Goal: Information Seeking & Learning: Learn about a topic

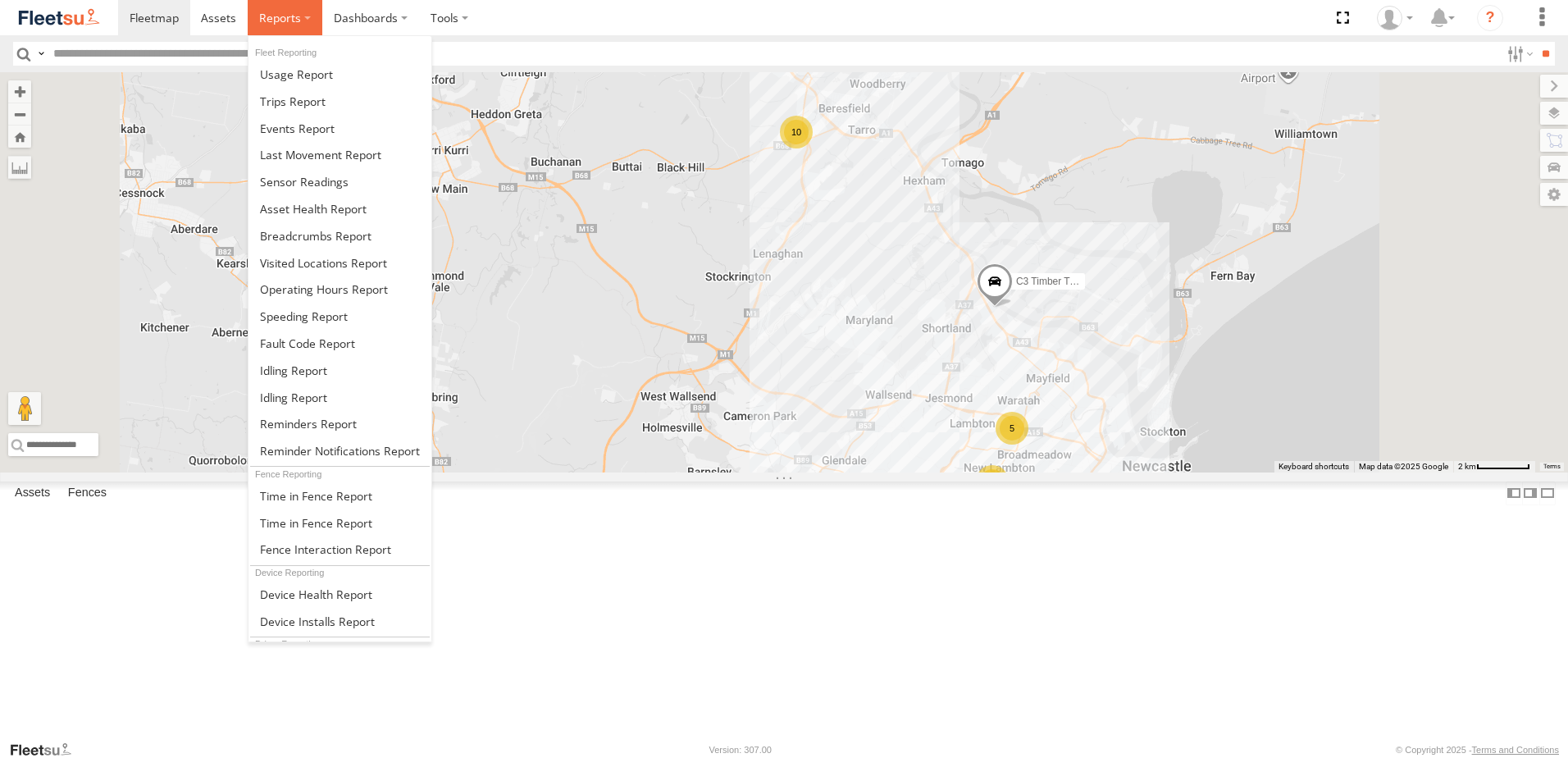
click at [283, 15] on span at bounding box center [281, 18] width 42 height 16
click at [295, 235] on span at bounding box center [316, 236] width 112 height 16
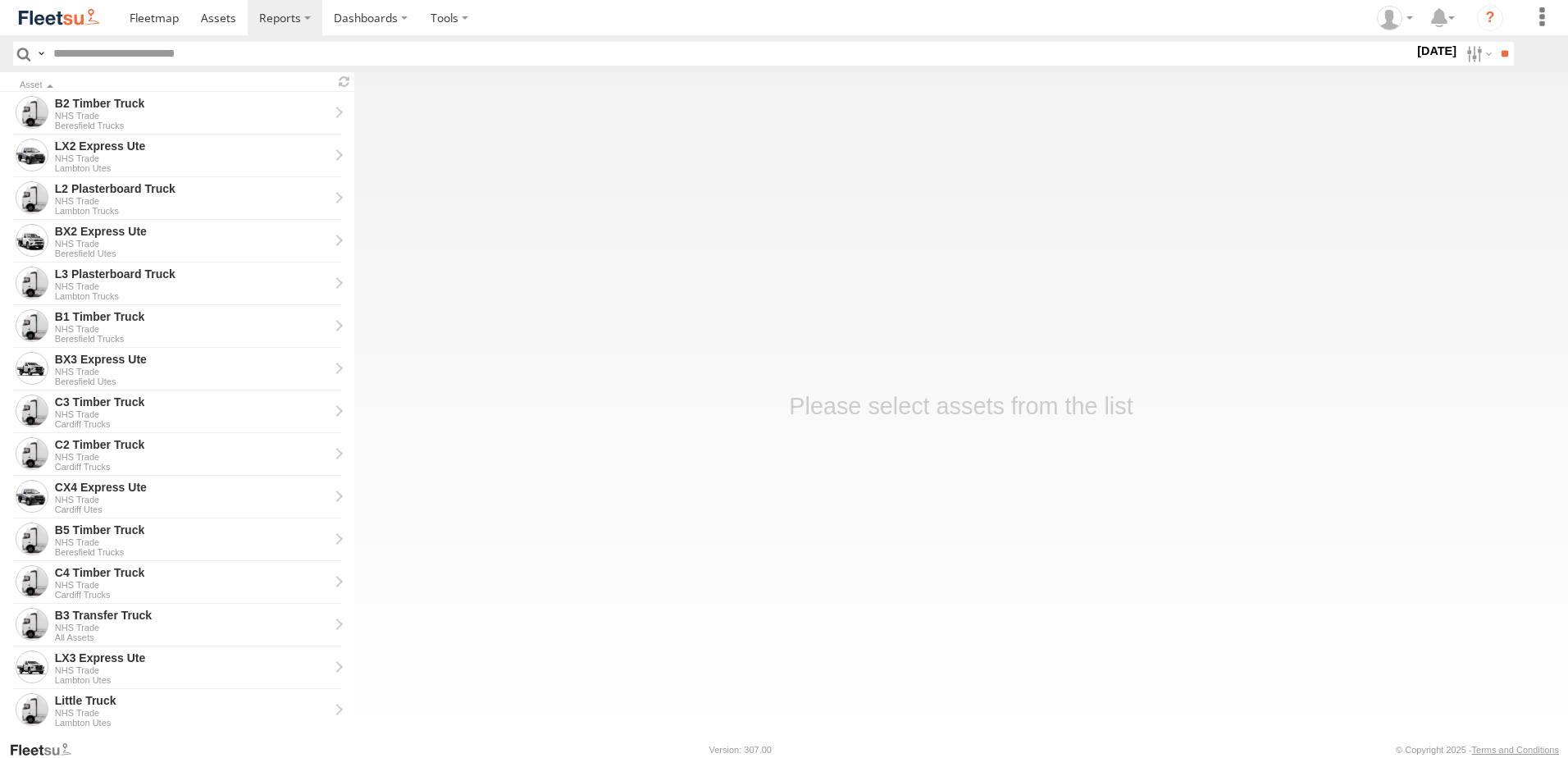
click at [1422, 50] on label "16 Sep 25" at bounding box center [1437, 50] width 46 height 18
click at [0, 0] on label at bounding box center [0, 0] width 0 height 0
click at [0, 0] on span "NHS_Beresfield" at bounding box center [0, 0] width 0 height 0
drag, startPoint x: 1116, startPoint y: 546, endPoint x: 1115, endPoint y: 571, distance: 25.0
click at [0, 0] on span "NHS_Cardiff" at bounding box center [0, 0] width 0 height 0
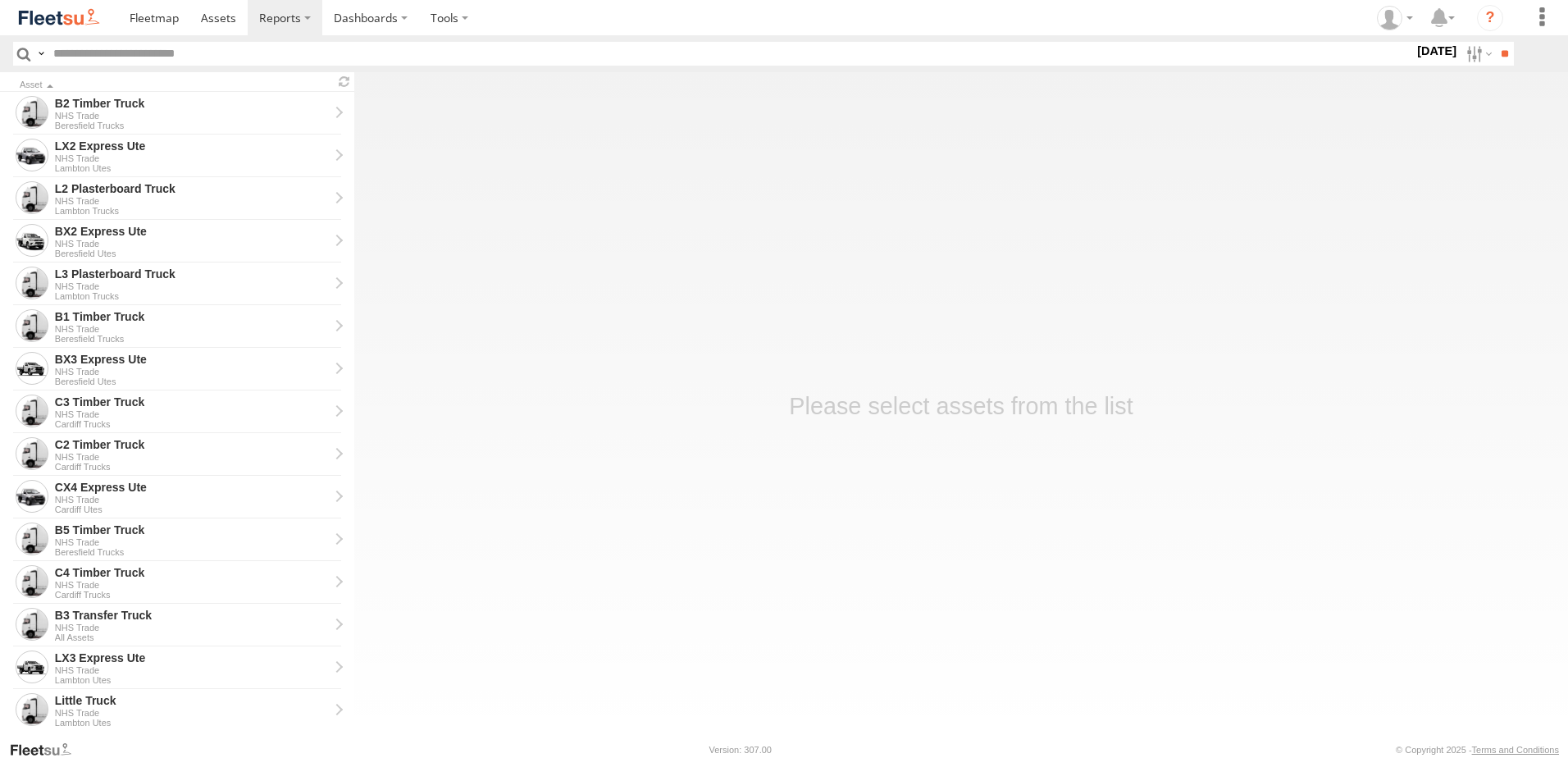
click at [0, 0] on span "NHS_Lambton" at bounding box center [0, 0] width 0 height 0
click at [1498, 49] on input "**" at bounding box center [1505, 54] width 18 height 24
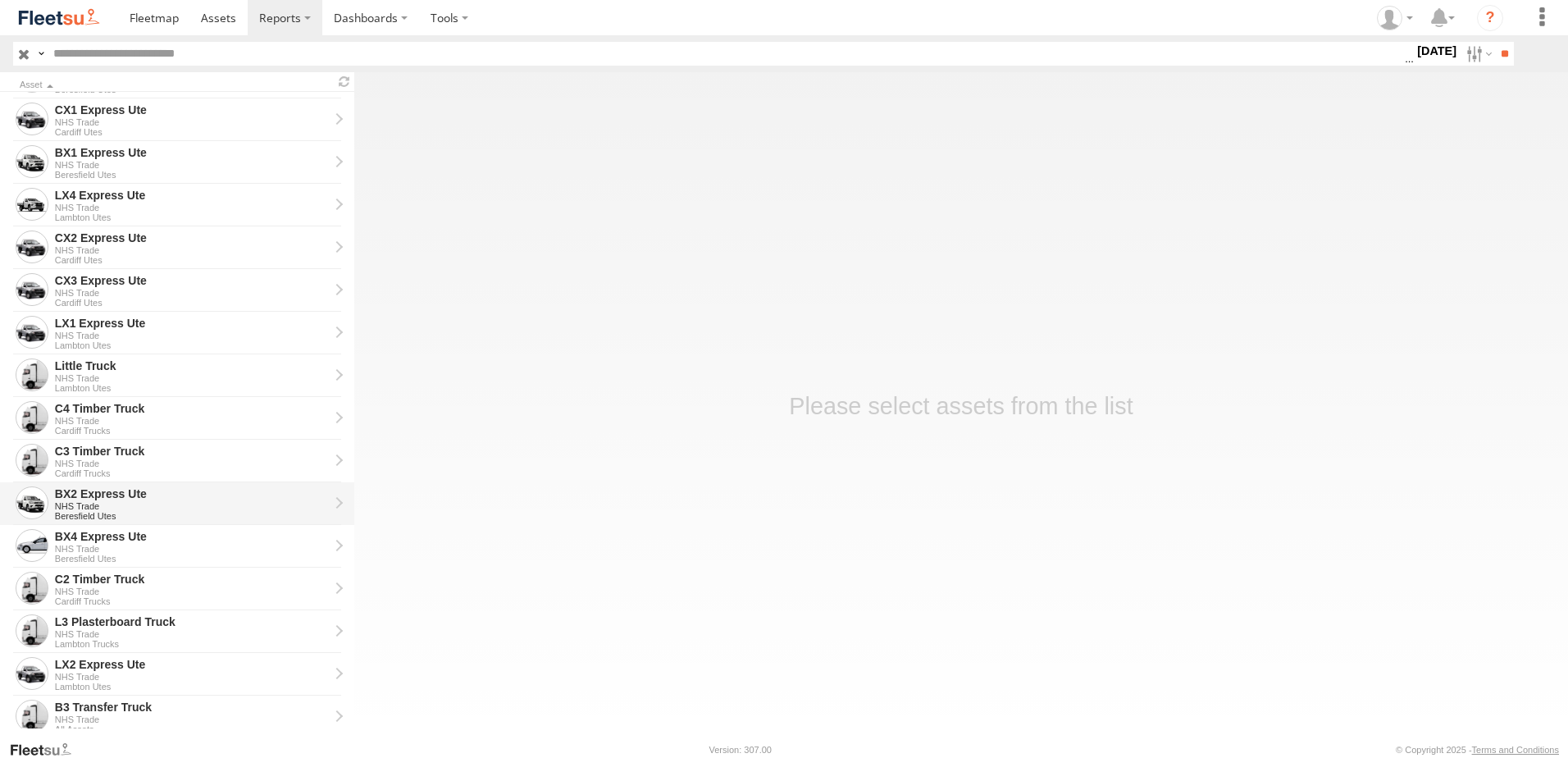
scroll to position [206, 0]
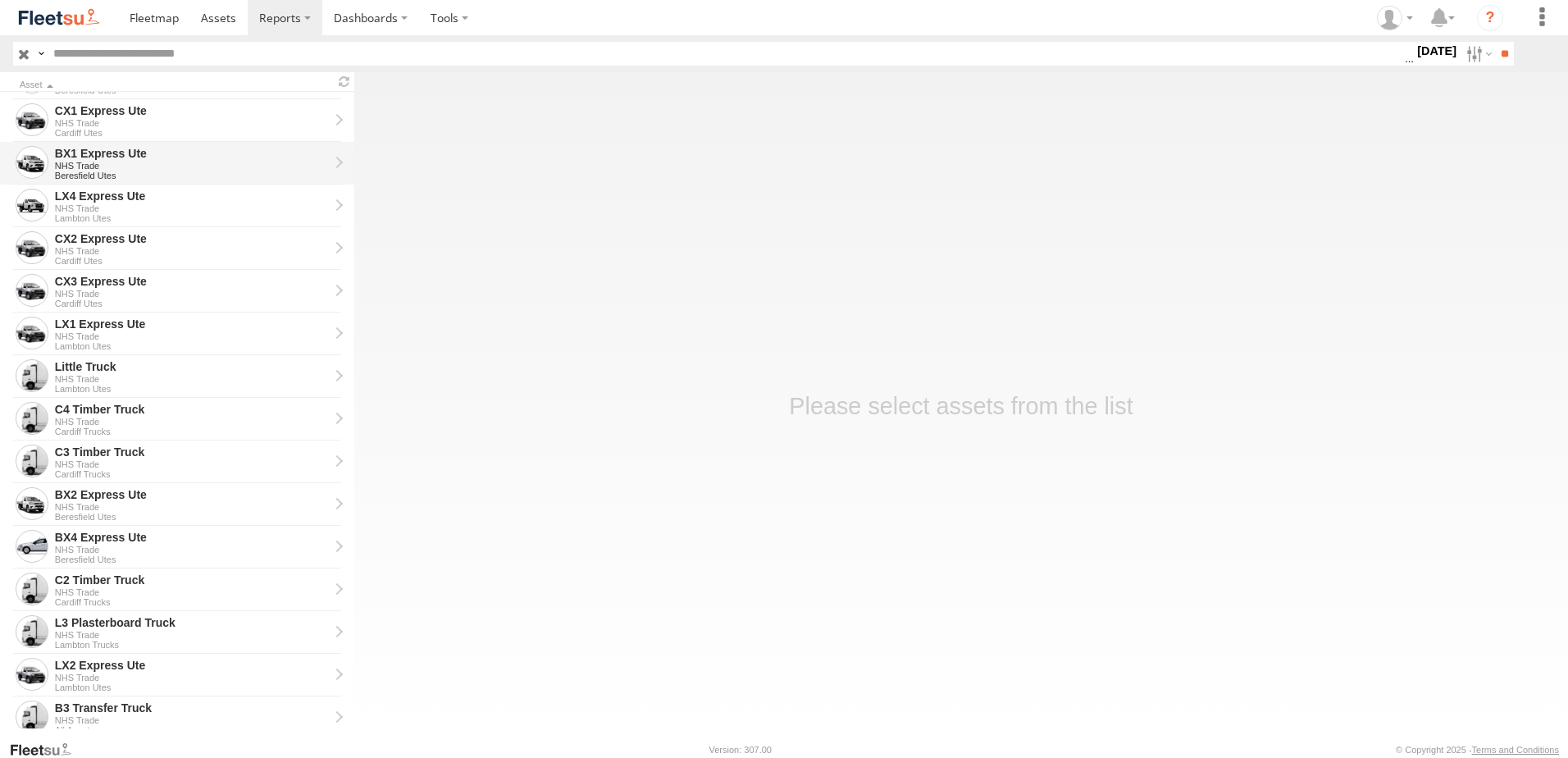
click at [87, 148] on div "BX1 Express Ute" at bounding box center [191, 154] width 274 height 15
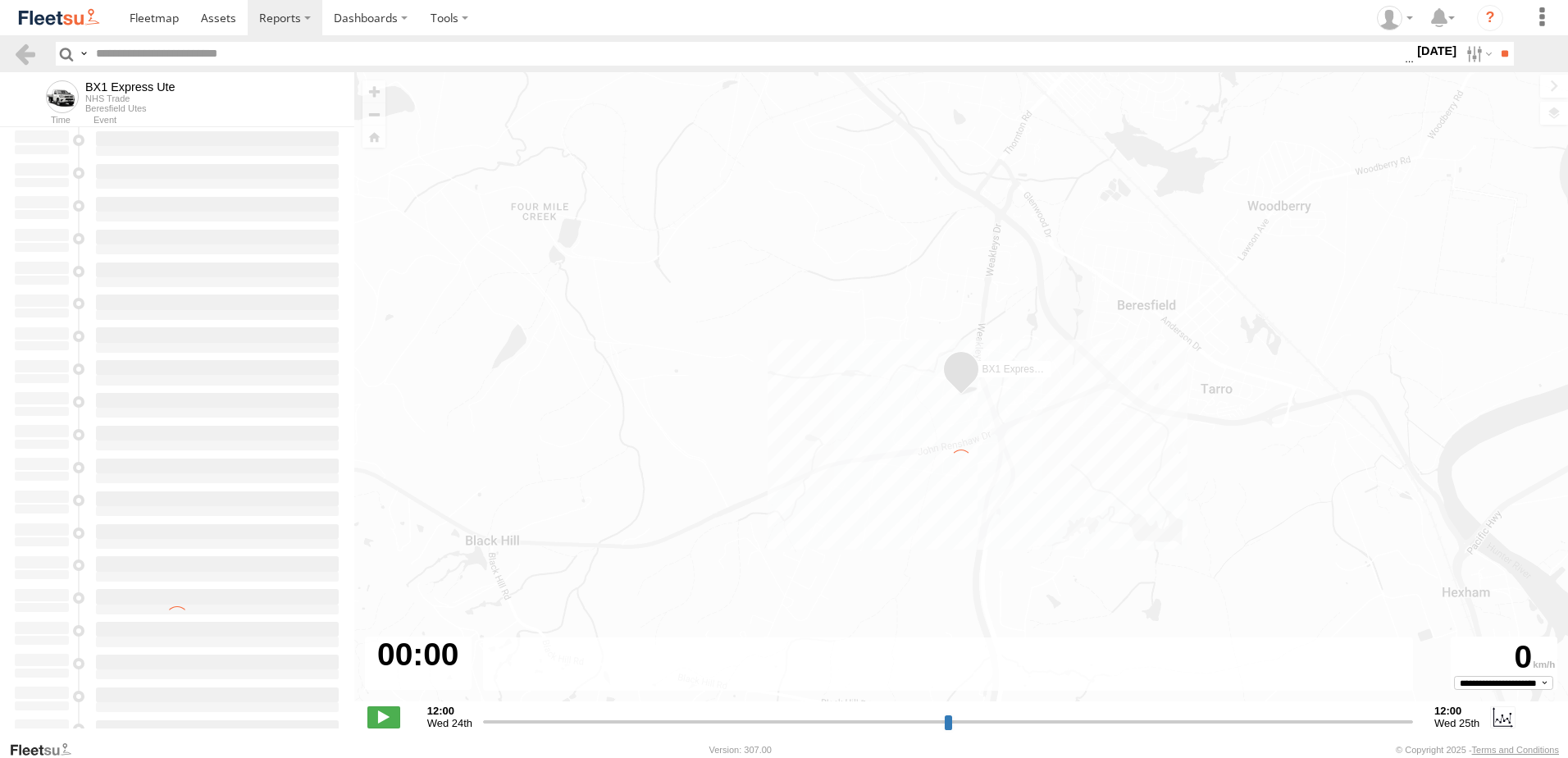
type input "**********"
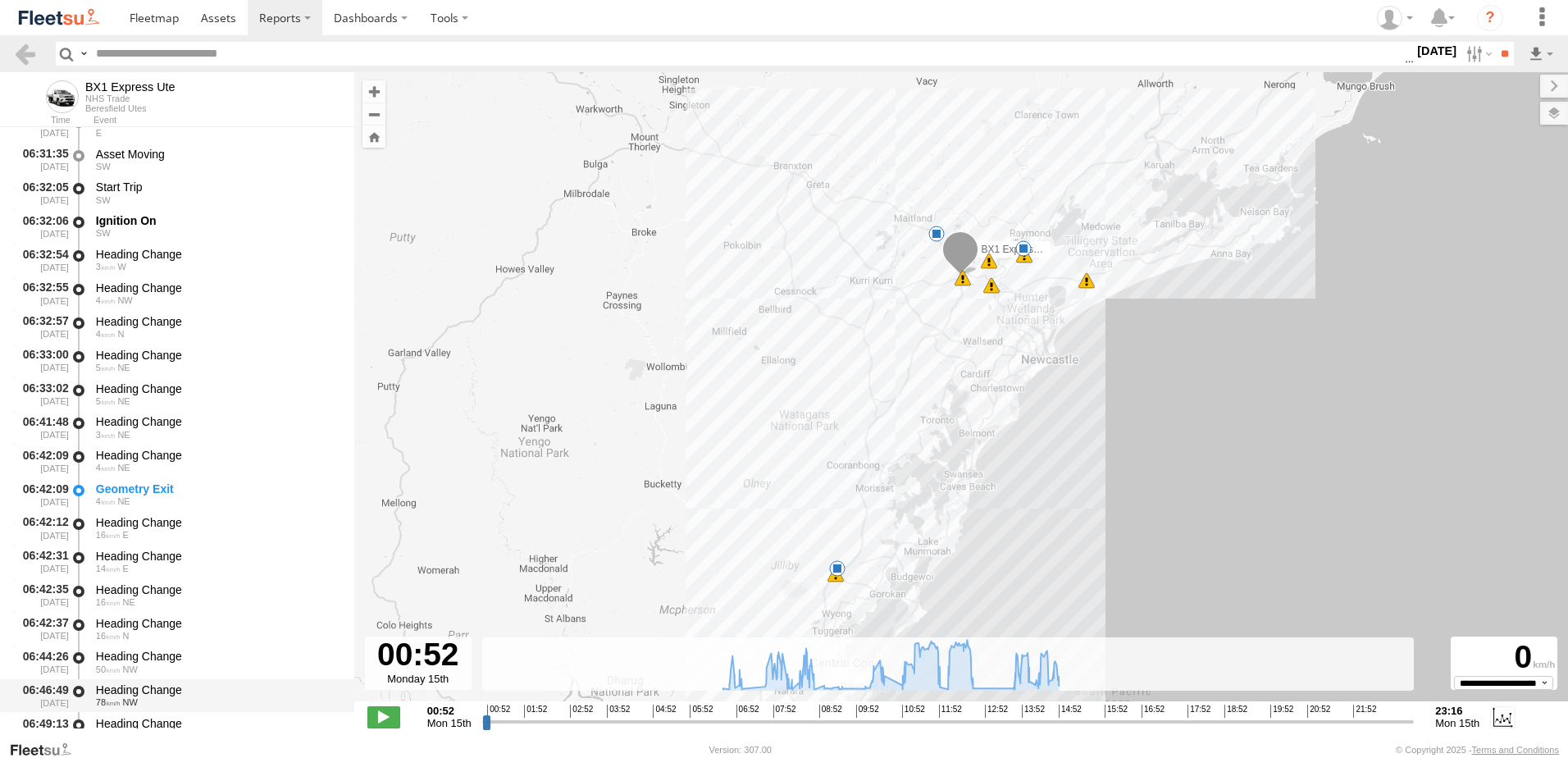
scroll to position [492, 0]
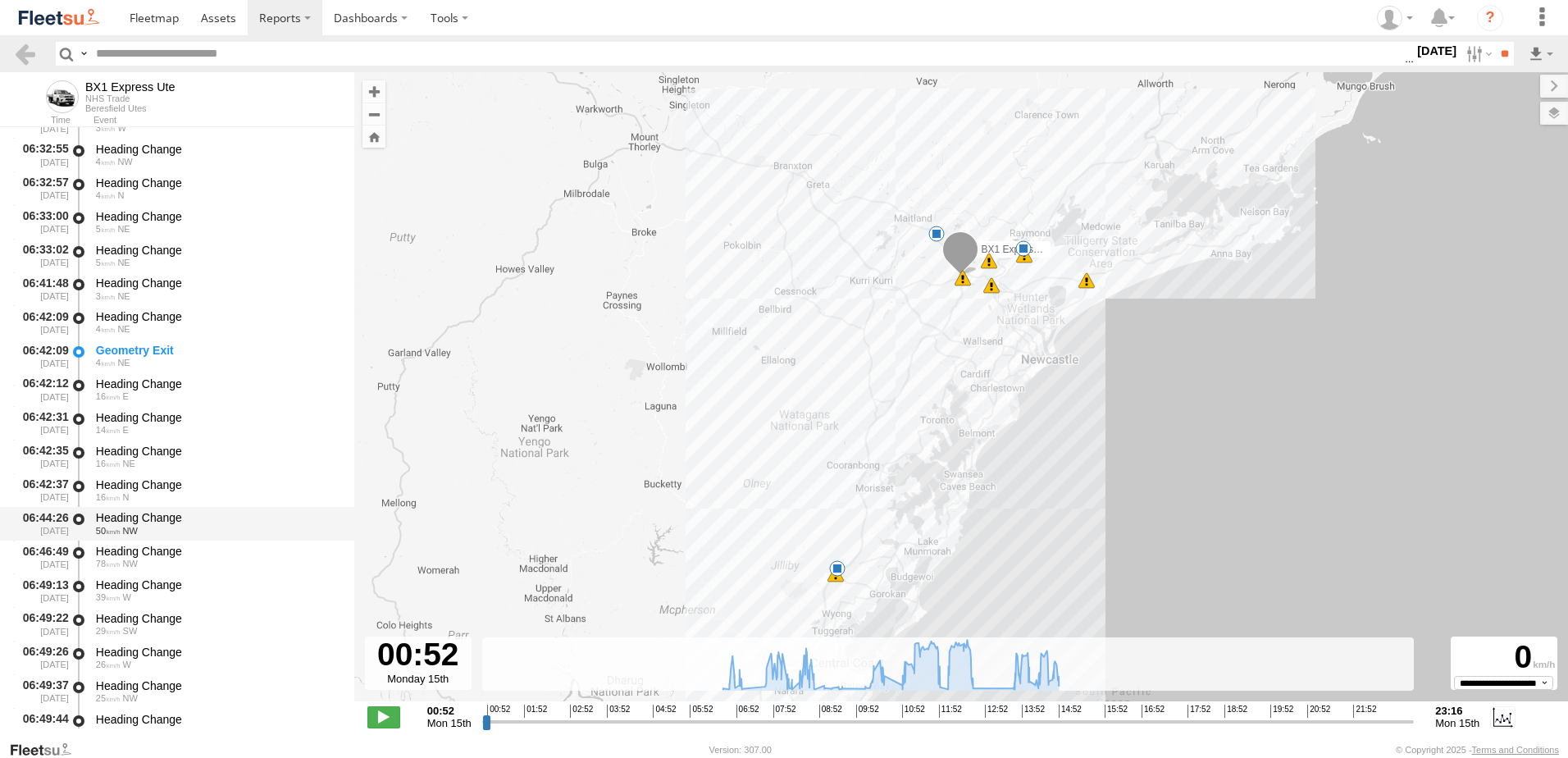
click at [137, 511] on div "Heading Change" at bounding box center [217, 518] width 243 height 15
click at [27, 53] on link at bounding box center [25, 54] width 24 height 24
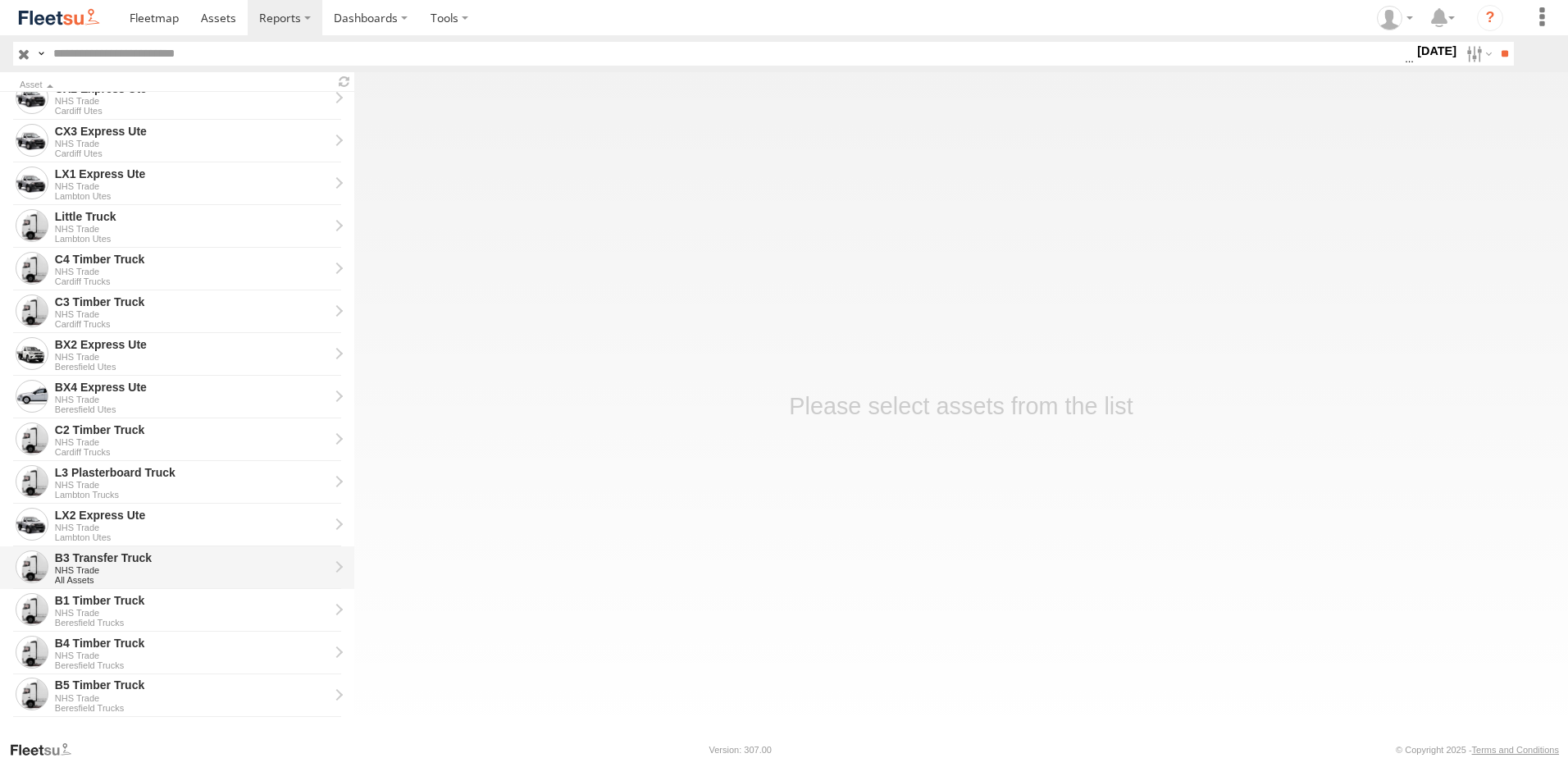
scroll to position [370, 0]
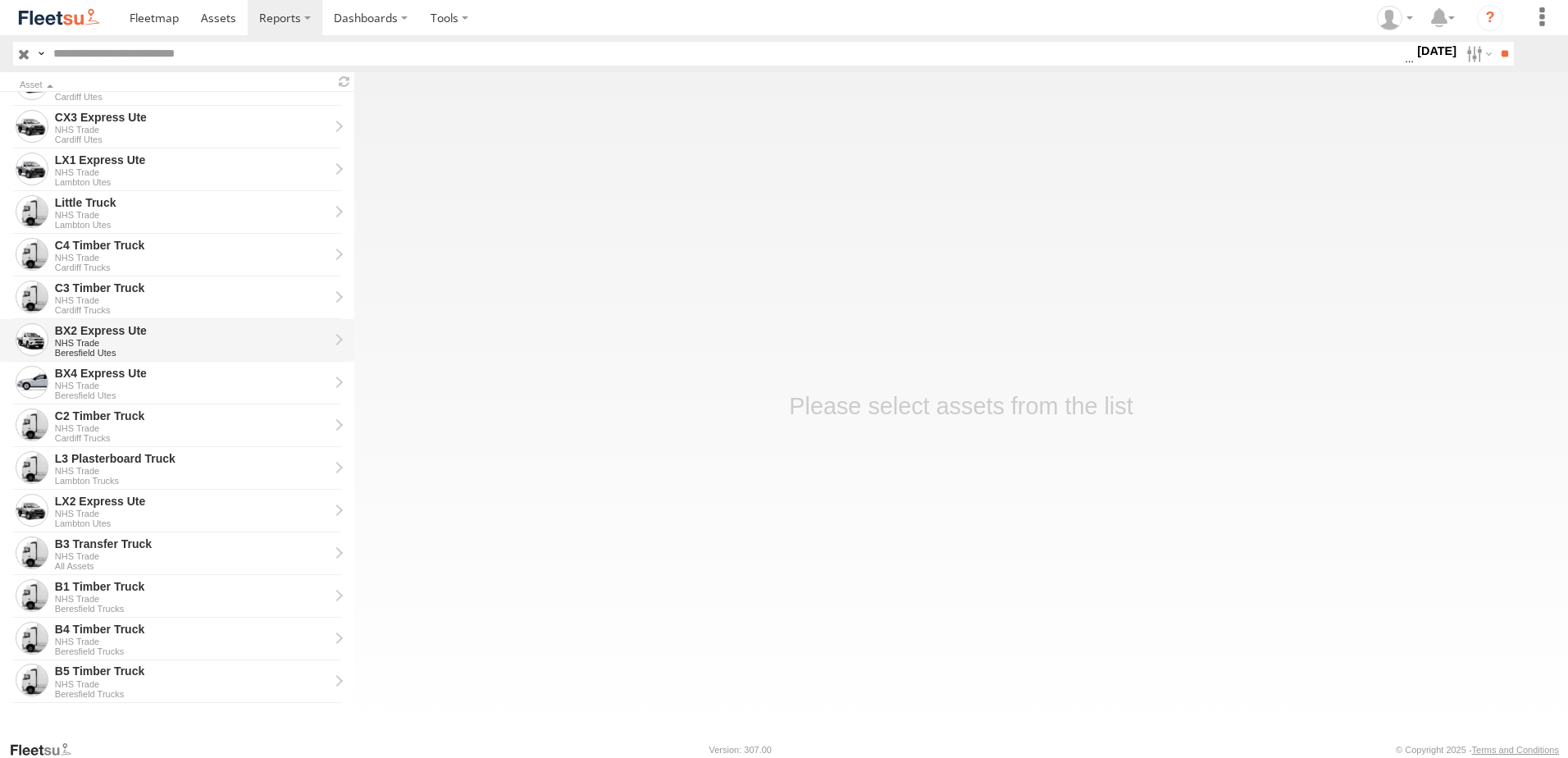
click at [87, 334] on div "BX2 Express Ute" at bounding box center [191, 331] width 274 height 15
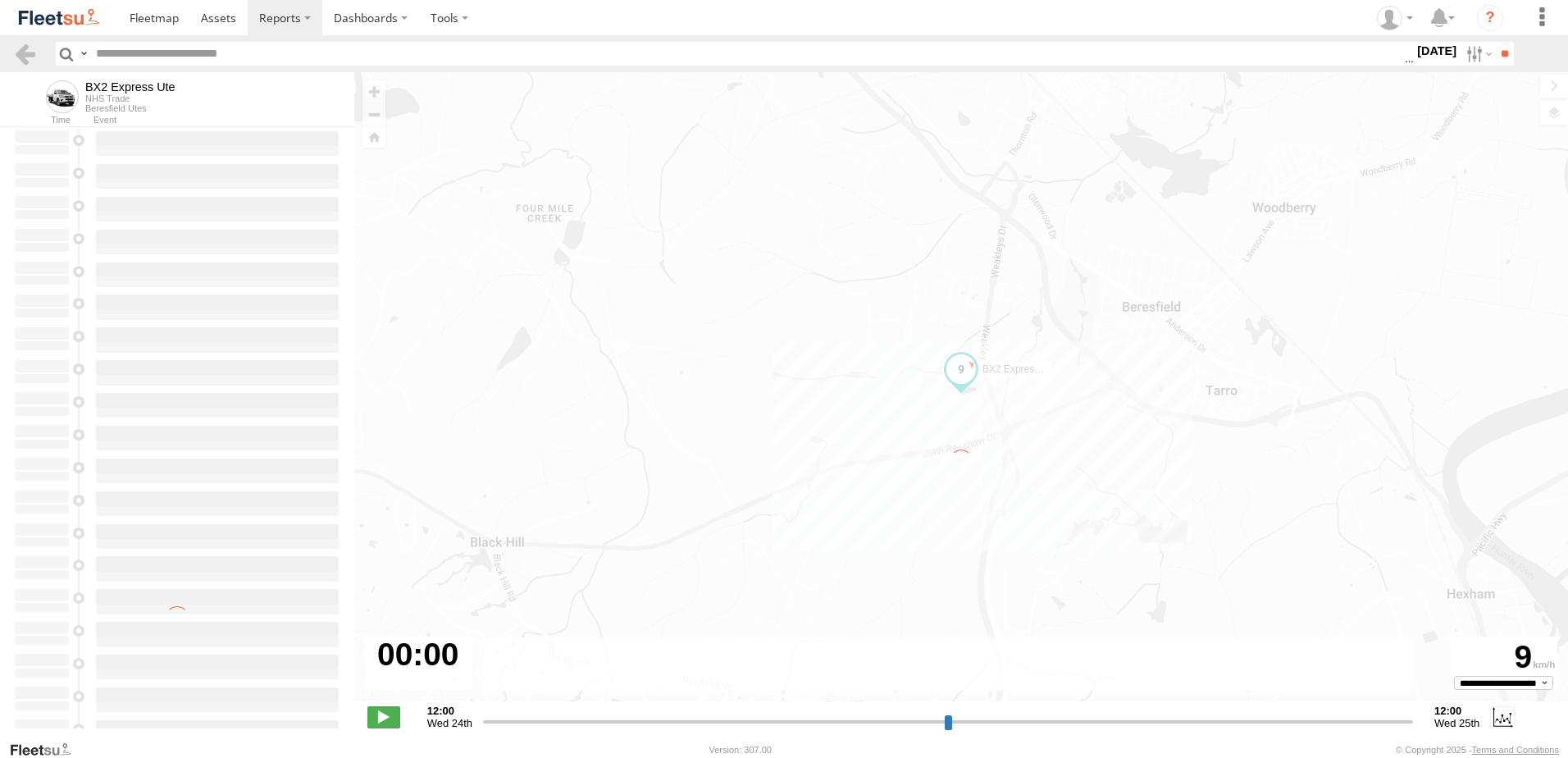
type input "**********"
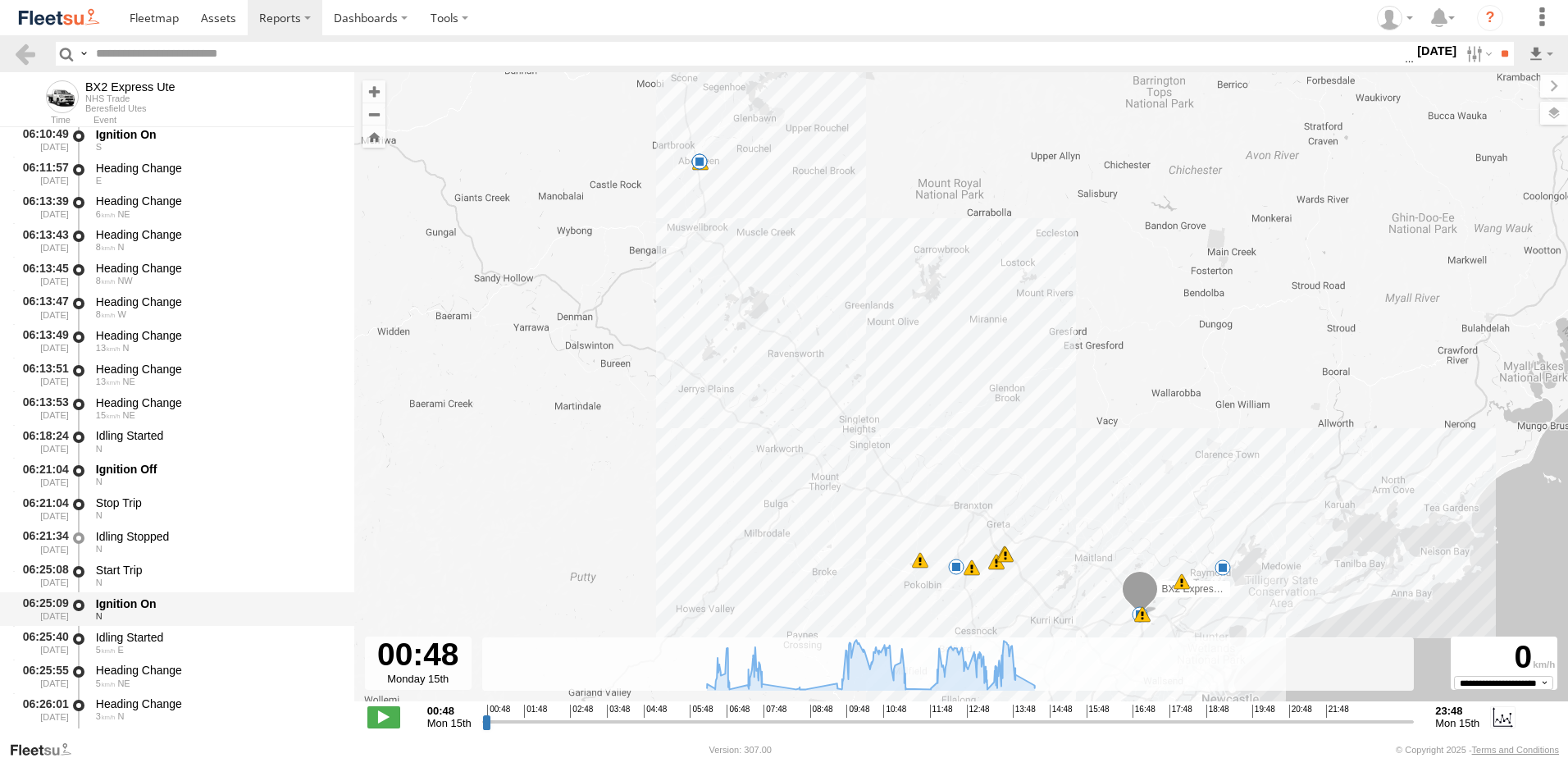
scroll to position [410, 0]
click at [131, 589] on div "06:25:55 15/09/2025 Heading Change 5 NE" at bounding box center [177, 606] width 354 height 34
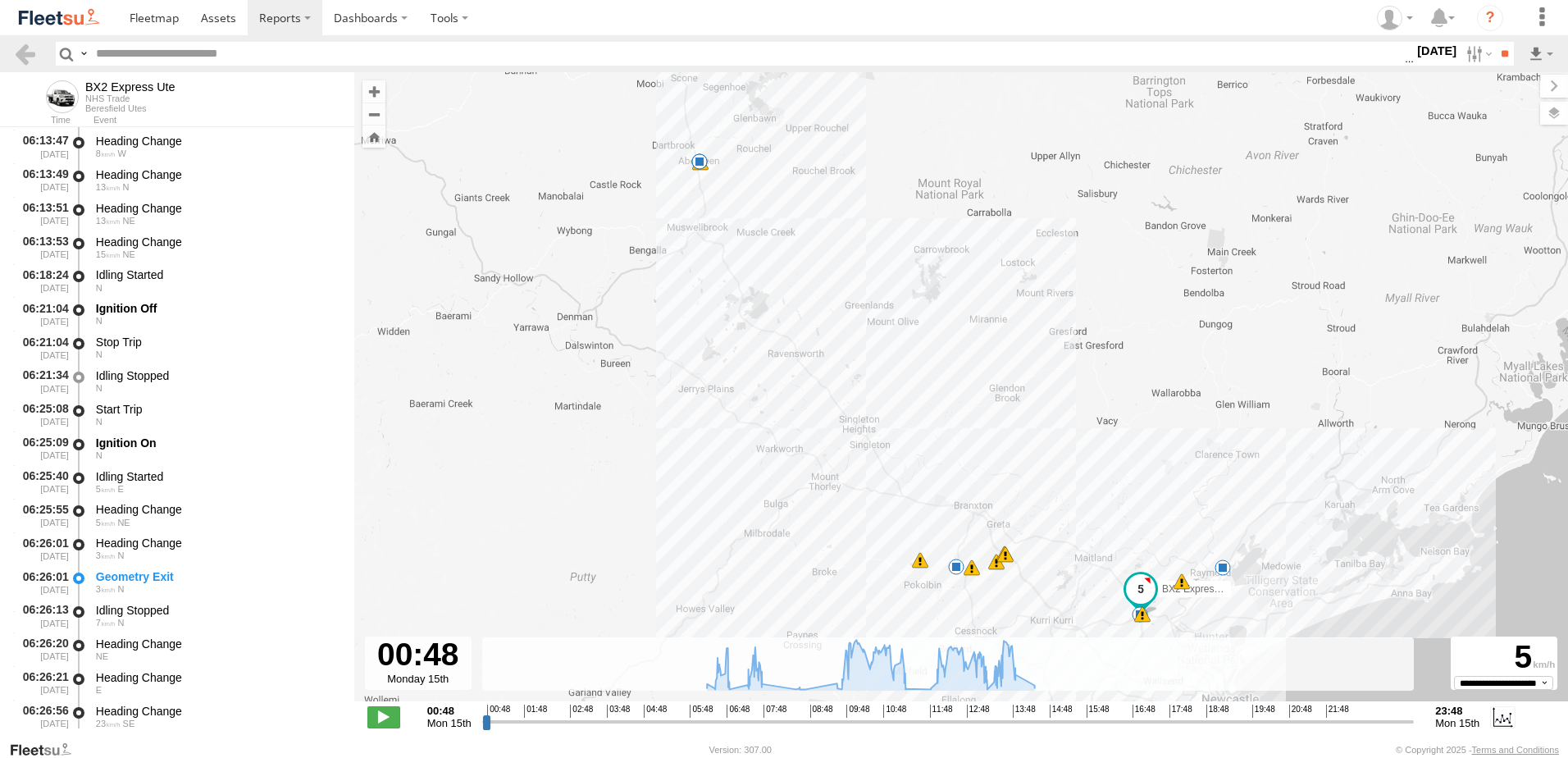
scroll to position [656, 0]
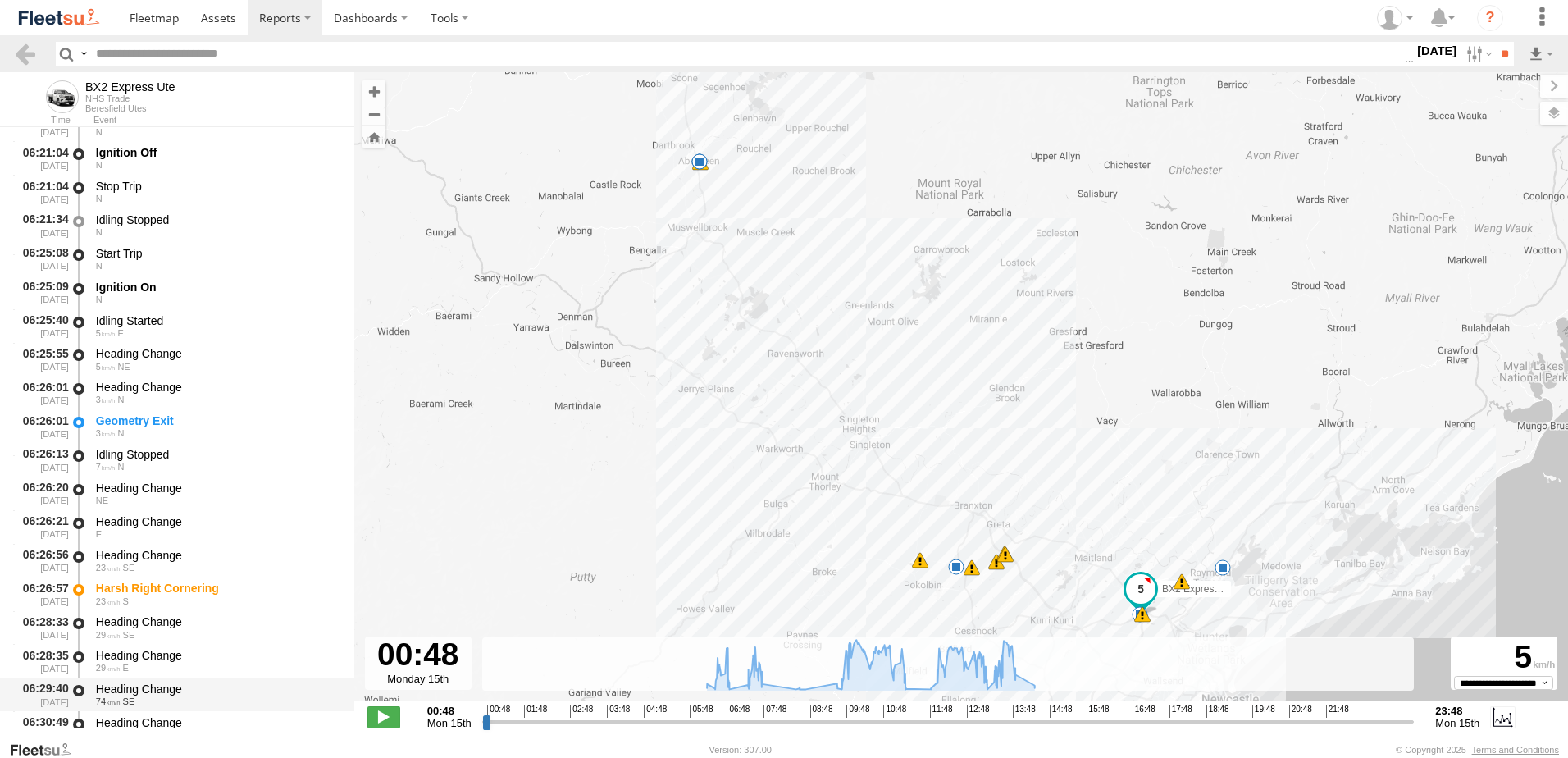
click at [143, 681] on div "Heading Change 74 SE" at bounding box center [217, 695] width 248 height 30
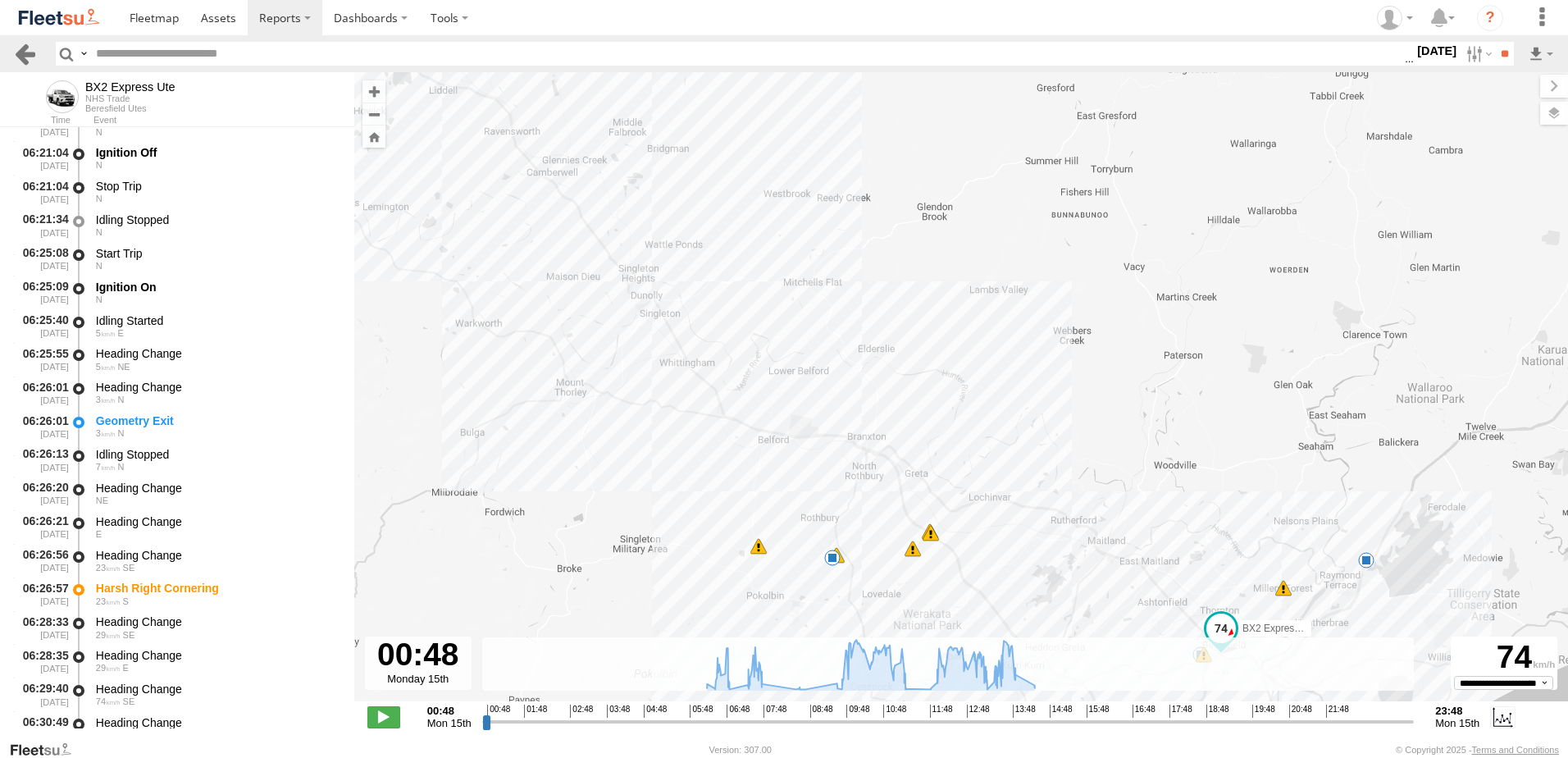
click at [28, 51] on link at bounding box center [25, 54] width 24 height 24
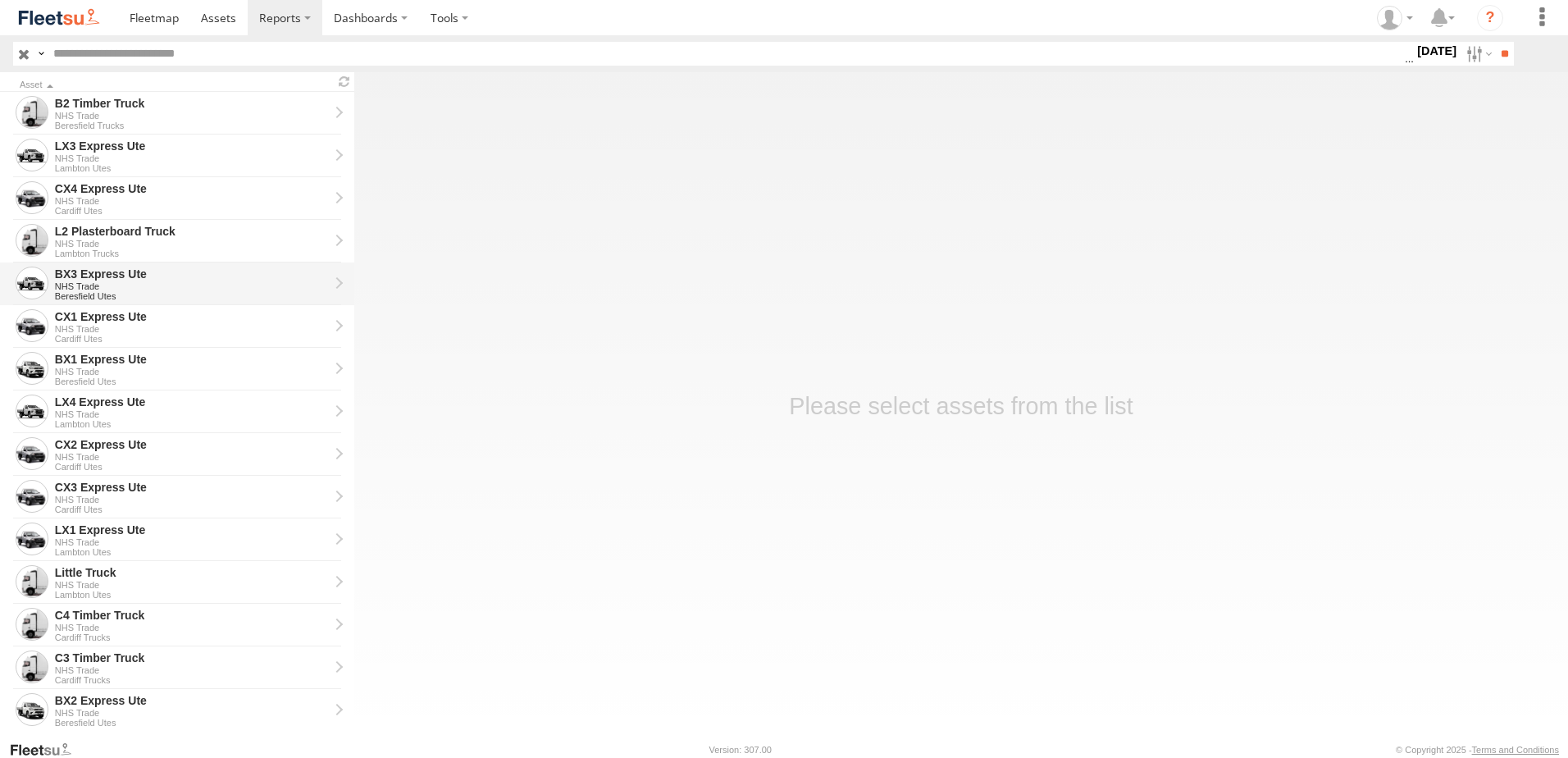
click at [83, 275] on div "BX3 Express Ute" at bounding box center [191, 274] width 274 height 15
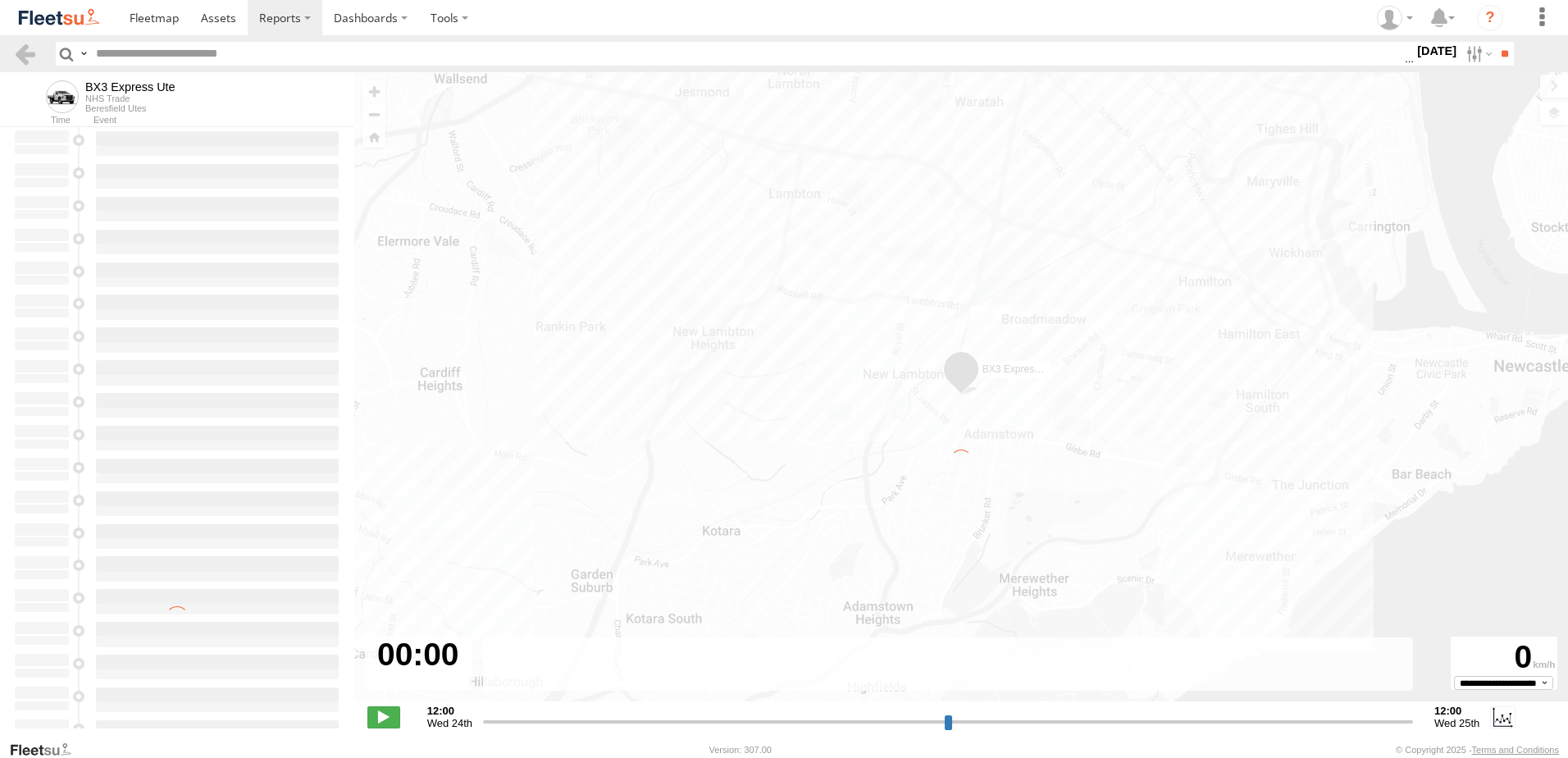
type input "**********"
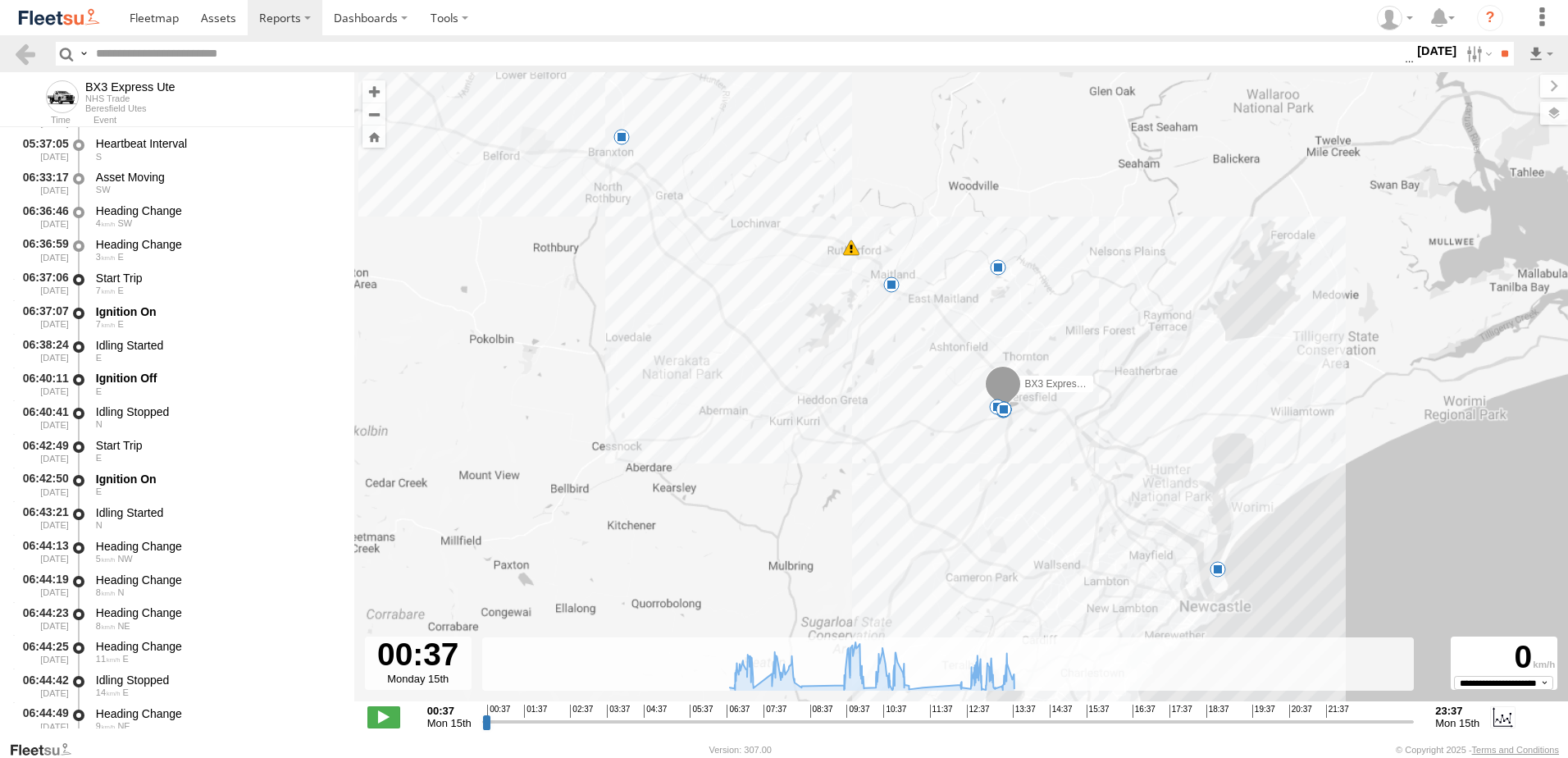
scroll to position [329, 0]
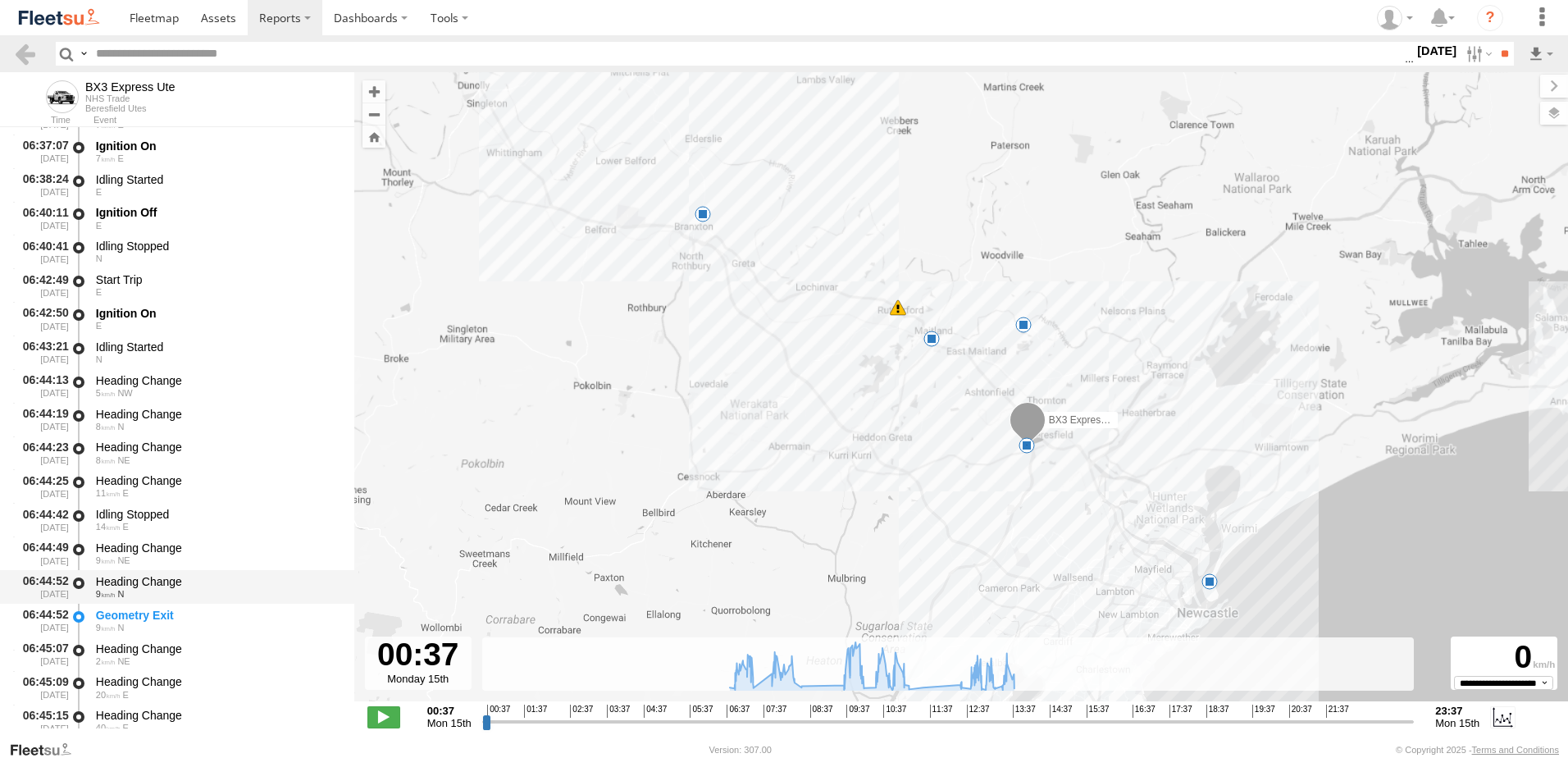
click at [140, 575] on div "Heading Change" at bounding box center [217, 582] width 243 height 15
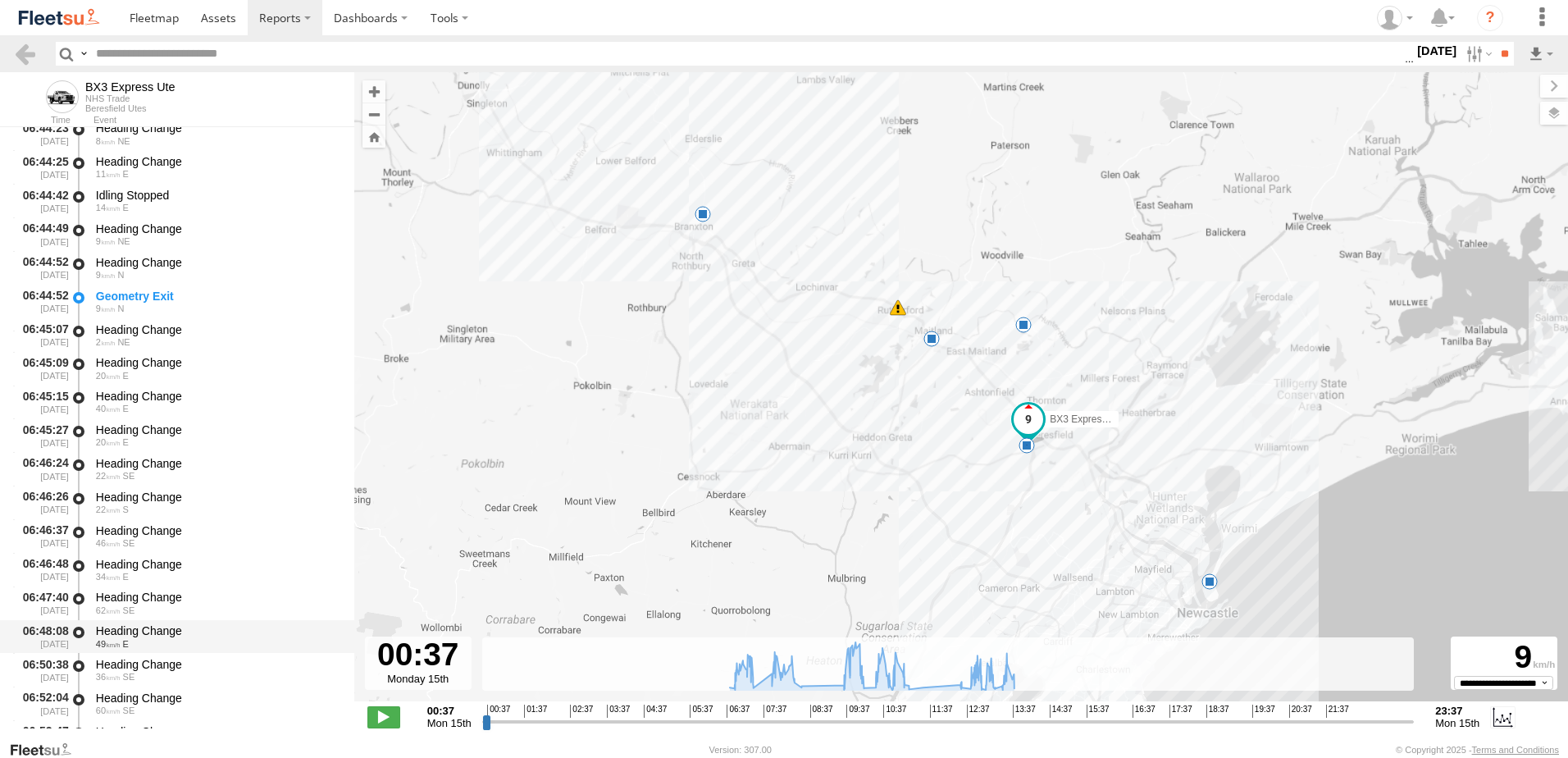
scroll to position [656, 0]
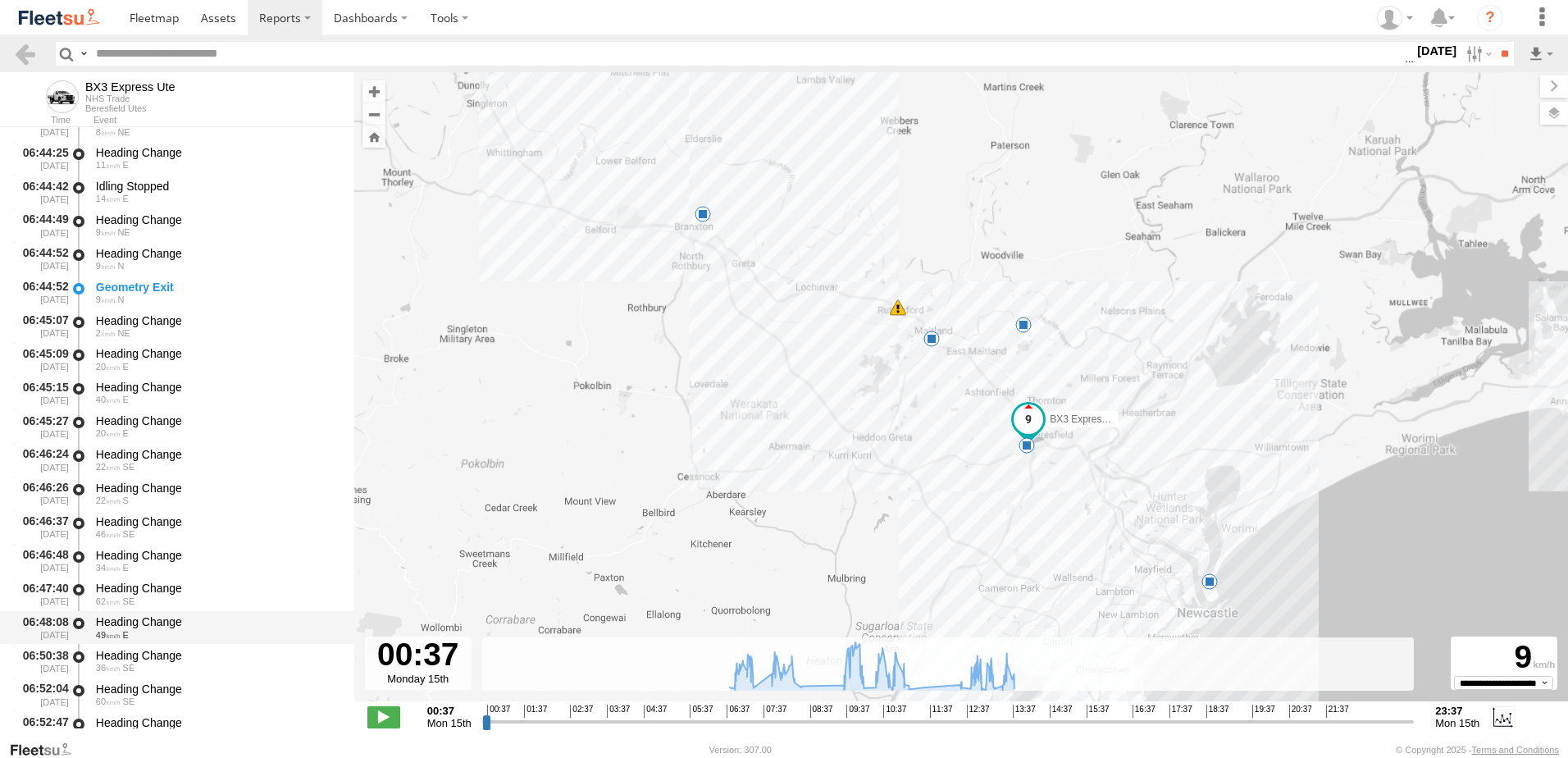
click at [157, 620] on div "Heading Change" at bounding box center [217, 623] width 243 height 15
click at [29, 55] on link at bounding box center [25, 54] width 24 height 24
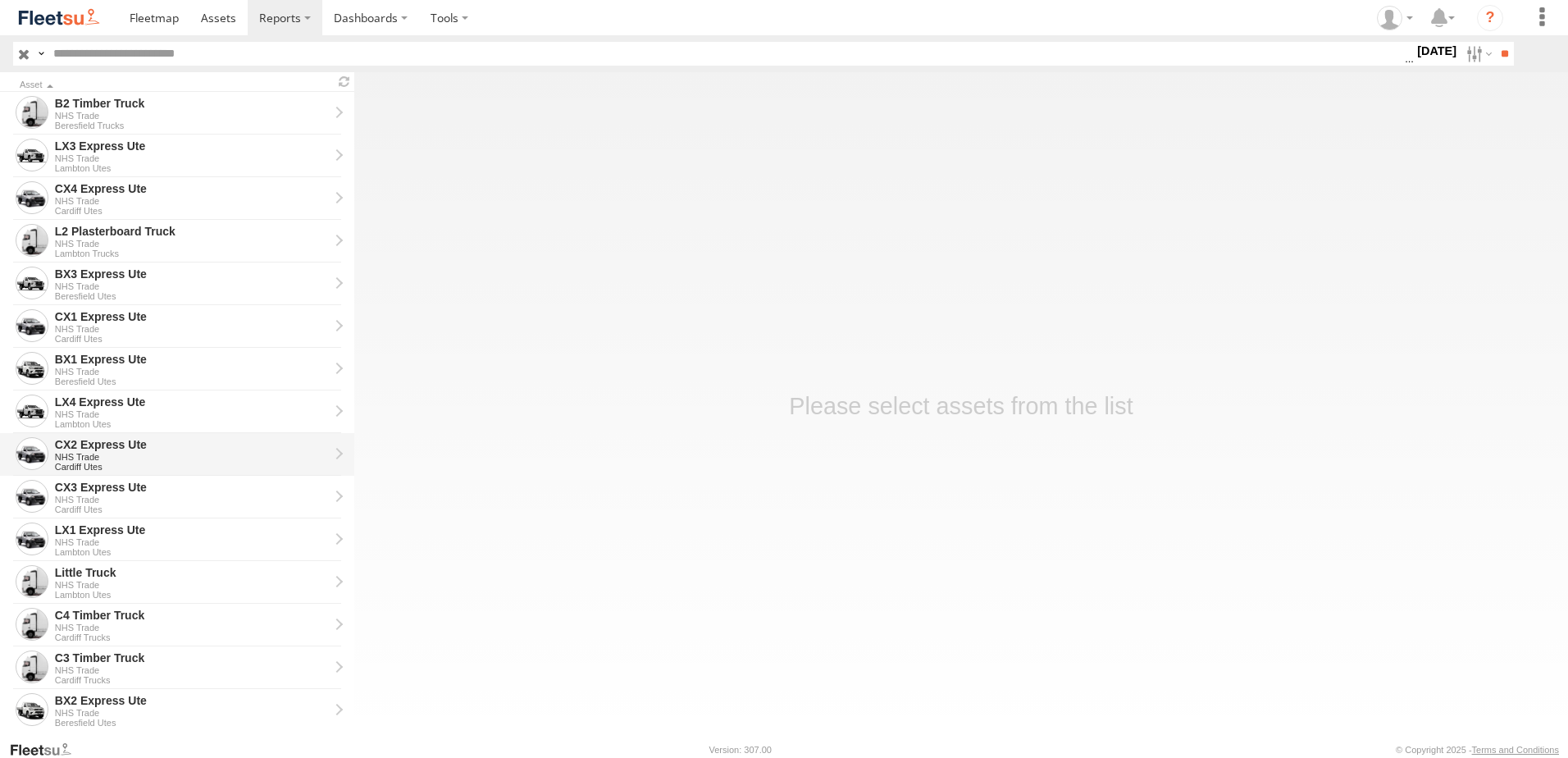
scroll to position [329, 0]
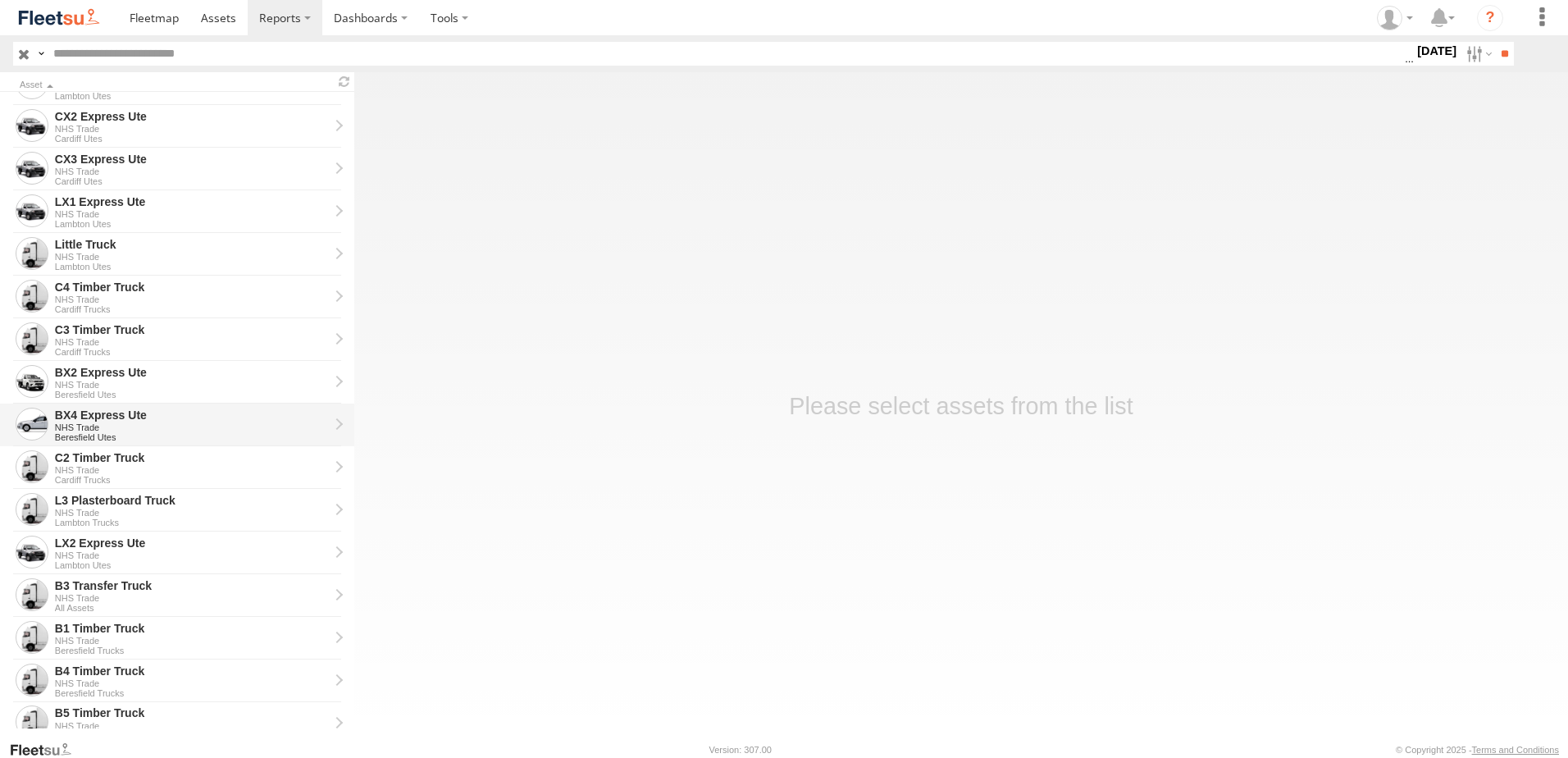
click at [81, 413] on div "BX4 Express Ute" at bounding box center [191, 415] width 274 height 15
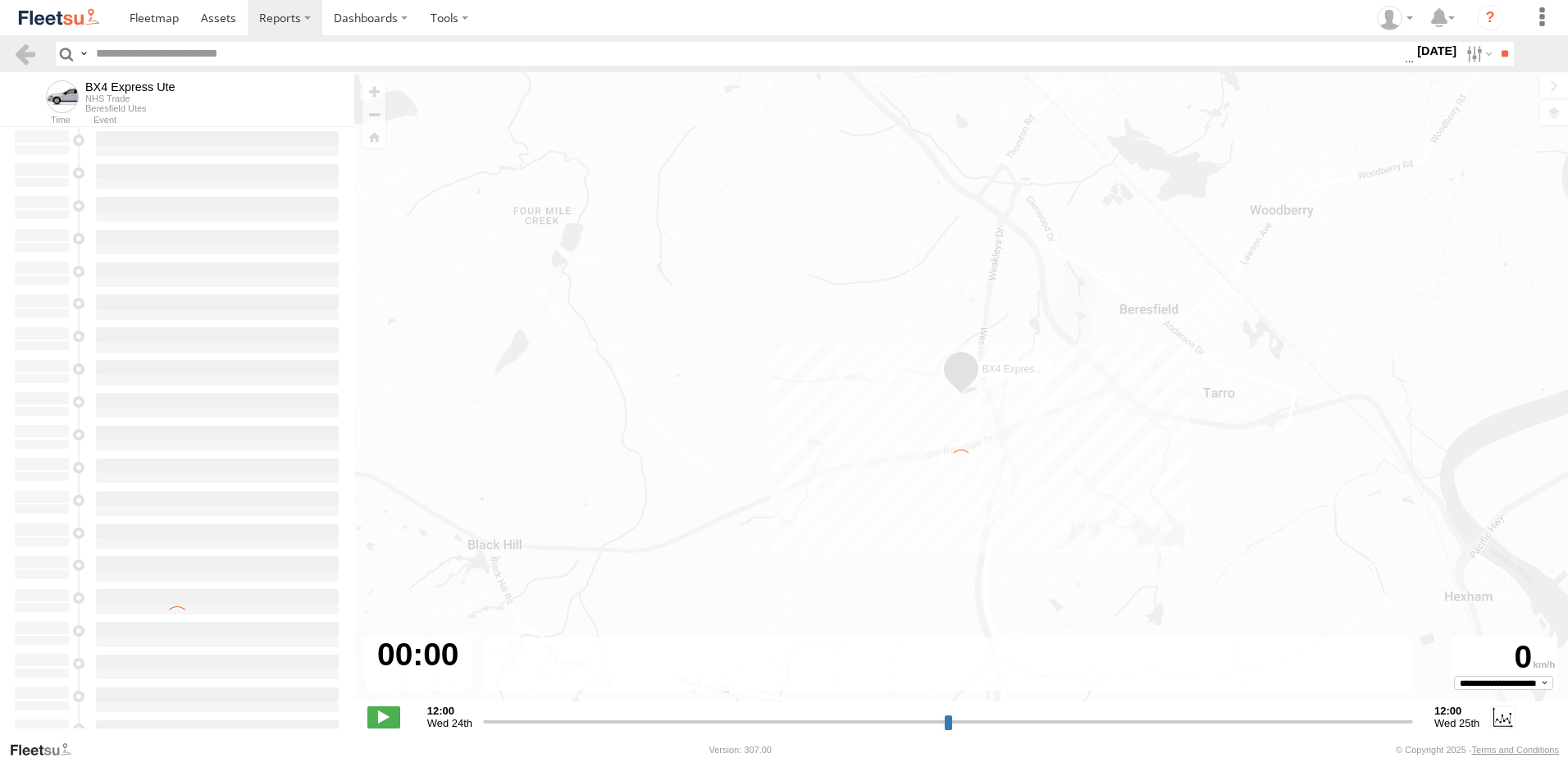
type input "**********"
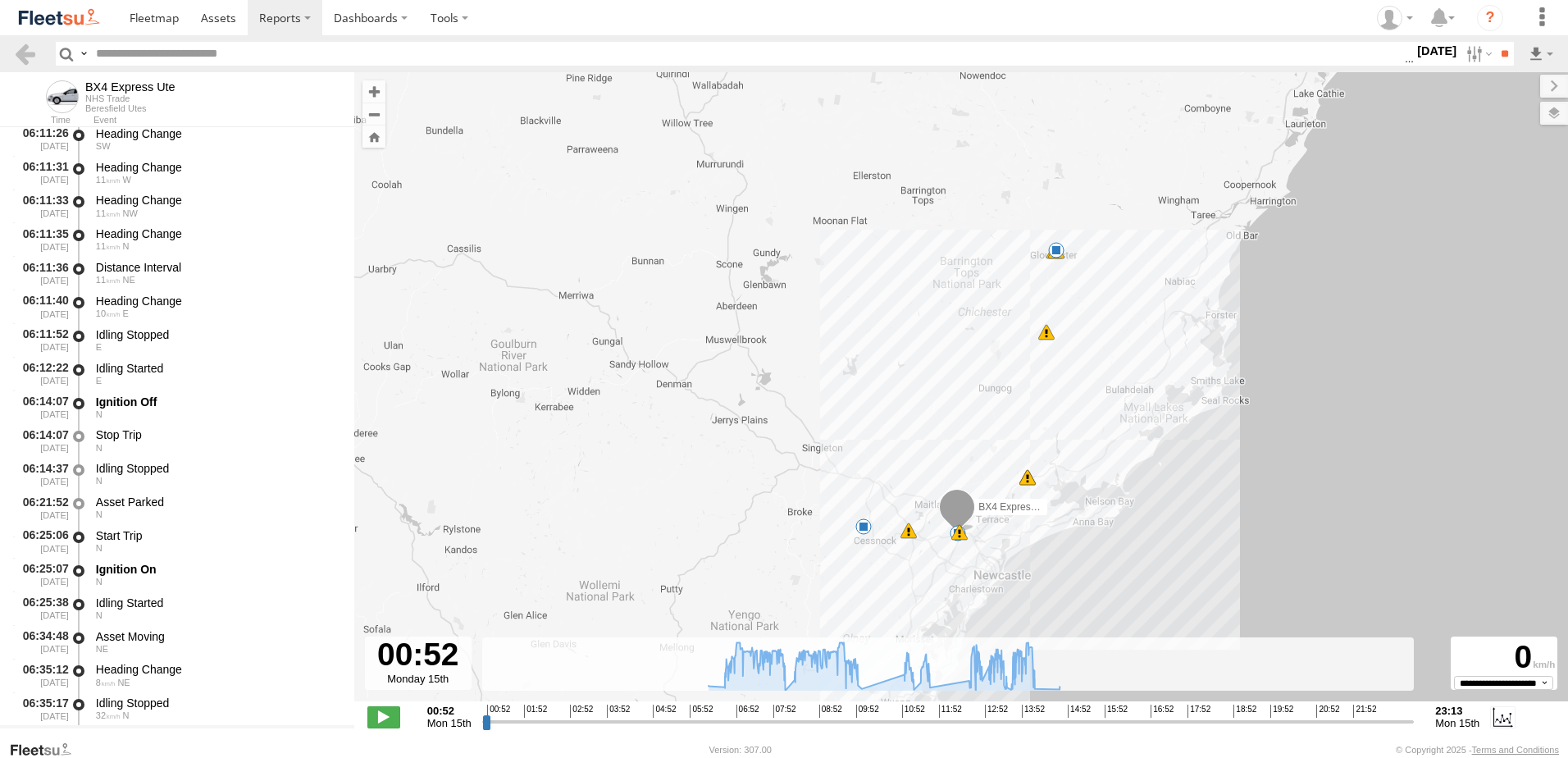
scroll to position [492, 0]
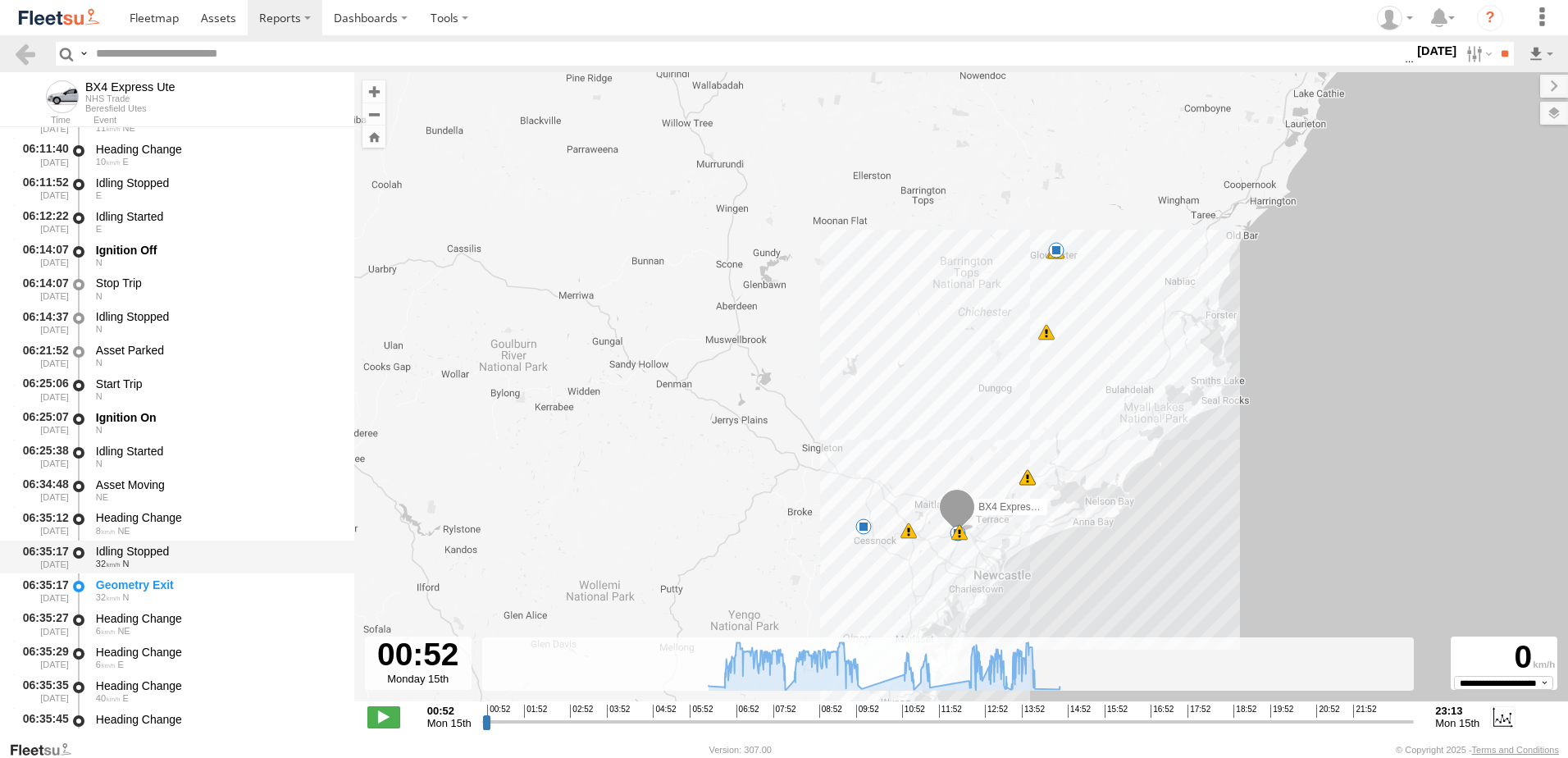
click at [138, 543] on div "Idling Stopped 32 N" at bounding box center [217, 558] width 248 height 30
click at [140, 650] on div "Heading Change" at bounding box center [217, 653] width 243 height 15
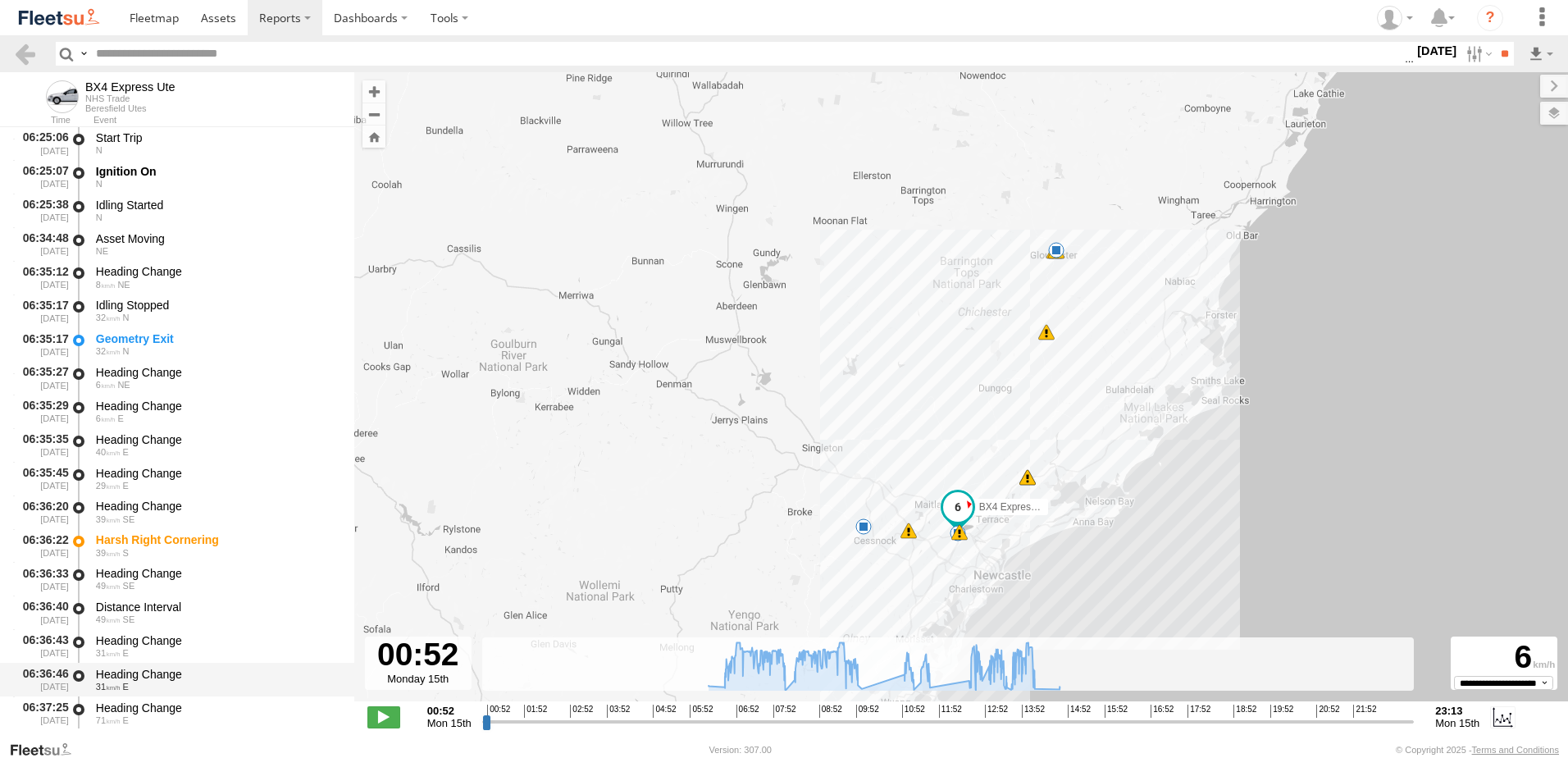
click at [133, 678] on div "Heading Change" at bounding box center [217, 675] width 243 height 15
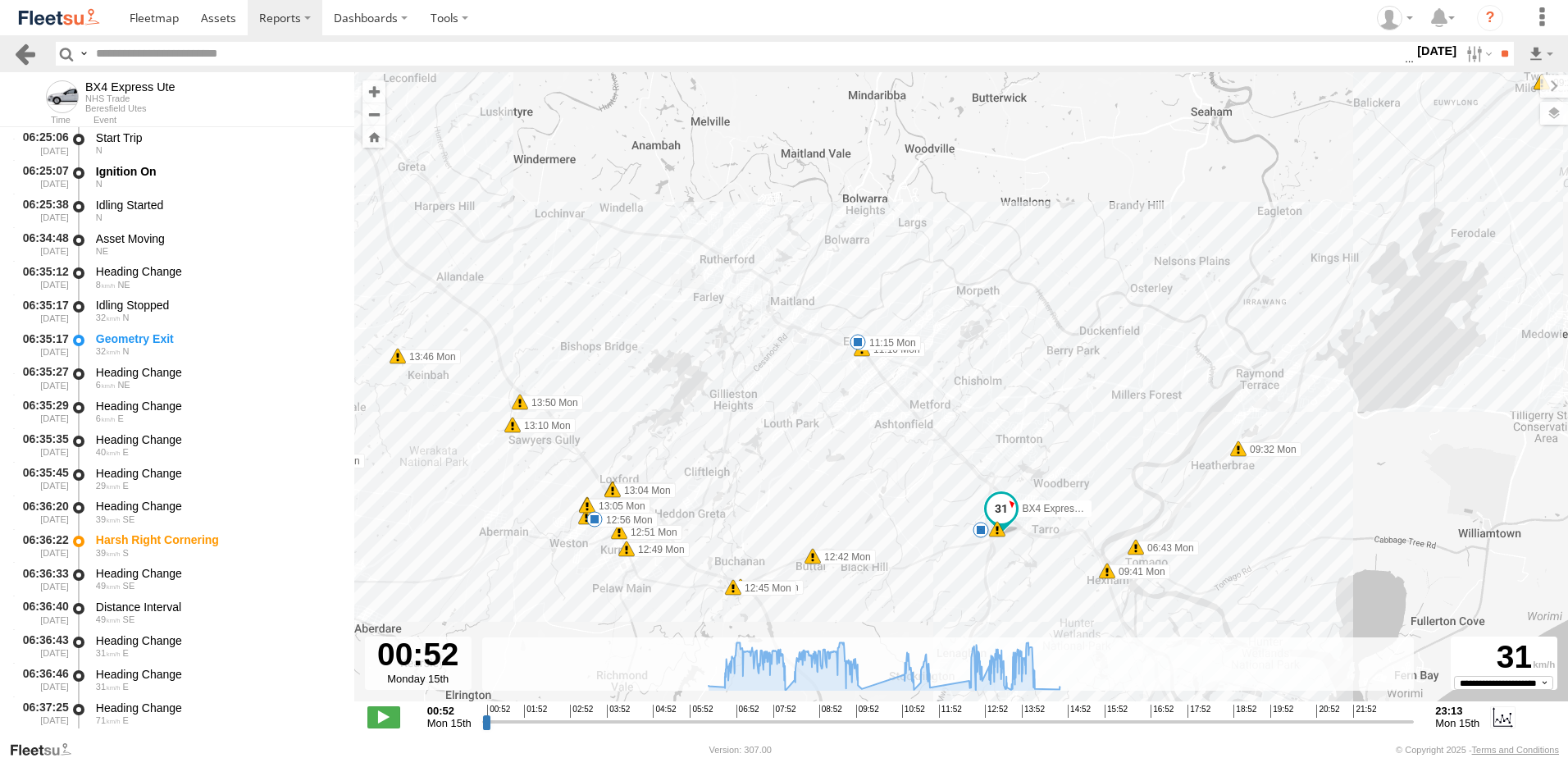
click at [29, 49] on link at bounding box center [25, 54] width 24 height 24
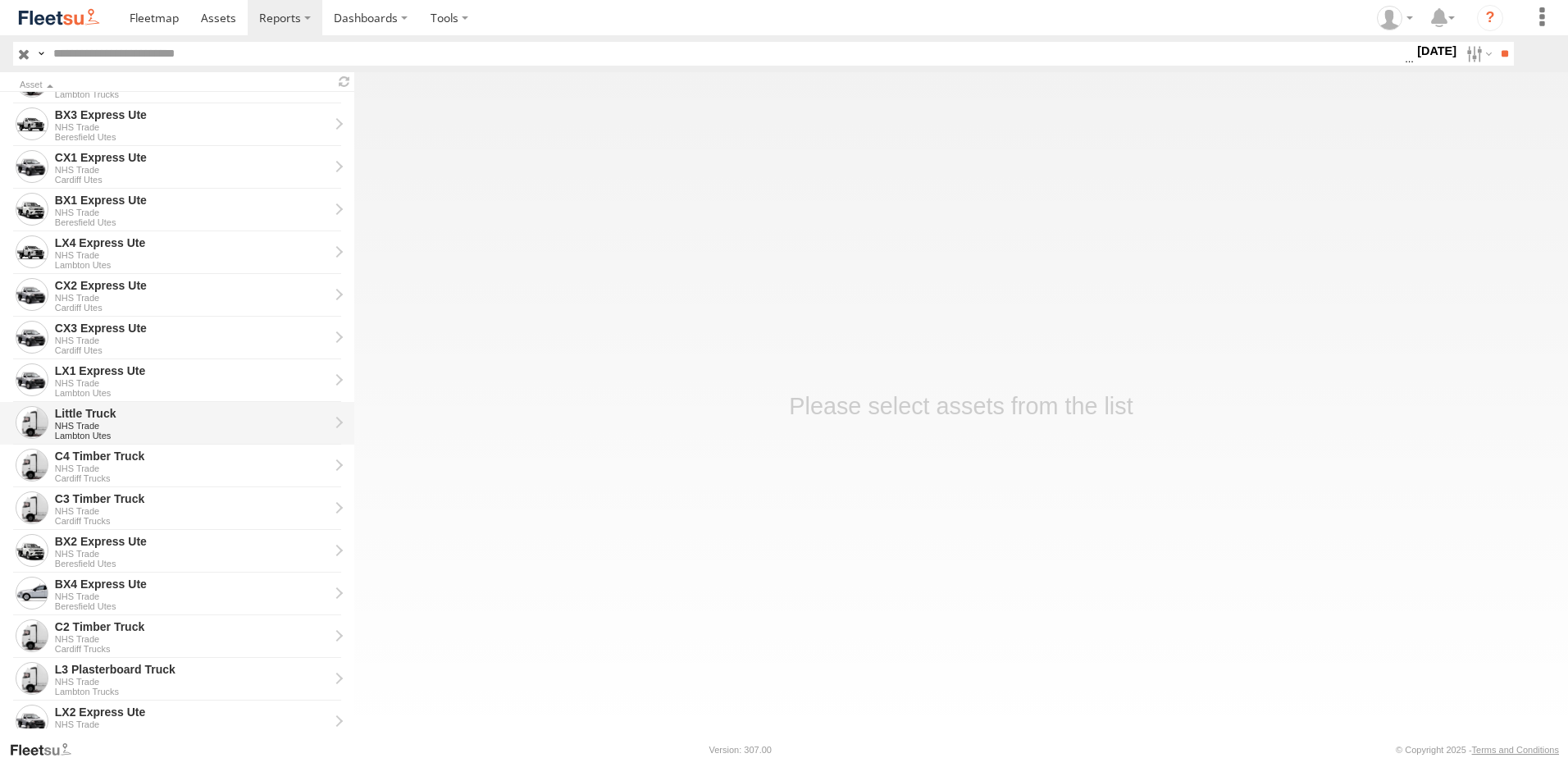
scroll to position [329, 0]
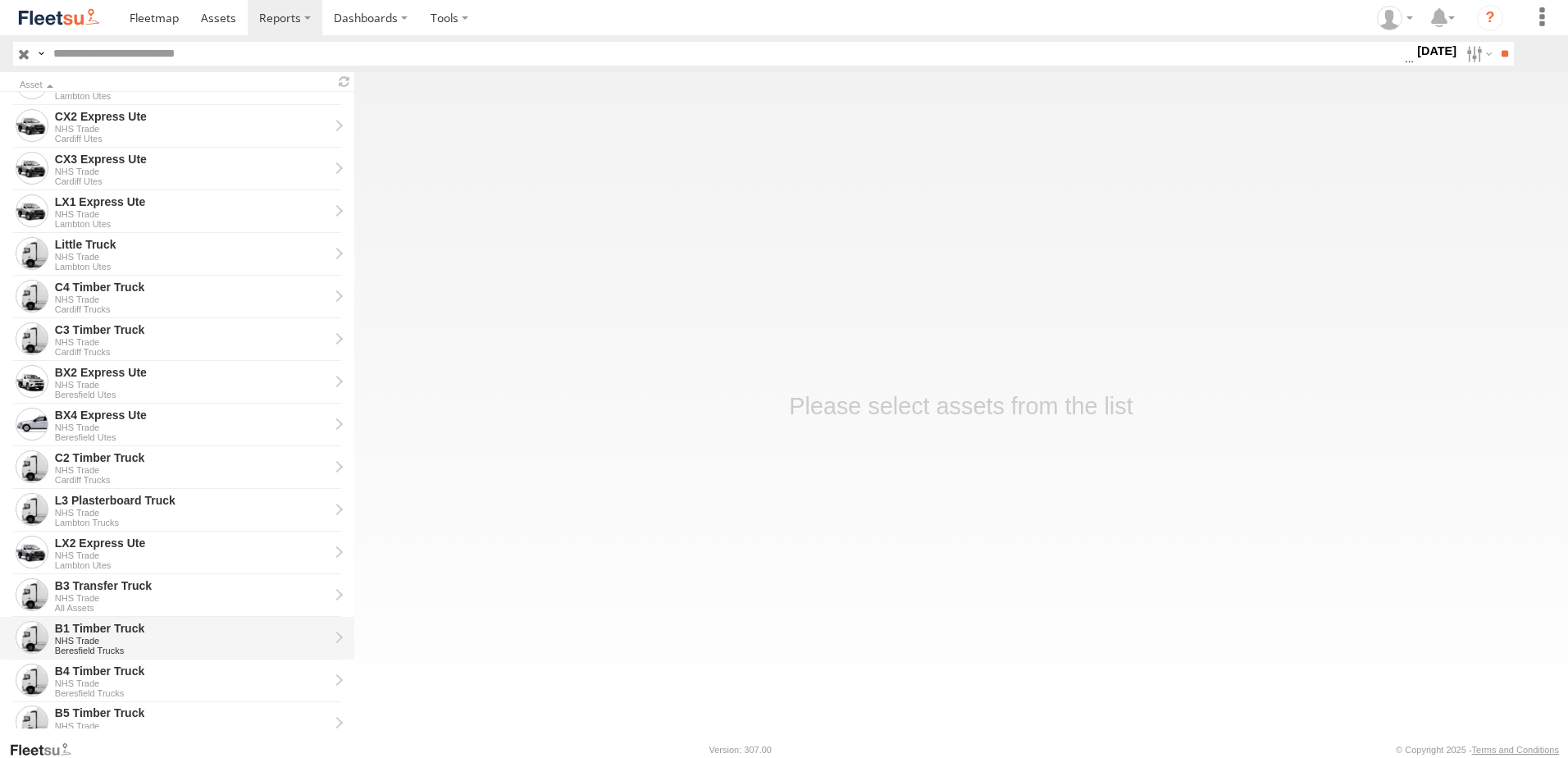
click at [88, 632] on div "B1 Timber Truck" at bounding box center [191, 629] width 274 height 15
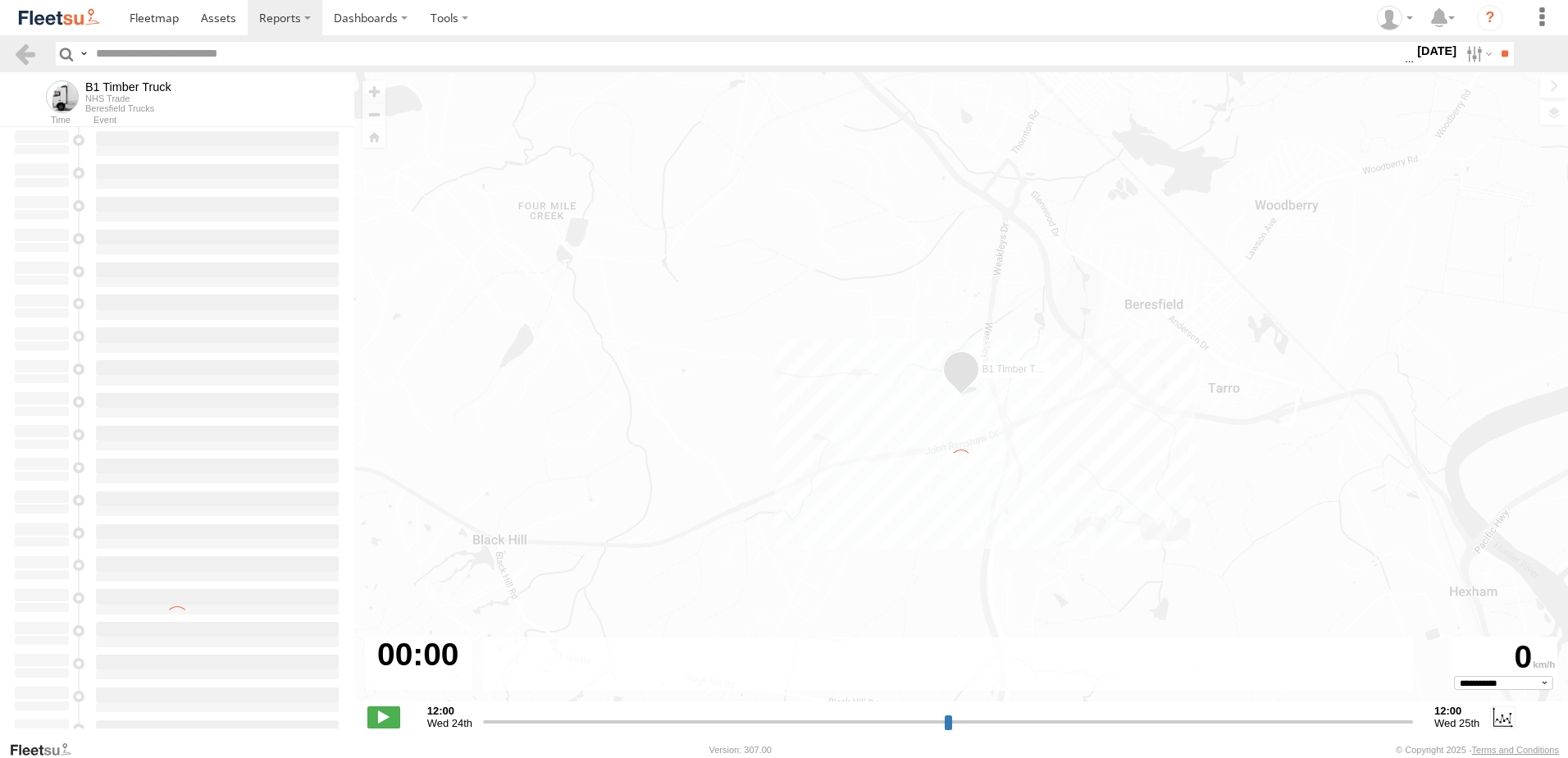
type input "**********"
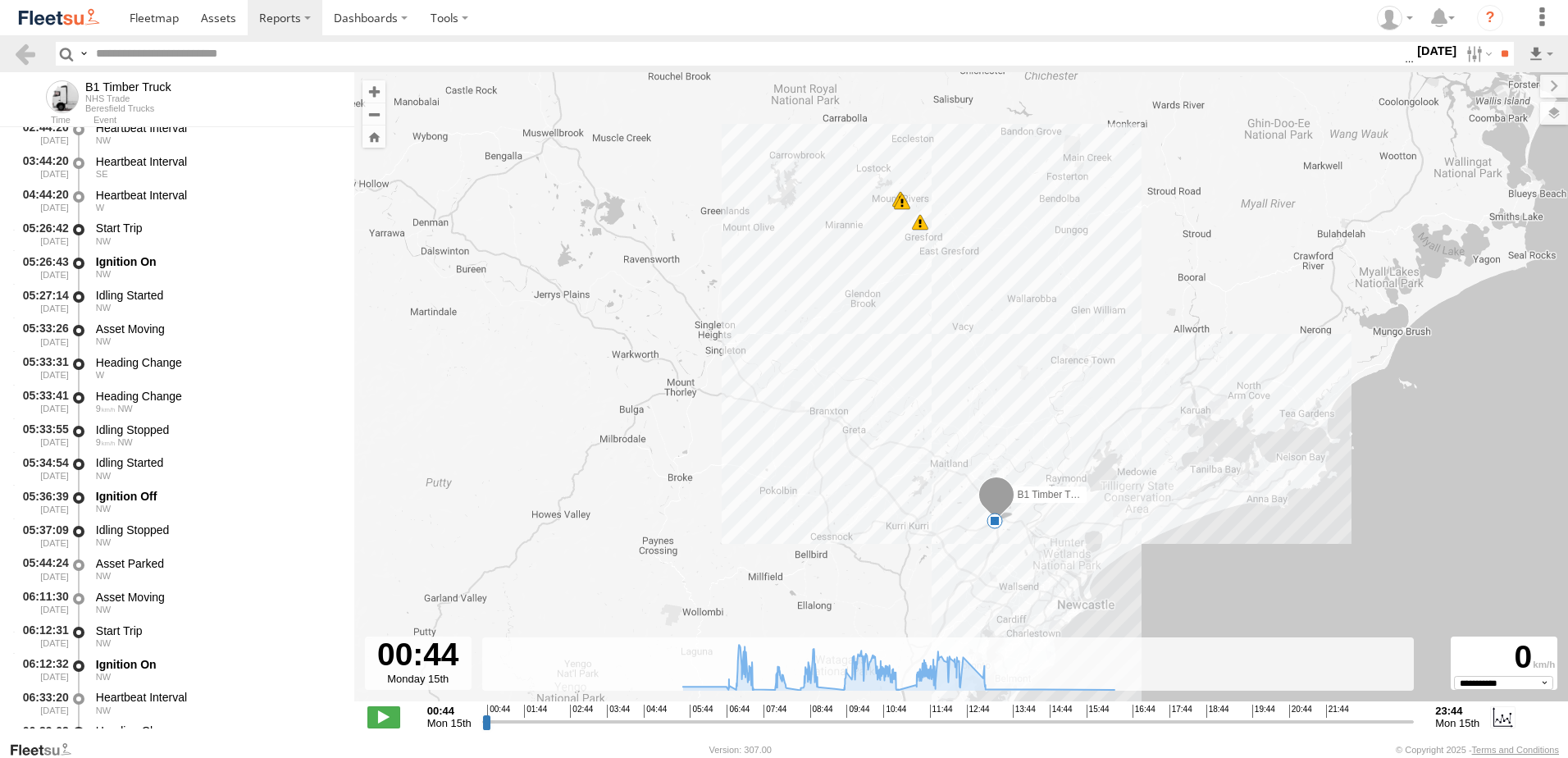
scroll to position [410, 0]
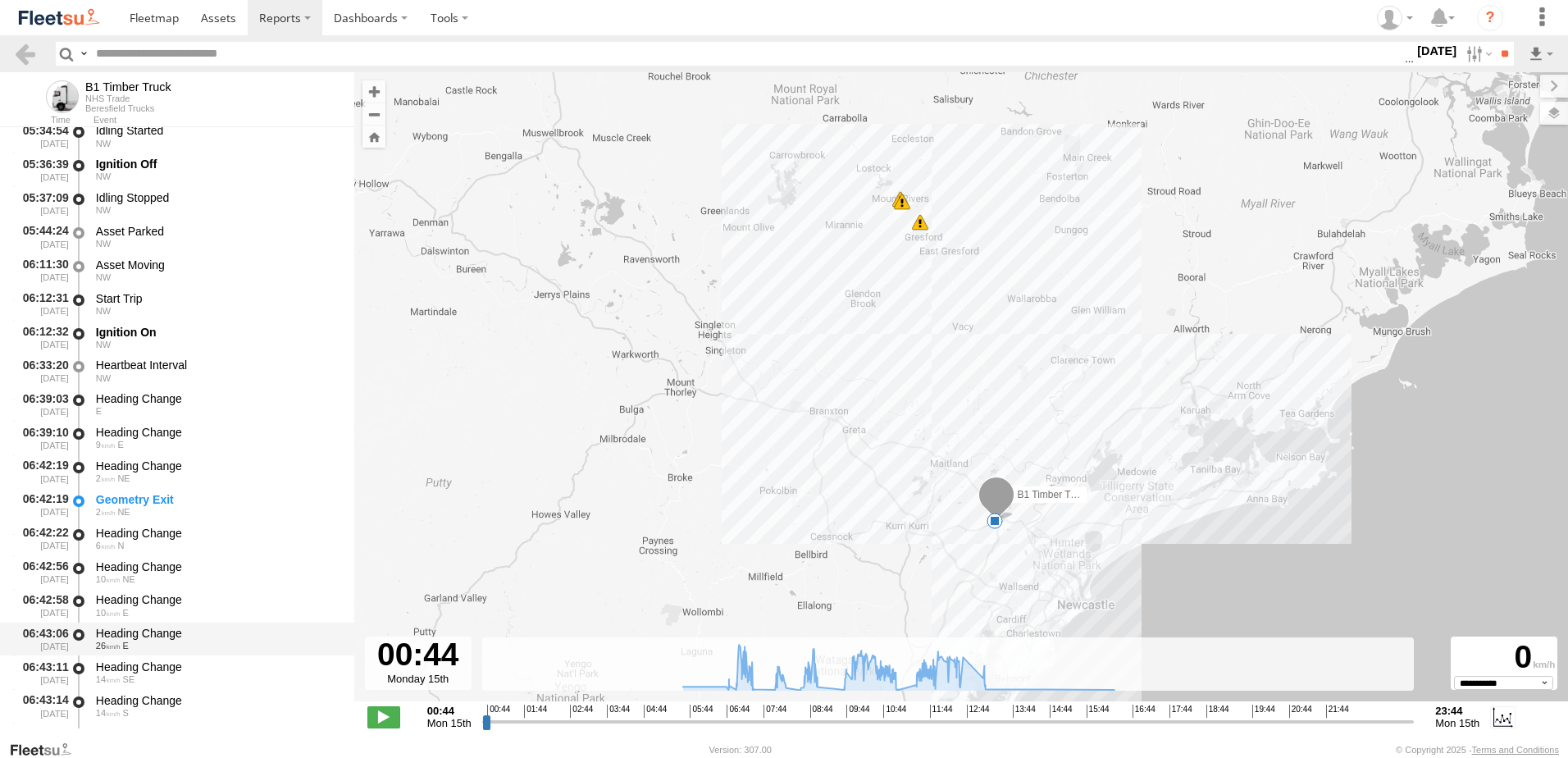
click at [139, 640] on div "Heading Change" at bounding box center [217, 634] width 243 height 15
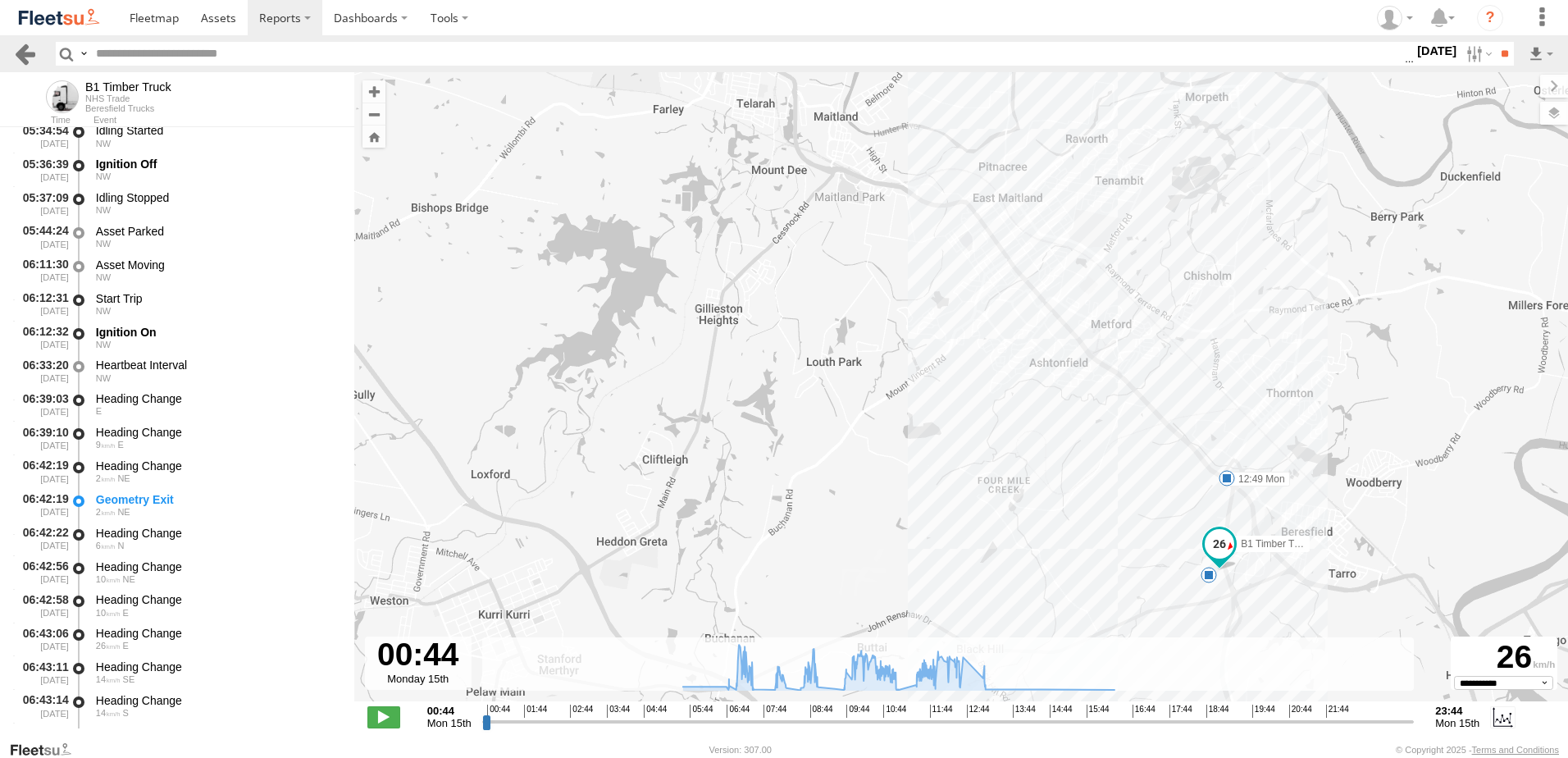
click at [20, 50] on link at bounding box center [25, 54] width 24 height 24
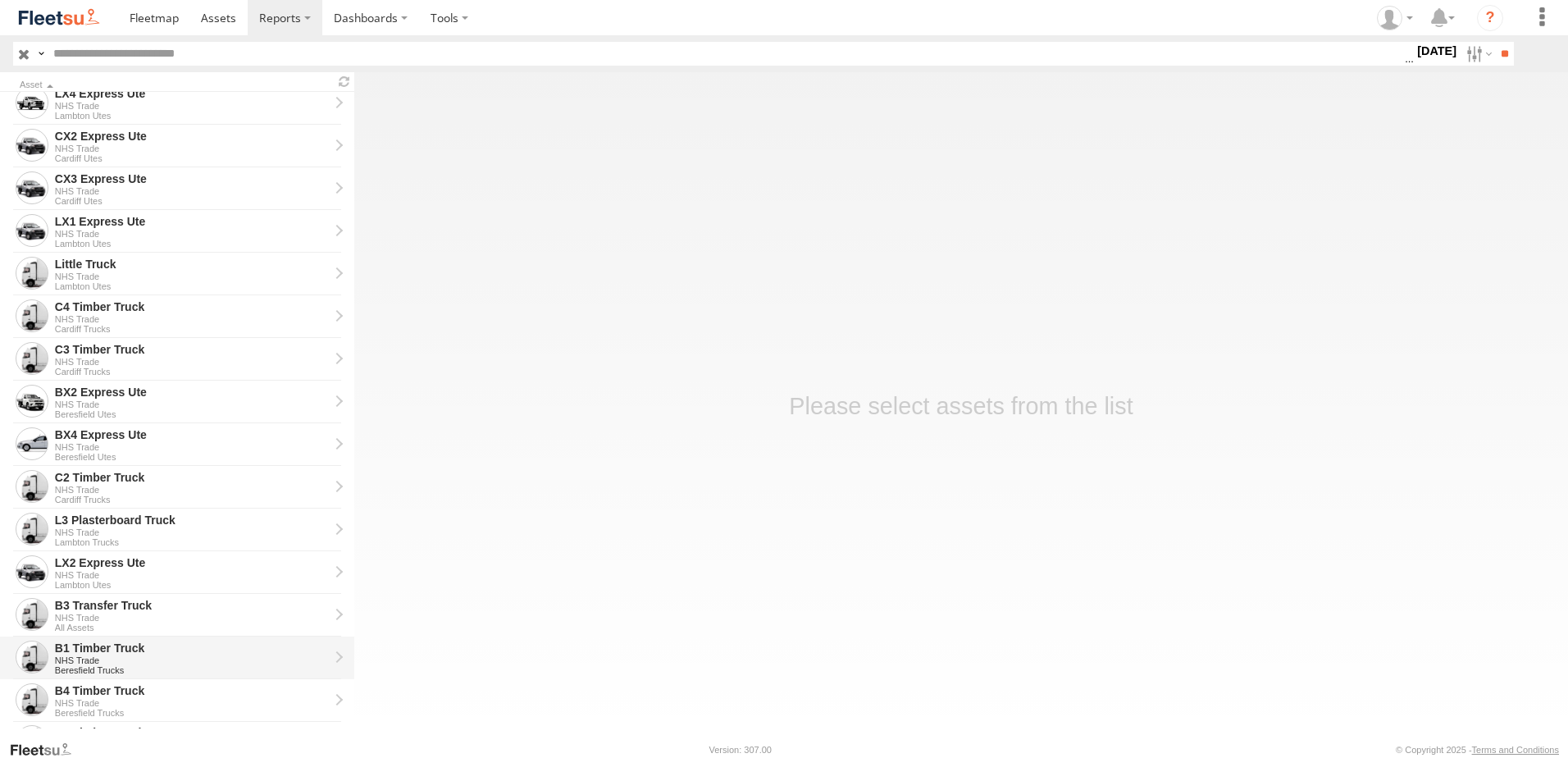
scroll to position [370, 0]
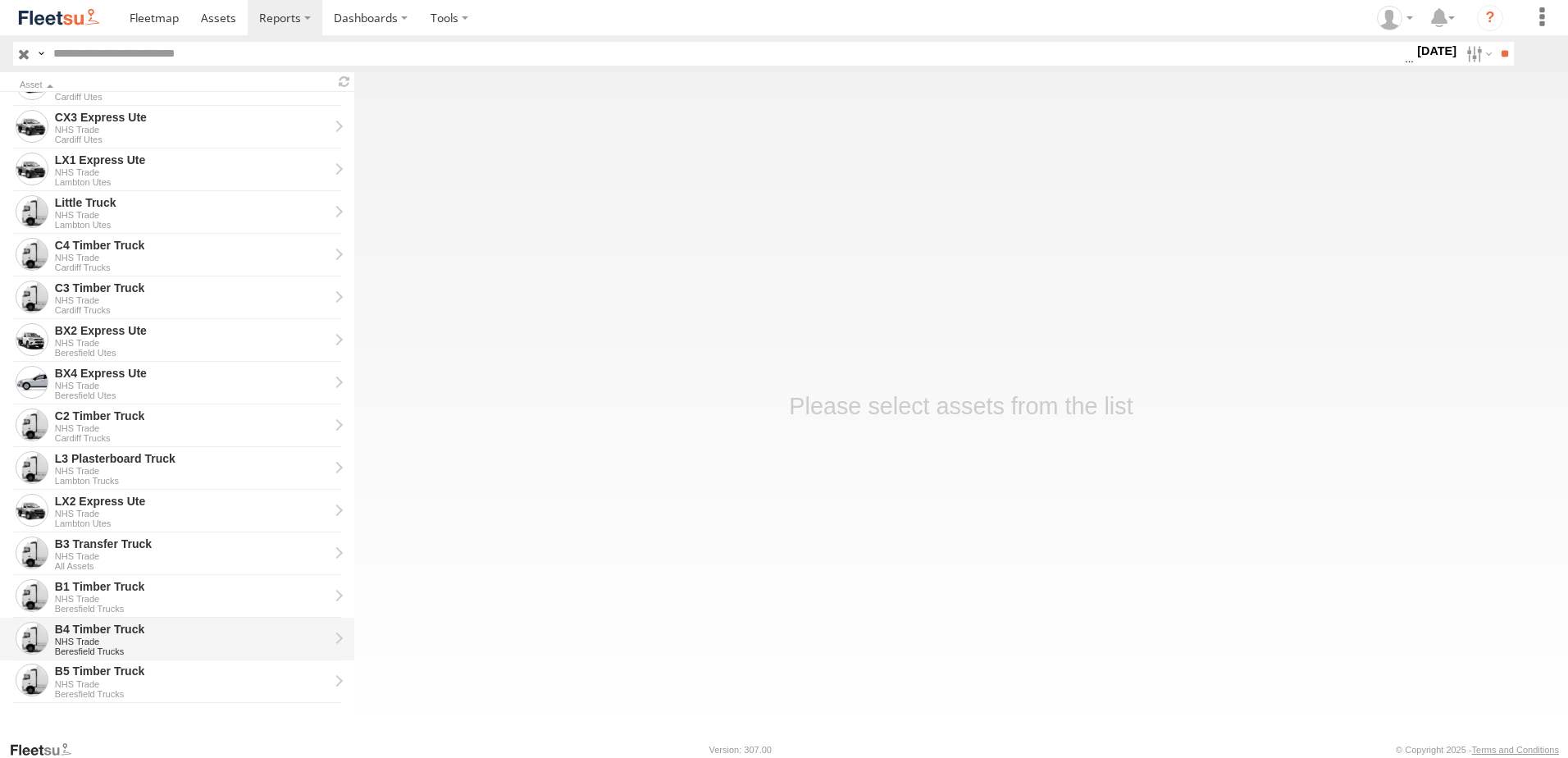
click at [79, 632] on div "B4 Timber Truck" at bounding box center [191, 629] width 274 height 15
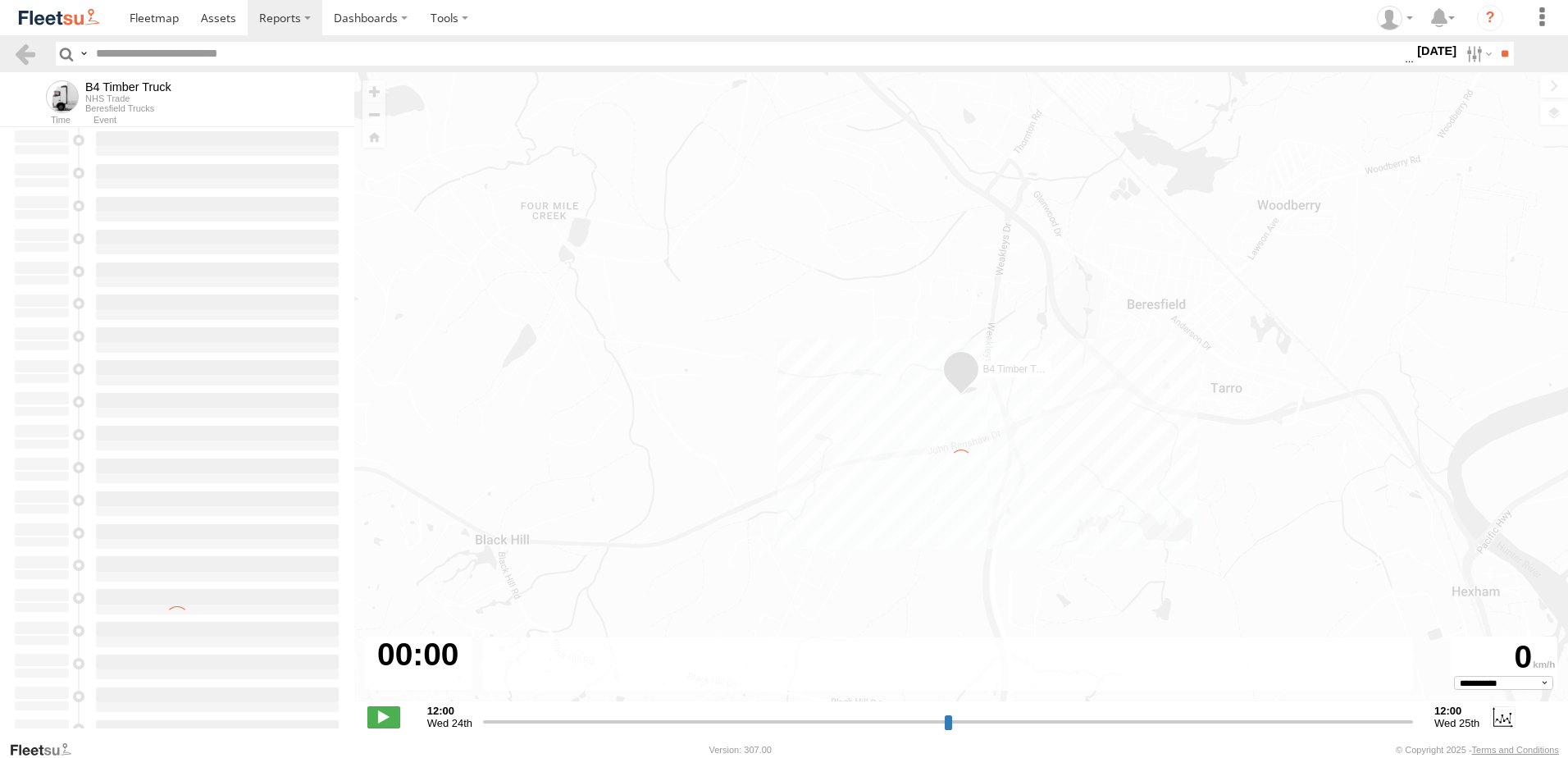
type input "**********"
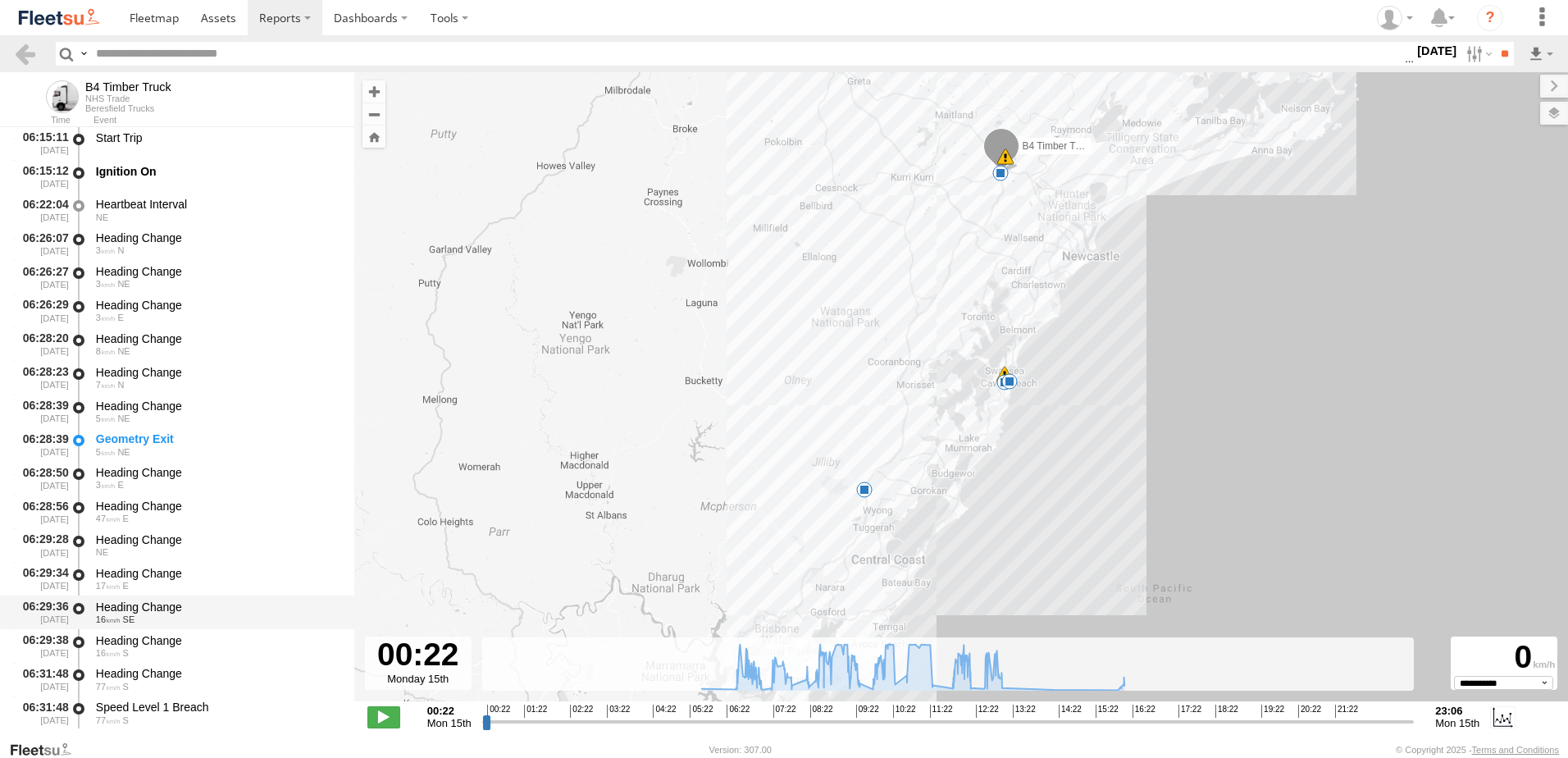
scroll to position [575, 0]
click at [149, 605] on div "Heading Change" at bounding box center [217, 604] width 243 height 15
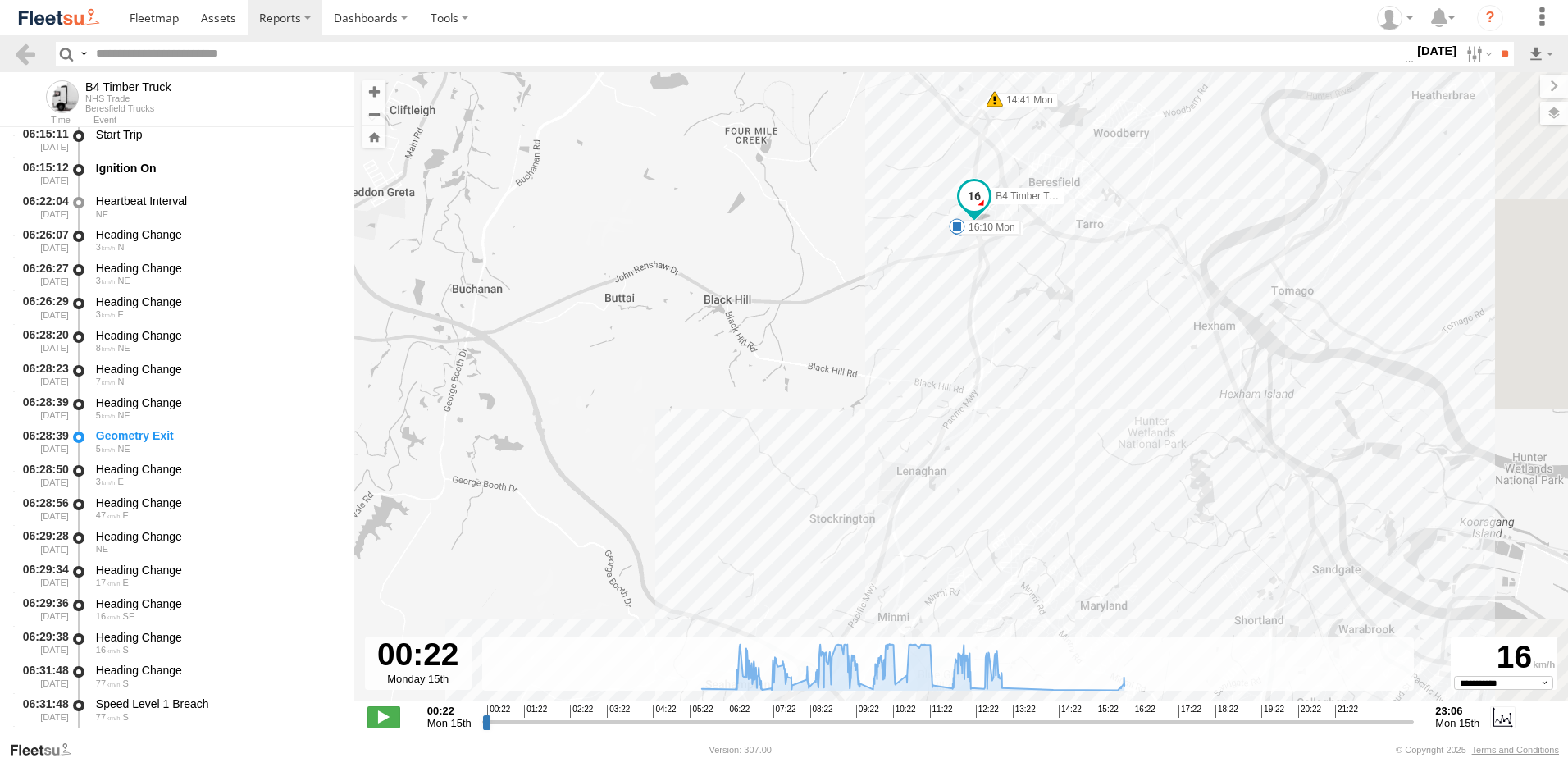
drag, startPoint x: 1005, startPoint y: 93, endPoint x: 913, endPoint y: 325, distance: 249.6
click at [915, 324] on div "B4 Timber Truck 08:12 Mon 08:19 Mon 08:31 Mon 10:27 Mon 14:40 Mon 14:41 Mon 05:…" at bounding box center [962, 396] width 1214 height 647
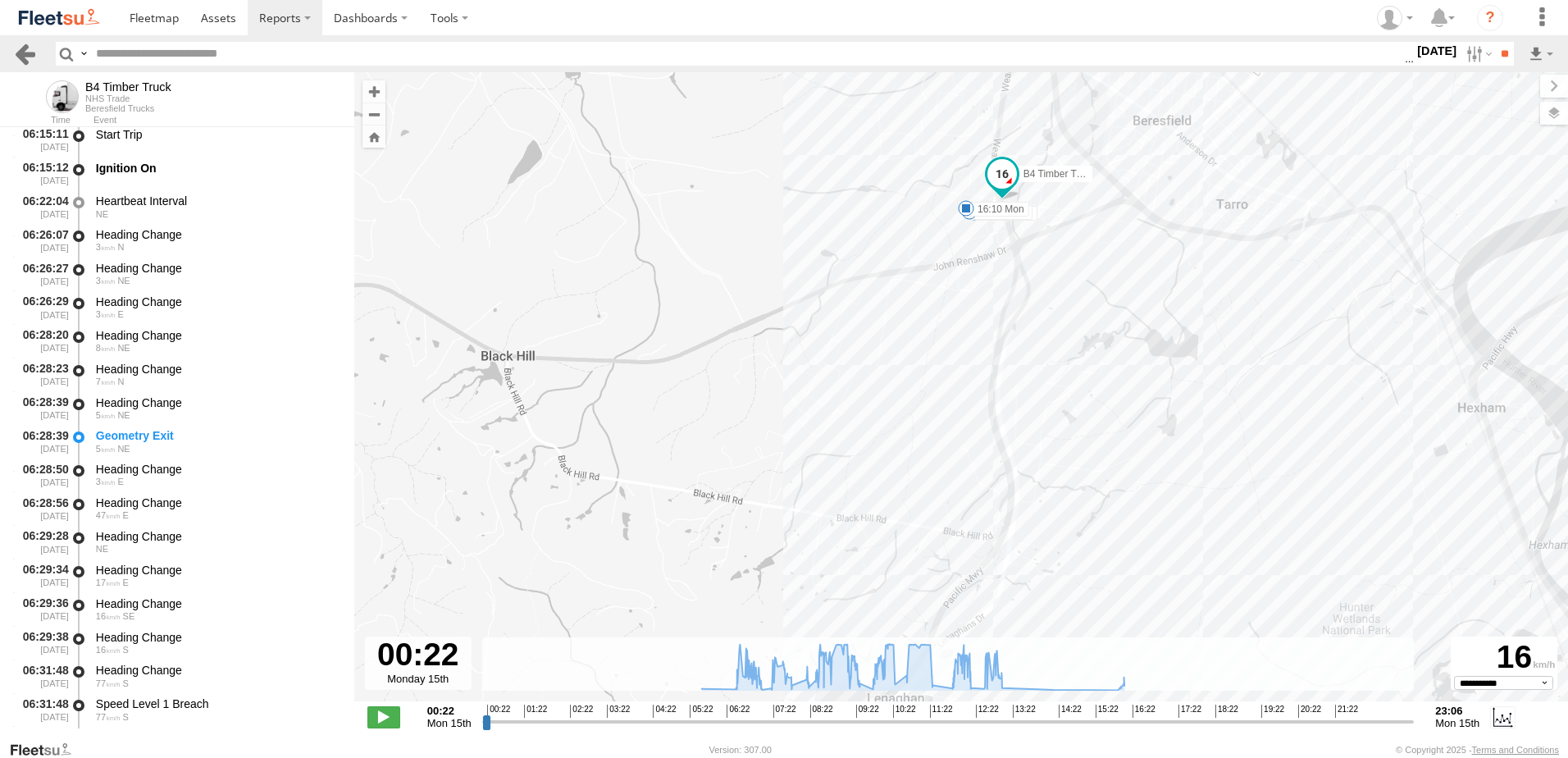
click at [25, 53] on link at bounding box center [25, 54] width 24 height 24
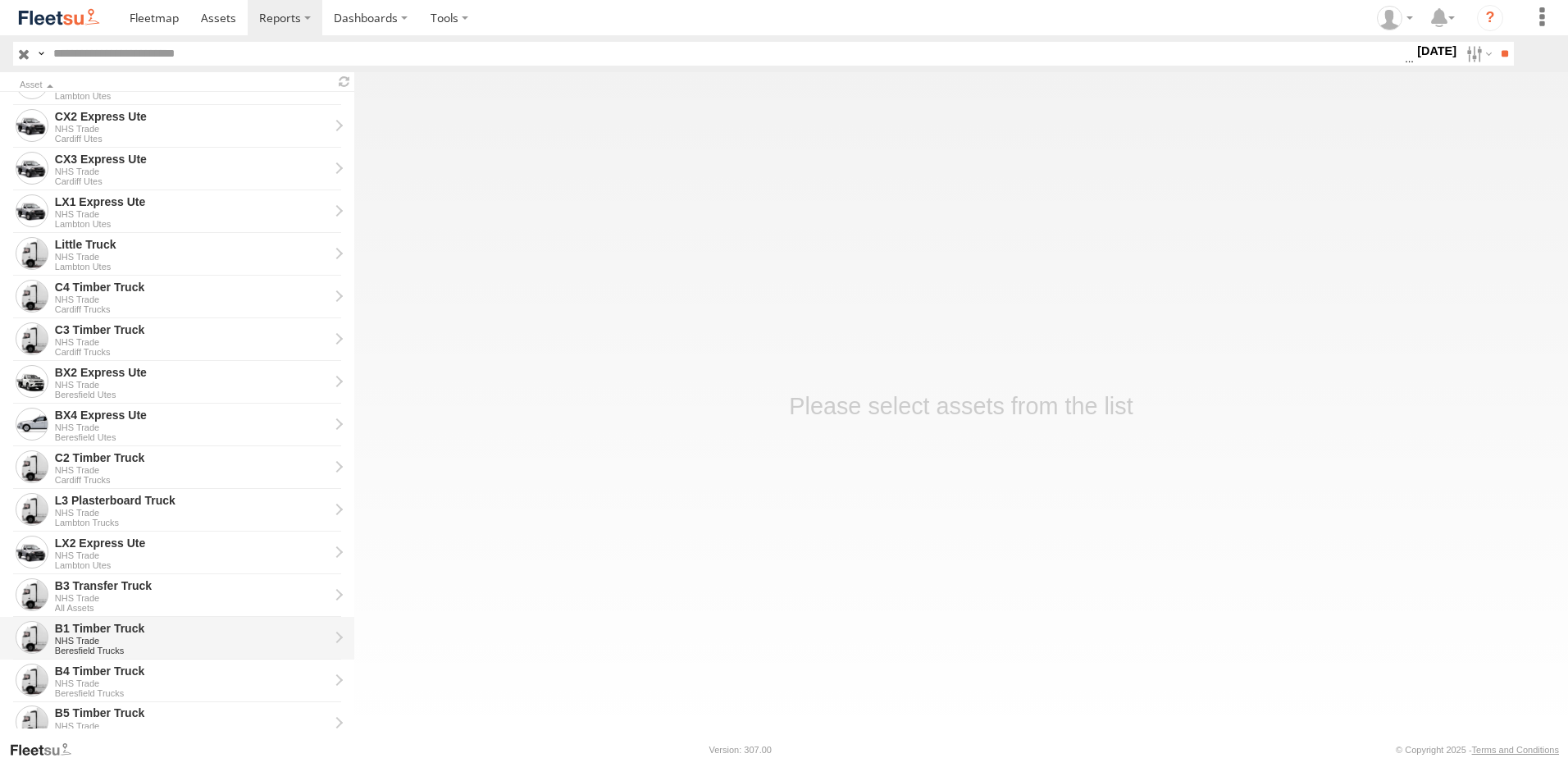
scroll to position [370, 0]
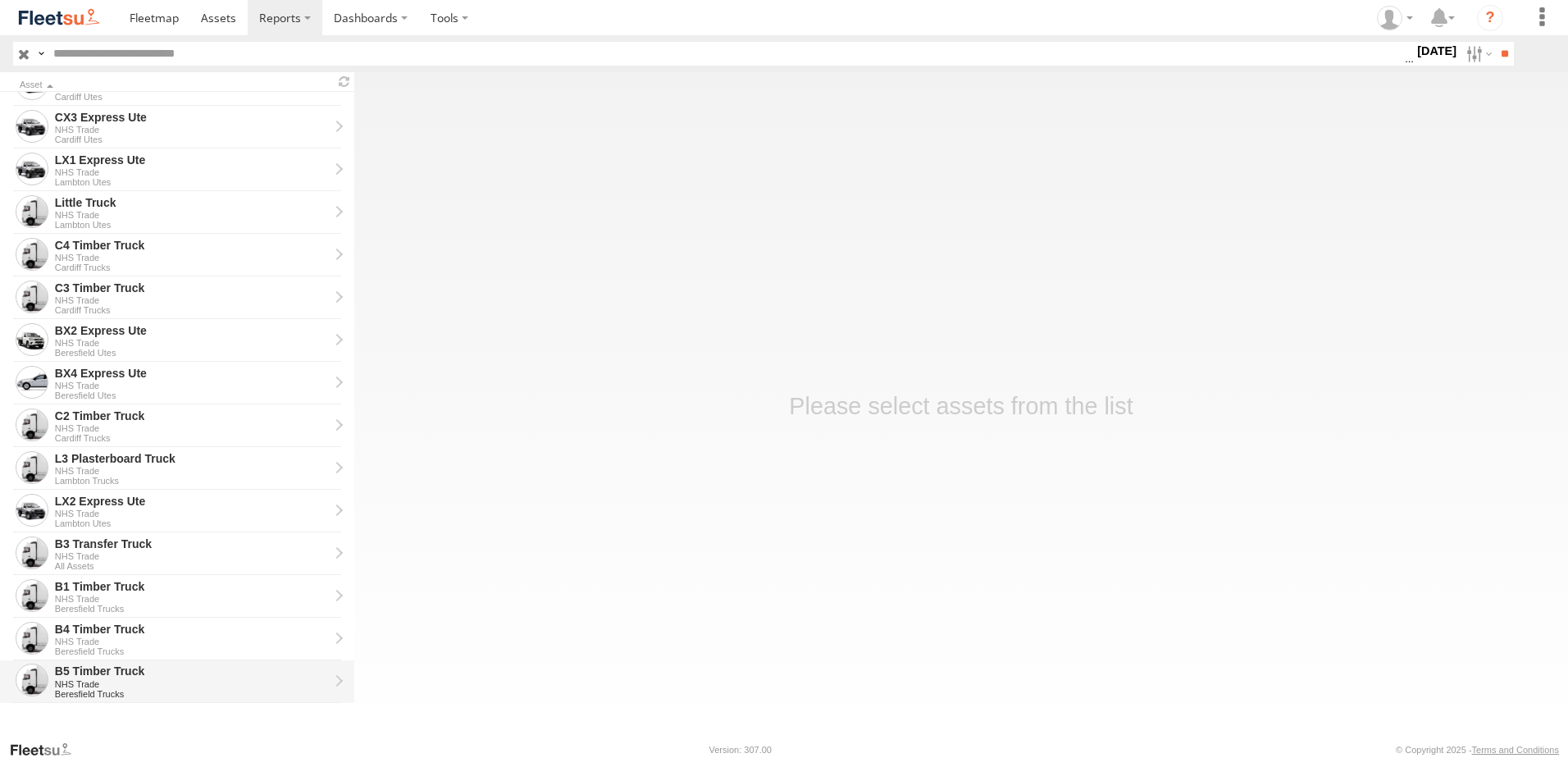
click at [81, 676] on div "B5 Timber Truck" at bounding box center [191, 671] width 274 height 15
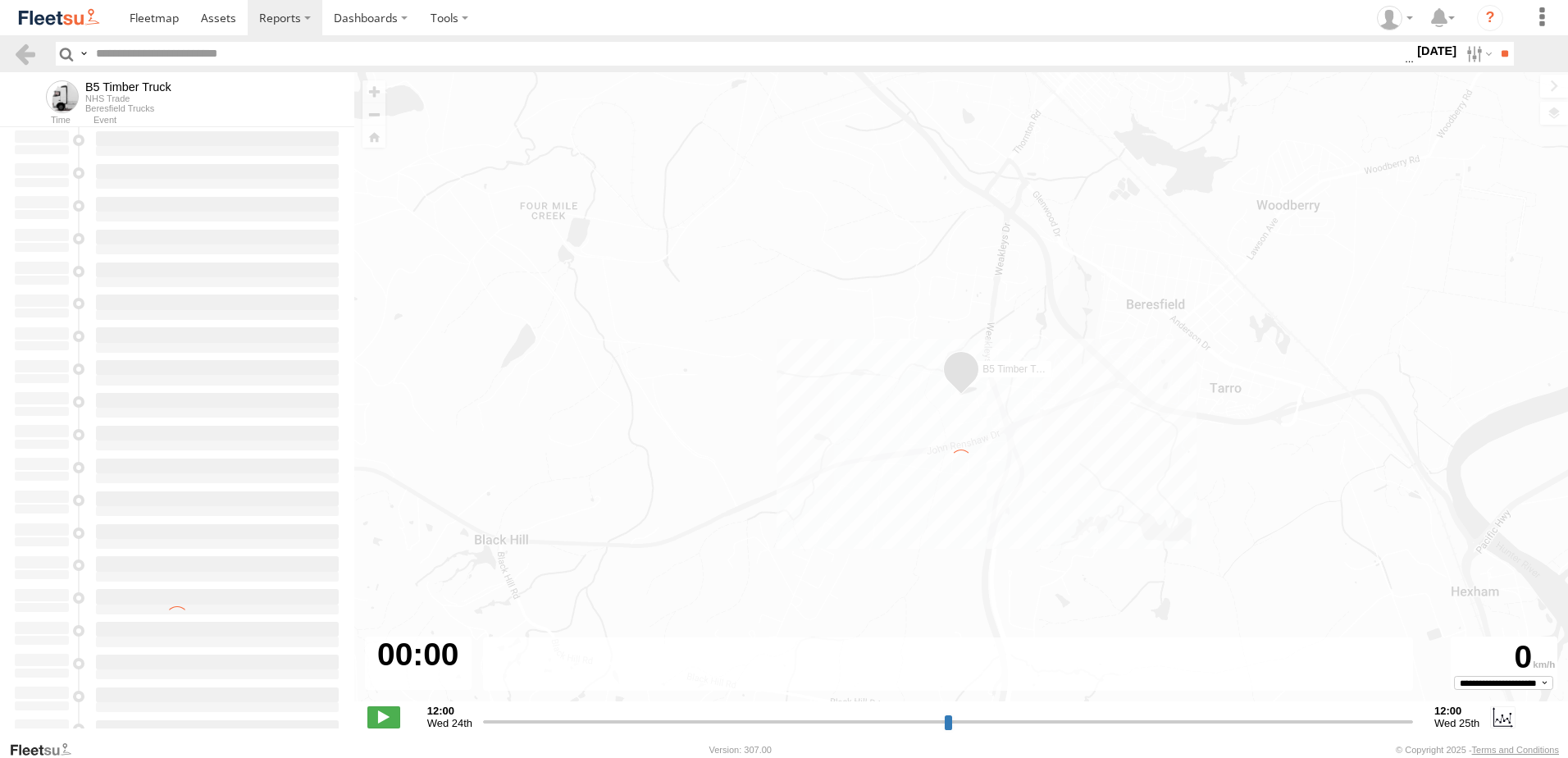
type input "**********"
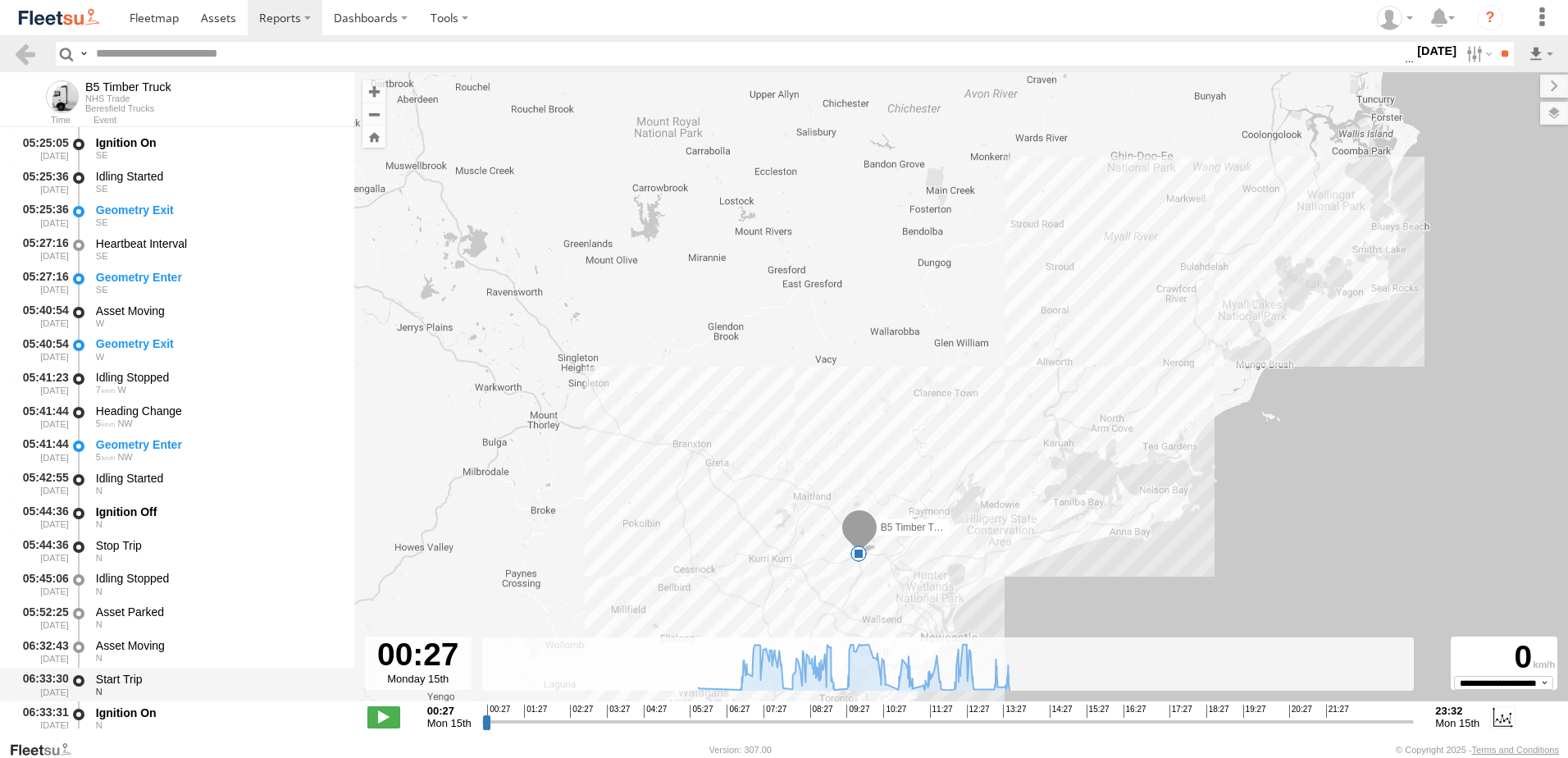
scroll to position [329, 0]
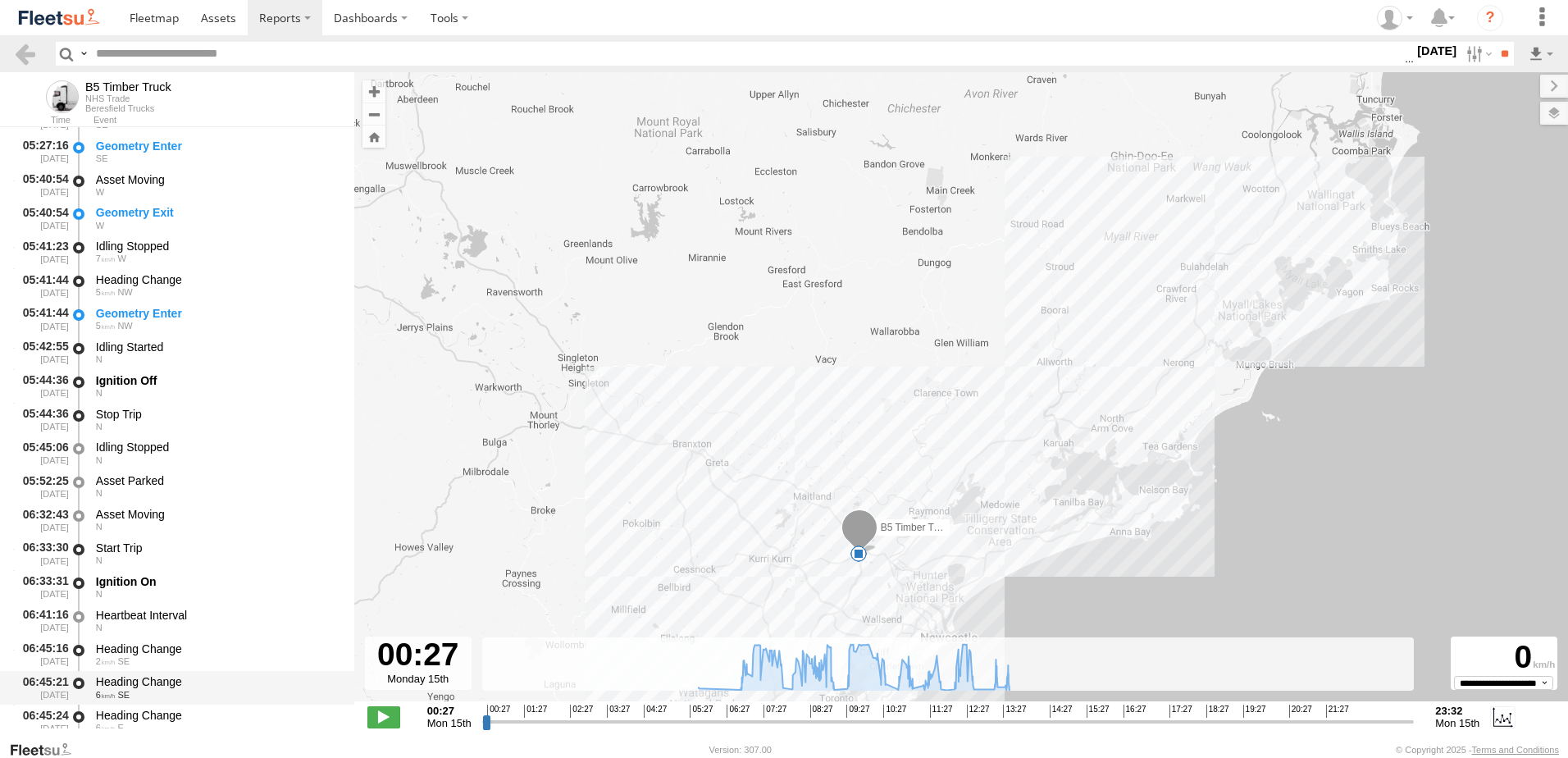
click at [129, 676] on div "Heading Change" at bounding box center [217, 682] width 243 height 15
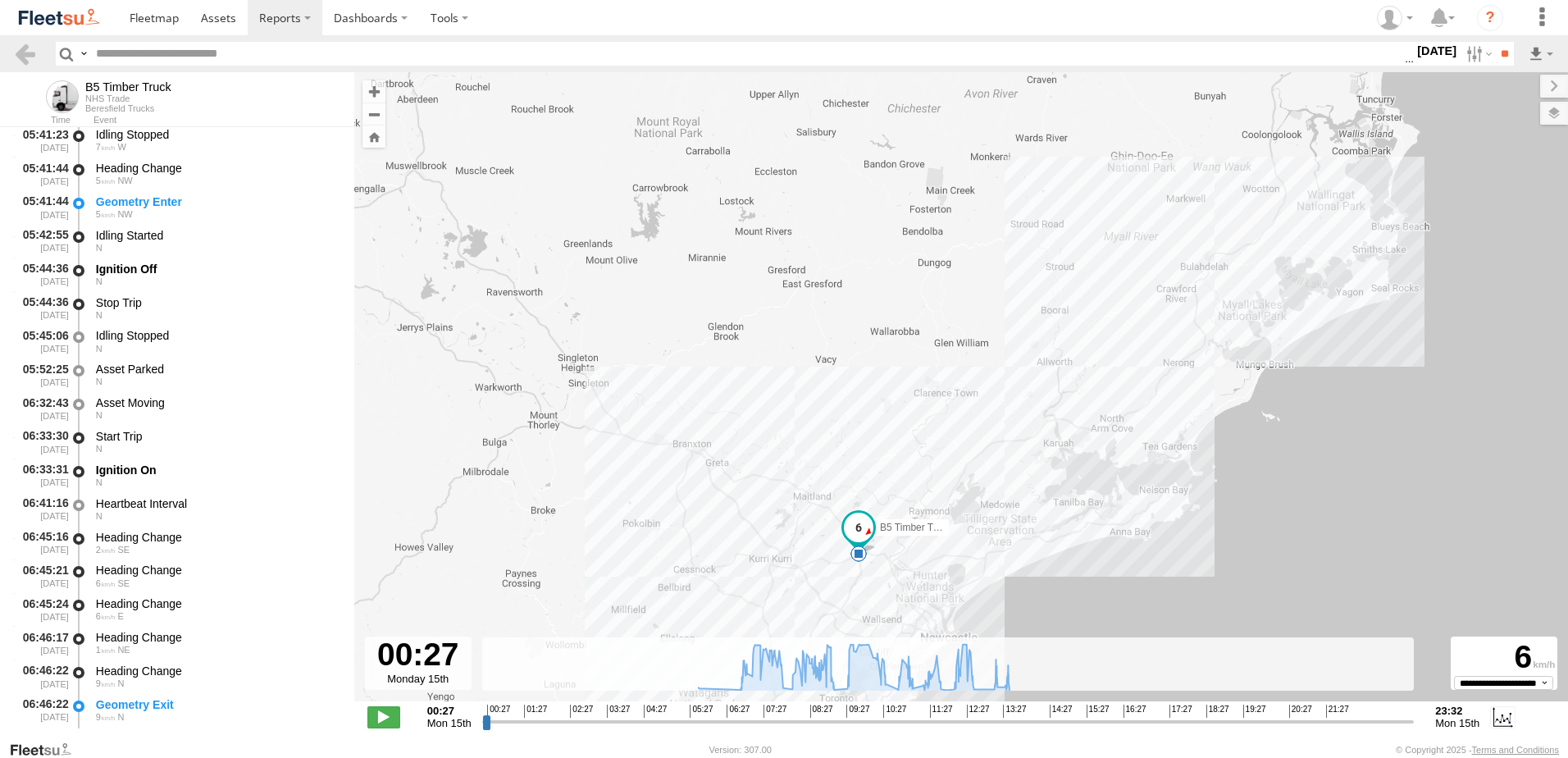
scroll to position [656, 0]
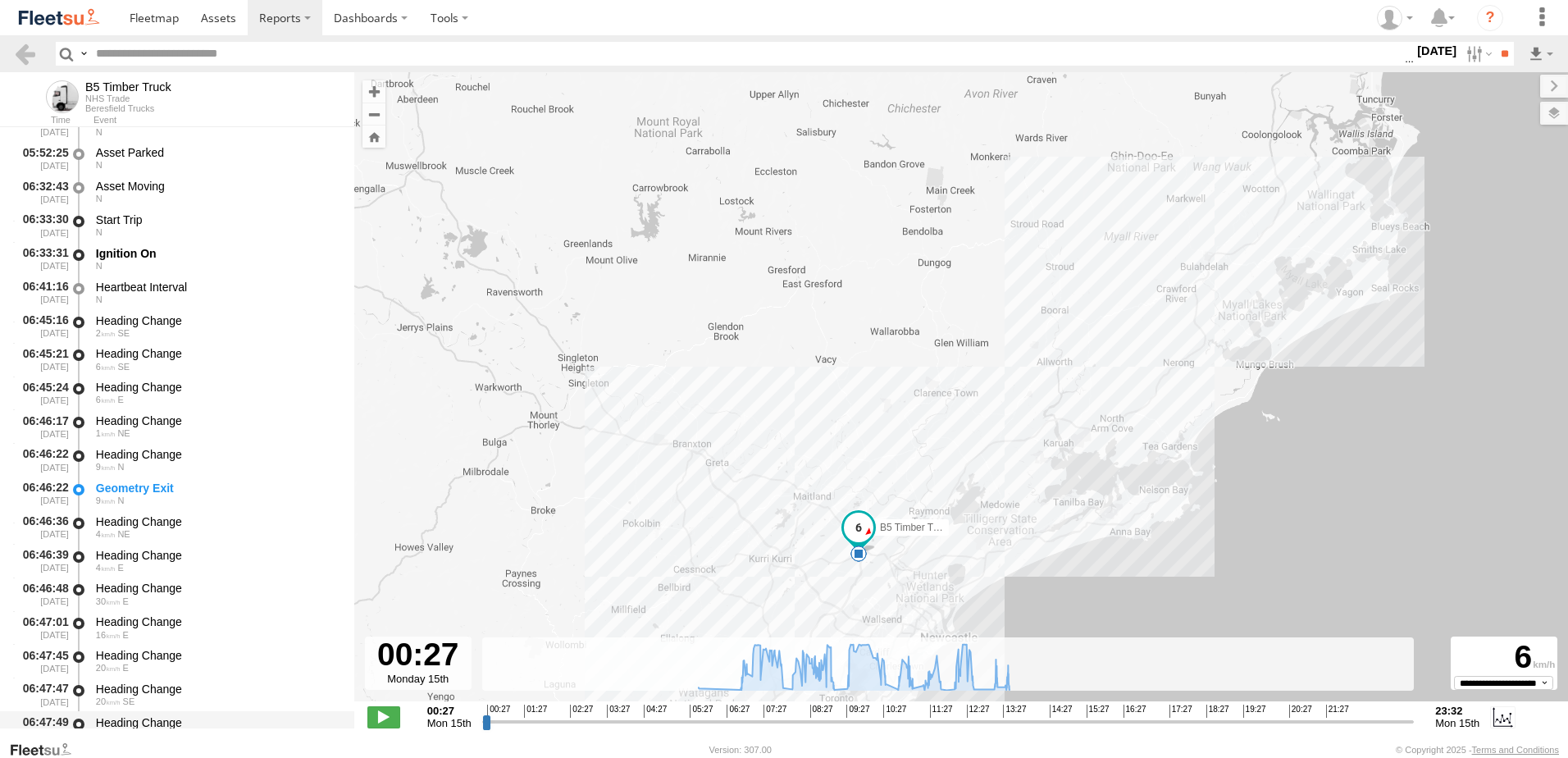
click at [147, 717] on div "Heading Change" at bounding box center [217, 724] width 243 height 15
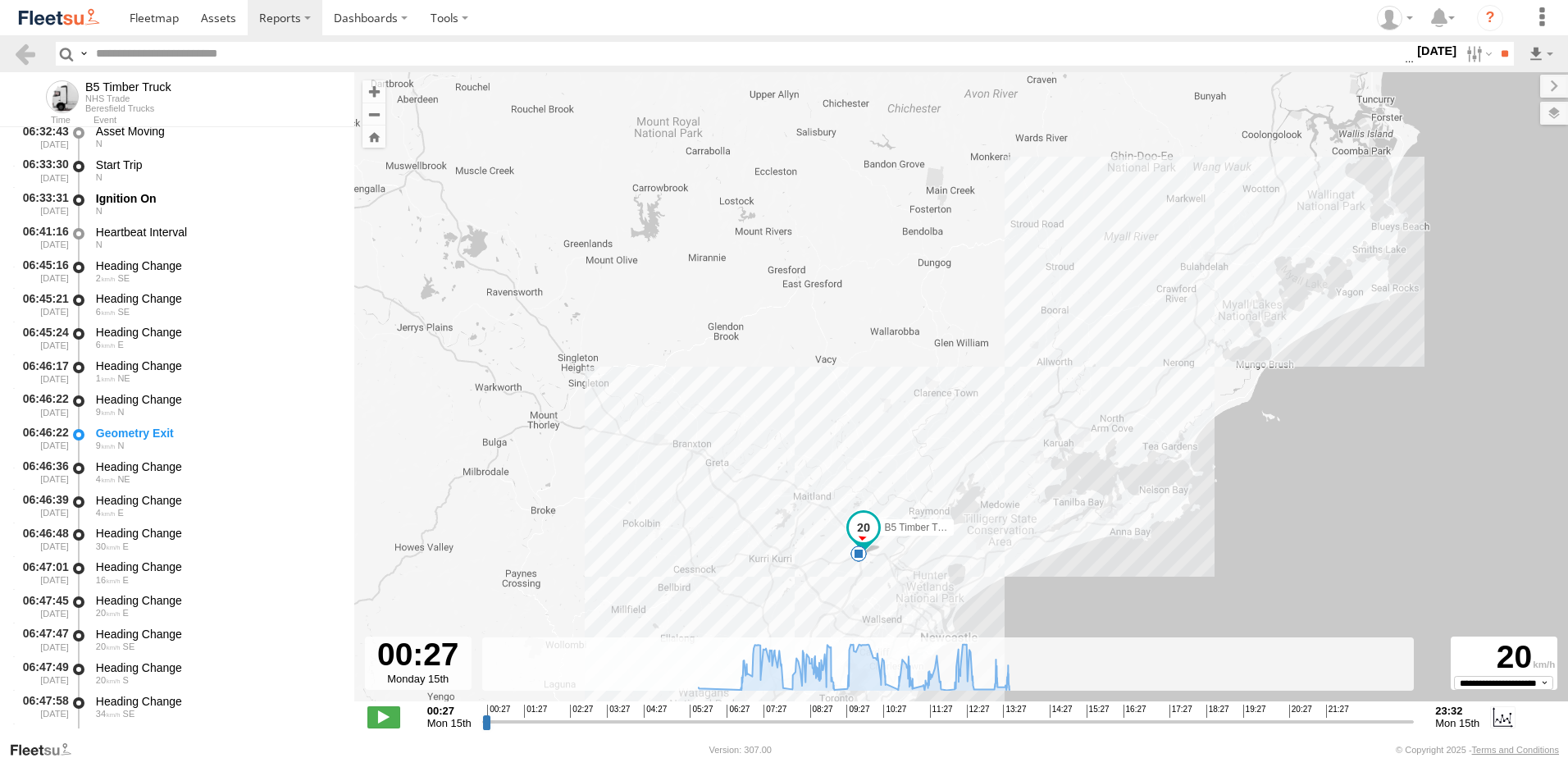
scroll to position [985, 0]
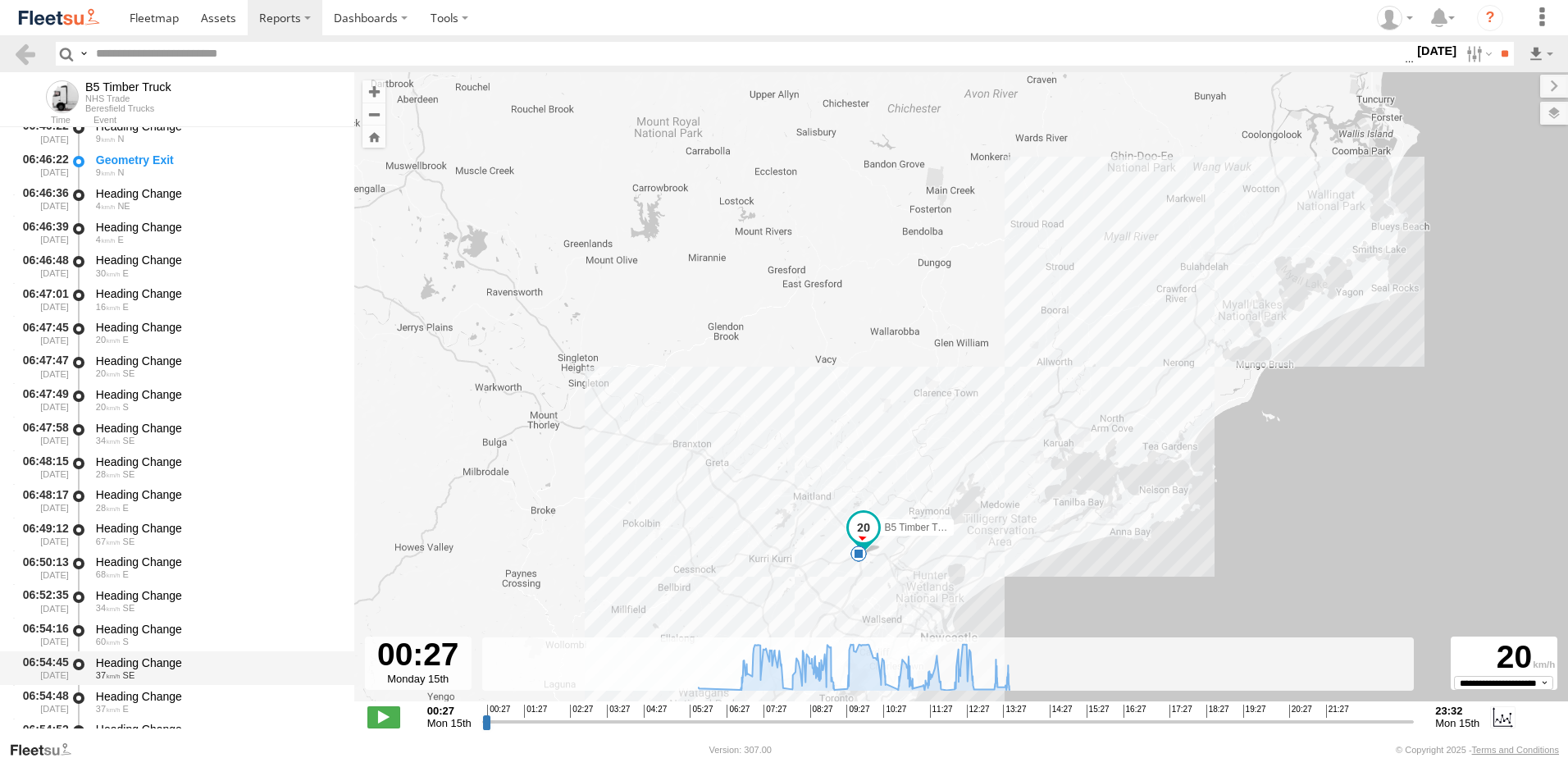
click at [144, 658] on div "Heading Change" at bounding box center [217, 663] width 243 height 15
click at [24, 55] on link at bounding box center [25, 54] width 24 height 24
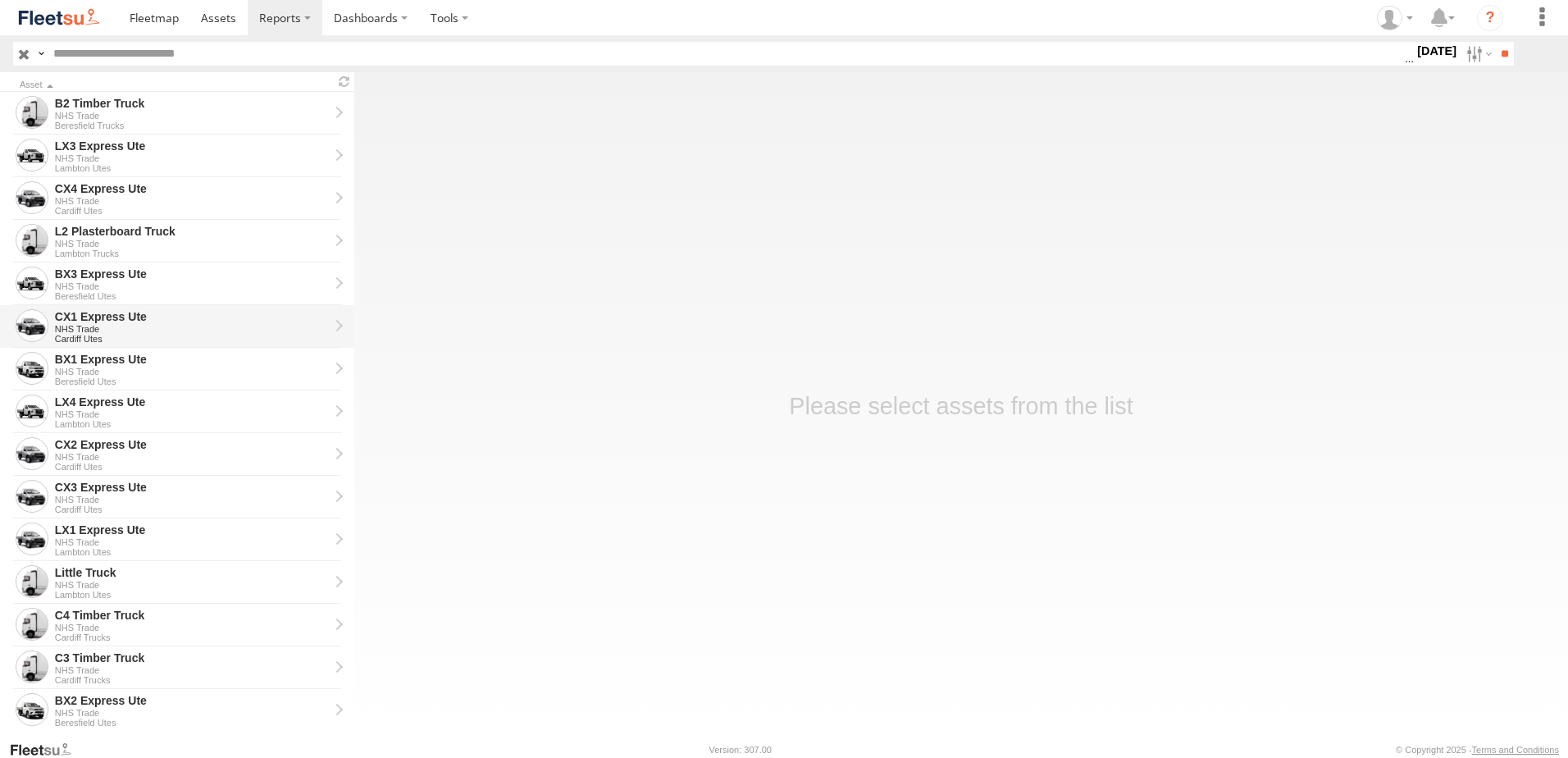
click at [81, 319] on div "CX1 Express Ute" at bounding box center [191, 317] width 274 height 15
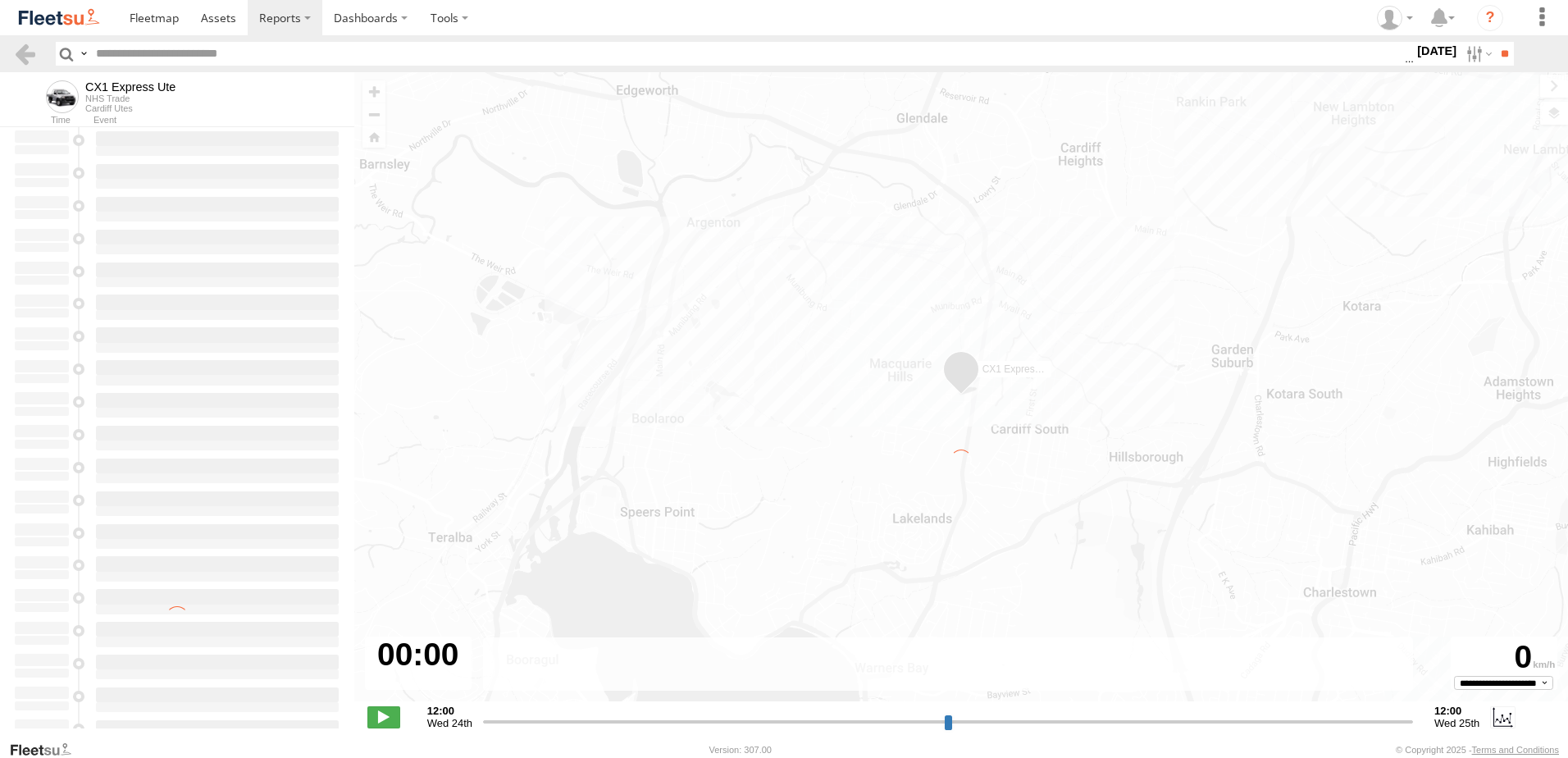
type input "**********"
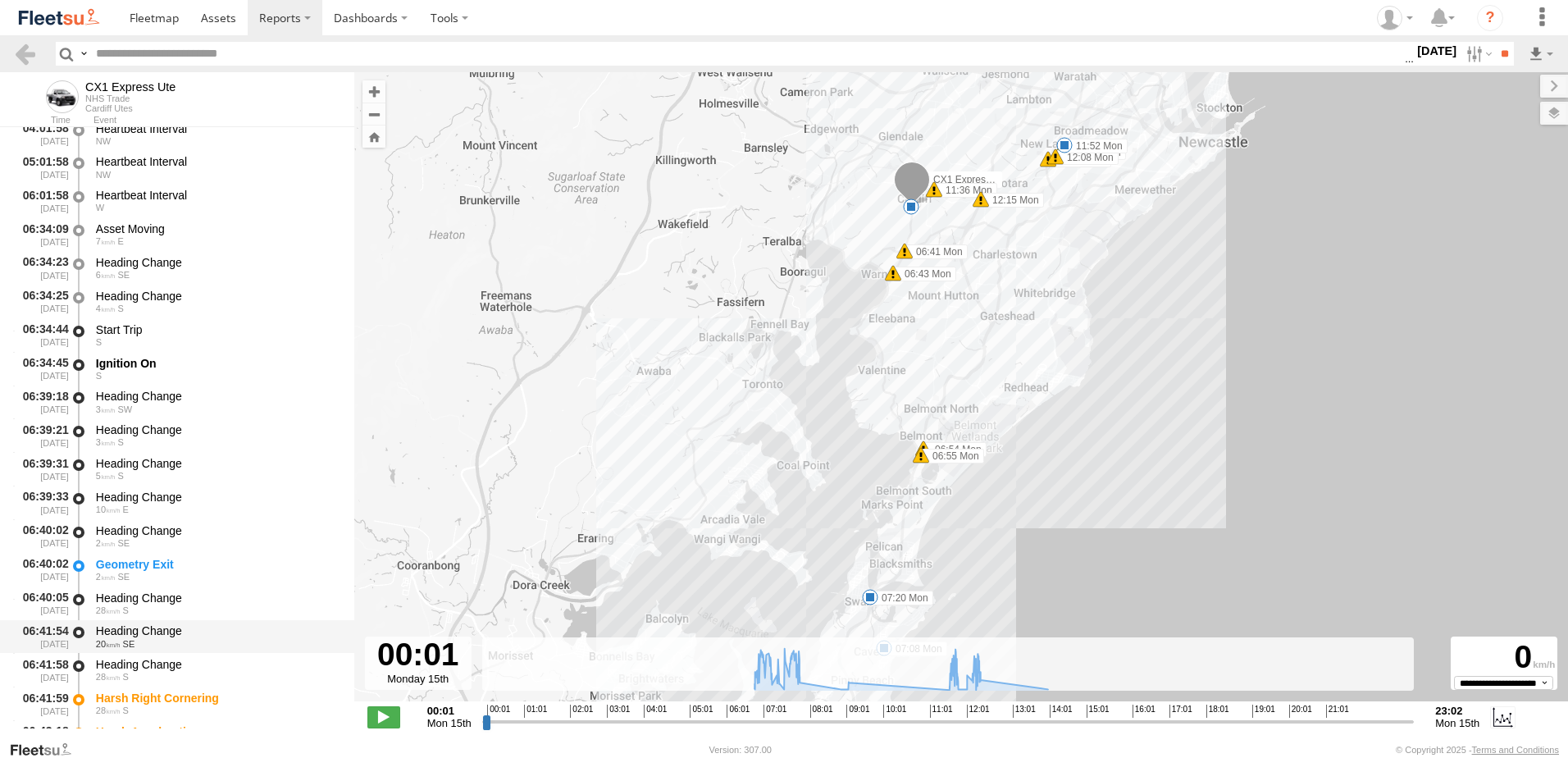
scroll to position [329, 0]
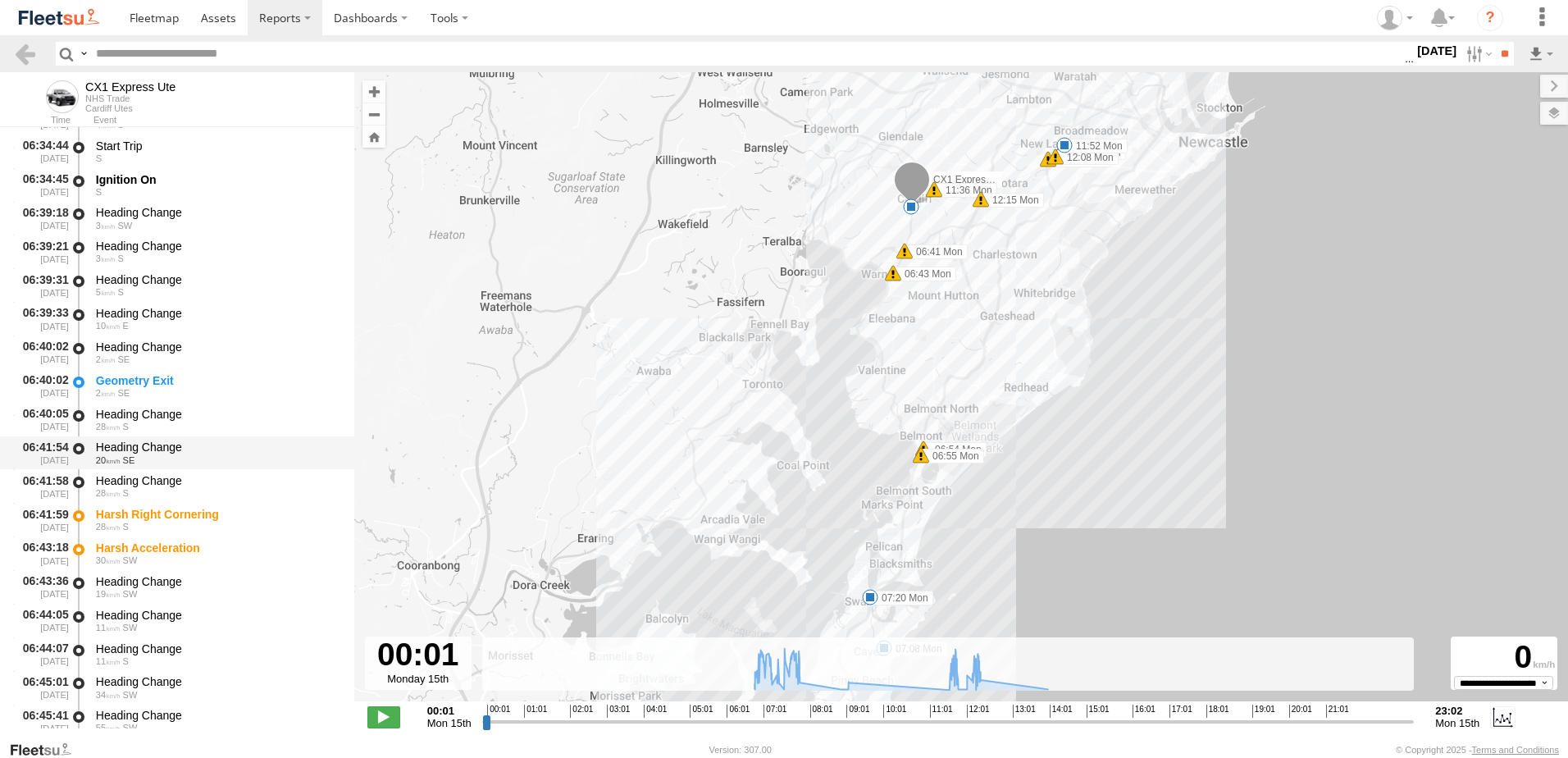
click at [149, 441] on div "Heading Change" at bounding box center [217, 448] width 243 height 15
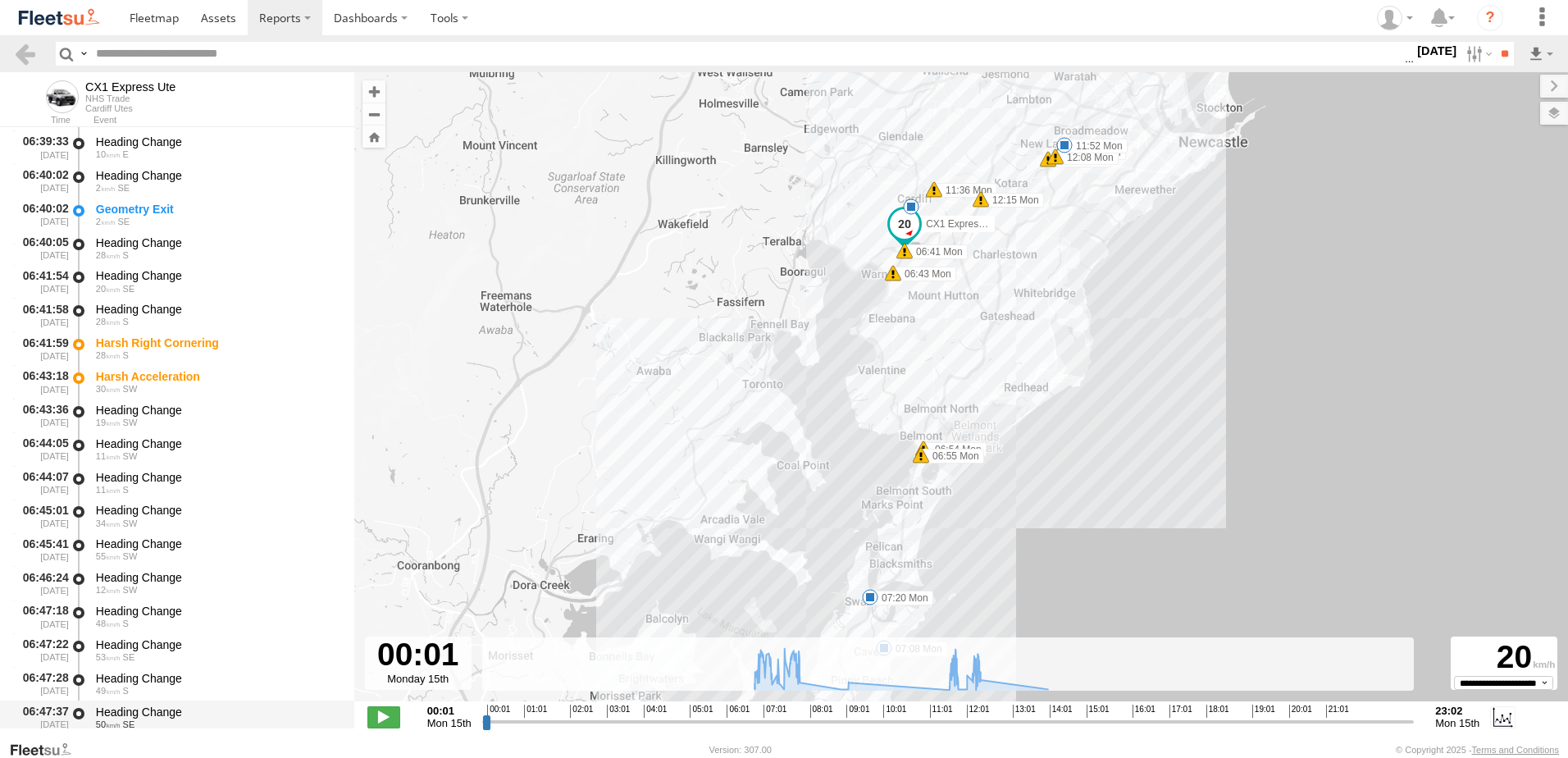
scroll to position [656, 0]
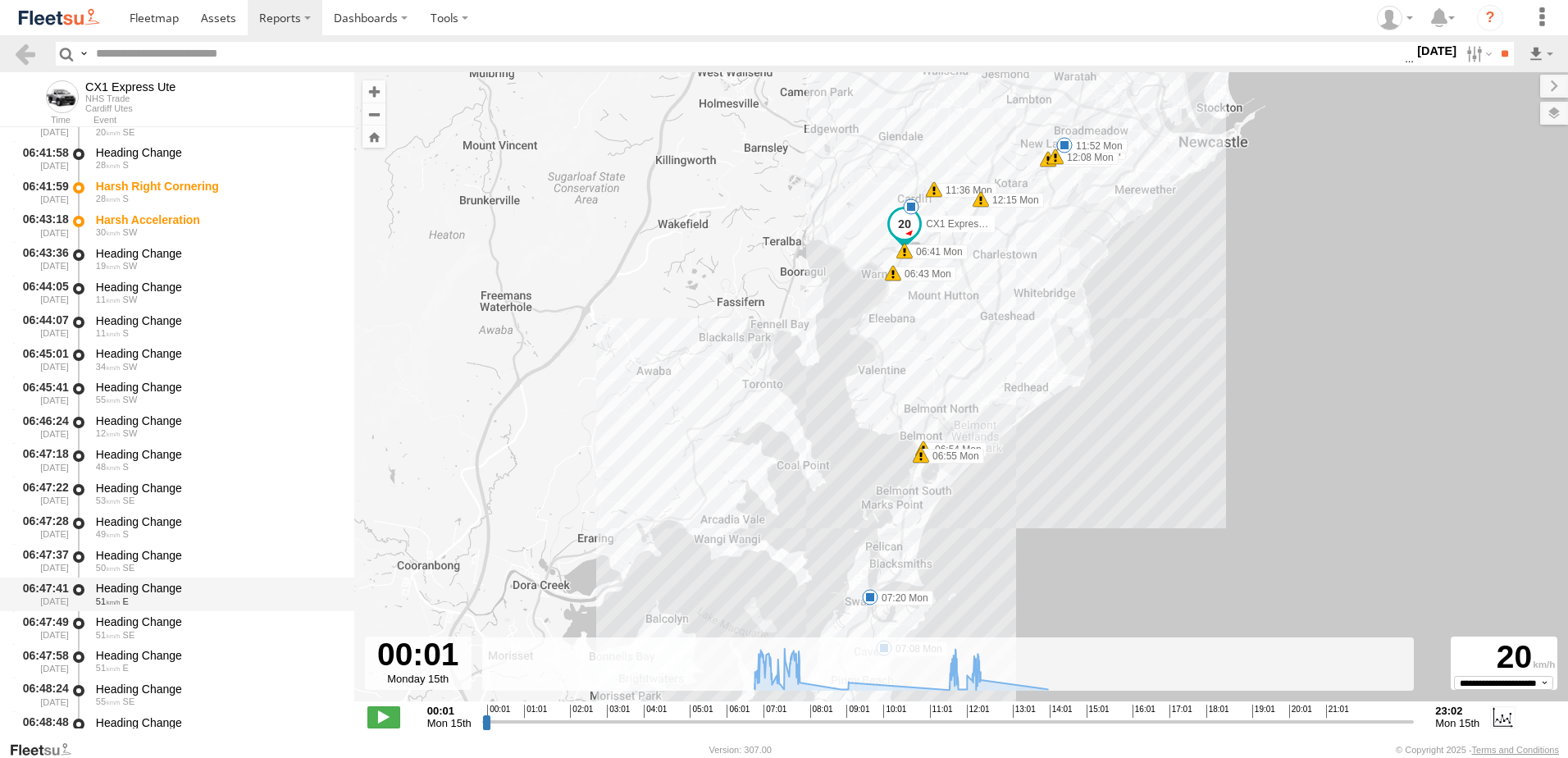
click at [143, 580] on div "Heading Change 51 E" at bounding box center [217, 595] width 248 height 30
click at [27, 51] on link at bounding box center [25, 54] width 24 height 24
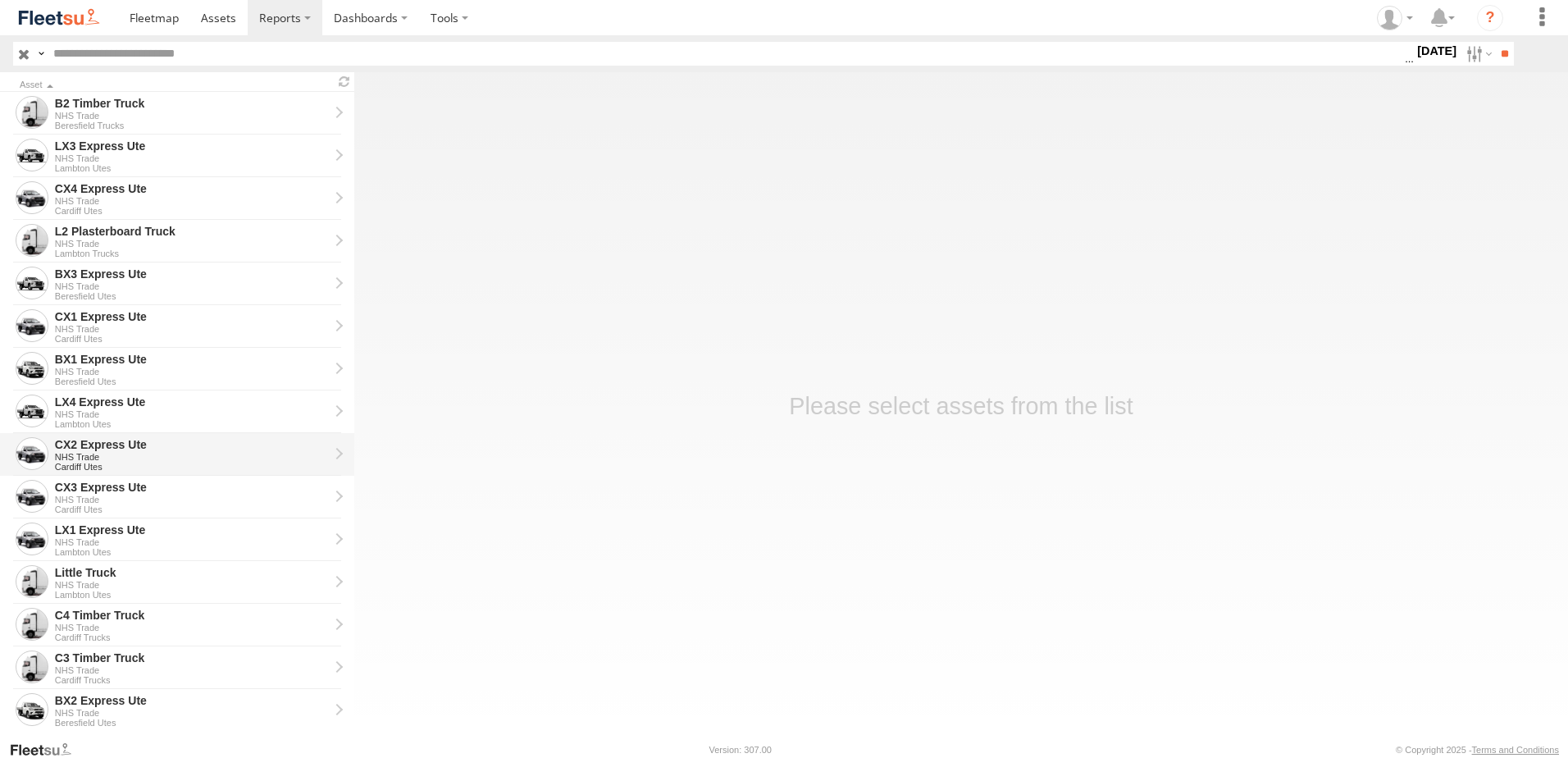
click at [70, 444] on div "CX2 Express Ute" at bounding box center [191, 445] width 274 height 15
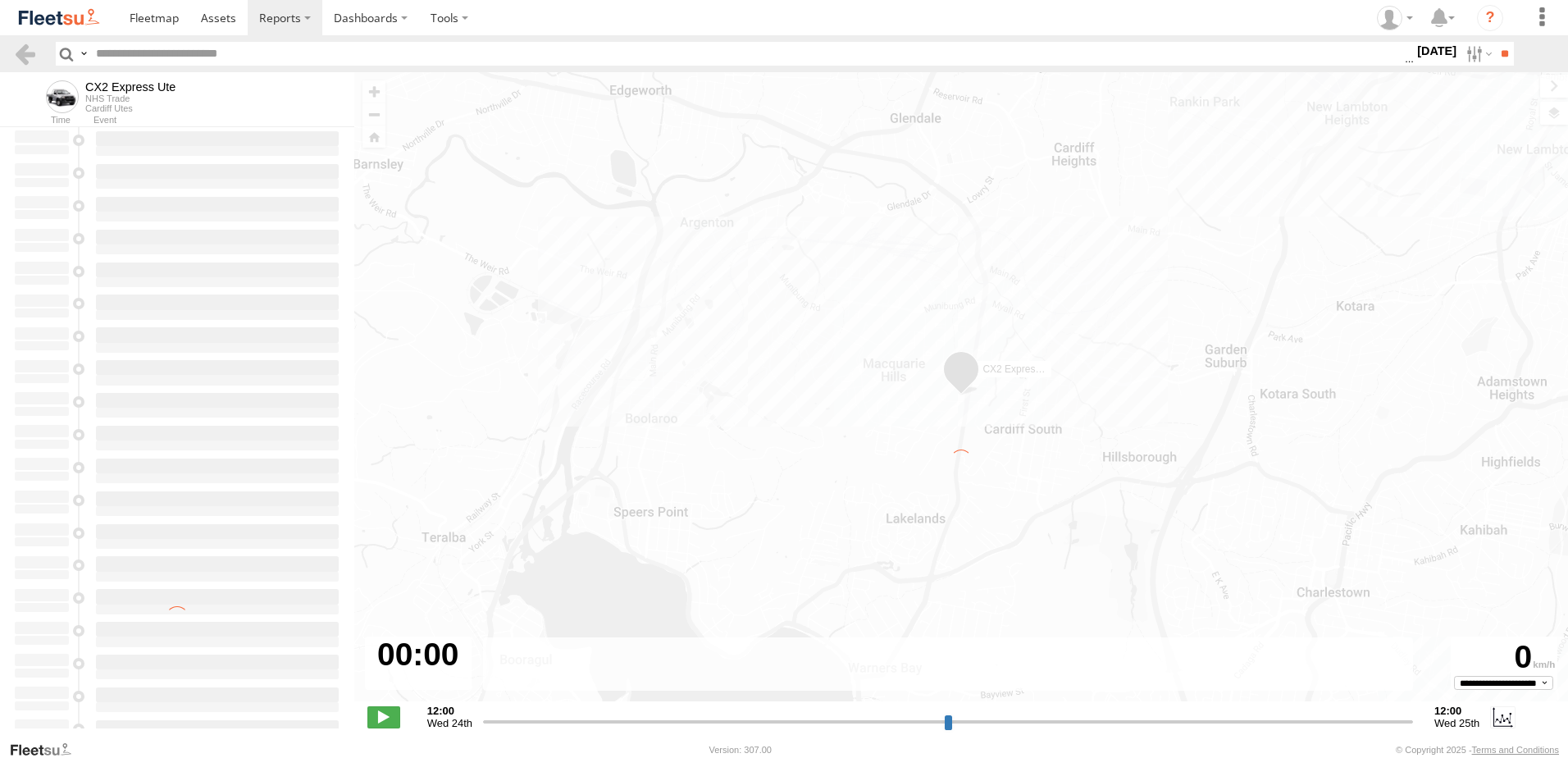
type input "**********"
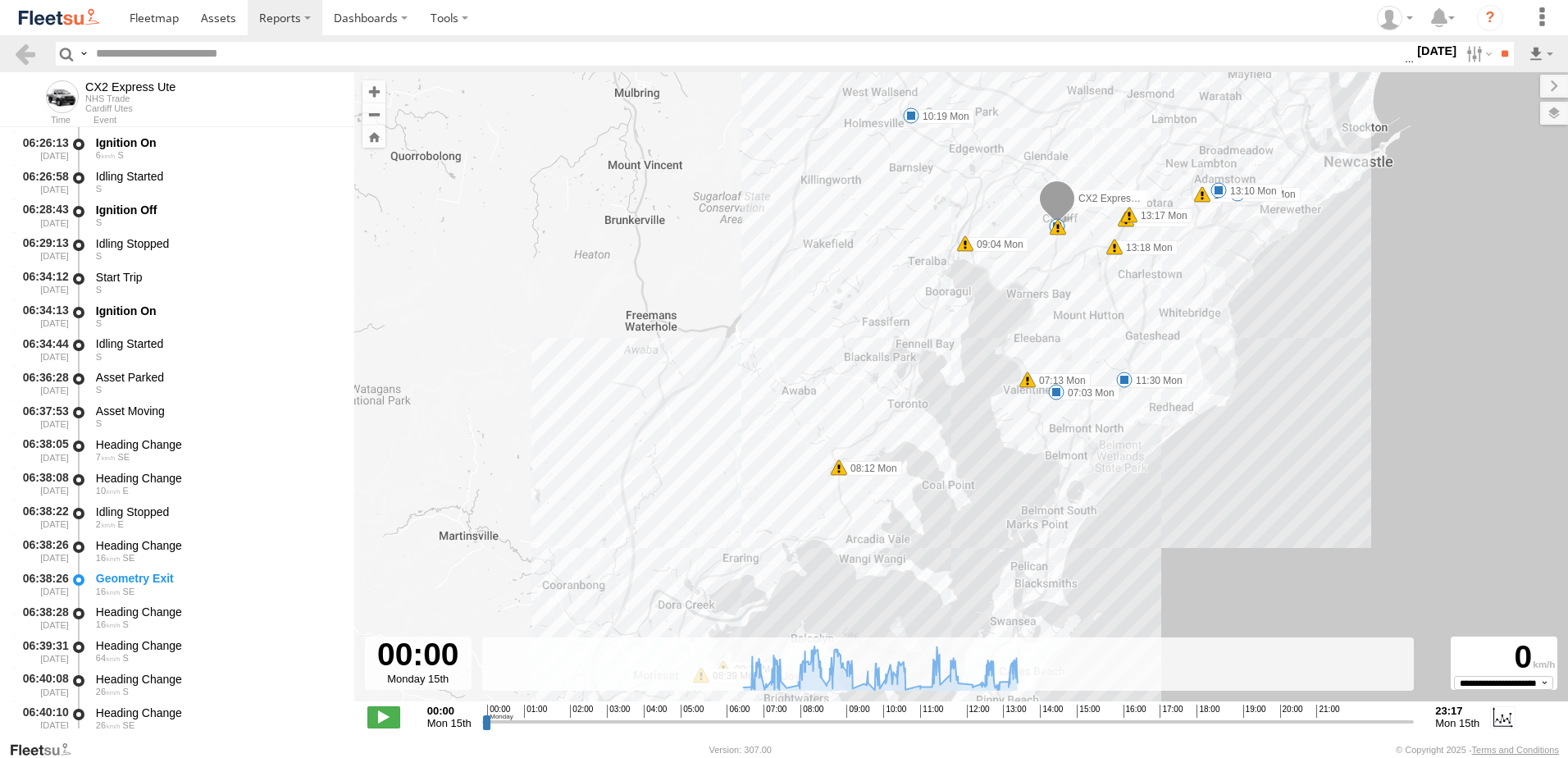
scroll to position [575, 0]
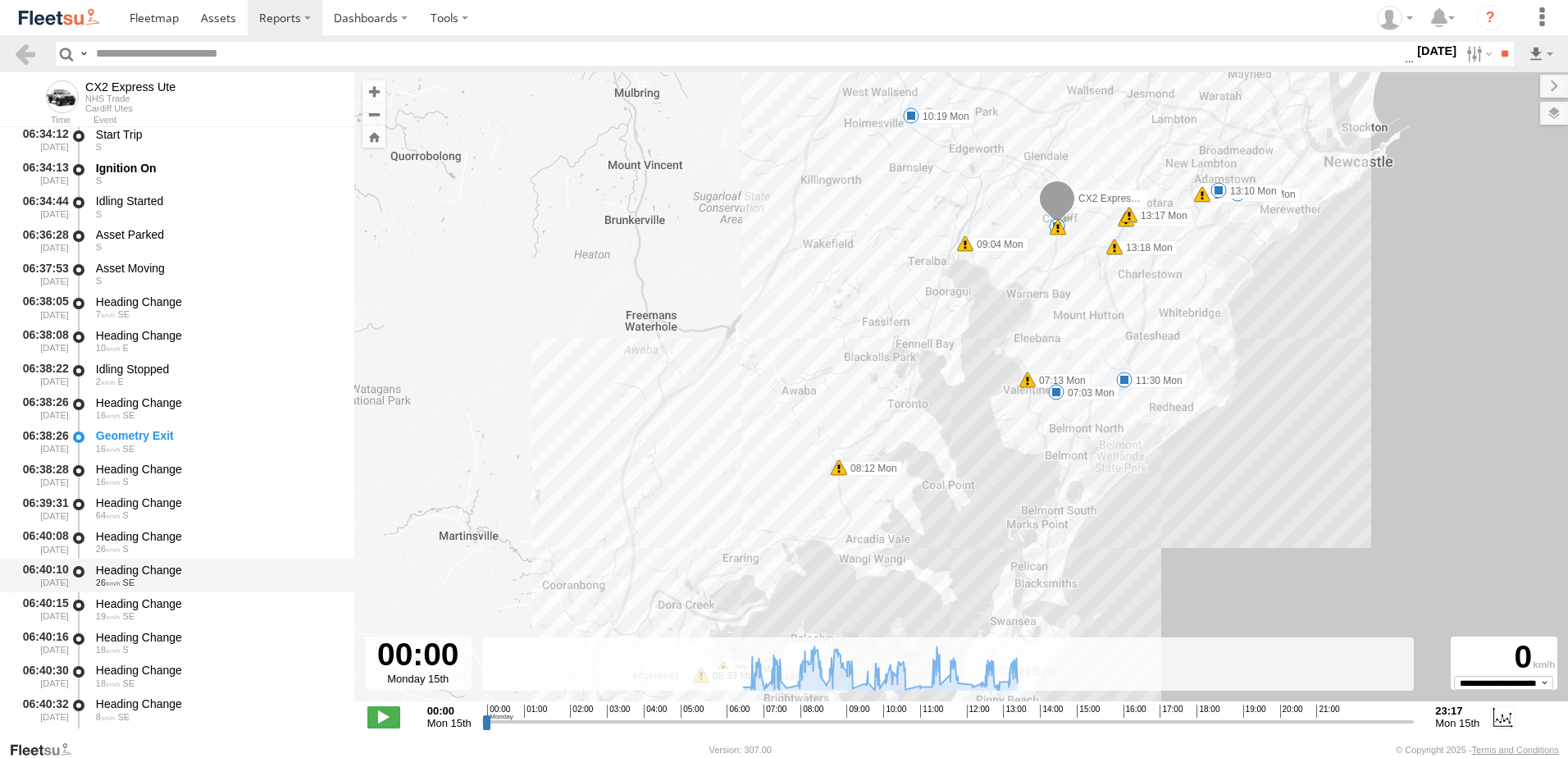
click at [144, 566] on div "Heading Change" at bounding box center [217, 571] width 243 height 15
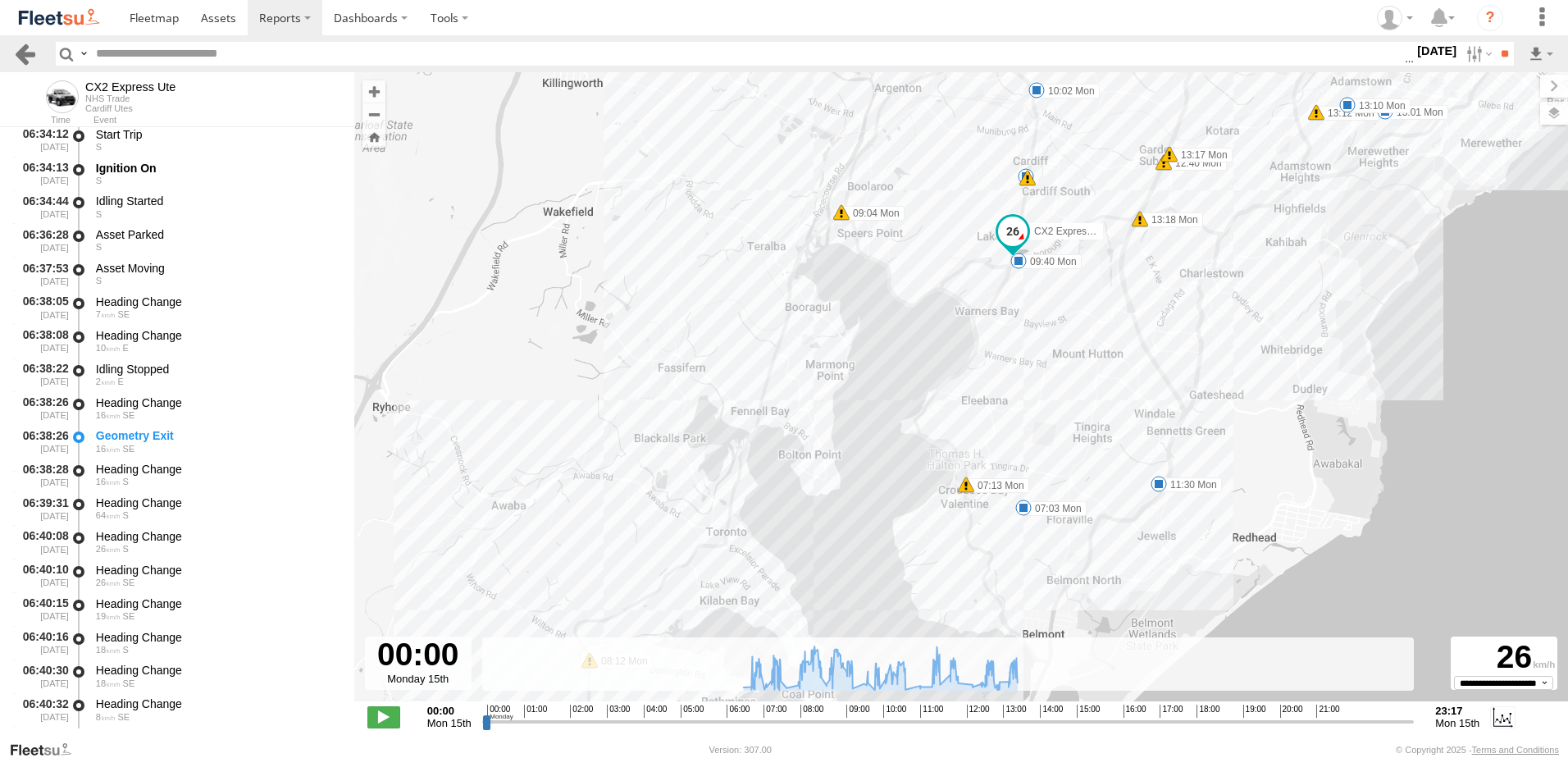
click at [18, 54] on link at bounding box center [25, 54] width 24 height 24
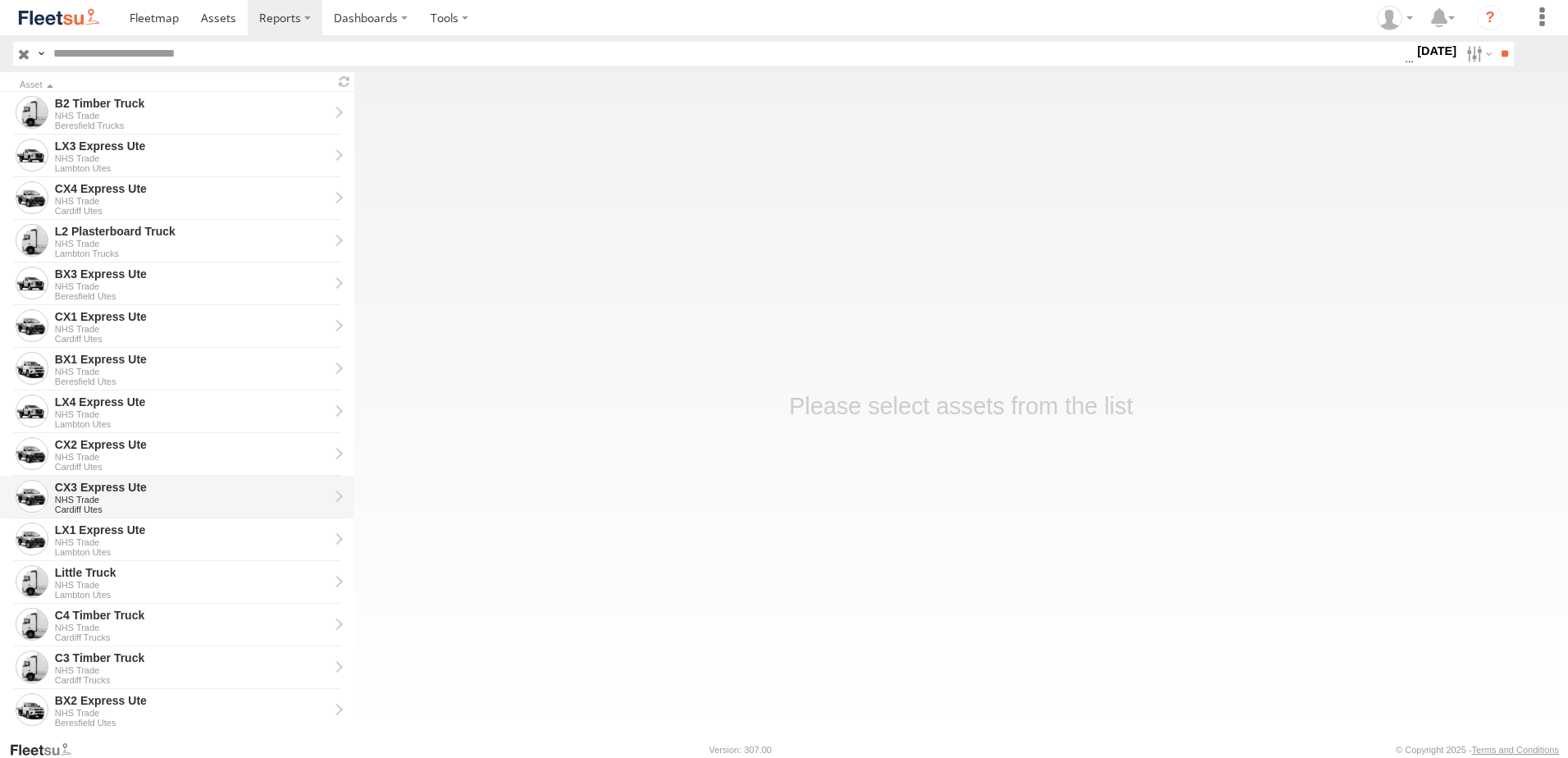
click at [101, 487] on div "CX3 Express Ute" at bounding box center [191, 487] width 274 height 15
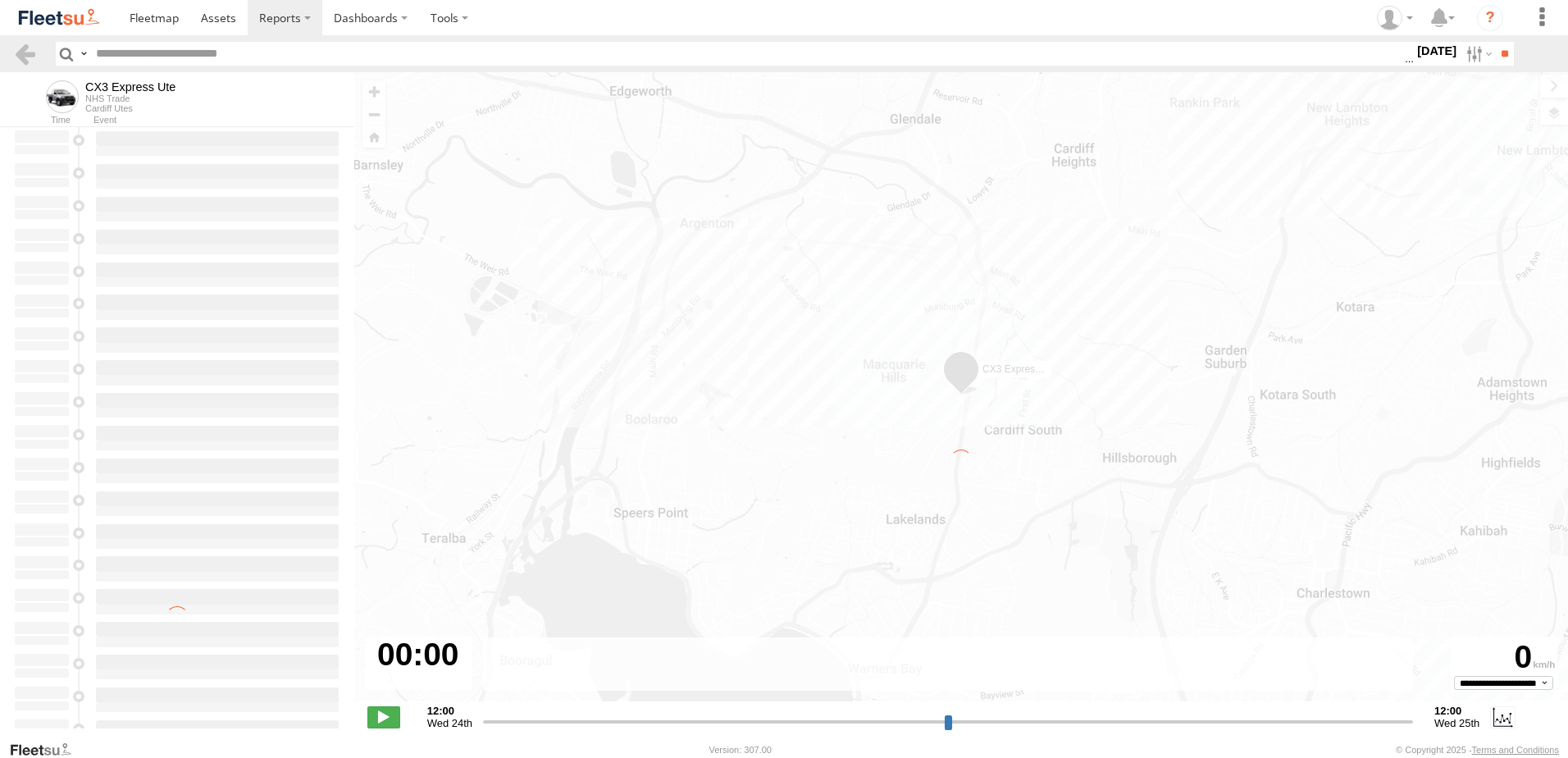
type input "**********"
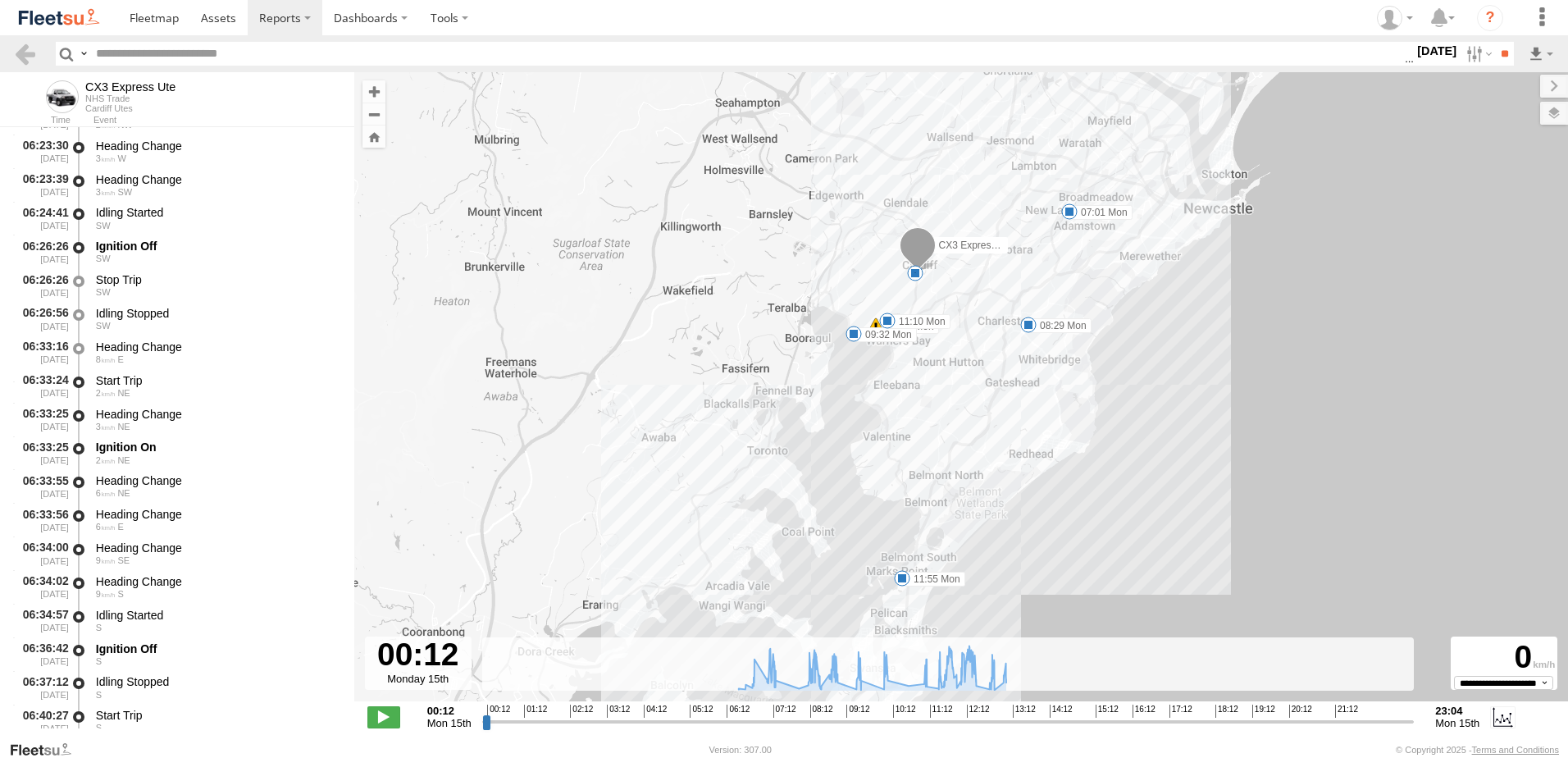
scroll to position [575, 0]
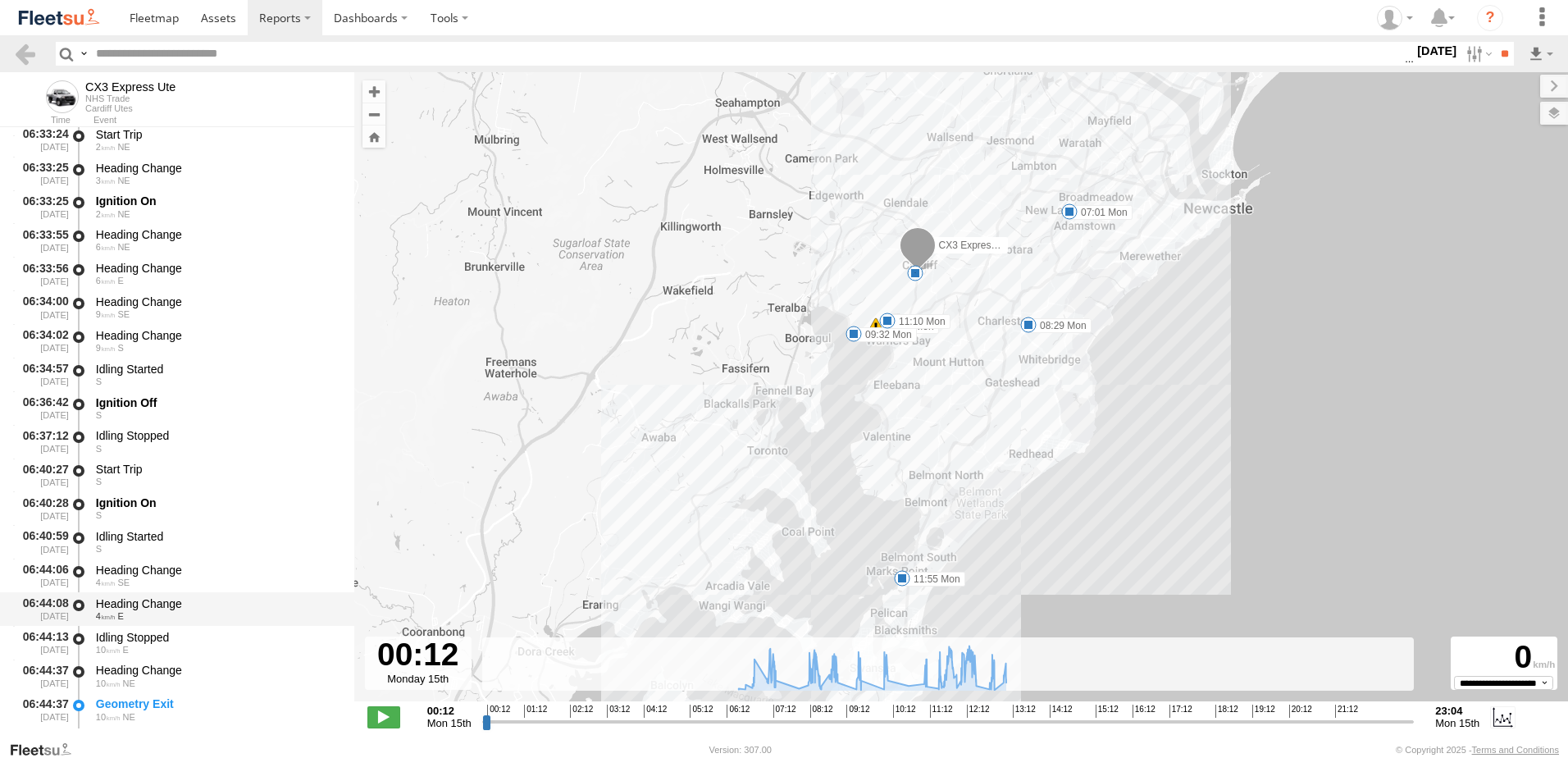
click at [128, 604] on div "Heading Change" at bounding box center [217, 604] width 243 height 15
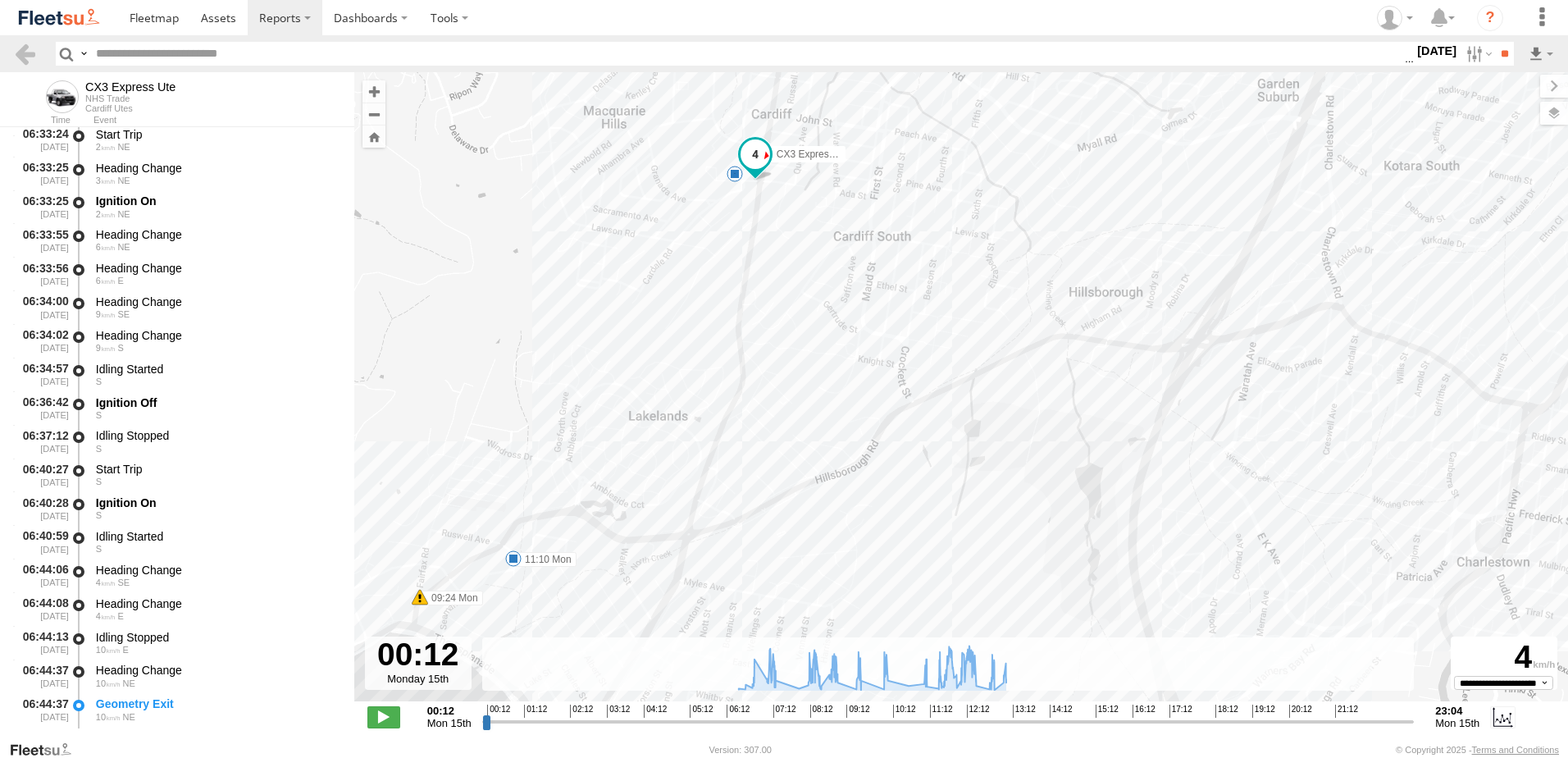
drag, startPoint x: 758, startPoint y: 117, endPoint x: 716, endPoint y: 300, distance: 187.8
click at [716, 300] on div "CX3 Express Ute 07:01 Mon 08:29 Mon 09:24 Mon 09:32 Mon 11:10 Mon 11:55 Mon 11" at bounding box center [962, 396] width 1214 height 647
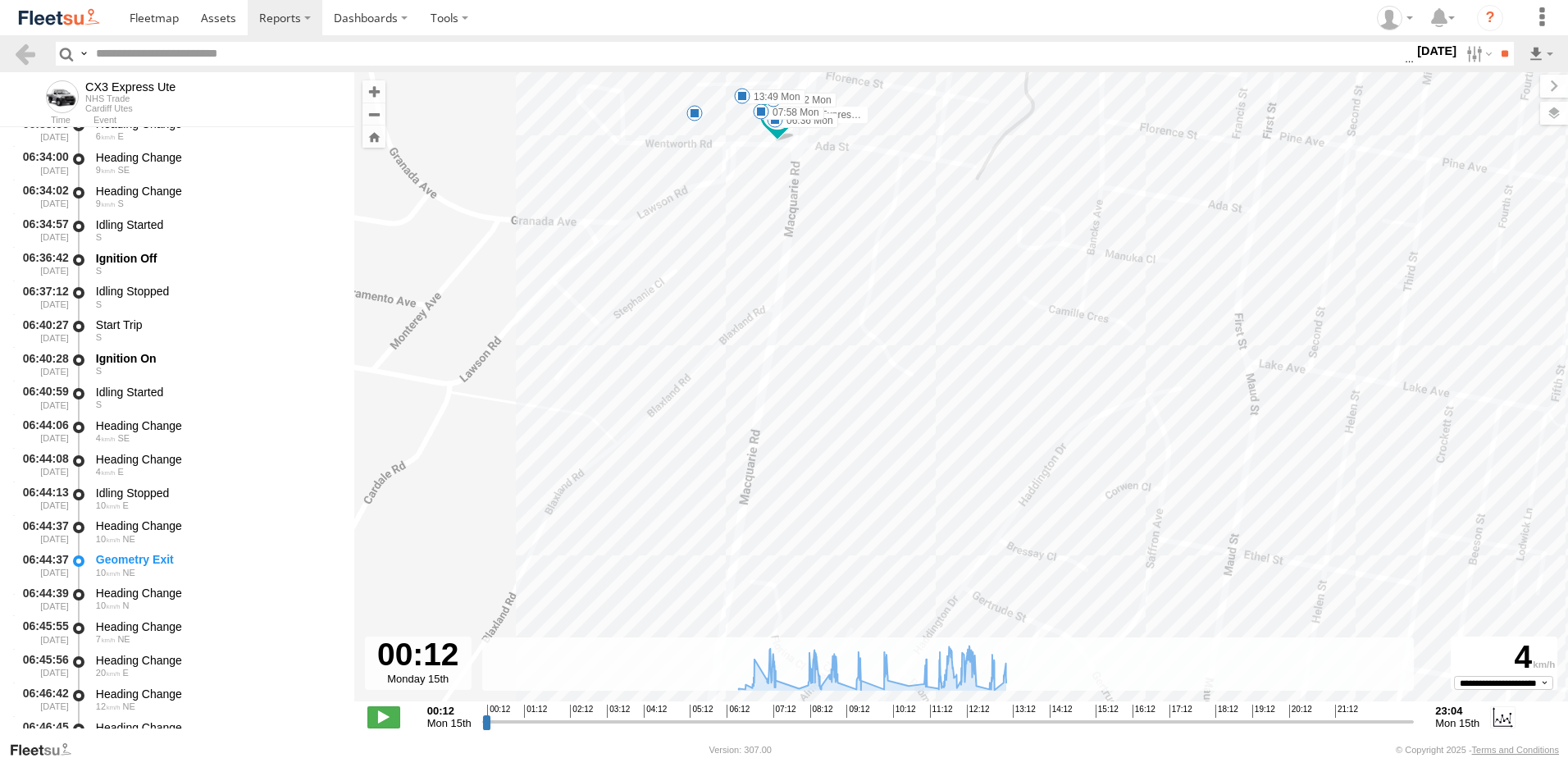
scroll to position [903, 0]
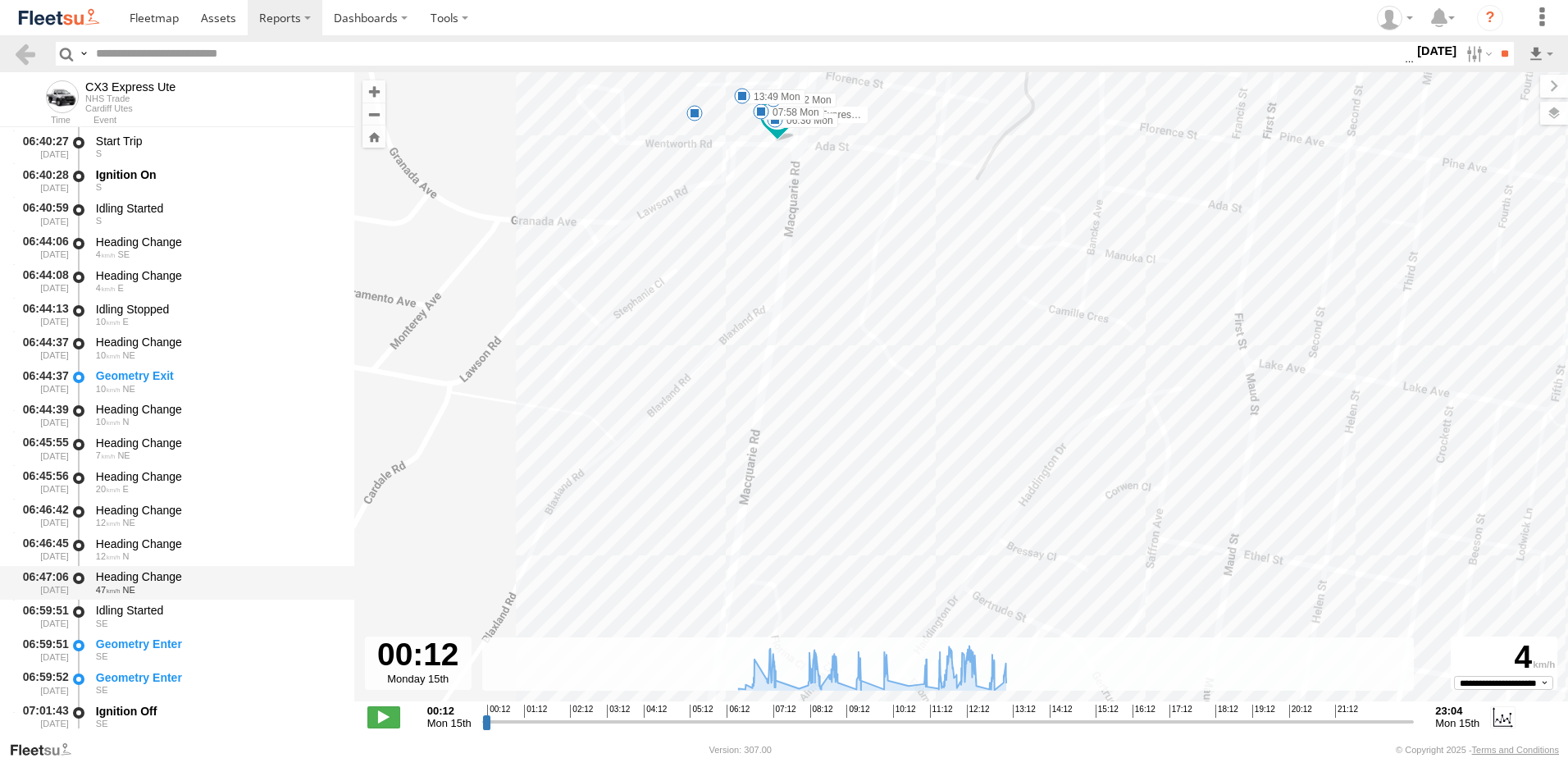
click at [143, 571] on div "Heading Change" at bounding box center [217, 577] width 243 height 15
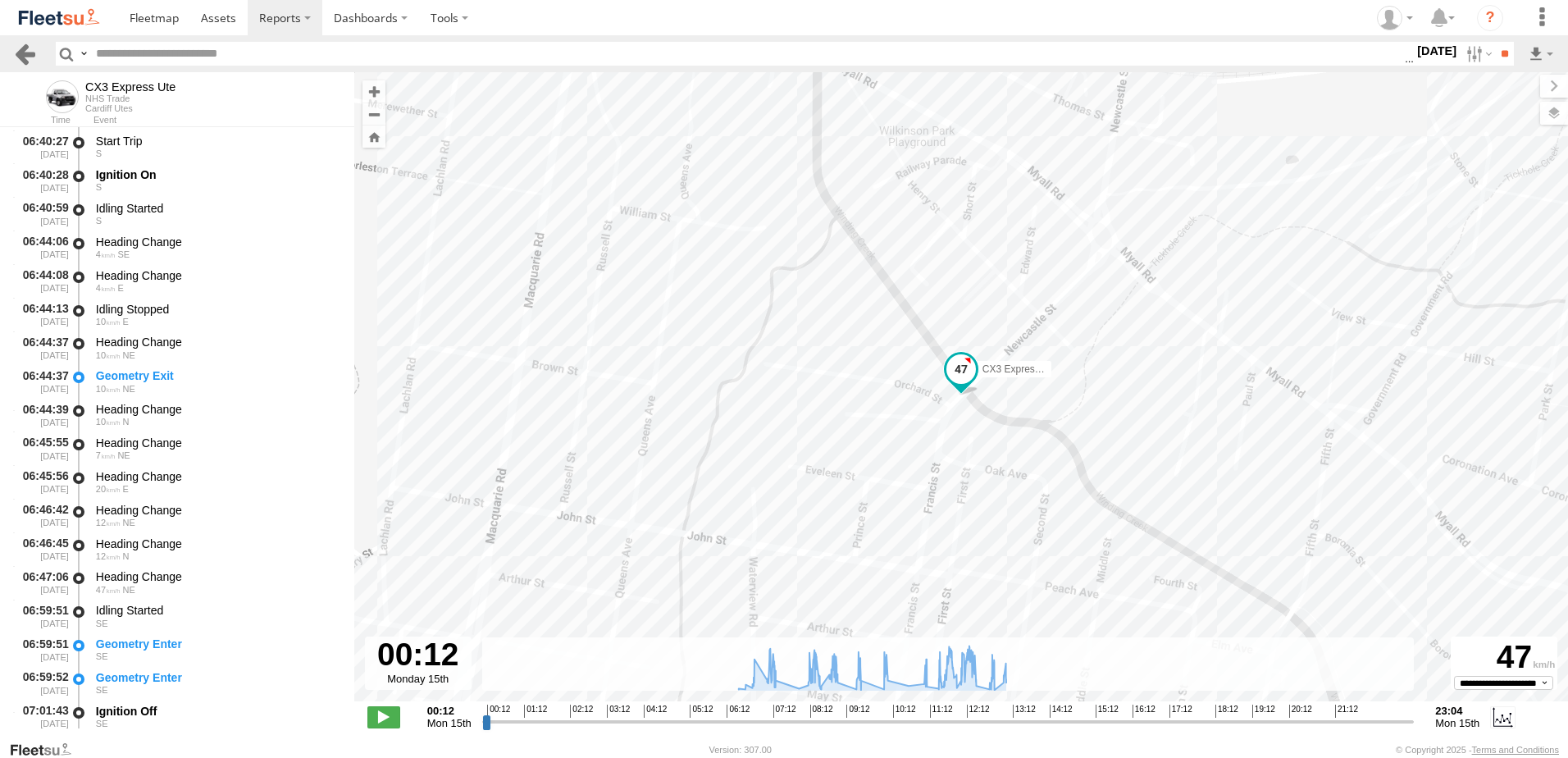
click at [33, 56] on link at bounding box center [25, 54] width 24 height 24
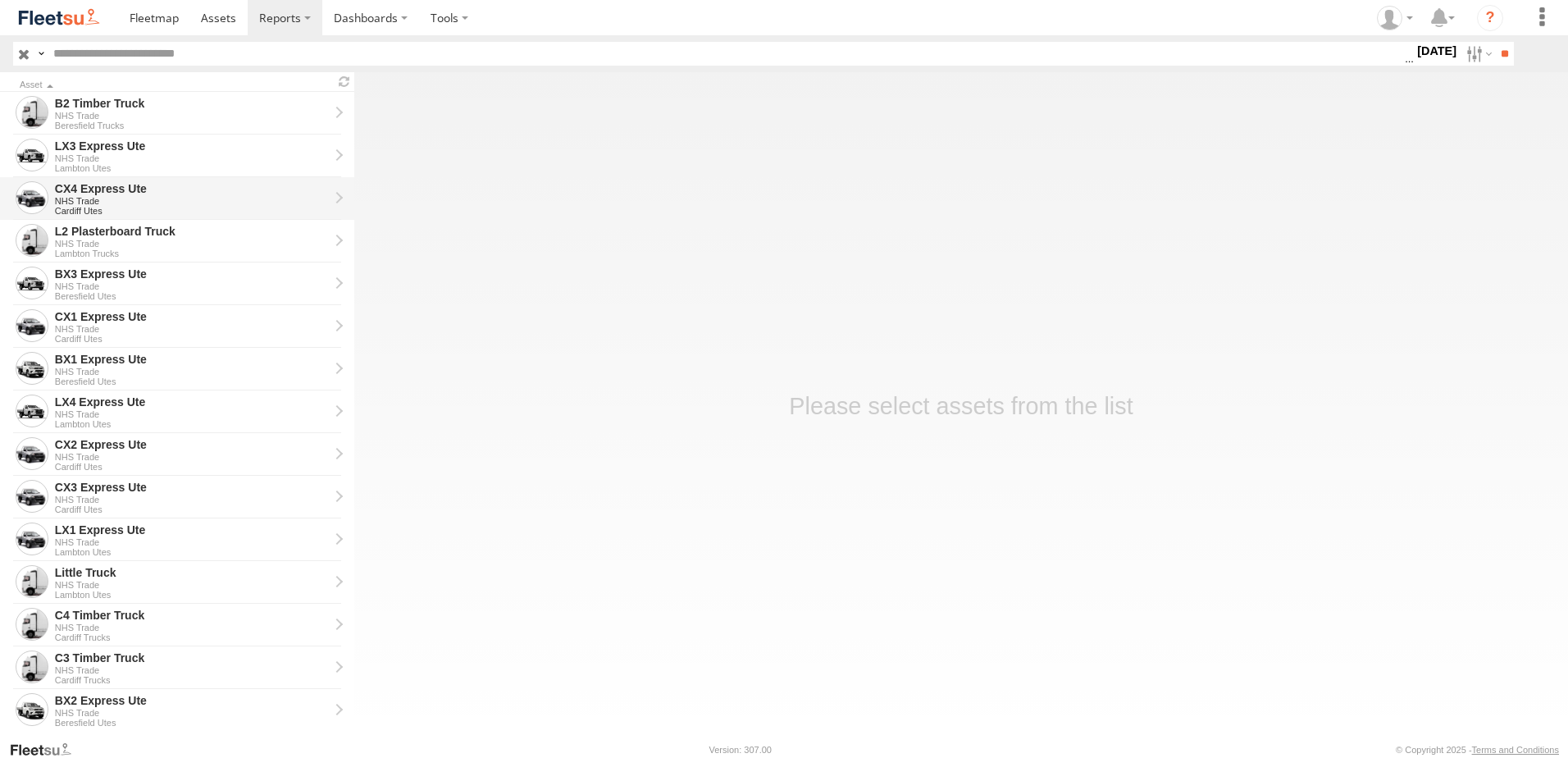
click at [92, 192] on div "CX4 Express Ute" at bounding box center [191, 189] width 274 height 15
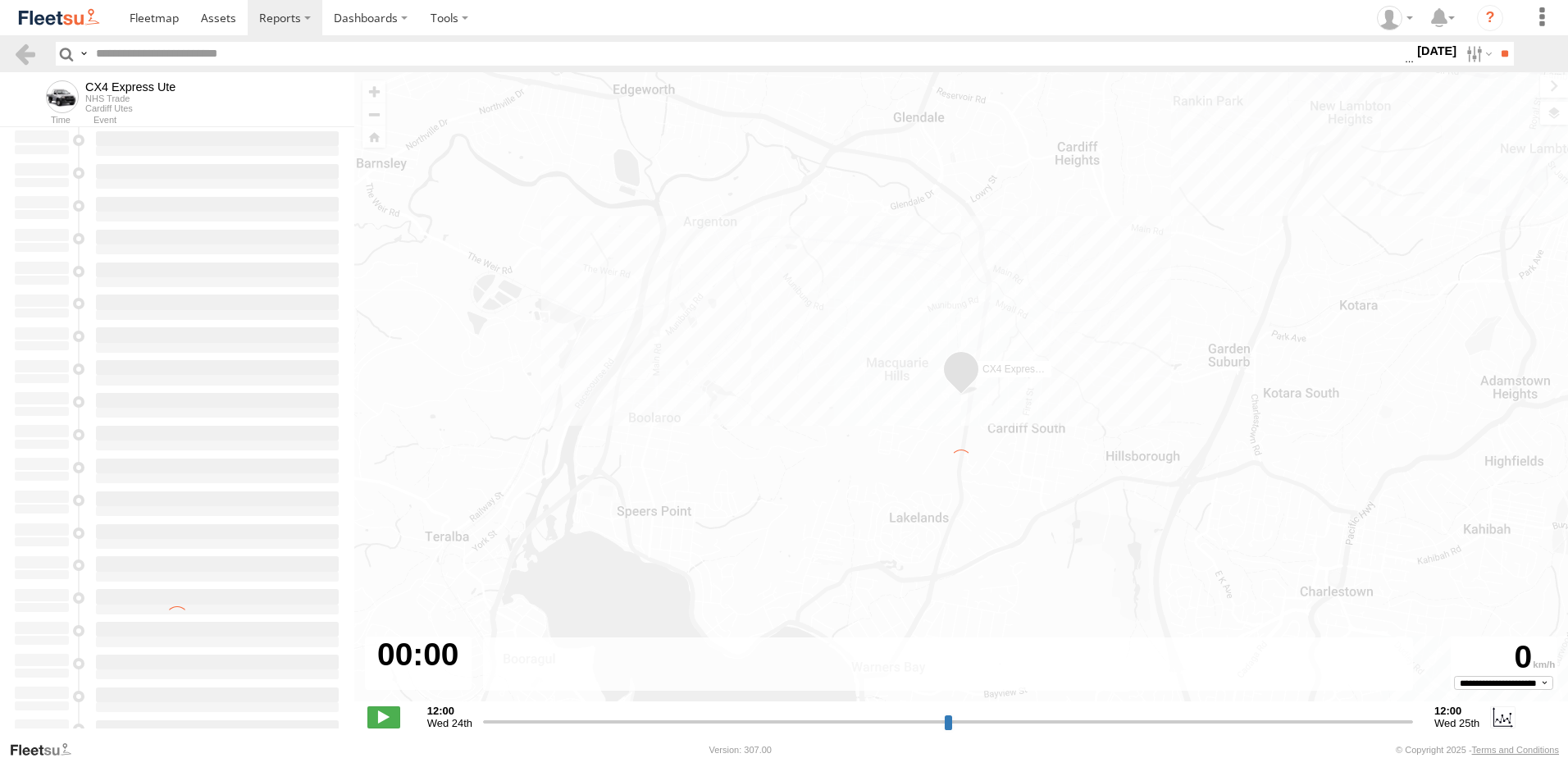
type input "**********"
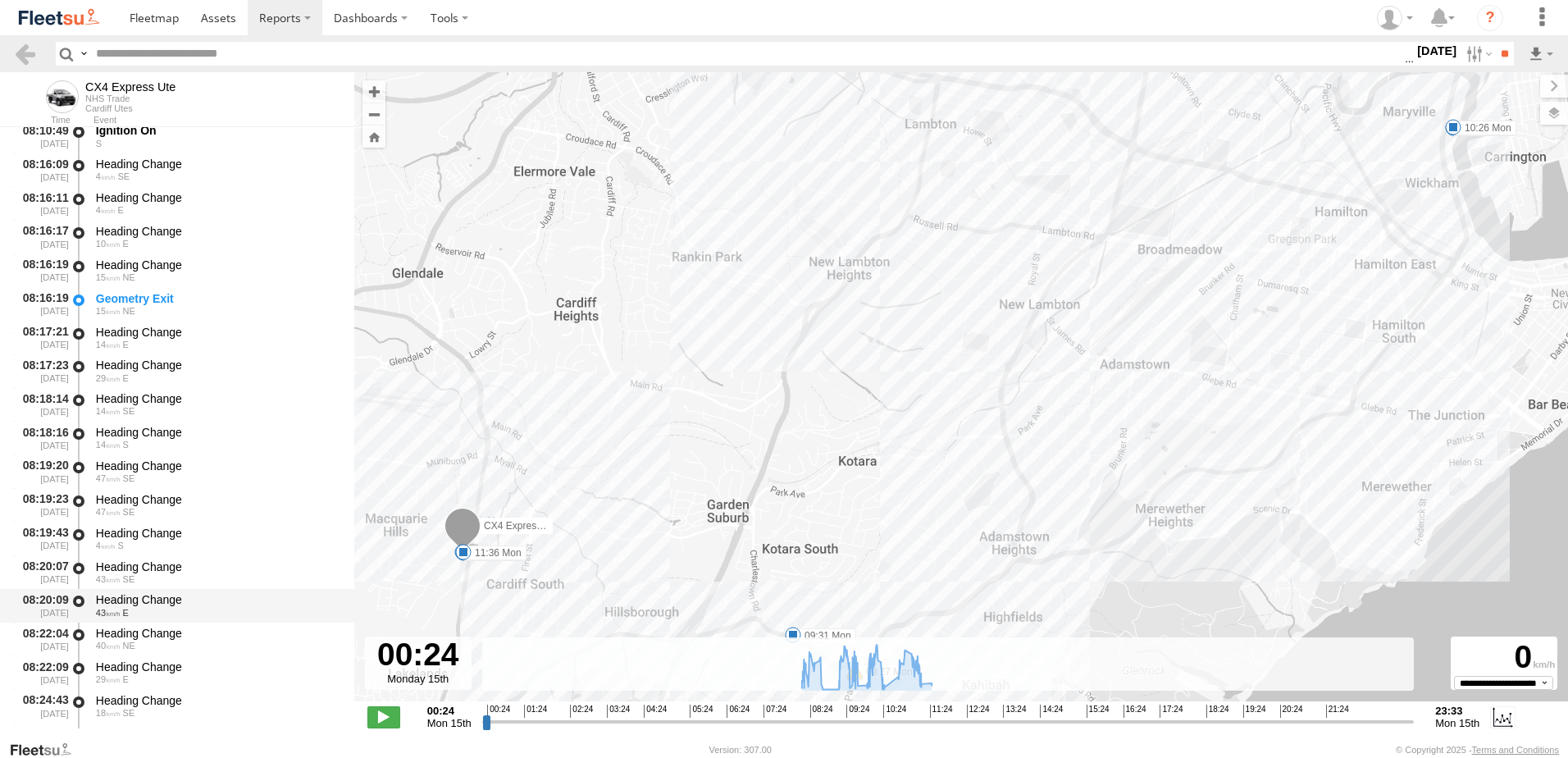
scroll to position [656, 0]
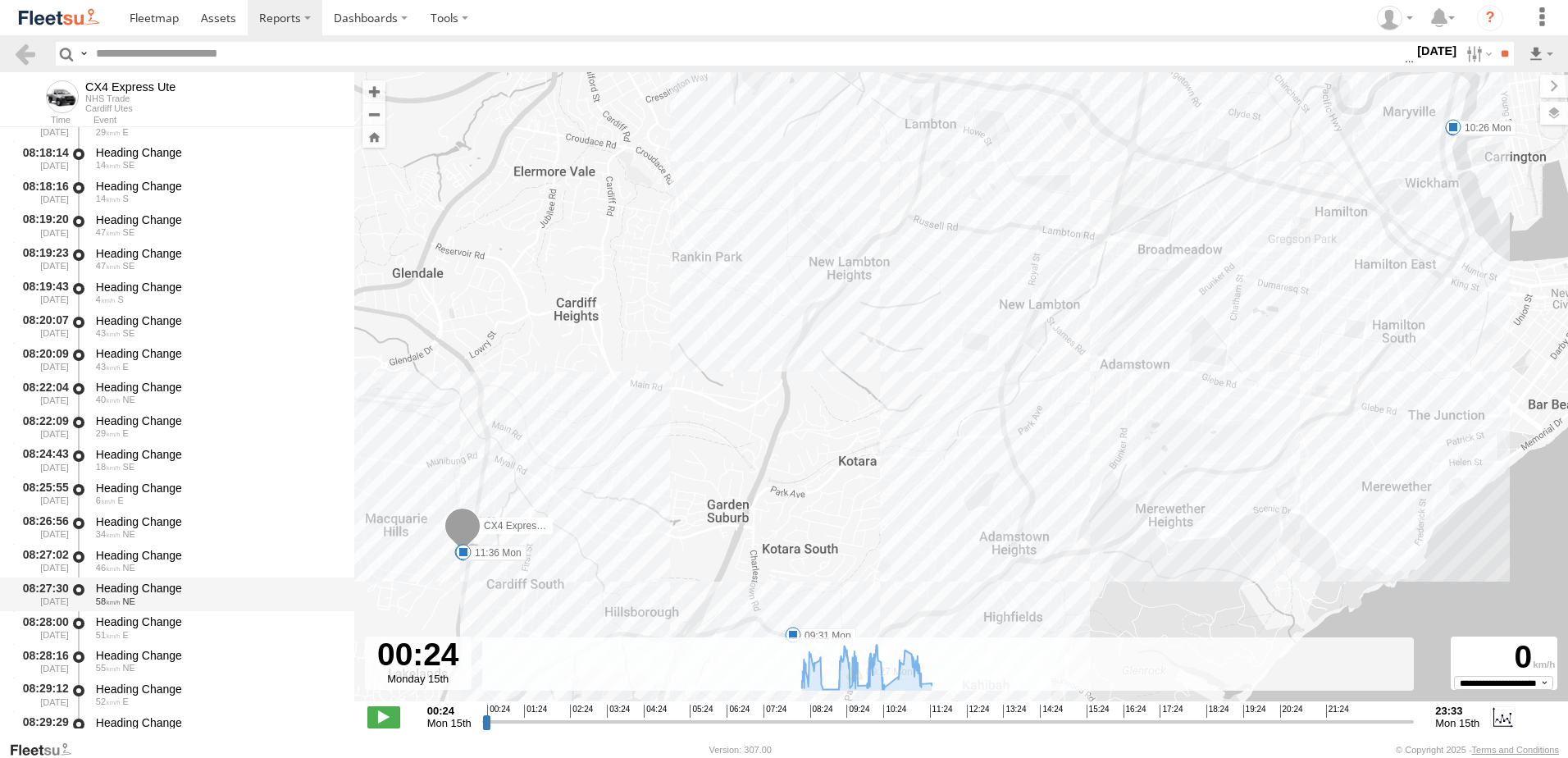
click at [148, 582] on div "Heading Change" at bounding box center [217, 589] width 243 height 15
click at [122, 345] on div "Heading Change 43 E" at bounding box center [217, 360] width 248 height 30
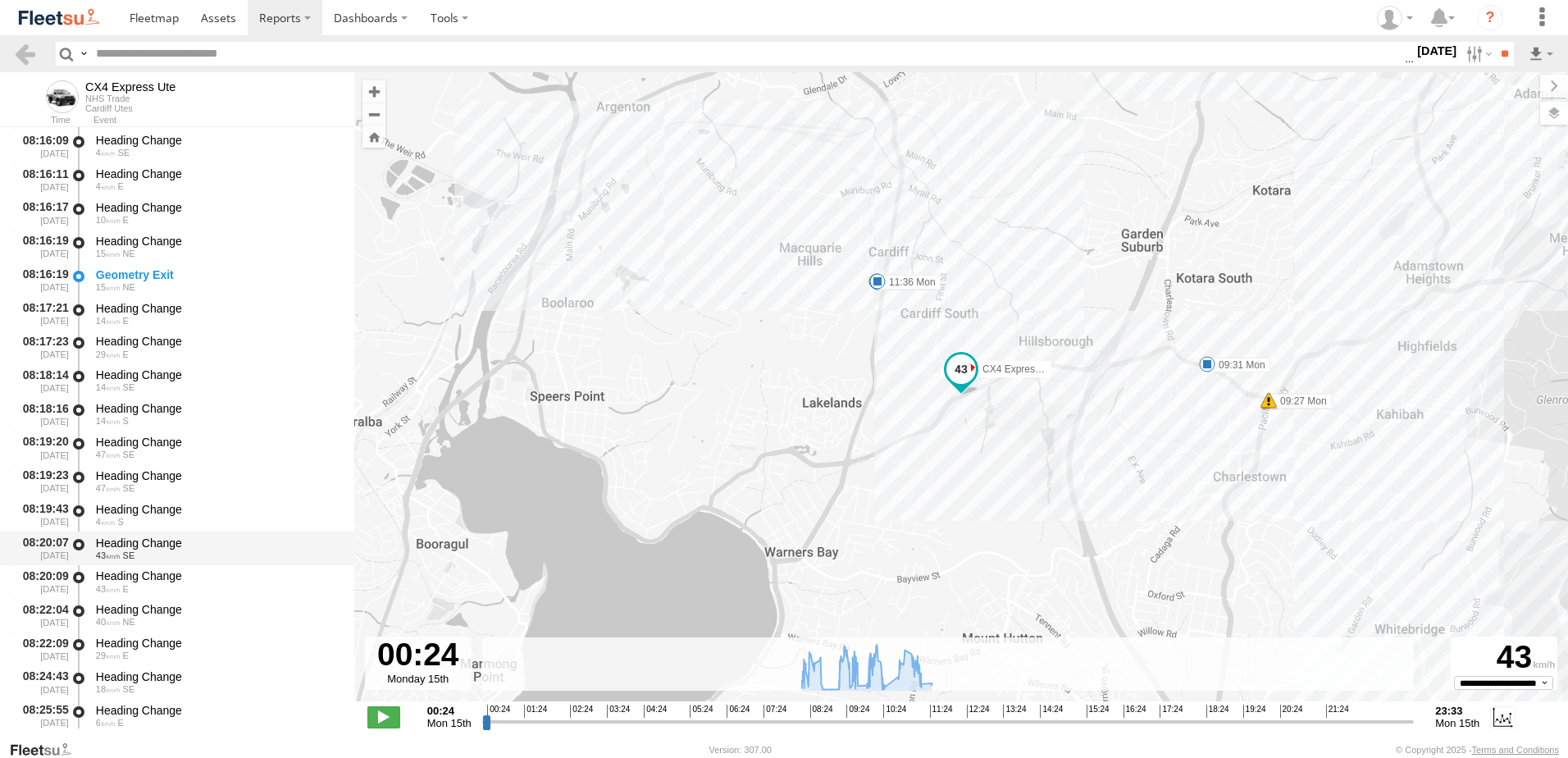
scroll to position [410, 0]
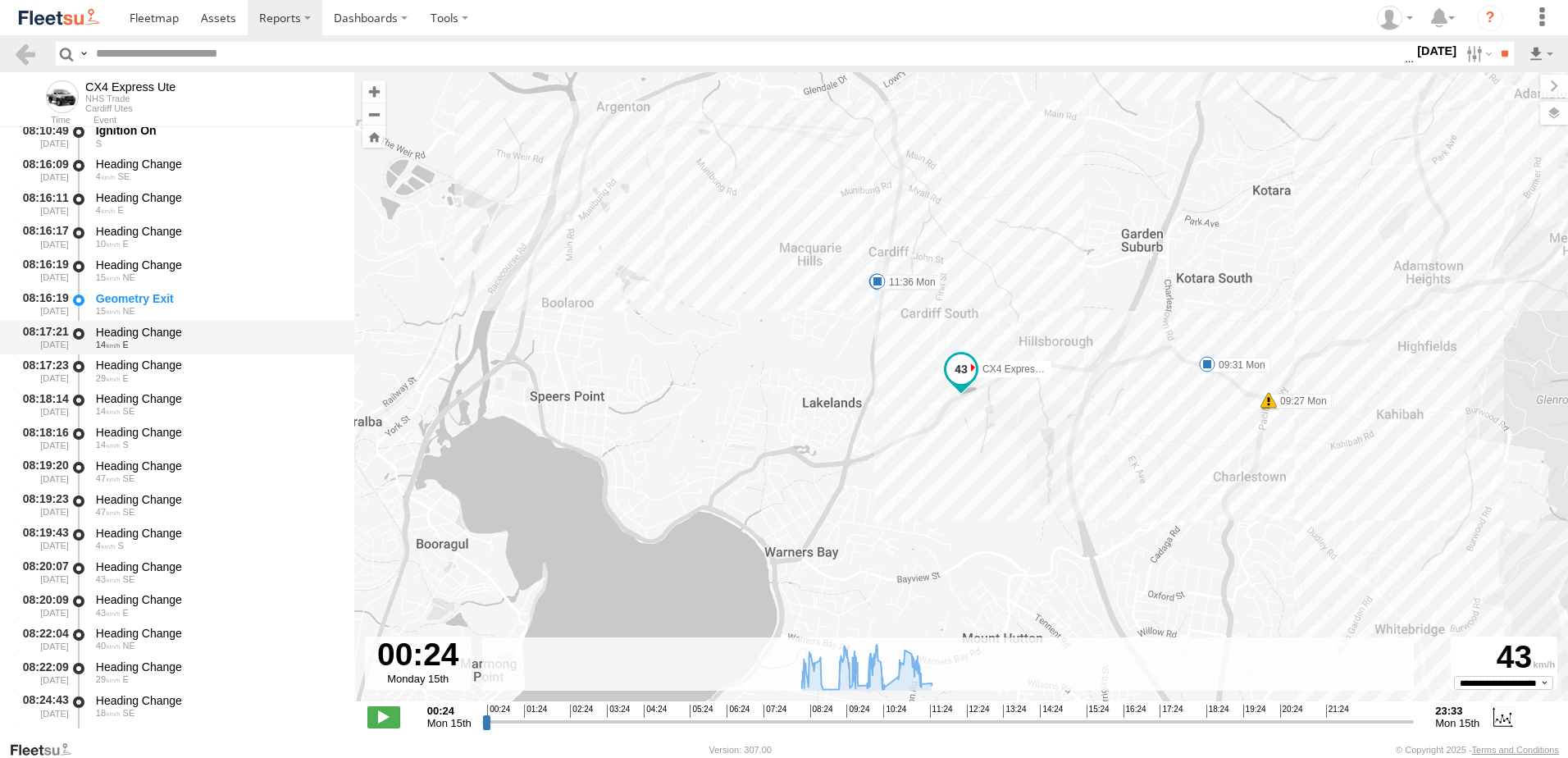
click at [128, 334] on div "Heading Change" at bounding box center [217, 333] width 243 height 15
click at [24, 55] on link at bounding box center [25, 54] width 24 height 24
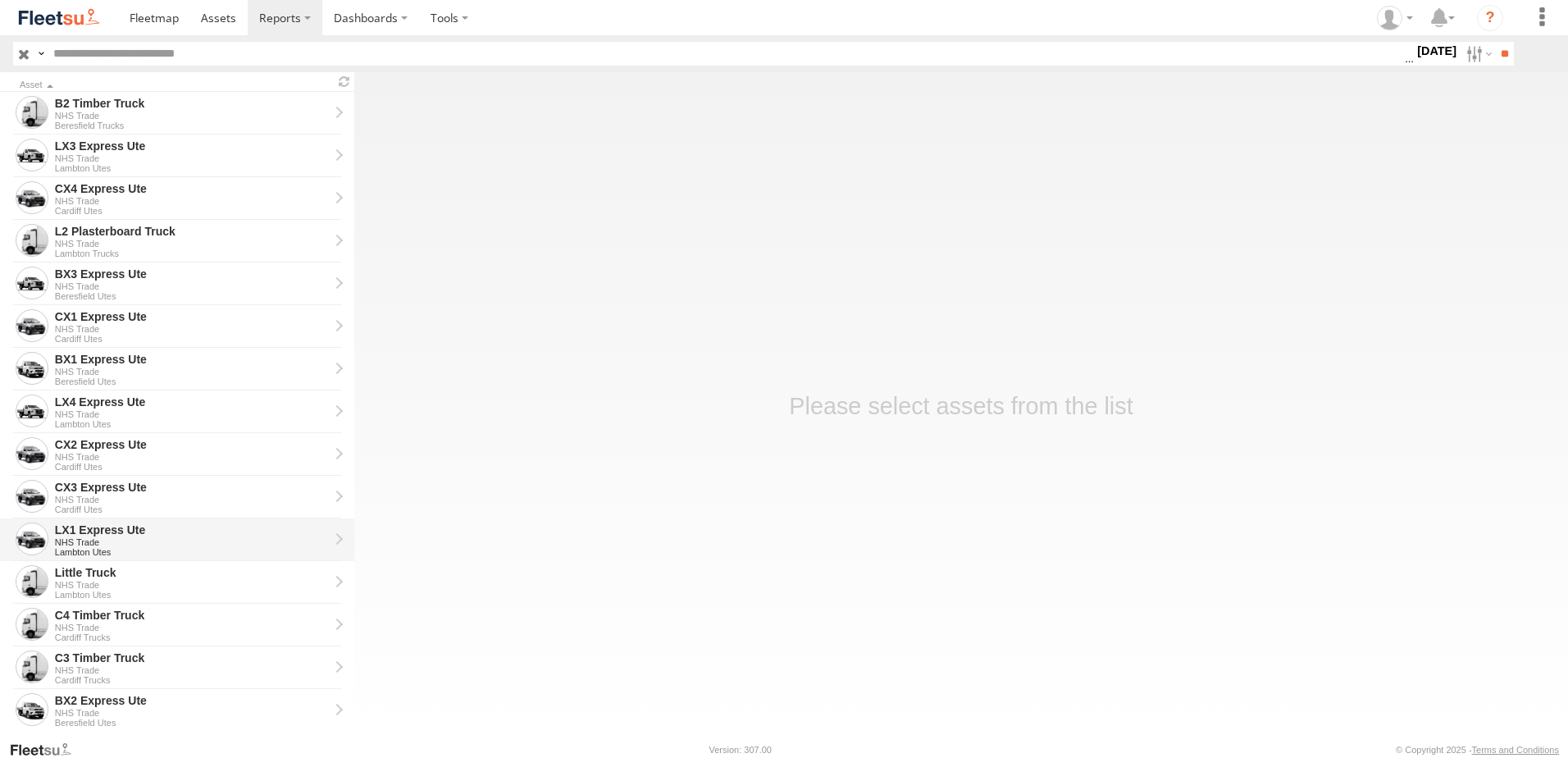
scroll to position [246, 0]
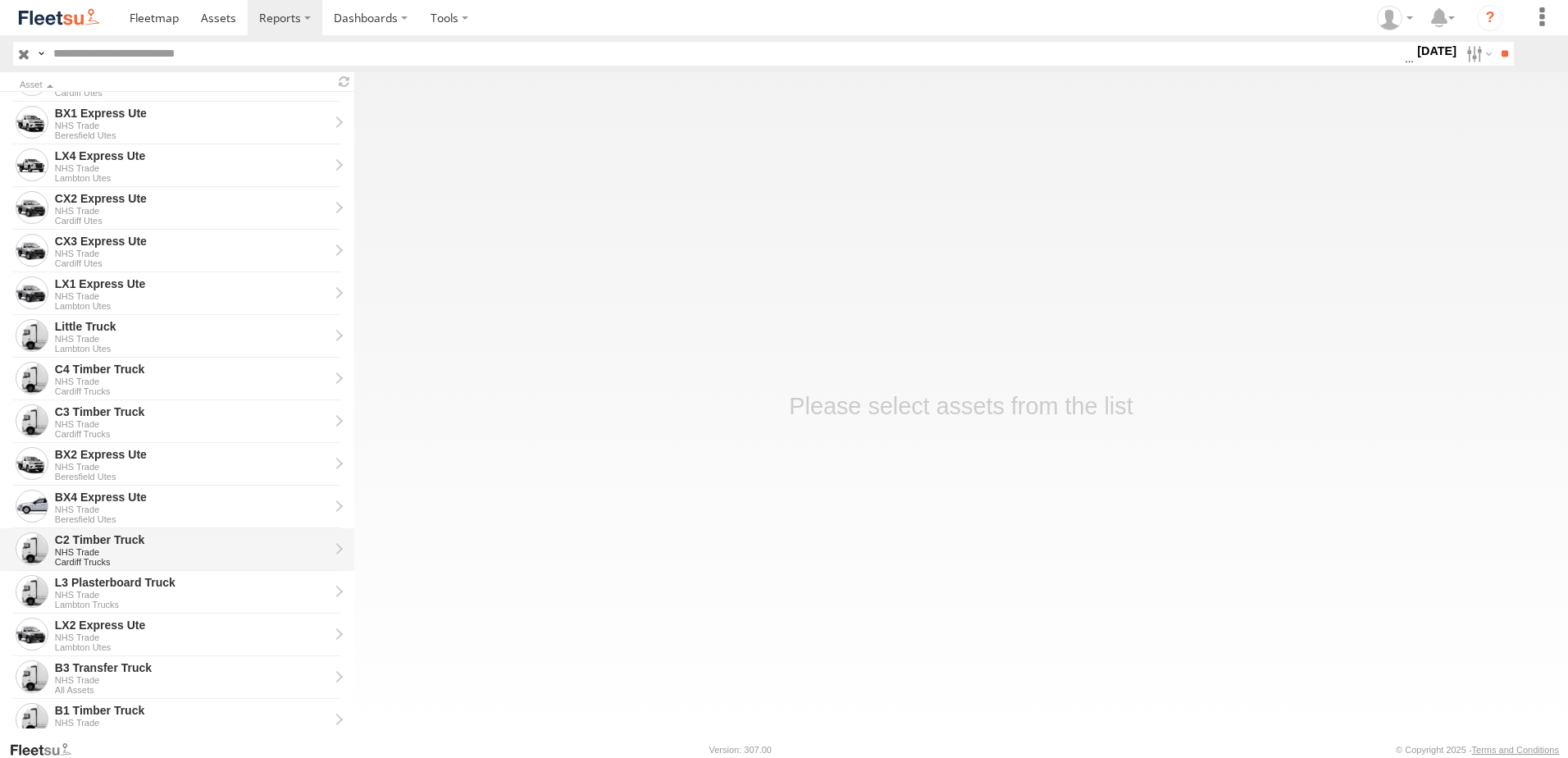
click at [97, 544] on div "C2 Timber Truck" at bounding box center [191, 540] width 274 height 15
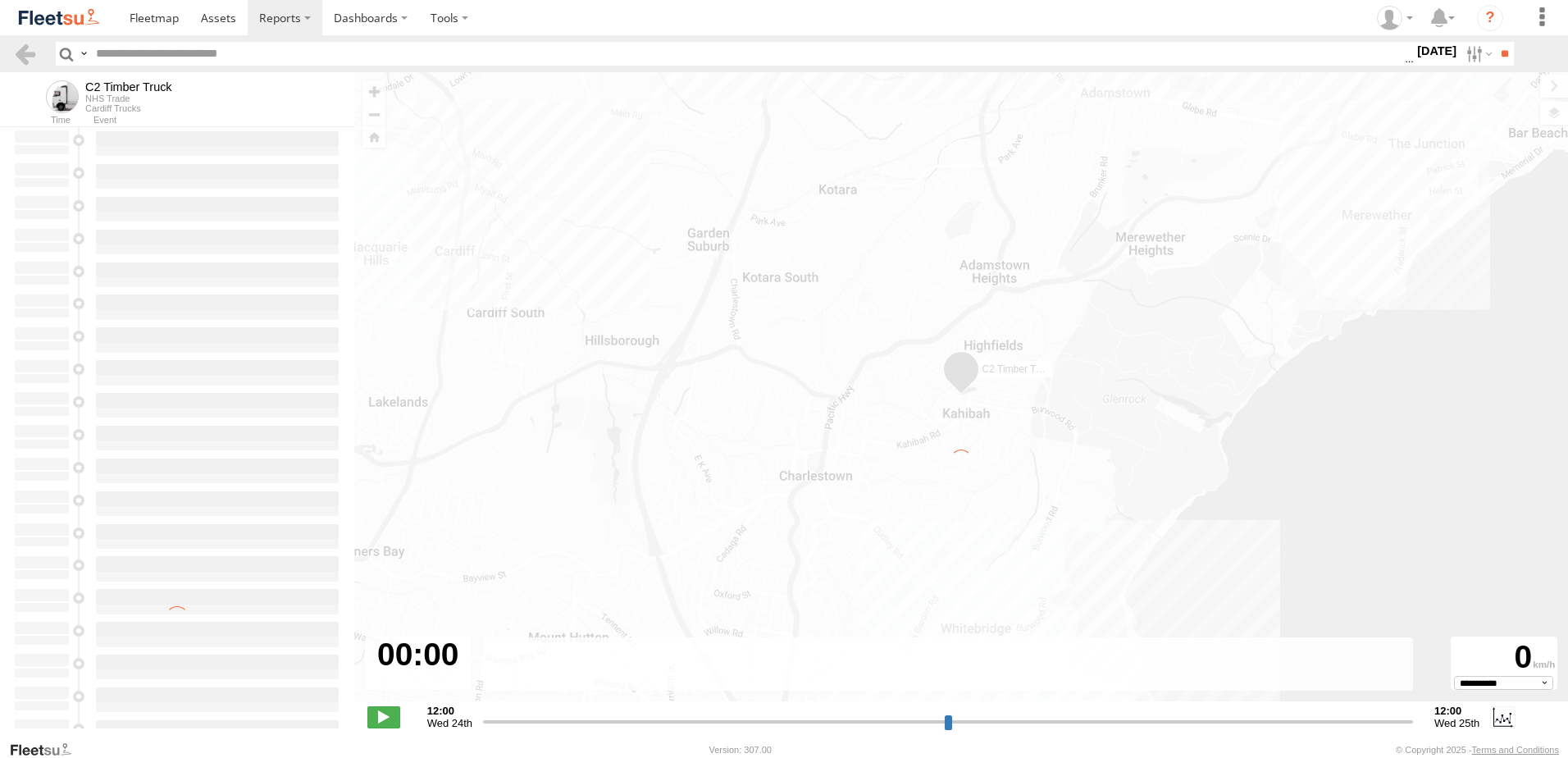
type input "**********"
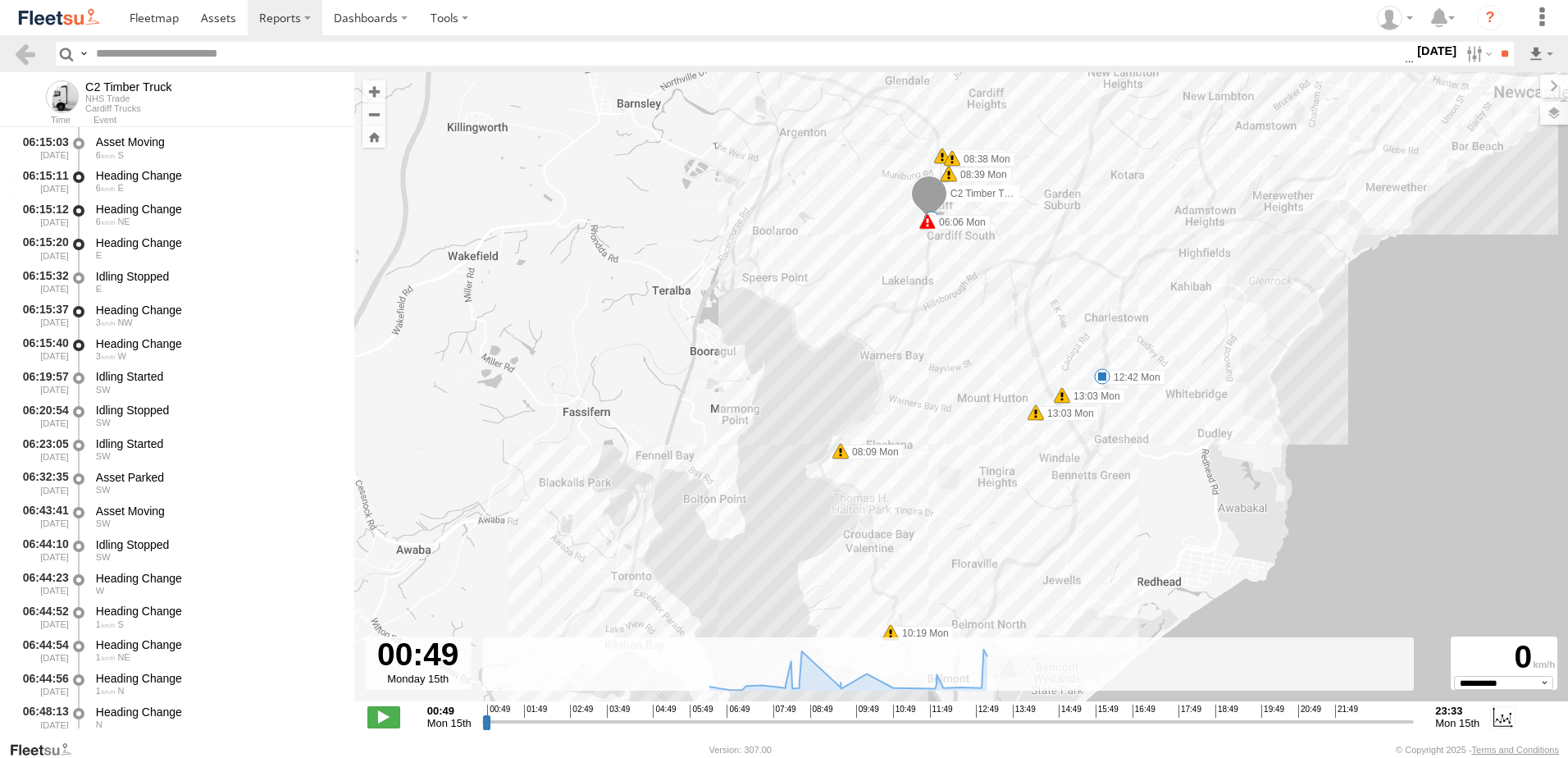
scroll to position [575, 0]
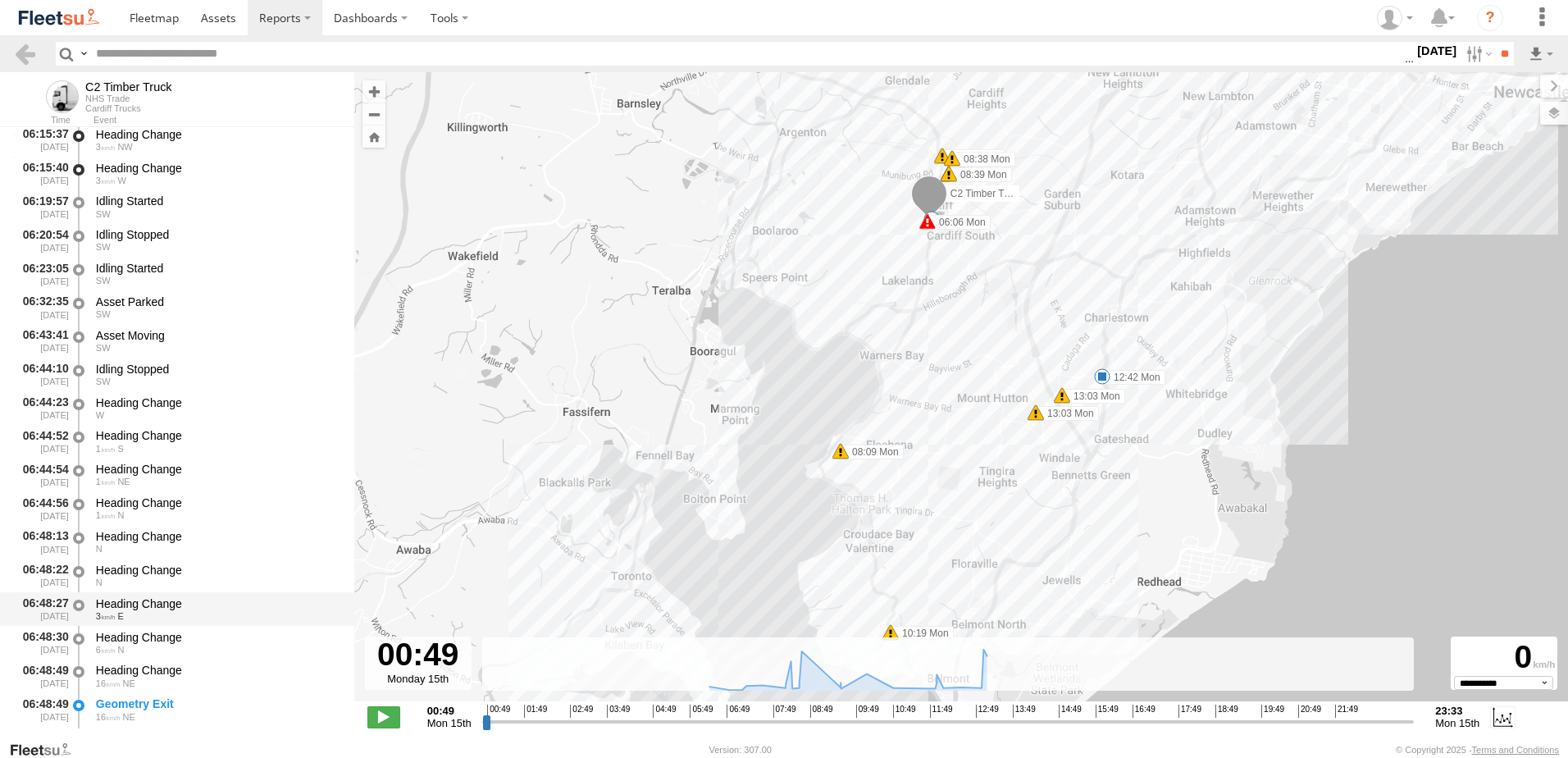
click at [128, 600] on div "Heading Change" at bounding box center [217, 604] width 243 height 15
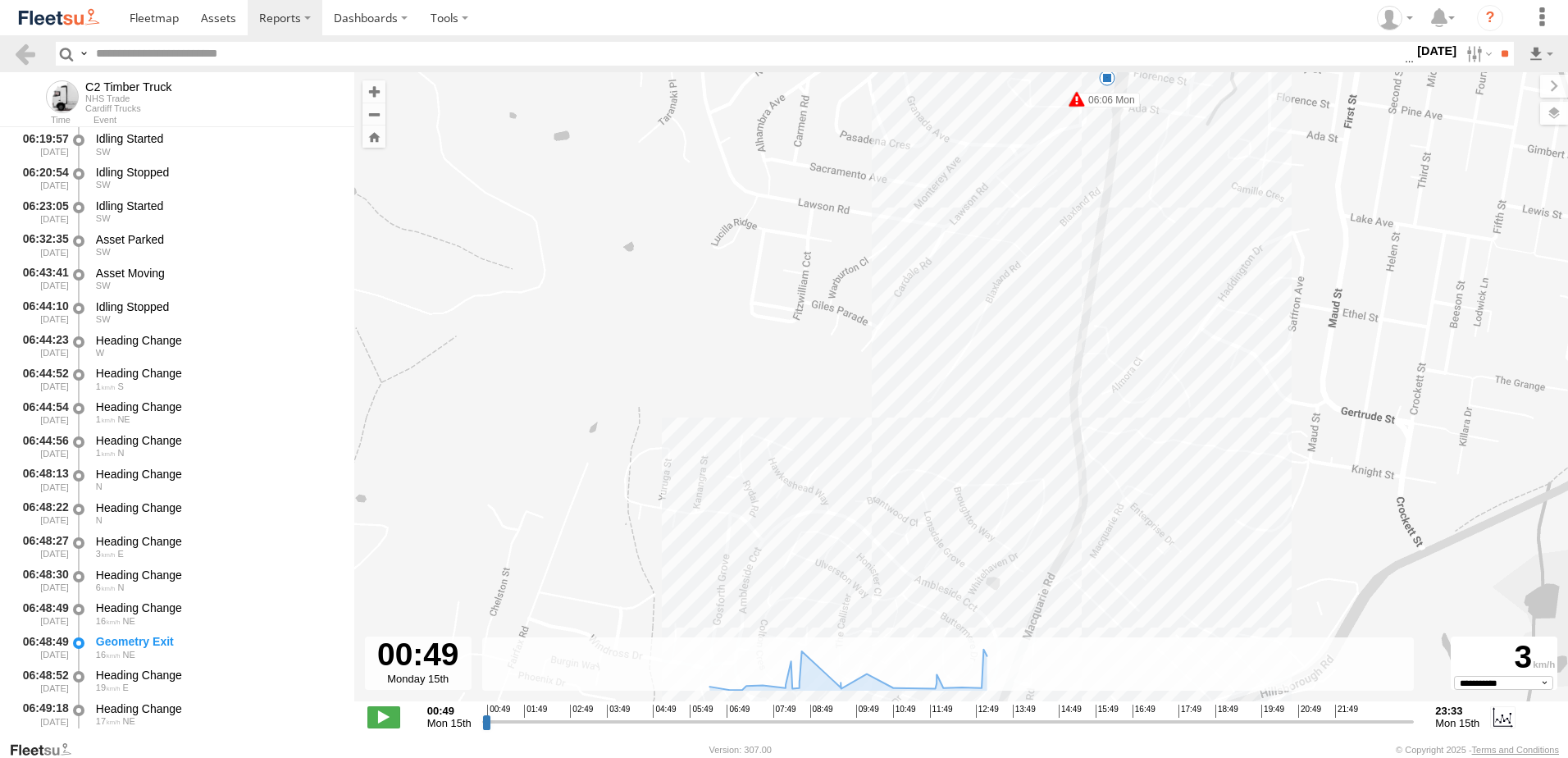
scroll to position [739, 0]
click at [137, 601] on div "Heading Change" at bounding box center [217, 608] width 243 height 15
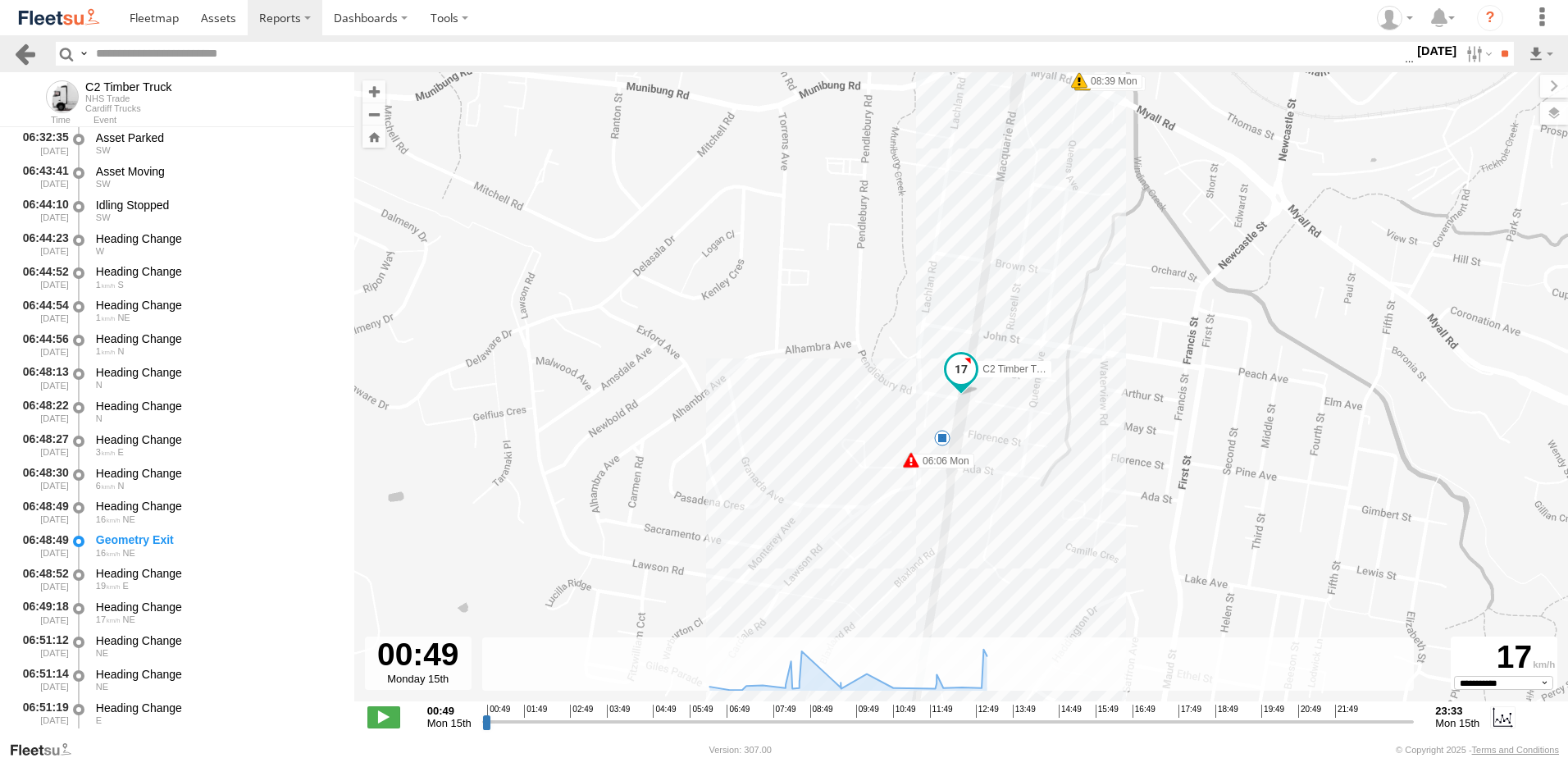
click at [24, 55] on link at bounding box center [25, 54] width 24 height 24
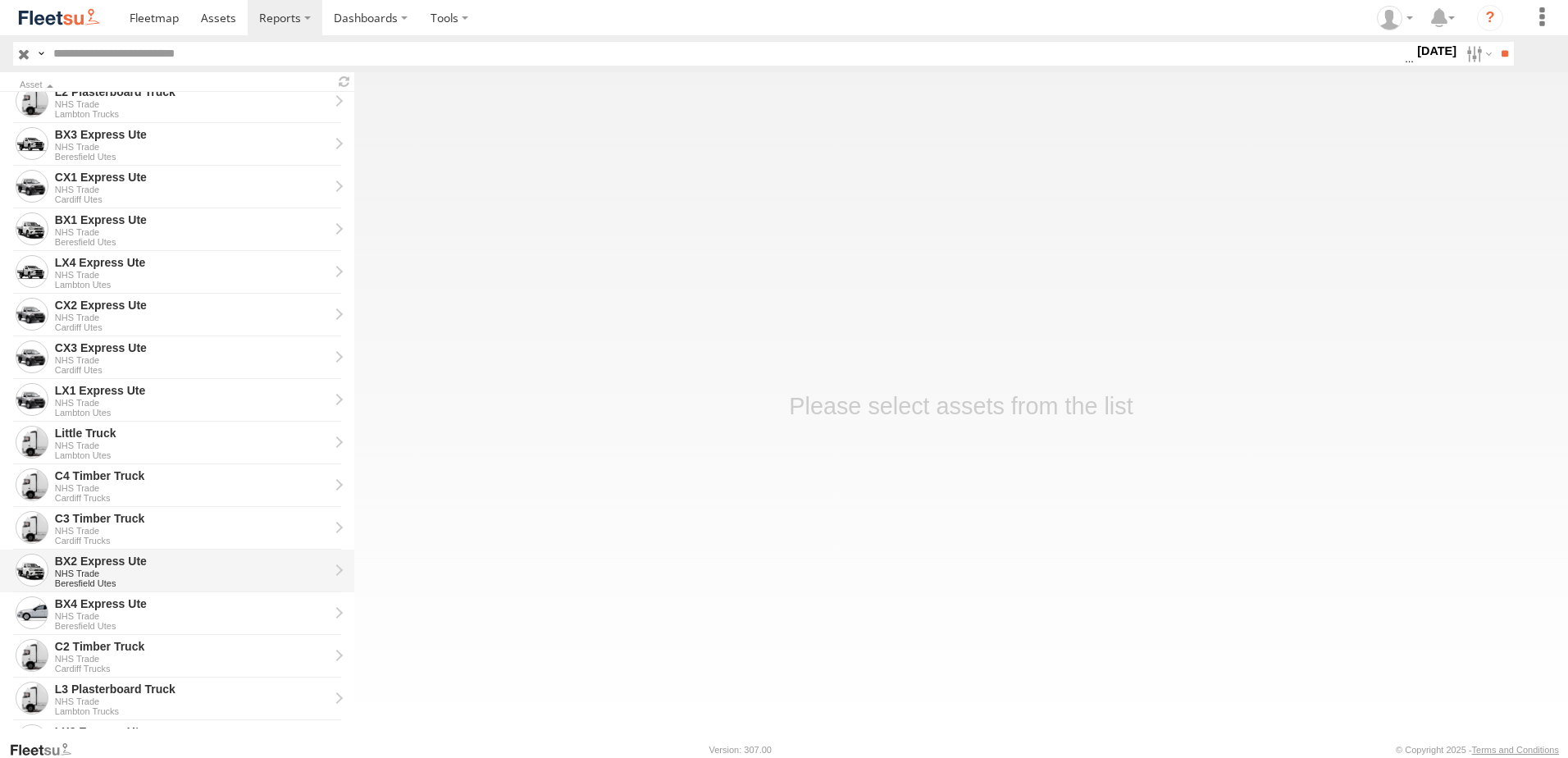
scroll to position [246, 0]
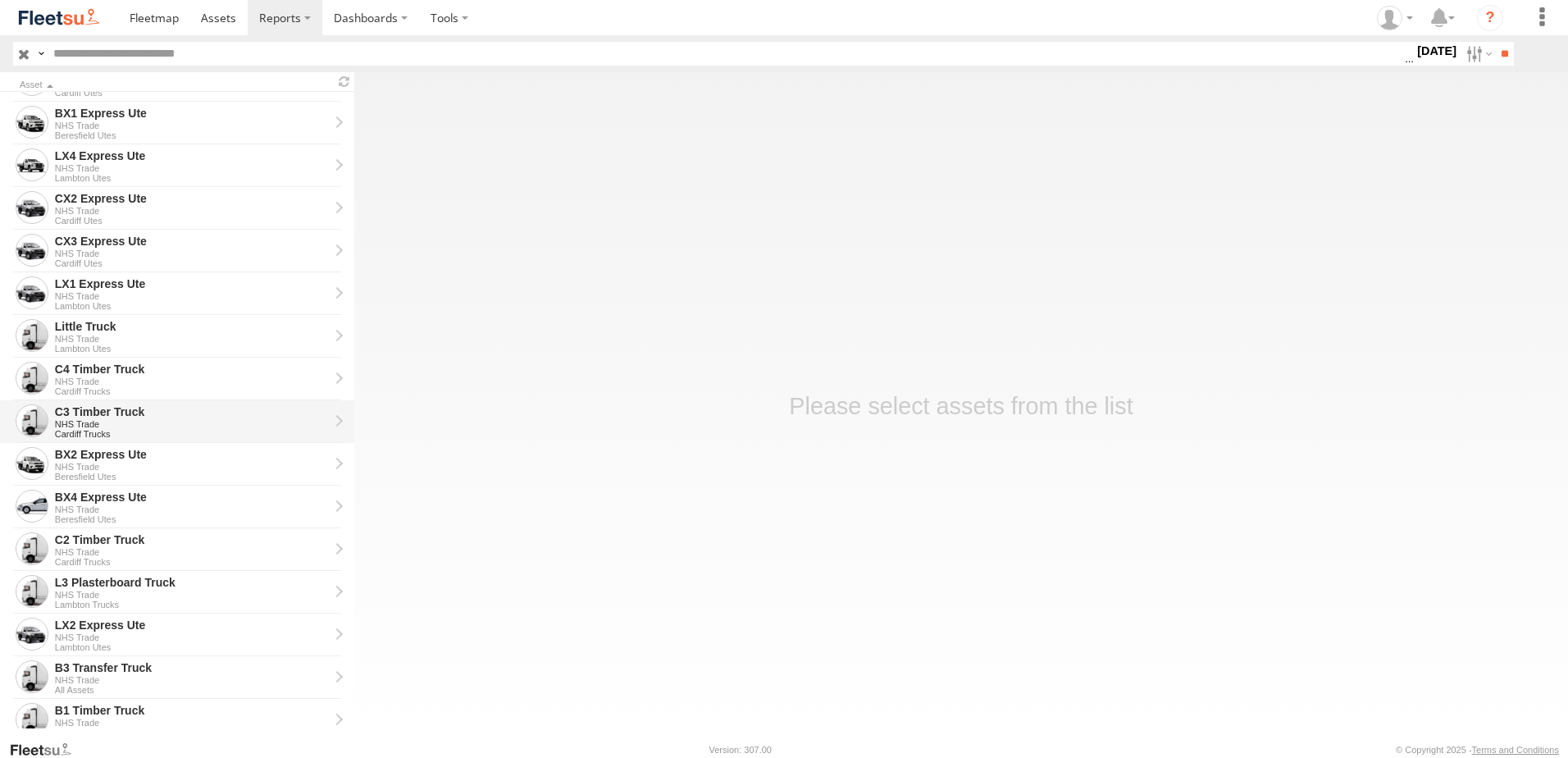
click at [71, 408] on div "C3 Timber Truck" at bounding box center [191, 413] width 274 height 15
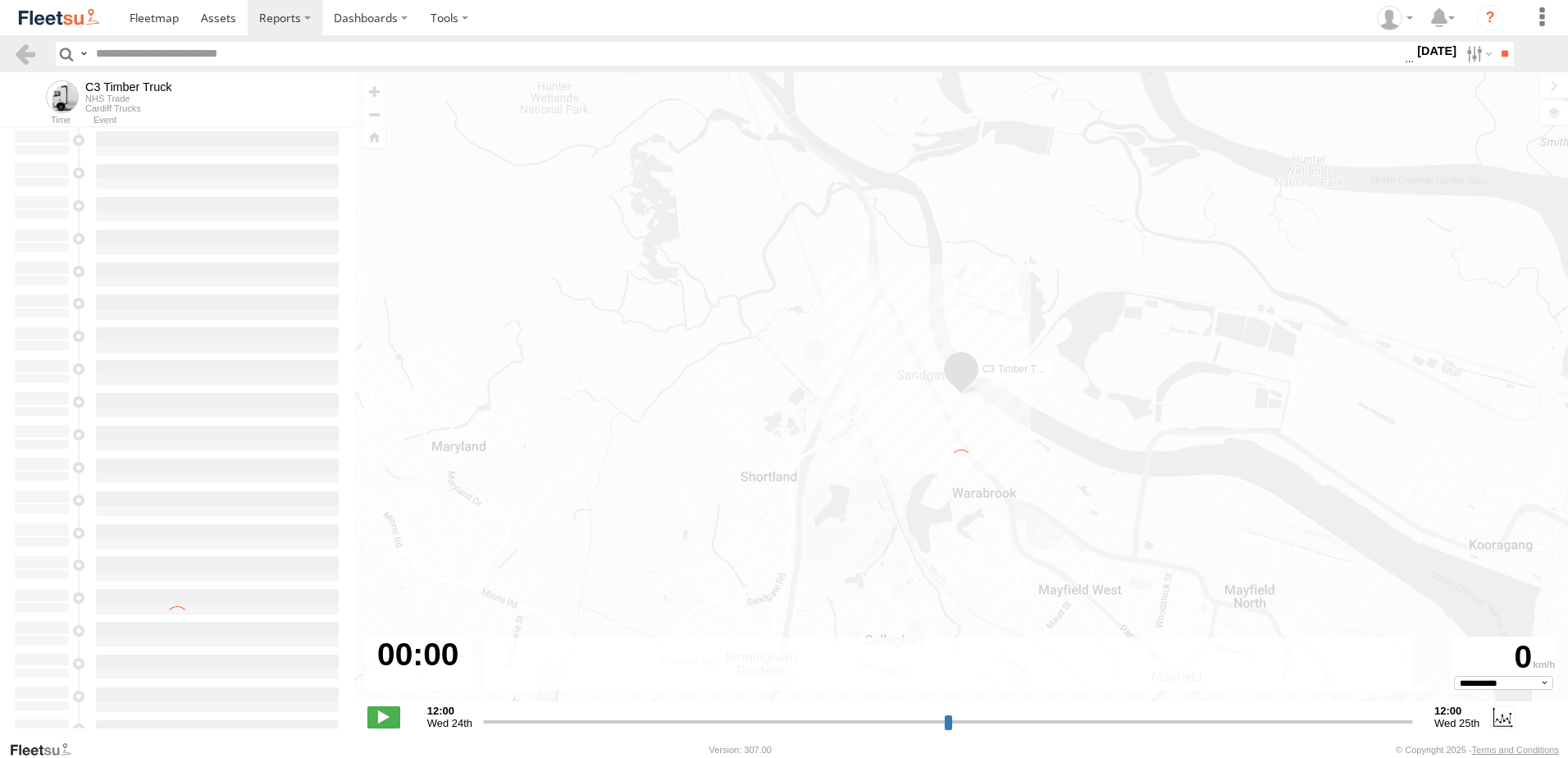
type input "**********"
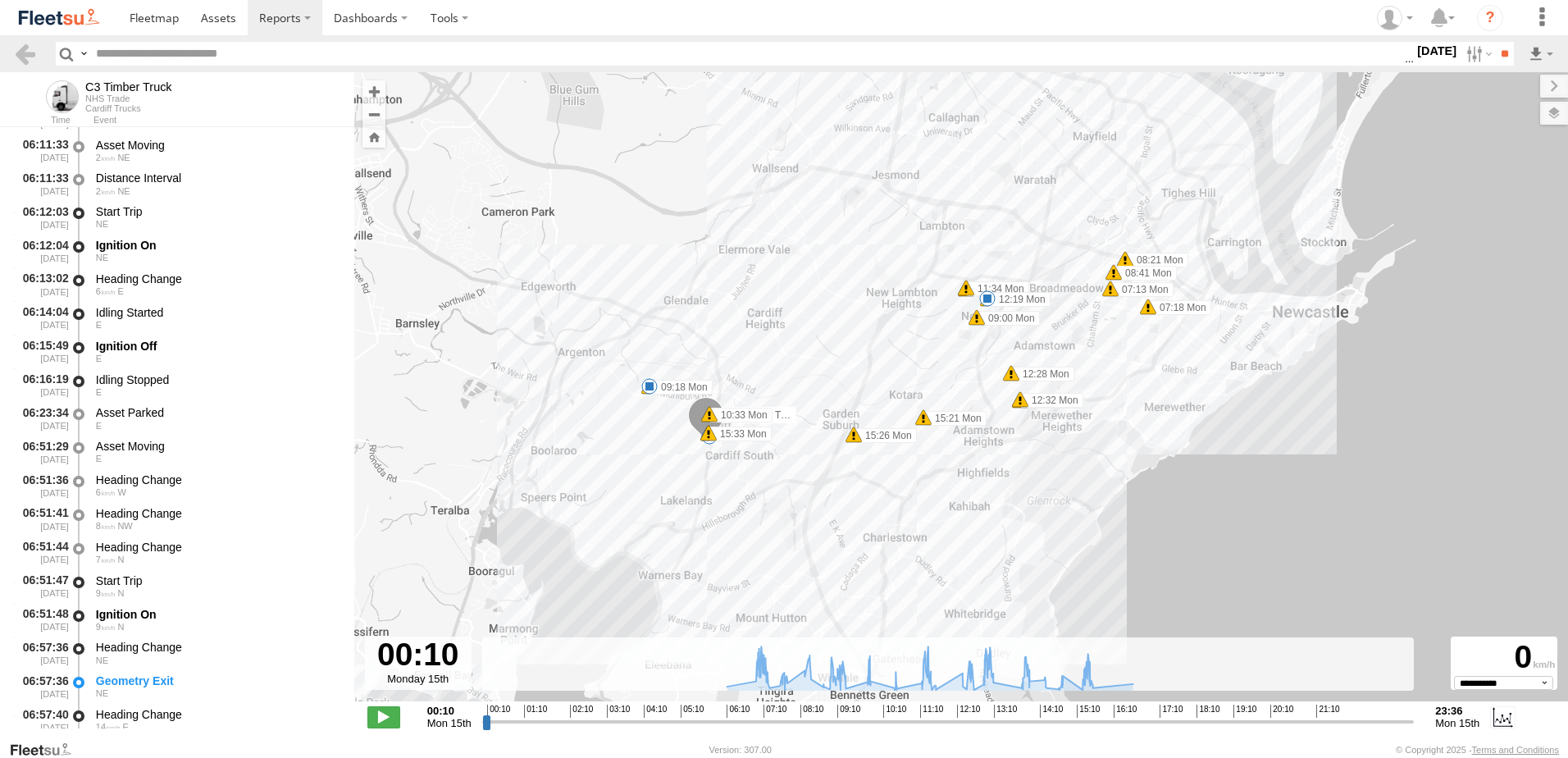
scroll to position [492, 0]
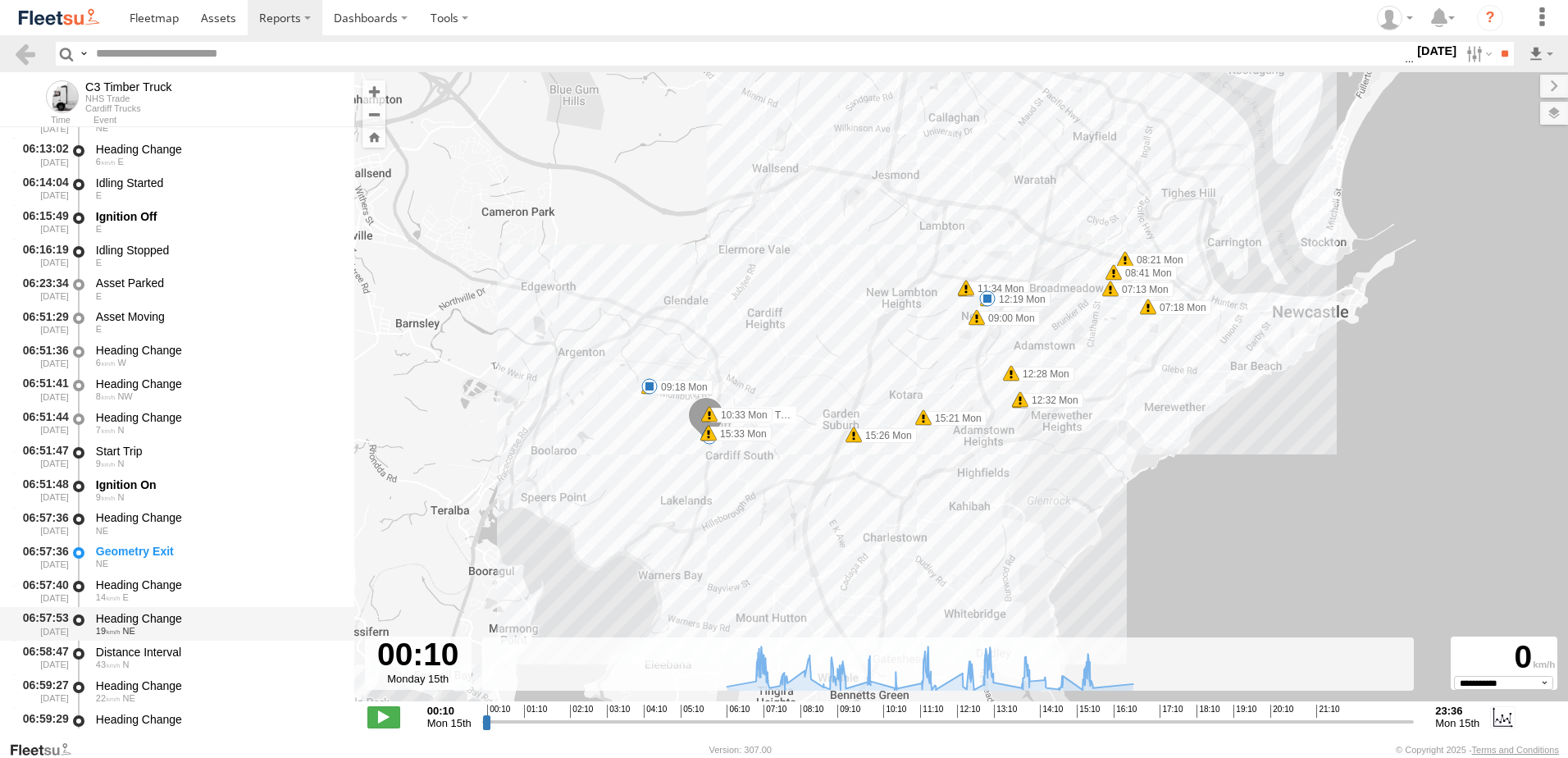
click at [119, 616] on div "Heading Change" at bounding box center [217, 619] width 243 height 15
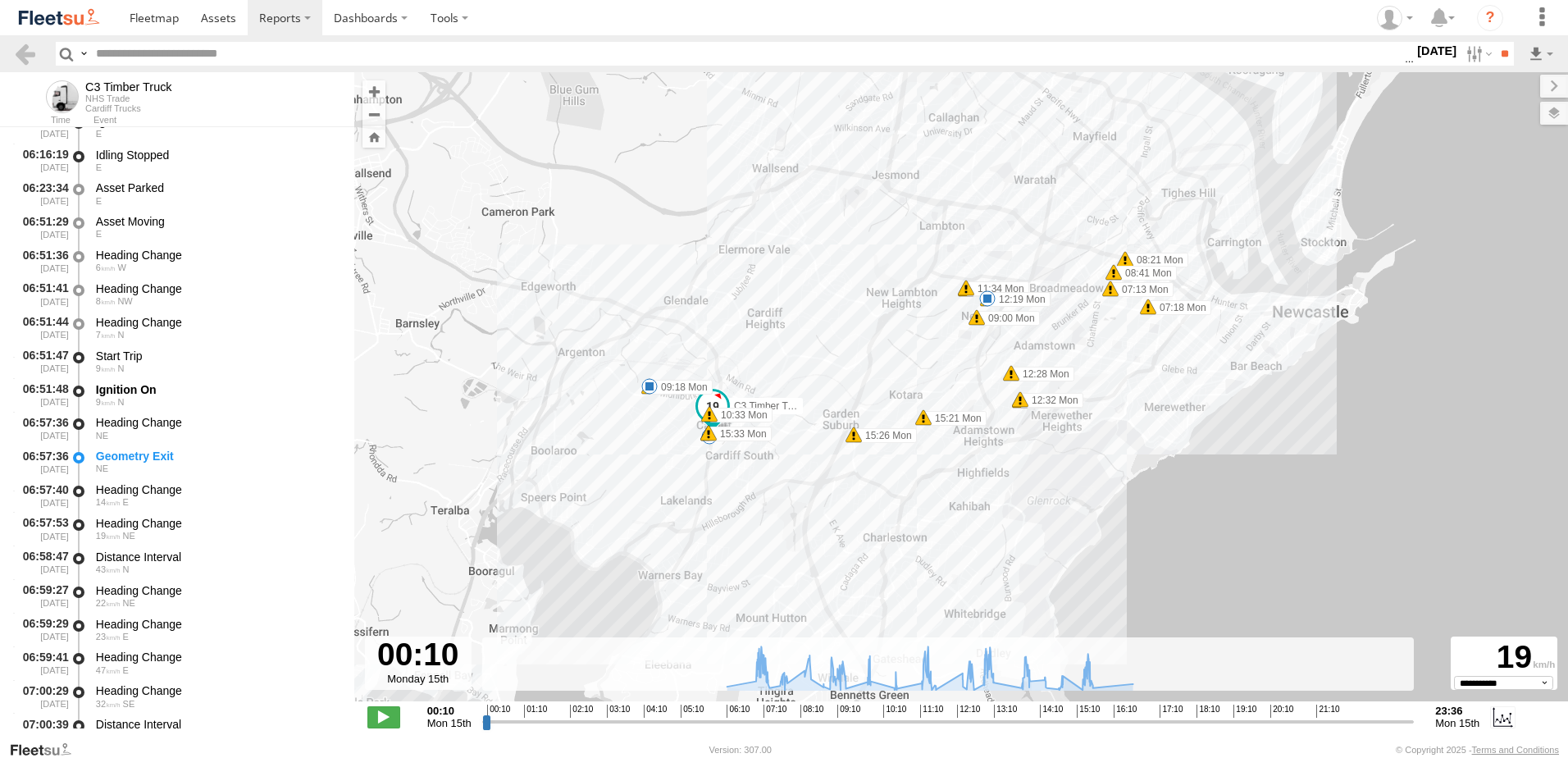
scroll to position [739, 0]
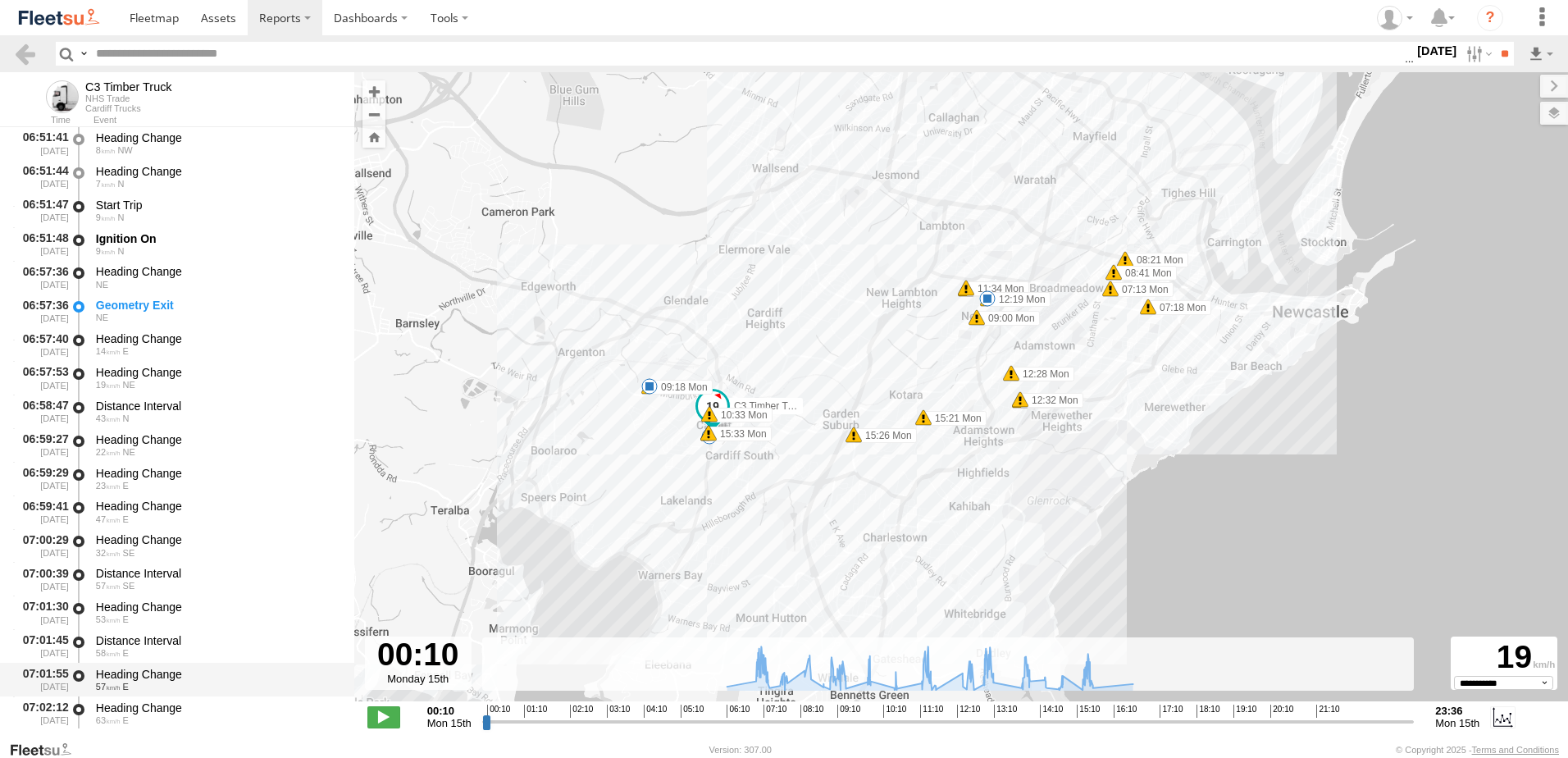
click at [150, 669] on div "Heading Change" at bounding box center [217, 675] width 243 height 15
click at [27, 48] on link at bounding box center [25, 54] width 24 height 24
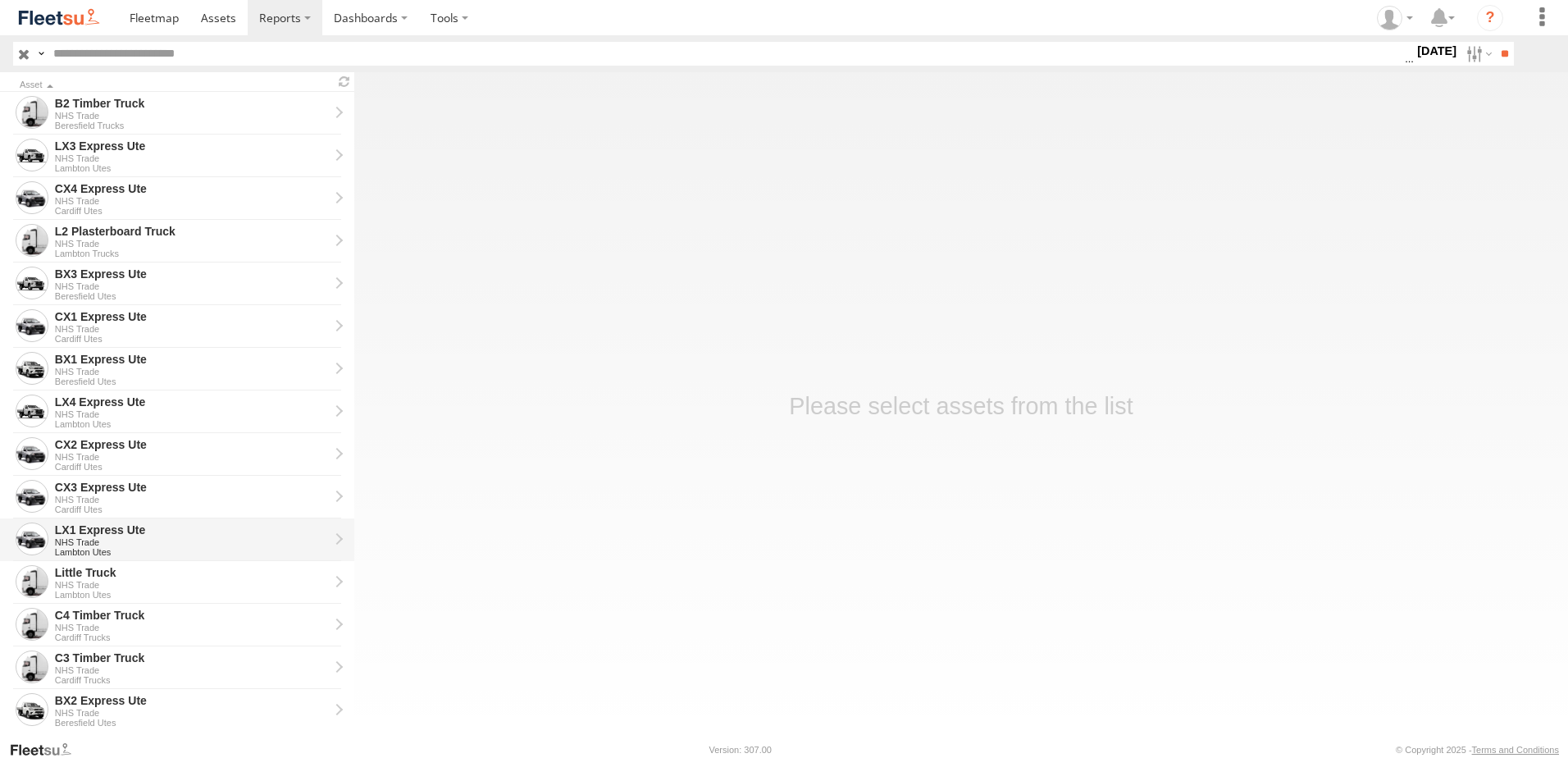
click at [86, 540] on div "NHS Trade" at bounding box center [191, 543] width 274 height 10
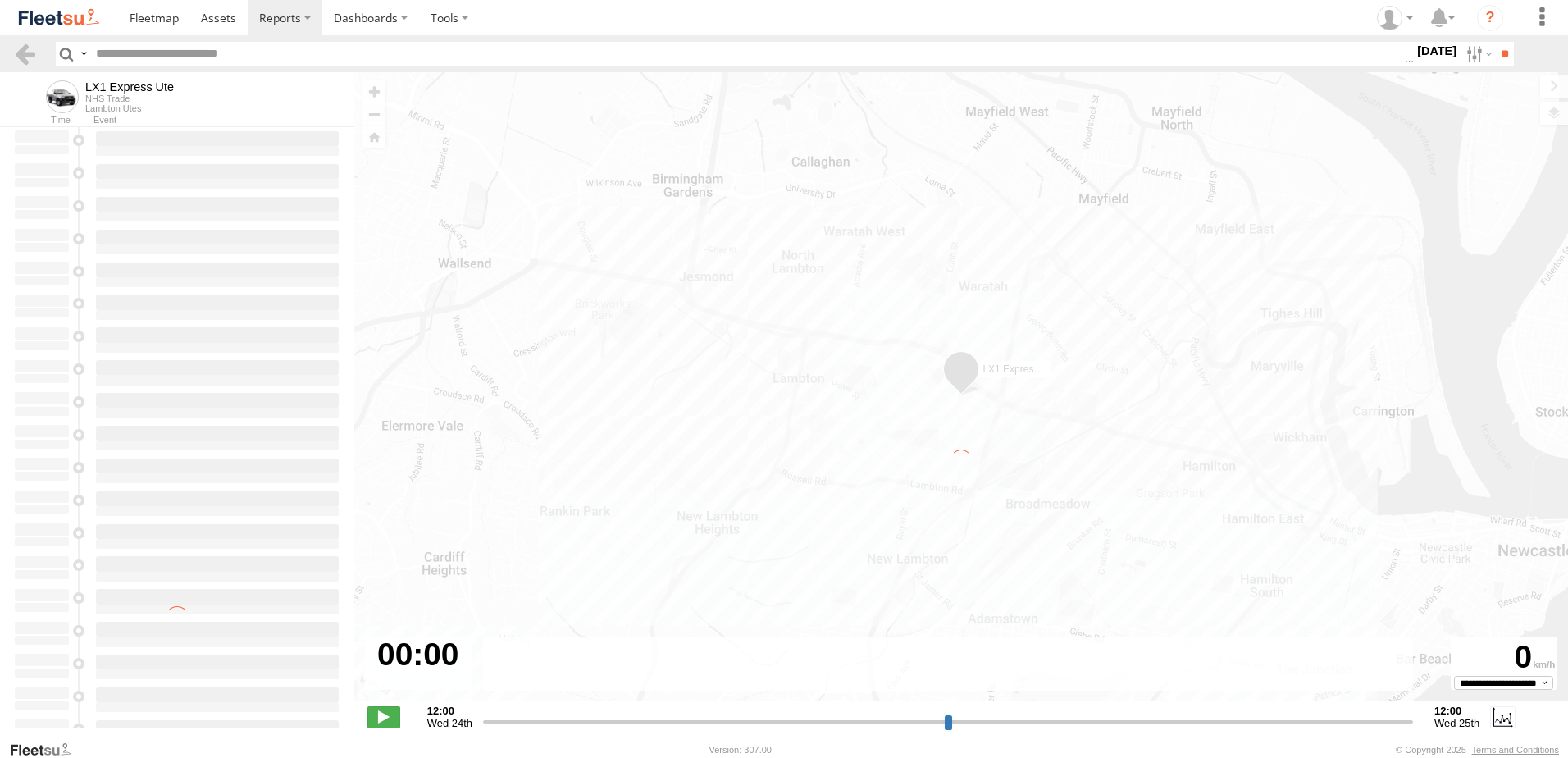
type input "**********"
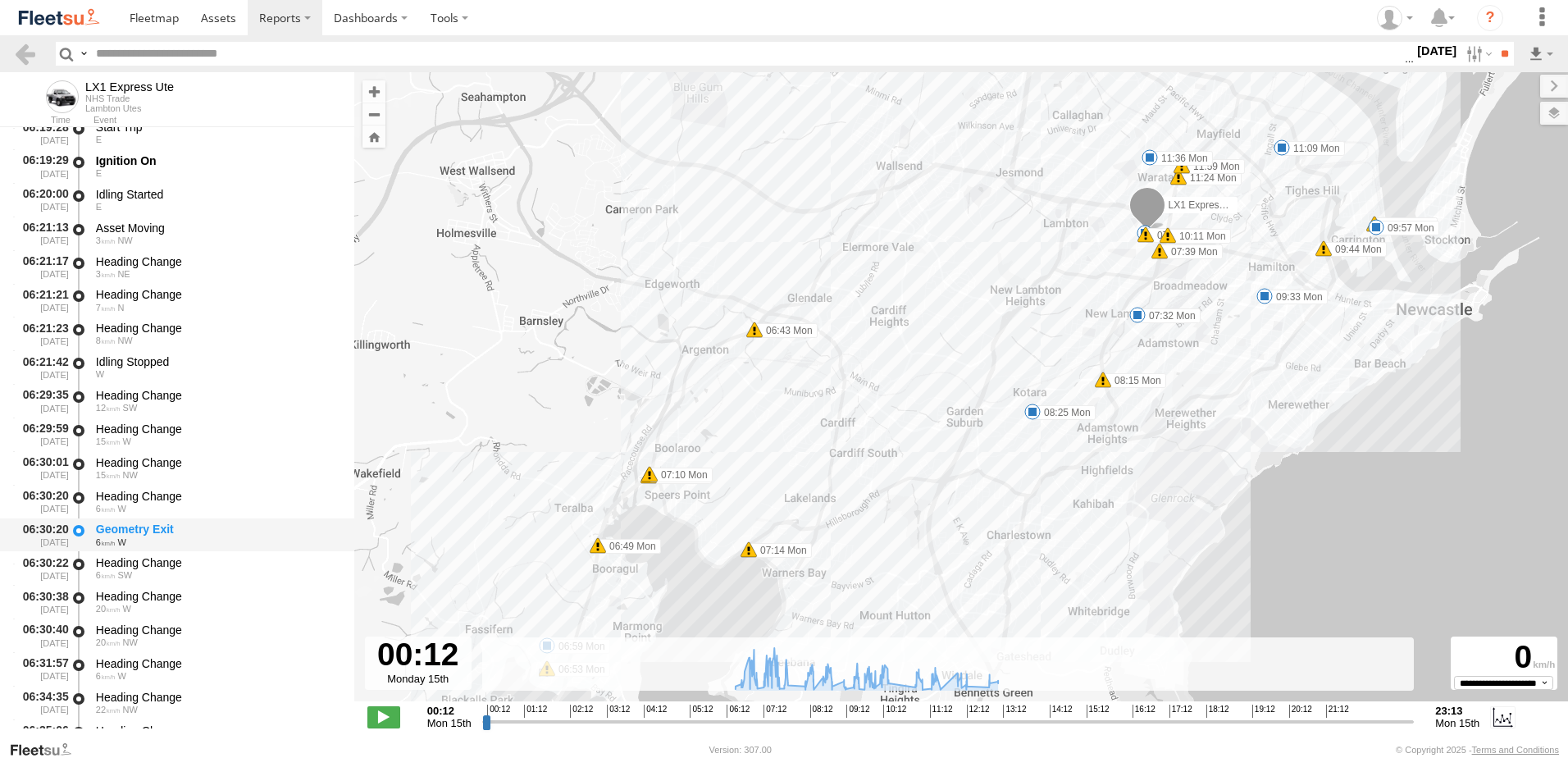
scroll to position [492, 0]
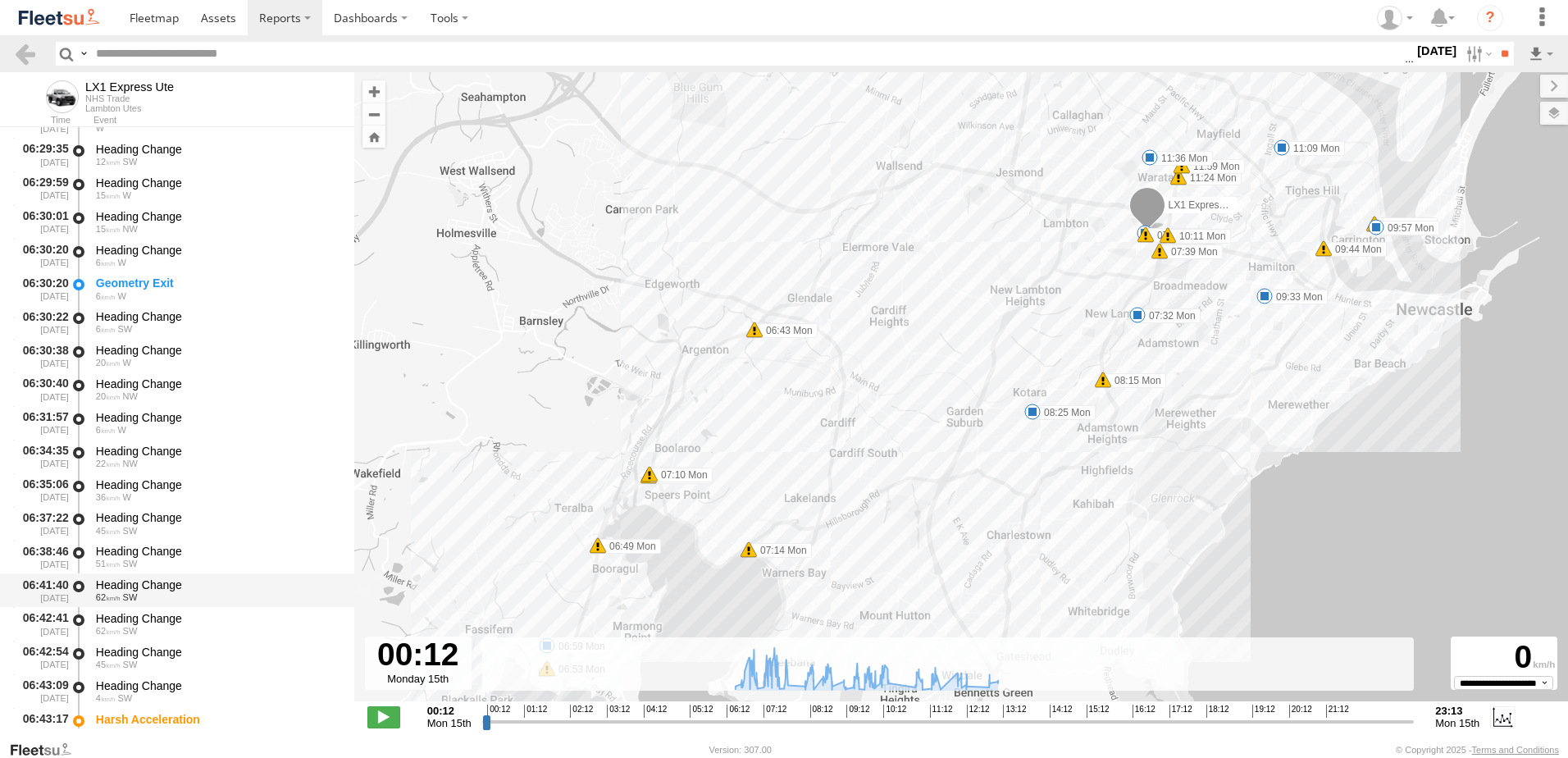
click at [137, 580] on div "Heading Change" at bounding box center [217, 586] width 243 height 15
click at [26, 55] on link at bounding box center [25, 54] width 24 height 24
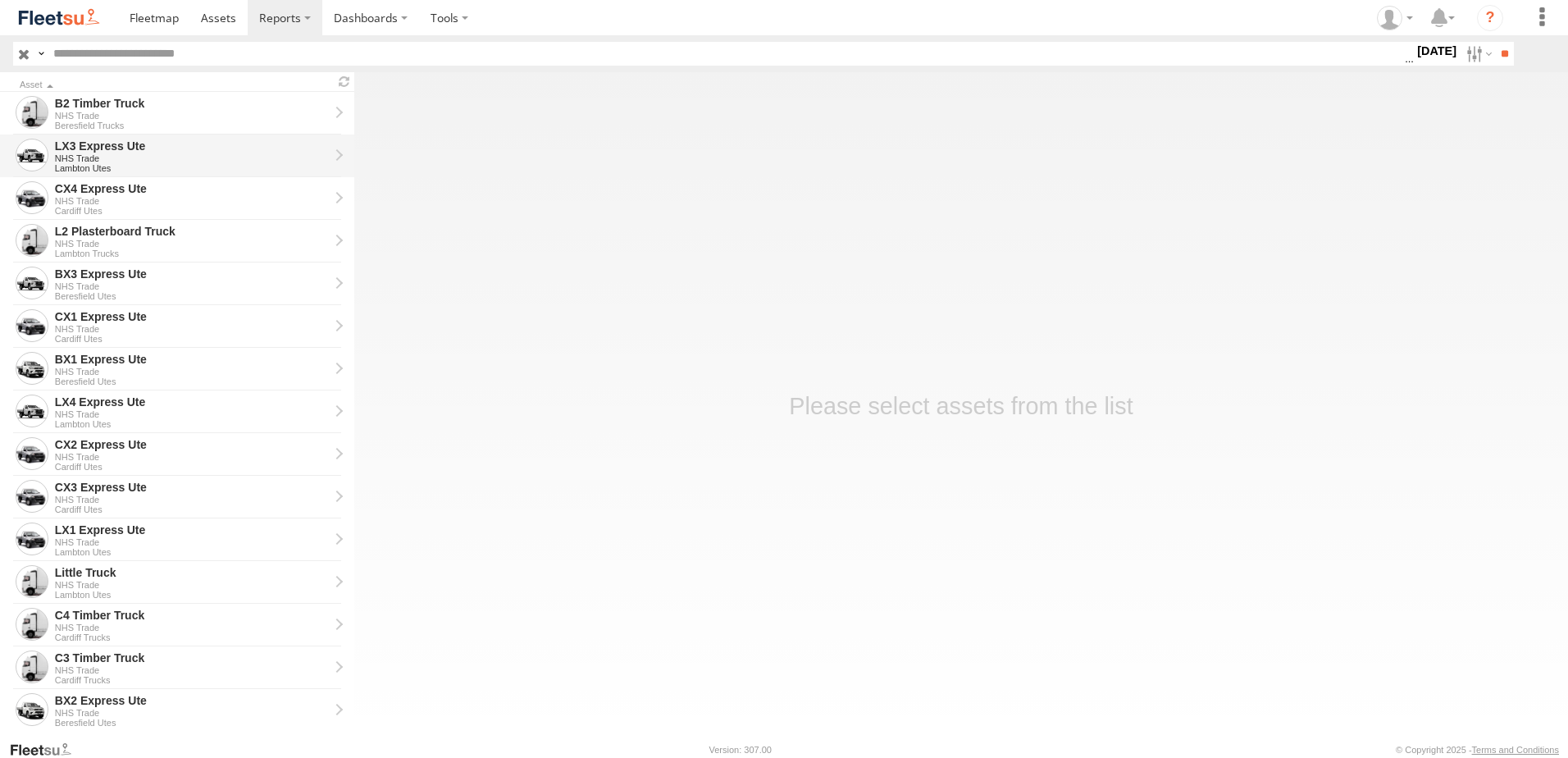
click at [109, 150] on div "LX3 Express Ute" at bounding box center [191, 146] width 274 height 15
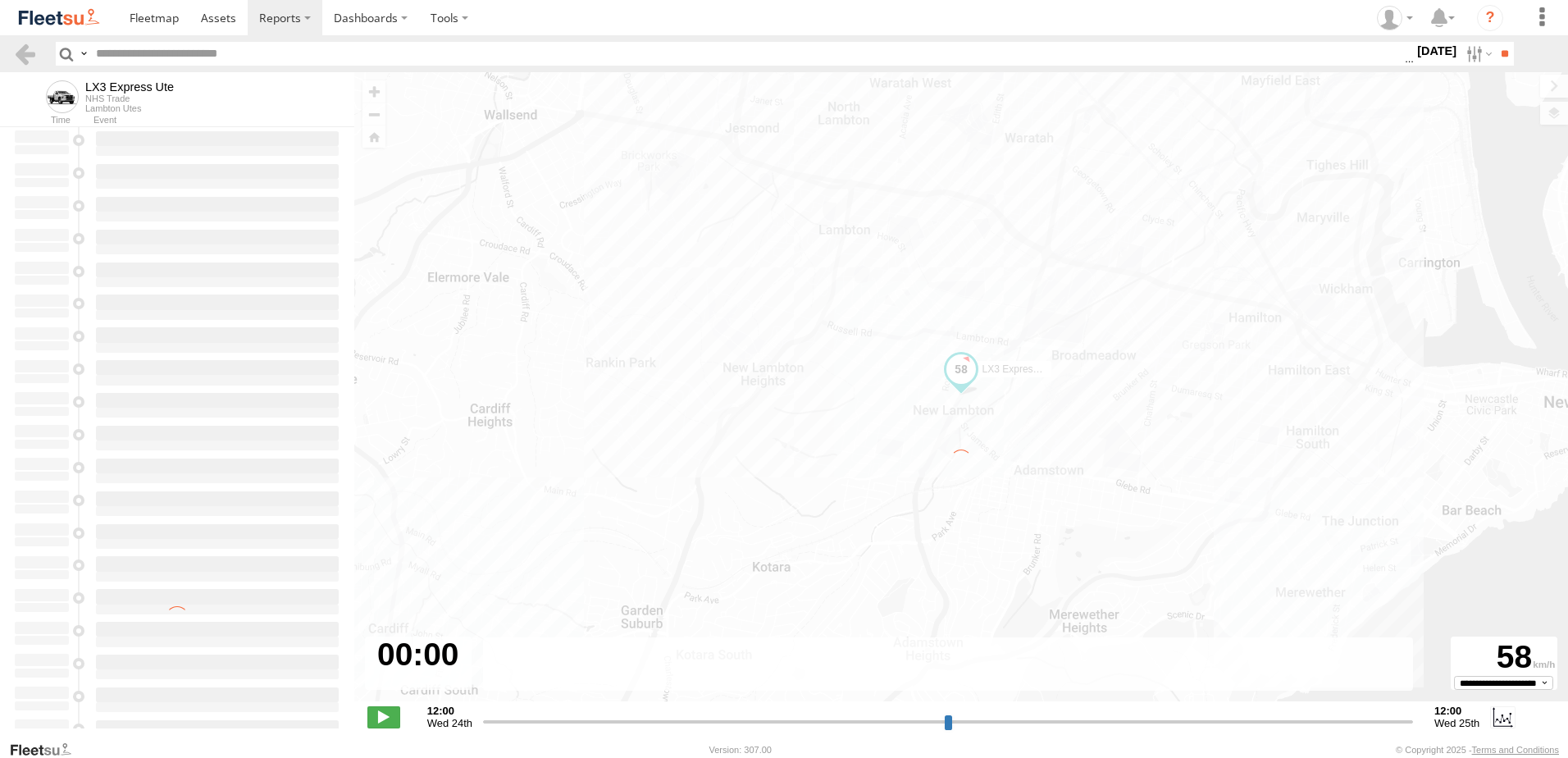
type input "**********"
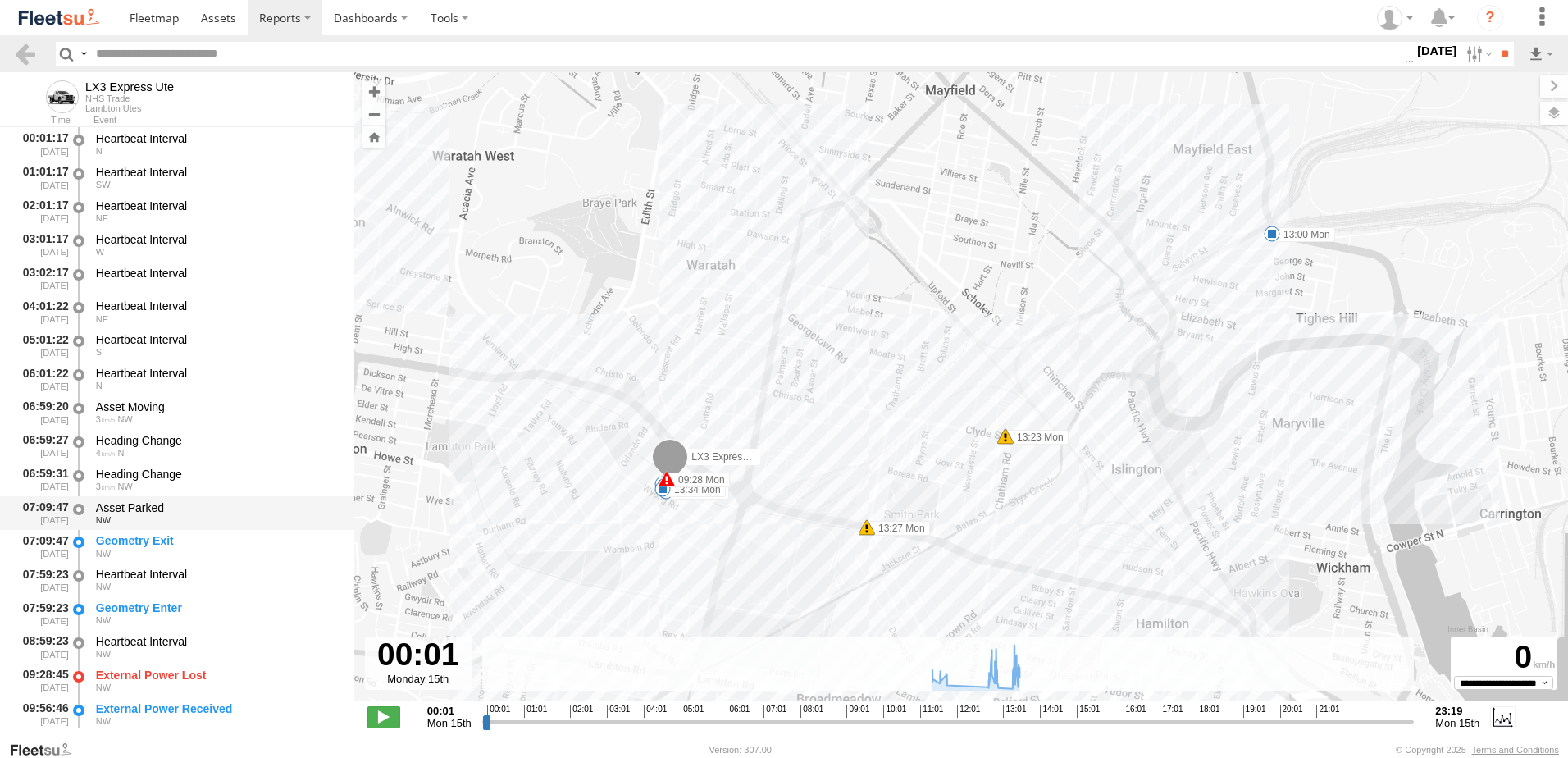
click at [131, 503] on div "Asset Parked" at bounding box center [217, 508] width 243 height 15
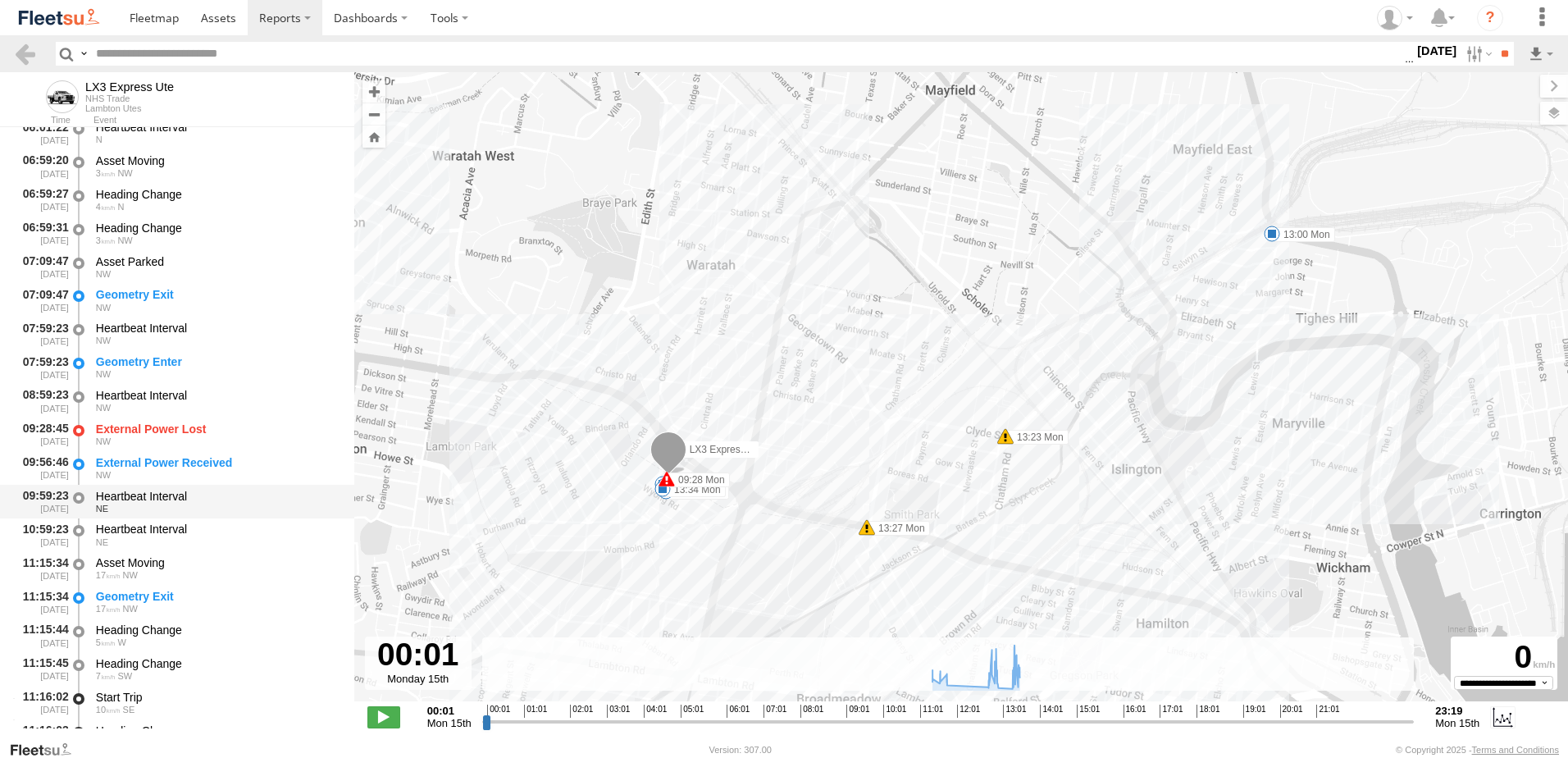
click at [137, 492] on div "Heartbeat Interval" at bounding box center [217, 497] width 243 height 15
click at [32, 50] on link at bounding box center [25, 54] width 24 height 24
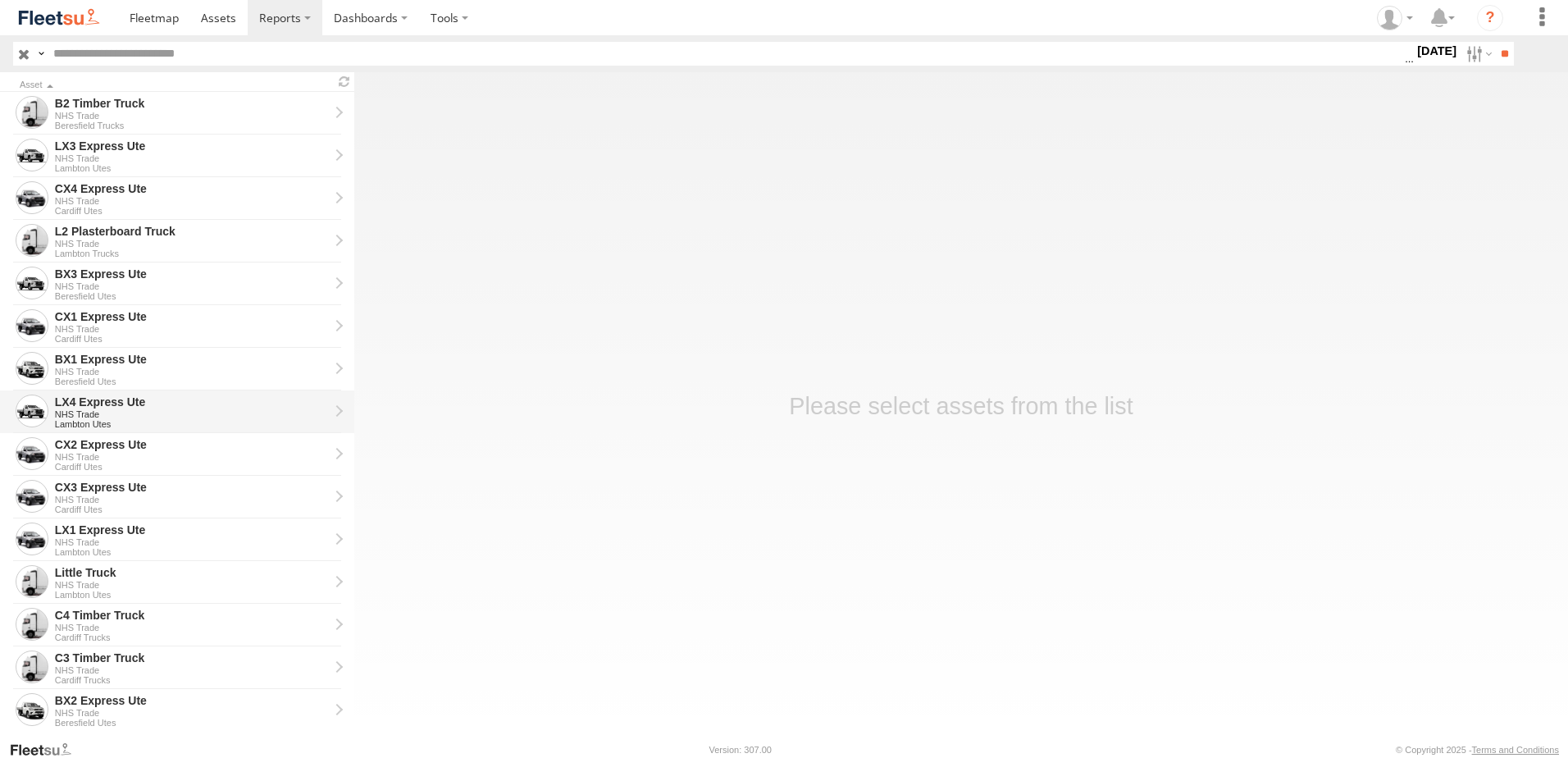
click at [110, 403] on div "LX4 Express Ute" at bounding box center [191, 403] width 274 height 15
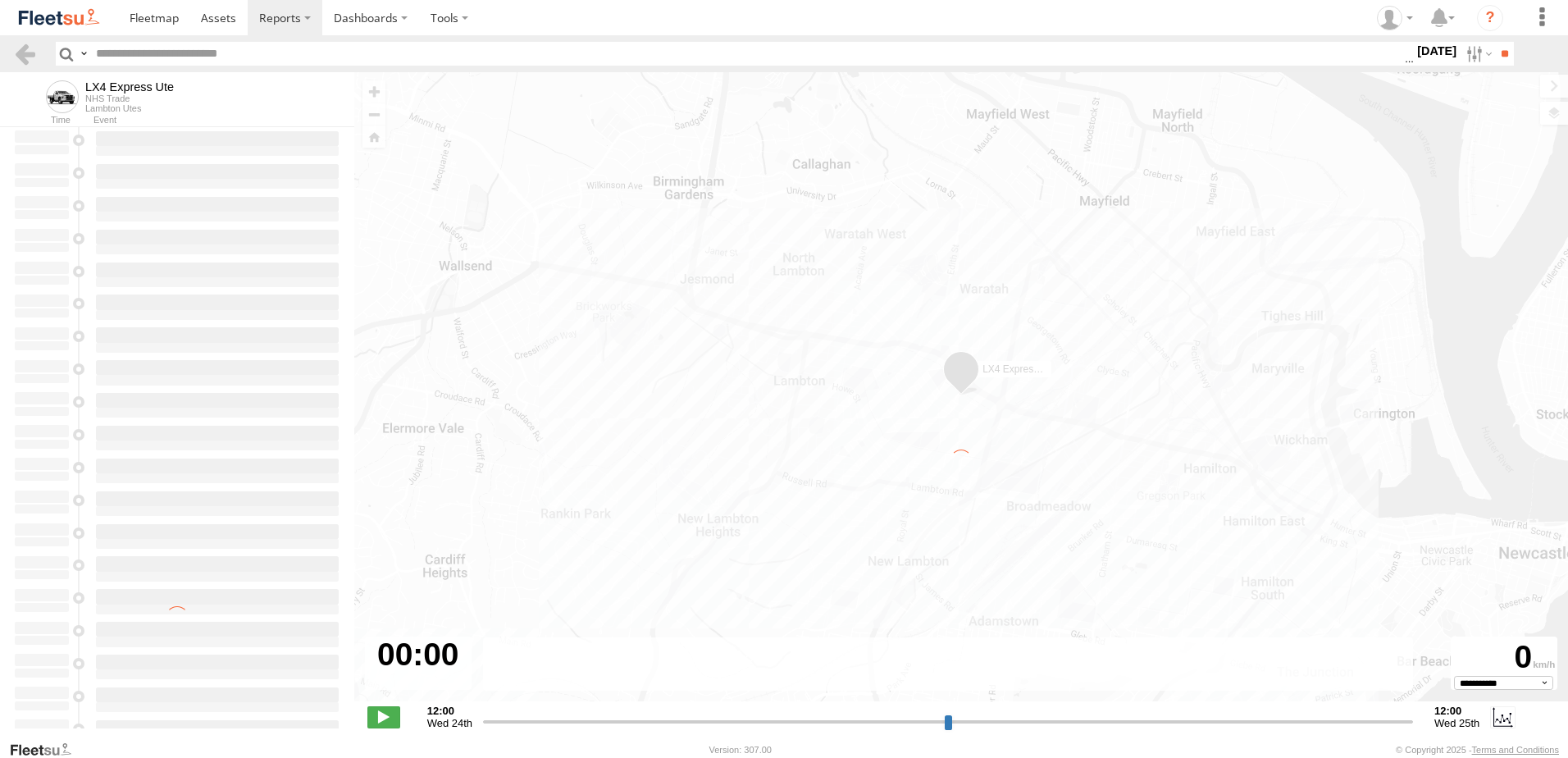
type input "**********"
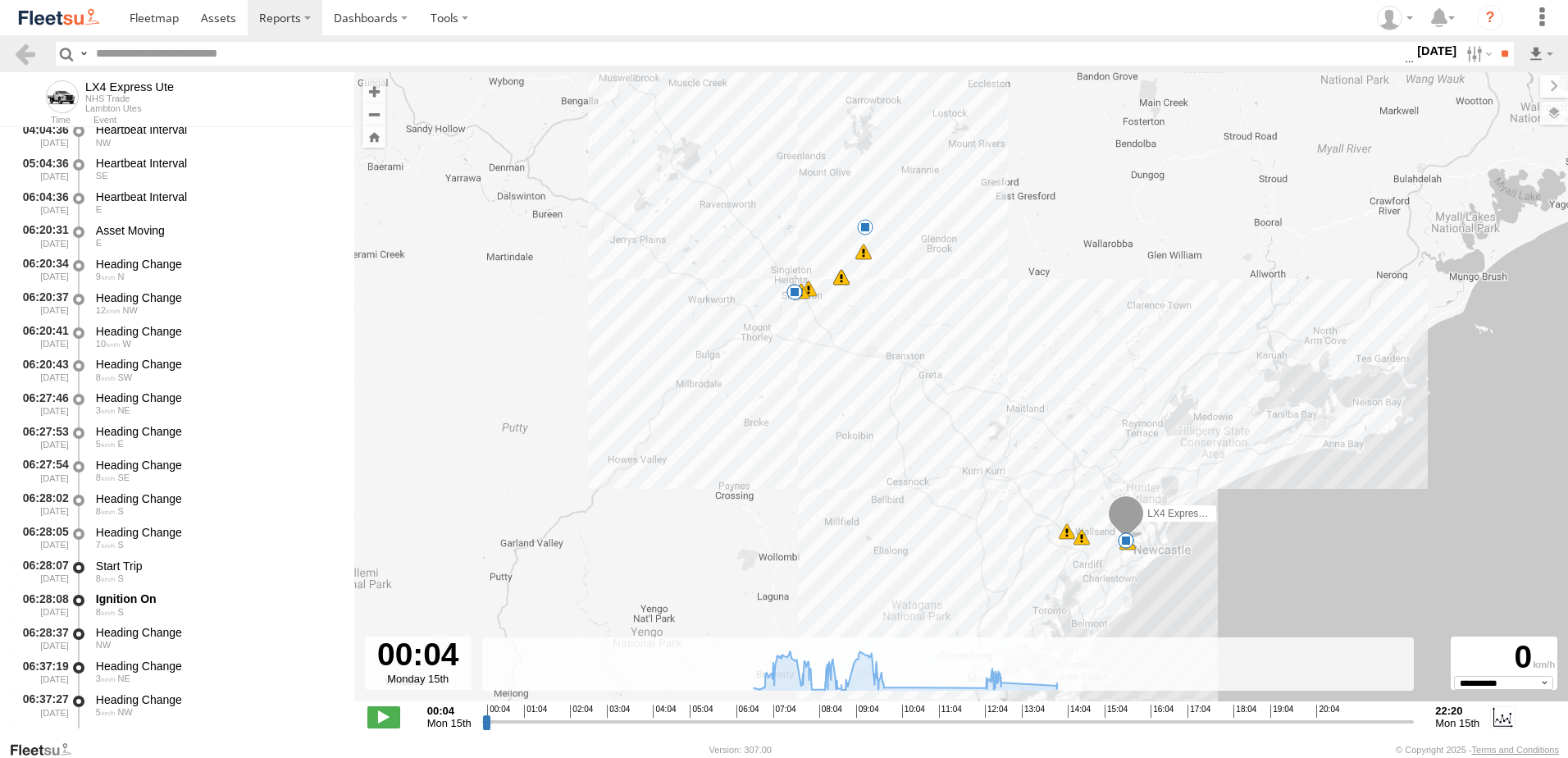
scroll to position [329, 0]
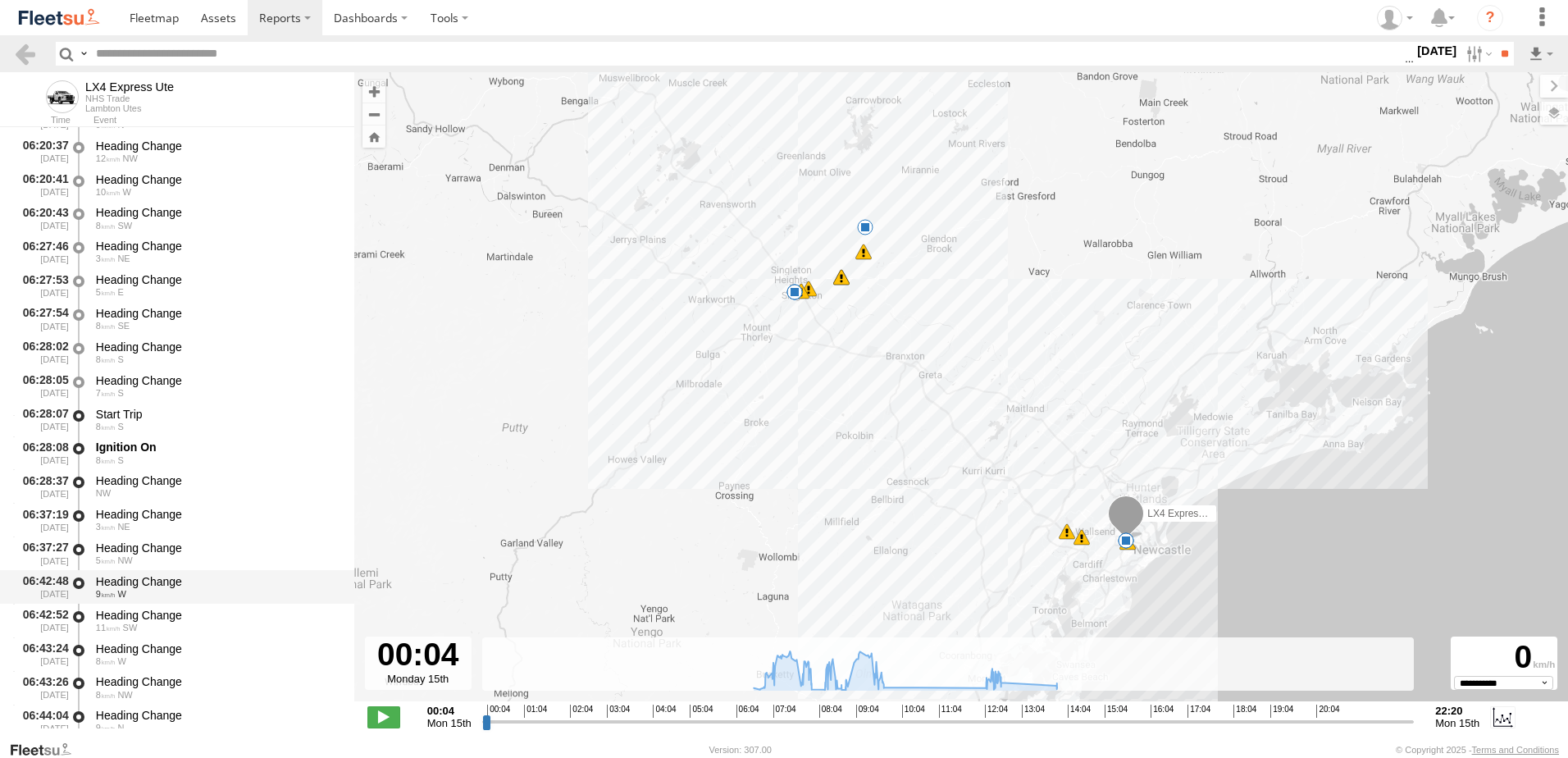
click at [142, 577] on div "Heading Change" at bounding box center [217, 582] width 243 height 15
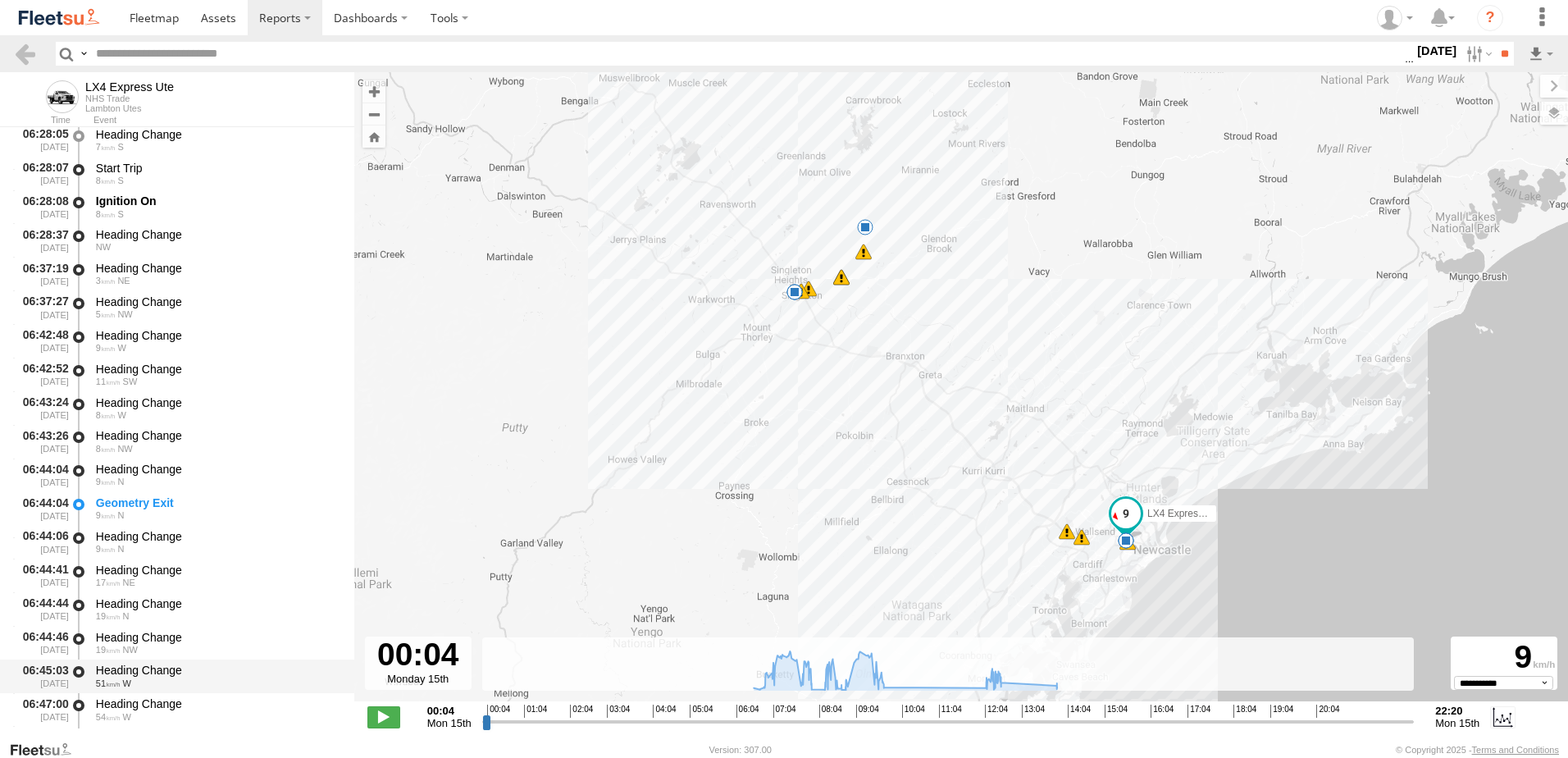
click at [142, 664] on div "Heading Change" at bounding box center [217, 671] width 243 height 15
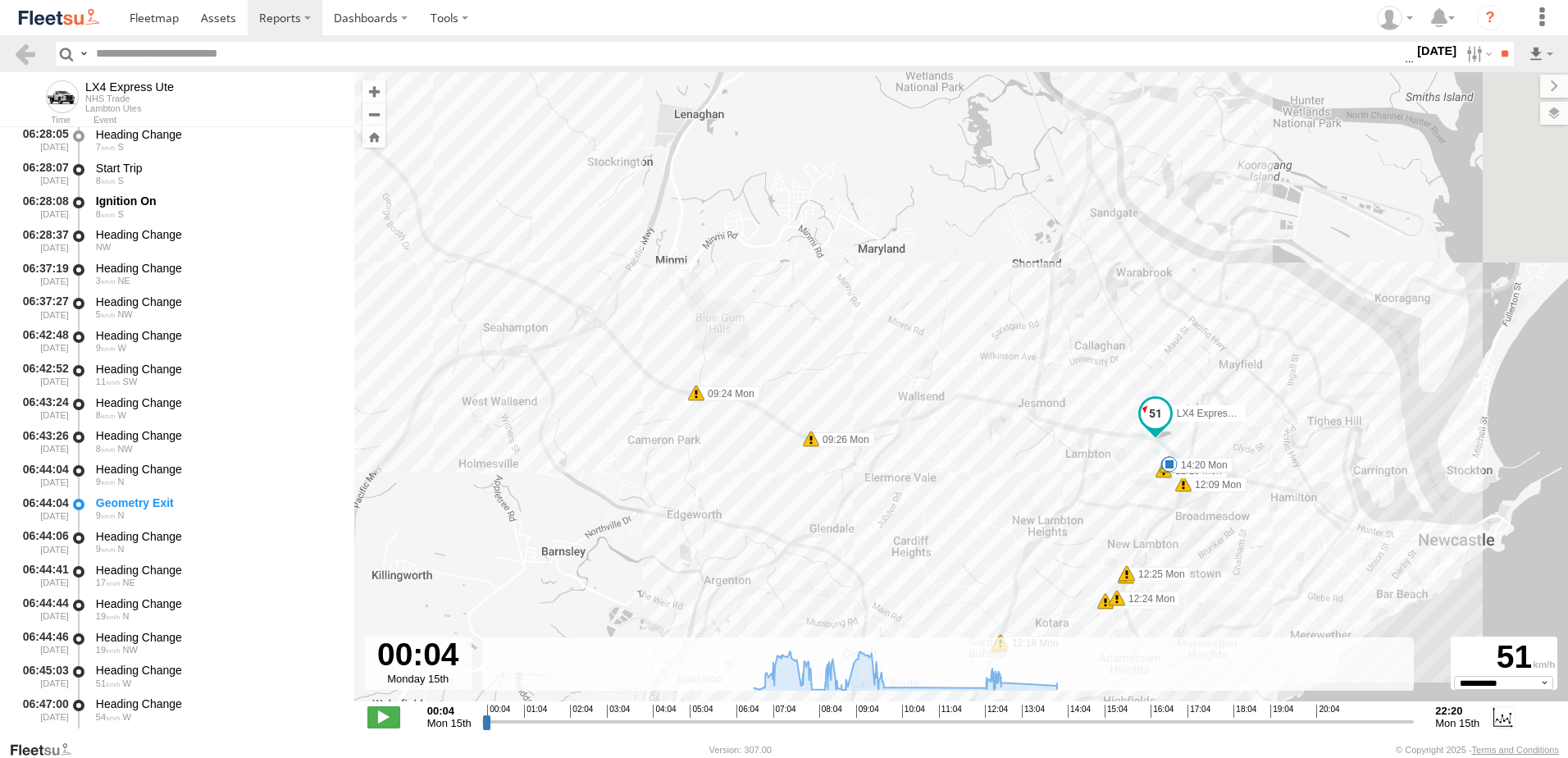
drag, startPoint x: 1243, startPoint y: 502, endPoint x: 985, endPoint y: 514, distance: 258.3
click at [1028, 523] on div "LX4 Express Ute 07:40 Mon 07:58 Mon 08:16 Mon 08:20 Mon 08:20 Mon 08:35 Mon 08:…" at bounding box center [962, 396] width 1214 height 647
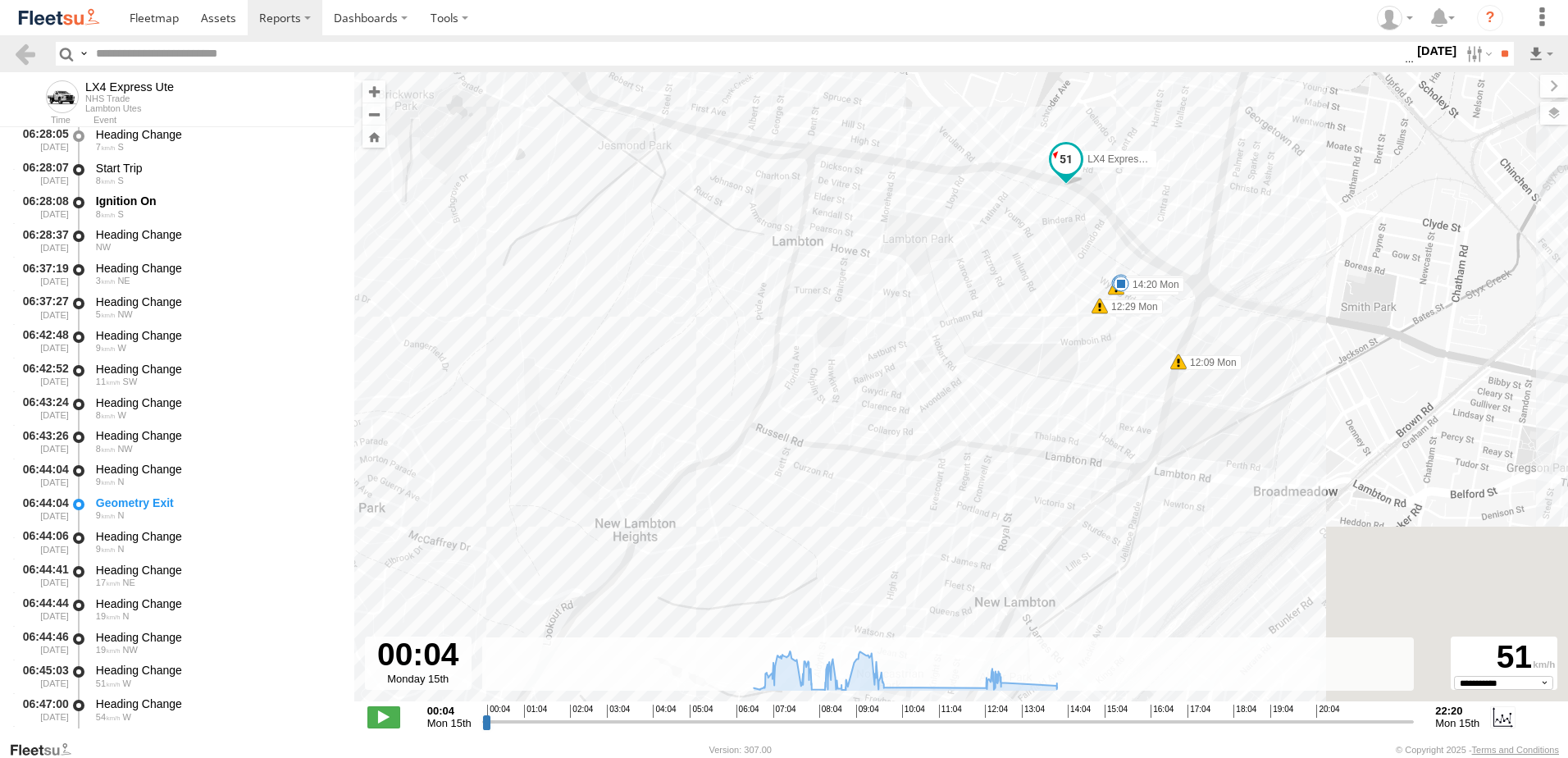
drag, startPoint x: 1108, startPoint y: 474, endPoint x: 782, endPoint y: 192, distance: 431.0
click at [784, 193] on div "LX4 Express Ute 07:40 Mon 07:58 Mon 08:16 Mon 08:20 Mon 08:20 Mon 08:35 Mon 08:…" at bounding box center [962, 396] width 1214 height 647
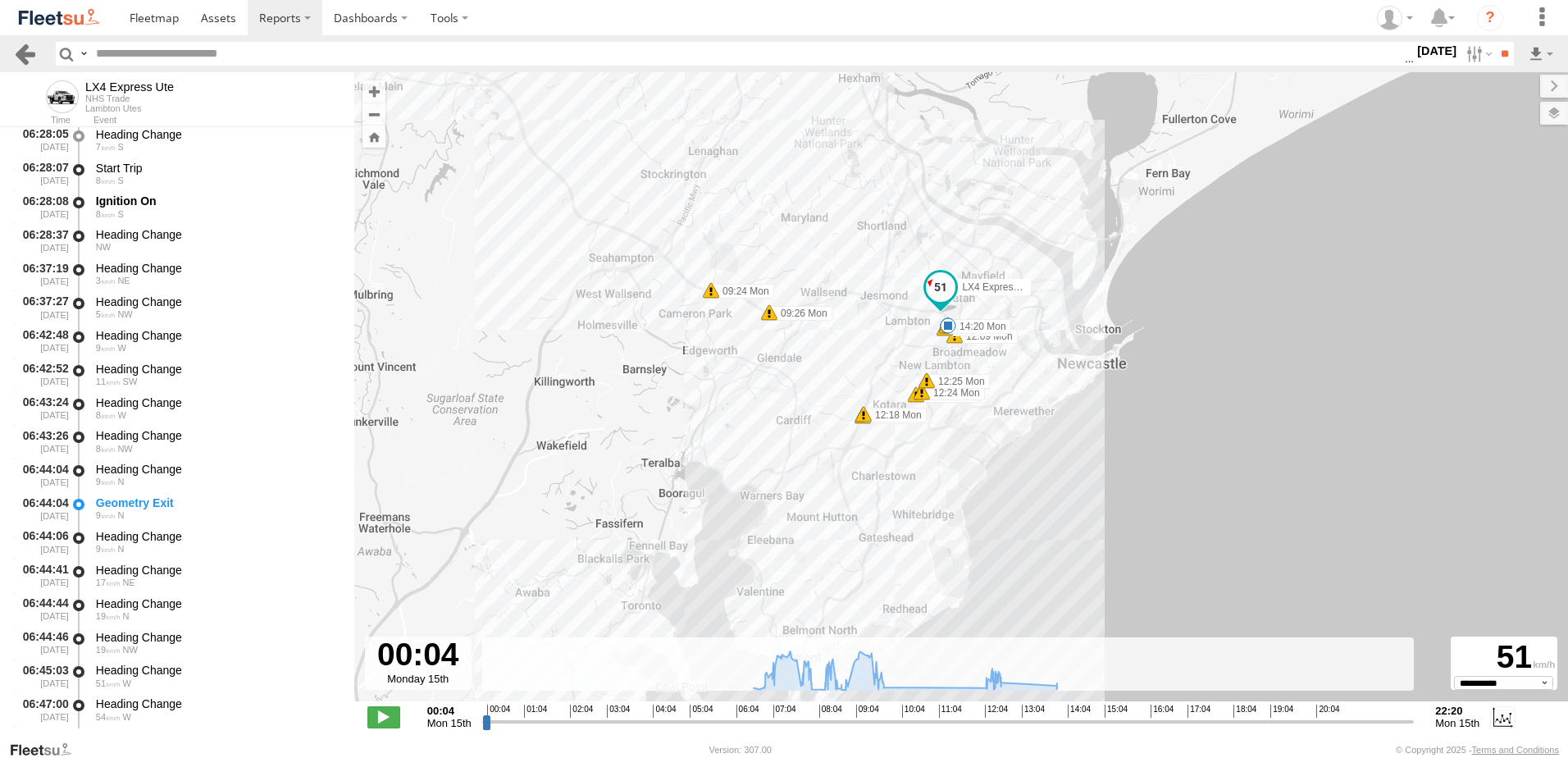
click at [25, 55] on link at bounding box center [25, 54] width 24 height 24
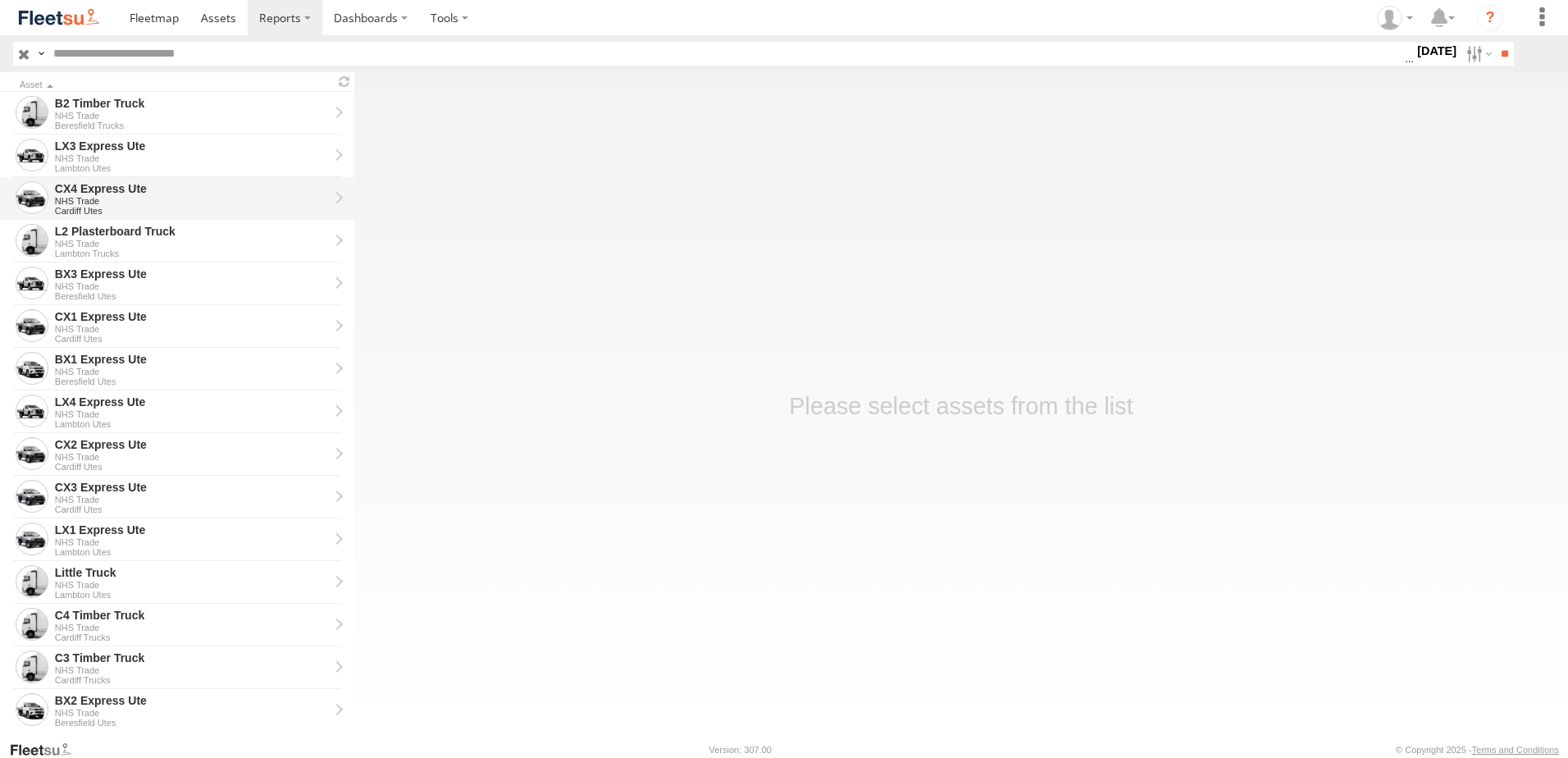
click at [73, 192] on div "CX4 Express Ute" at bounding box center [191, 189] width 274 height 15
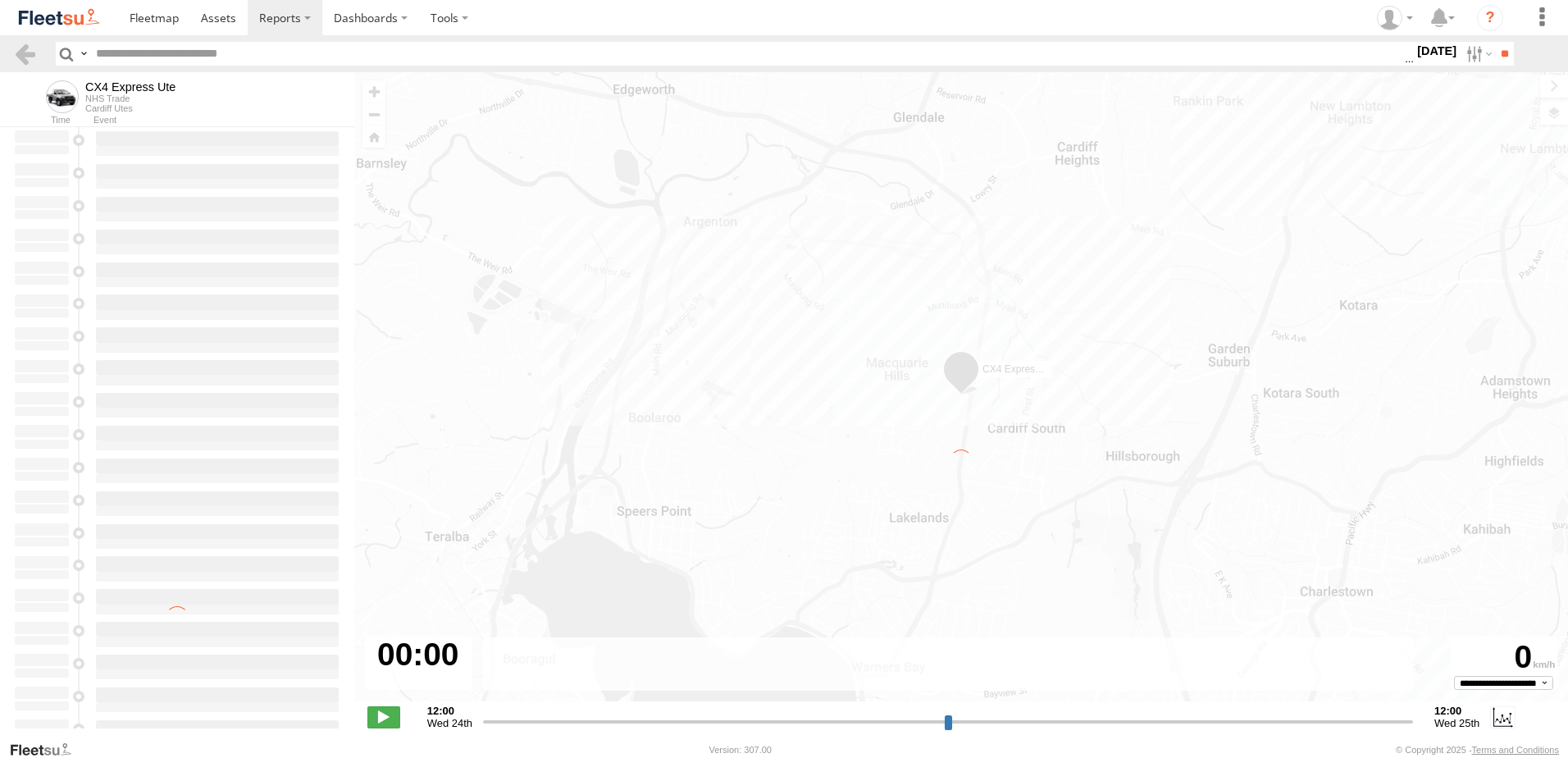
type input "**********"
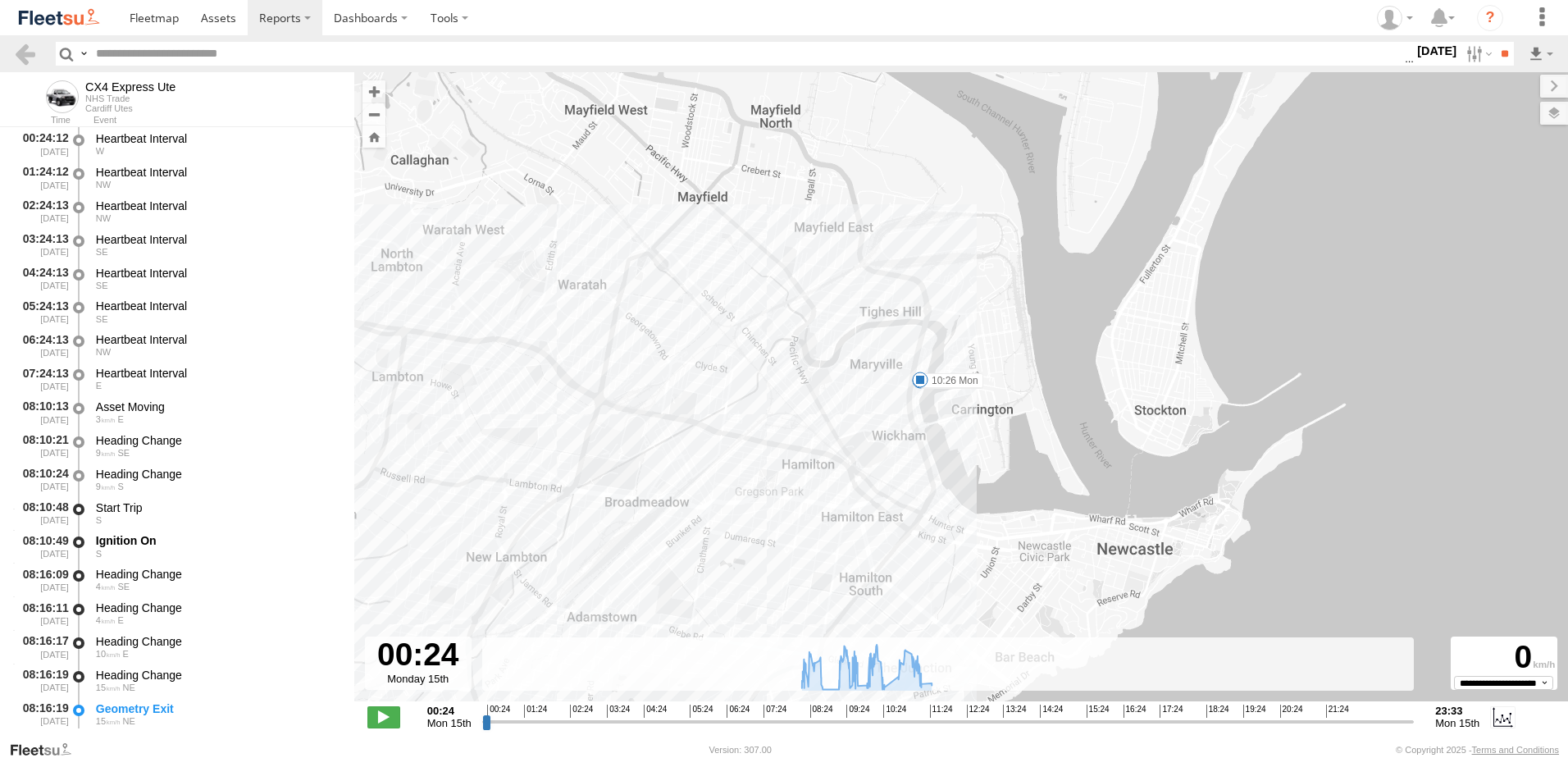
drag, startPoint x: 1356, startPoint y: 112, endPoint x: 821, endPoint y: 389, distance: 602.5
click at [827, 389] on div "CX4 Express Ute 08:52 Mon 09:27 Mon 09:27 Mon 09:31 Mon 09:44 Mon 10:26 Mon 11:…" at bounding box center [962, 396] width 1214 height 647
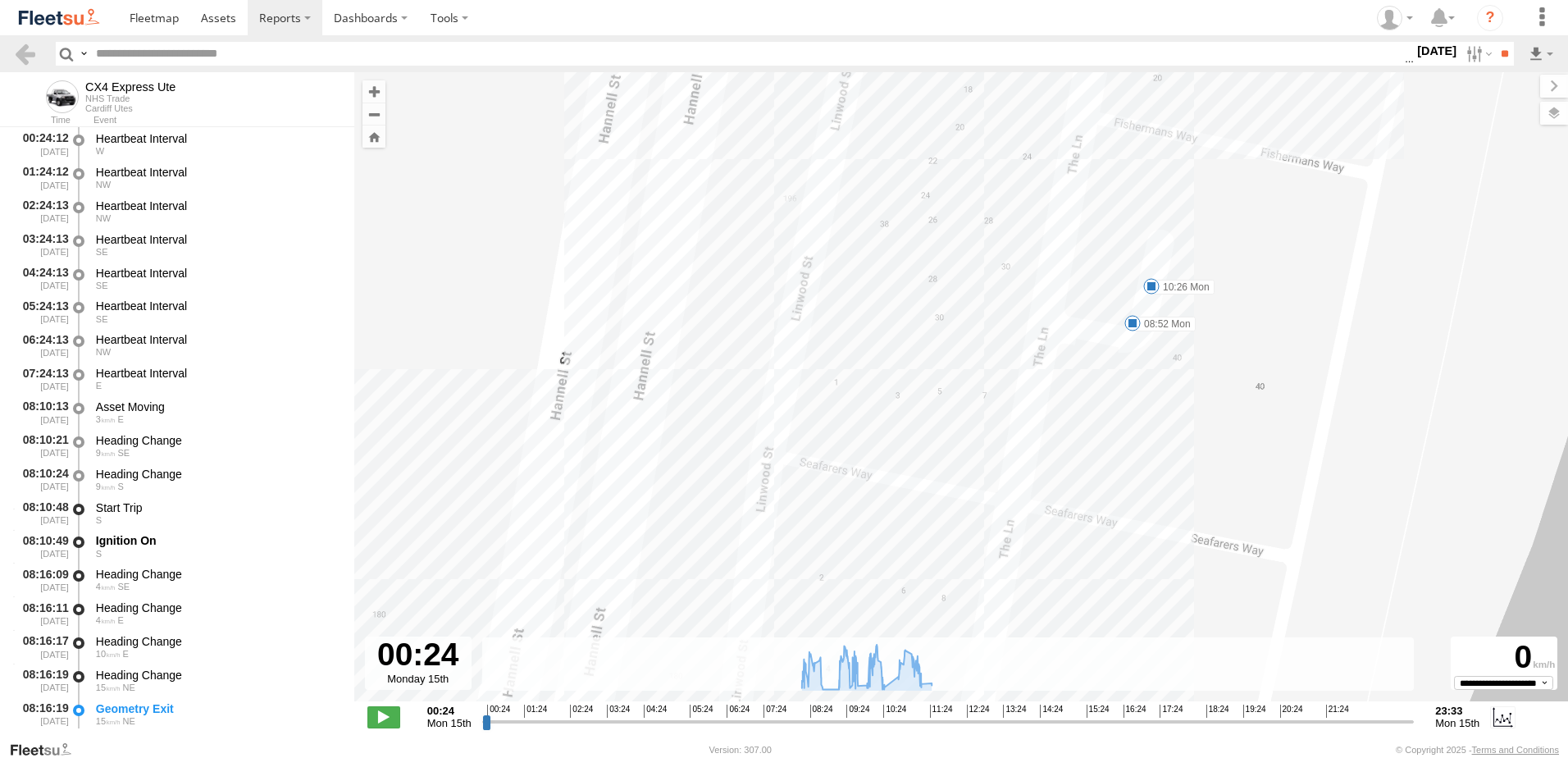
click at [1172, 329] on label "08:52 Mon" at bounding box center [1164, 324] width 63 height 15
click at [29, 50] on link at bounding box center [25, 54] width 24 height 24
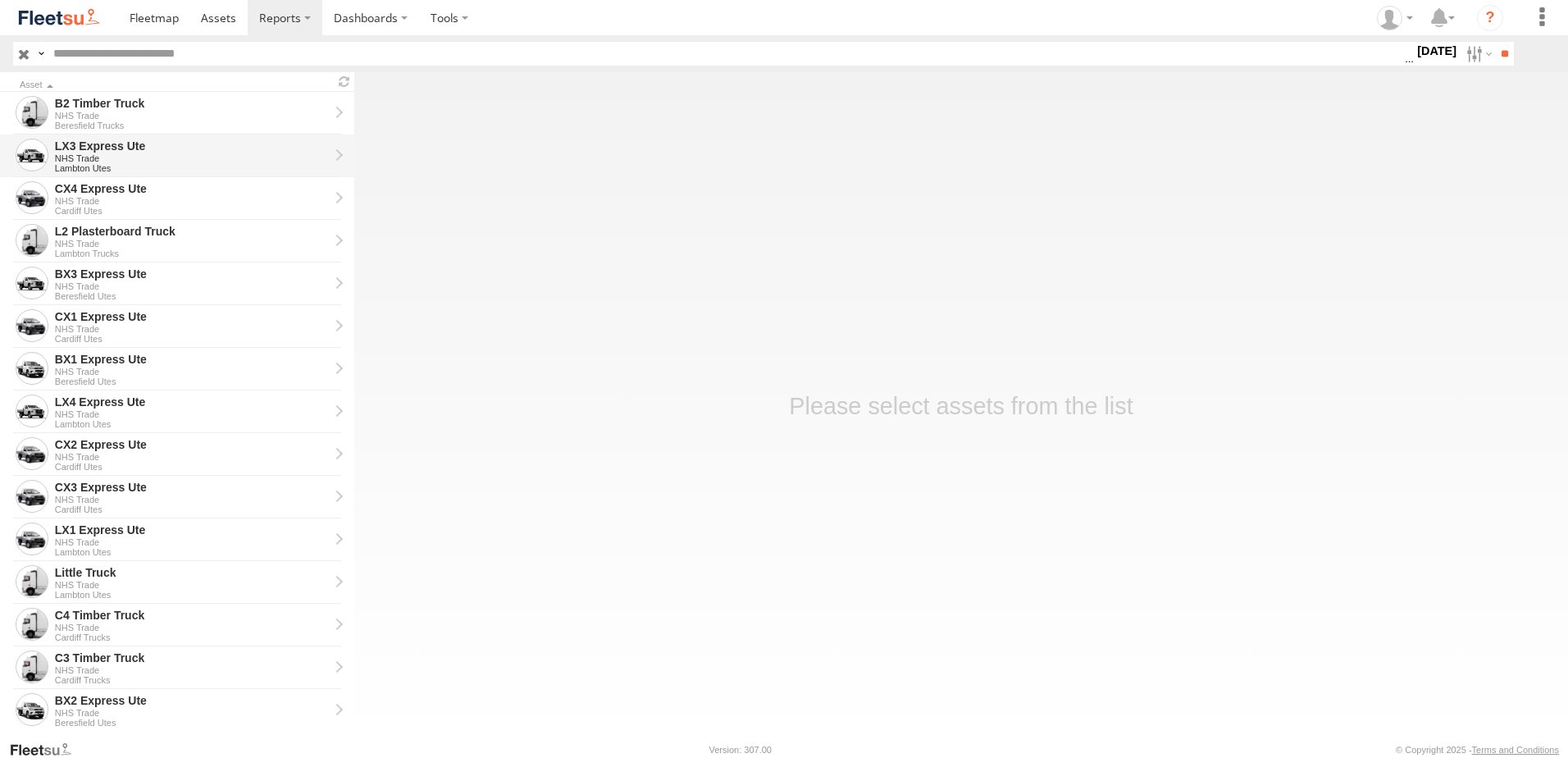
click at [91, 139] on div "LX3 Express Ute" at bounding box center [191, 146] width 274 height 15
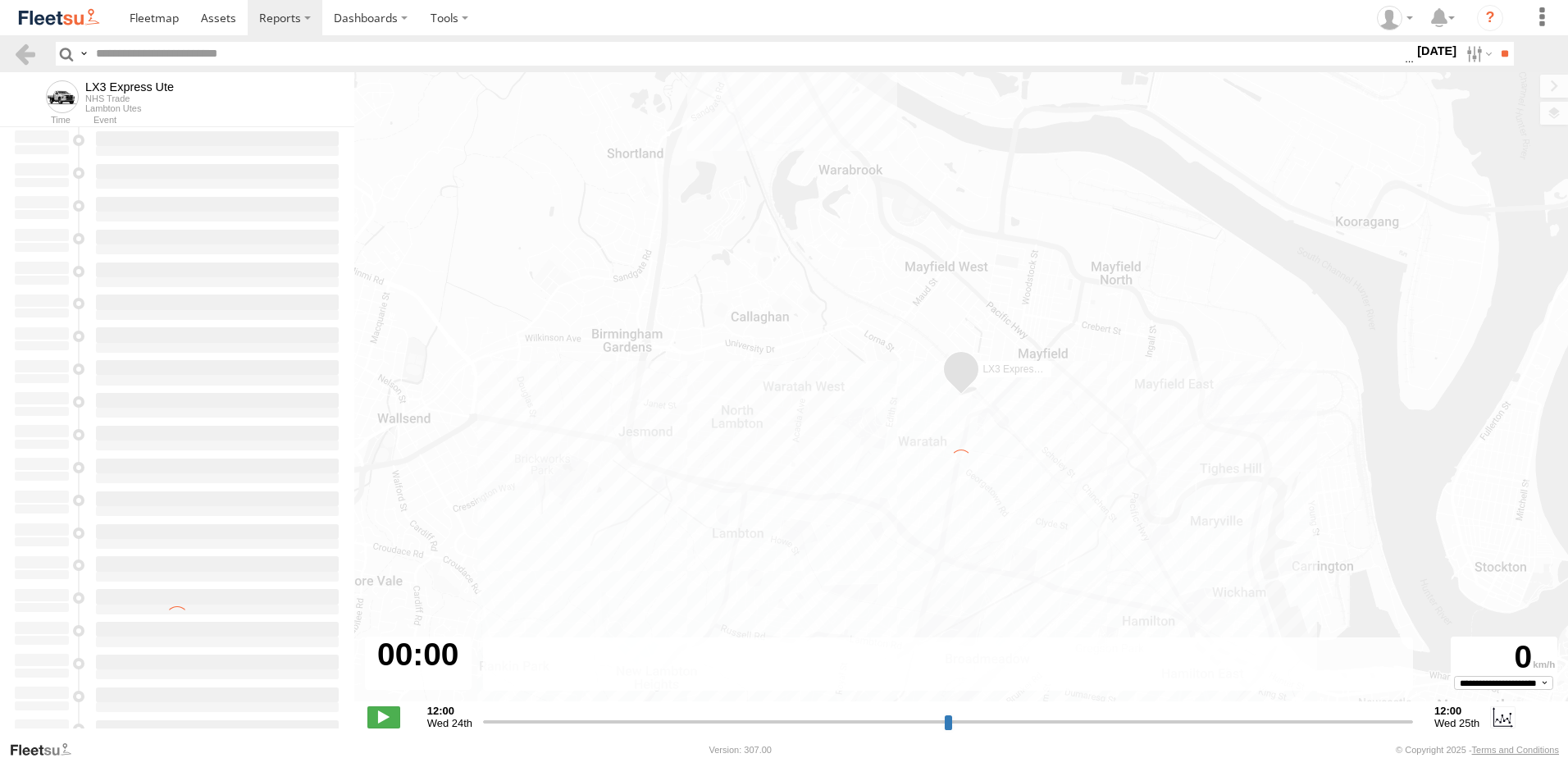
type input "**********"
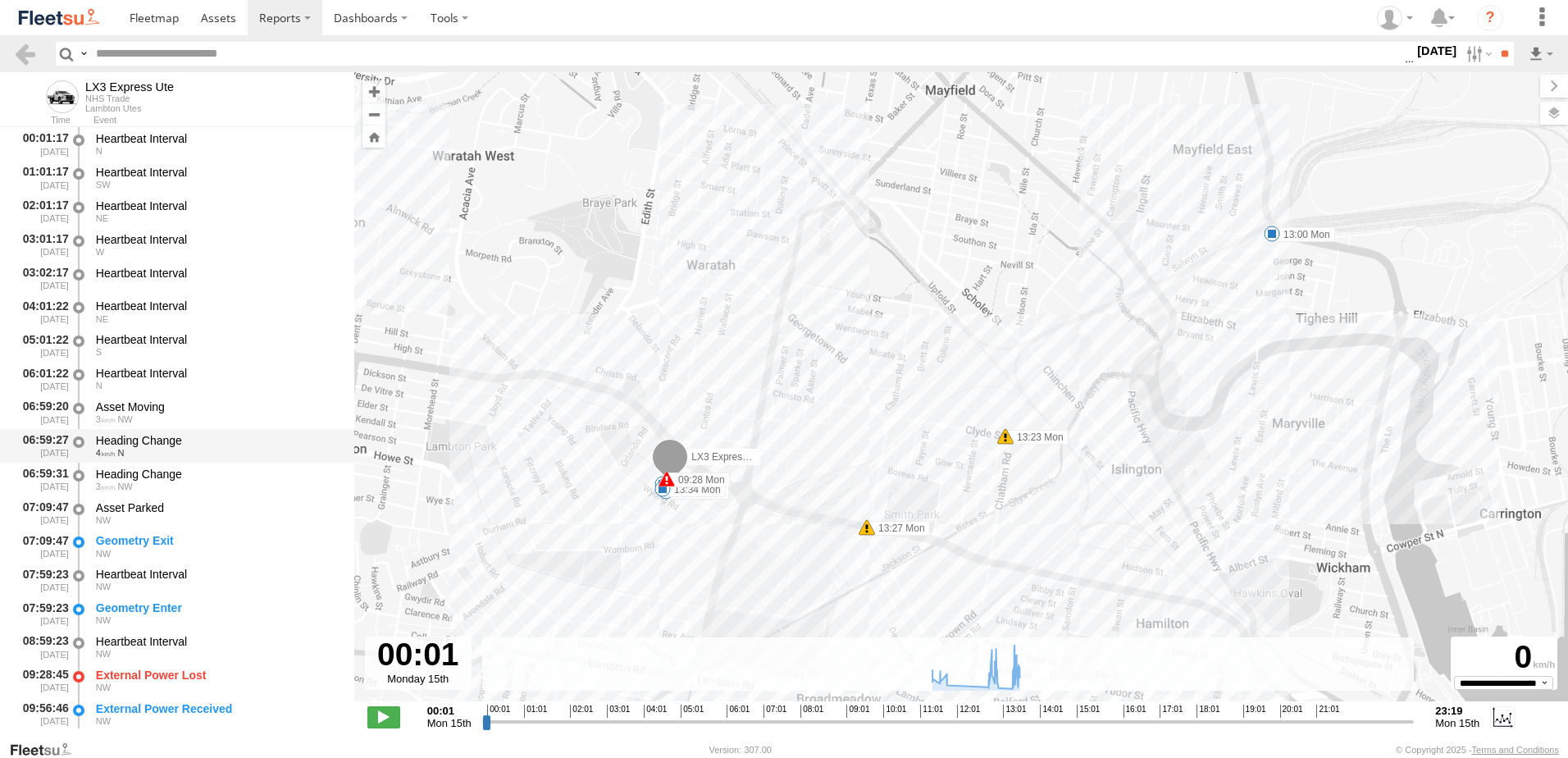
click at [135, 442] on div "Heading Change" at bounding box center [217, 441] width 243 height 15
click at [139, 478] on div "Heading Change" at bounding box center [217, 475] width 243 height 15
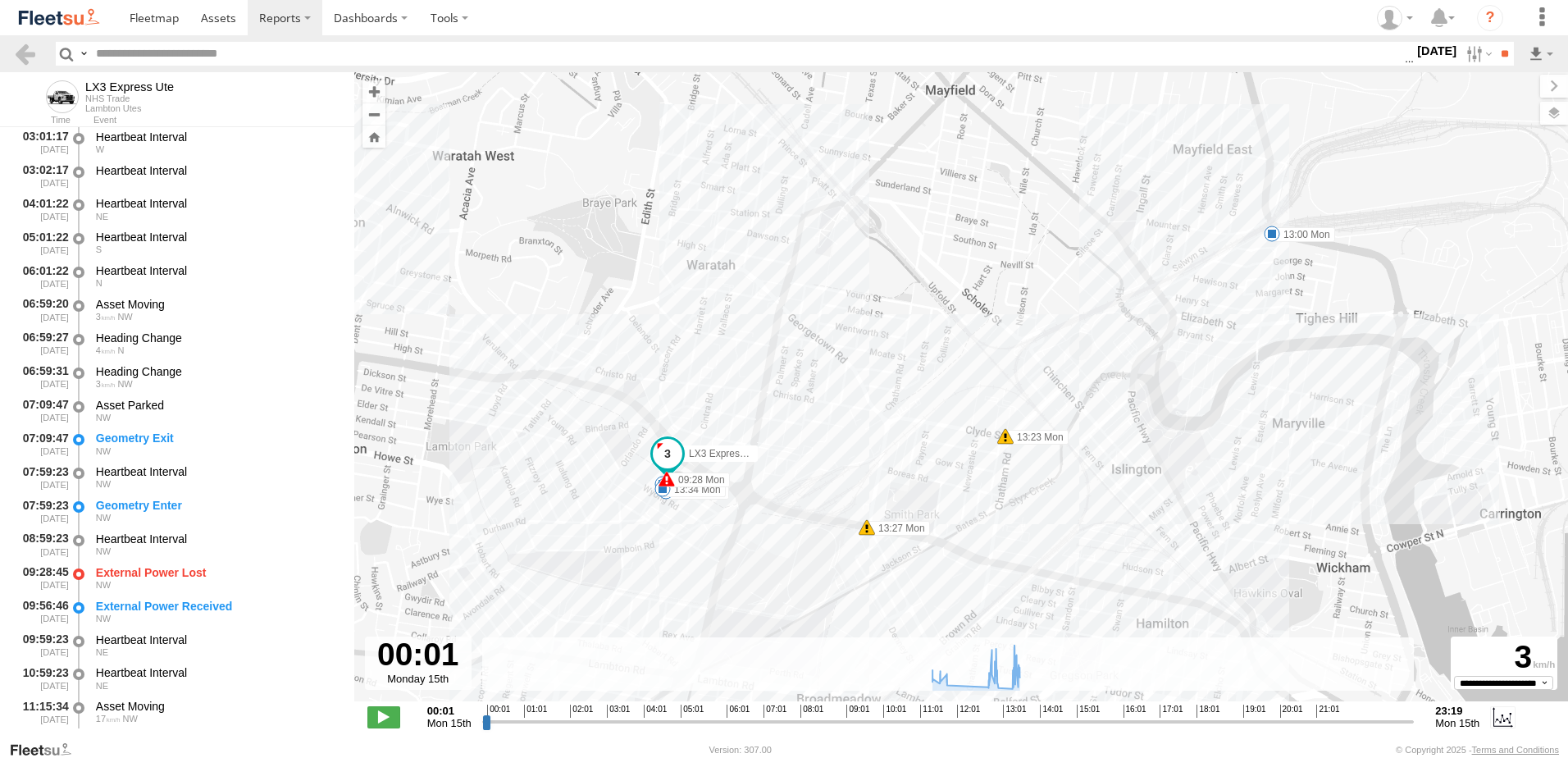
scroll to position [246, 0]
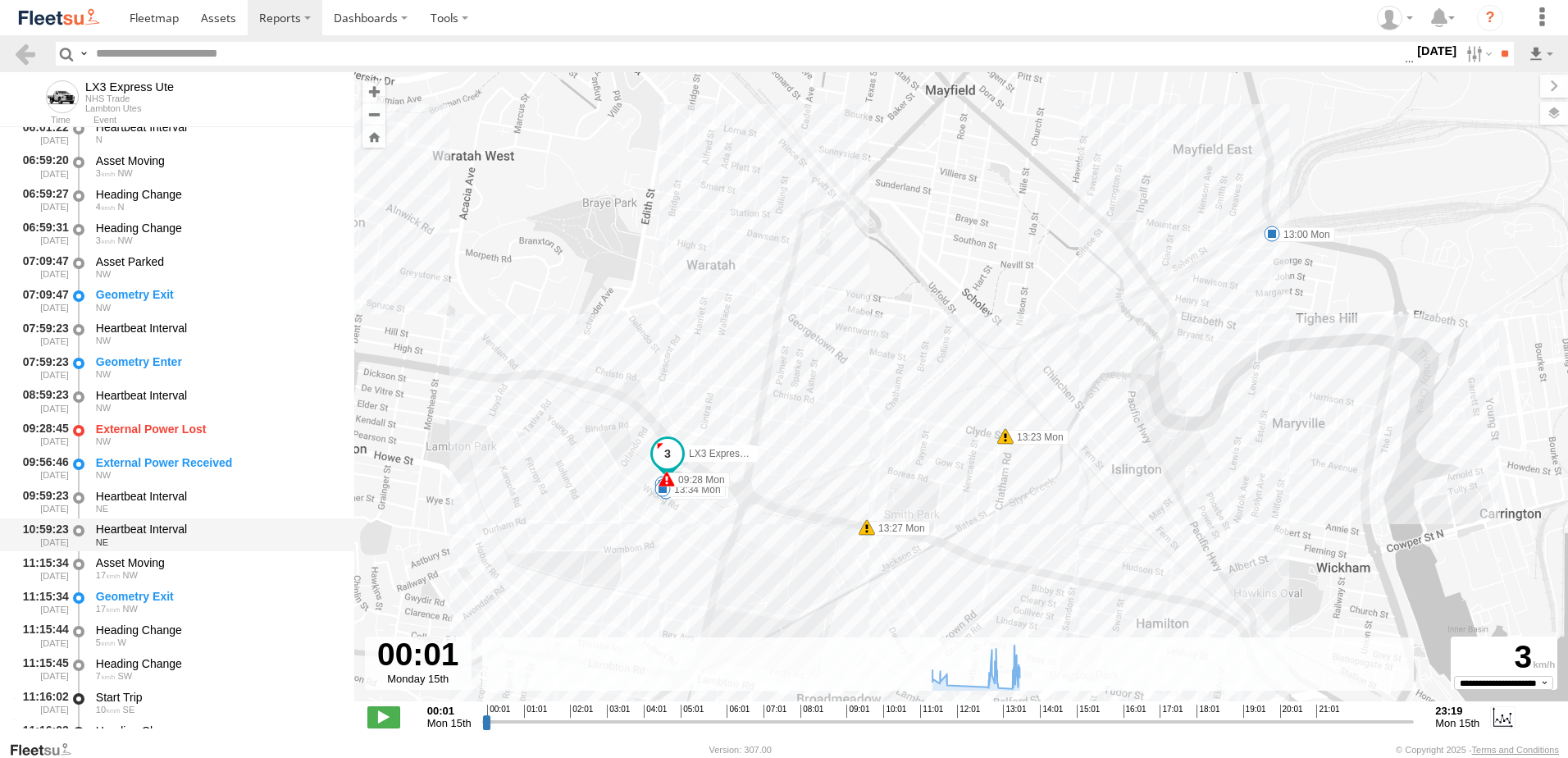
click at [143, 526] on div "Heartbeat Interval" at bounding box center [217, 529] width 243 height 15
click at [1293, 238] on label "13:00 Mon" at bounding box center [1303, 235] width 63 height 15
click at [1006, 296] on div "LX3 Express Ute 09:28 Mon 11:21 Mon 11:35 Mon 11:43 Mon 13:00 Mon 13:23 Mon 13:…" at bounding box center [962, 396] width 1214 height 647
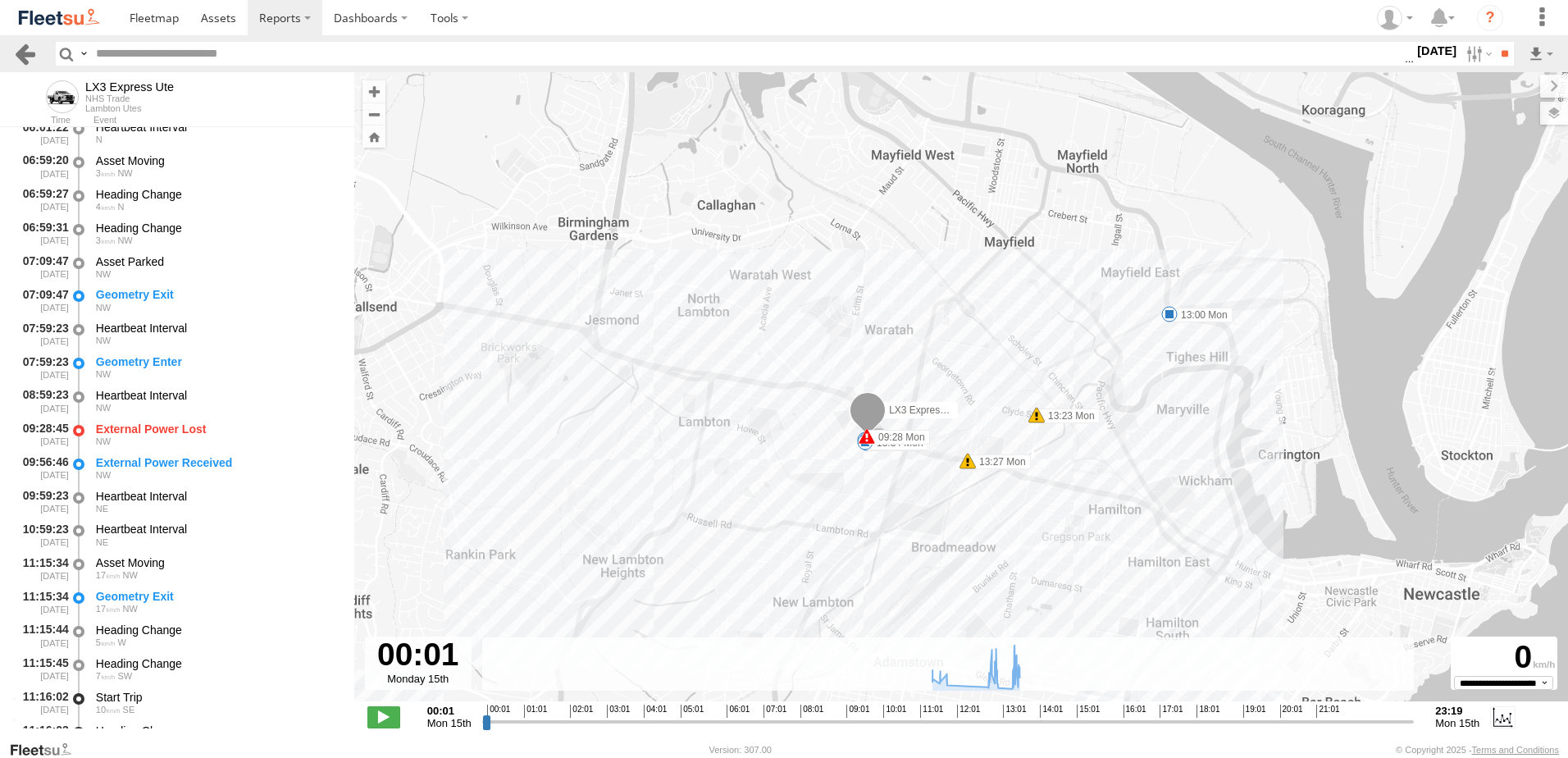
click at [21, 48] on link at bounding box center [25, 54] width 24 height 24
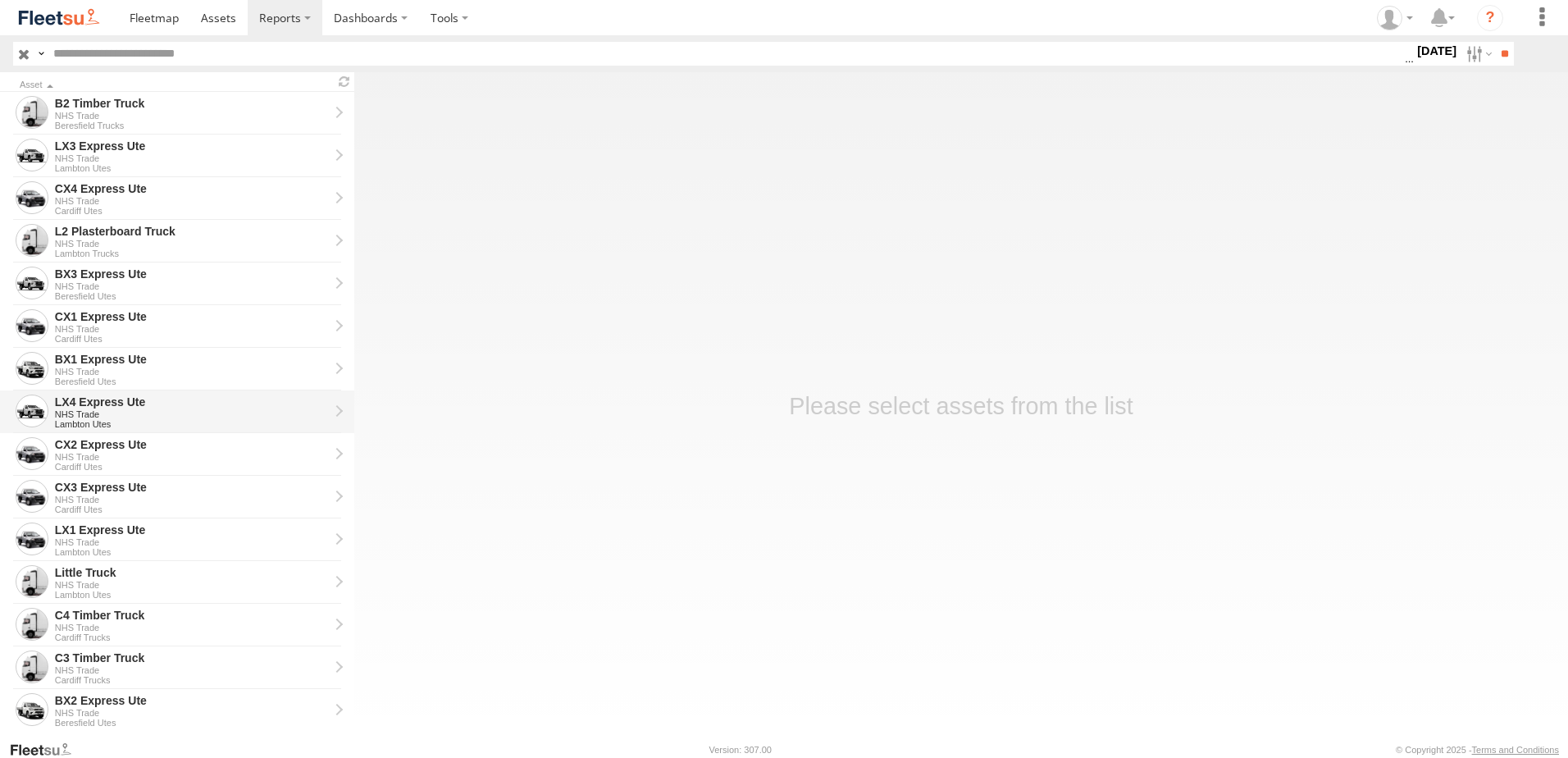
click at [86, 407] on div "LX4 Express Ute" at bounding box center [191, 403] width 274 height 15
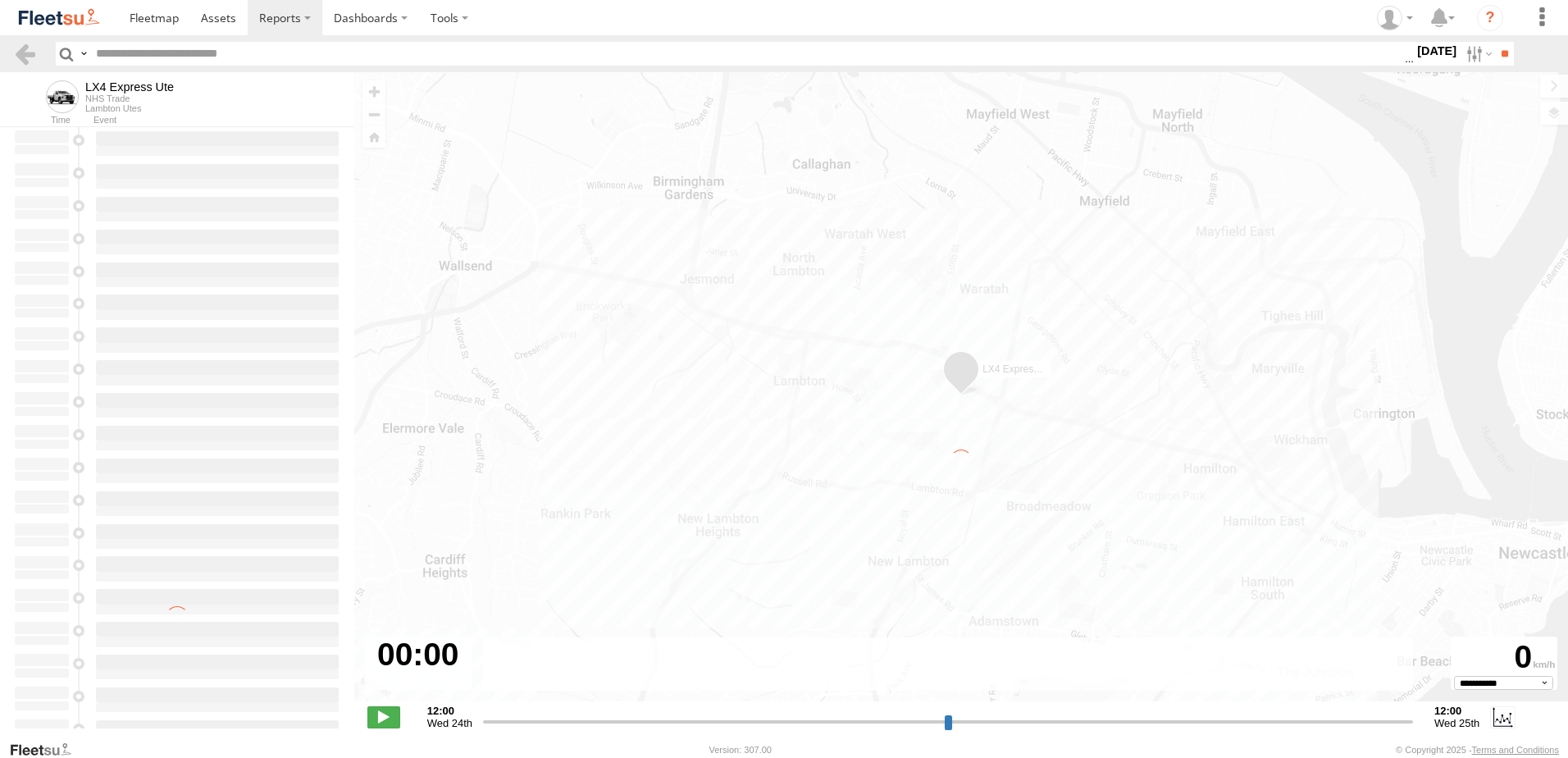
type input "**********"
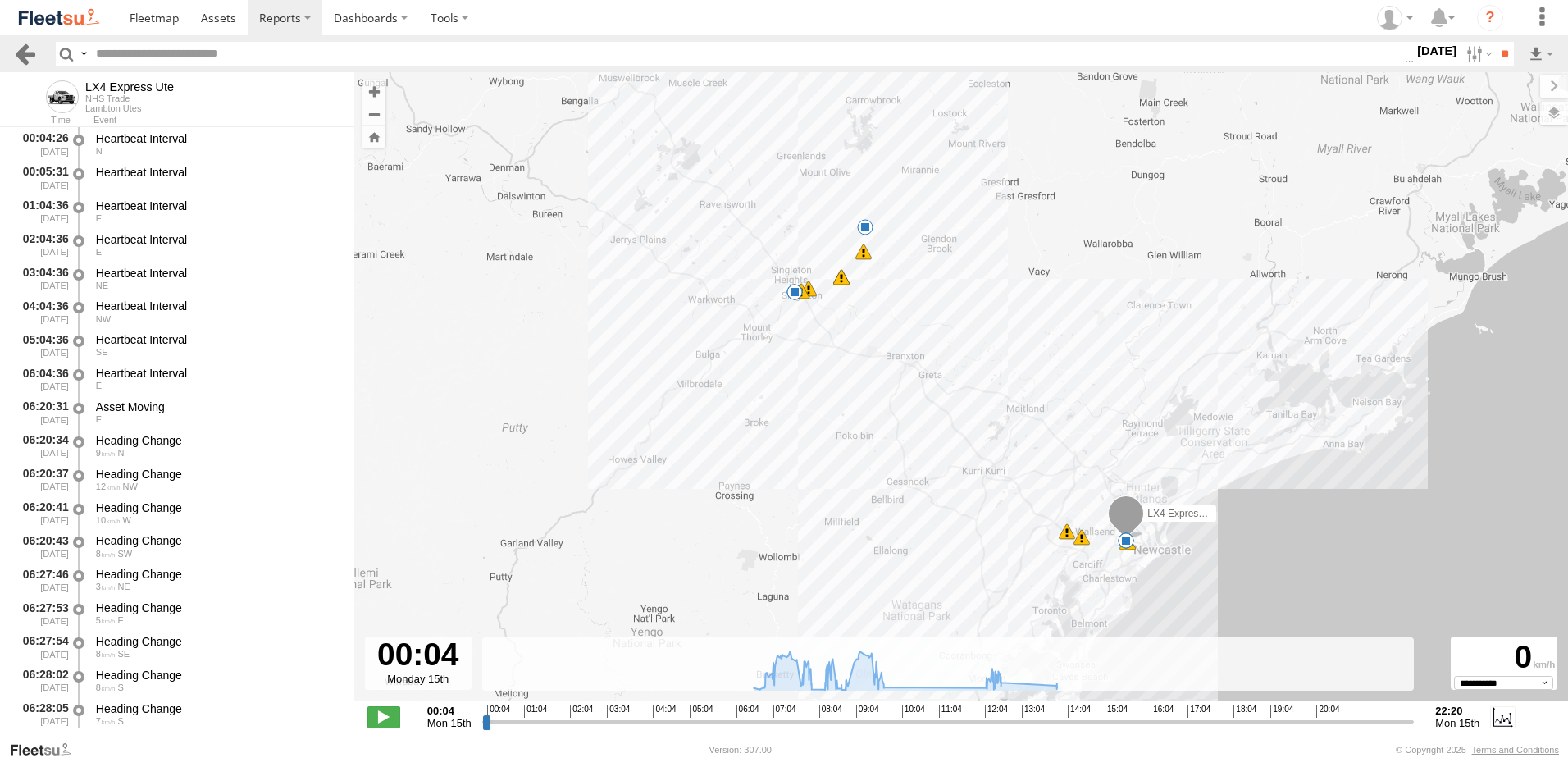
click at [23, 52] on link at bounding box center [25, 54] width 24 height 24
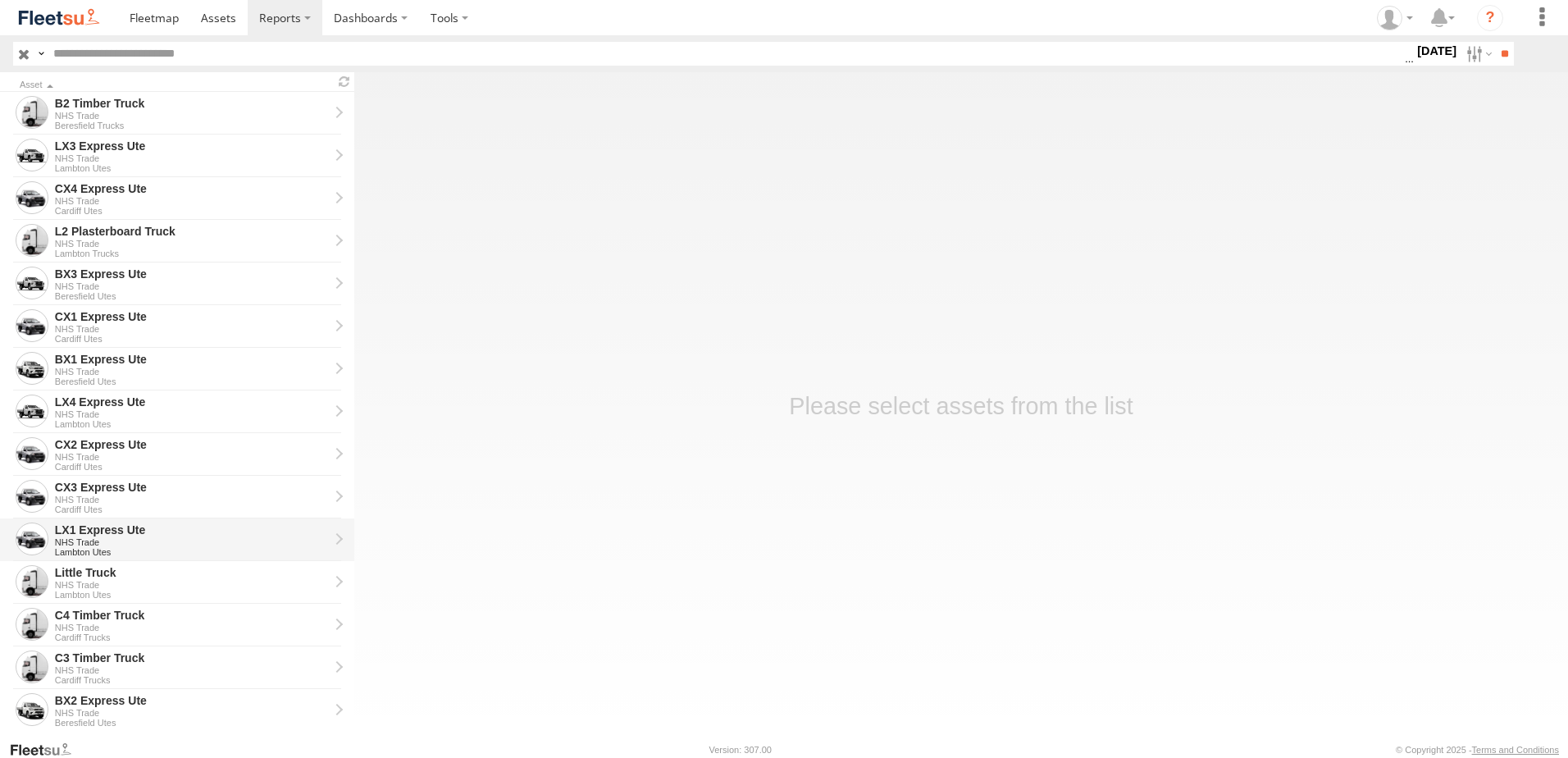
click at [73, 529] on div "LX1 Express Ute" at bounding box center [191, 530] width 274 height 15
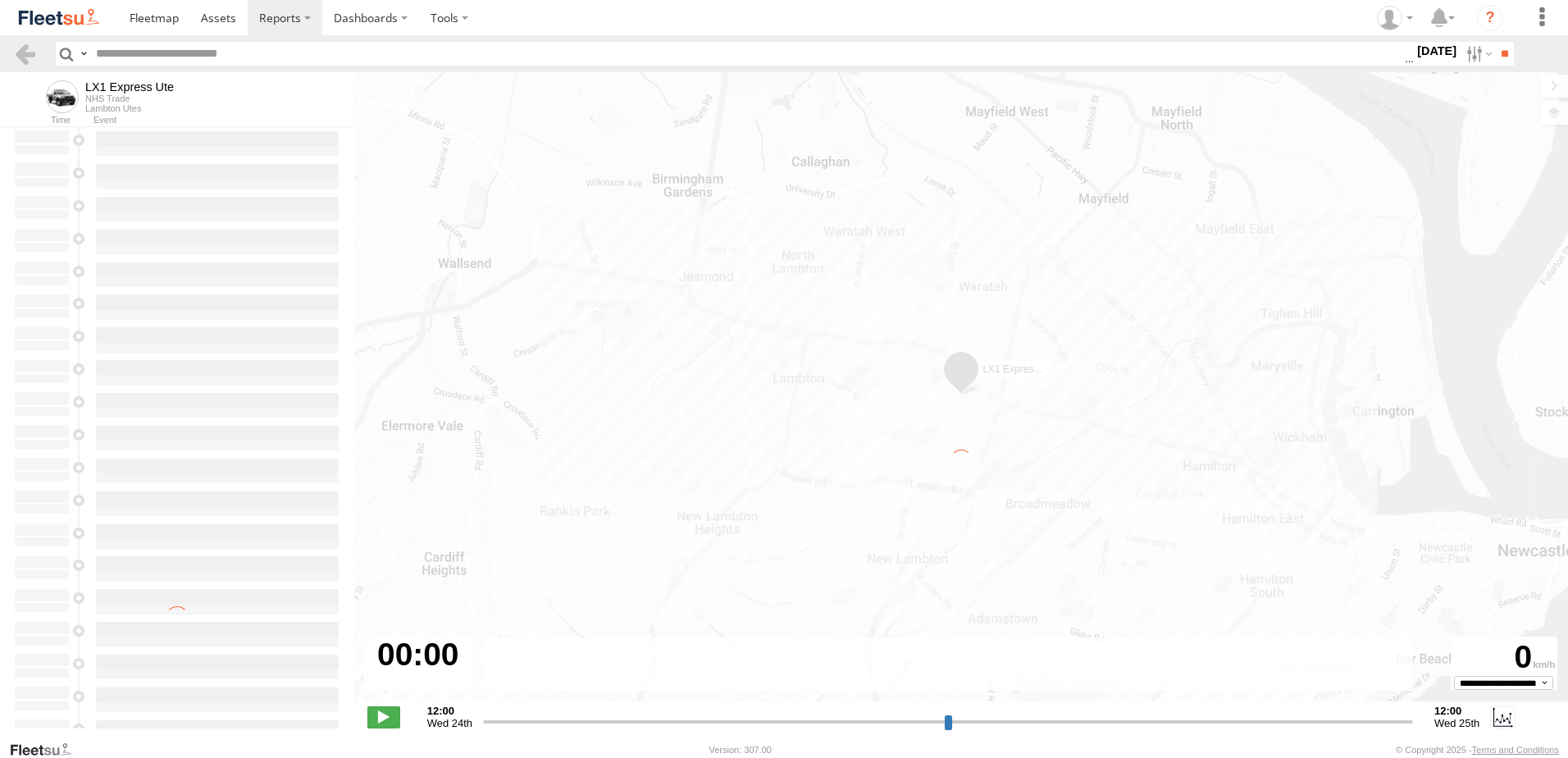
type input "**********"
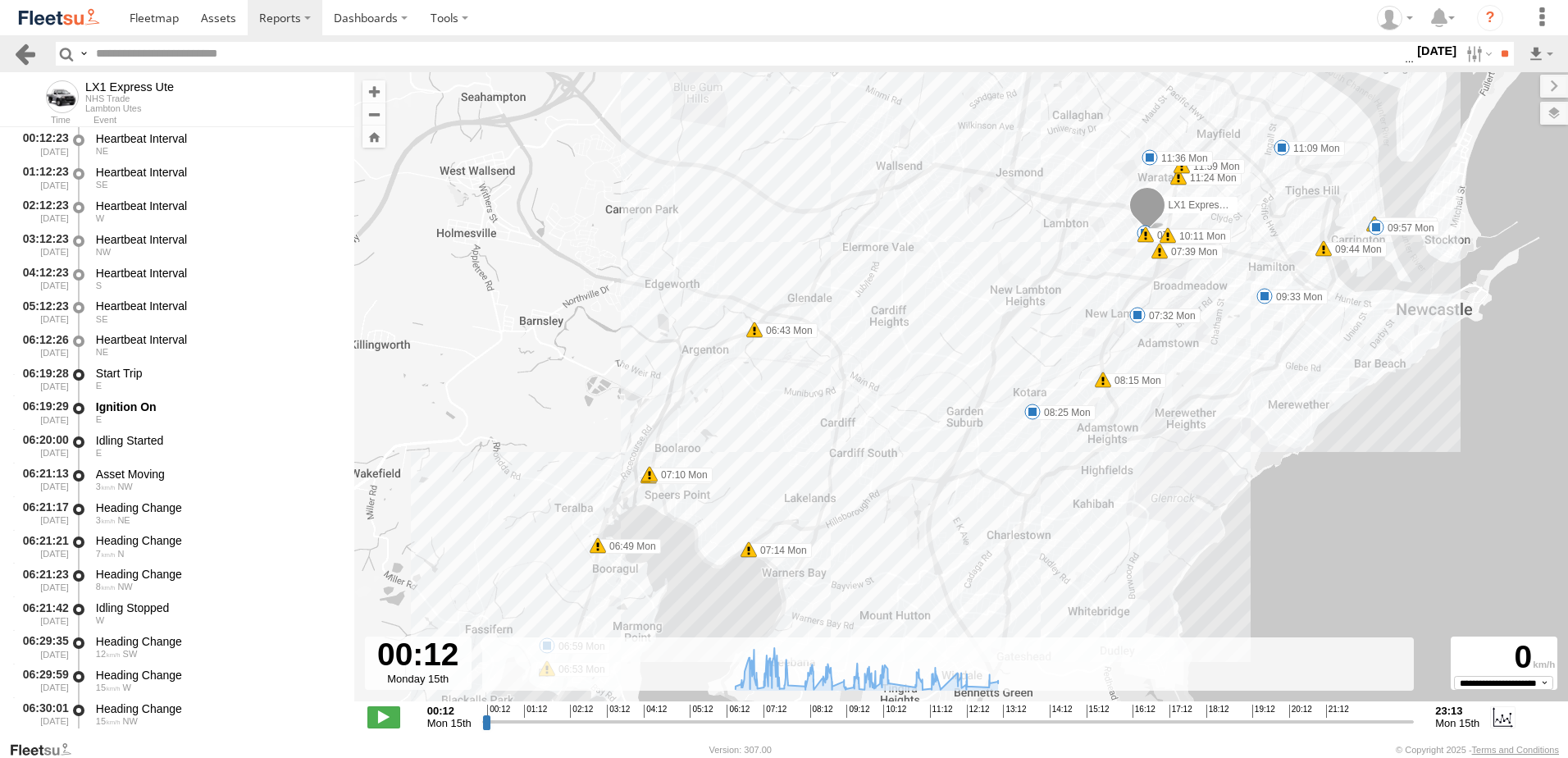
click at [24, 53] on link at bounding box center [25, 54] width 24 height 24
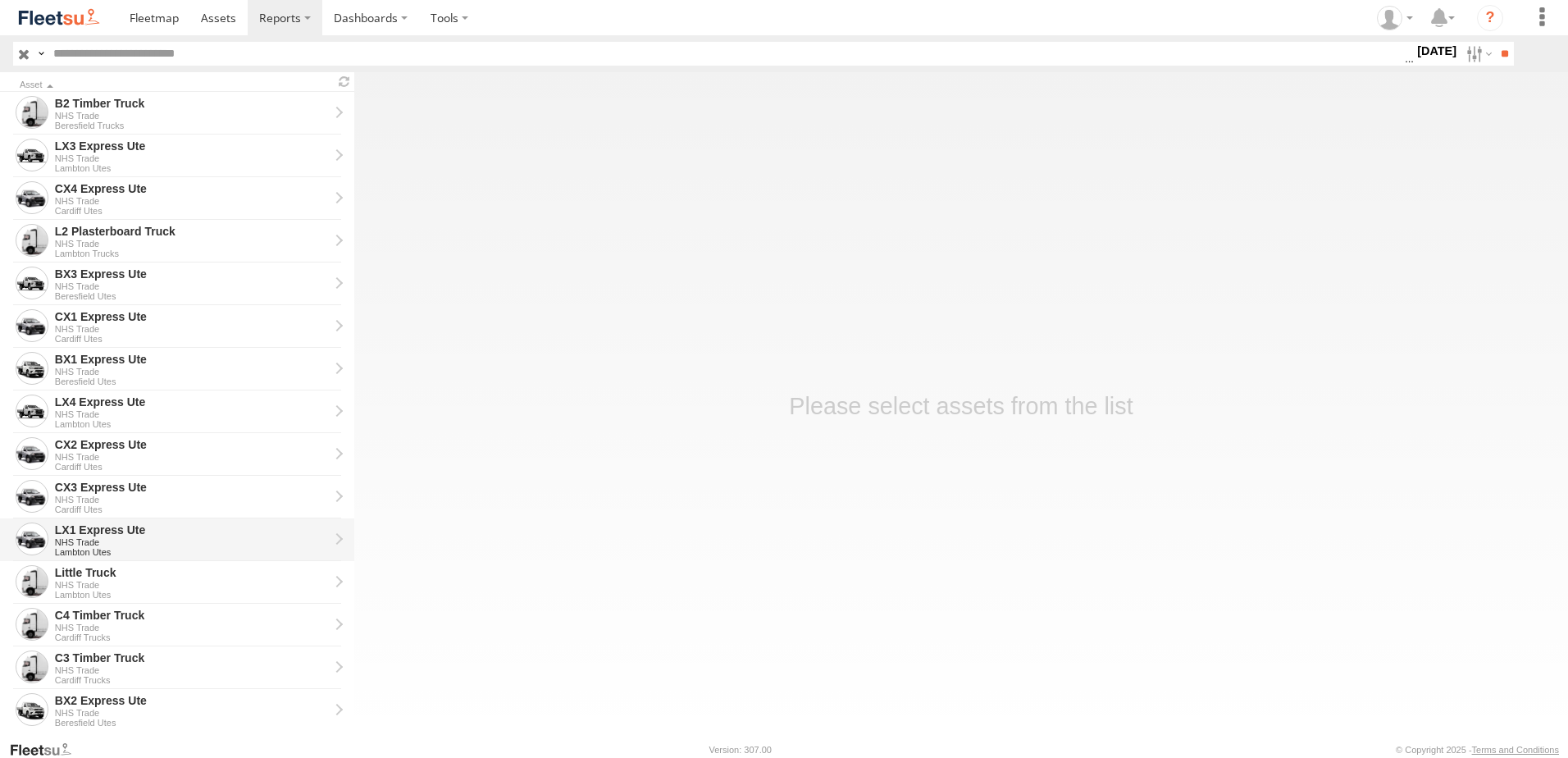
scroll to position [246, 0]
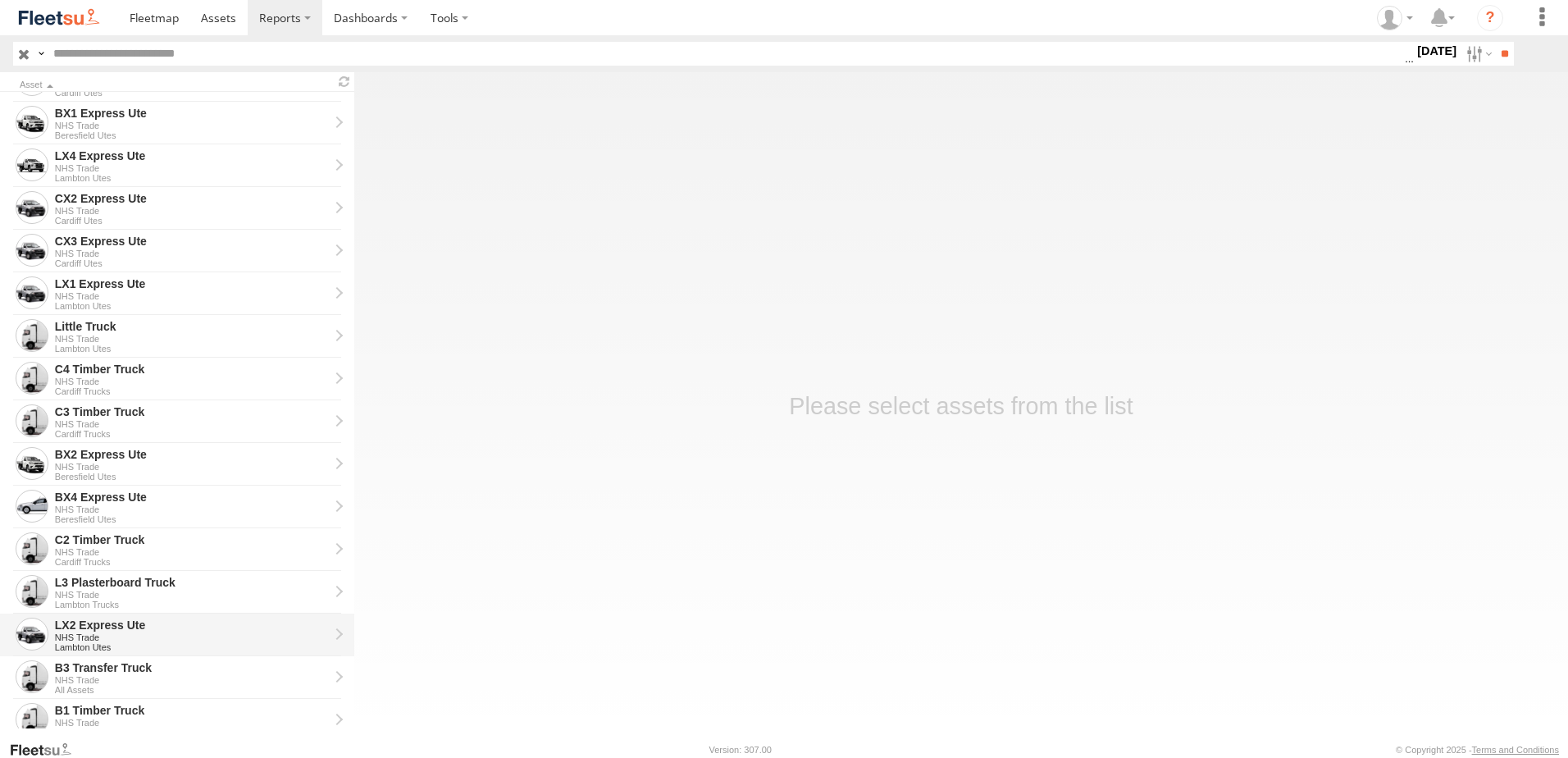
click at [88, 619] on div "LX2 Express Ute" at bounding box center [191, 625] width 274 height 15
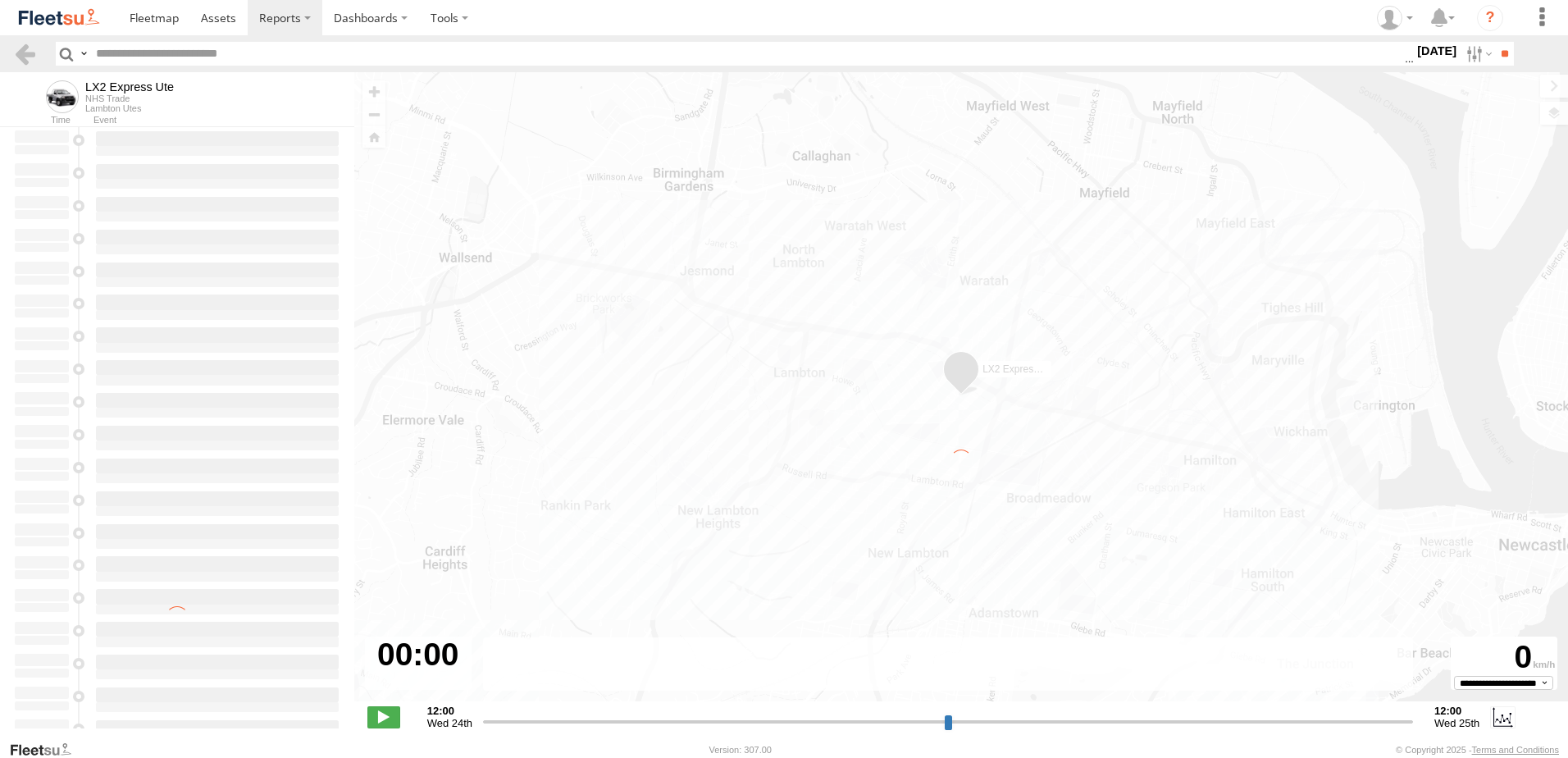
type input "**********"
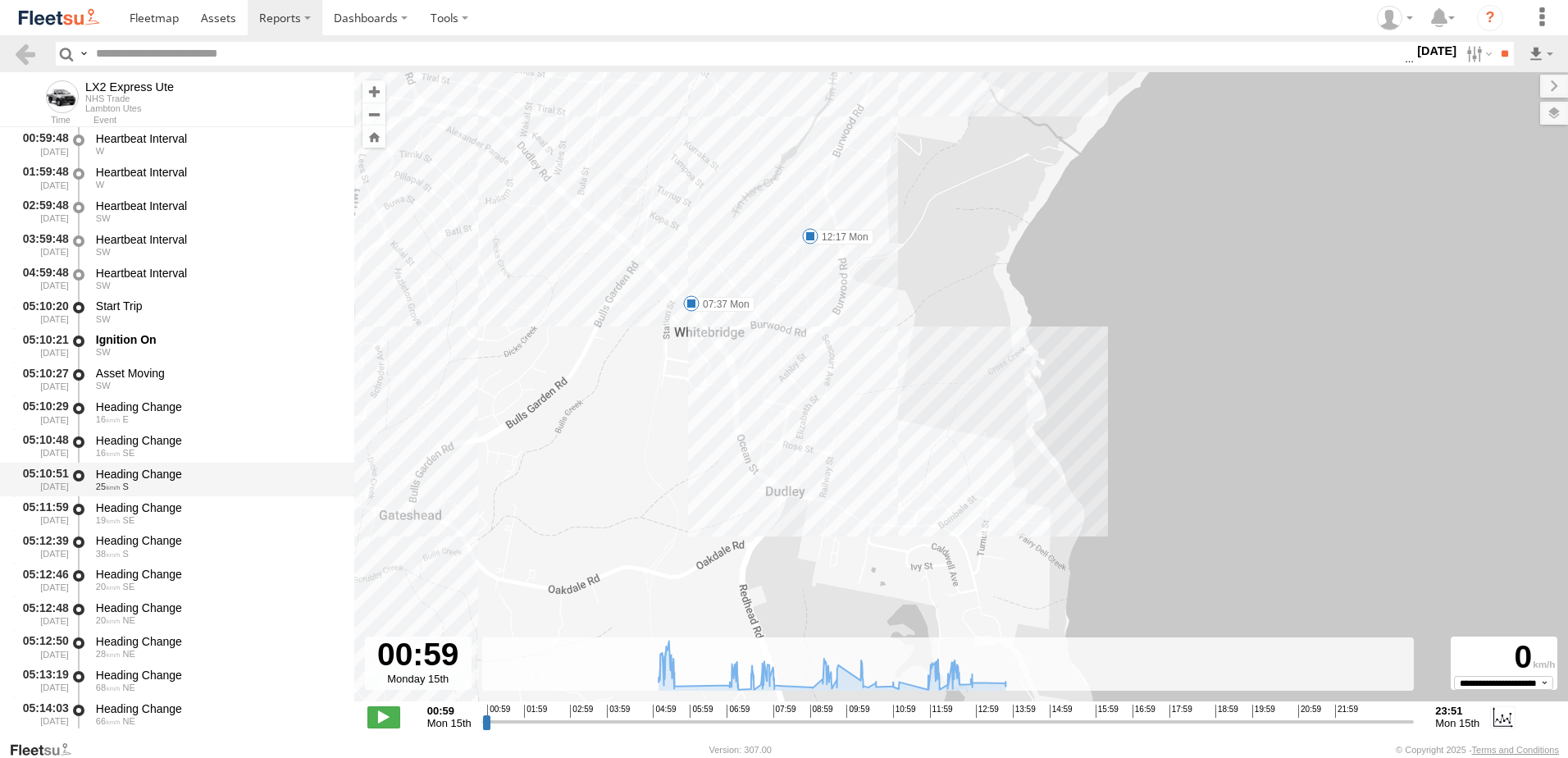
click at [155, 474] on div "Heading Change" at bounding box center [217, 475] width 243 height 15
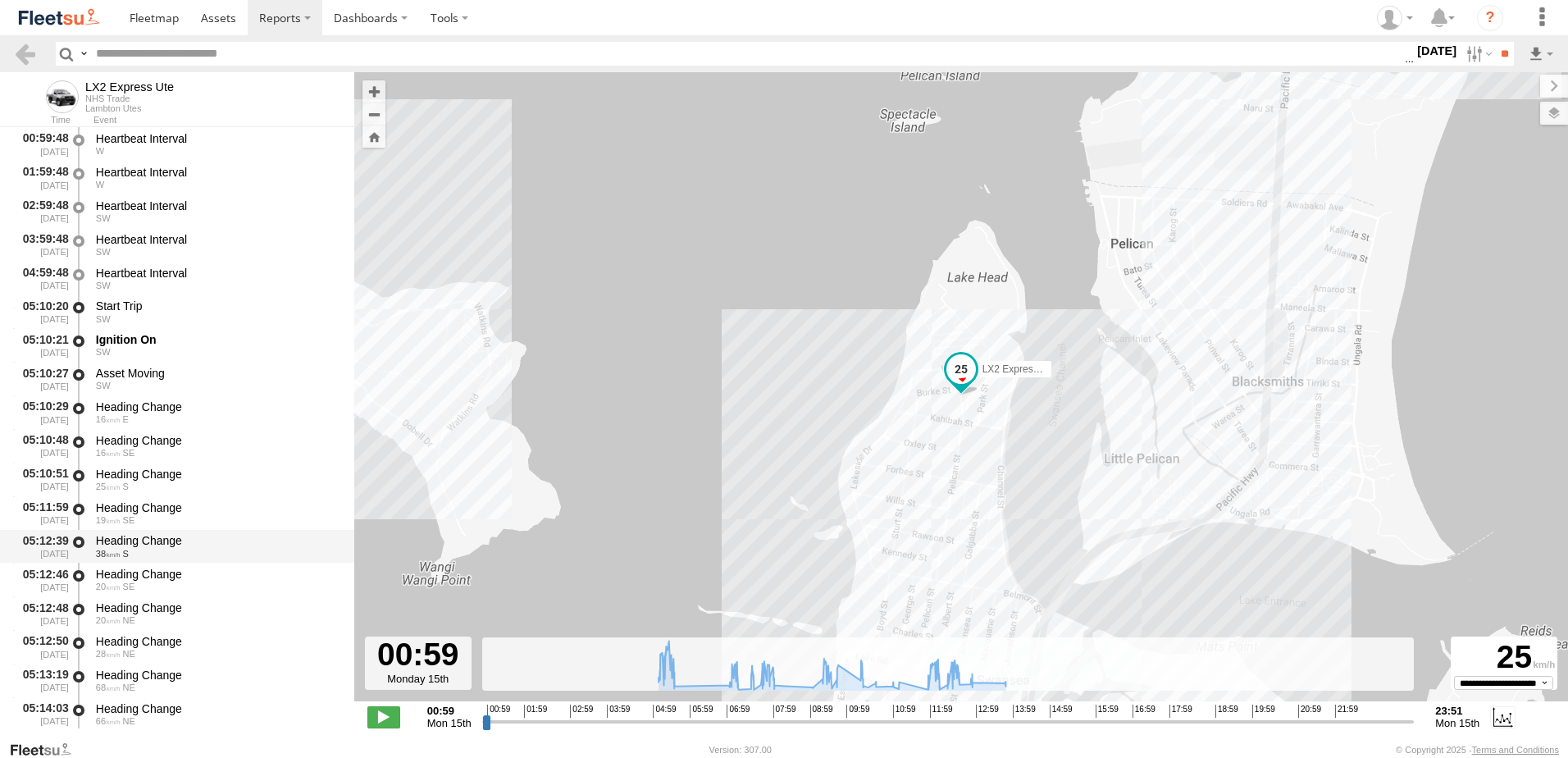
click at [138, 532] on div "Heading Change 38 S" at bounding box center [217, 547] width 248 height 30
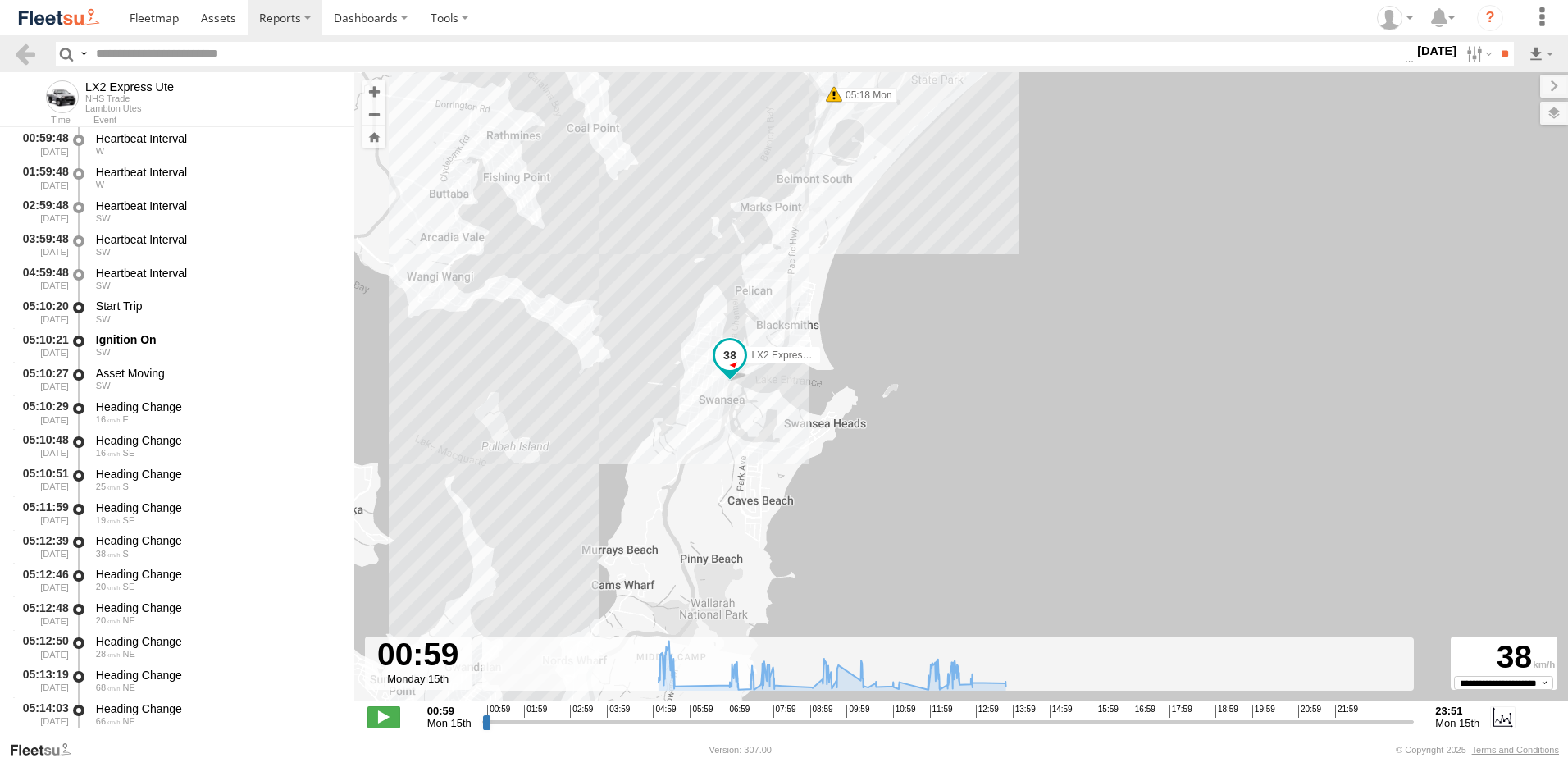
drag, startPoint x: 1275, startPoint y: 287, endPoint x: 939, endPoint y: 340, distance: 340.2
click at [932, 384] on div "LX2 Express Ute 05:18 Mon 05:20 Mon 05:28 Mon 05:28 Mon 07:15 Mon 07:37 Mon 09:…" at bounding box center [962, 396] width 1214 height 647
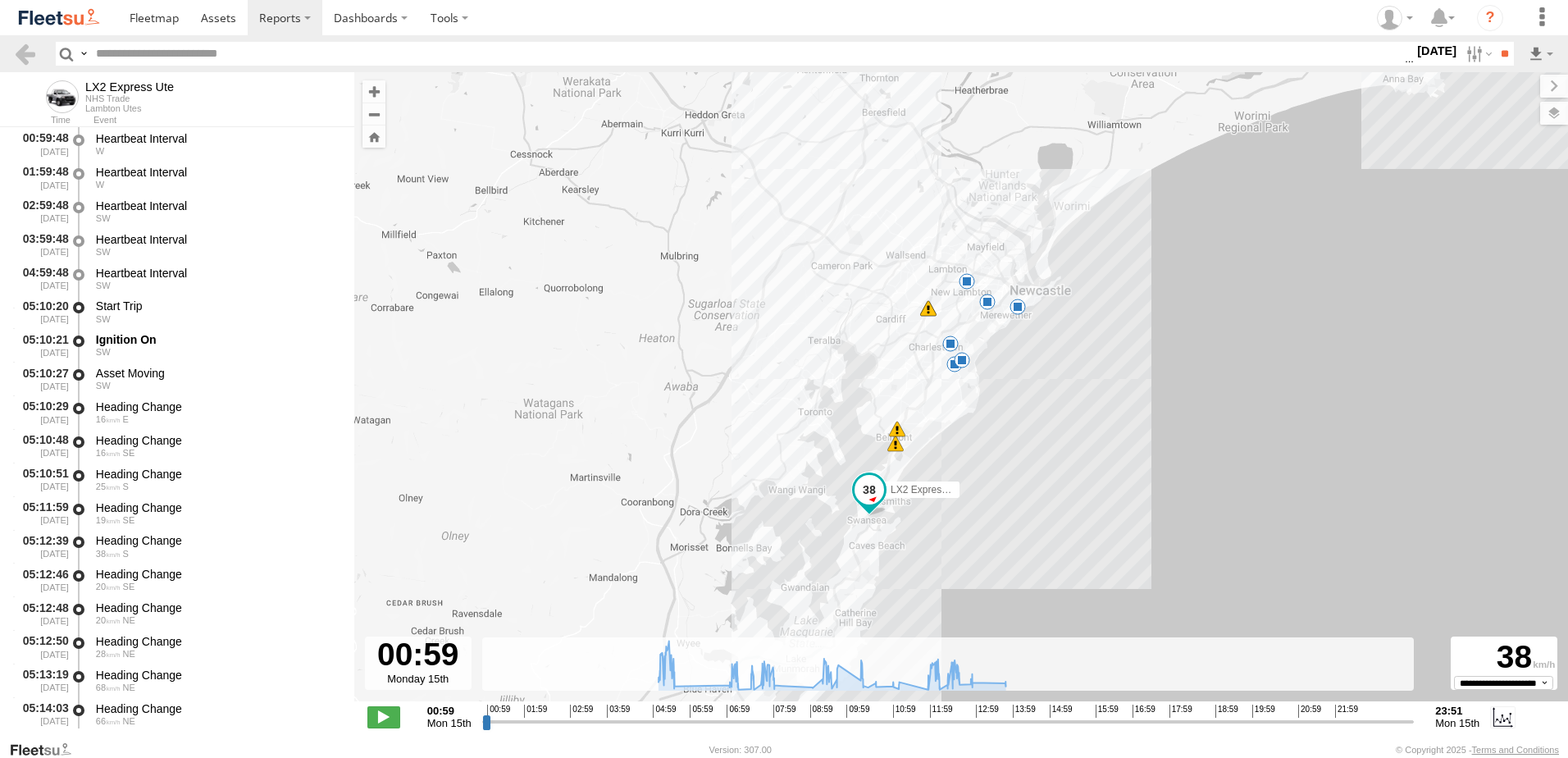
drag, startPoint x: 1047, startPoint y: 127, endPoint x: 971, endPoint y: 355, distance: 240.3
click at [980, 381] on div "LX2 Express Ute 05:18 Mon 05:20 Mon 05:28 Mon 05:28 Mon 07:15 Mon 07:37 Mon 09:…" at bounding box center [962, 396] width 1214 height 647
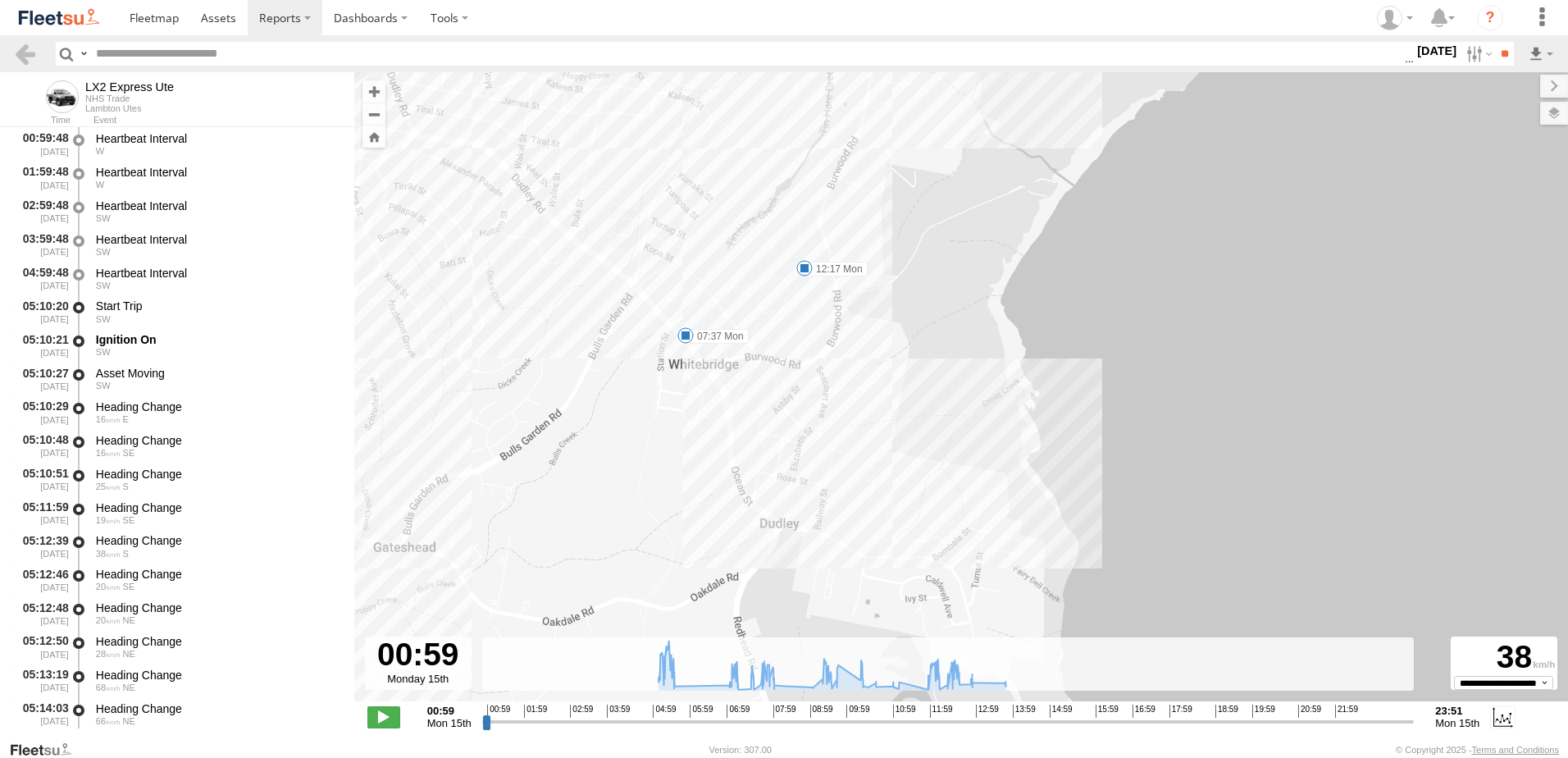
drag, startPoint x: 959, startPoint y: 370, endPoint x: 1006, endPoint y: 88, distance: 285.9
click at [1006, 88] on div "LX2 Express Ute 05:18 Mon 05:20 Mon 05:28 Mon 05:28 Mon 07:15 Mon 07:37 Mon 09:…" at bounding box center [962, 396] width 1214 height 647
click at [710, 338] on label "07:37 Mon" at bounding box center [717, 335] width 63 height 15
click at [847, 272] on label "12:17 Mon" at bounding box center [836, 268] width 63 height 15
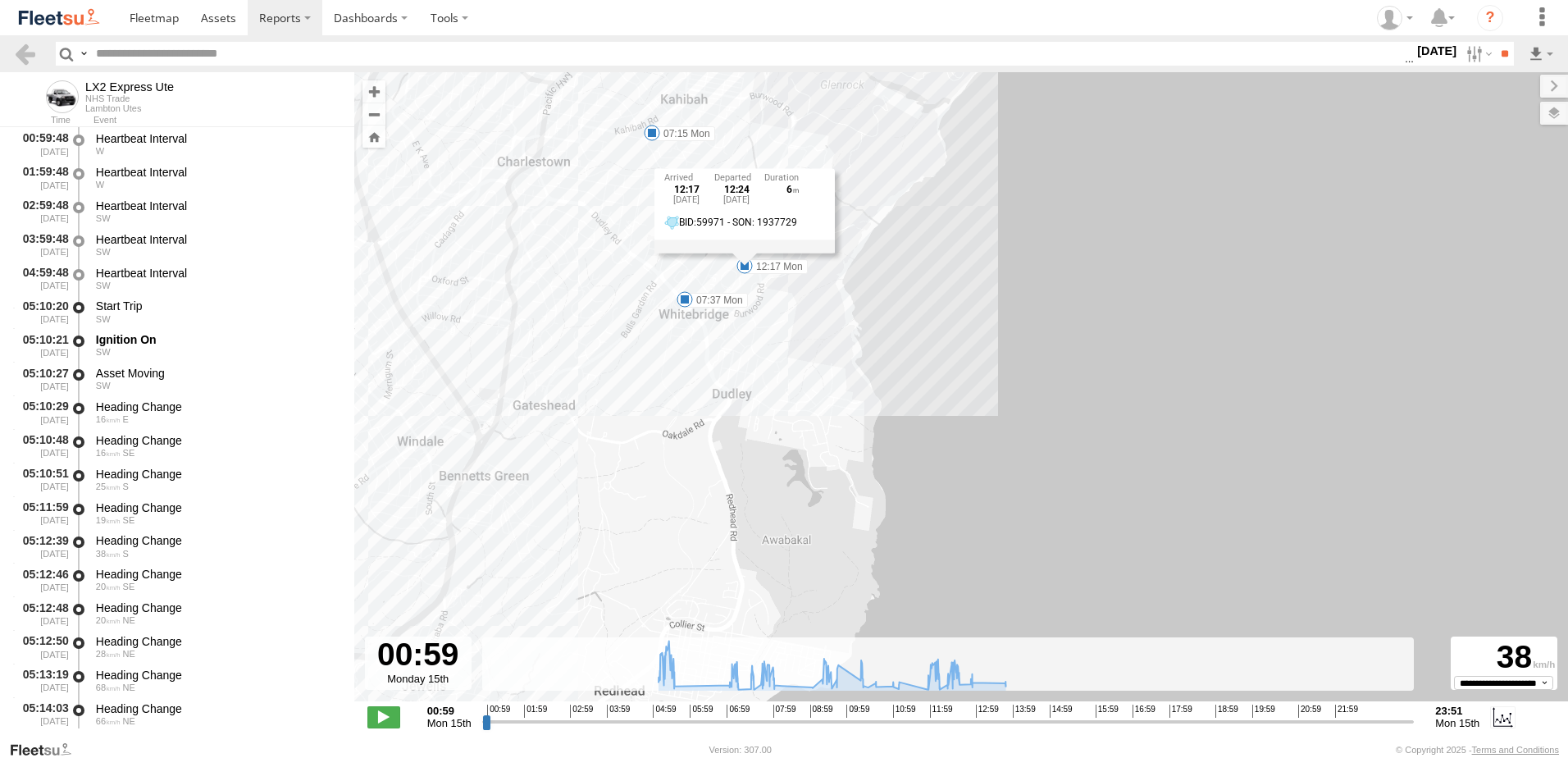
click at [685, 131] on label "07:15 Mon" at bounding box center [683, 134] width 63 height 15
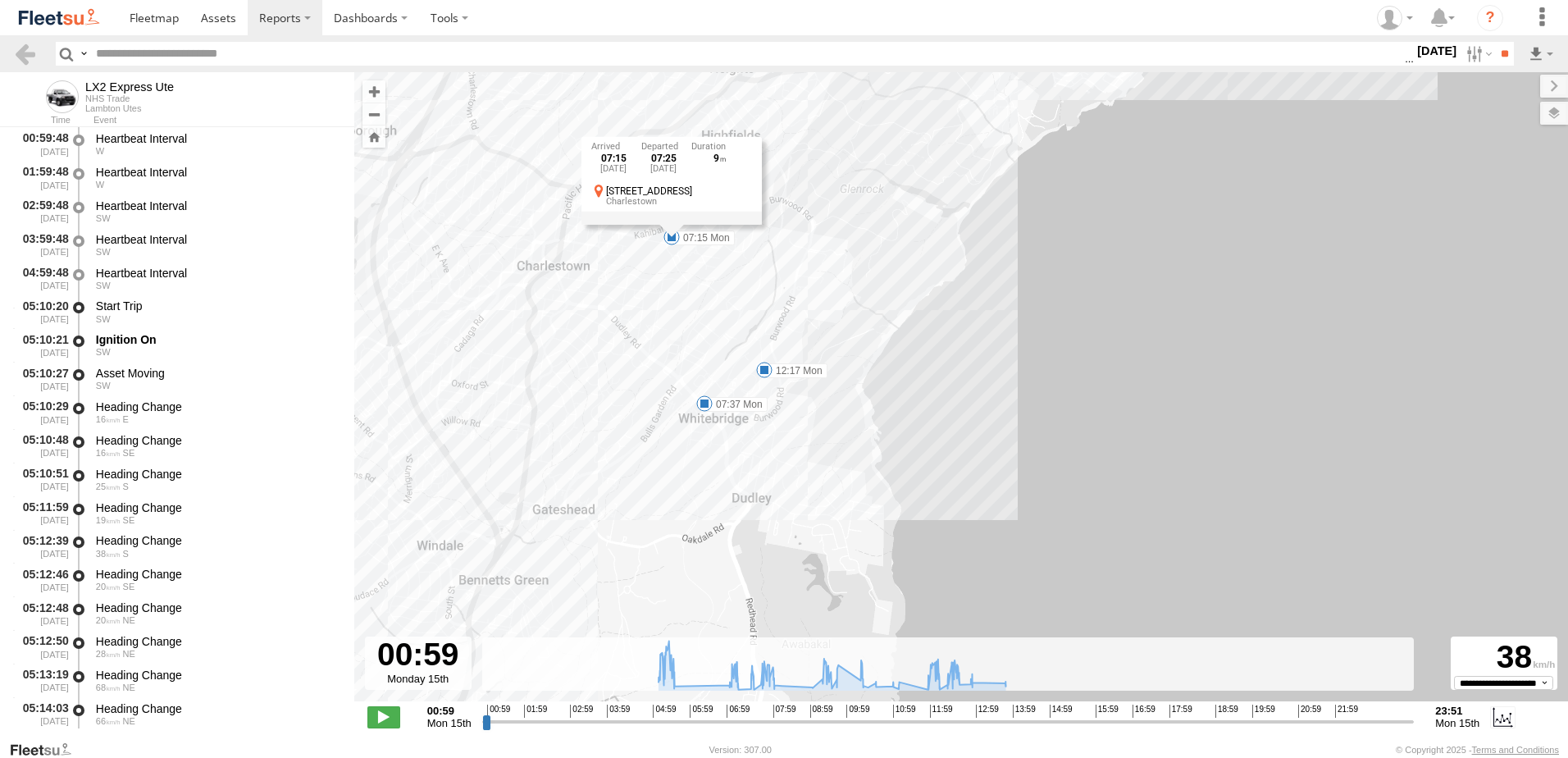
drag, startPoint x: 647, startPoint y: 194, endPoint x: 666, endPoint y: 288, distance: 95.9
click at [666, 288] on div "LX2 Express Ute 05:18 Mon 05:20 Mon 05:28 Mon 05:28 Mon 07:15 Mon 07:37 Mon 09:…" at bounding box center [962, 396] width 1214 height 647
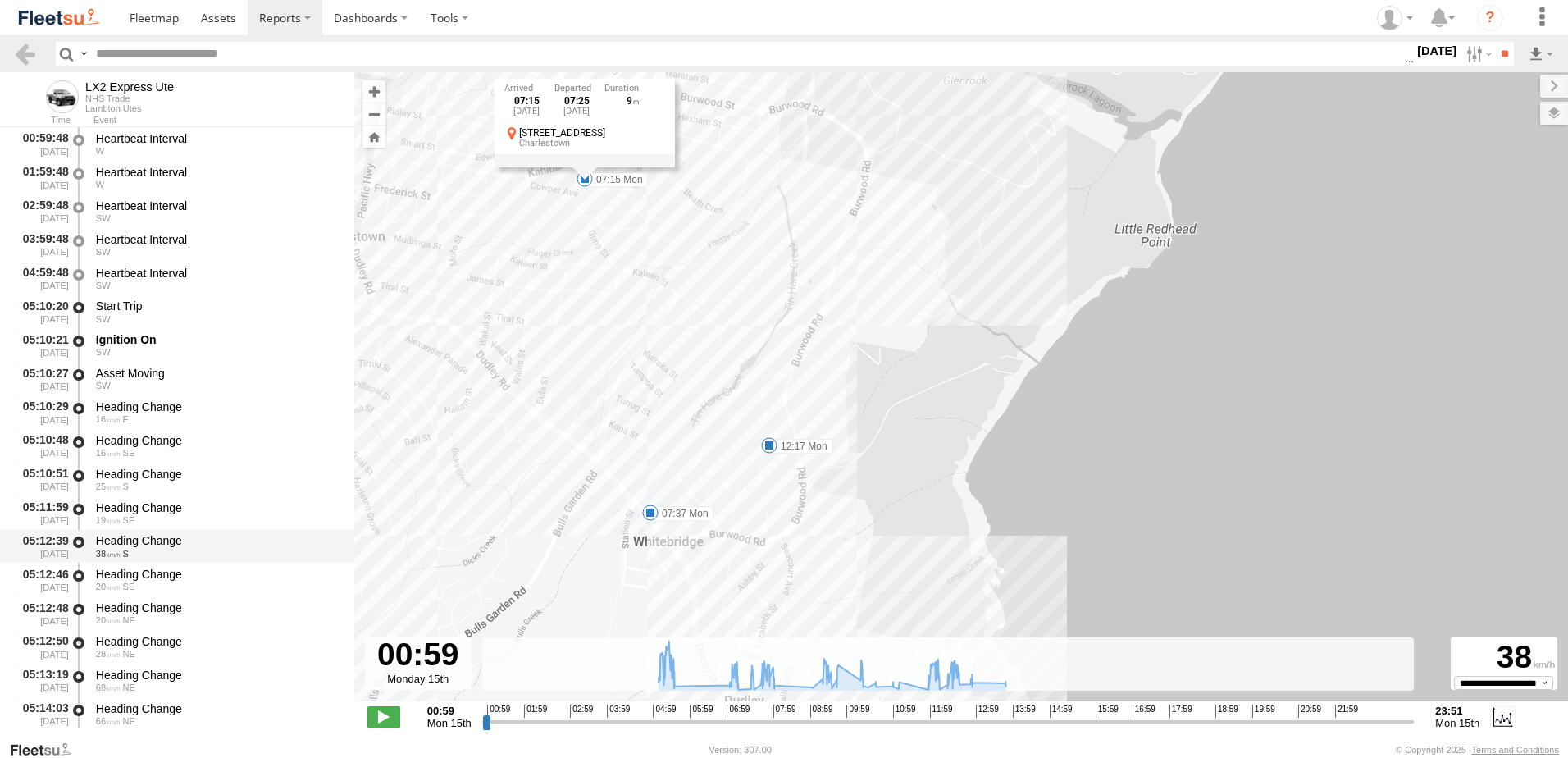
drag, startPoint x: 141, startPoint y: 529, endPoint x: 137, endPoint y: 540, distance: 11.7
click at [142, 534] on div "05:12:39 15/09/2025 Heading Change 38 S" at bounding box center [177, 547] width 354 height 34
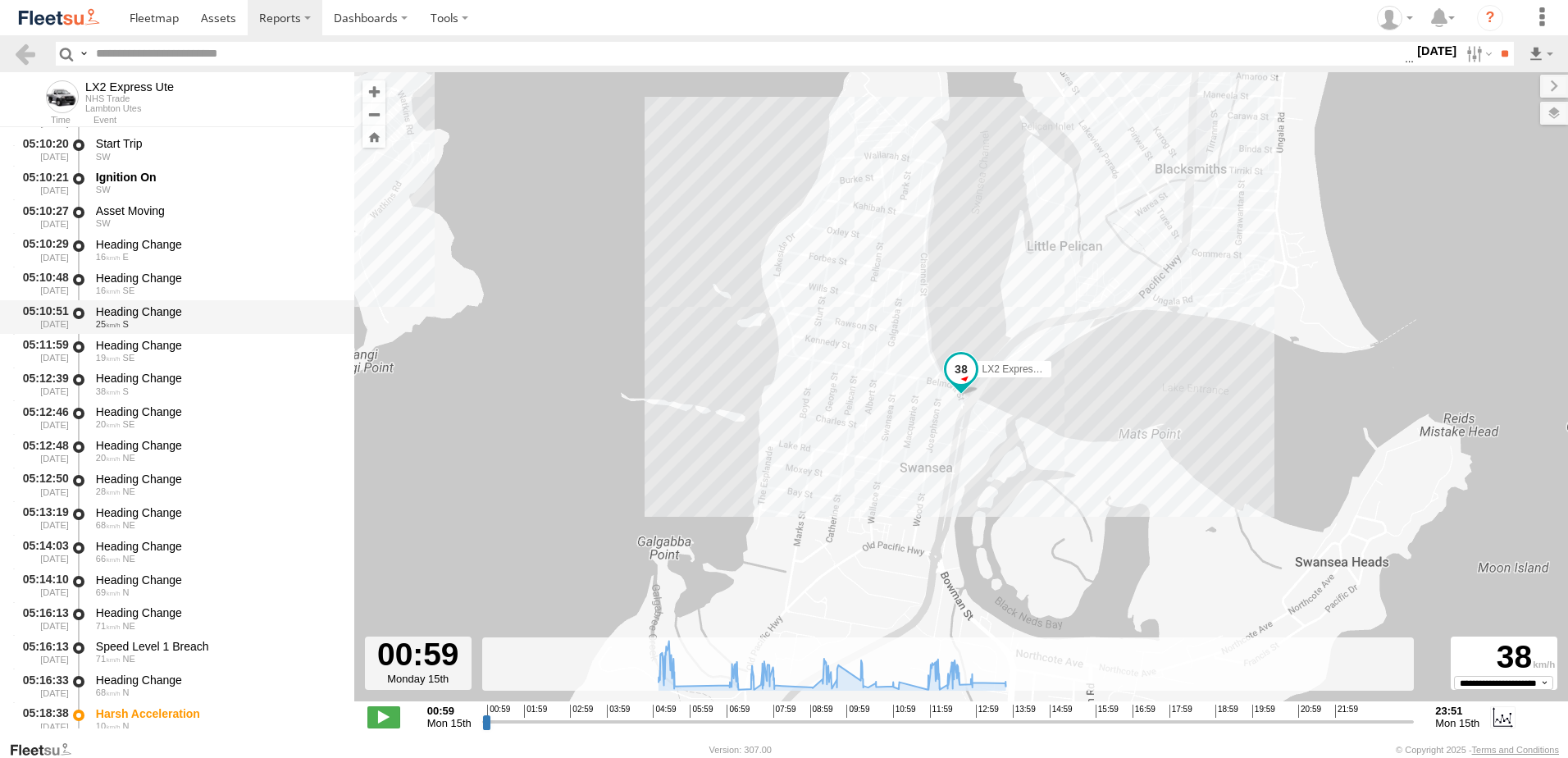
scroll to position [164, 0]
click at [19, 50] on link at bounding box center [25, 54] width 24 height 24
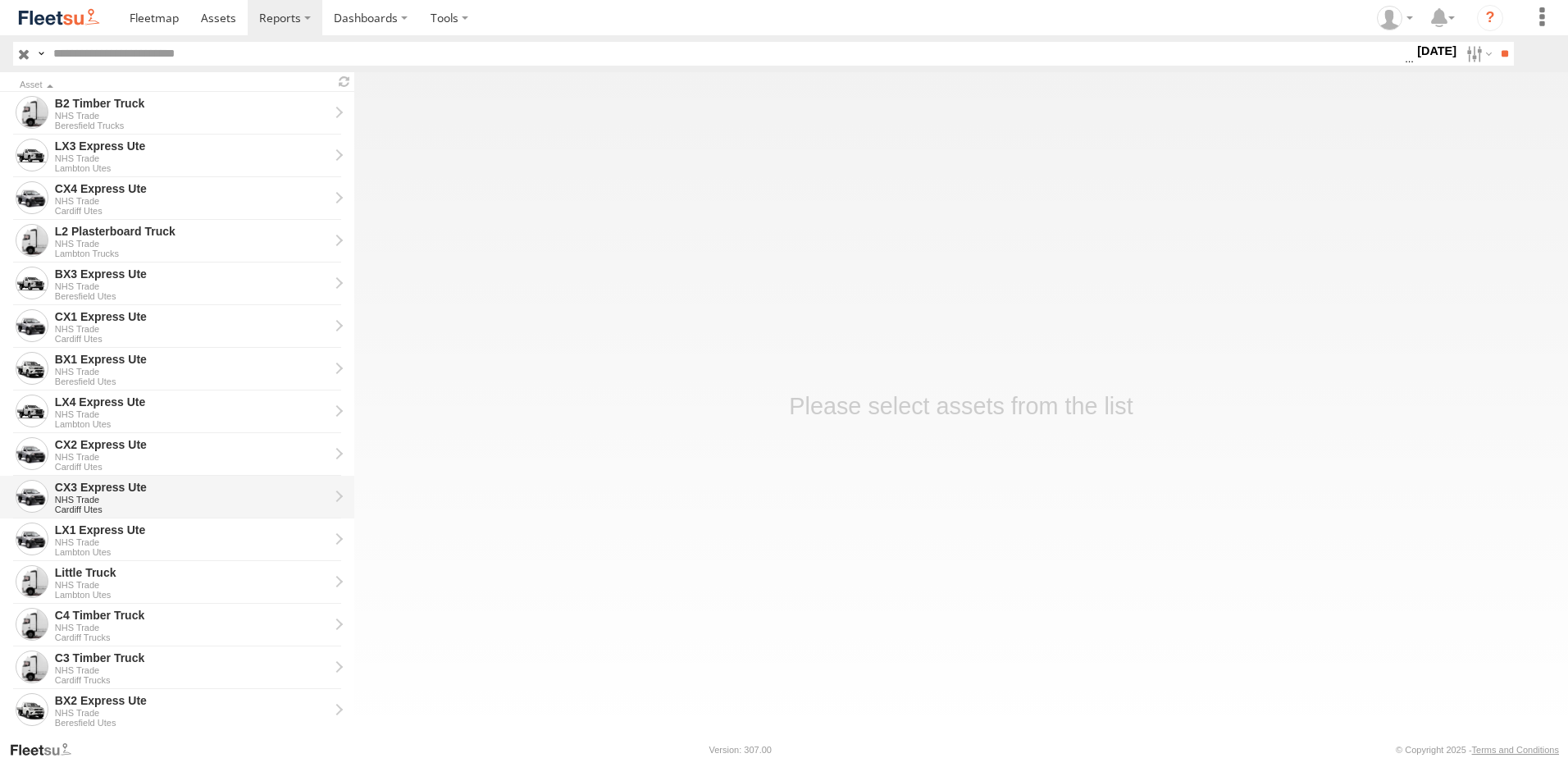
scroll to position [329, 0]
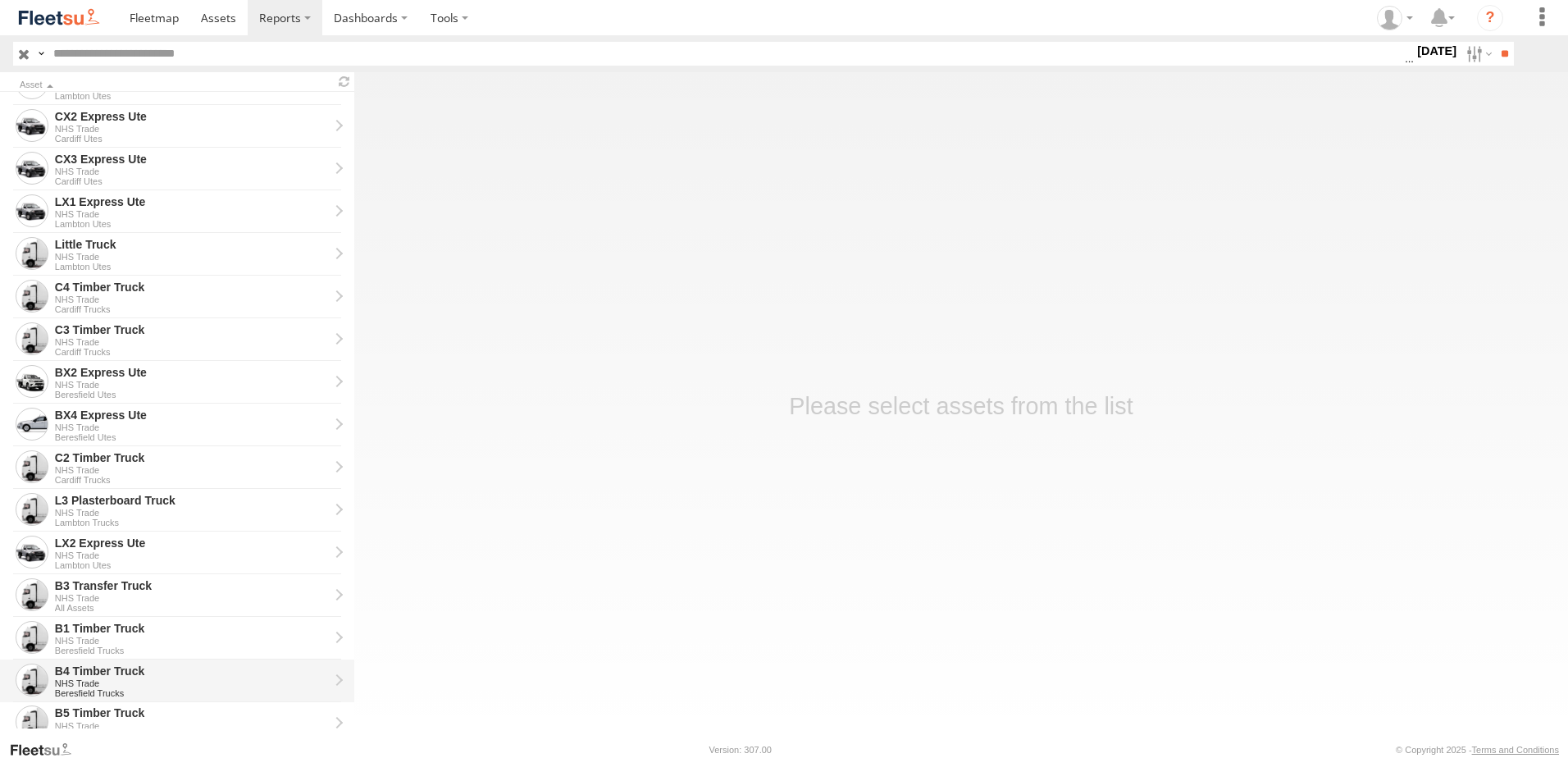
click at [81, 679] on div "NHS Trade" at bounding box center [191, 684] width 274 height 10
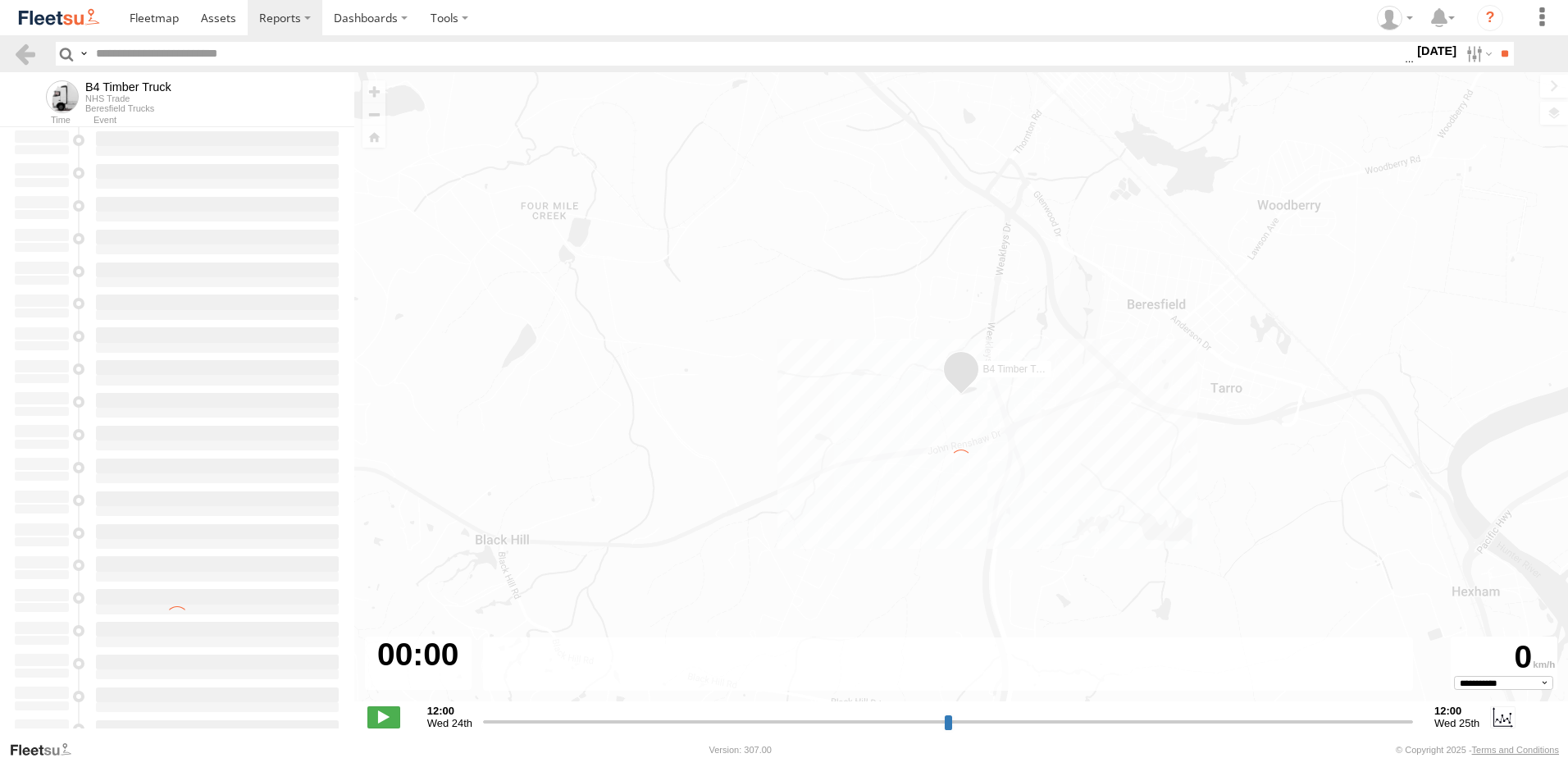
type input "**********"
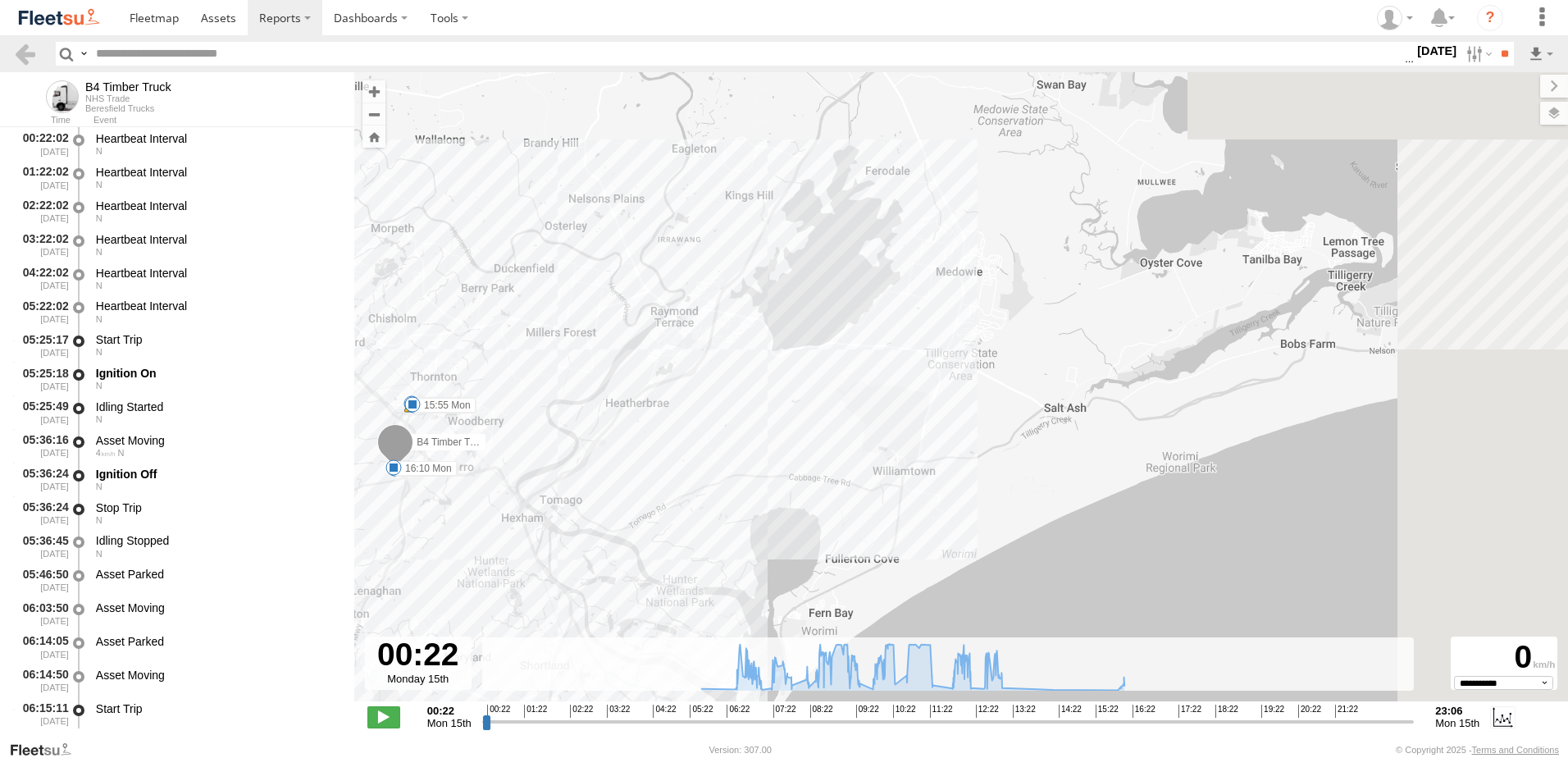
drag, startPoint x: 1125, startPoint y: 143, endPoint x: 878, endPoint y: 358, distance: 327.5
click at [878, 358] on div "B4 Timber Truck 08:12 Mon 08:19 Mon 08:31 Mon 10:27 Mon 14:40 Mon 14:41 Mon 05:…" at bounding box center [962, 396] width 1214 height 647
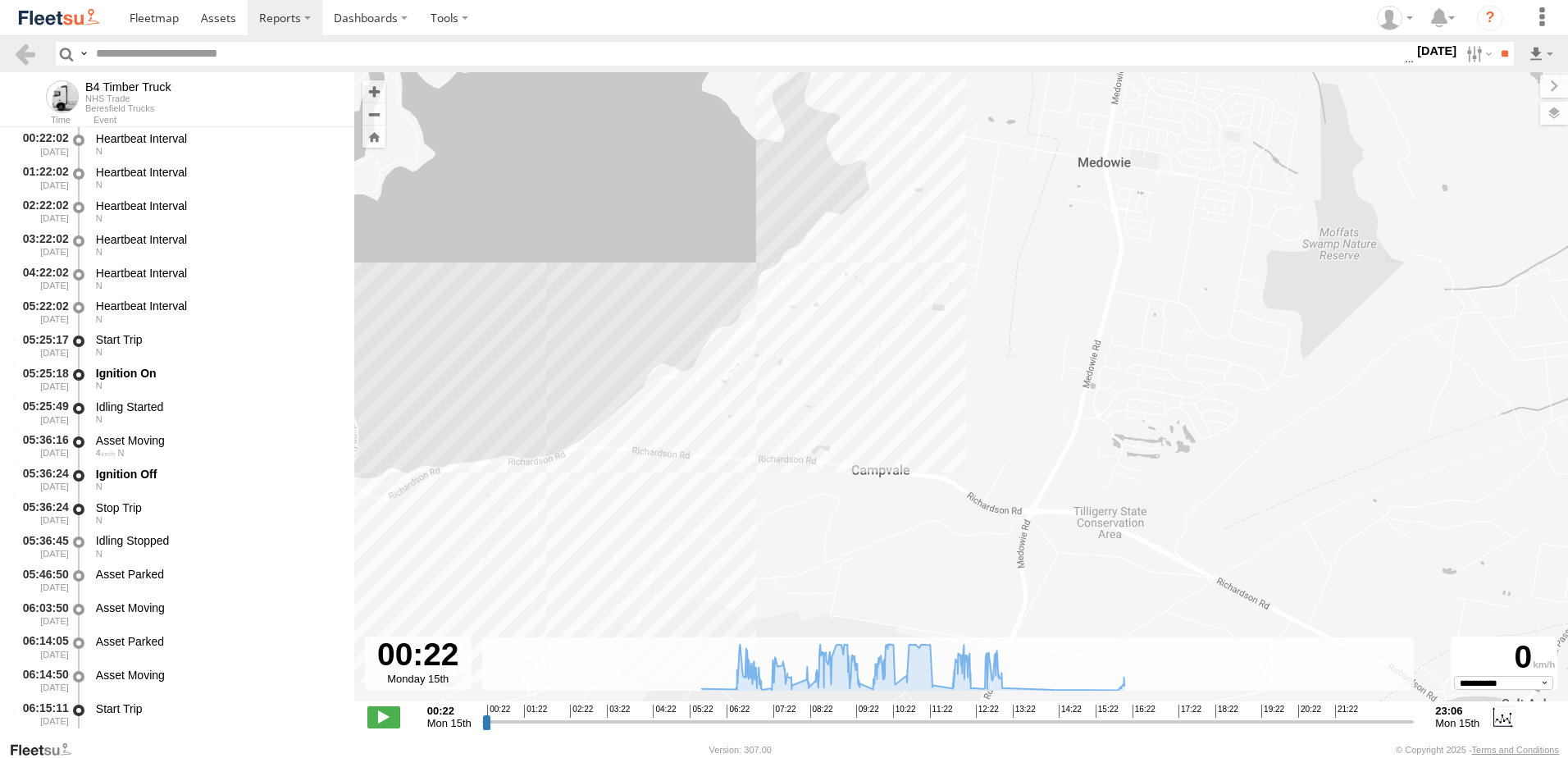
drag, startPoint x: 963, startPoint y: 211, endPoint x: 921, endPoint y: 404, distance: 197.5
click at [921, 404] on div "B4 Timber Truck 08:12 Mon 08:19 Mon 08:31 Mon 10:27 Mon 14:40 Mon 14:41 Mon 05:…" at bounding box center [962, 396] width 1214 height 647
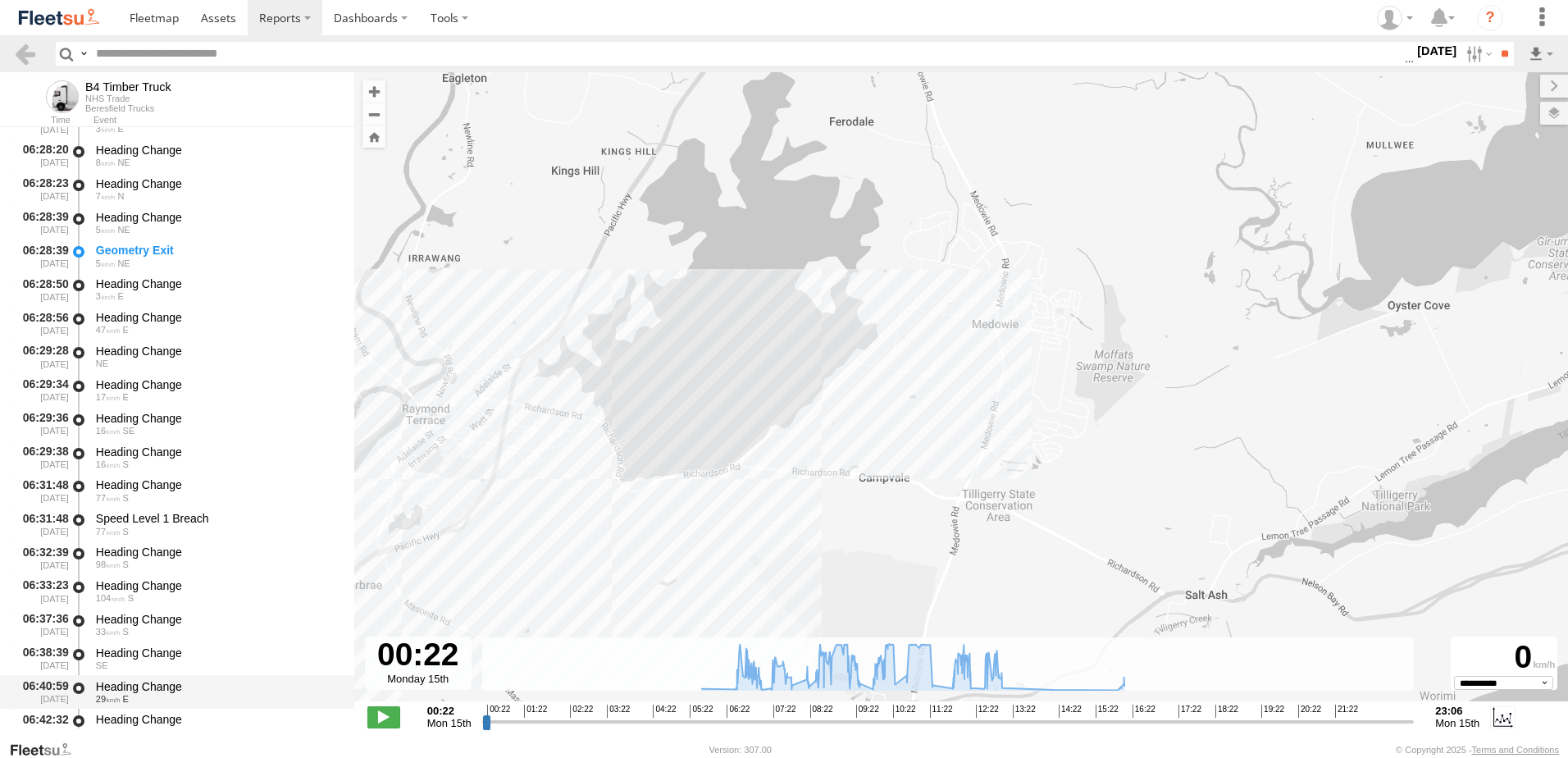
scroll to position [821, 0]
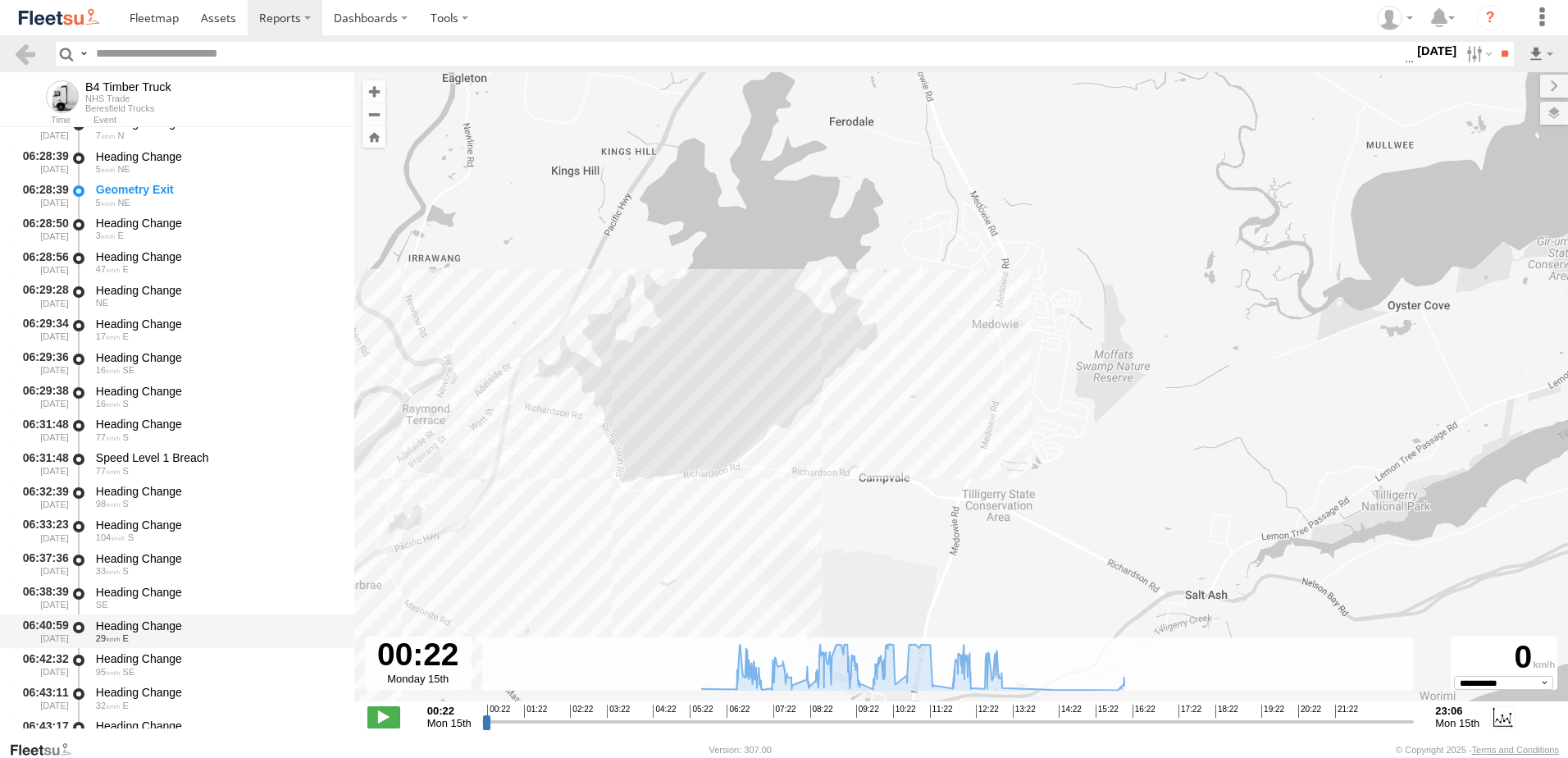
click at [123, 617] on div "Heading Change 29 E" at bounding box center [217, 632] width 248 height 30
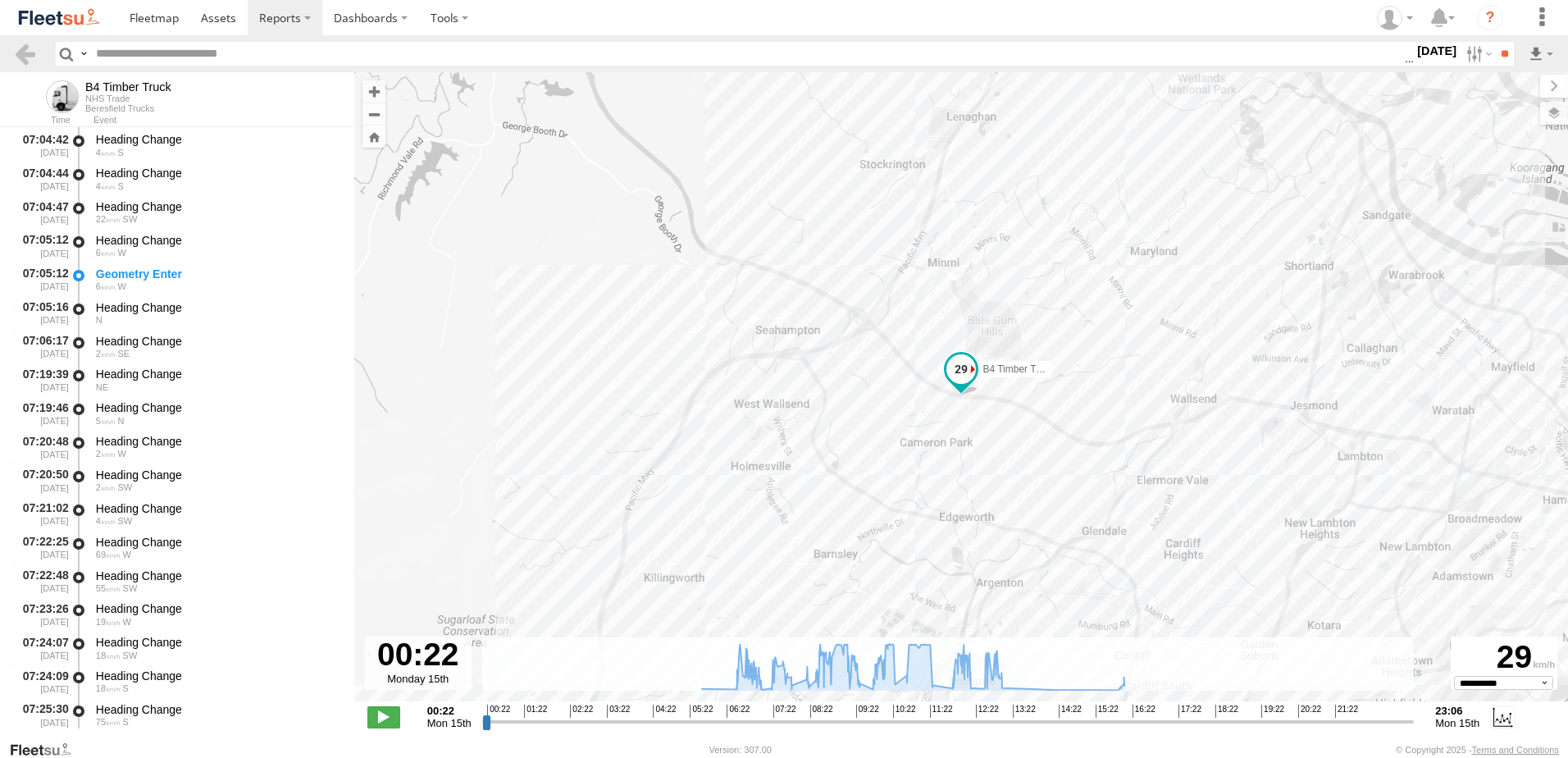
scroll to position [2956, 0]
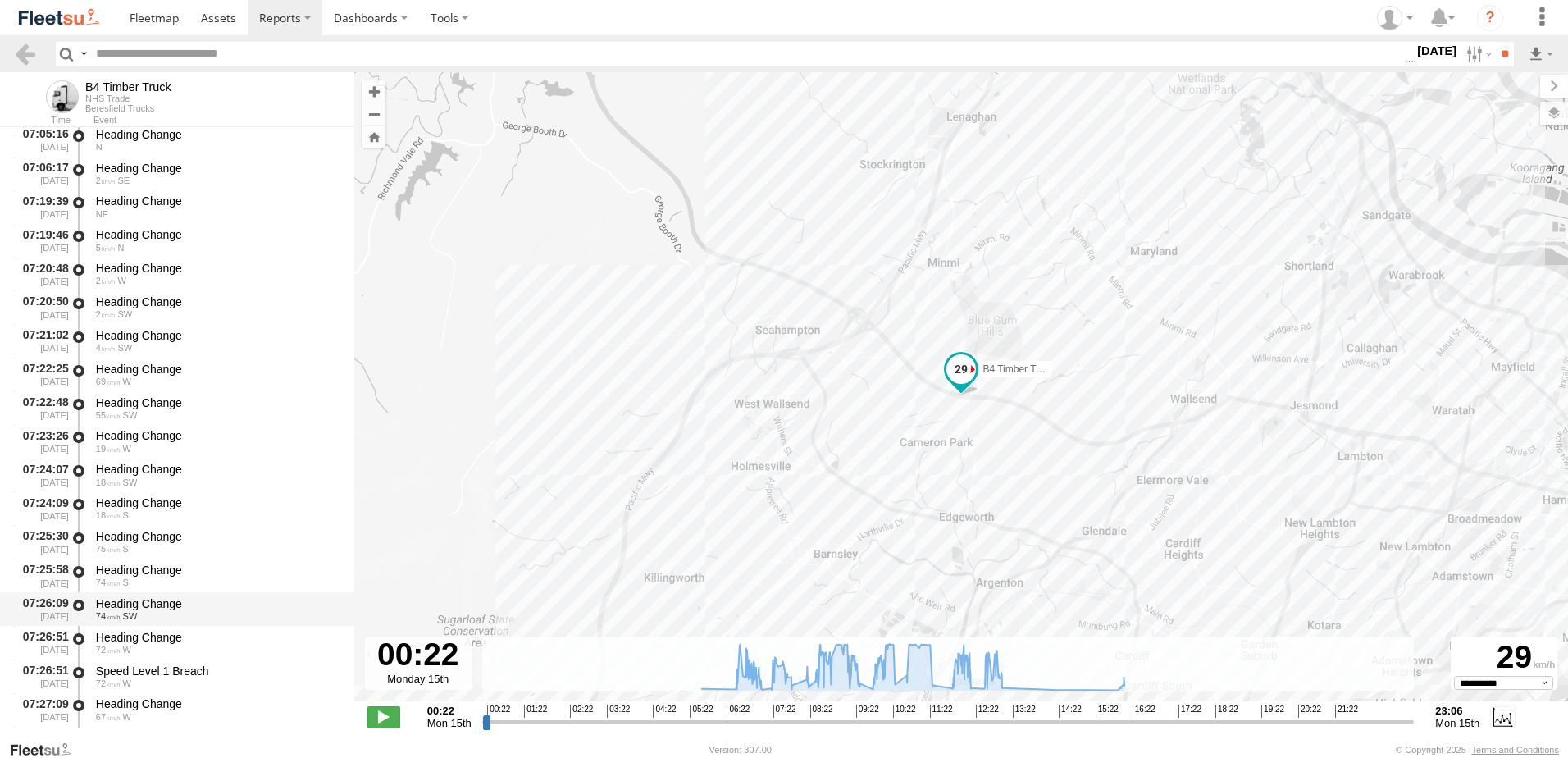
click at [142, 599] on div "Heading Change" at bounding box center [217, 604] width 243 height 15
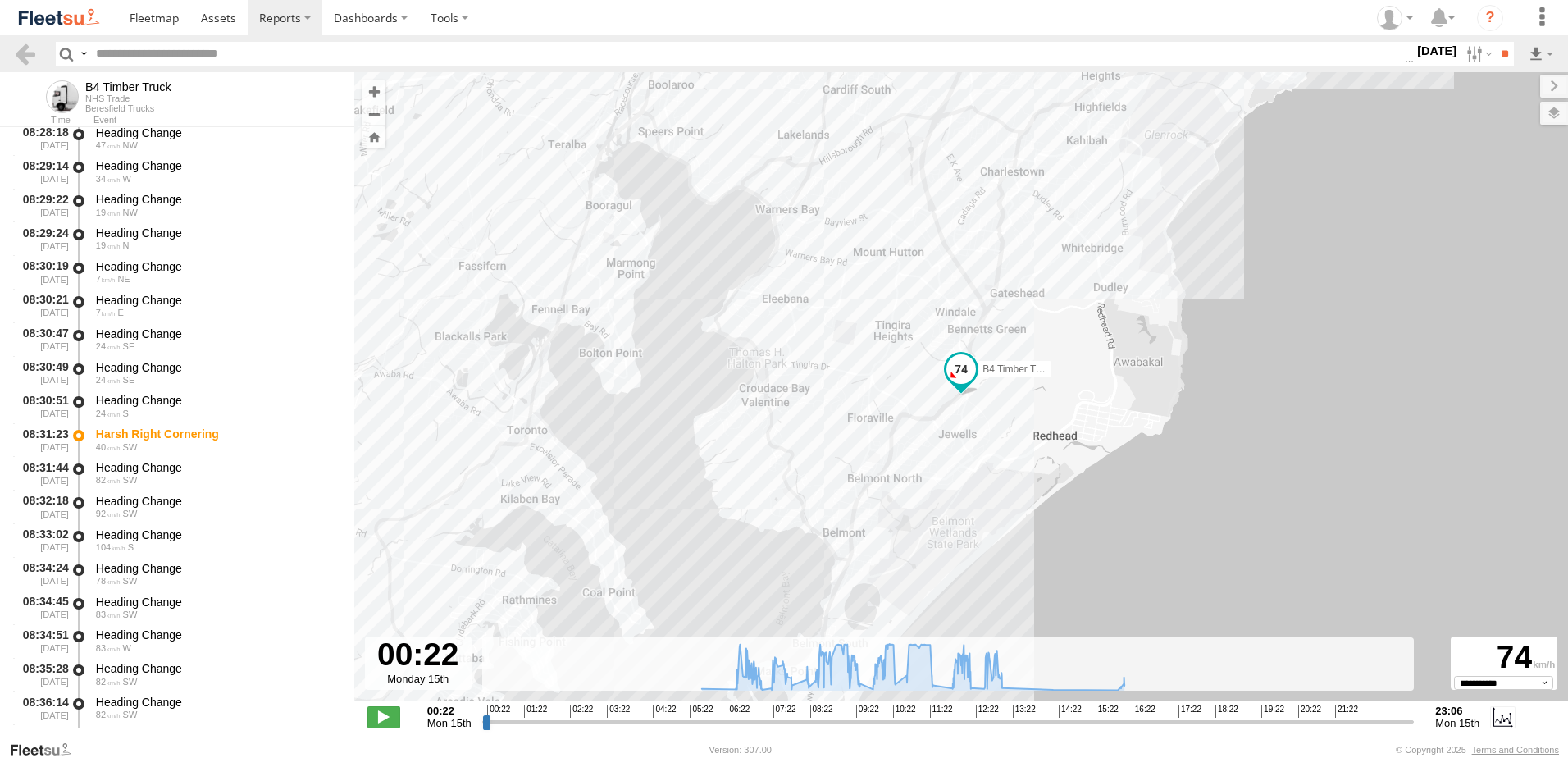
scroll to position [6404, 0]
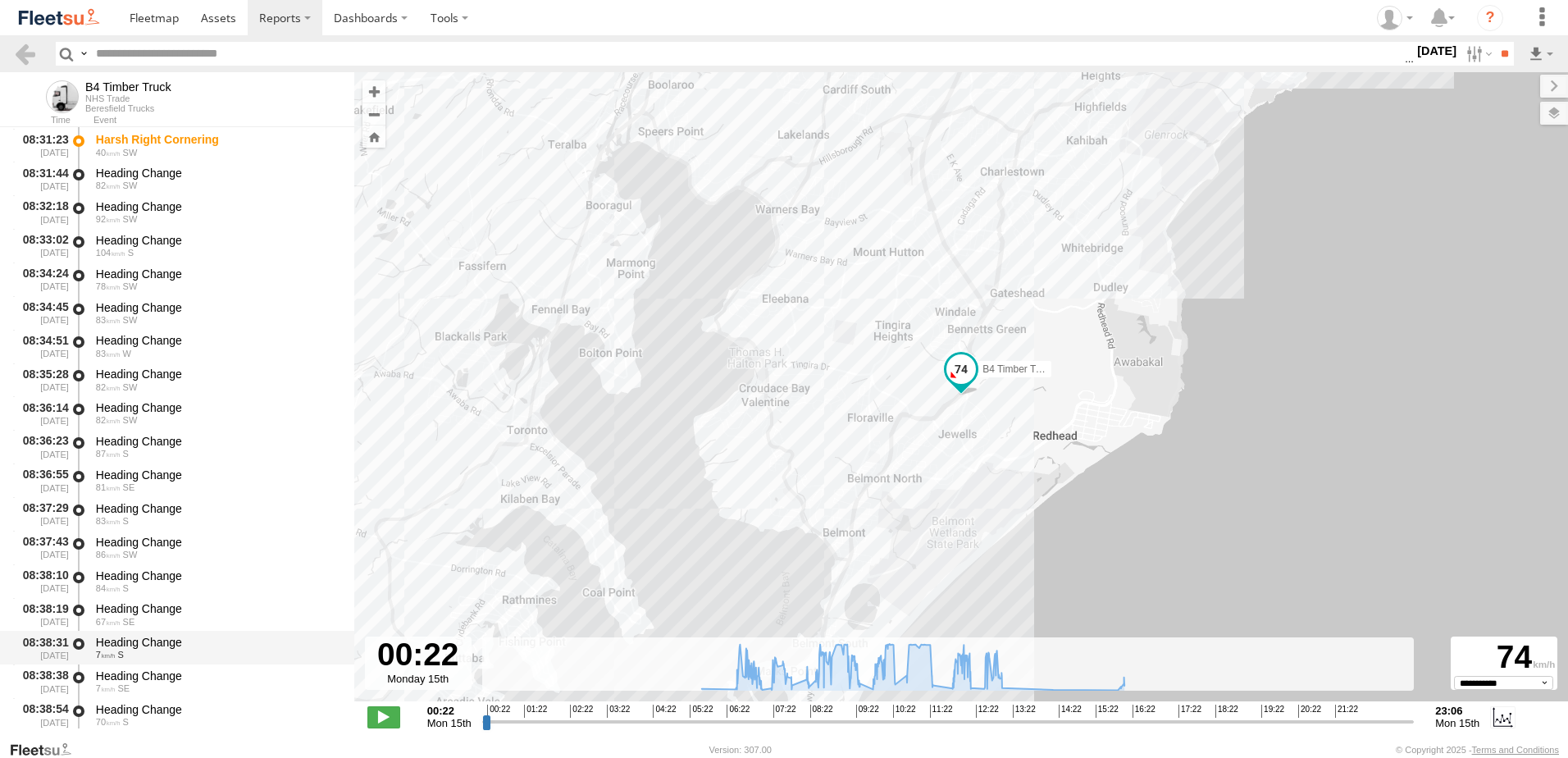
click at [122, 636] on div "Heading Change" at bounding box center [217, 643] width 243 height 15
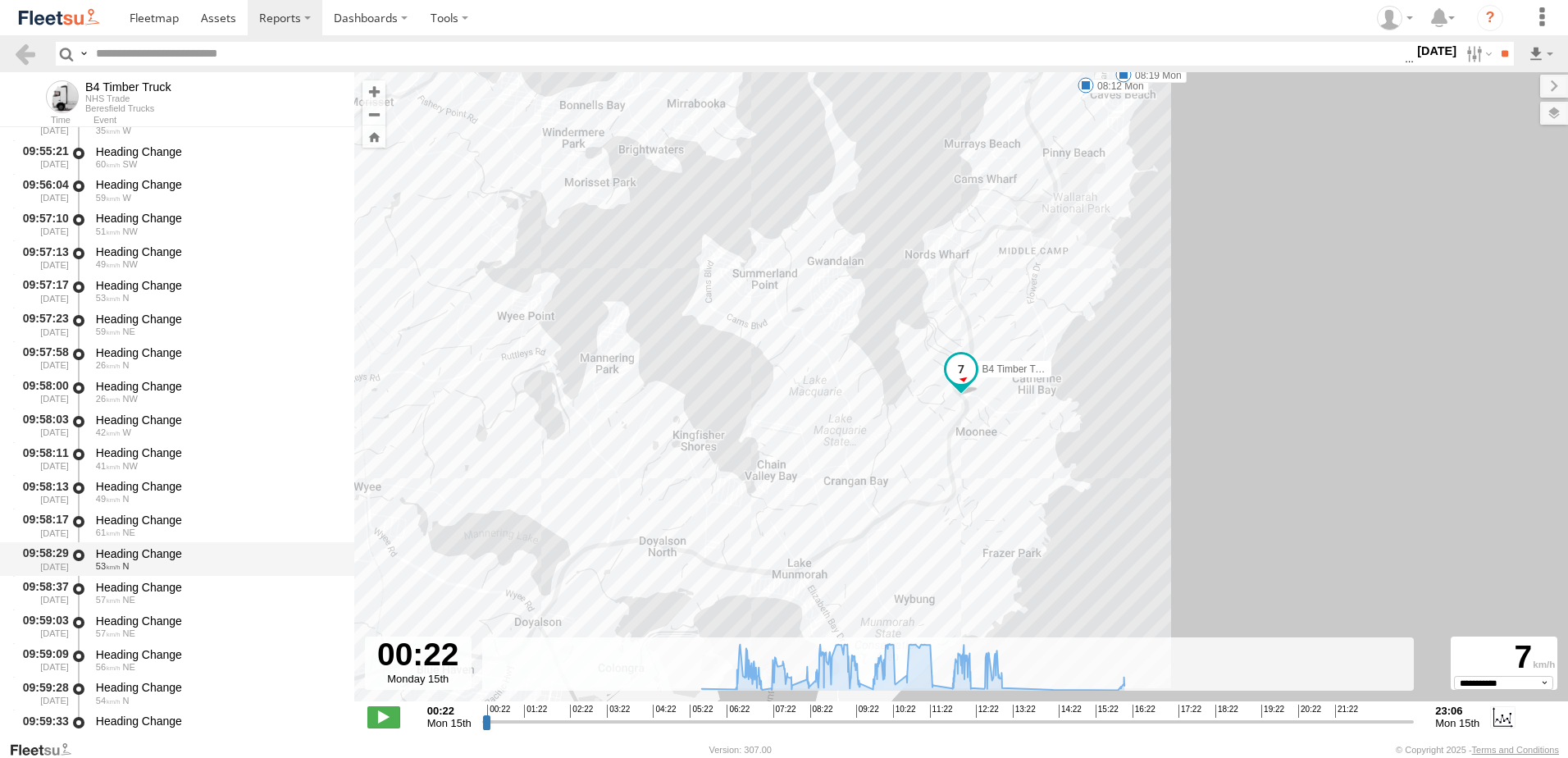
scroll to position [9934, 0]
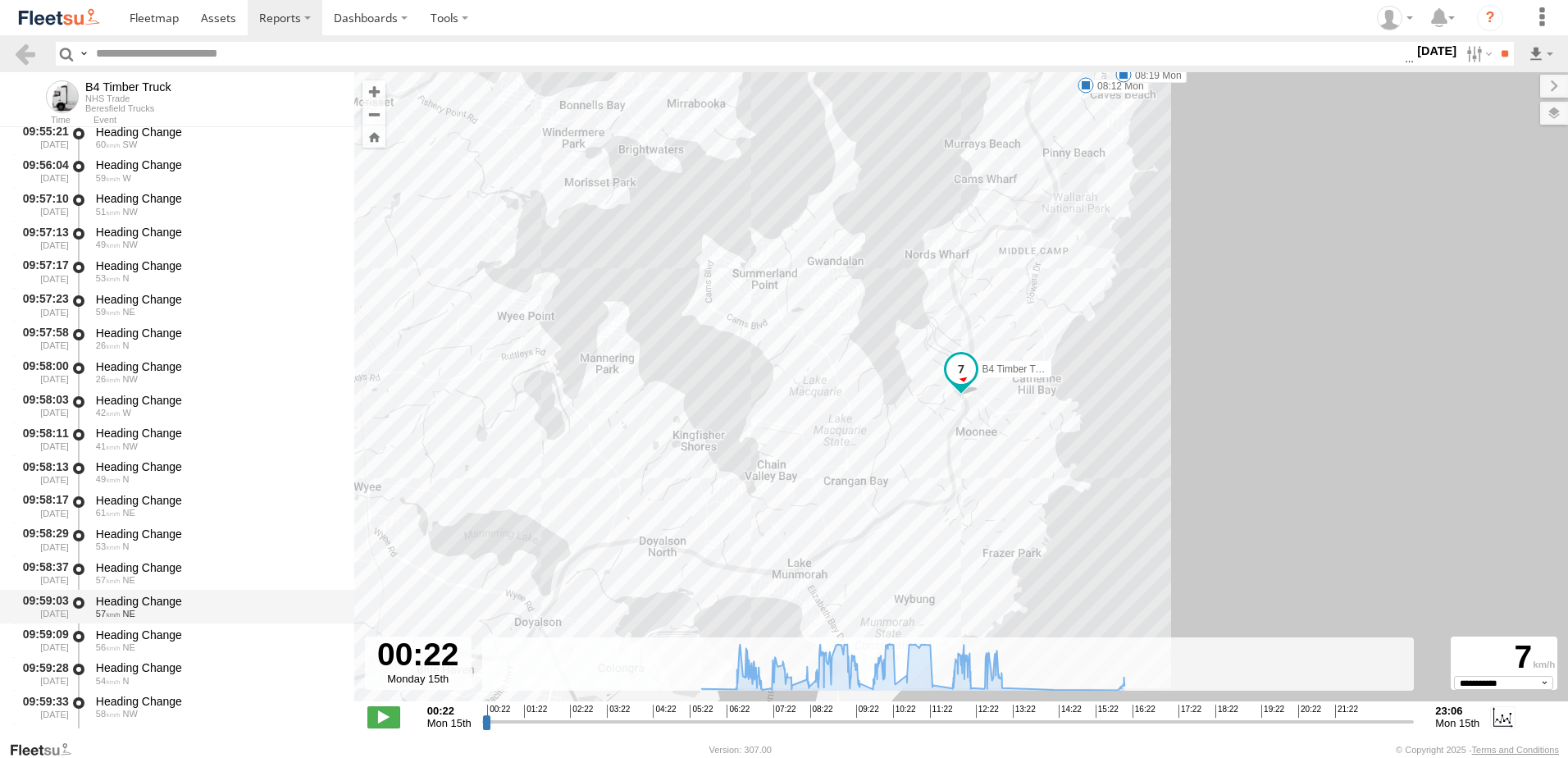
click at [138, 599] on div "Heading Change" at bounding box center [217, 602] width 243 height 15
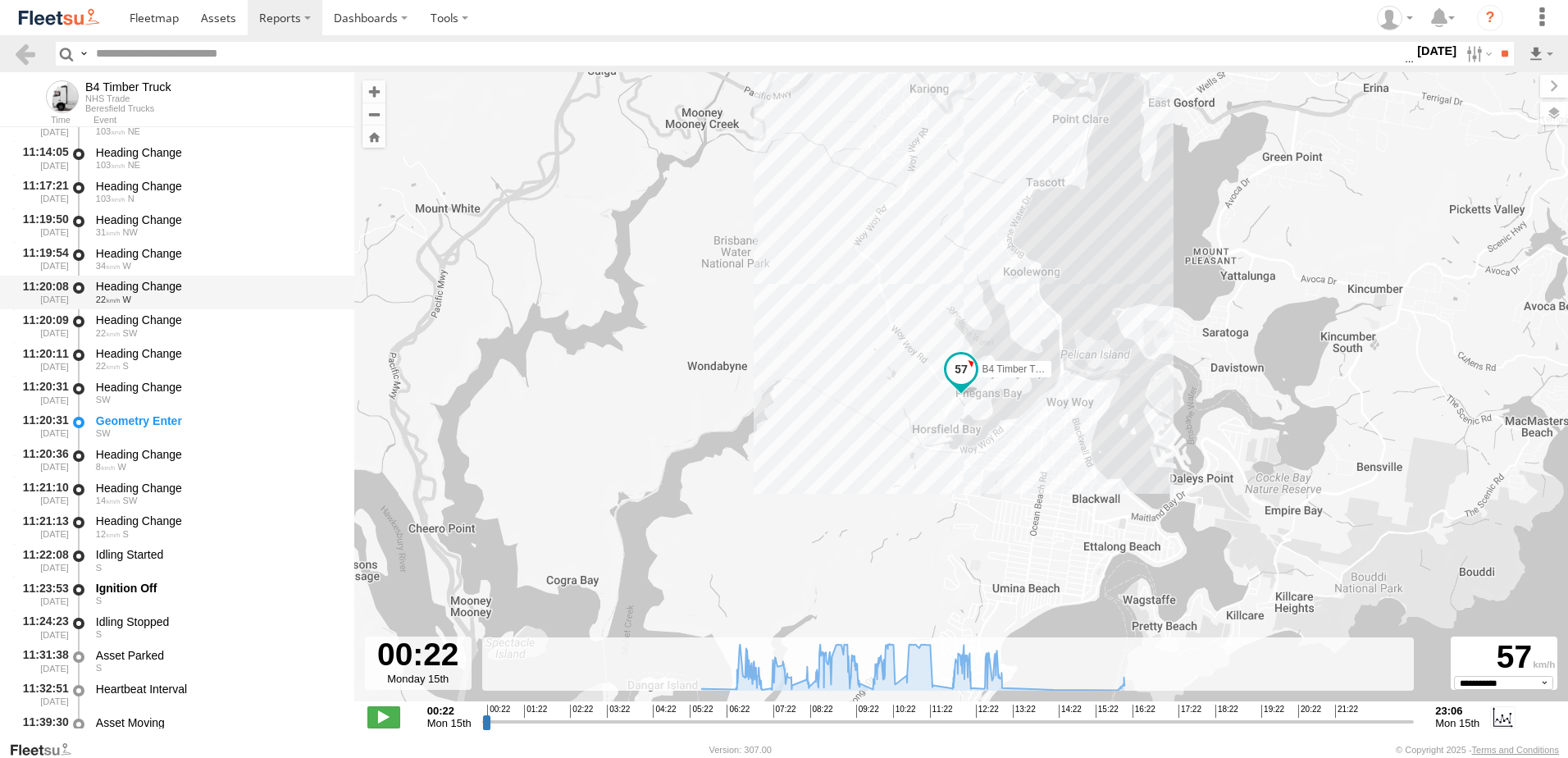
scroll to position [13054, 0]
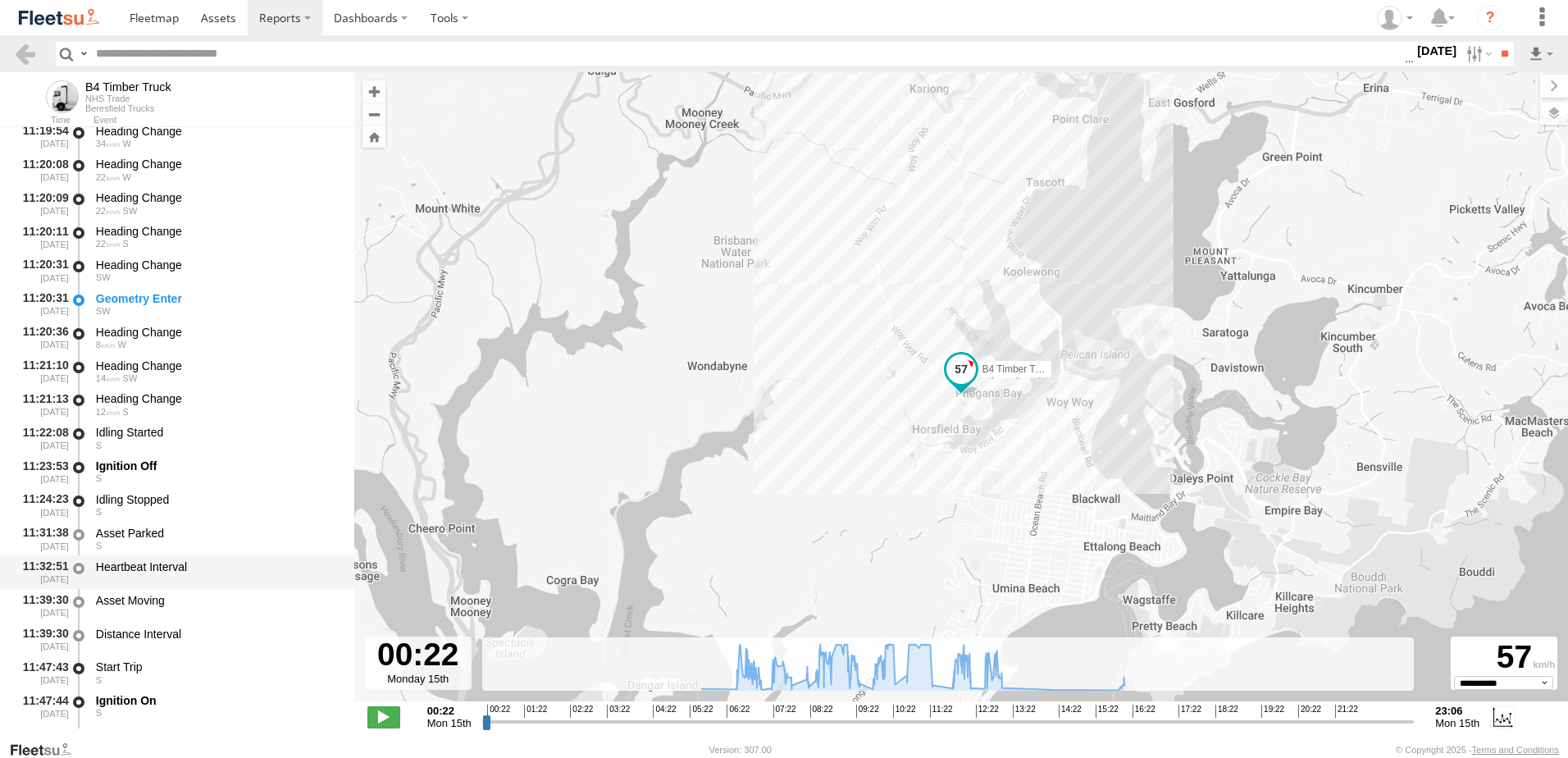
click at [130, 563] on div "Heartbeat Interval" at bounding box center [217, 567] width 243 height 15
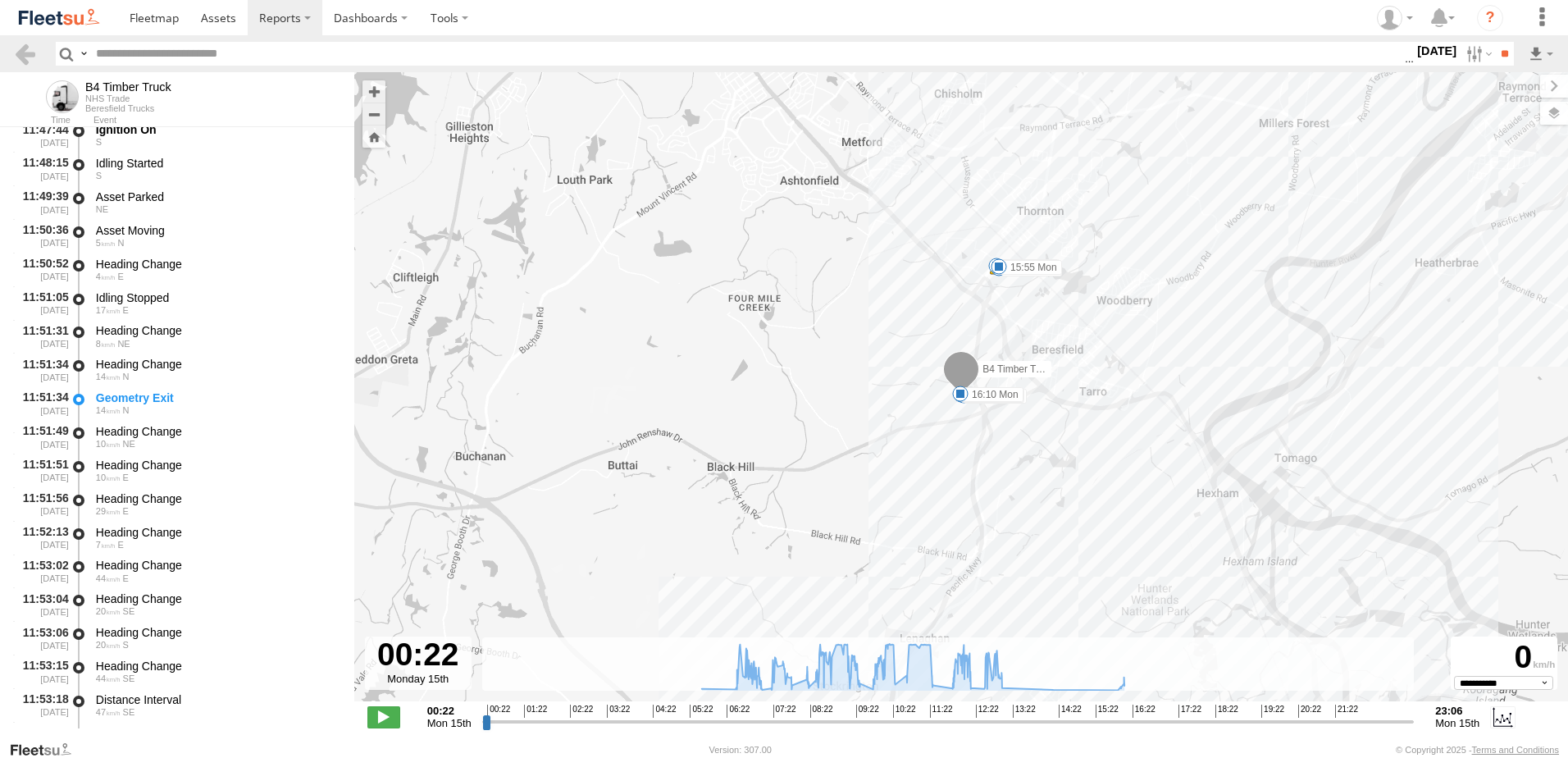
scroll to position [13874, 0]
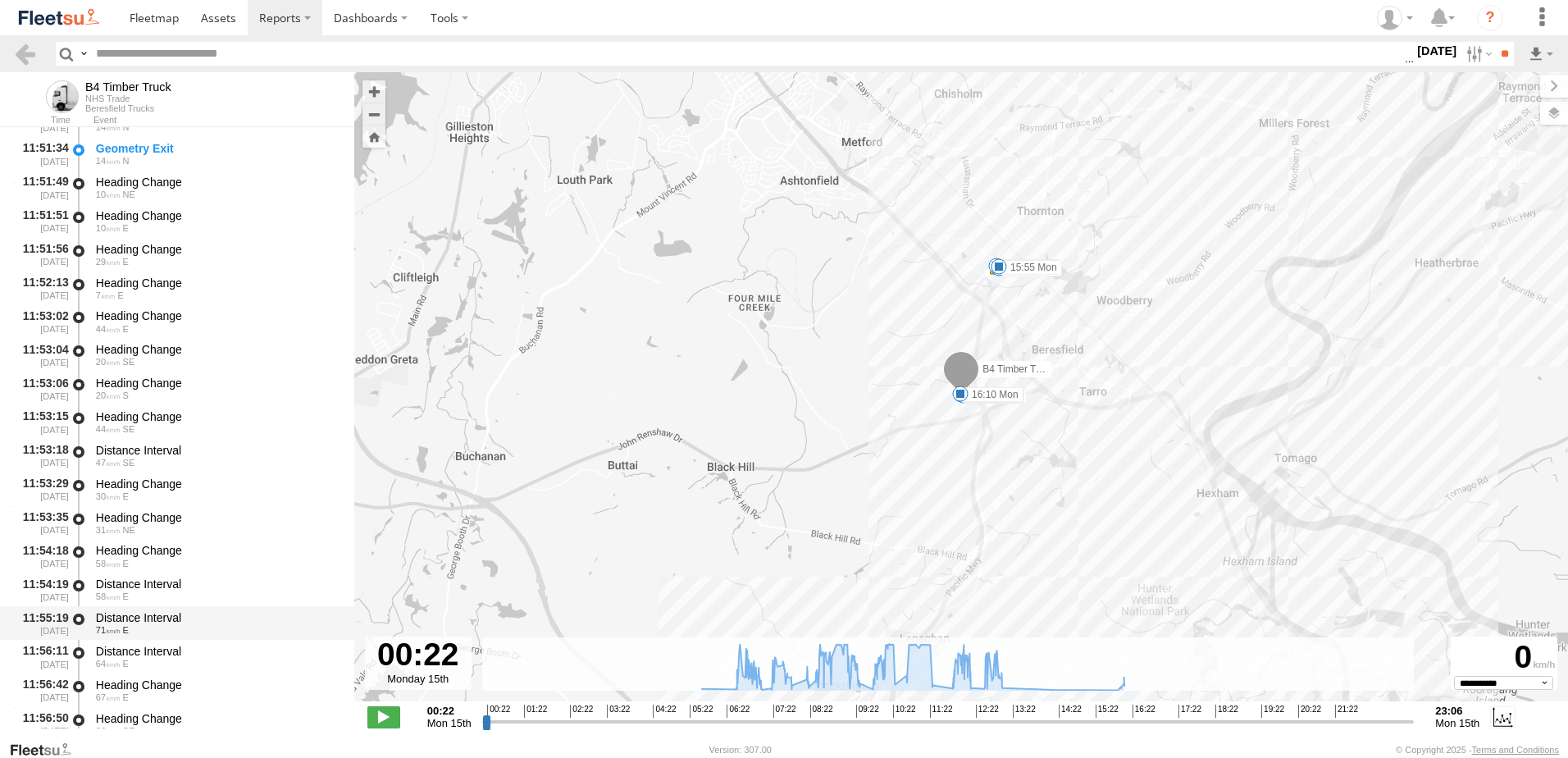
click at [137, 611] on div "Distance Interval" at bounding box center [217, 619] width 243 height 15
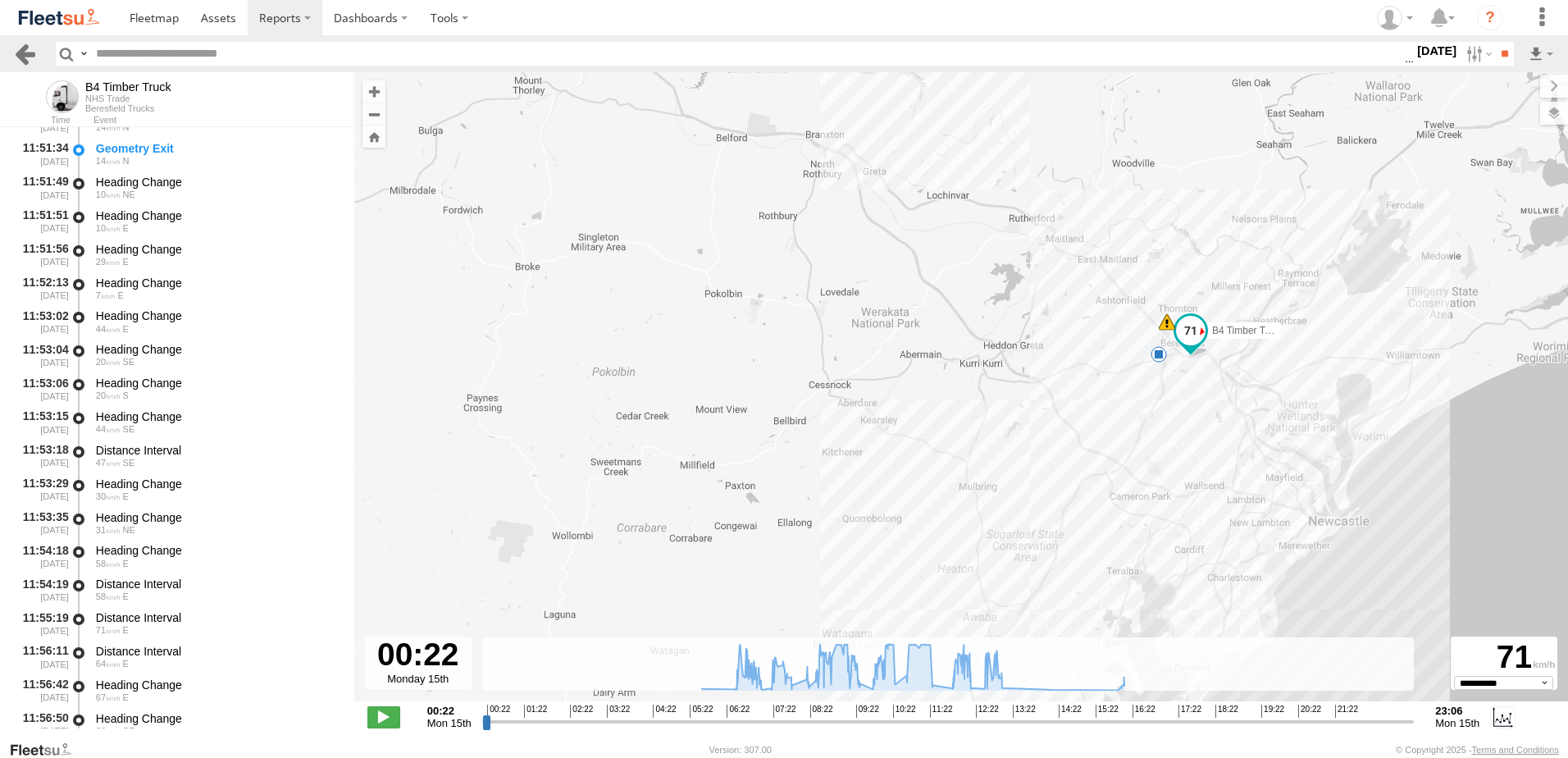
click at [20, 50] on link at bounding box center [25, 54] width 24 height 24
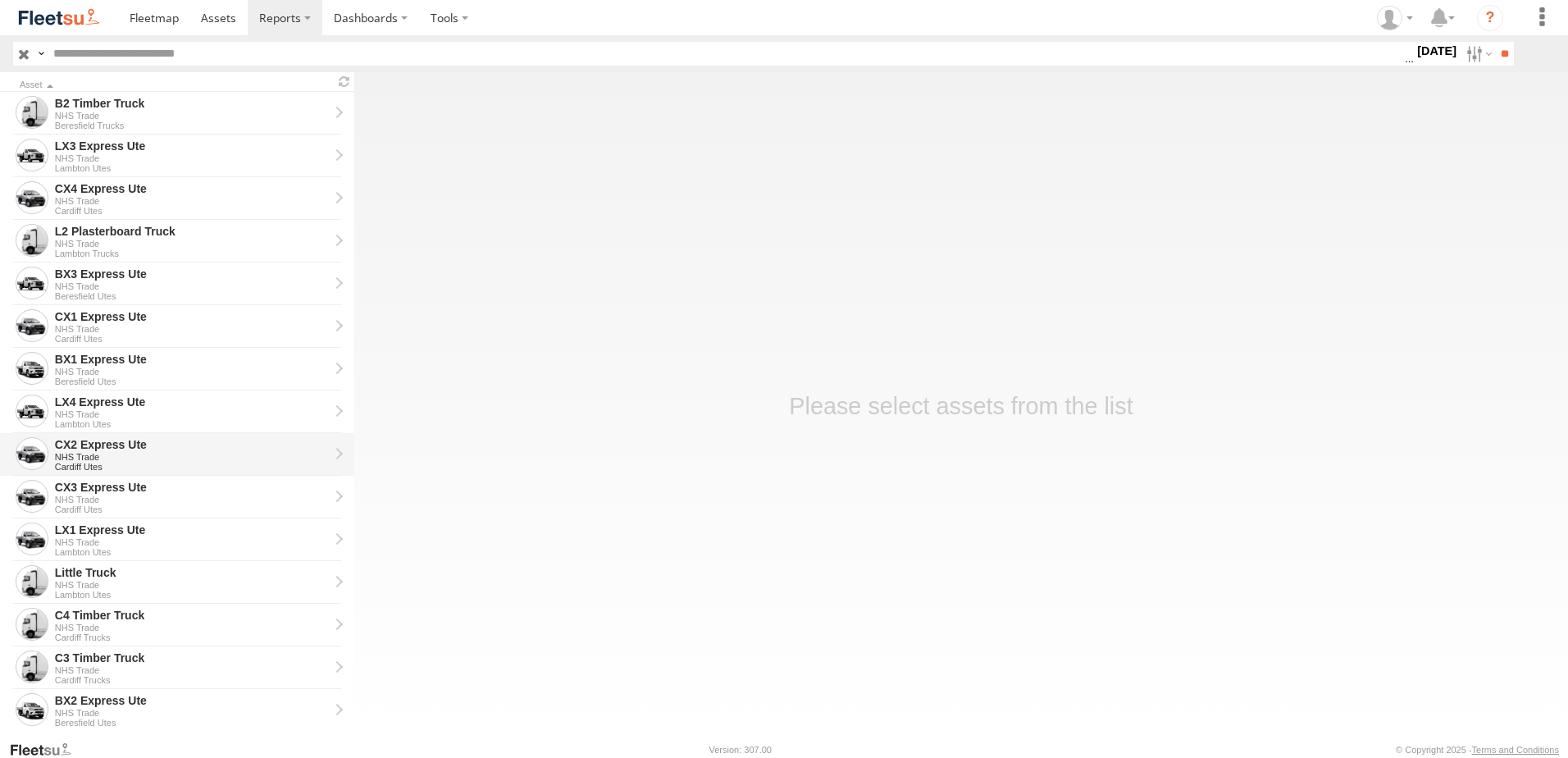
click at [73, 448] on div "CX2 Express Ute" at bounding box center [191, 445] width 274 height 15
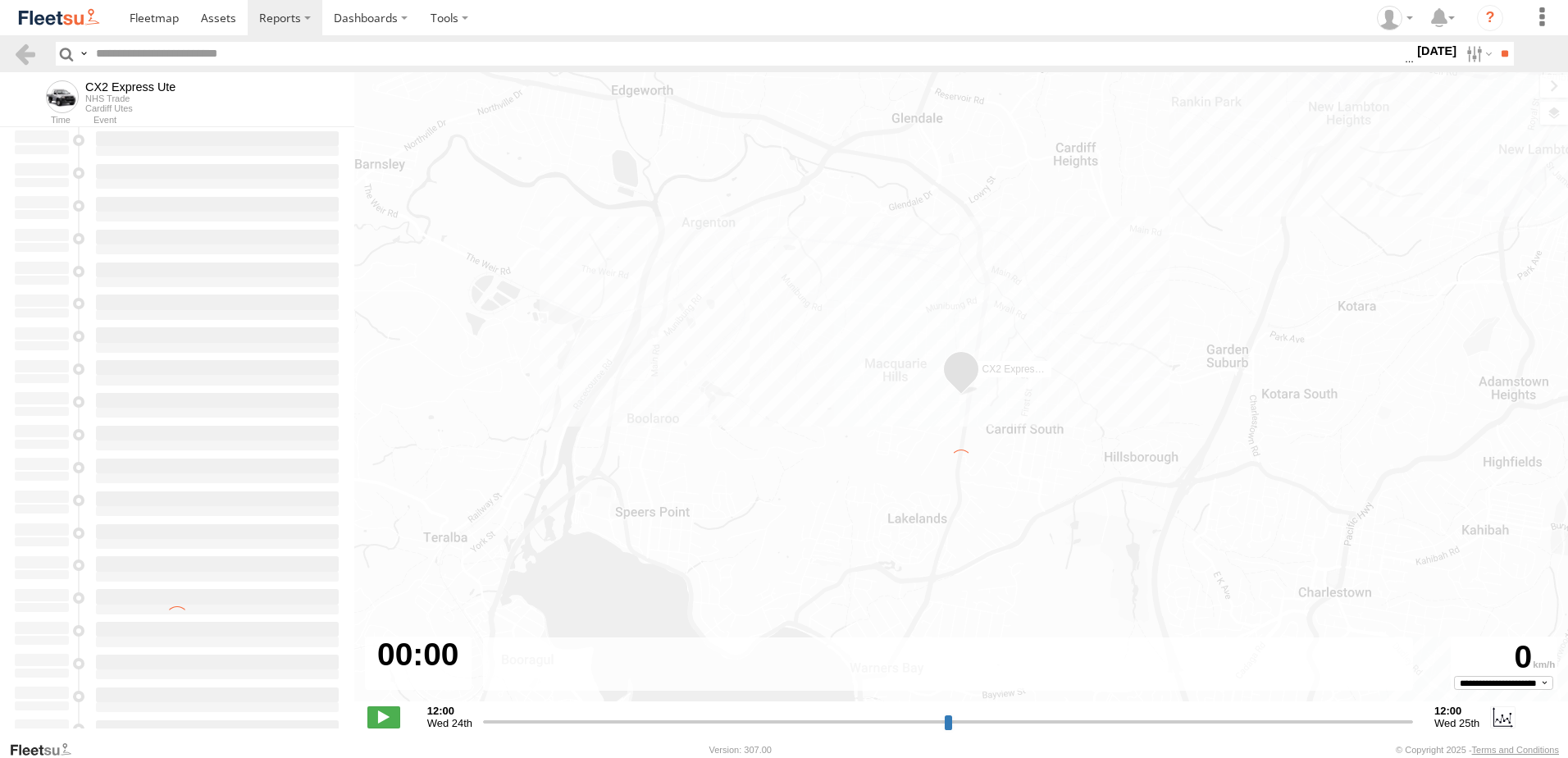
type input "**********"
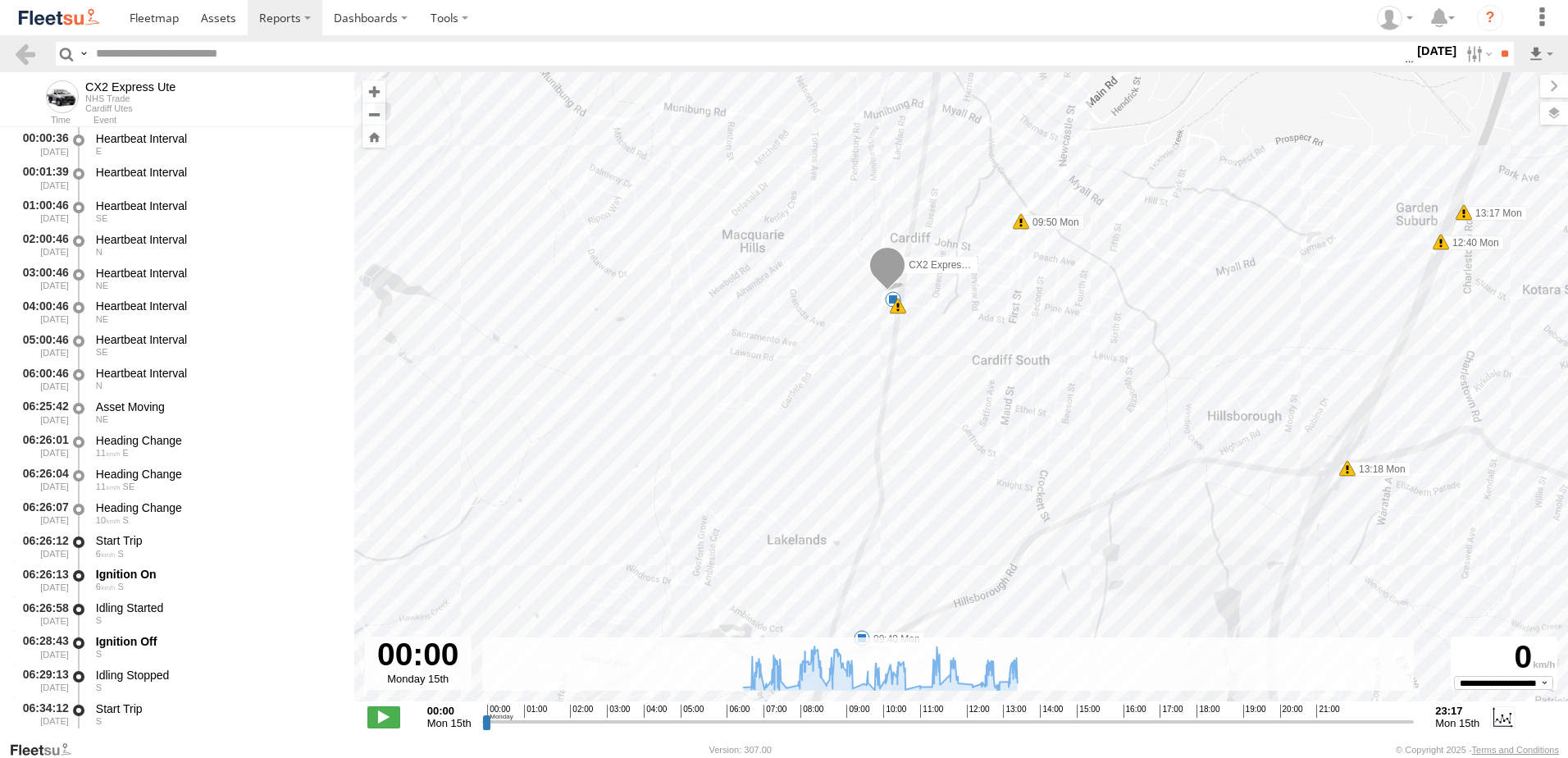
drag, startPoint x: 1154, startPoint y: 192, endPoint x: 1072, endPoint y: 331, distance: 161.4
click at [1072, 331] on div "CX2 Express Ute 07:03 Mon 07:13 Mon 08:12 Mon 08:25 Mon 08:39 Mon 09:04 Mon 10:…" at bounding box center [962, 396] width 1214 height 647
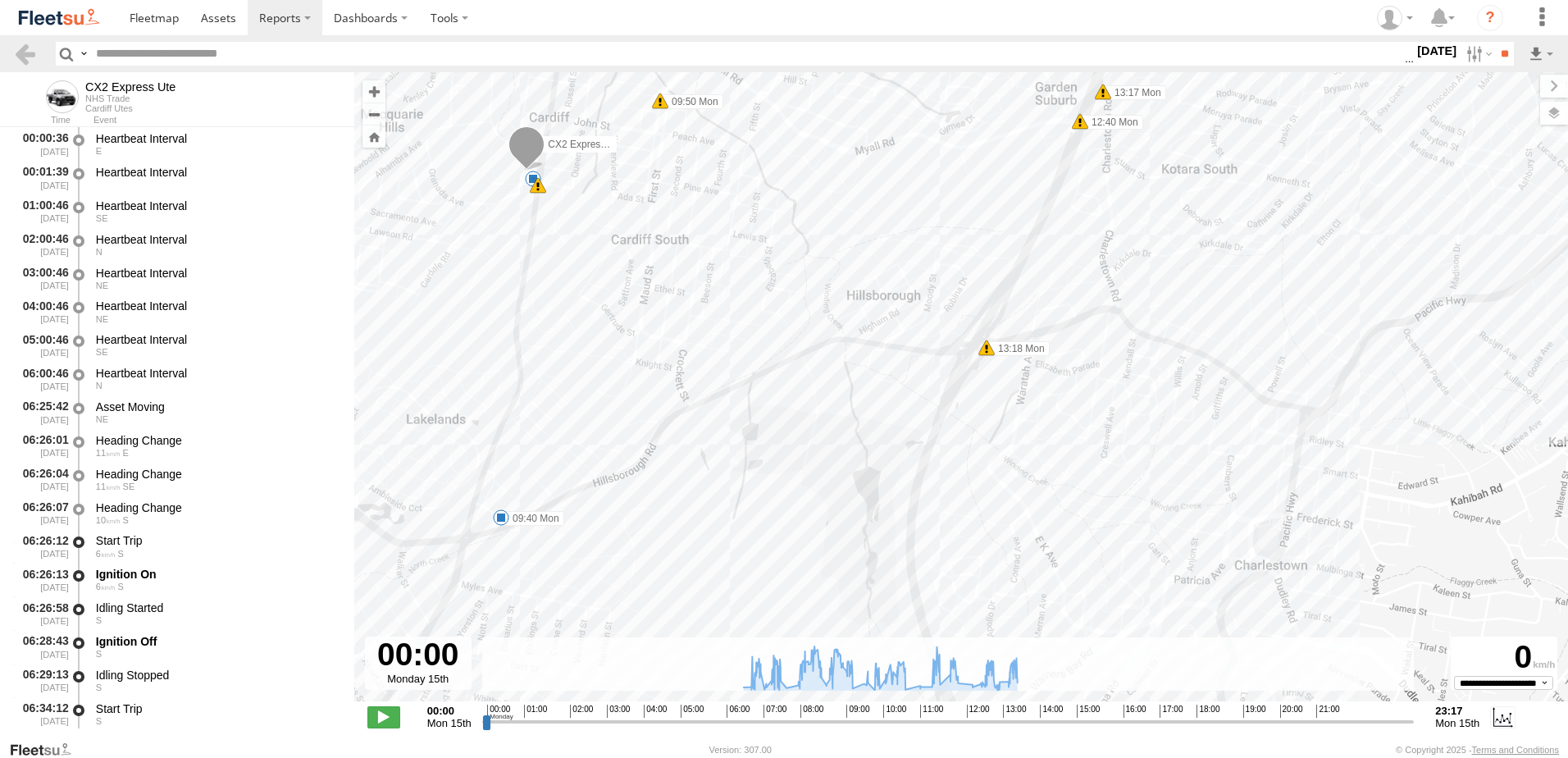
drag, startPoint x: 959, startPoint y: 433, endPoint x: 591, endPoint y: 313, distance: 387.1
click at [591, 313] on div "CX2 Express Ute 07:03 Mon 07:13 Mon 08:12 Mon 08:25 Mon 08:39 Mon 09:04 Mon 10:…" at bounding box center [962, 396] width 1214 height 647
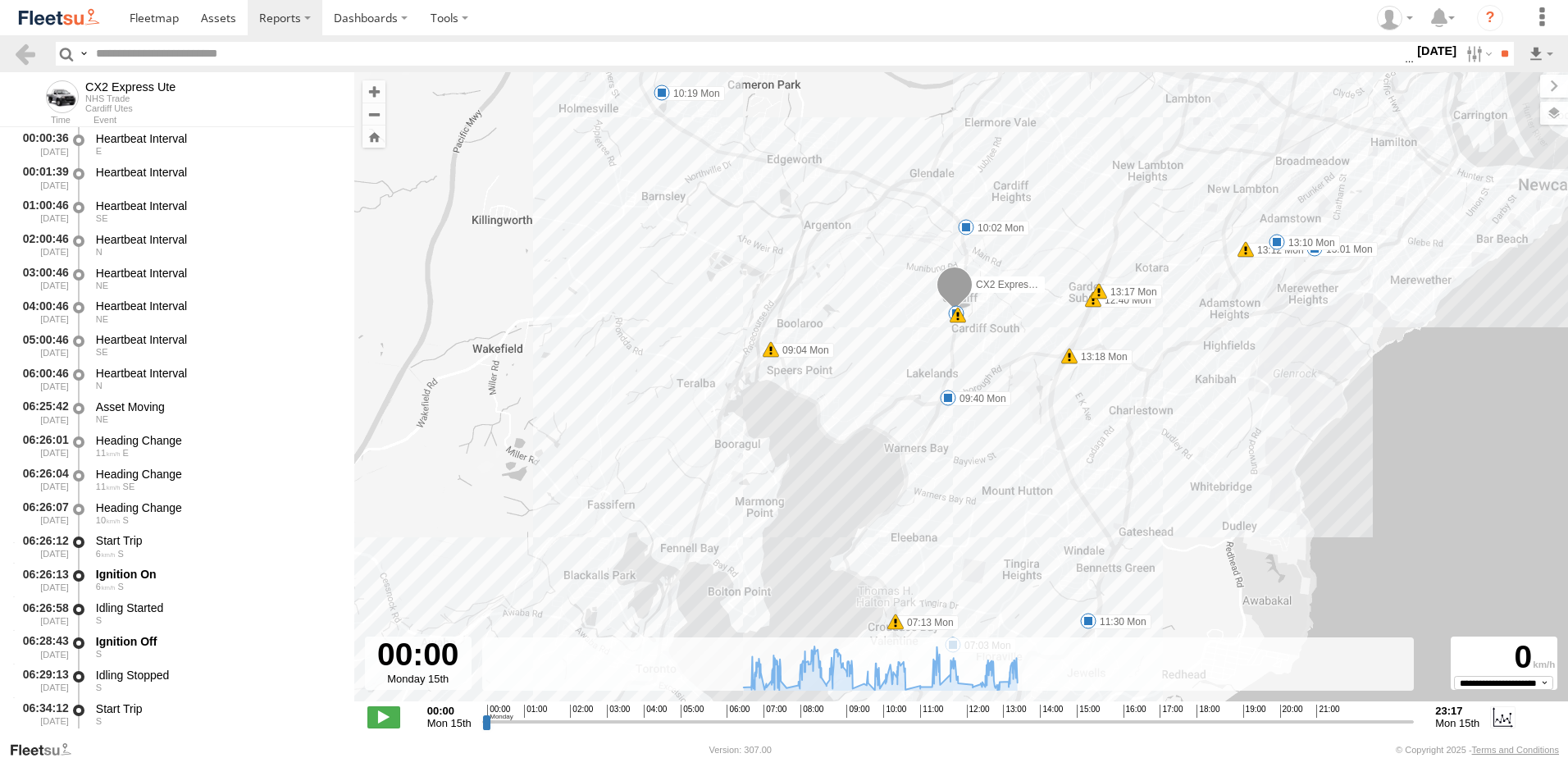
click at [1204, 457] on div "CX2 Express Ute 07:03 Mon 07:13 Mon 08:12 Mon 08:25 Mon 08:39 Mon 09:04 Mon 10:…" at bounding box center [962, 396] width 1214 height 647
click at [711, 91] on label "10:19 Mon" at bounding box center [693, 94] width 63 height 15
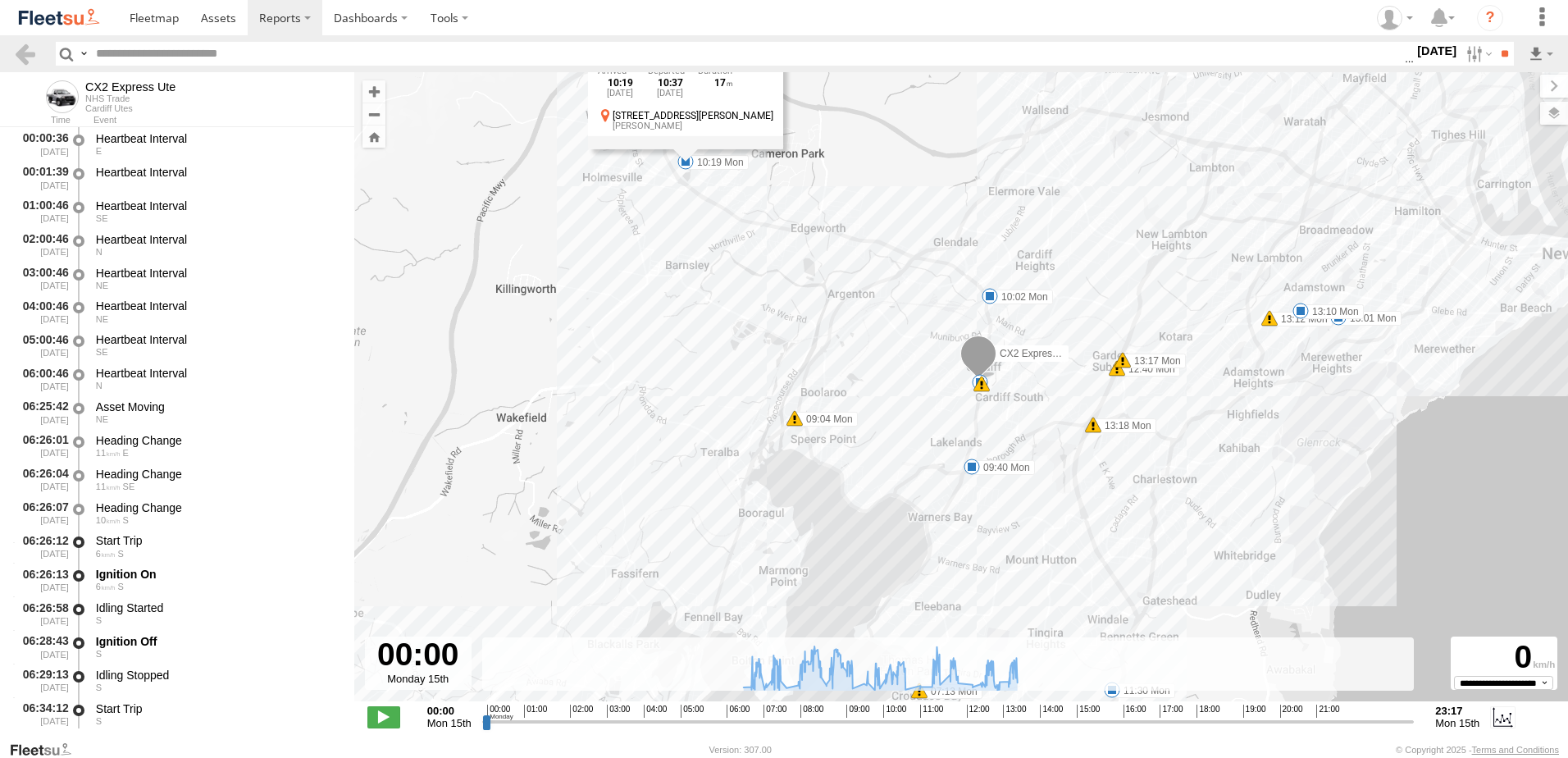
drag, startPoint x: 712, startPoint y: 171, endPoint x: 737, endPoint y: 240, distance: 73.4
click at [737, 240] on div "CX2 Express Ute 07:03 Mon 07:13 Mon 08:12 Mon 08:25 Mon 08:39 Mon 09:04 Mon 10:…" at bounding box center [962, 396] width 1214 height 647
click at [1018, 299] on div "CX2 Express Ute 07:03 Mon 07:13 Mon 08:12 Mon 08:25 Mon 08:39 Mon 09:04 Mon 10:…" at bounding box center [962, 396] width 1214 height 647
click at [1019, 287] on label "10:02 Mon" at bounding box center [1022, 292] width 63 height 15
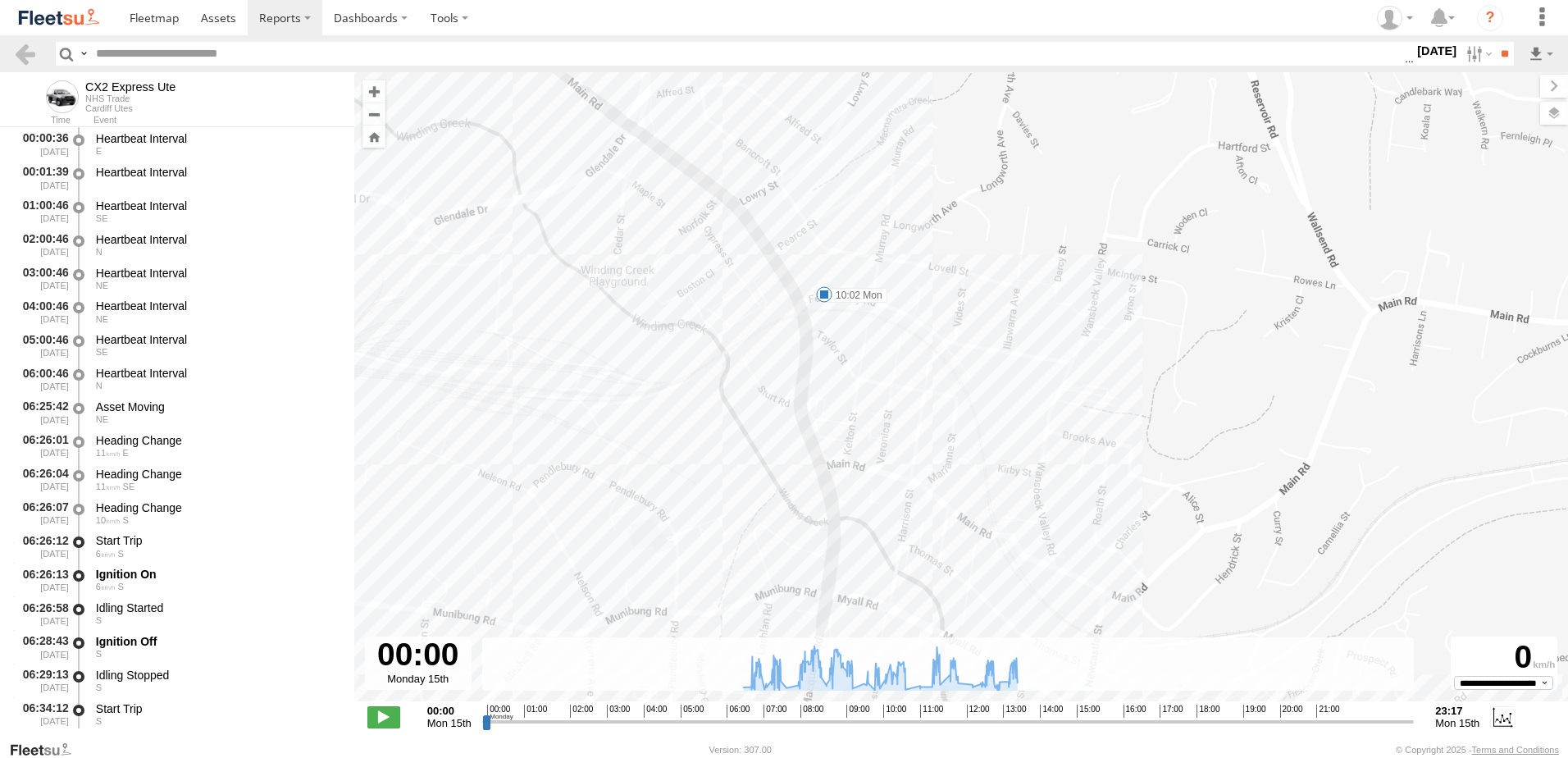
drag, startPoint x: 914, startPoint y: 227, endPoint x: 893, endPoint y: 400, distance: 174.3
click at [893, 400] on div "CX2 Express Ute 07:03 Mon 07:13 Mon 08:12 Mon 08:25 Mon 08:39 Mon 09:04 Mon 10:…" at bounding box center [962, 396] width 1214 height 647
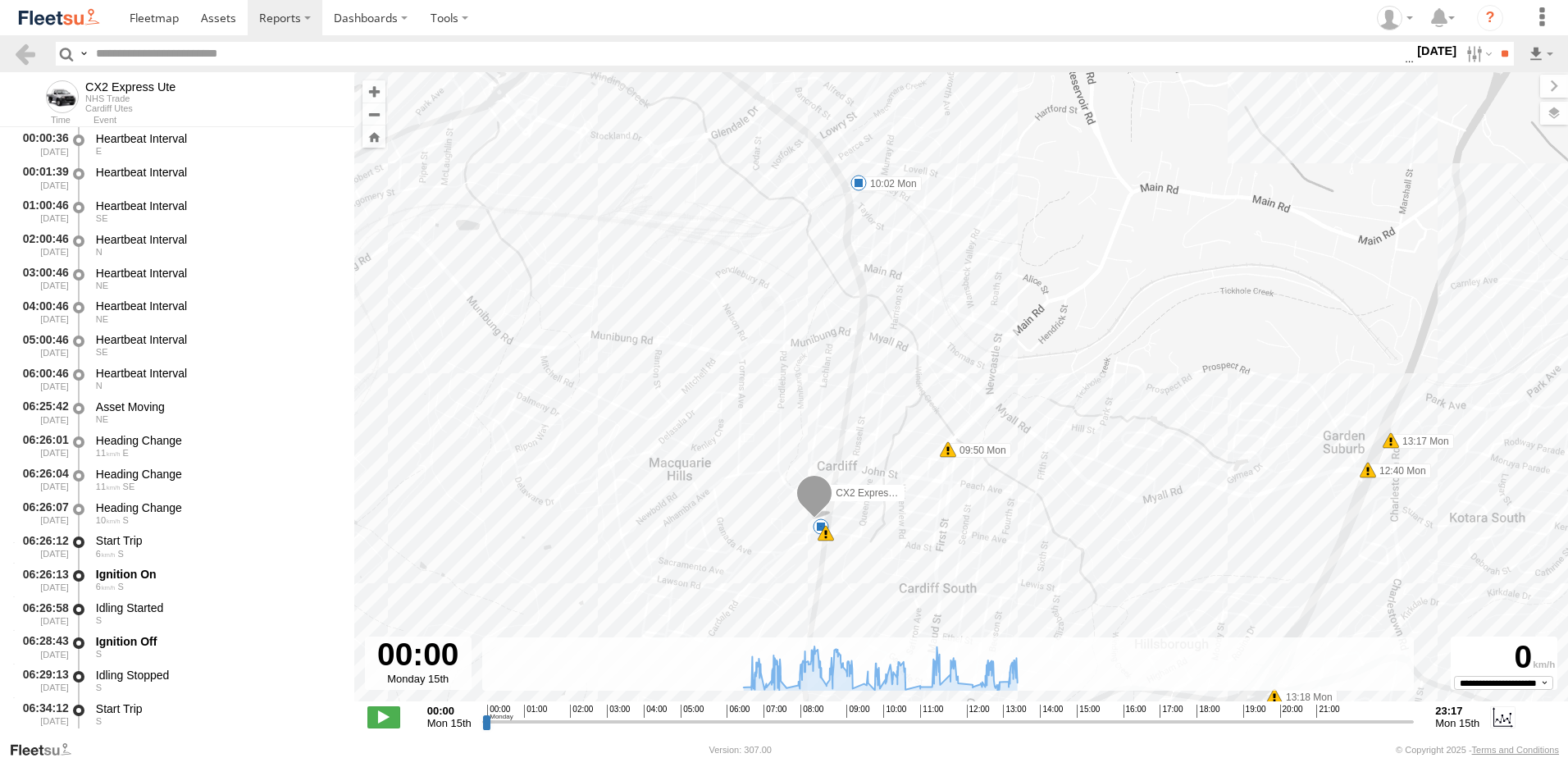
drag, startPoint x: 933, startPoint y: 540, endPoint x: 936, endPoint y: 361, distance: 179.0
click at [936, 362] on div "CX2 Express Ute 07:03 Mon 07:13 Mon 08:12 Mon 08:25 Mon 08:39 Mon 09:04 Mon 10:…" at bounding box center [962, 396] width 1214 height 647
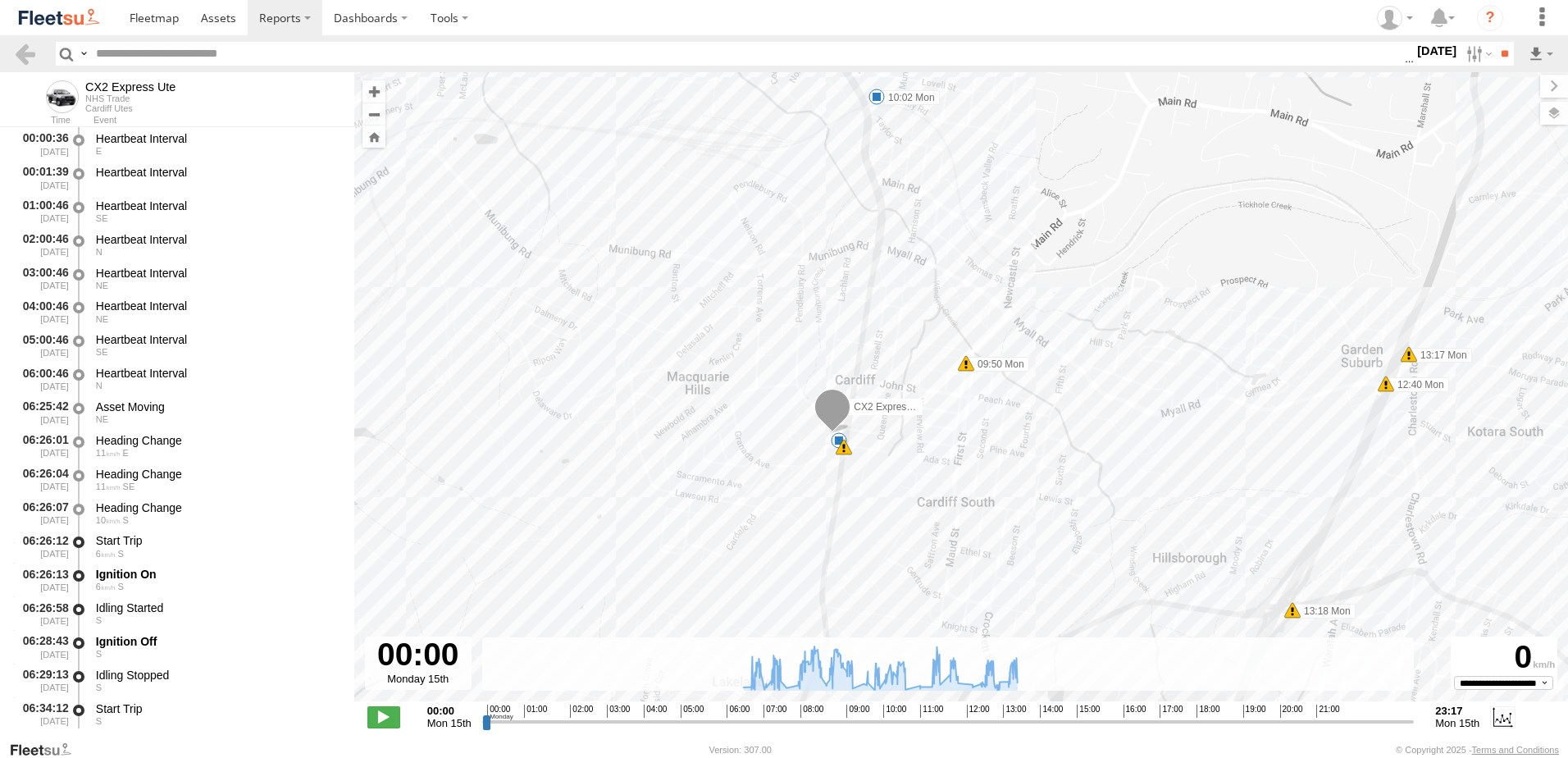
drag, startPoint x: 921, startPoint y: 529, endPoint x: 961, endPoint y: 338, distance: 195.1
click at [961, 338] on div "CX2 Express Ute 07:03 Mon 07:13 Mon 08:12 Mon 08:25 Mon 08:39 Mon 09:04 Mon 10:…" at bounding box center [962, 396] width 1214 height 647
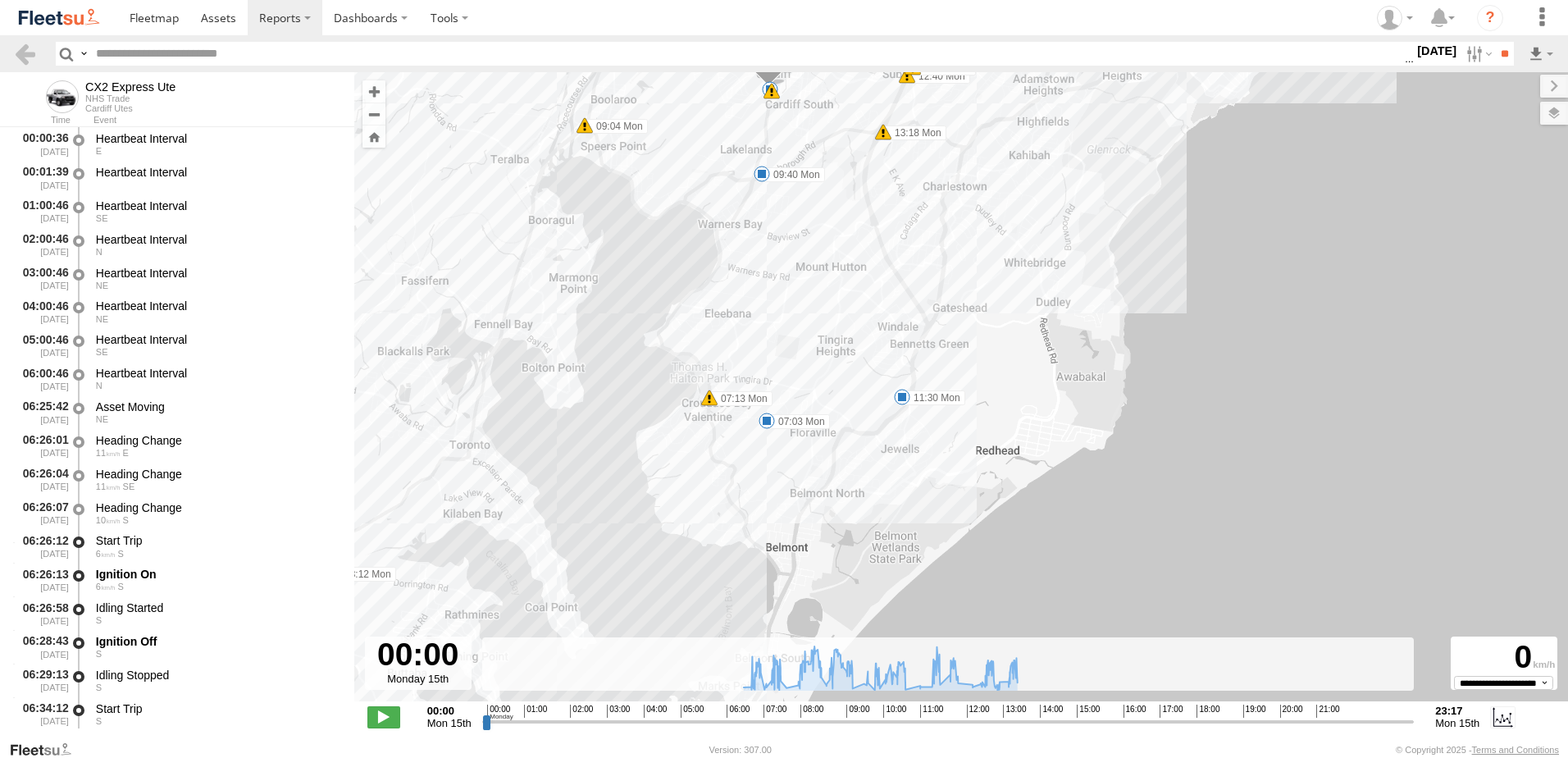
drag, startPoint x: 550, startPoint y: 464, endPoint x: 641, endPoint y: 216, distance: 264.2
click at [641, 216] on div "CX2 Express Ute 07:03 Mon 07:13 Mon 08:12 Mon 08:25 Mon 08:39 Mon 09:04 Mon 10:…" at bounding box center [962, 396] width 1214 height 647
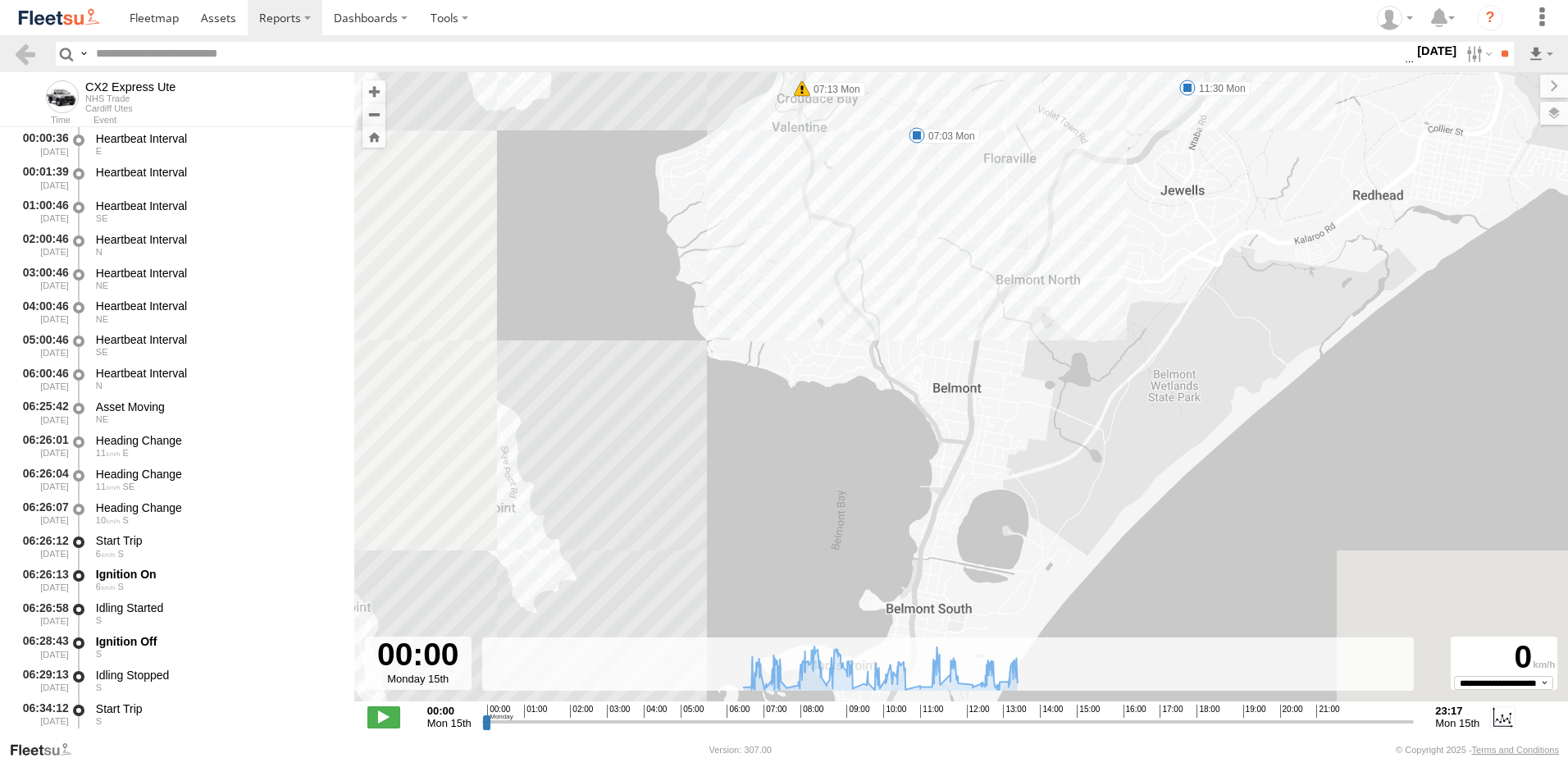
drag, startPoint x: 505, startPoint y: 414, endPoint x: 709, endPoint y: 108, distance: 367.8
click at [709, 108] on div "CX2 Express Ute 07:03 Mon 07:13 Mon 08:12 Mon 08:25 Mon 08:39 Mon 09:04 Mon 10:…" at bounding box center [962, 396] width 1214 height 647
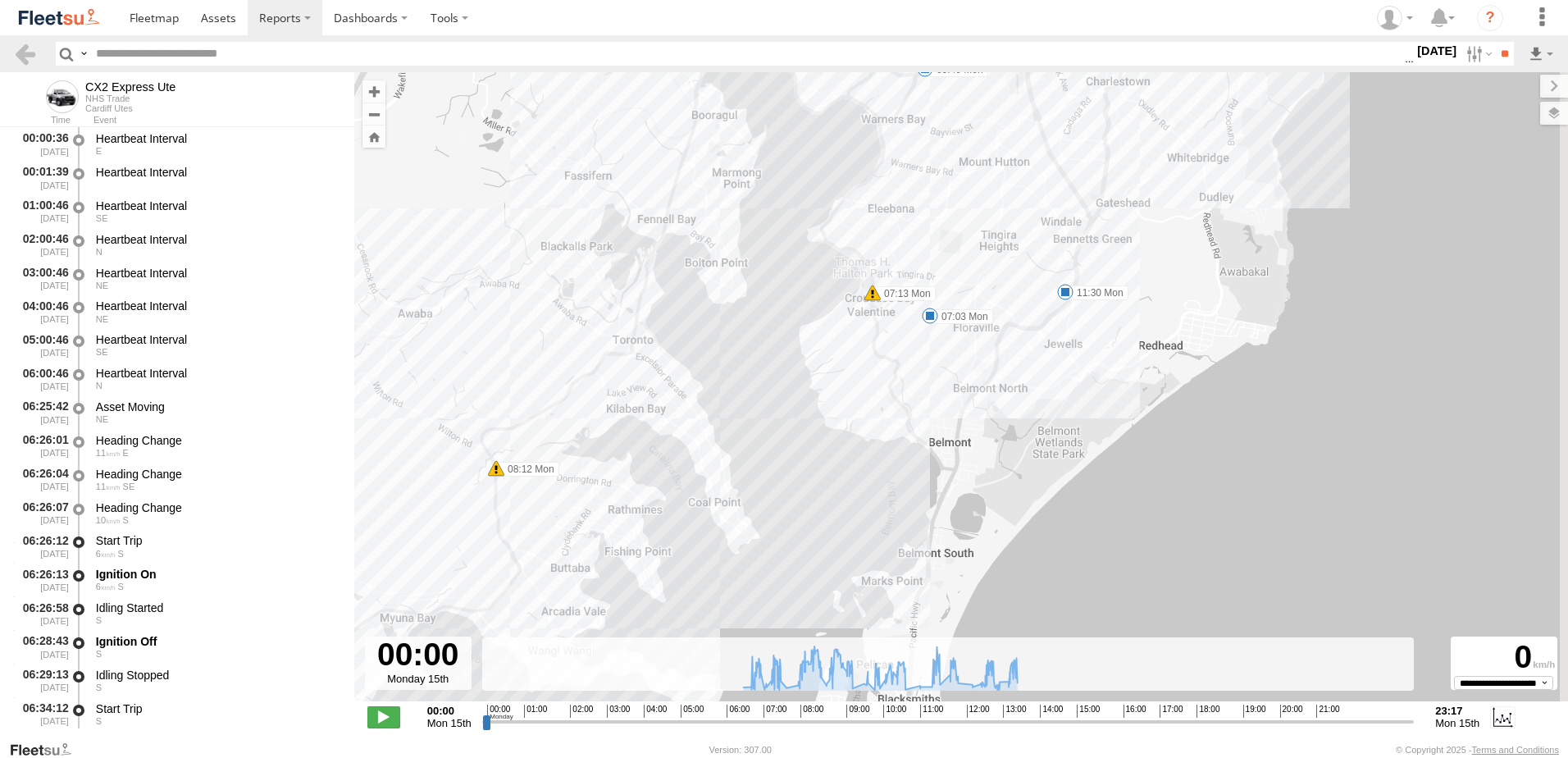
drag, startPoint x: 721, startPoint y: 279, endPoint x: 667, endPoint y: 661, distance: 385.8
click at [667, 661] on div "← Move left → Move right ↑ Move up ↓ Move down + Zoom in - Zoom out Home Jump l…" at bounding box center [962, 406] width 1214 height 668
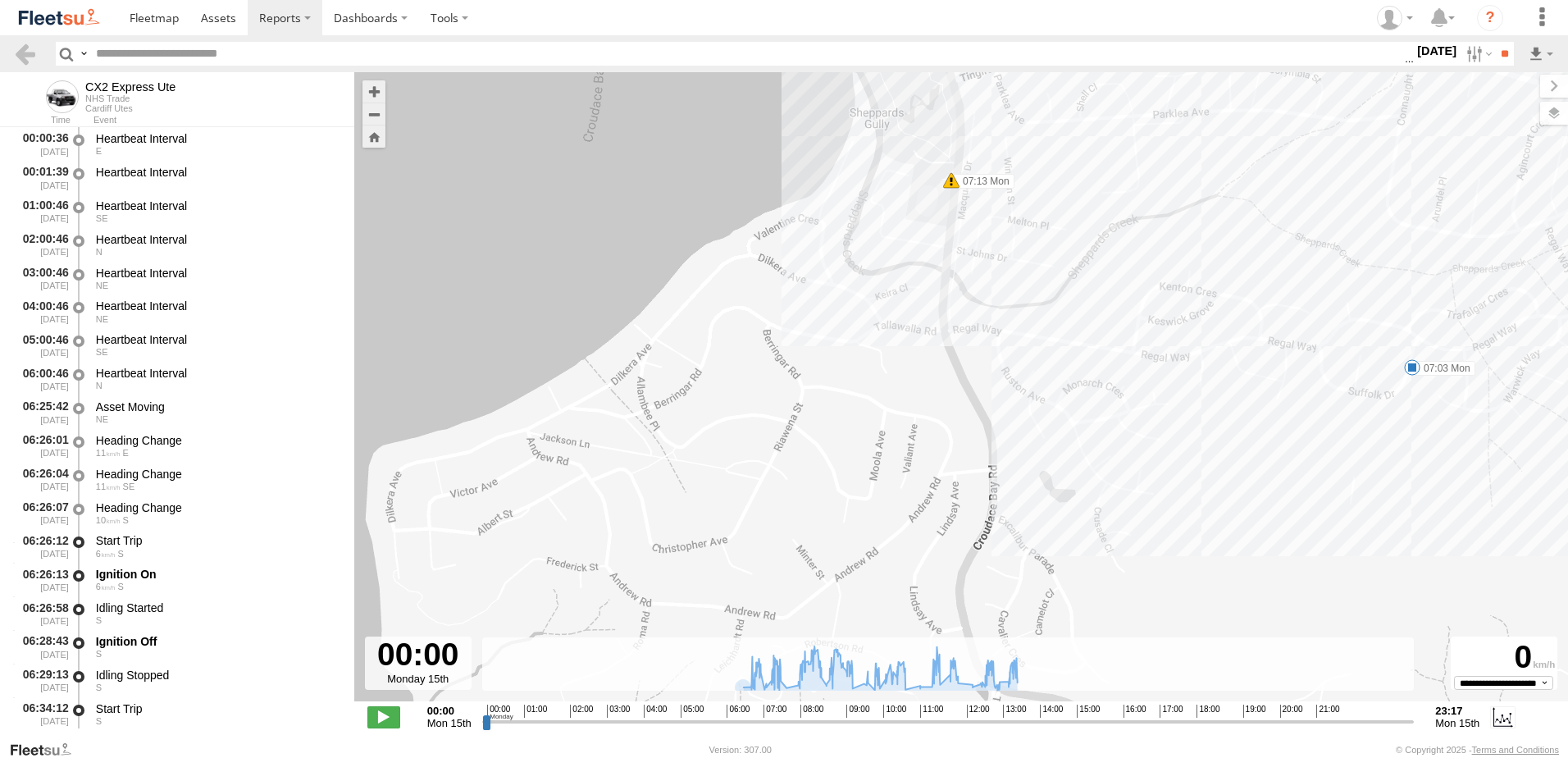
drag, startPoint x: 998, startPoint y: 471, endPoint x: 878, endPoint y: 231, distance: 268.3
click at [878, 231] on div "CX2 Express Ute 07:03 Mon 07:13 Mon 08:12 Mon 08:25 Mon 08:39 Mon 10:19 Mon 11:…" at bounding box center [962, 396] width 1214 height 647
click at [1435, 369] on label "07:03 Mon" at bounding box center [1444, 369] width 63 height 15
click at [1293, 420] on div "CX2 Express Ute 07:03 Mon 07:13 Mon 08:12 Mon 08:25 Mon 08:39 Mon 10:19 Mon 11:…" at bounding box center [962, 396] width 1214 height 647
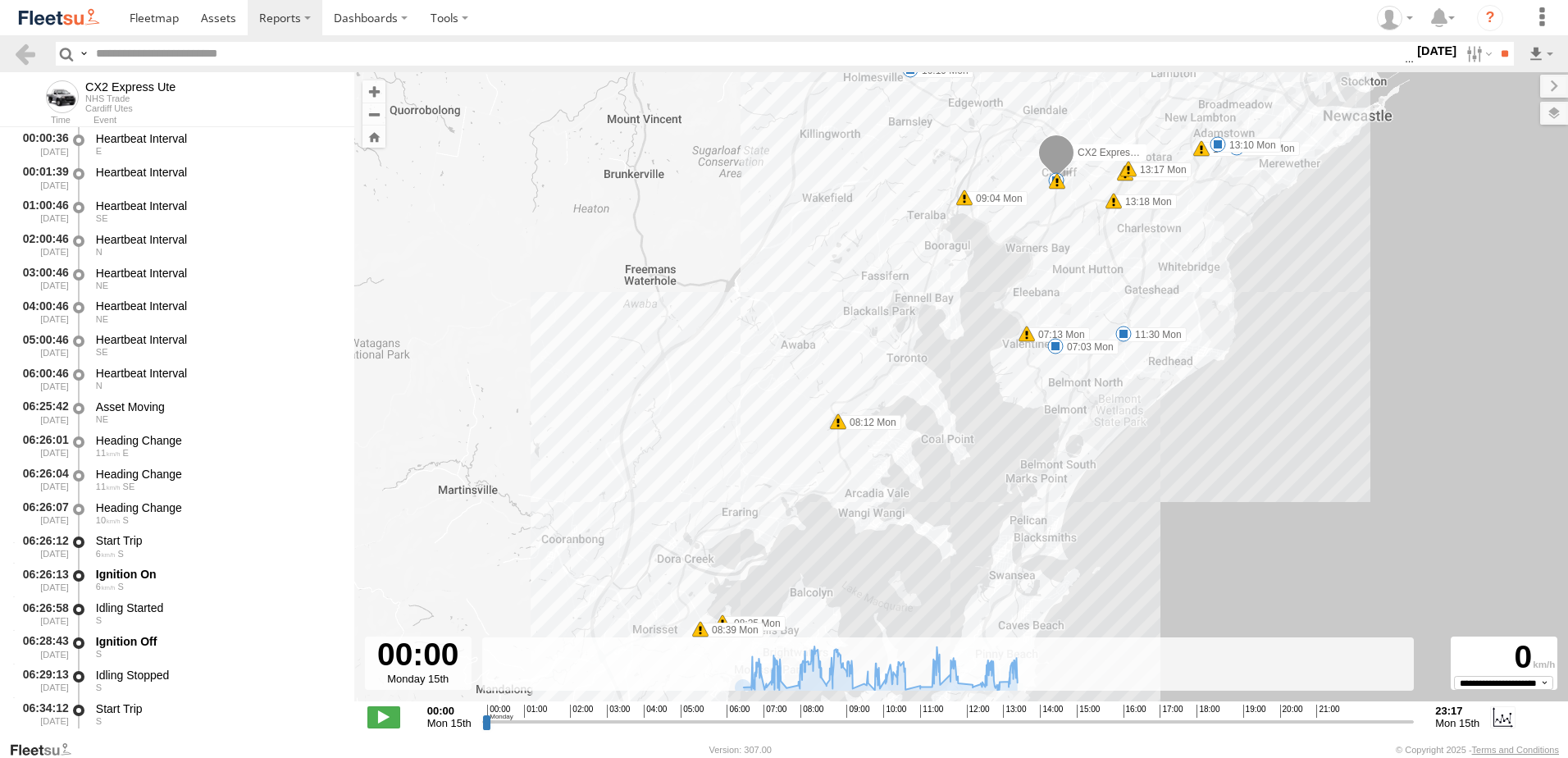
drag, startPoint x: 772, startPoint y: 447, endPoint x: 748, endPoint y: 392, distance: 60.0
click at [748, 392] on div "CX2 Express Ute 07:03 Mon 07:13 Mon 08:12 Mon 08:25 Mon 08:39 Mon 10:19 Mon 11:…" at bounding box center [962, 396] width 1214 height 647
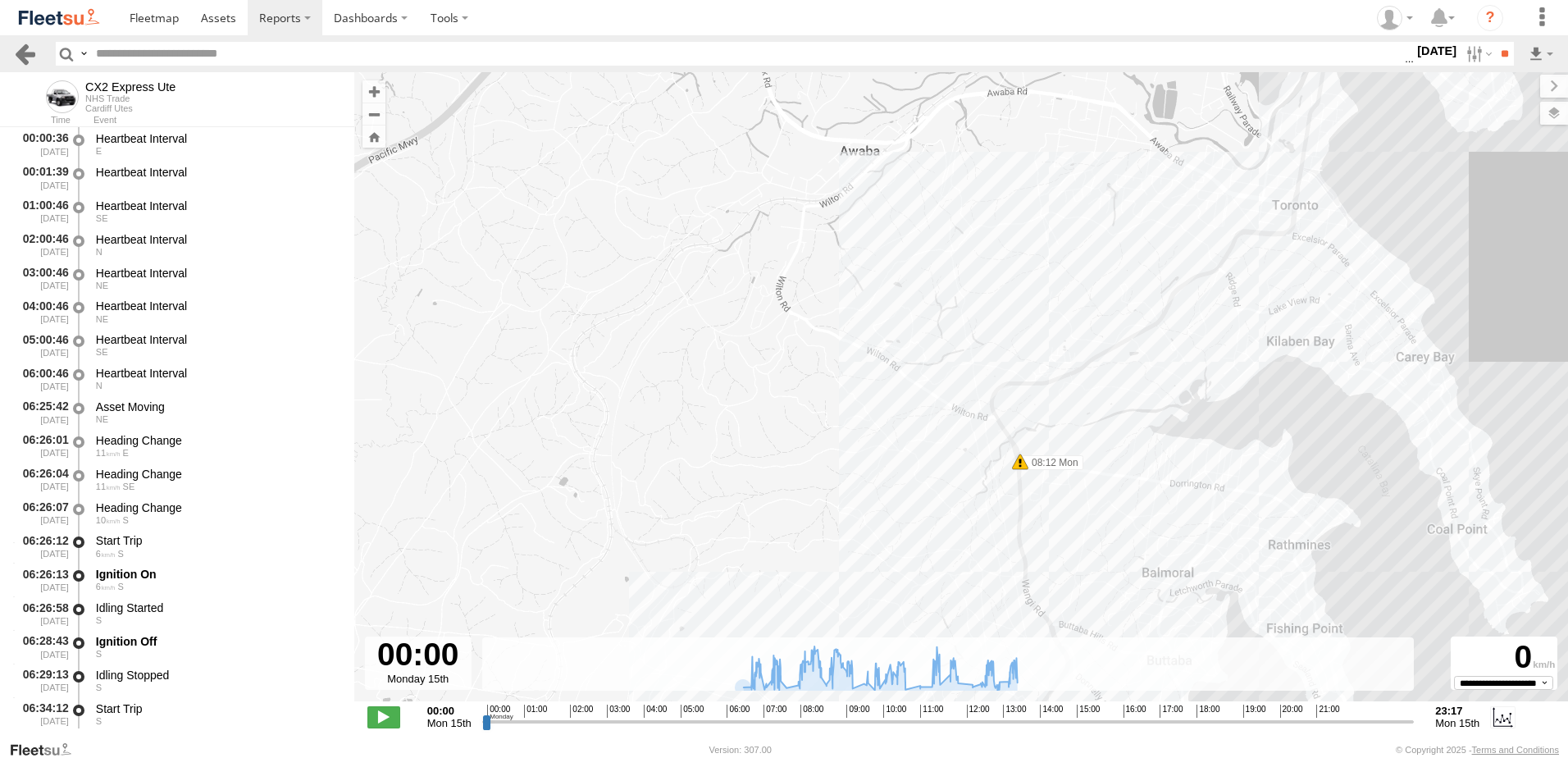
click at [29, 49] on link at bounding box center [25, 54] width 24 height 24
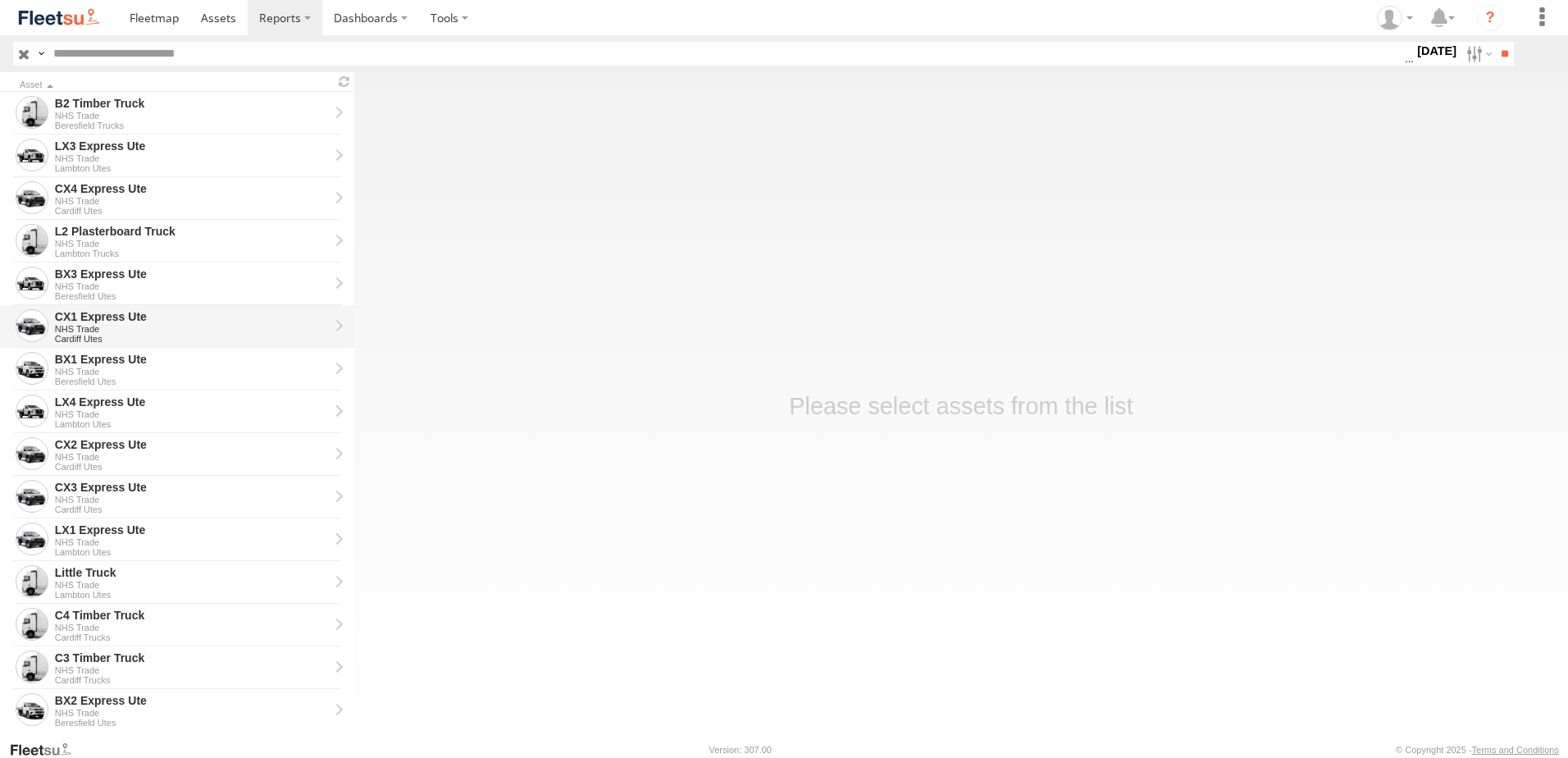
click at [79, 317] on div "CX1 Express Ute" at bounding box center [191, 317] width 274 height 15
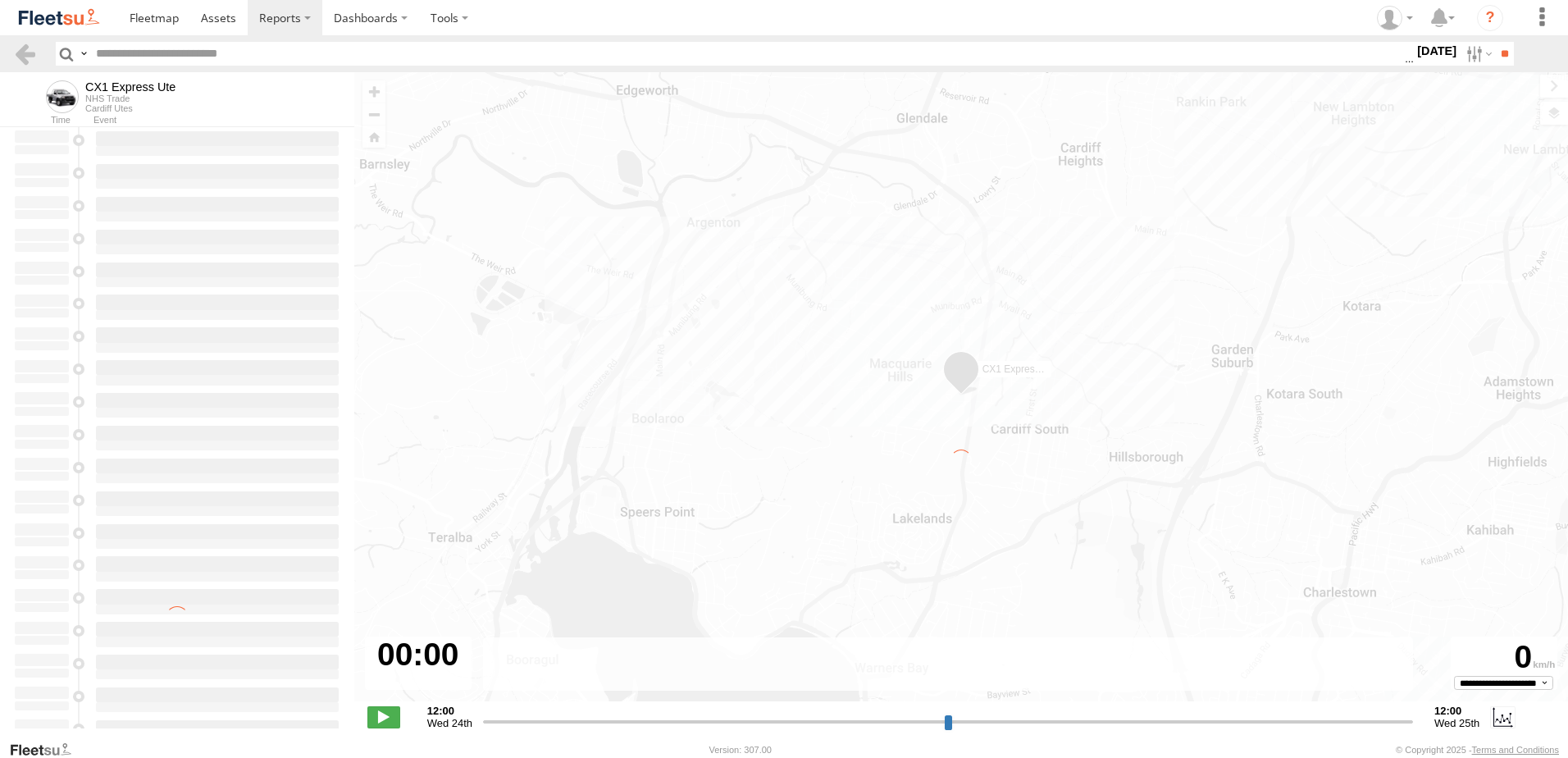
type input "**********"
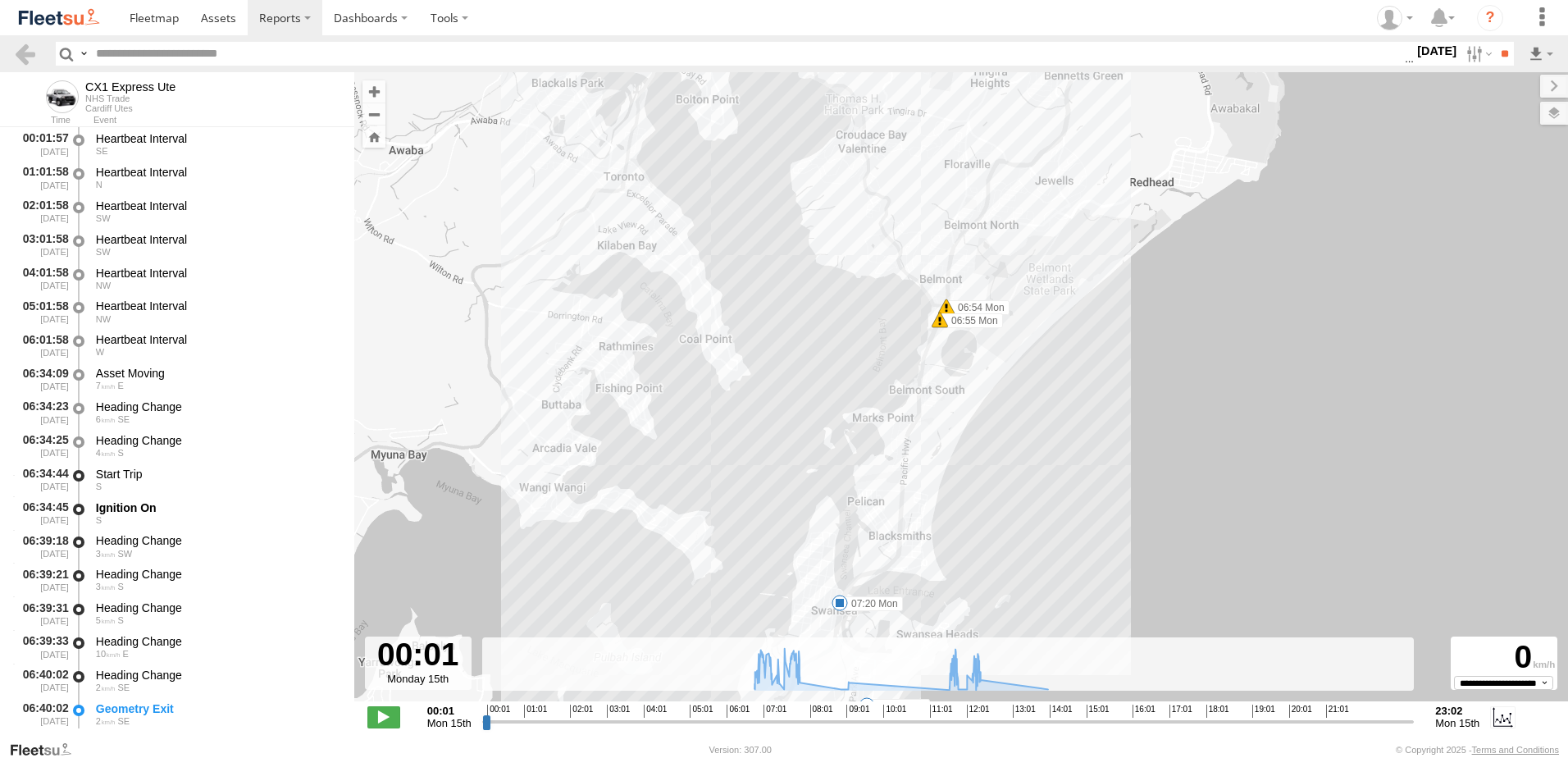
drag, startPoint x: 904, startPoint y: 461, endPoint x: 918, endPoint y: 196, distance: 265.4
click at [918, 196] on div "CX1 Express Ute 06:41 Mon 06:43 Mon 06:54 Mon 06:55 Mon 07:08 Mon 07:20 Mon 11:…" at bounding box center [962, 396] width 1214 height 647
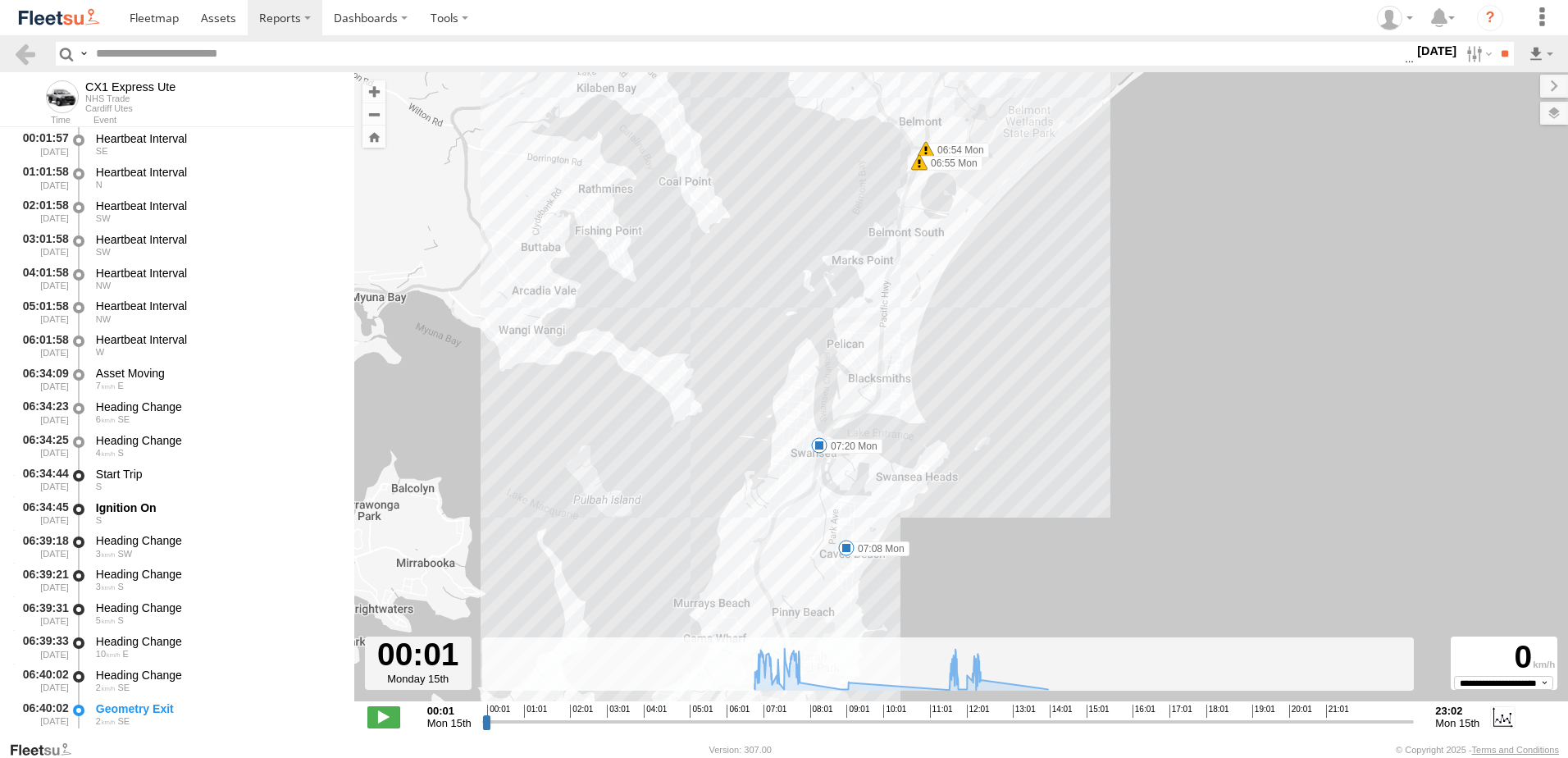
drag, startPoint x: 844, startPoint y: 500, endPoint x: 807, endPoint y: 229, distance: 273.5
click at [807, 229] on div "CX1 Express Ute 06:41 Mon 06:43 Mon 06:54 Mon 06:55 Mon 07:08 Mon 07:20 Mon 11:…" at bounding box center [962, 396] width 1214 height 647
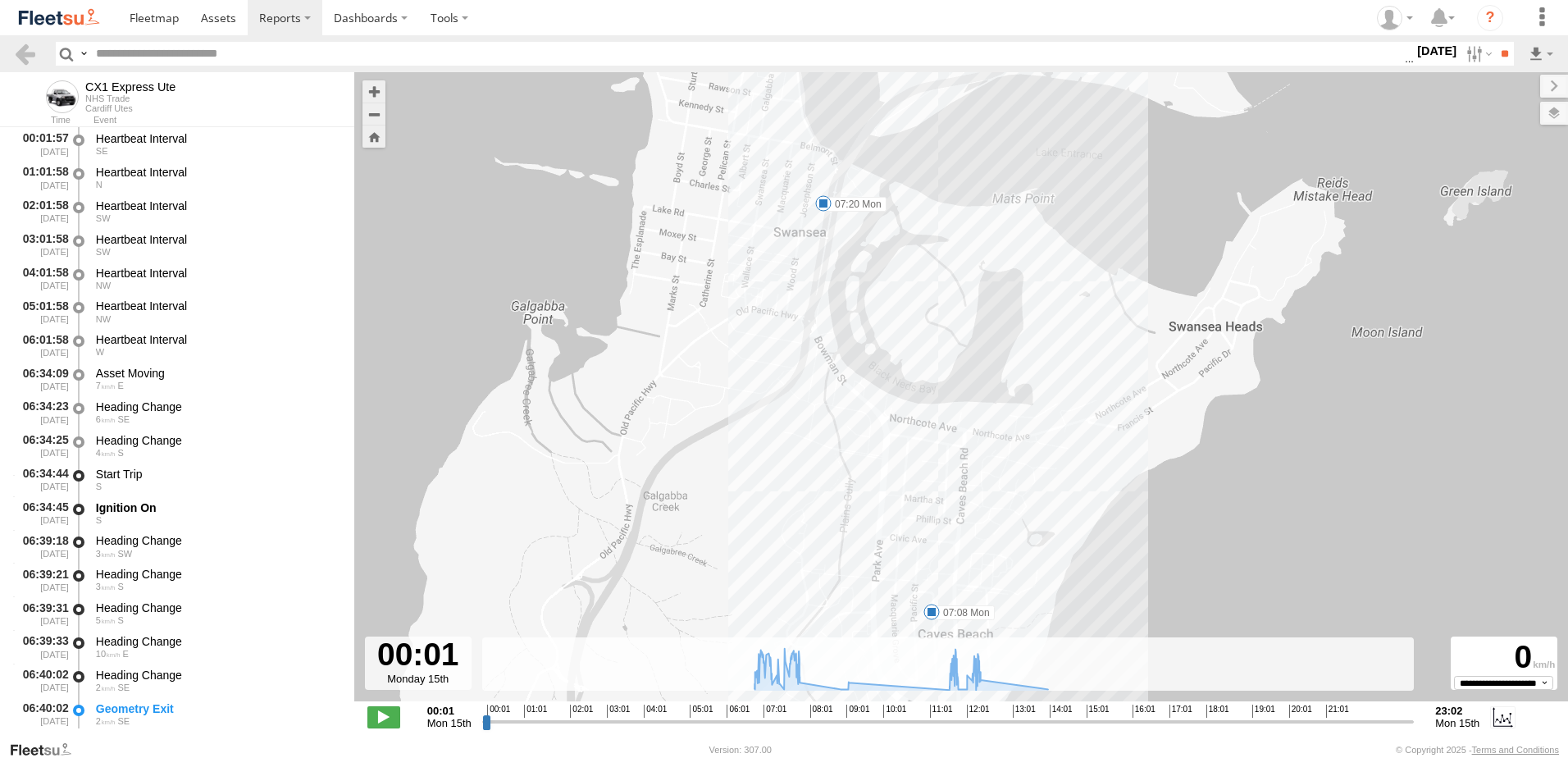
click at [861, 203] on label "07:20 Mon" at bounding box center [855, 204] width 63 height 15
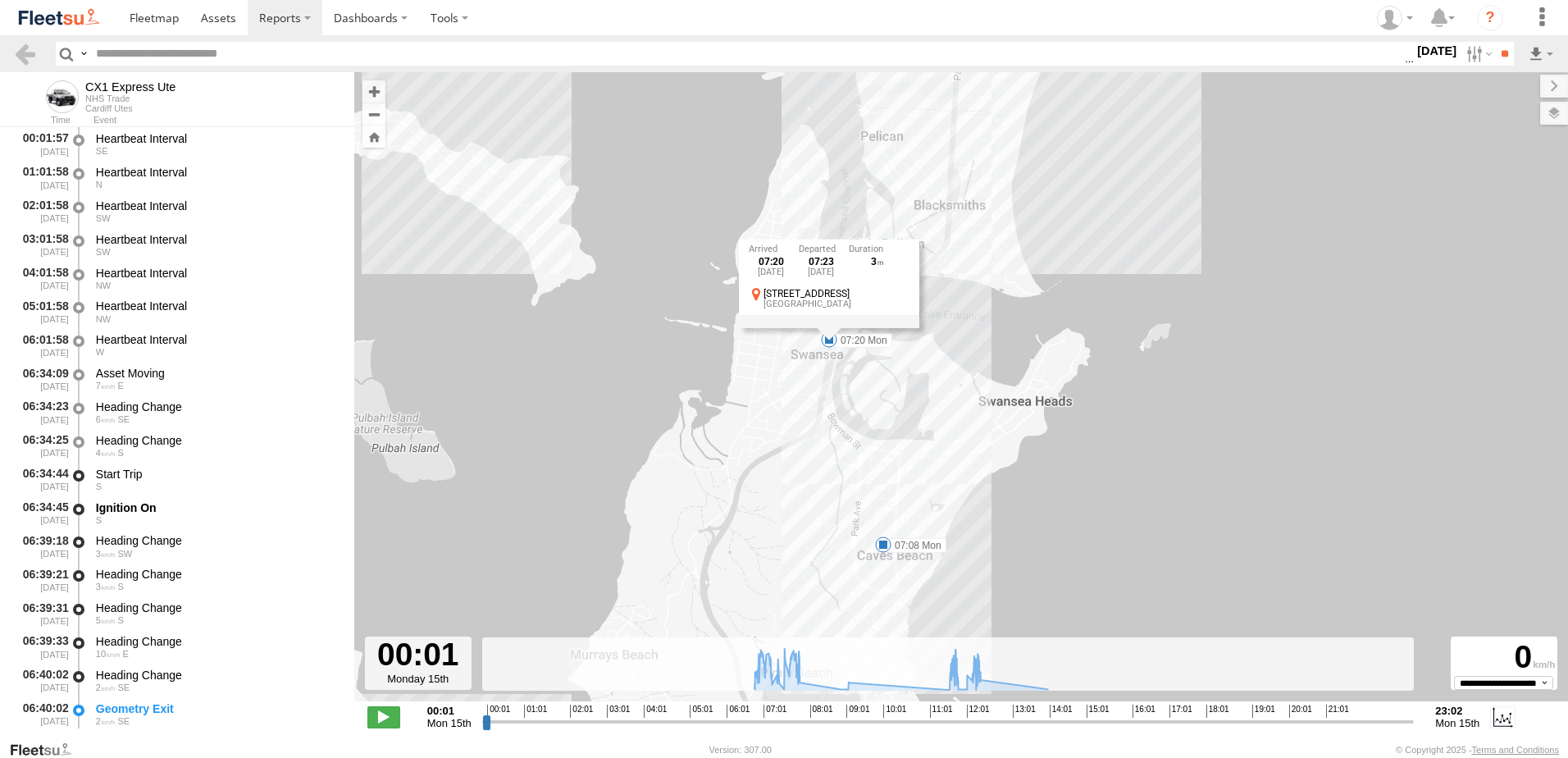
drag, startPoint x: 1024, startPoint y: 144, endPoint x: 1026, endPoint y: 251, distance: 107.0
click at [1026, 251] on div "CX1 Express Ute 06:41 Mon 06:43 Mon 06:54 Mon 06:55 Mon 07:08 Mon 07:20 Mon 11:…" at bounding box center [962, 396] width 1214 height 647
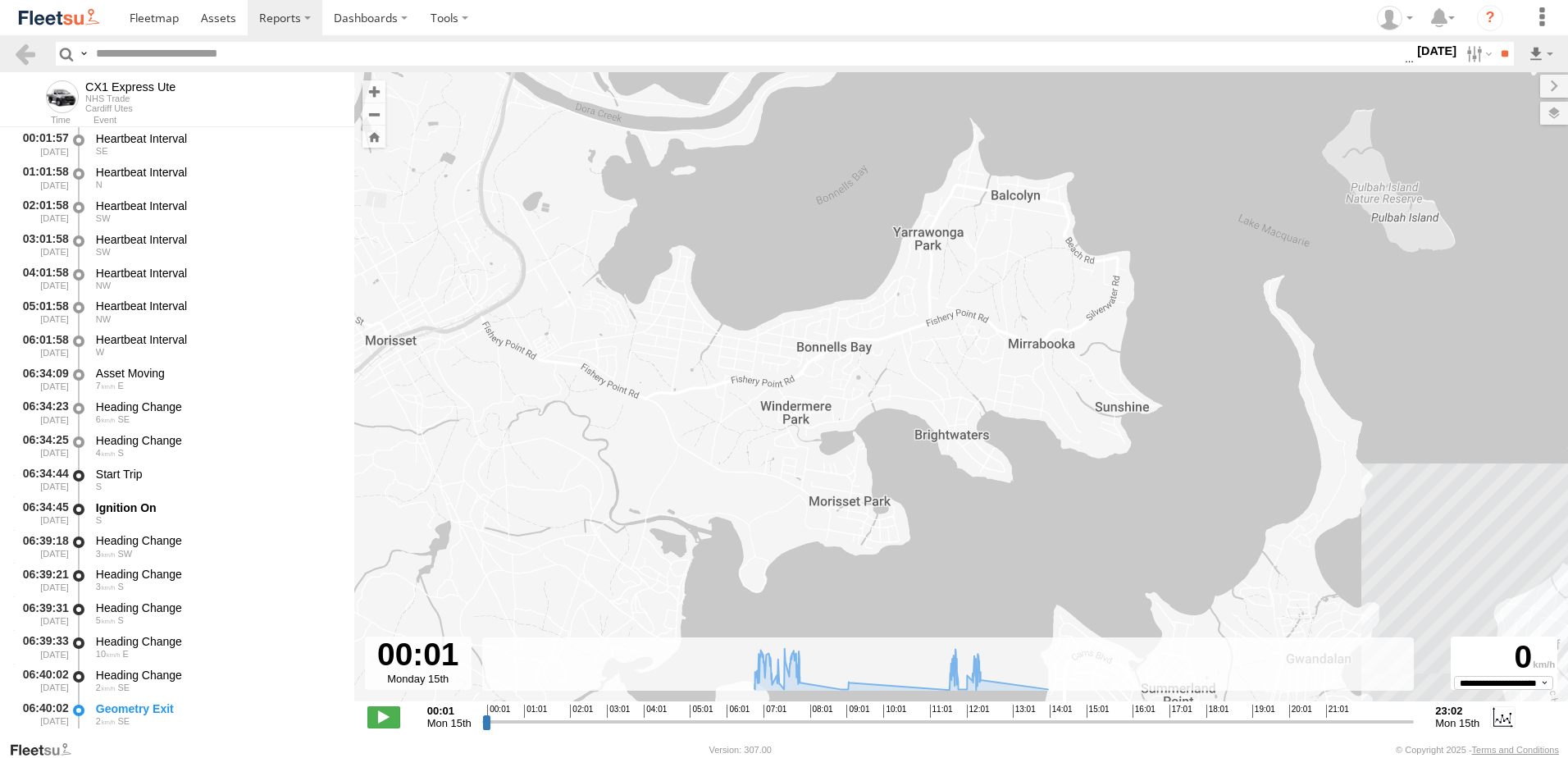
drag, startPoint x: 444, startPoint y: 363, endPoint x: 569, endPoint y: 376, distance: 125.7
click at [569, 376] on div "CX1 Express Ute 06:41 Mon 06:43 Mon 06:54 Mon 06:55 Mon 07:08 Mon 07:20 Mon 11:…" at bounding box center [962, 396] width 1214 height 647
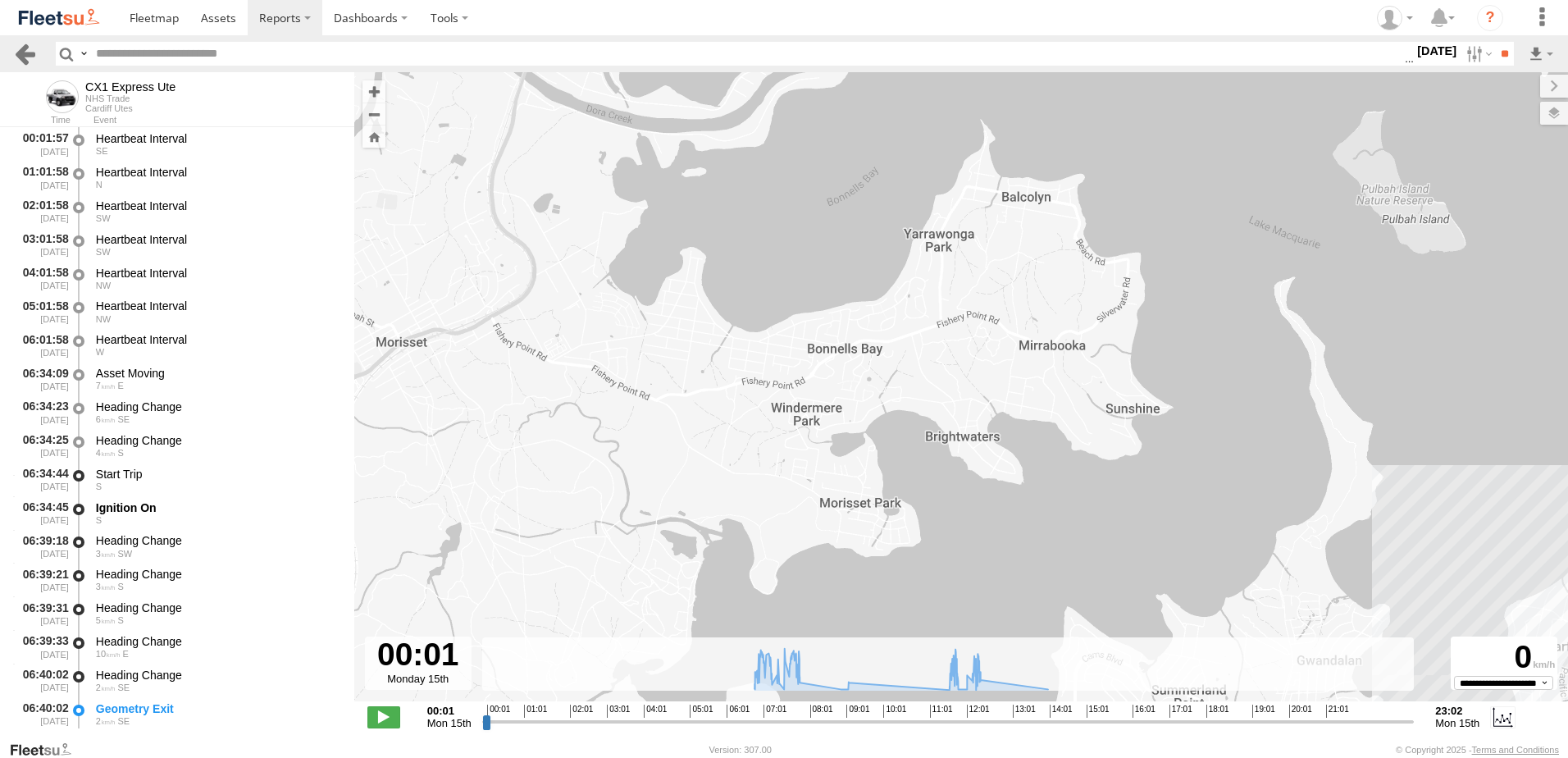
click at [29, 54] on link at bounding box center [25, 54] width 24 height 24
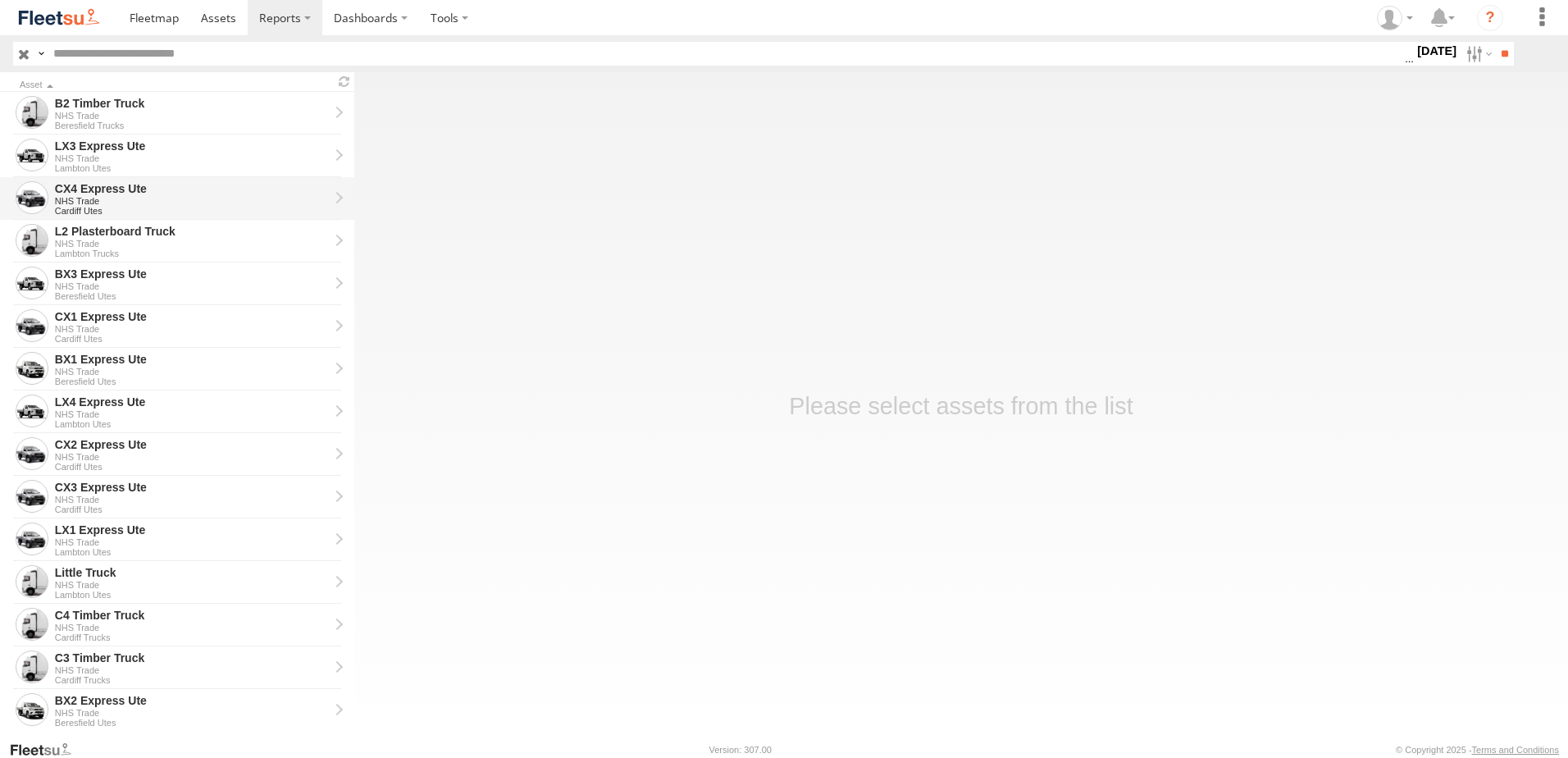
click at [72, 187] on div "CX4 Express Ute" at bounding box center [191, 189] width 274 height 15
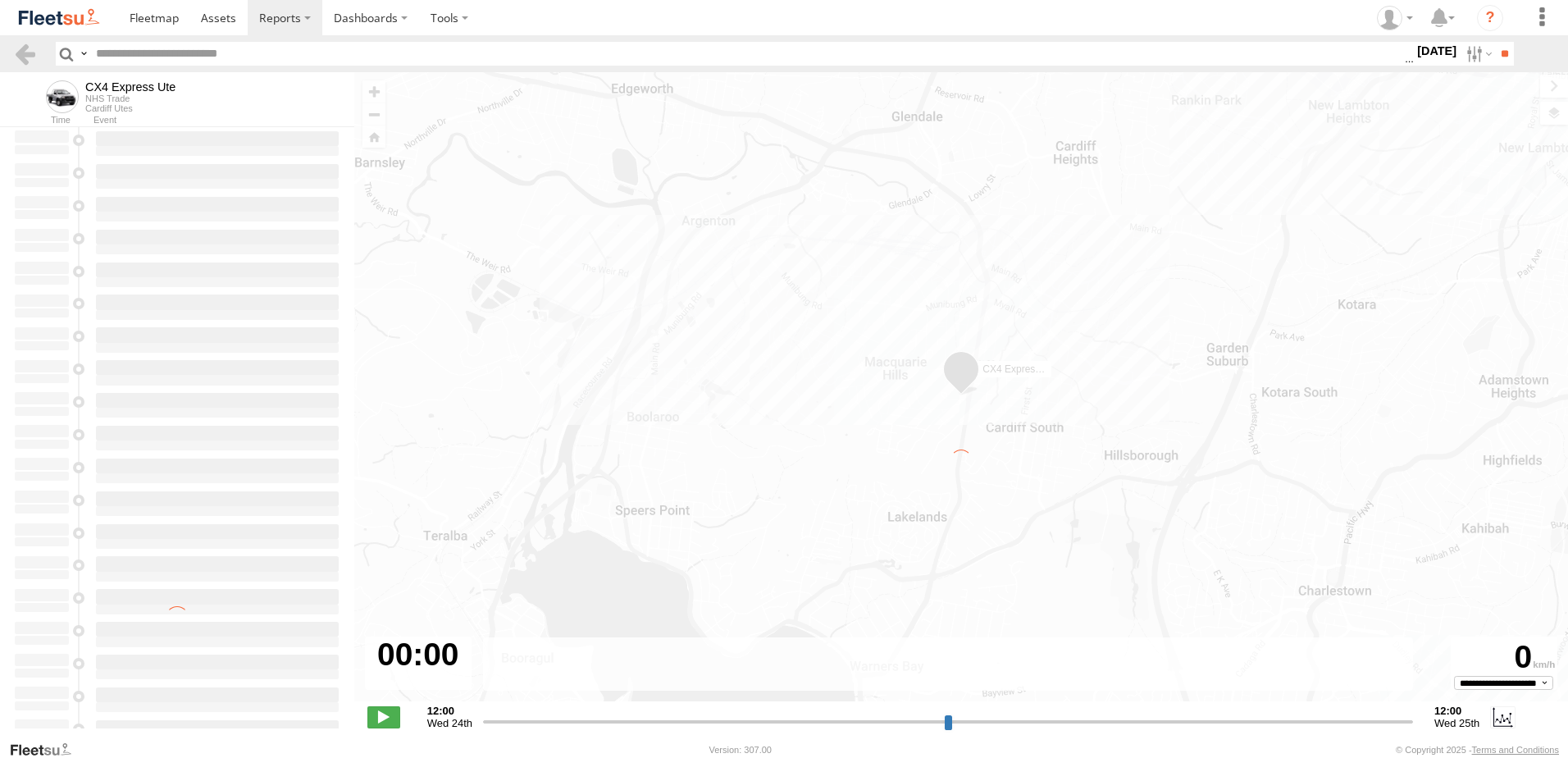
type input "**********"
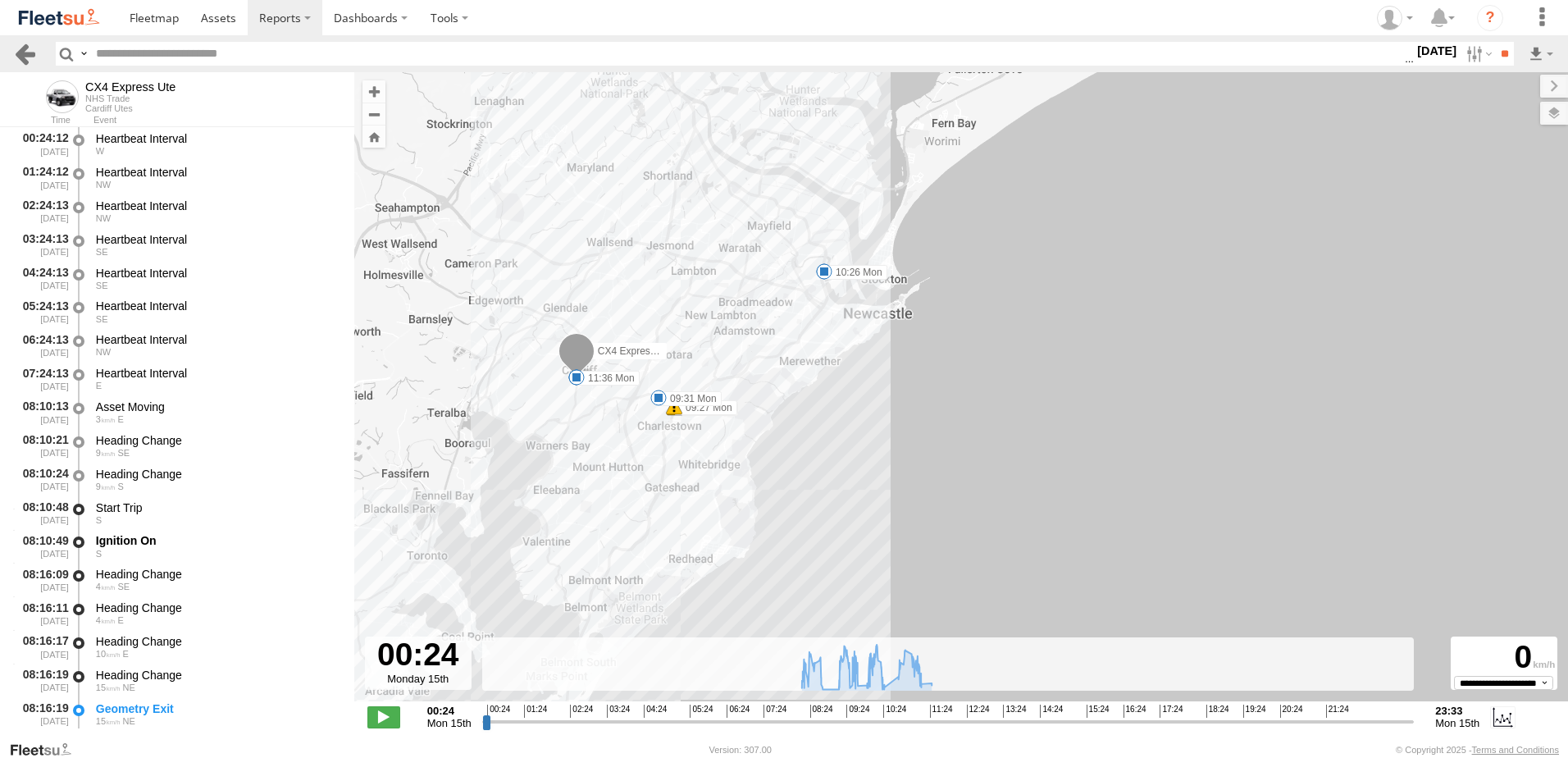
click at [24, 50] on link at bounding box center [25, 54] width 24 height 24
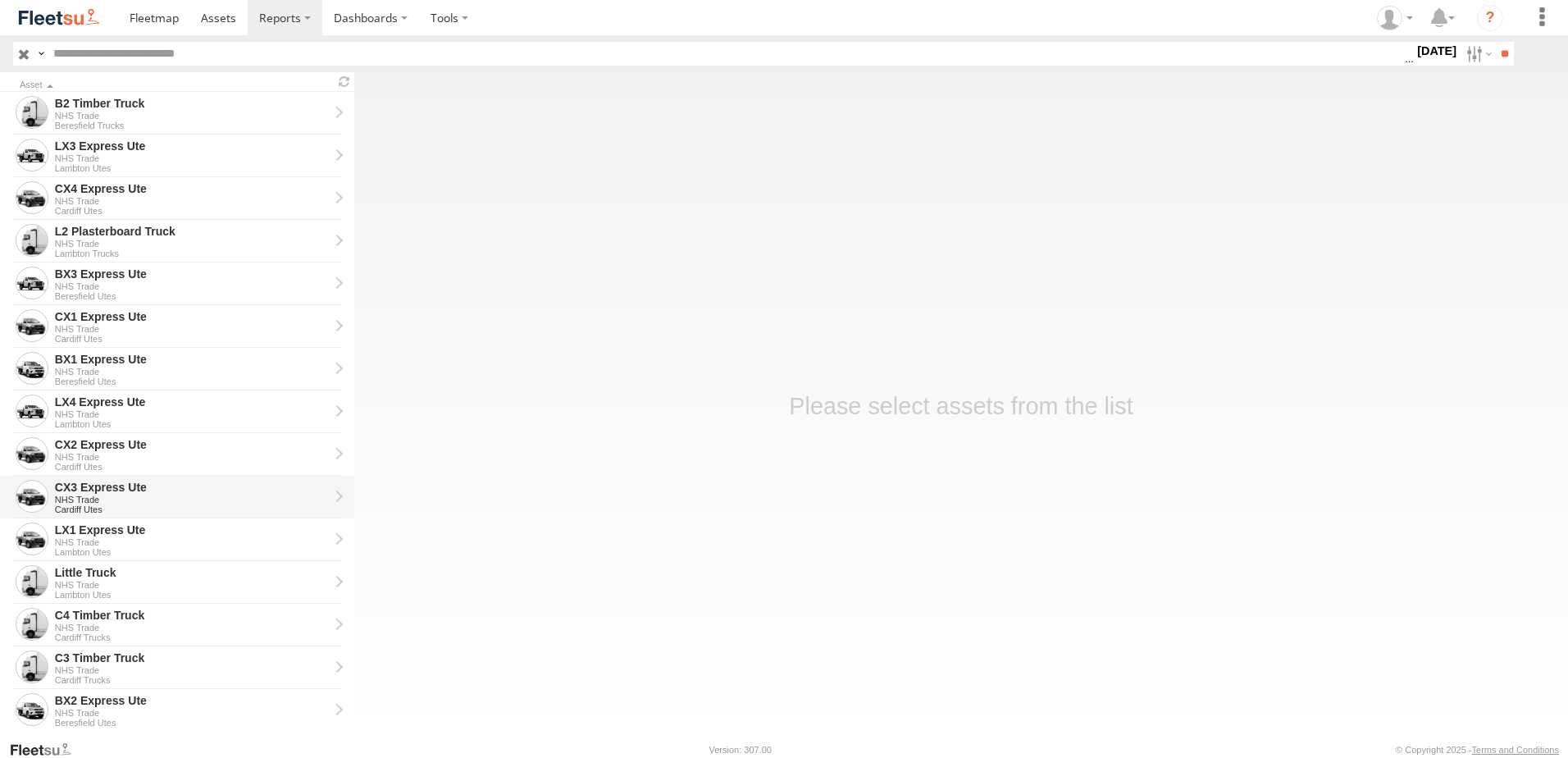
click at [71, 489] on div "CX3 Express Ute" at bounding box center [191, 487] width 274 height 15
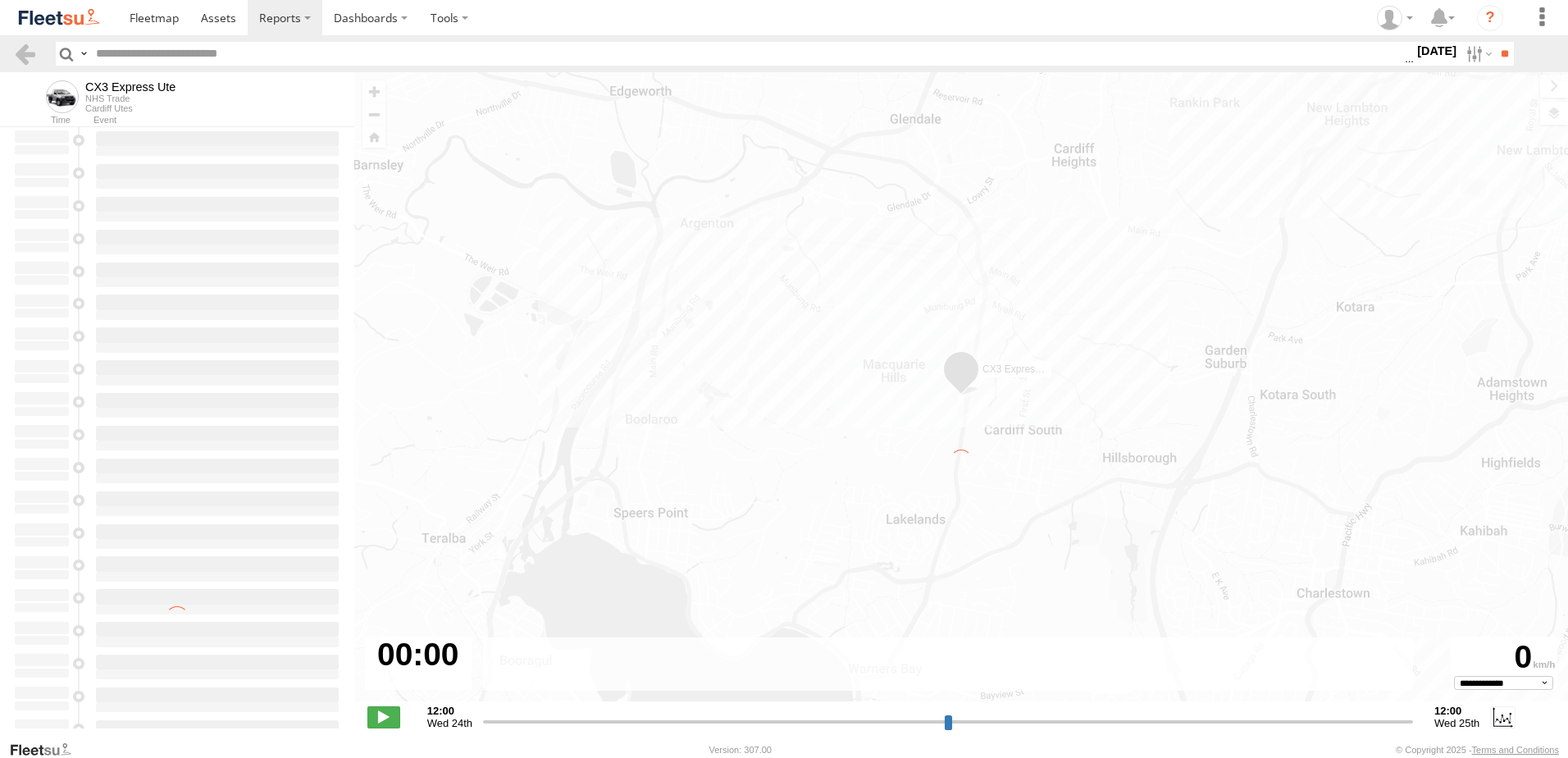
type input "**********"
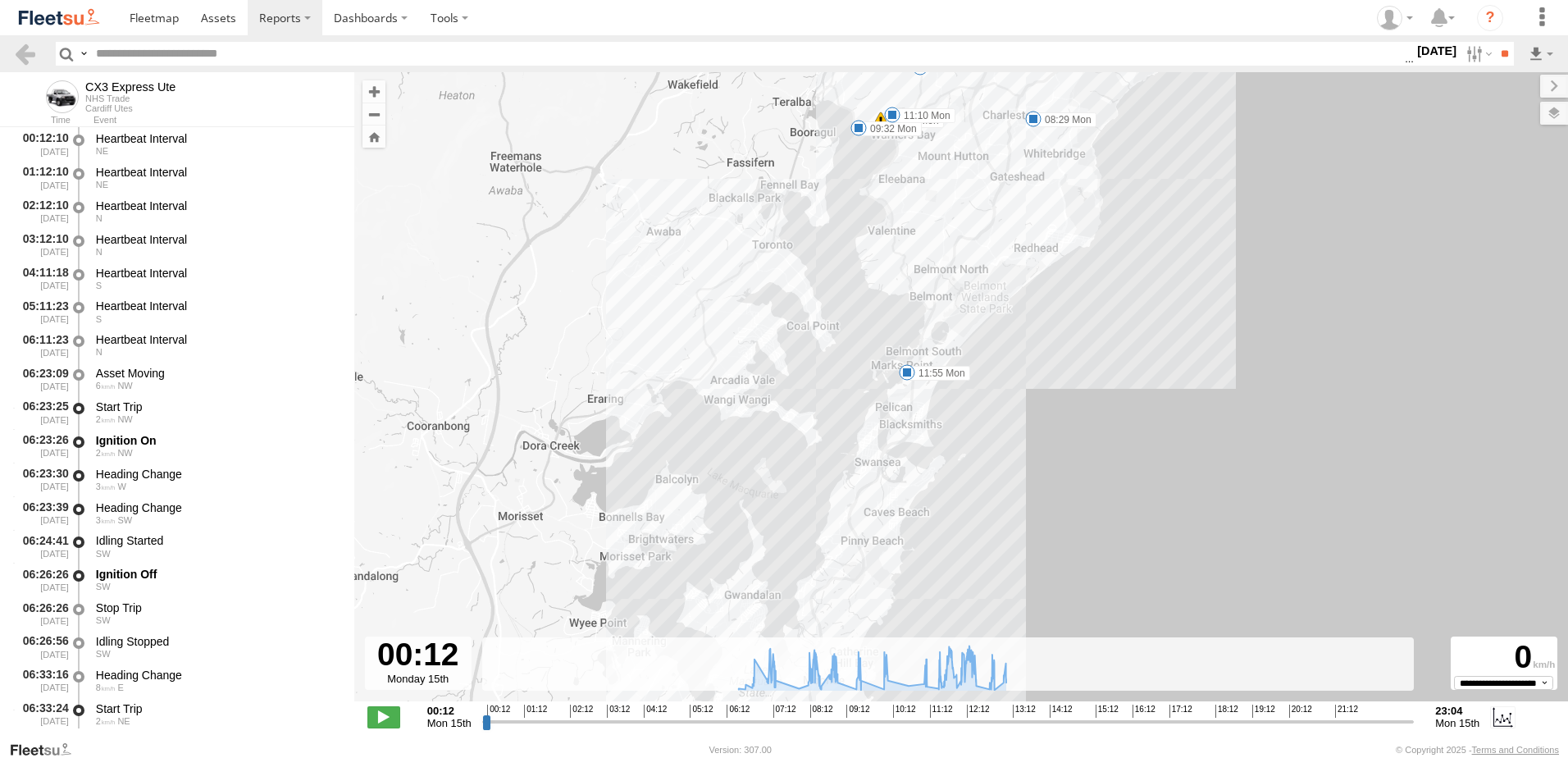
drag, startPoint x: 701, startPoint y: 518, endPoint x: 706, endPoint y: 306, distance: 212.1
click at [706, 306] on div "CX3 Express Ute 07:01 Mon 08:29 Mon 09:24 Mon 09:32 Mon 11:10 Mon 11:55 Mon 12" at bounding box center [962, 396] width 1214 height 647
click at [26, 50] on link at bounding box center [25, 54] width 24 height 24
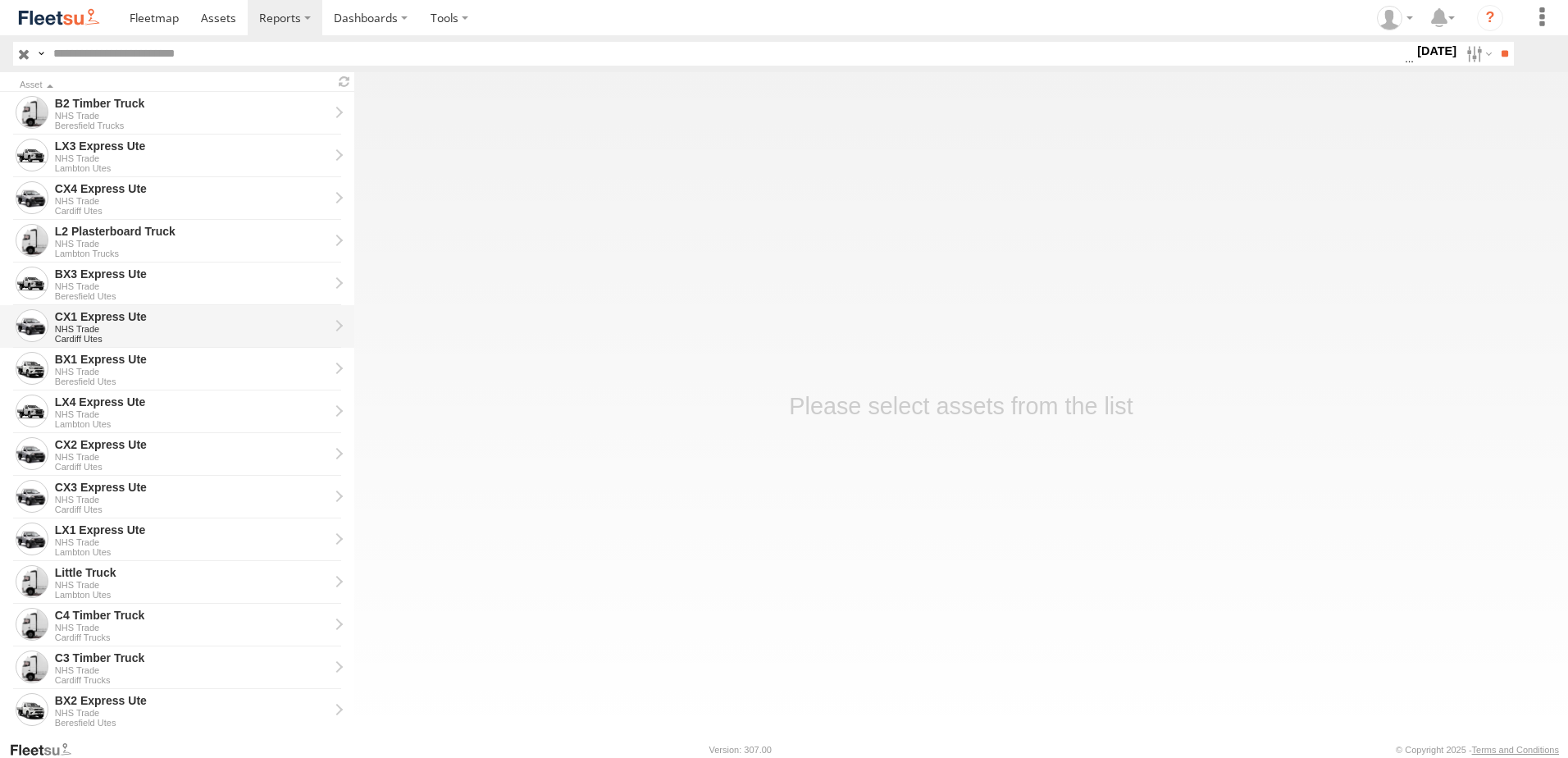
click at [69, 313] on div "CX1 Express Ute" at bounding box center [191, 317] width 274 height 15
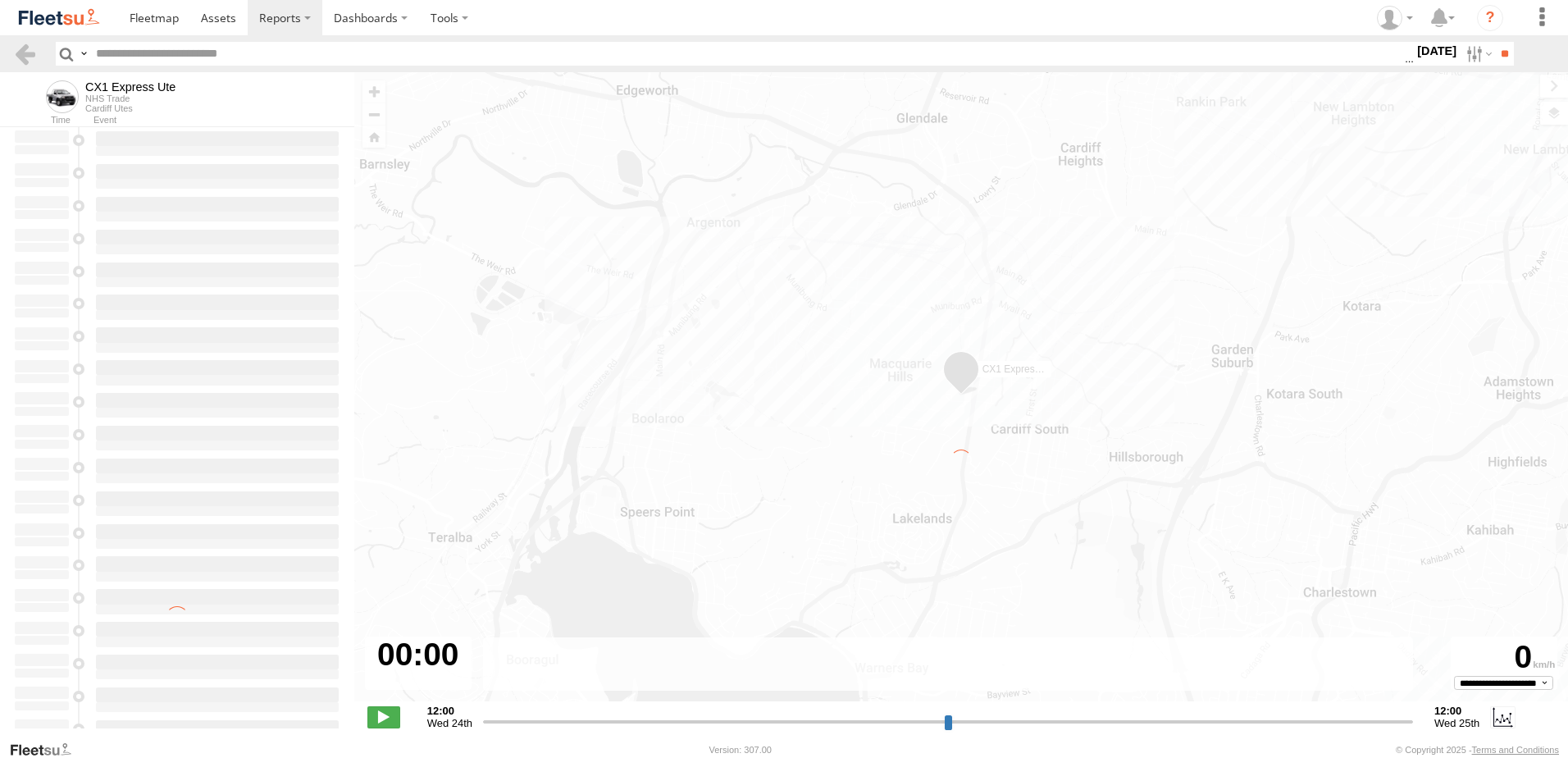
type input "**********"
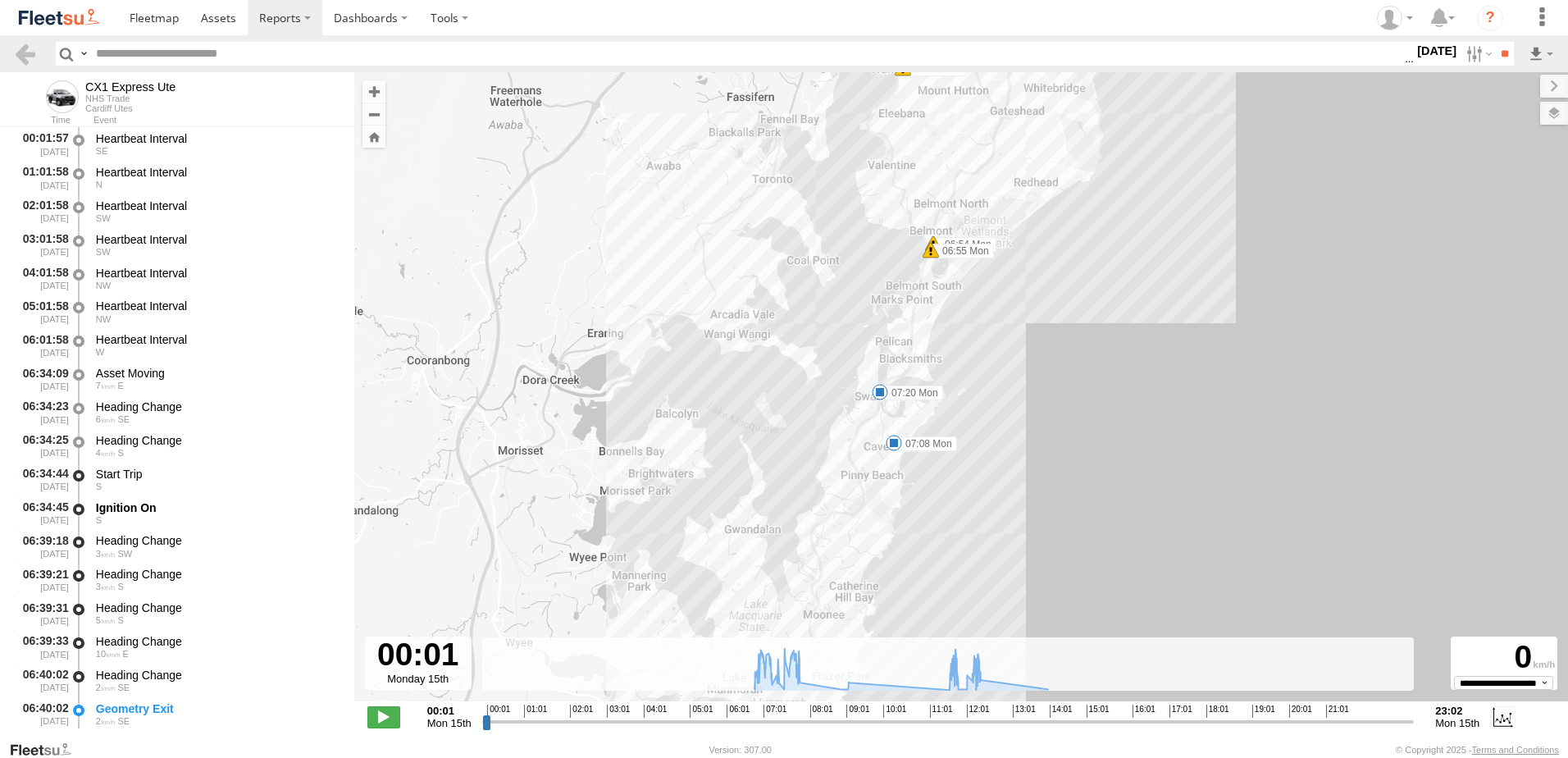
drag, startPoint x: 781, startPoint y: 449, endPoint x: 791, endPoint y: 242, distance: 207.2
click at [791, 242] on div "CX1 Express Ute 06:41 Mon 06:43 Mon 06:54 Mon 06:55 Mon 07:08 Mon 07:20 Mon 11:…" at bounding box center [962, 396] width 1214 height 647
click at [16, 49] on link at bounding box center [25, 54] width 24 height 24
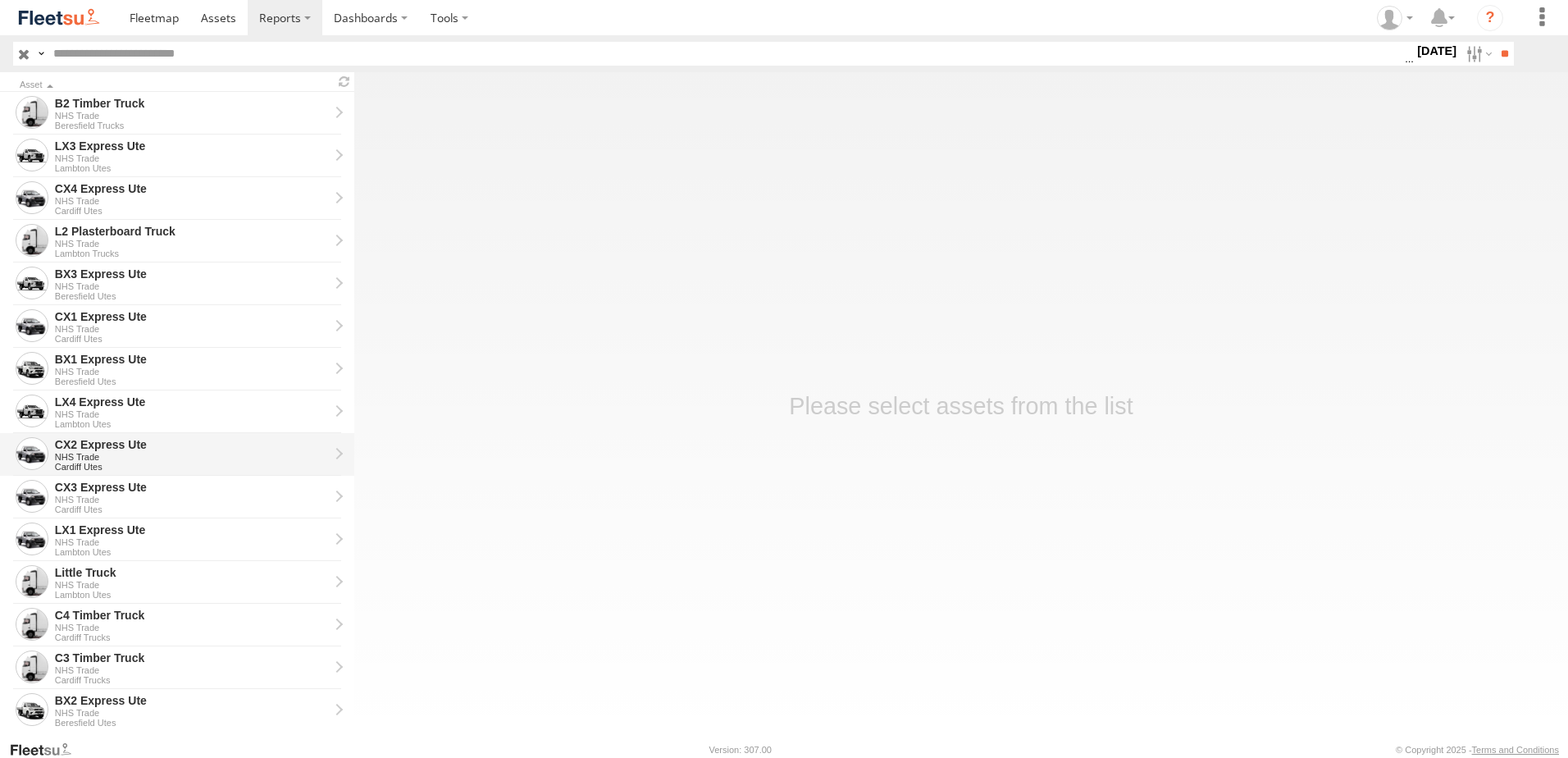
click at [81, 448] on div "CX2 Express Ute" at bounding box center [191, 445] width 274 height 15
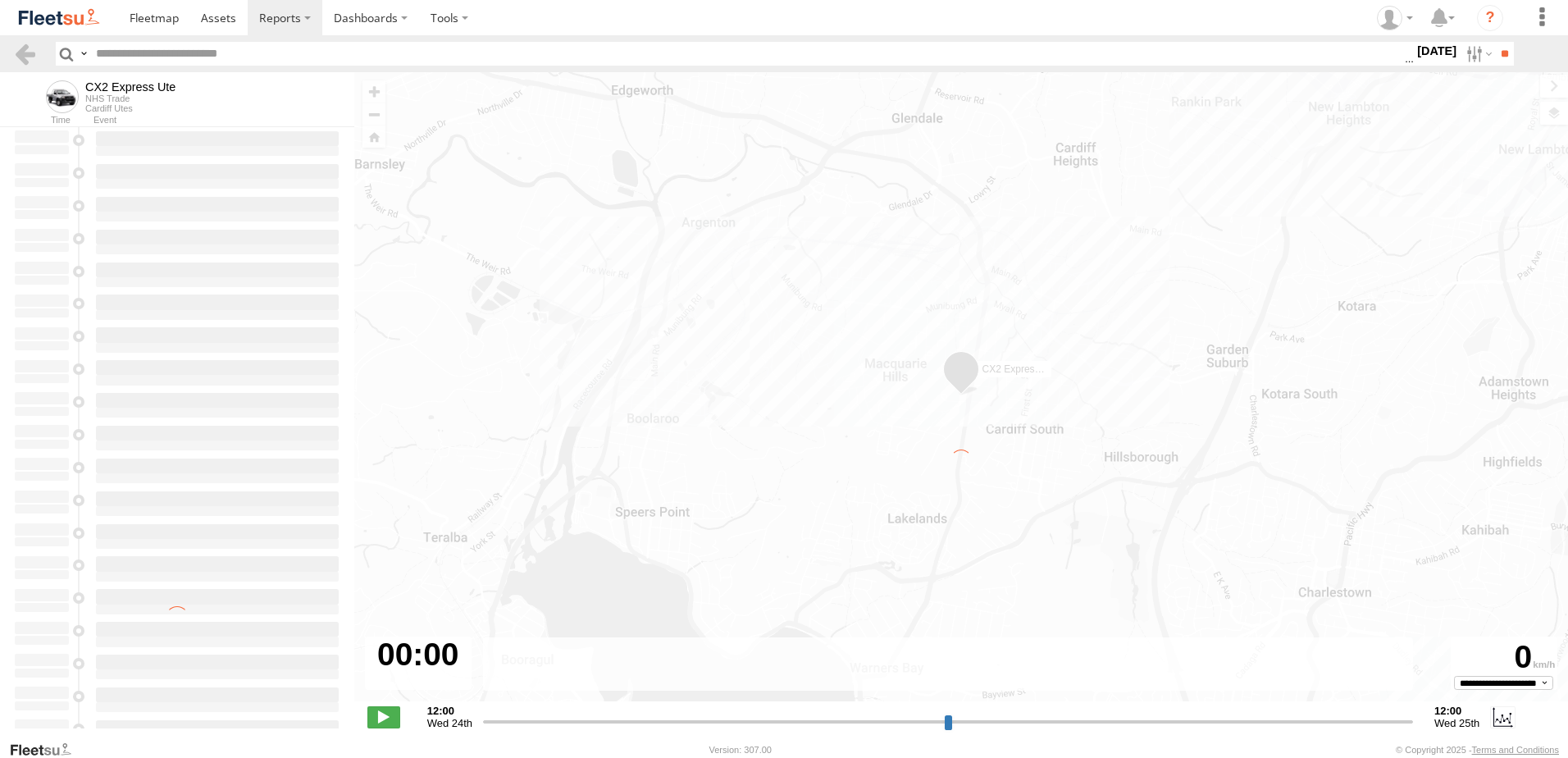
type input "**********"
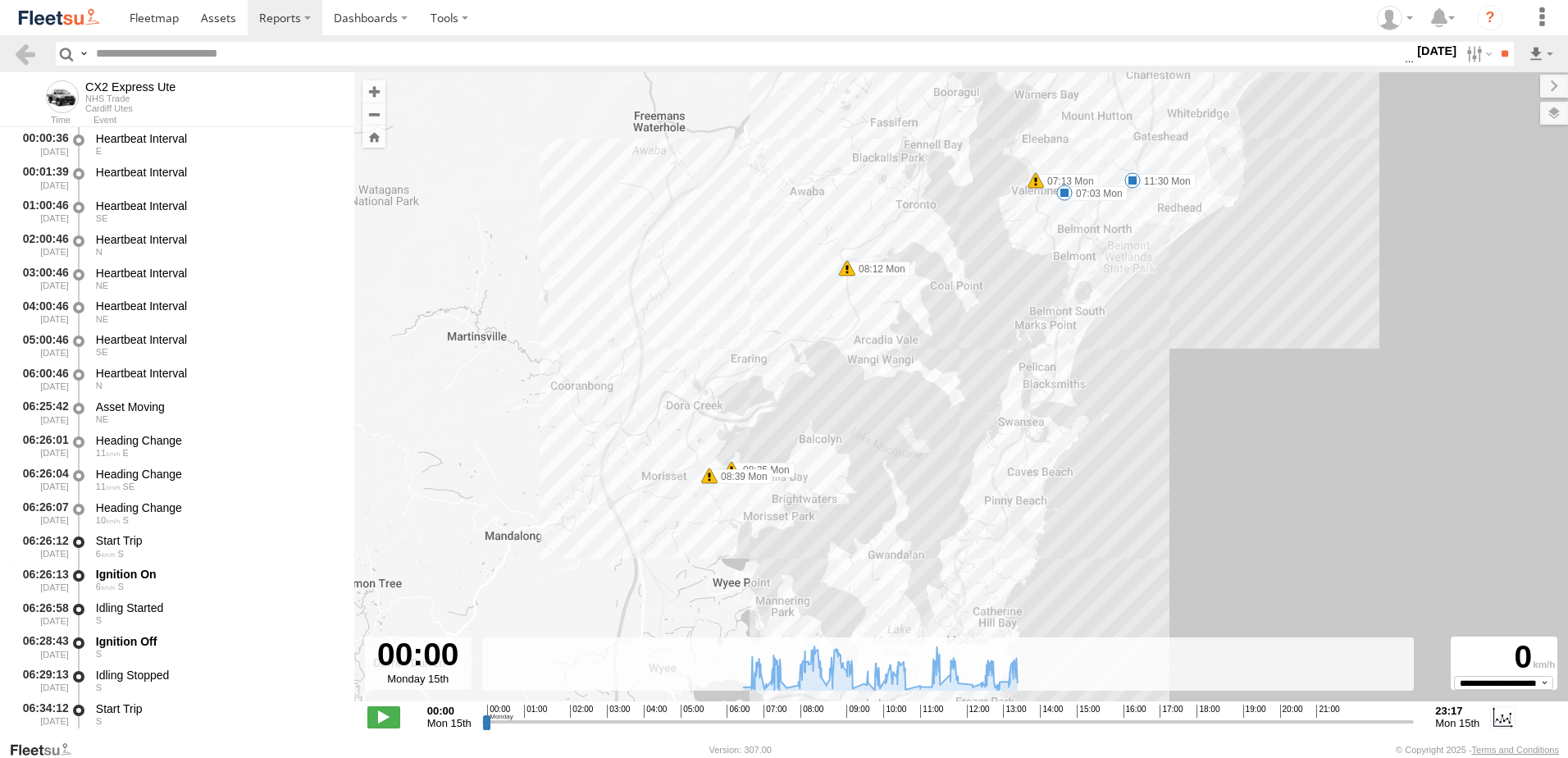
drag, startPoint x: 802, startPoint y: 388, endPoint x: 810, endPoint y: 187, distance: 201.2
click at [810, 187] on div "CX2 Express Ute 07:03 Mon 07:13 Mon 08:12 Mon 08:25 Mon 08:39 Mon 09:04 Mon 10:…" at bounding box center [962, 396] width 1214 height 647
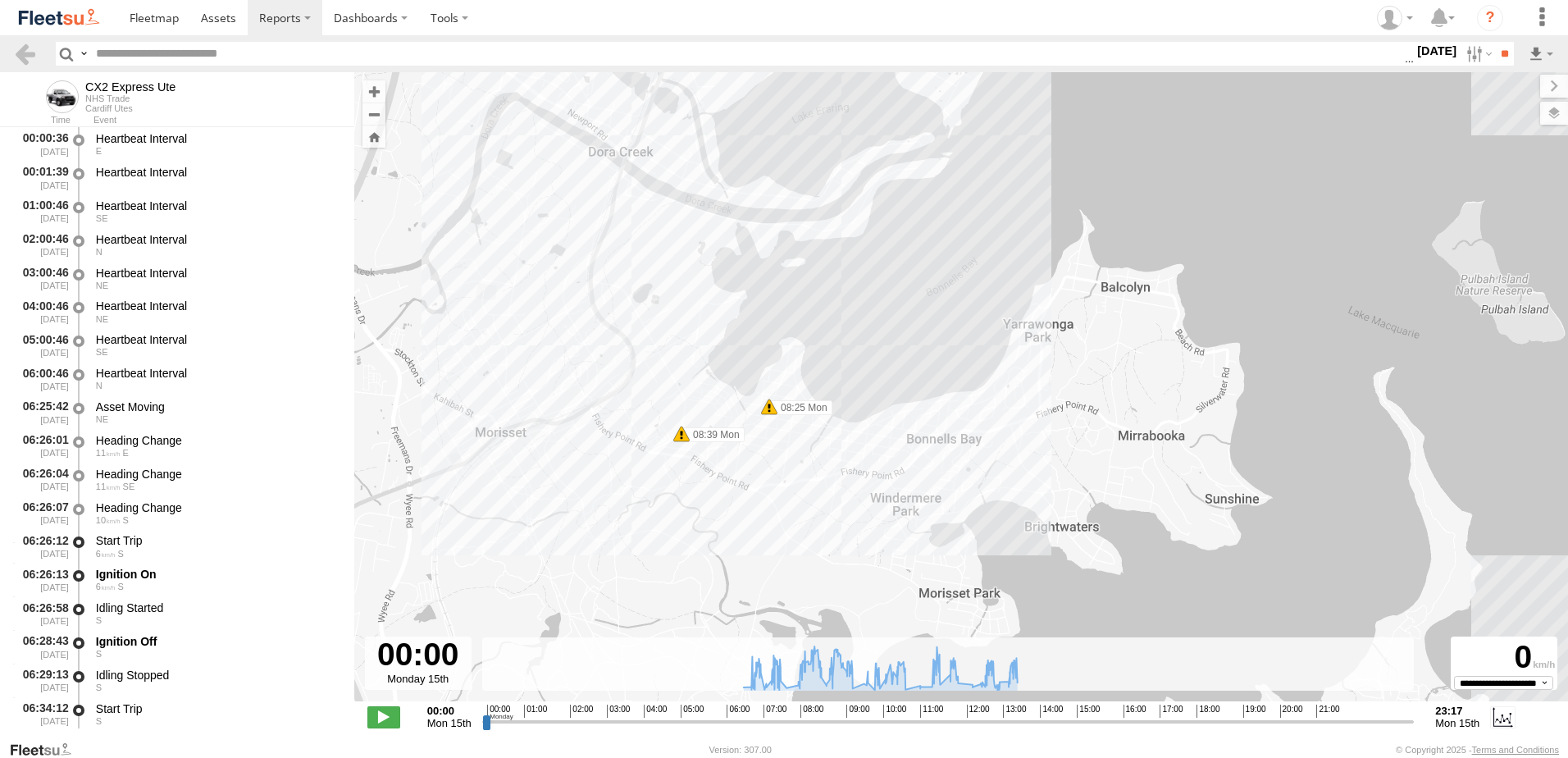
drag, startPoint x: 849, startPoint y: 498, endPoint x: 842, endPoint y: 350, distance: 148.2
click at [844, 350] on div "CX2 Express Ute 07:03 Mon 07:13 Mon 08:12 Mon 08:25 Mon 08:39 Mon 09:04 Mon 10:…" at bounding box center [962, 396] width 1214 height 647
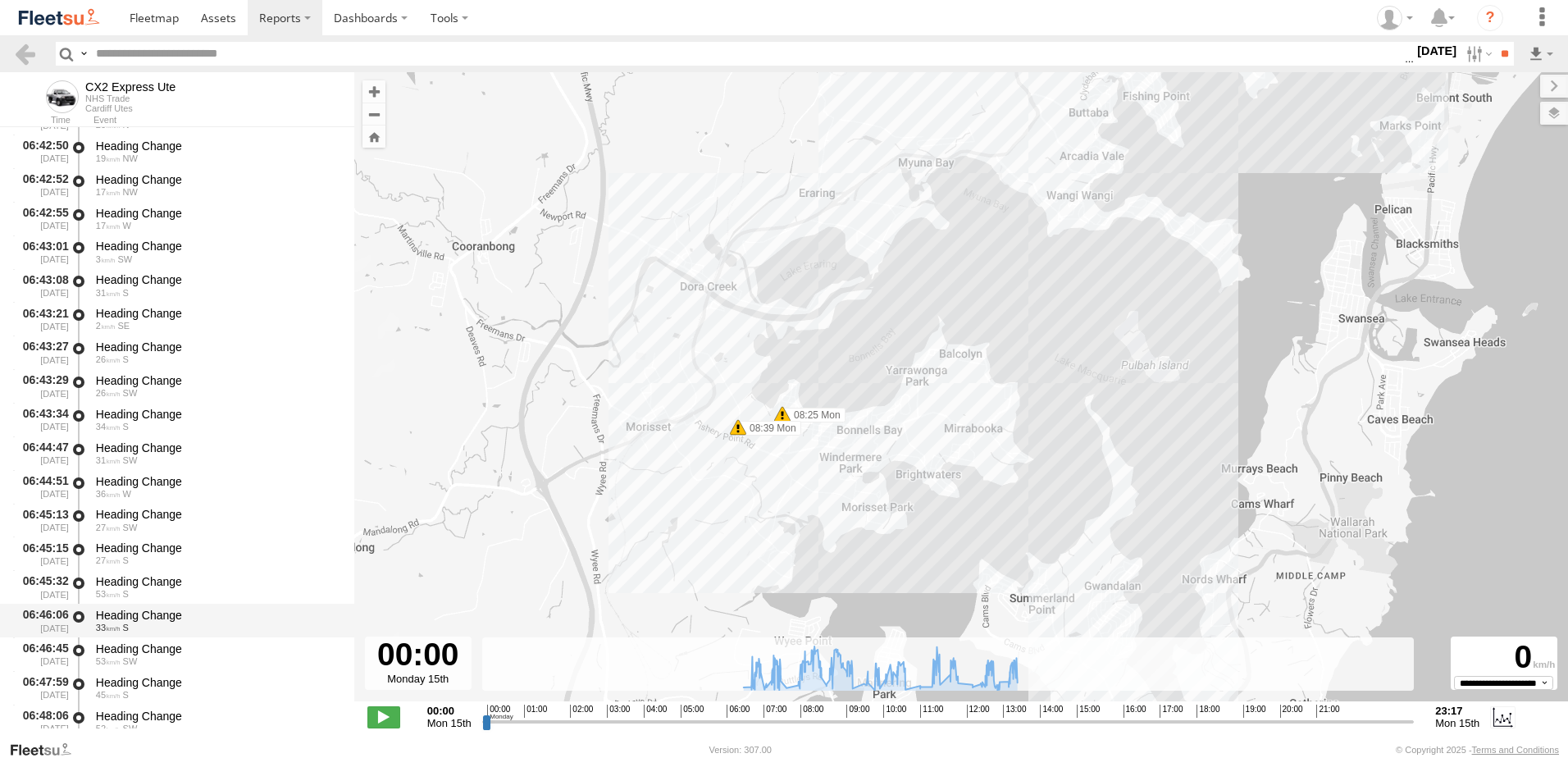
scroll to position [1560, 0]
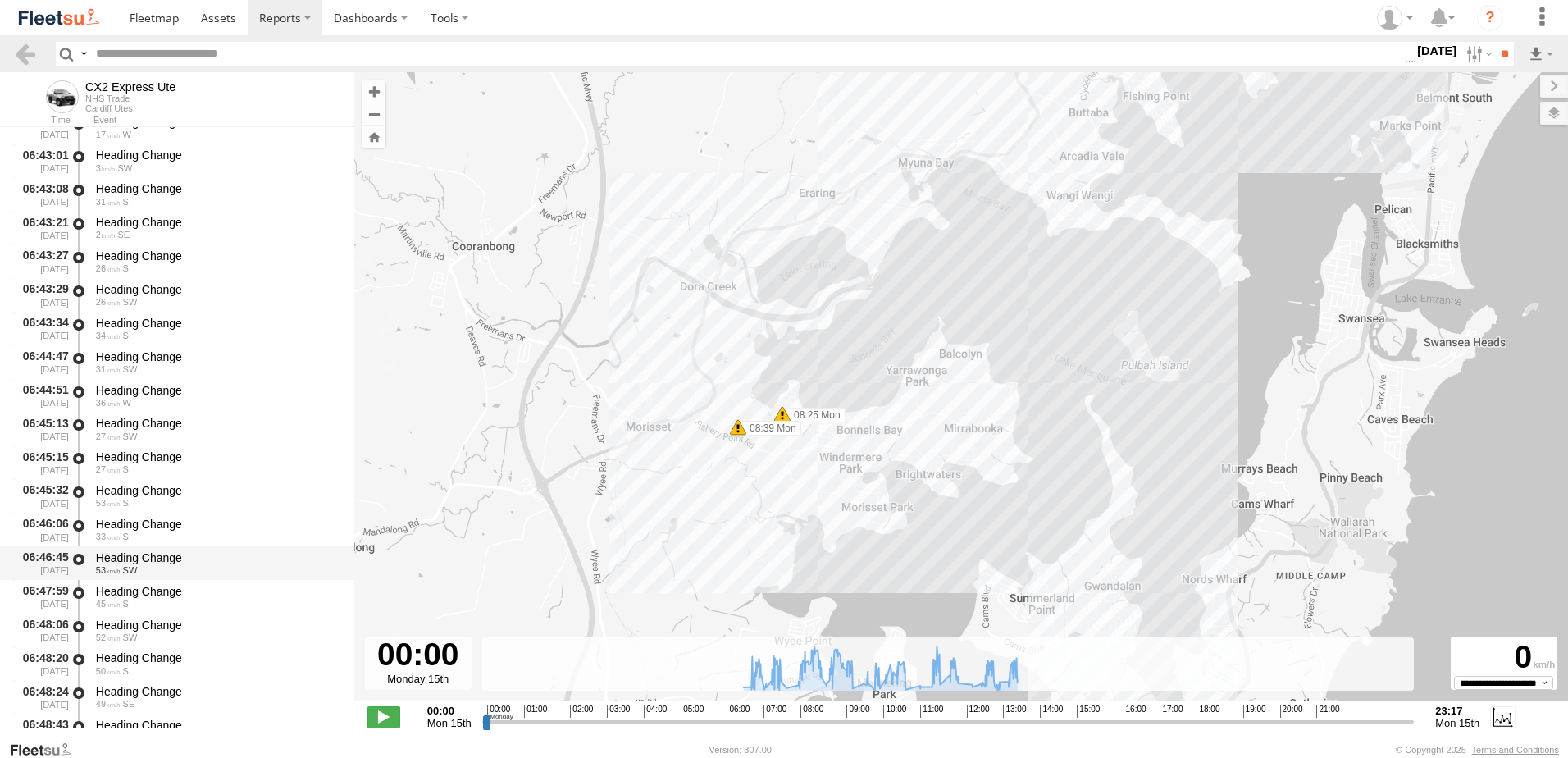
click at [161, 554] on div "Heading Change" at bounding box center [217, 558] width 243 height 15
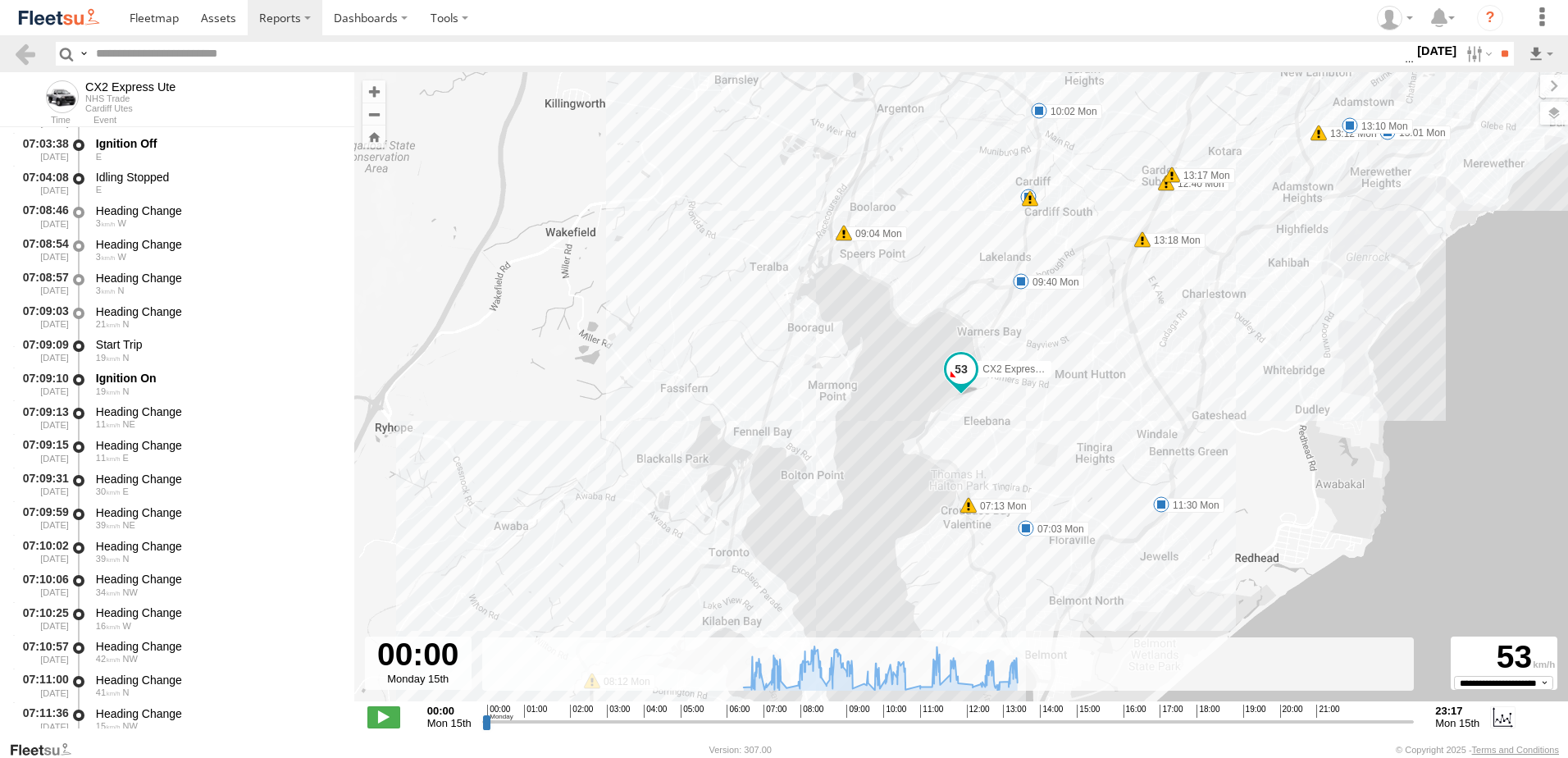
scroll to position [2955, 0]
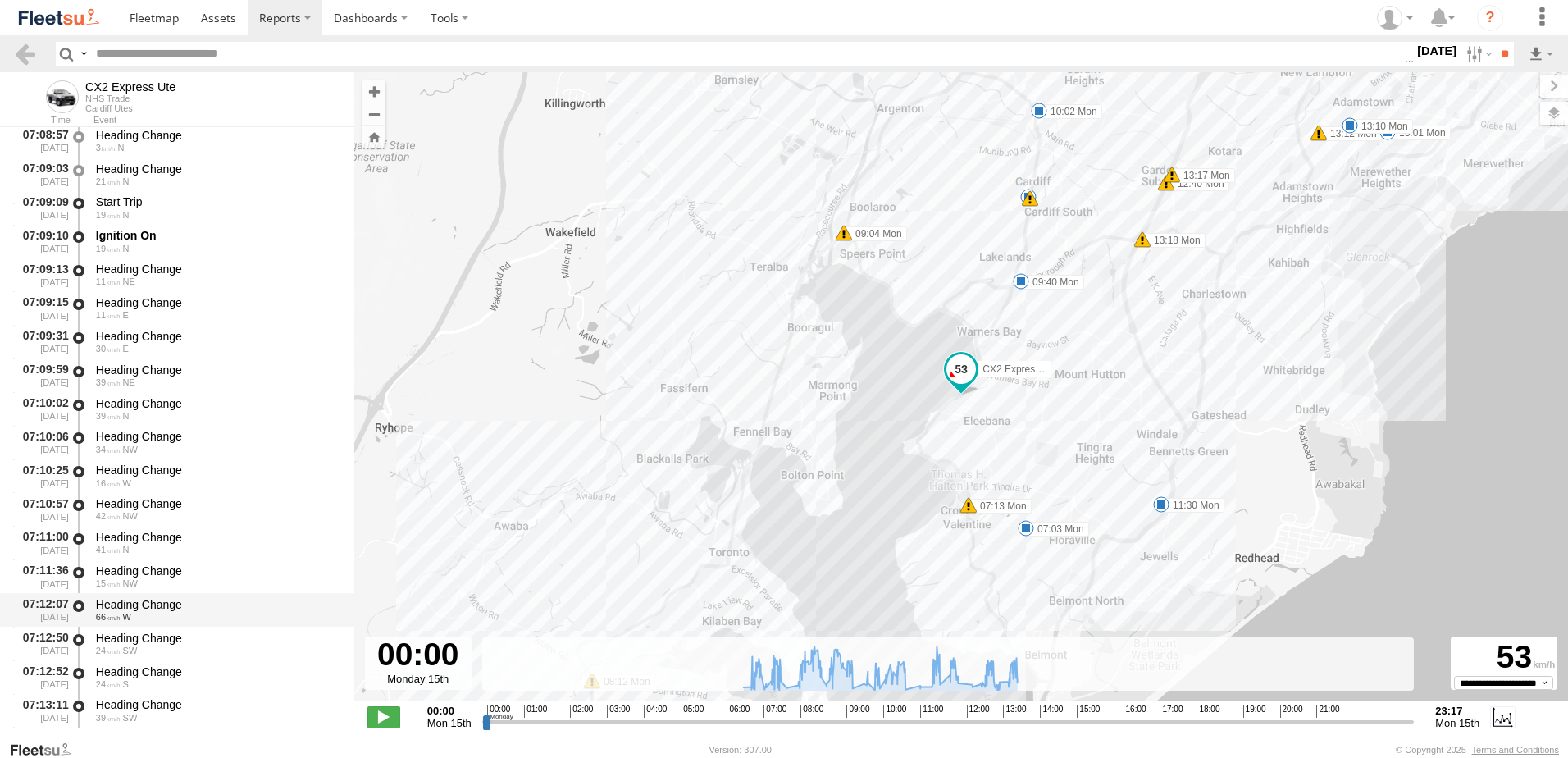
click at [143, 600] on div "Heading Change" at bounding box center [217, 605] width 243 height 15
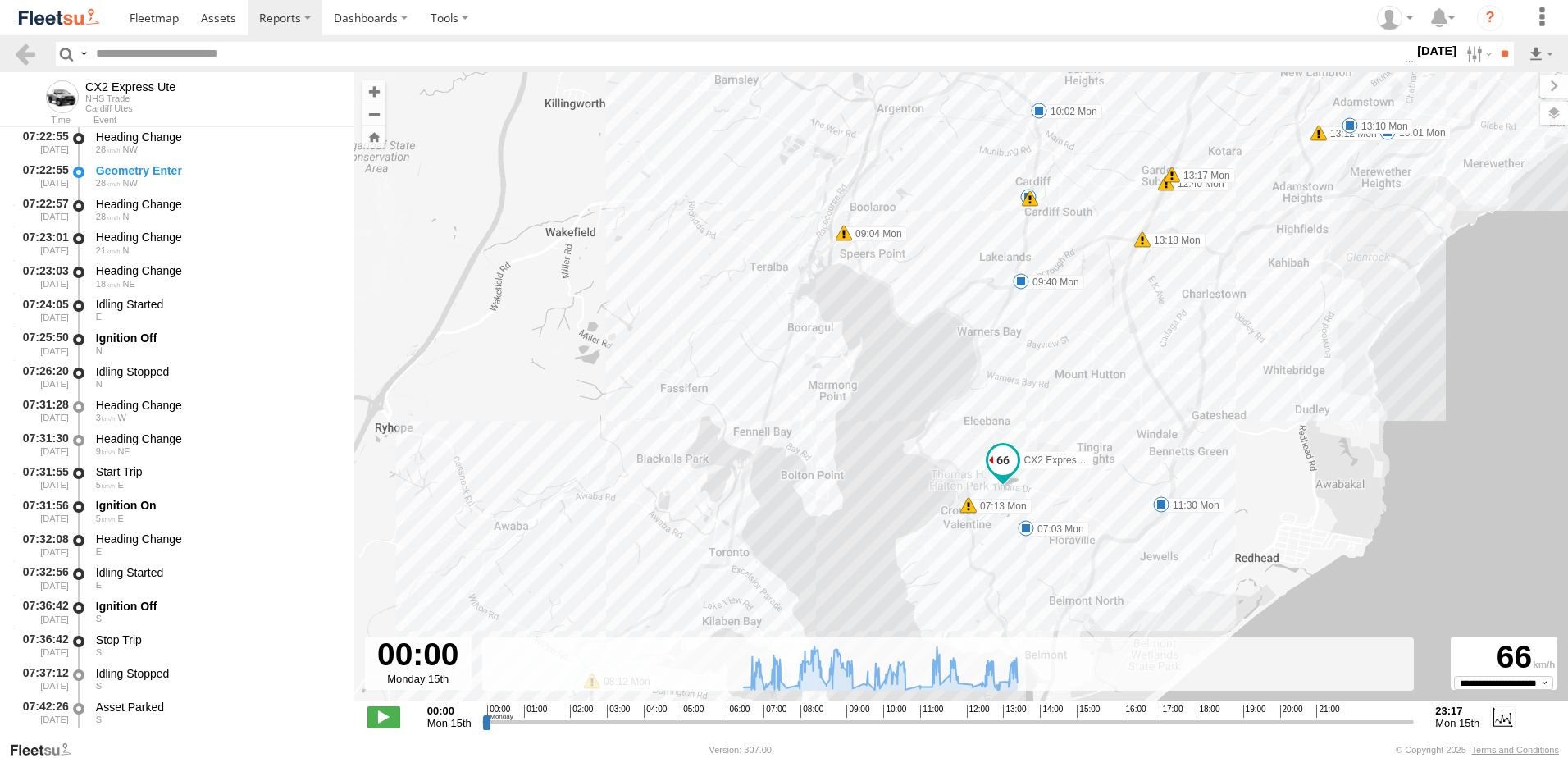
scroll to position [4924, 0]
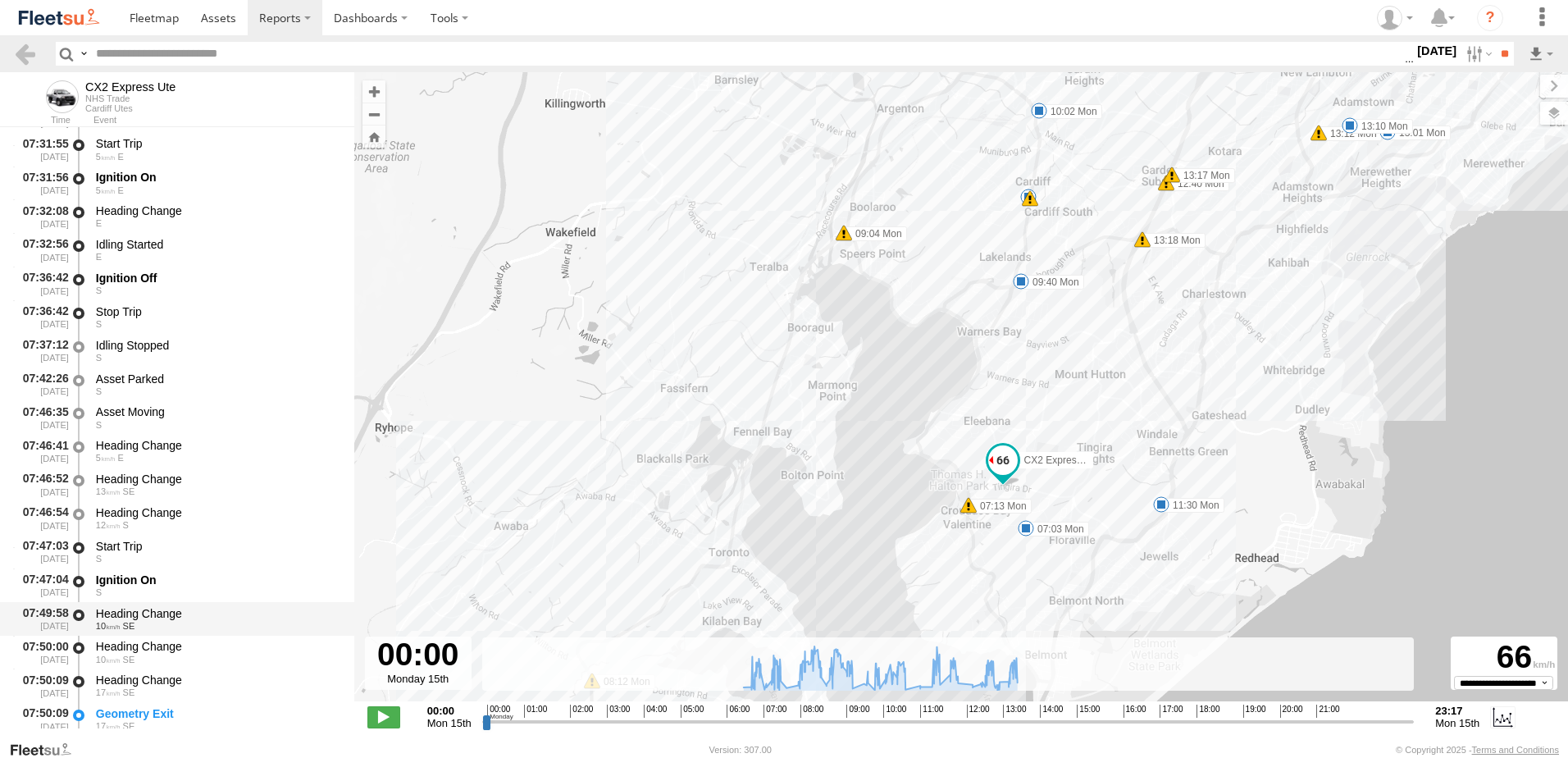
click at [141, 613] on div "Heading Change" at bounding box center [217, 614] width 243 height 15
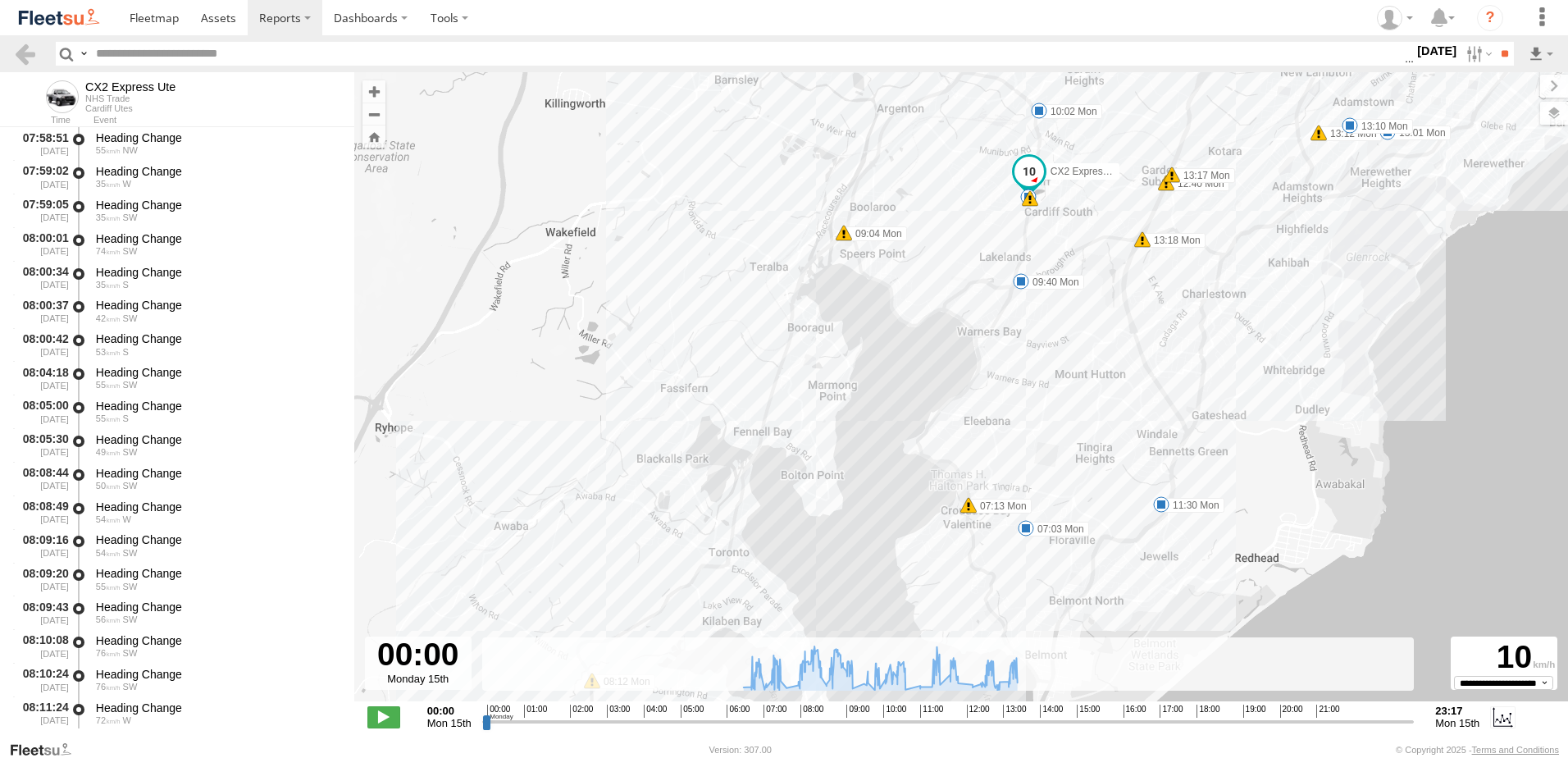
scroll to position [6403, 0]
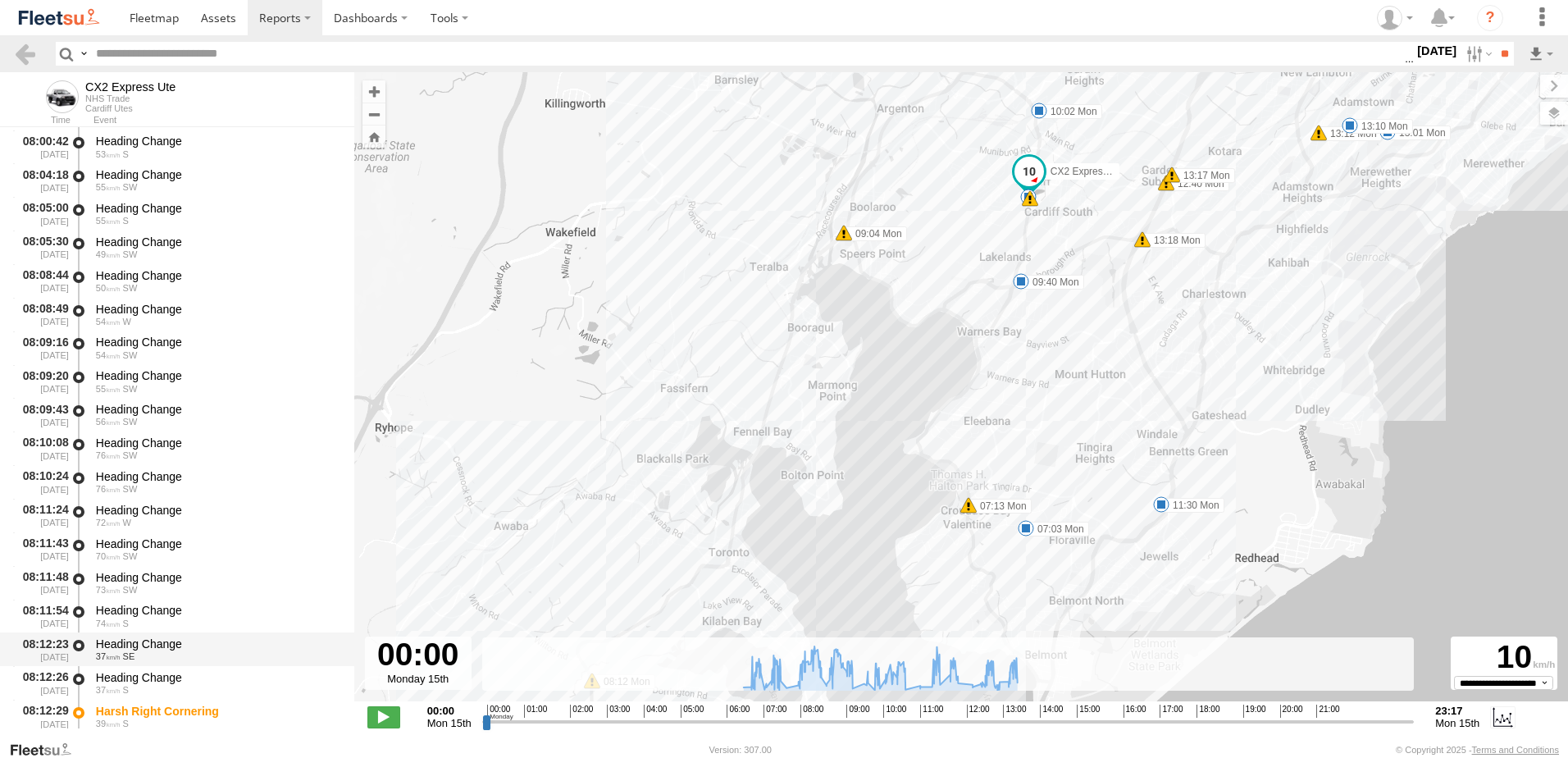
click at [135, 644] on div "Heading Change" at bounding box center [217, 645] width 243 height 15
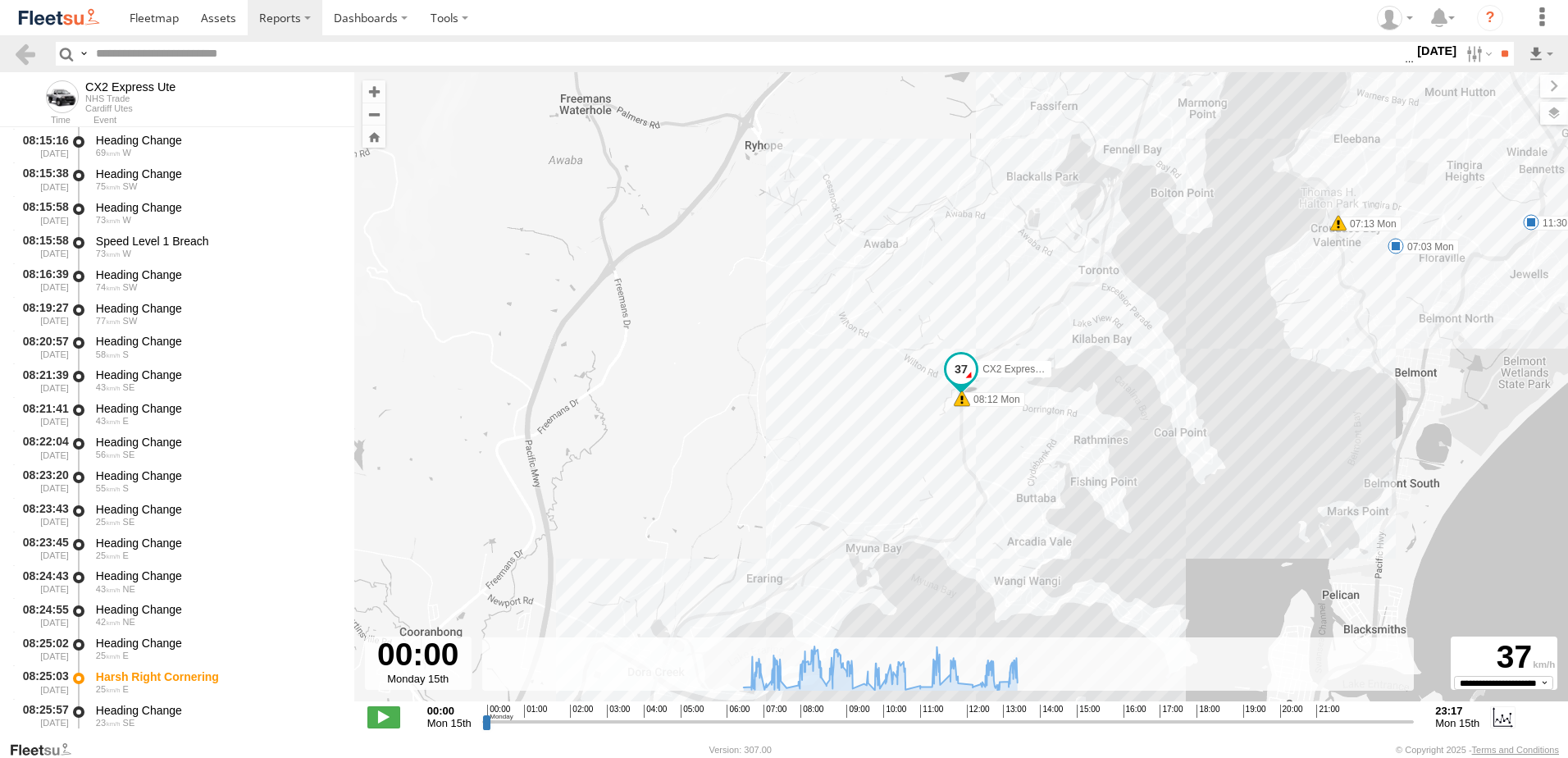
scroll to position [7552, 0]
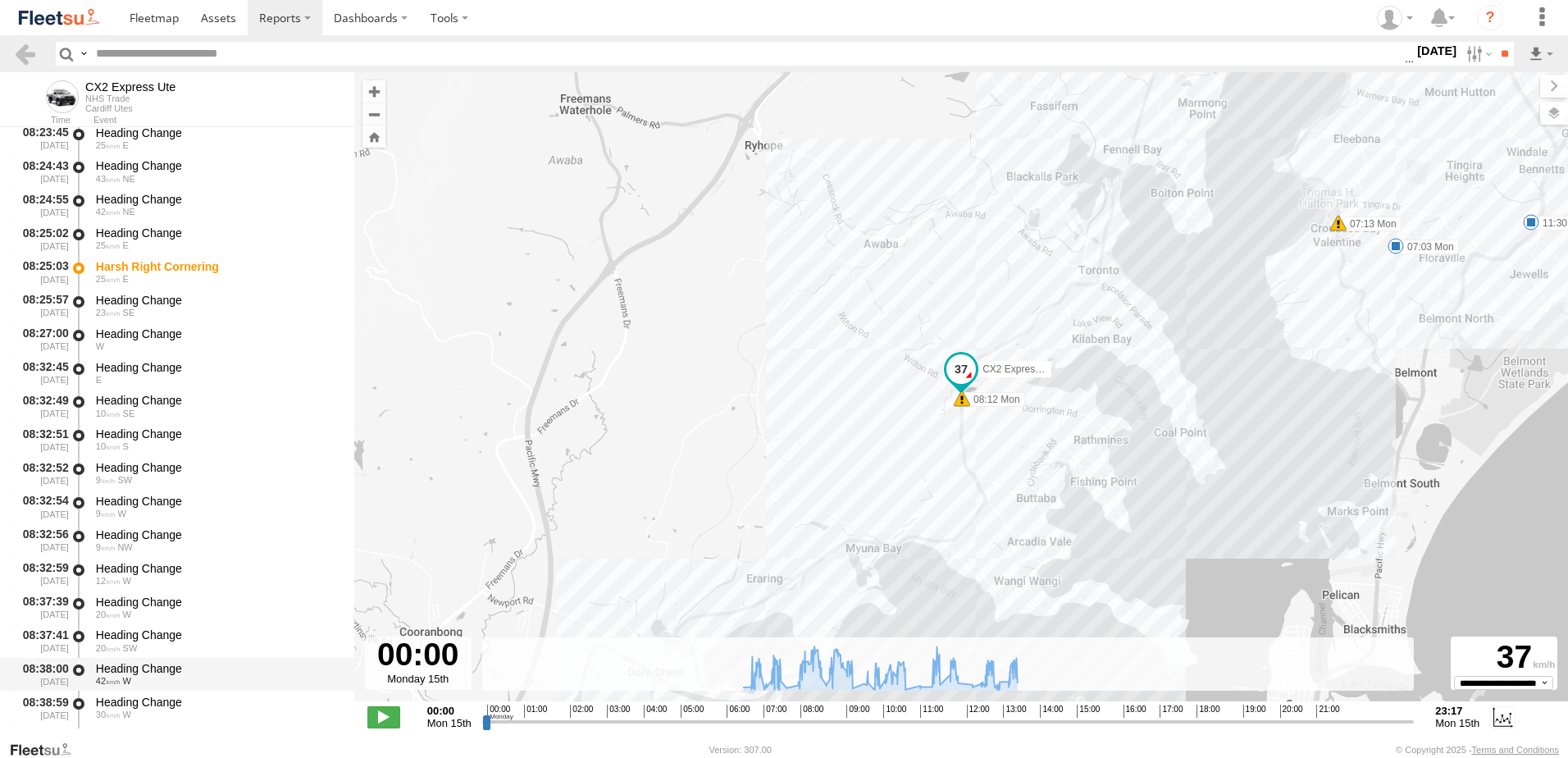
click at [145, 669] on div "Heading Change" at bounding box center [217, 669] width 243 height 15
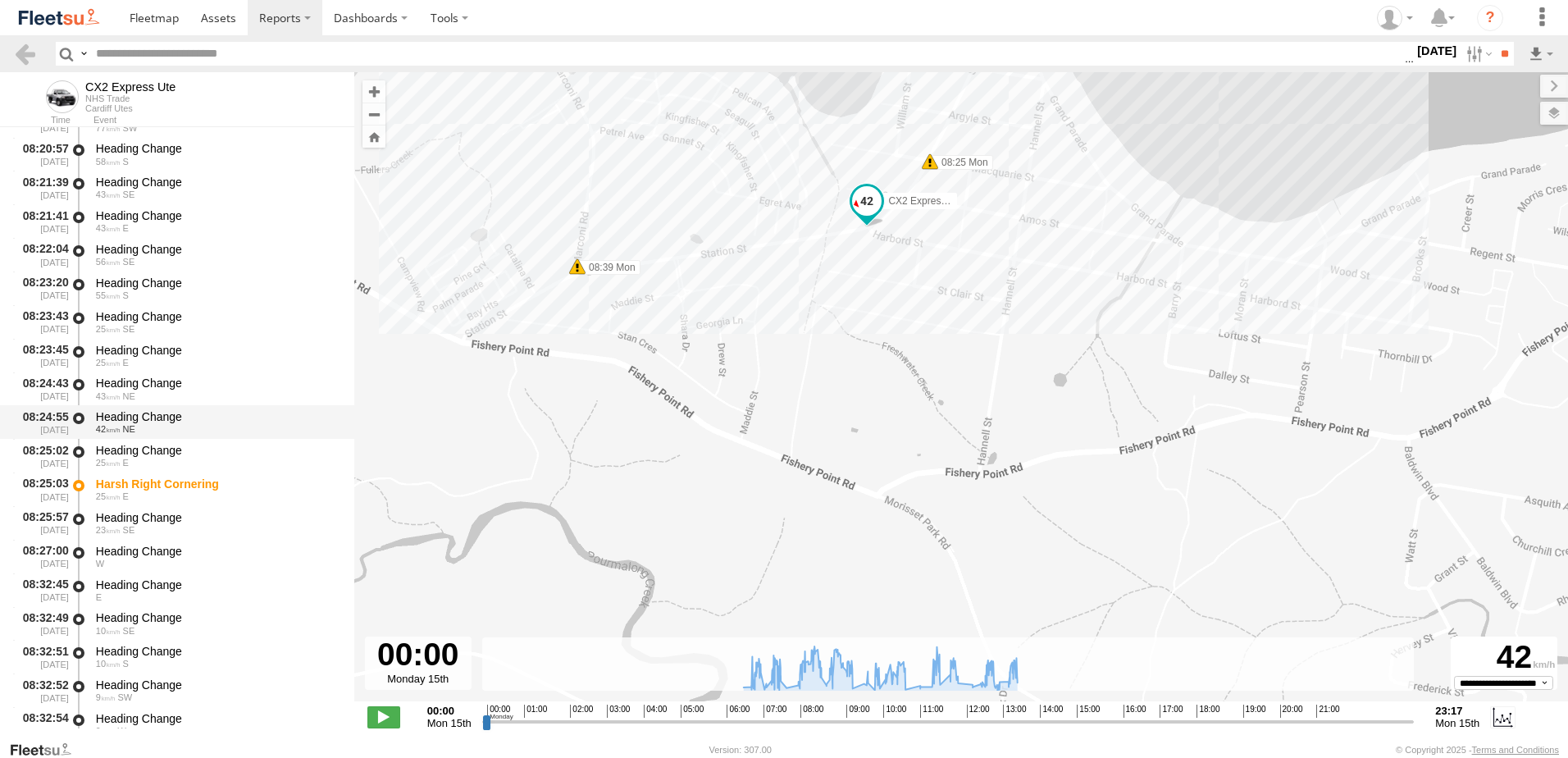
scroll to position [7306, 0]
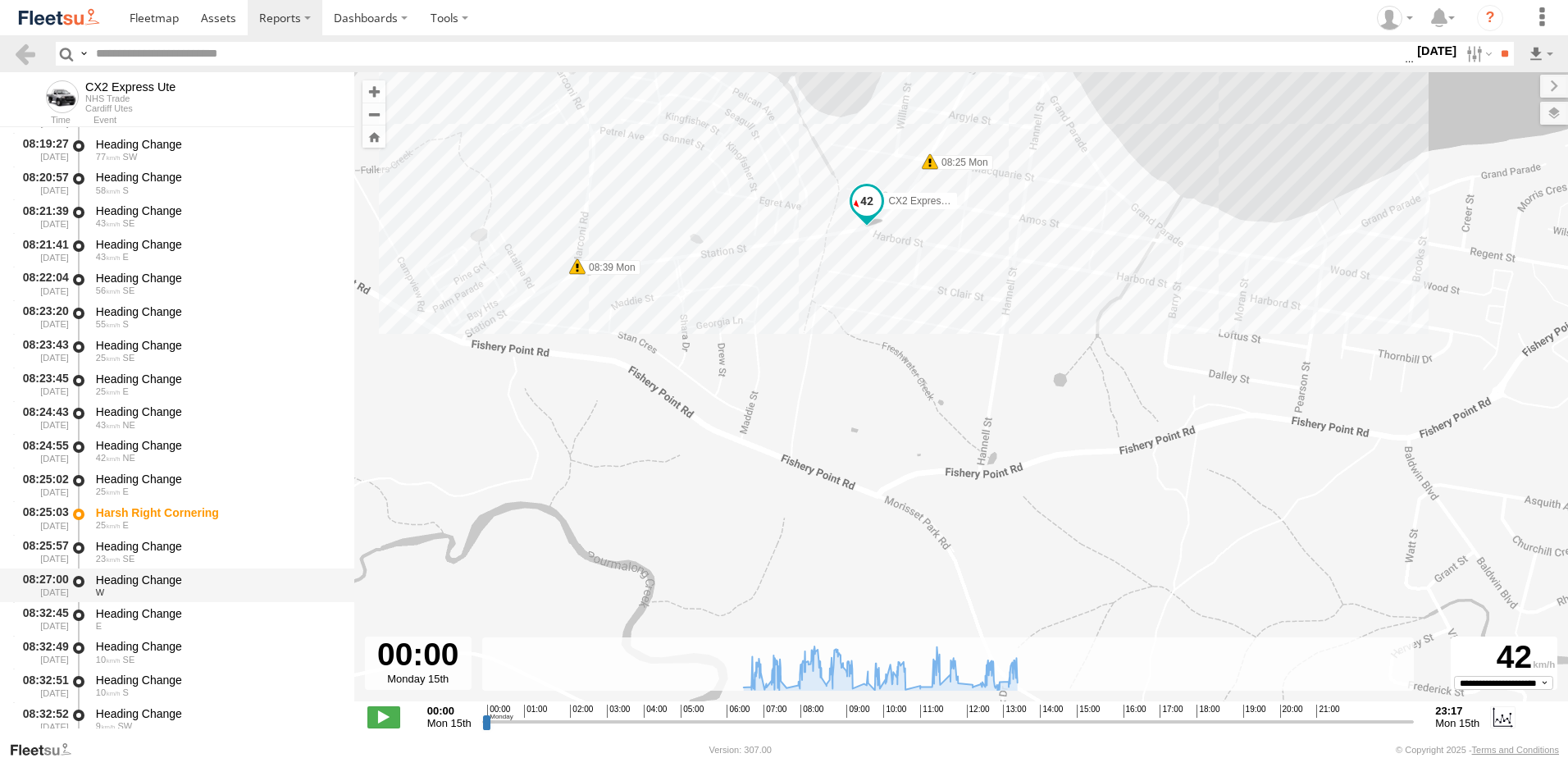
click at [118, 582] on div "Heading Change" at bounding box center [217, 581] width 243 height 15
click at [141, 616] on div "Heading Change" at bounding box center [217, 614] width 243 height 15
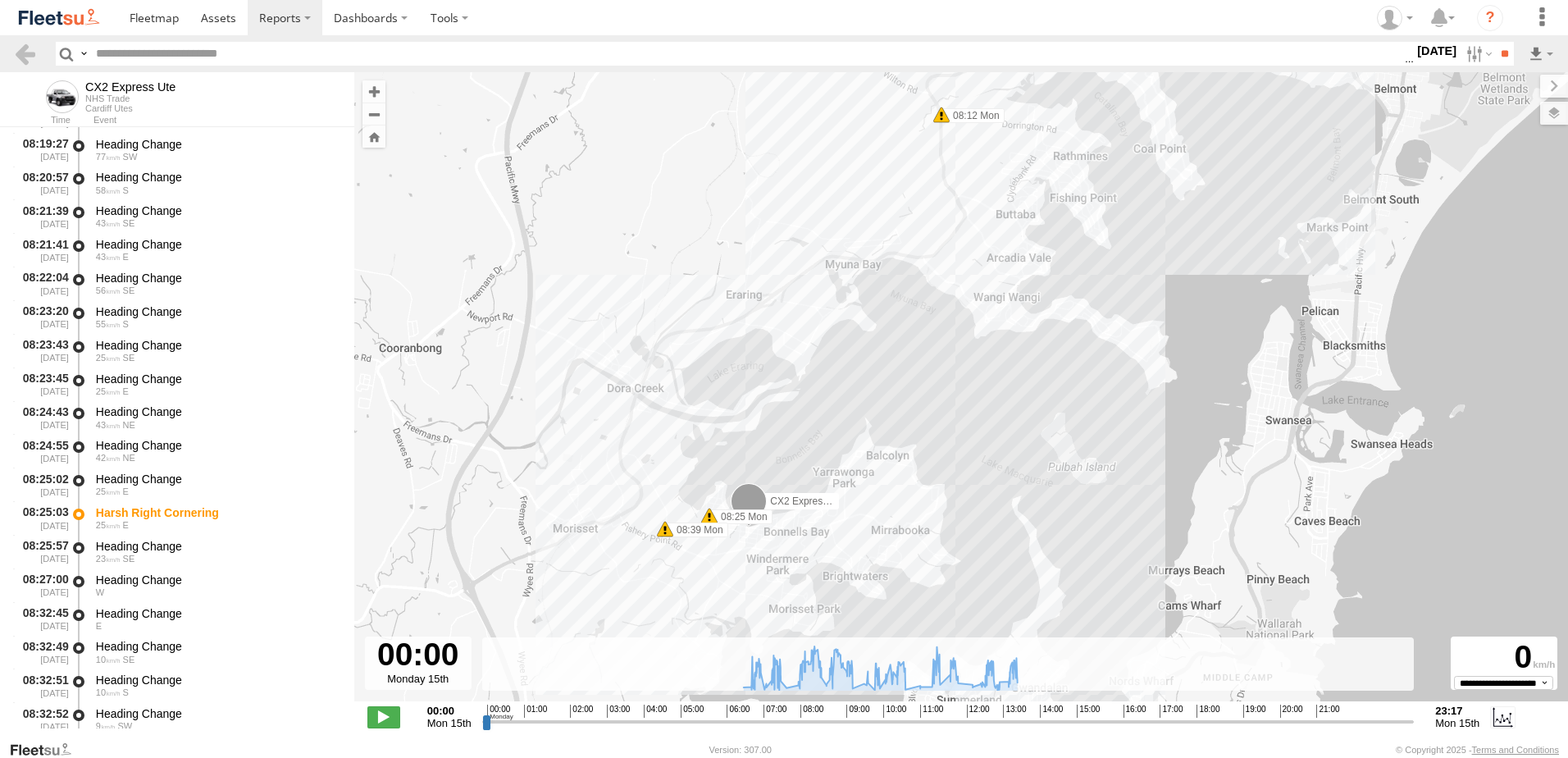
drag, startPoint x: 710, startPoint y: 159, endPoint x: 667, endPoint y: 385, distance: 230.1
click at [661, 417] on div "CX2 Express Ute 07:03 Mon 07:13 Mon 08:12 Mon 08:25 Mon 08:39 Mon 09:04 Mon 10:…" at bounding box center [962, 396] width 1214 height 647
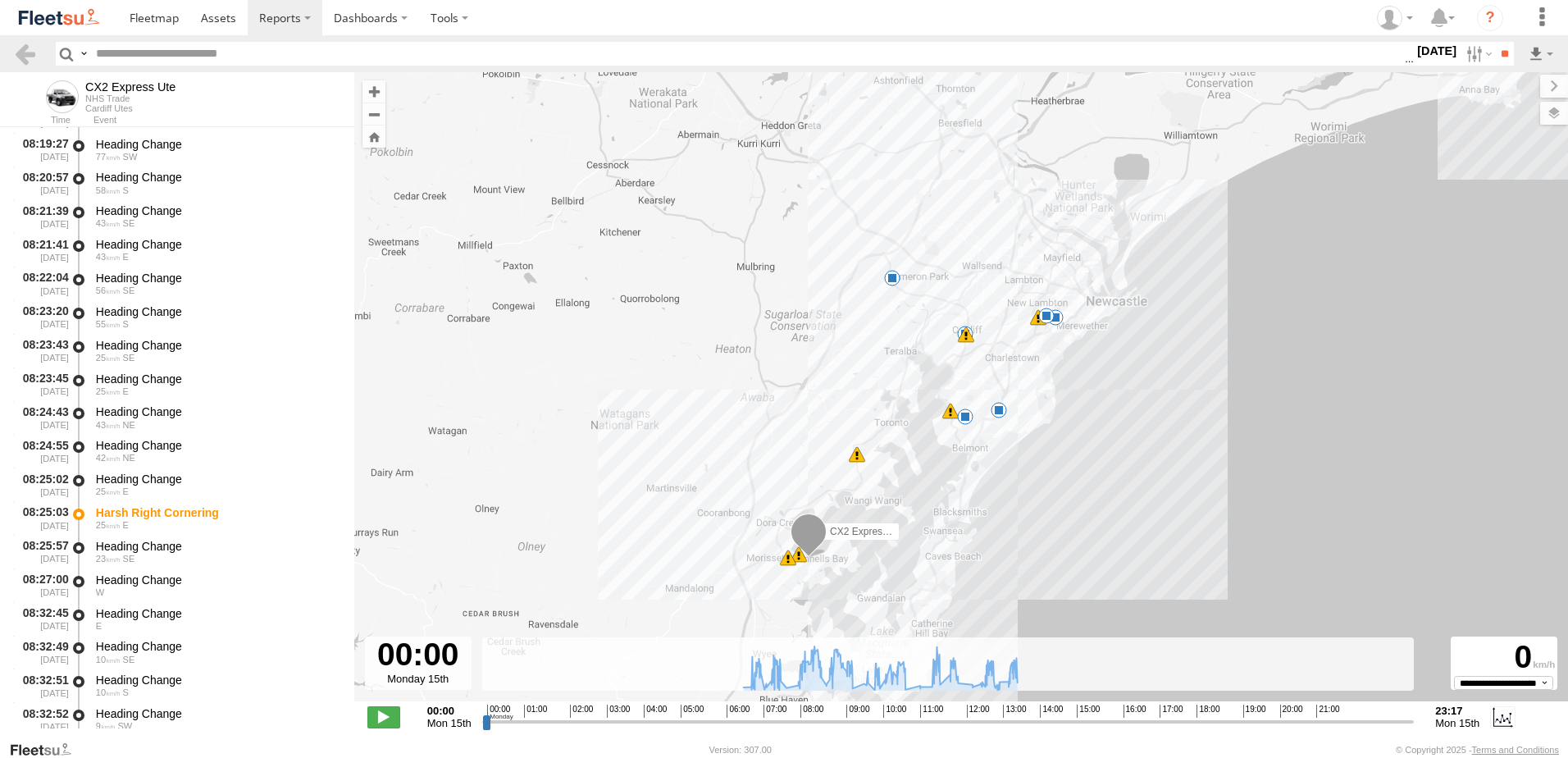
drag, startPoint x: 986, startPoint y: 189, endPoint x: 914, endPoint y: 450, distance: 270.7
click at [914, 450] on div "CX2 Express Ute 07:03 Mon 07:13 Mon 08:12 Mon 08:25 Mon 08:39 Mon 10:19 Mon 11:…" at bounding box center [962, 396] width 1214 height 647
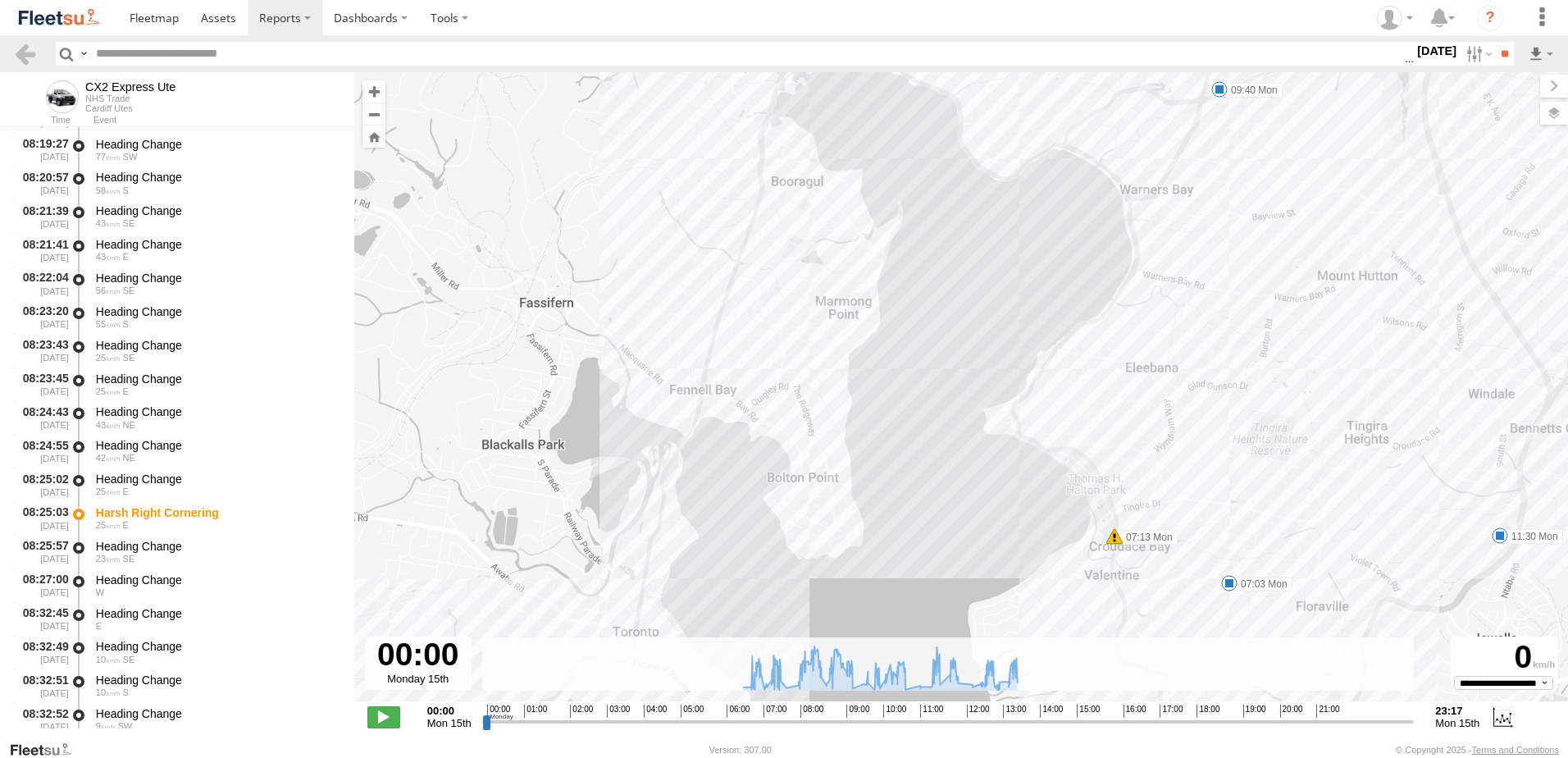
drag, startPoint x: 1055, startPoint y: 527, endPoint x: 993, endPoint y: 258, distance: 276.1
click at [993, 258] on div "CX2 Express Ute 07:03 Mon 07:13 Mon 08:12 Mon 08:25 Mon 08:39 Mon 10:19 Mon 11:…" at bounding box center [962, 396] width 1214 height 647
click at [1255, 582] on label "07:03 Mon" at bounding box center [1261, 585] width 63 height 15
click at [1116, 592] on div "CX2 Express Ute 07:03 Mon 07:13 Mon 08:12 Mon 08:25 Mon 08:39 Mon 10:19 Mon 11:…" at bounding box center [962, 396] width 1214 height 647
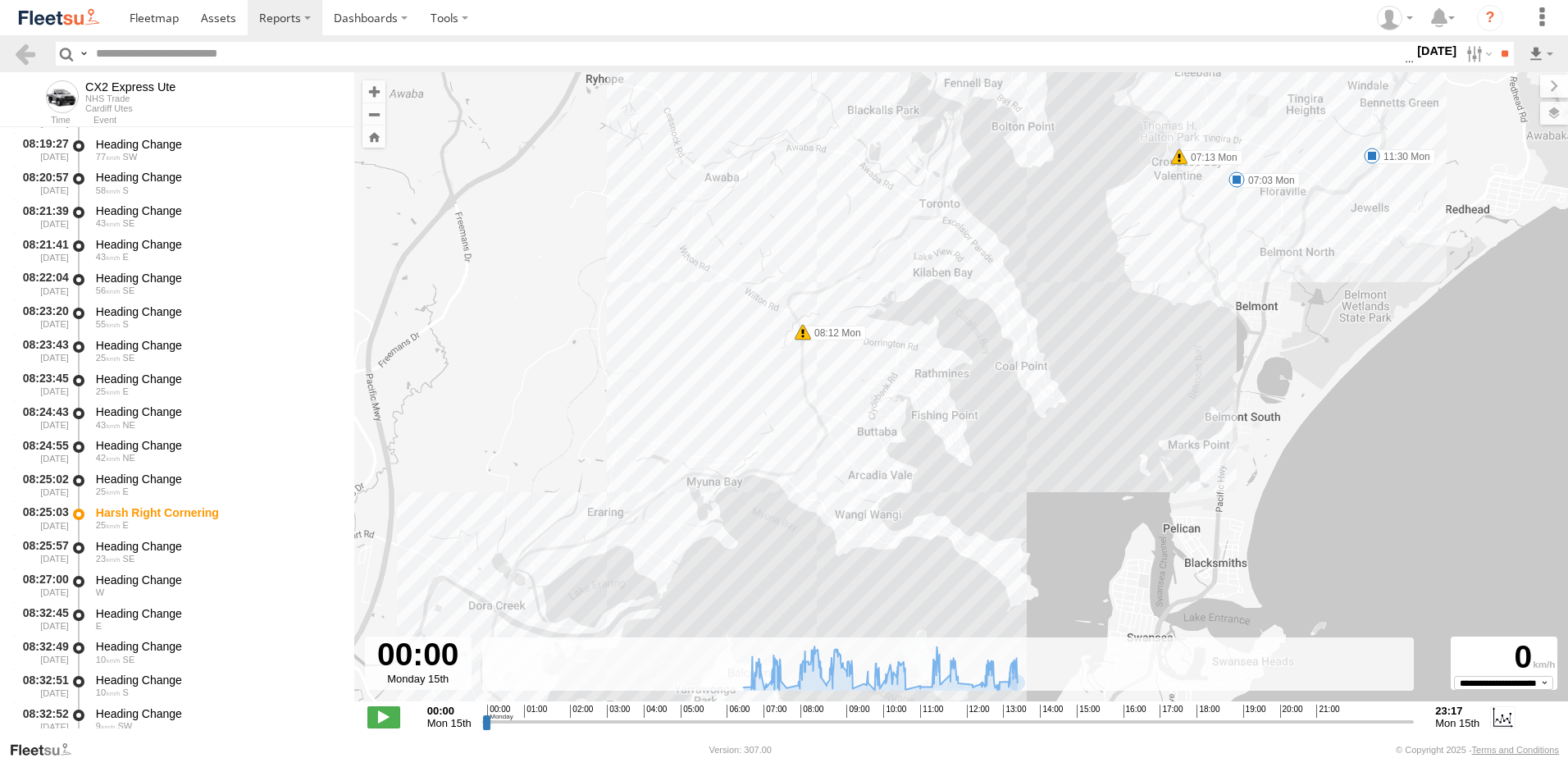
drag, startPoint x: 968, startPoint y: 511, endPoint x: 1088, endPoint y: 128, distance: 401.4
click at [1088, 128] on div "CX2 Express Ute 07:03 Mon 07:13 Mon 08:12 Mon 08:25 Mon 08:39 Mon 10:19 Mon 11:…" at bounding box center [962, 396] width 1214 height 647
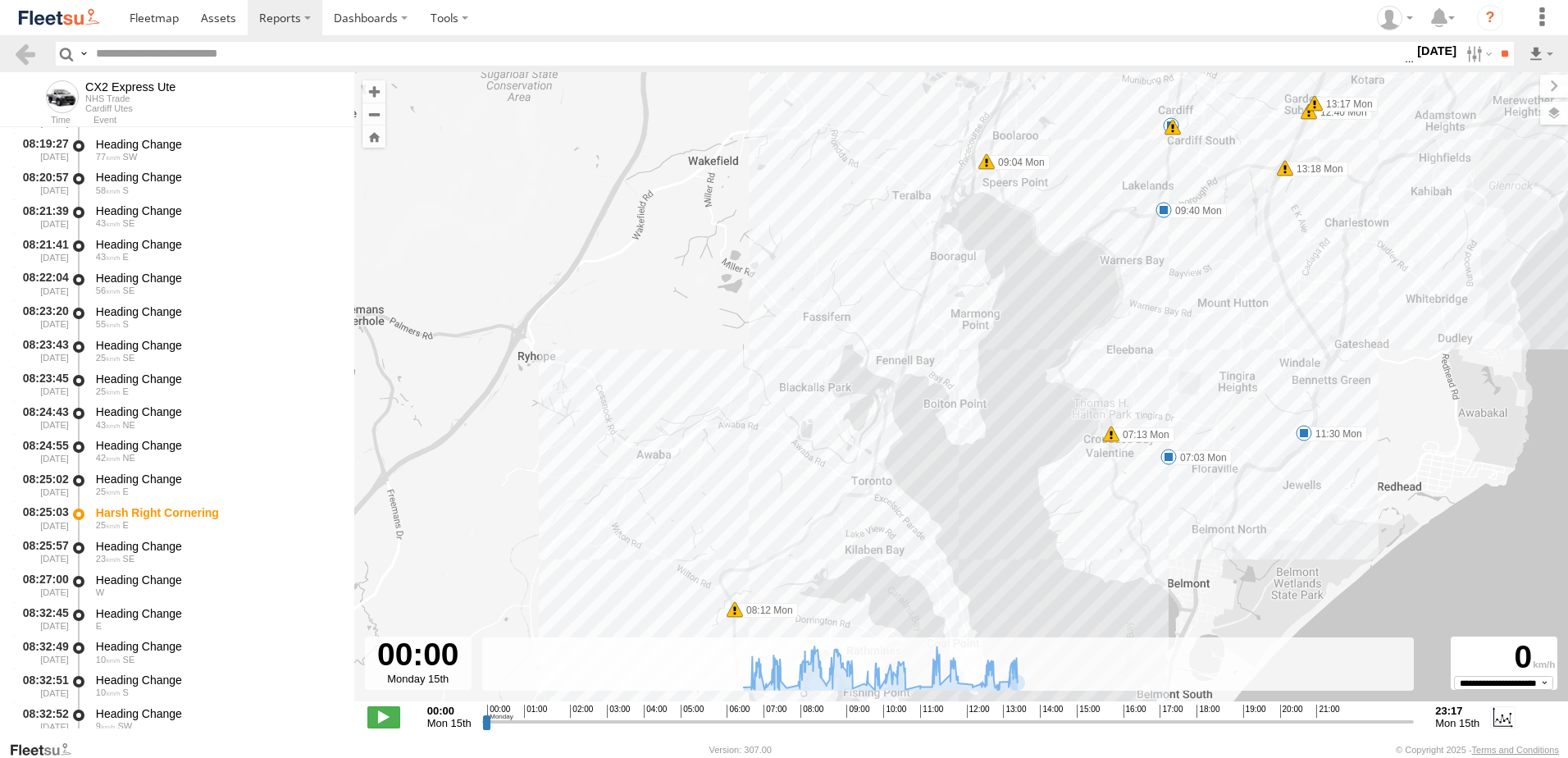
drag, startPoint x: 909, startPoint y: 525, endPoint x: 842, endPoint y: 800, distance: 283.0
click at [842, 758] on html at bounding box center [784, 379] width 1568 height 758
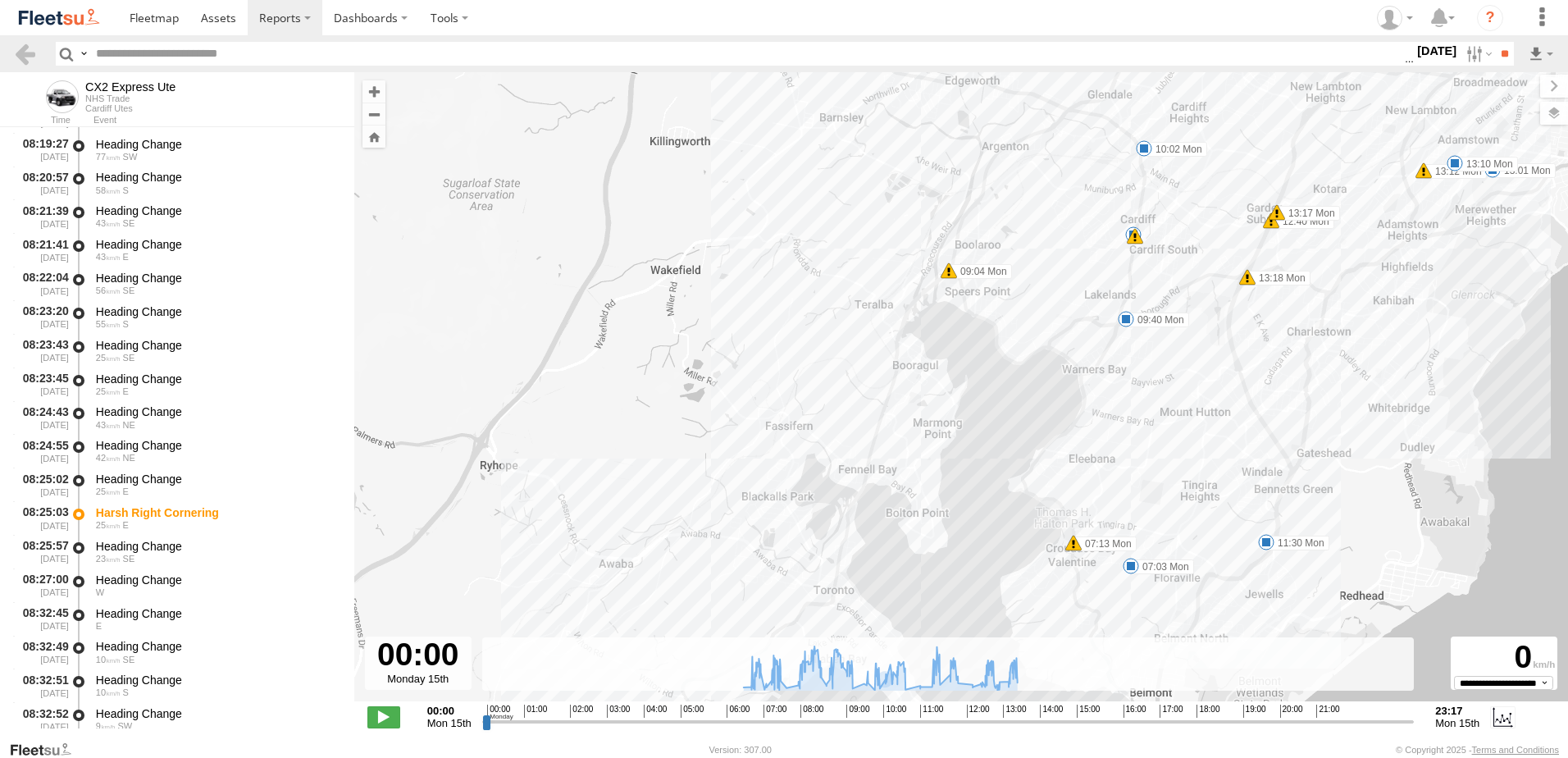
drag, startPoint x: 958, startPoint y: 461, endPoint x: 880, endPoint y: 671, distance: 224.0
click at [880, 671] on div "← Move left → Move right ↑ Move up ↓ Move down + Zoom in - Zoom out Home Jump l…" at bounding box center [962, 406] width 1214 height 668
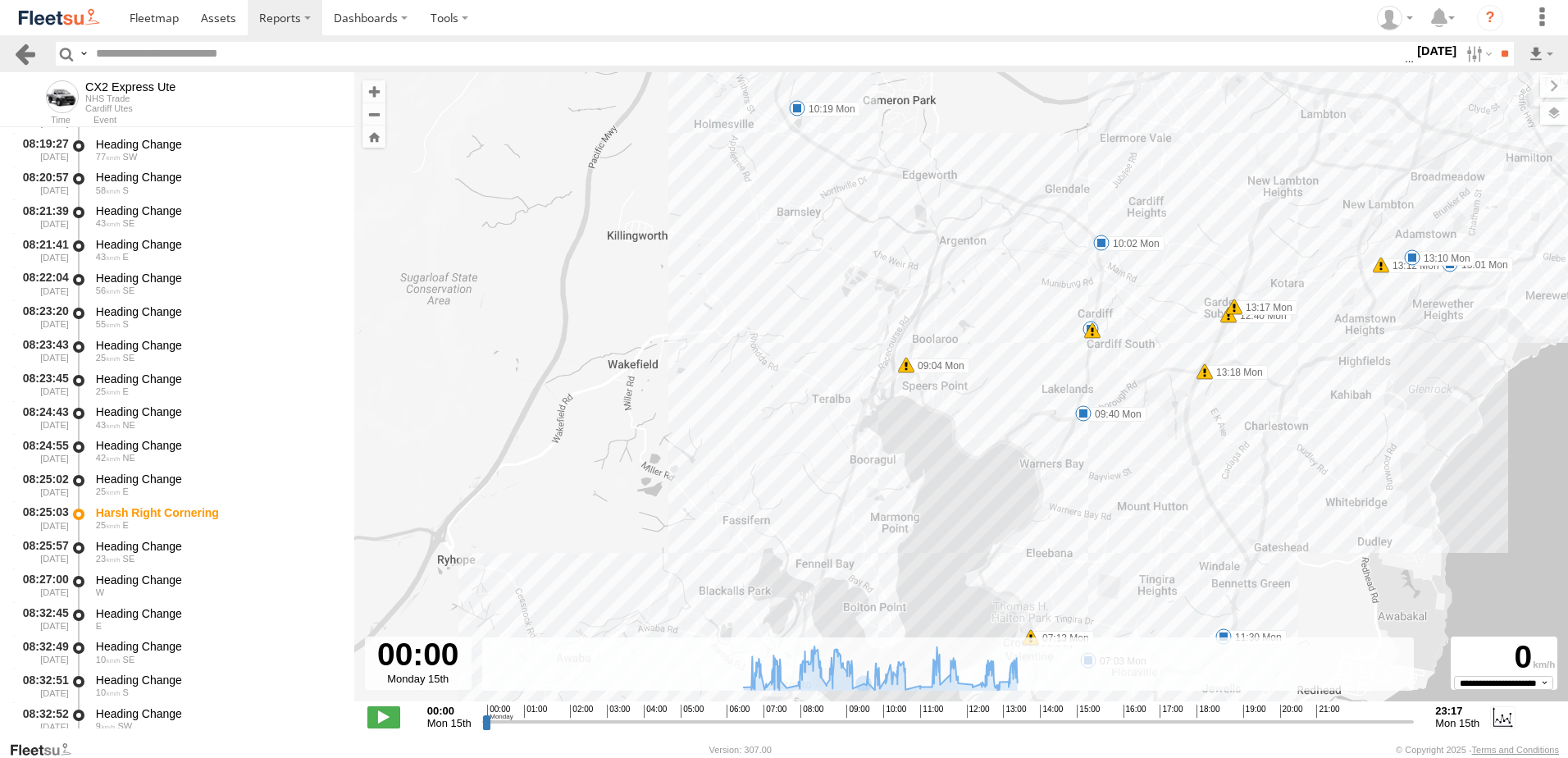
click at [30, 50] on link at bounding box center [25, 54] width 24 height 24
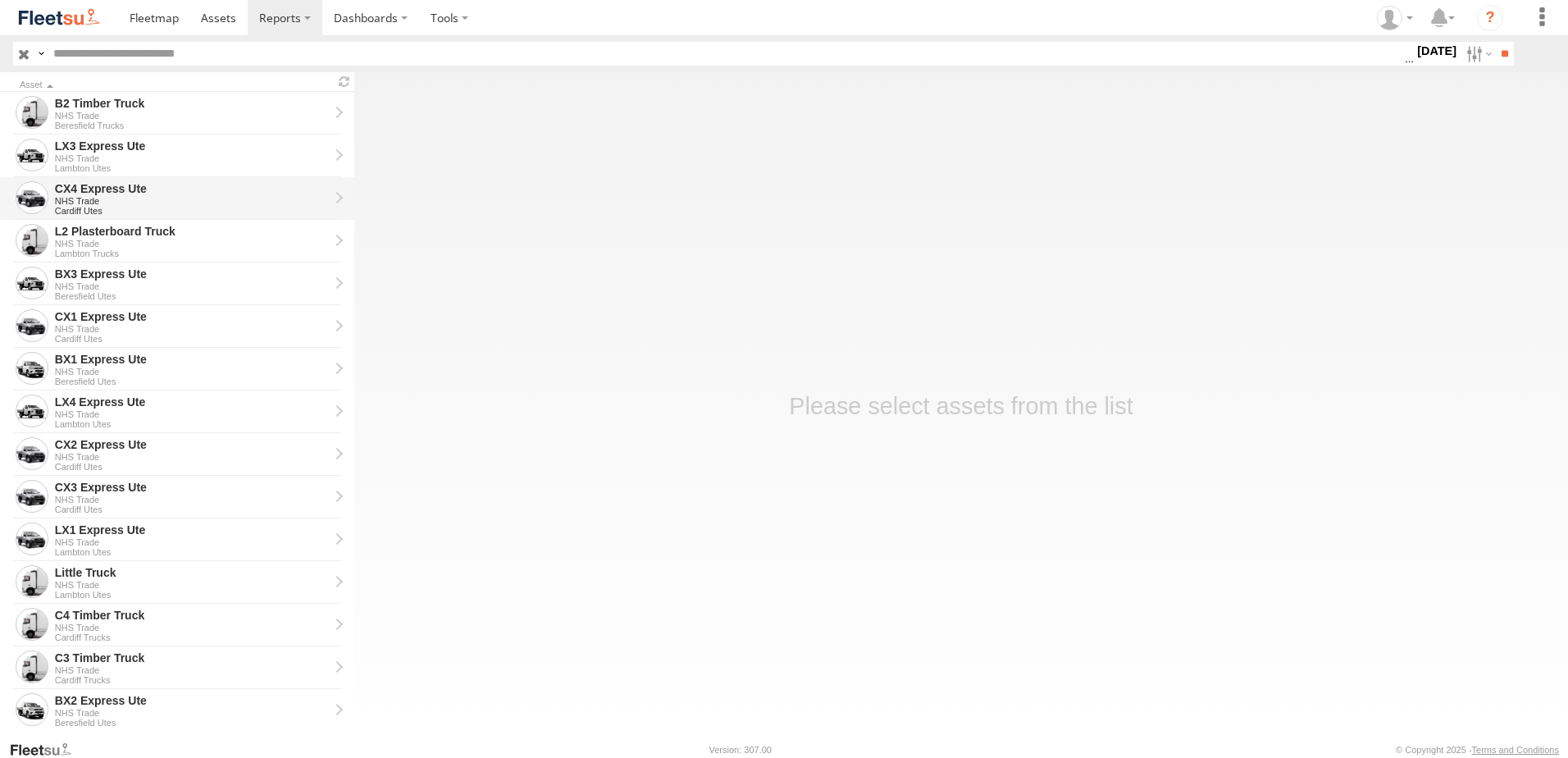
click at [87, 192] on div "CX4 Express Ute" at bounding box center [191, 189] width 274 height 15
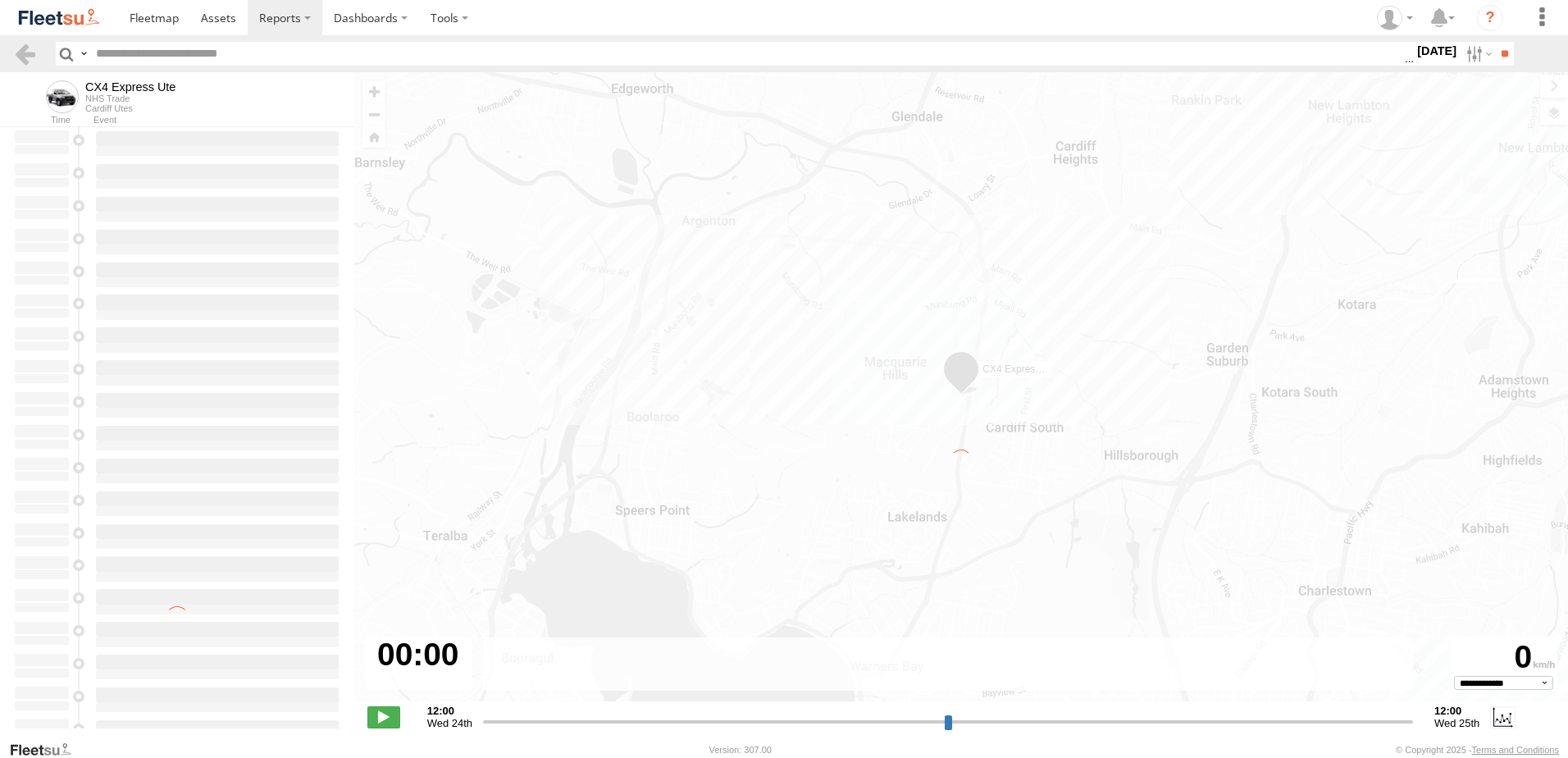
type input "**********"
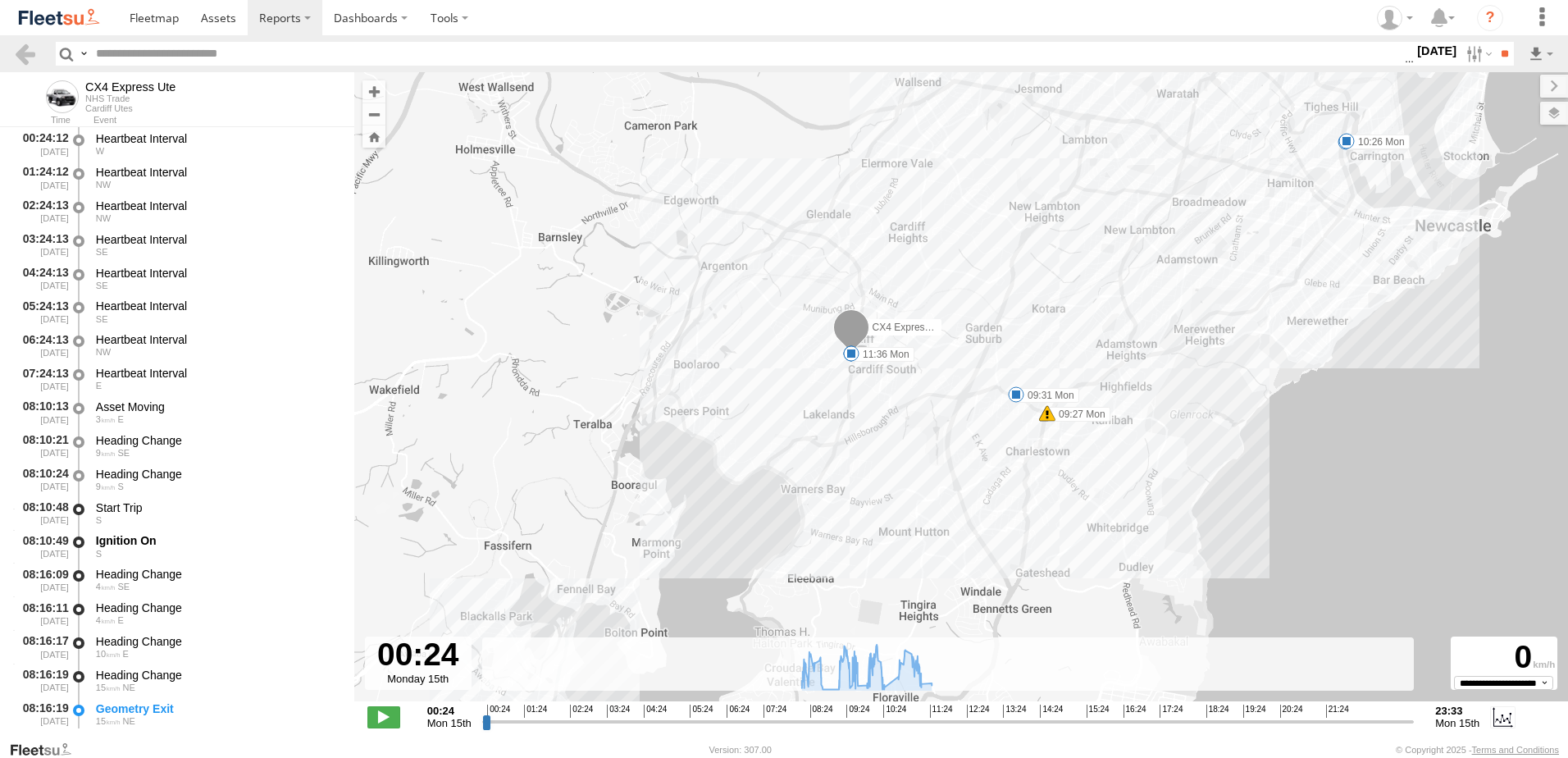
drag, startPoint x: 688, startPoint y: 494, endPoint x: 709, endPoint y: 304, distance: 191.2
click at [709, 304] on div "CX4 Express Ute 08:52 Mon 09:27 Mon 09:27 Mon 09:31 Mon 09:44 Mon 10:26 Mon 11:…" at bounding box center [962, 396] width 1214 height 647
click at [14, 50] on link at bounding box center [25, 54] width 24 height 24
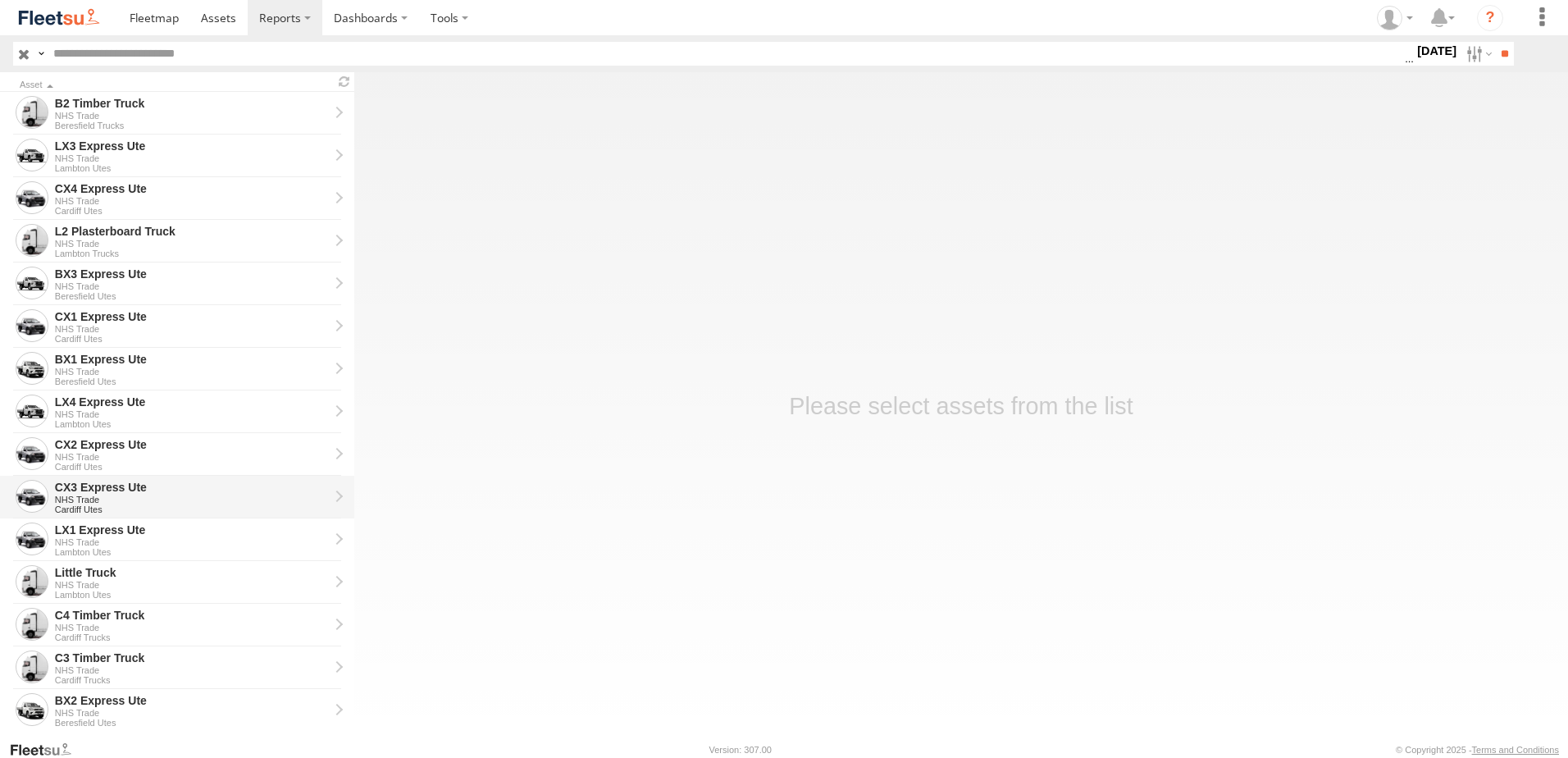
click at [81, 487] on div "CX3 Express Ute" at bounding box center [191, 487] width 274 height 15
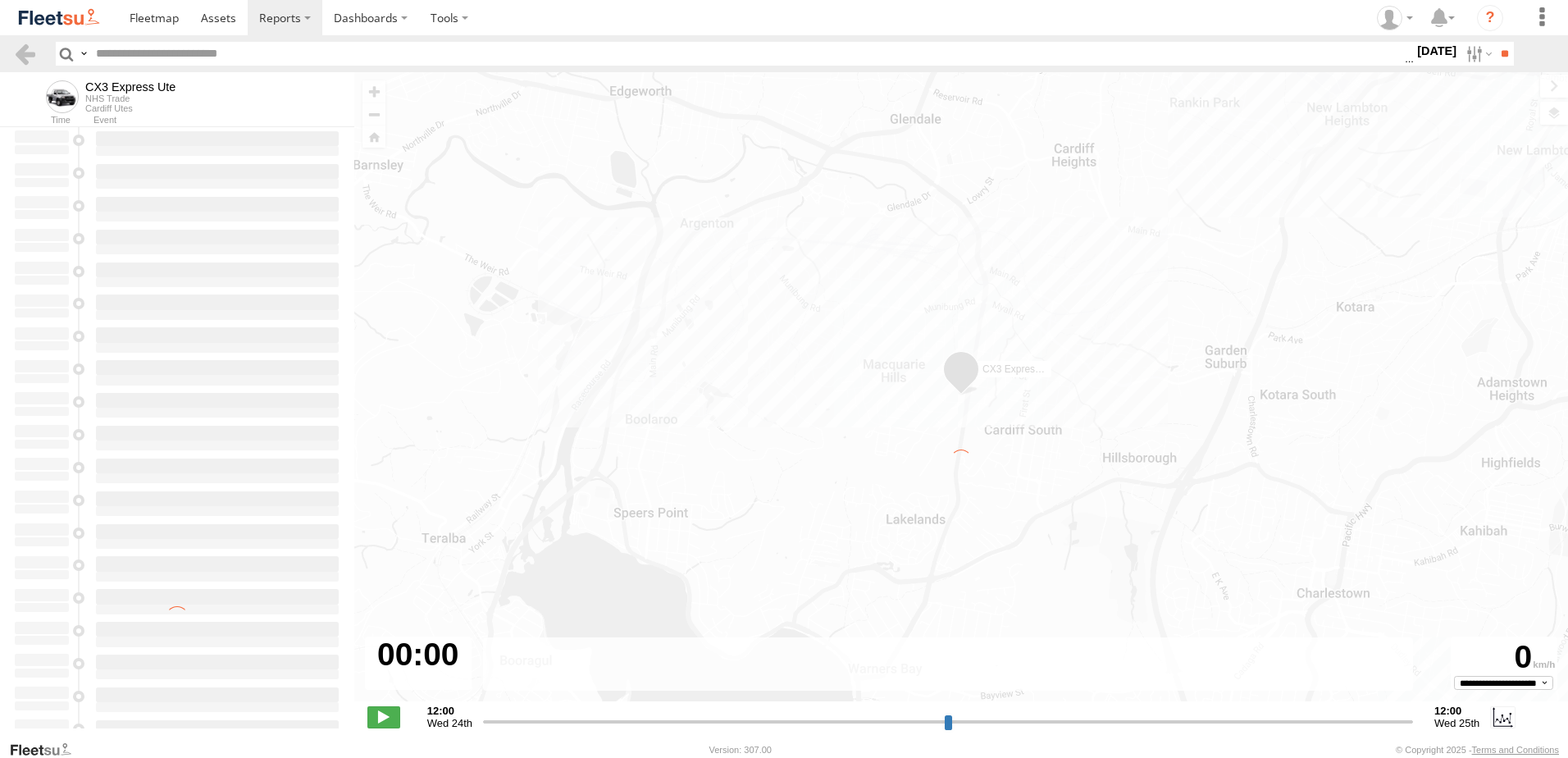
type input "**********"
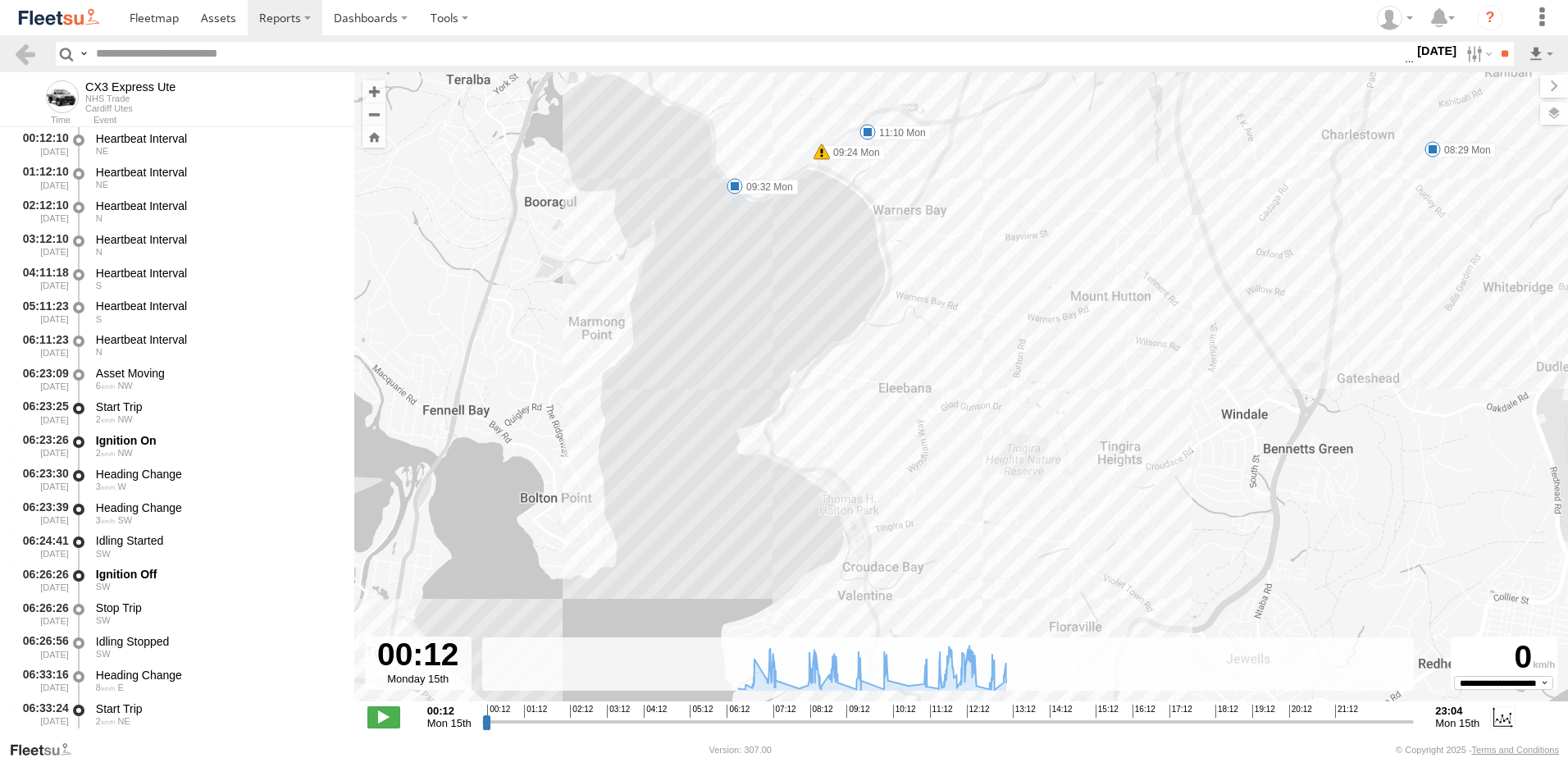
drag, startPoint x: 956, startPoint y: 388, endPoint x: 989, endPoint y: 499, distance: 115.8
click at [989, 499] on div "CX3 Express Ute 07:01 Mon 08:29 Mon 09:24 Mon 09:32 Mon 11:10 Mon 11:55 Mon 12:…" at bounding box center [962, 396] width 1214 height 647
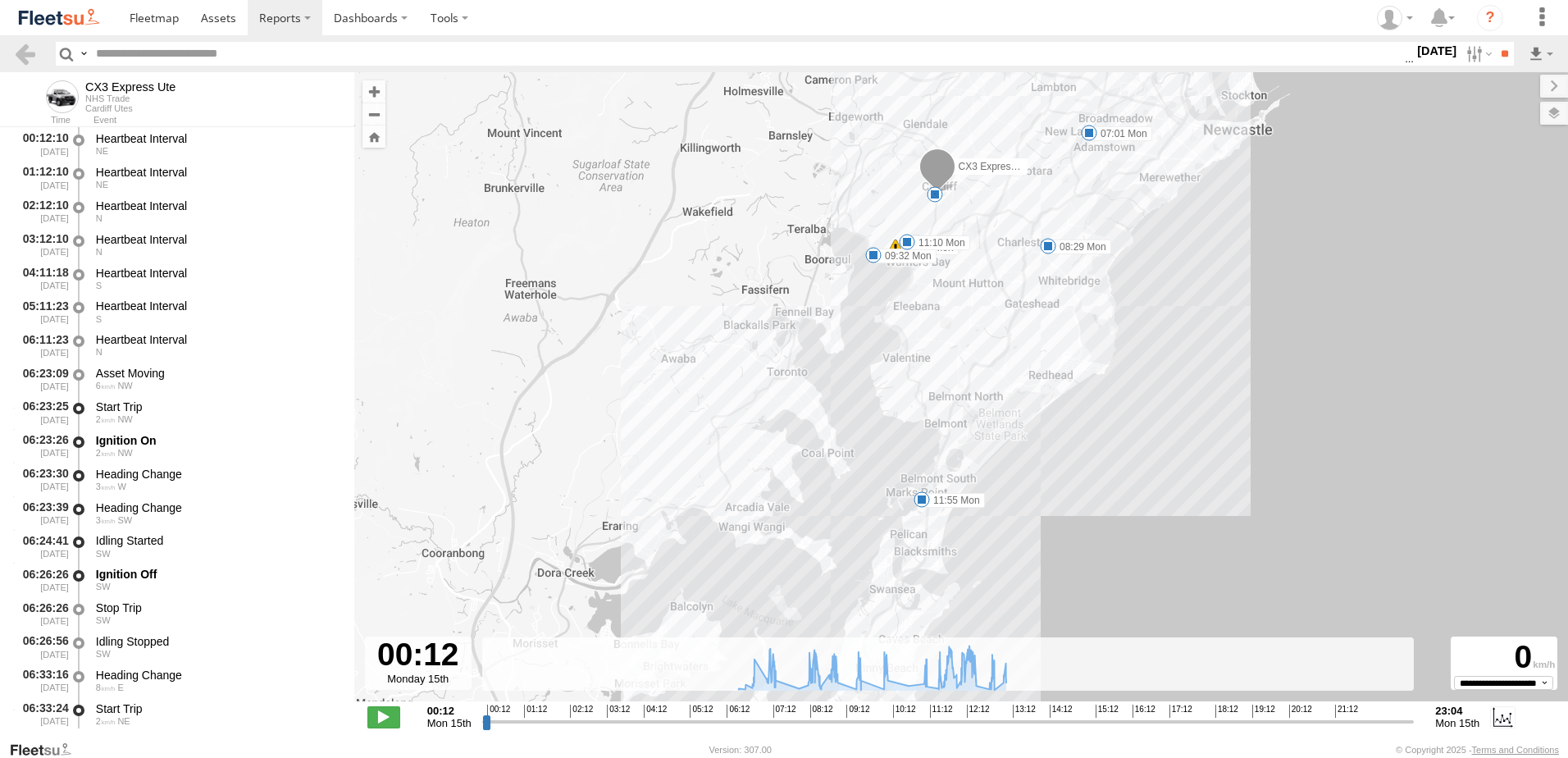
drag, startPoint x: 894, startPoint y: 558, endPoint x: 880, endPoint y: 405, distance: 153.6
click at [880, 405] on div "CX3 Express Ute 07:01 Mon 08:29 Mon 09:24 Mon 09:32 Mon 11:10 Mon 11:55 Mon 12" at bounding box center [962, 396] width 1214 height 647
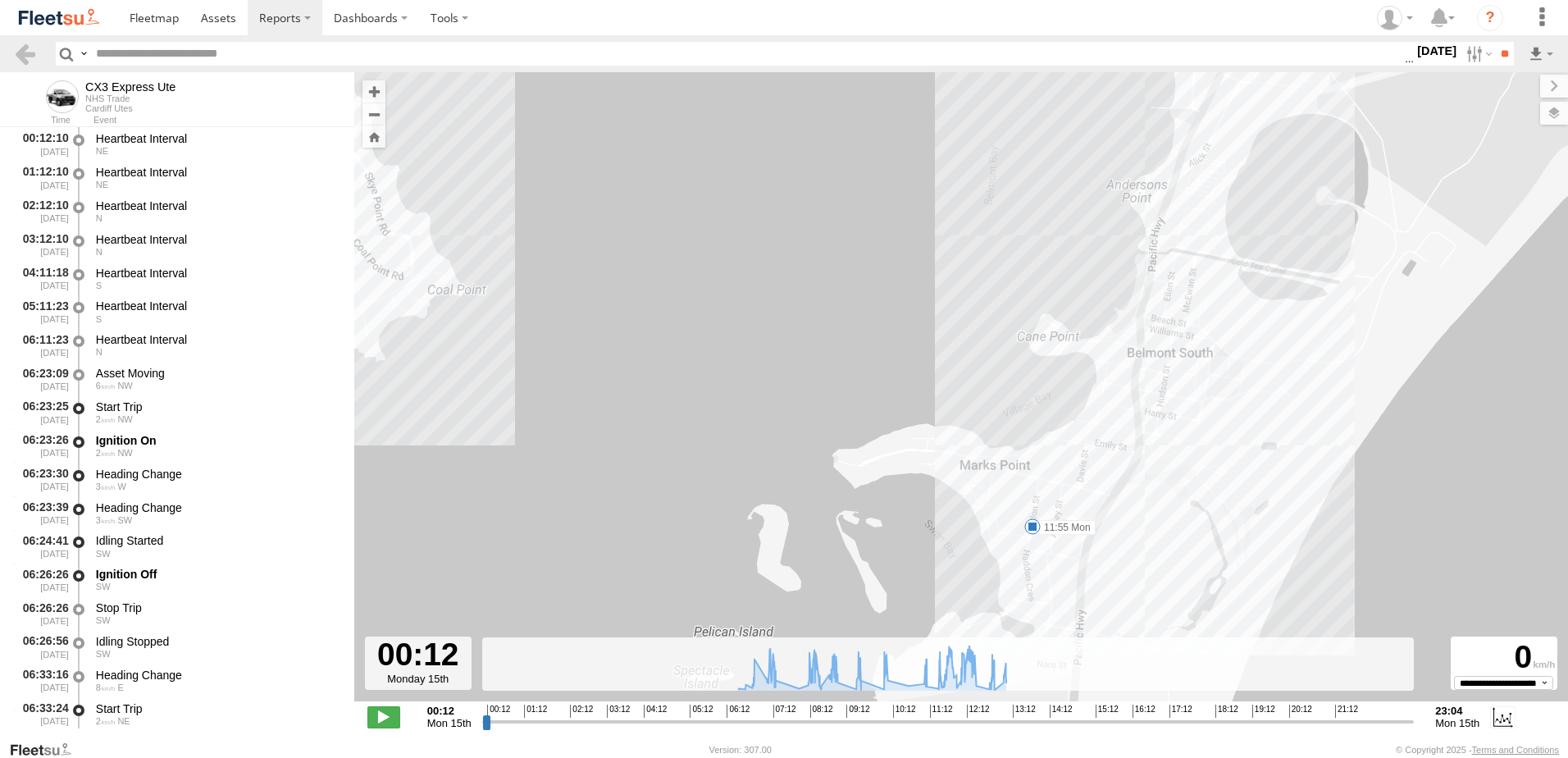
click at [1062, 536] on div "CX3 Express Ute 07:01 Mon 08:29 Mon 09:24 Mon 09:32 Mon 11:10 Mon 11:55 Mon" at bounding box center [962, 396] width 1214 height 647
click at [1067, 528] on label "11:55 Mon" at bounding box center [1064, 528] width 63 height 15
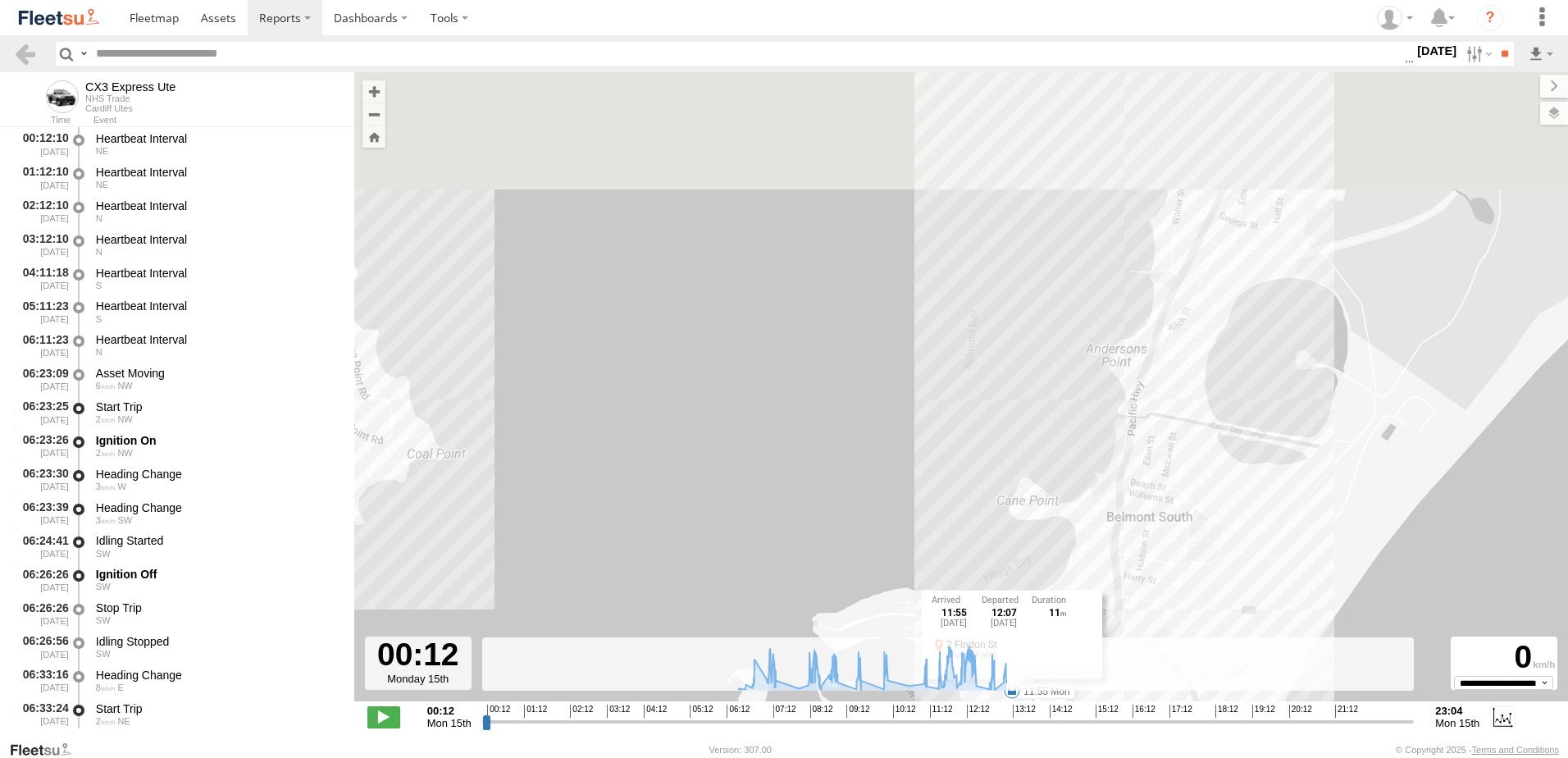
drag, startPoint x: 1022, startPoint y: 289, endPoint x: 989, endPoint y: 493, distance: 206.7
click at [989, 495] on div "CX3 Express Ute 07:01 Mon 08:29 Mon 09:24 Mon 09:32 Mon 11:10 Mon 11:55 Mon 11:…" at bounding box center [962, 396] width 1214 height 647
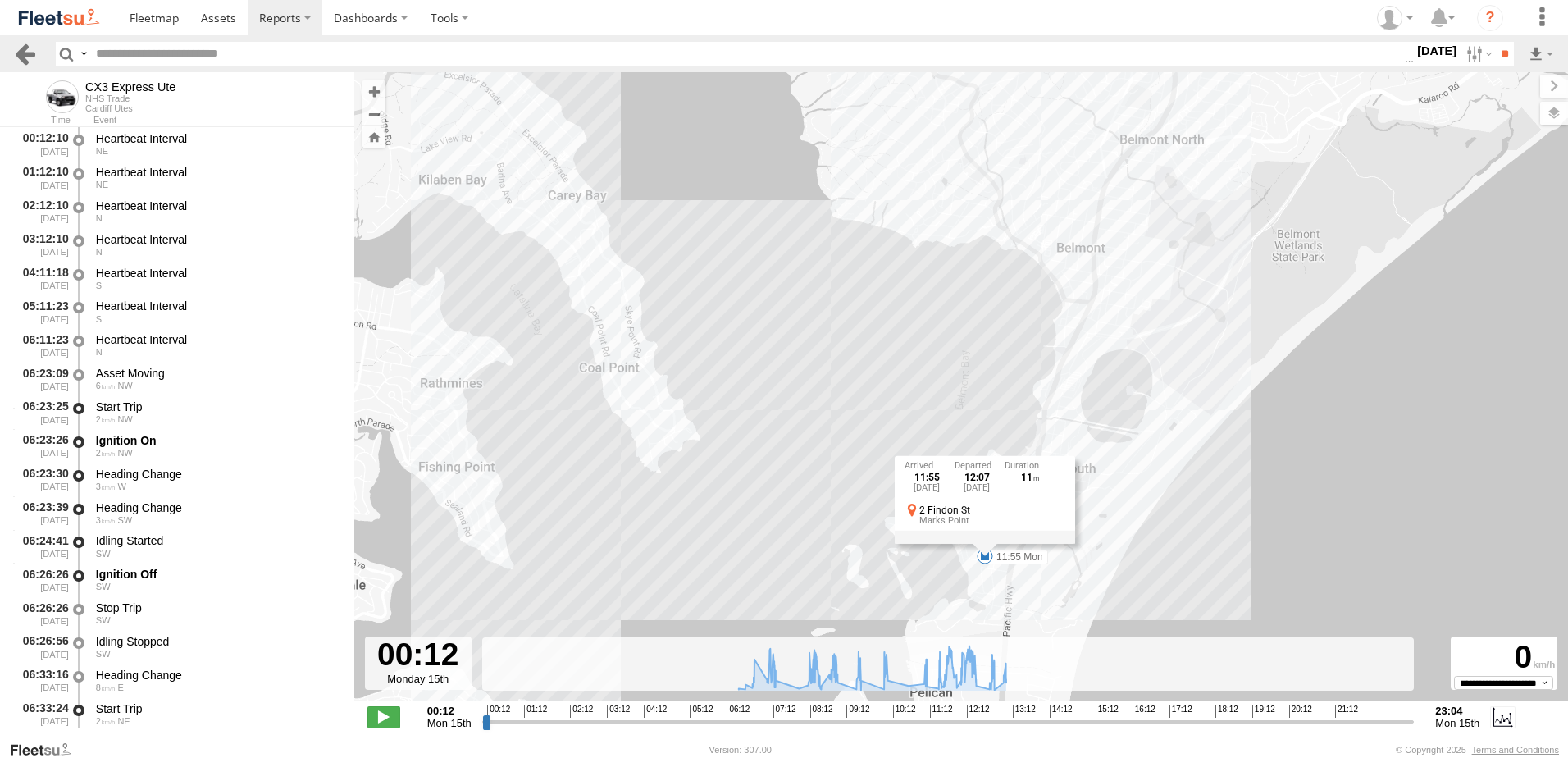
click at [24, 48] on link at bounding box center [25, 54] width 24 height 24
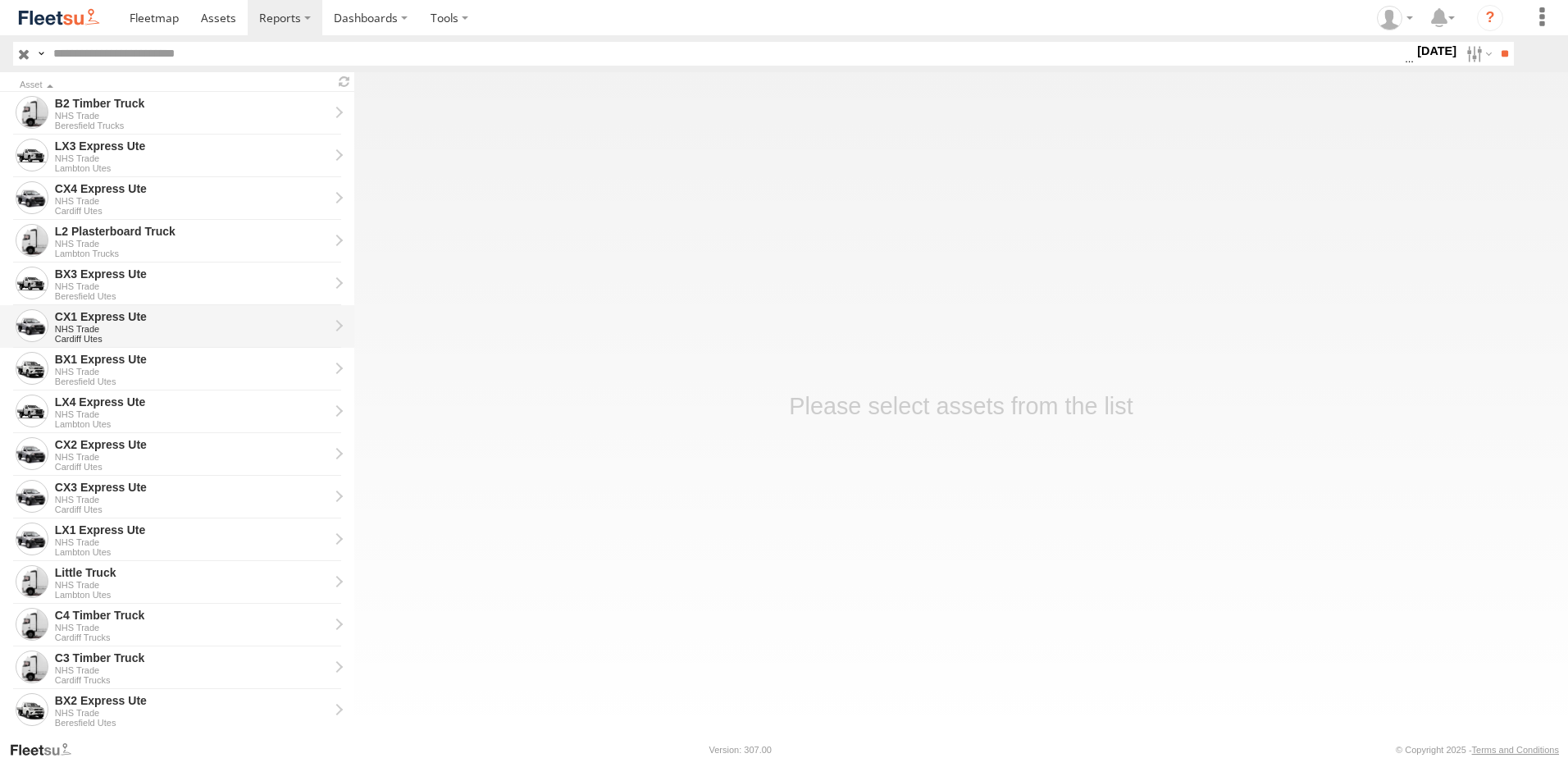
click at [97, 318] on div "CX1 Express Ute" at bounding box center [191, 317] width 274 height 15
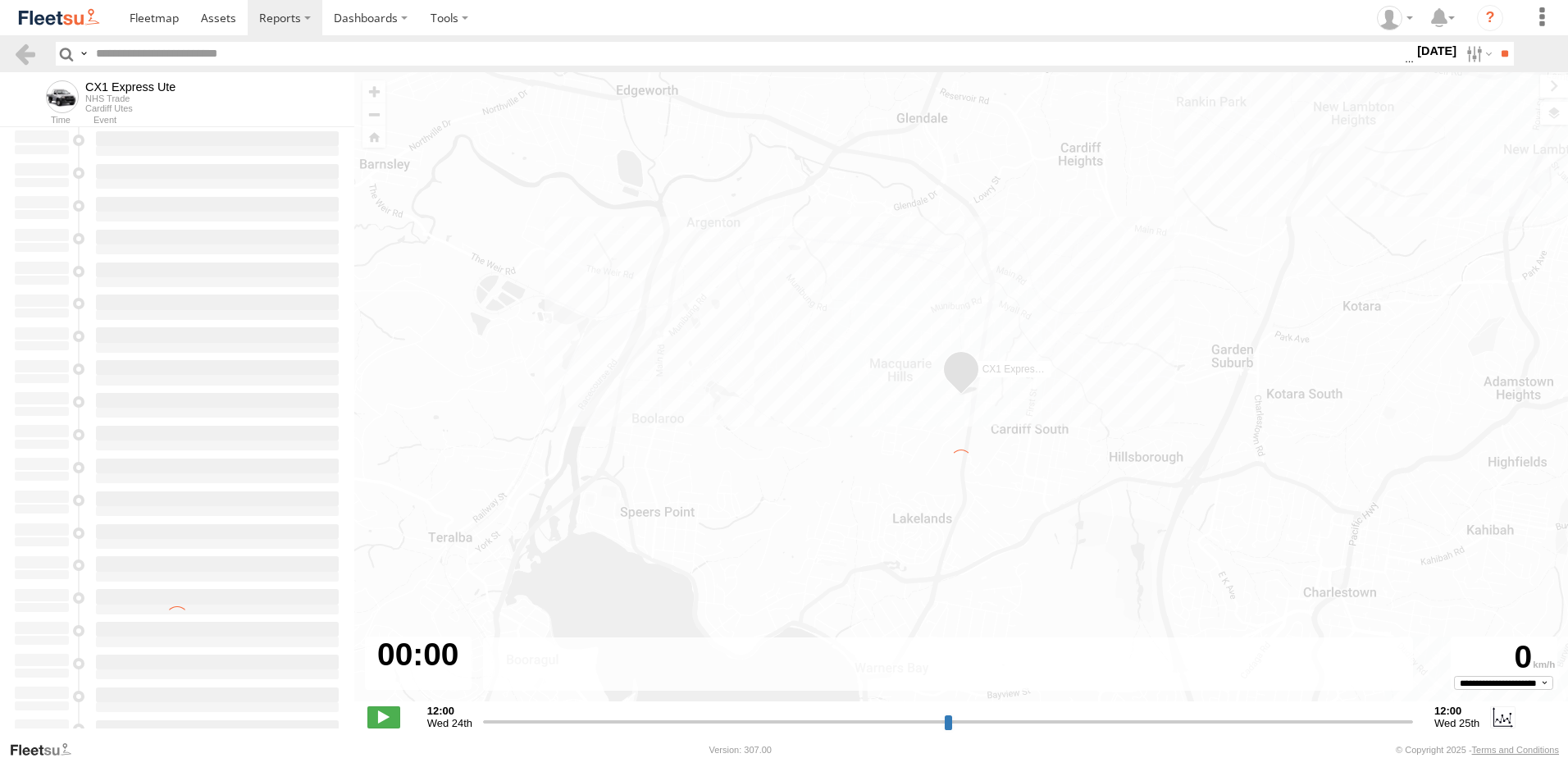
type input "**********"
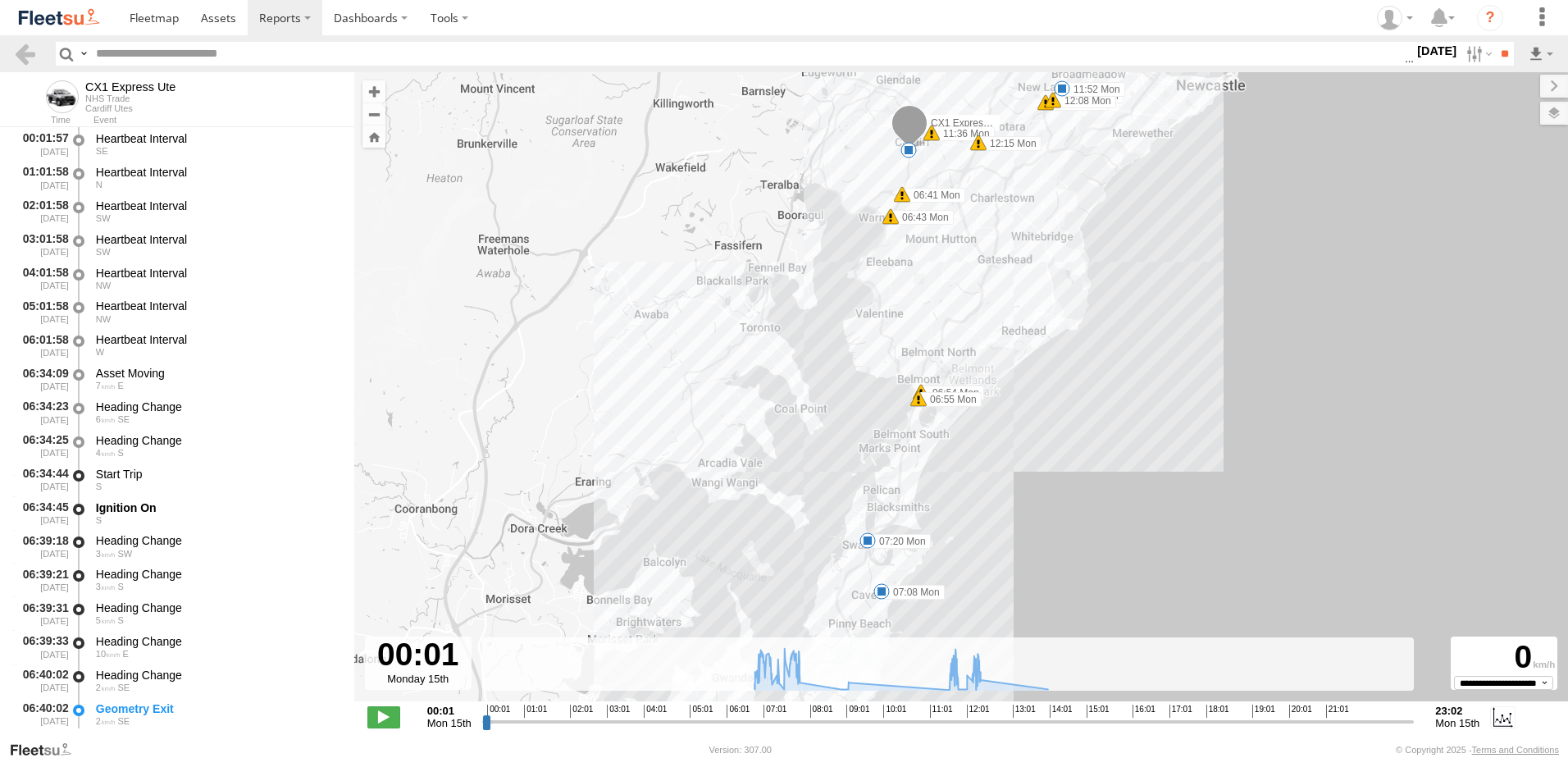
drag, startPoint x: 945, startPoint y: 552, endPoint x: 942, endPoint y: 487, distance: 65.1
click at [942, 487] on div "CX1 Express Ute 06:41 Mon 06:43 Mon 06:54 Mon 06:55 Mon 07:08 Mon 07:20 Mon 11:…" at bounding box center [962, 396] width 1214 height 647
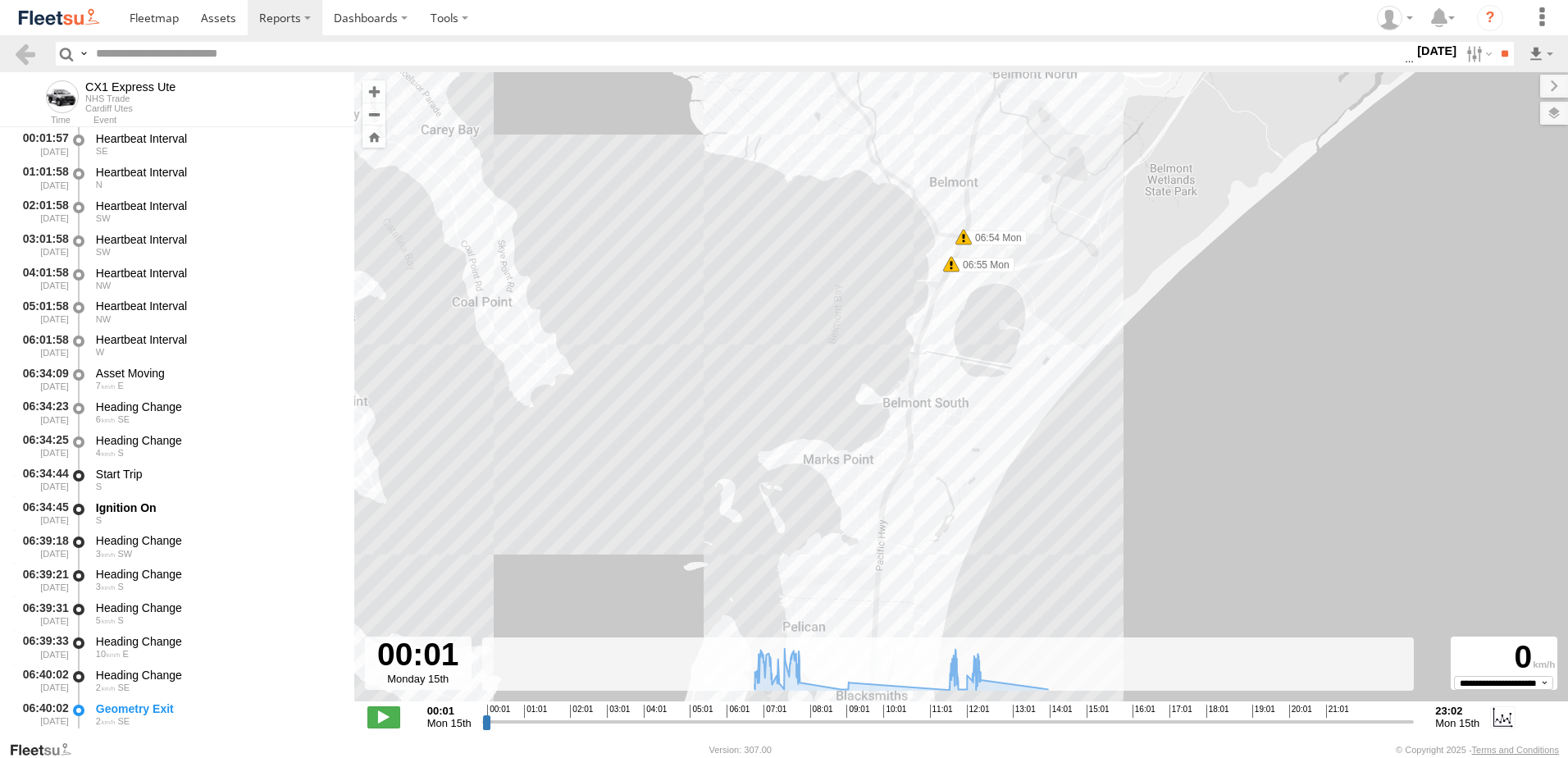
drag, startPoint x: 894, startPoint y: 265, endPoint x: 918, endPoint y: 601, distance: 336.9
click at [918, 601] on div "CX1 Express Ute 06:41 Mon 06:43 Mon 06:54 Mon 06:55 Mon 07:08 Mon 07:20 Mon 11:…" at bounding box center [962, 396] width 1214 height 647
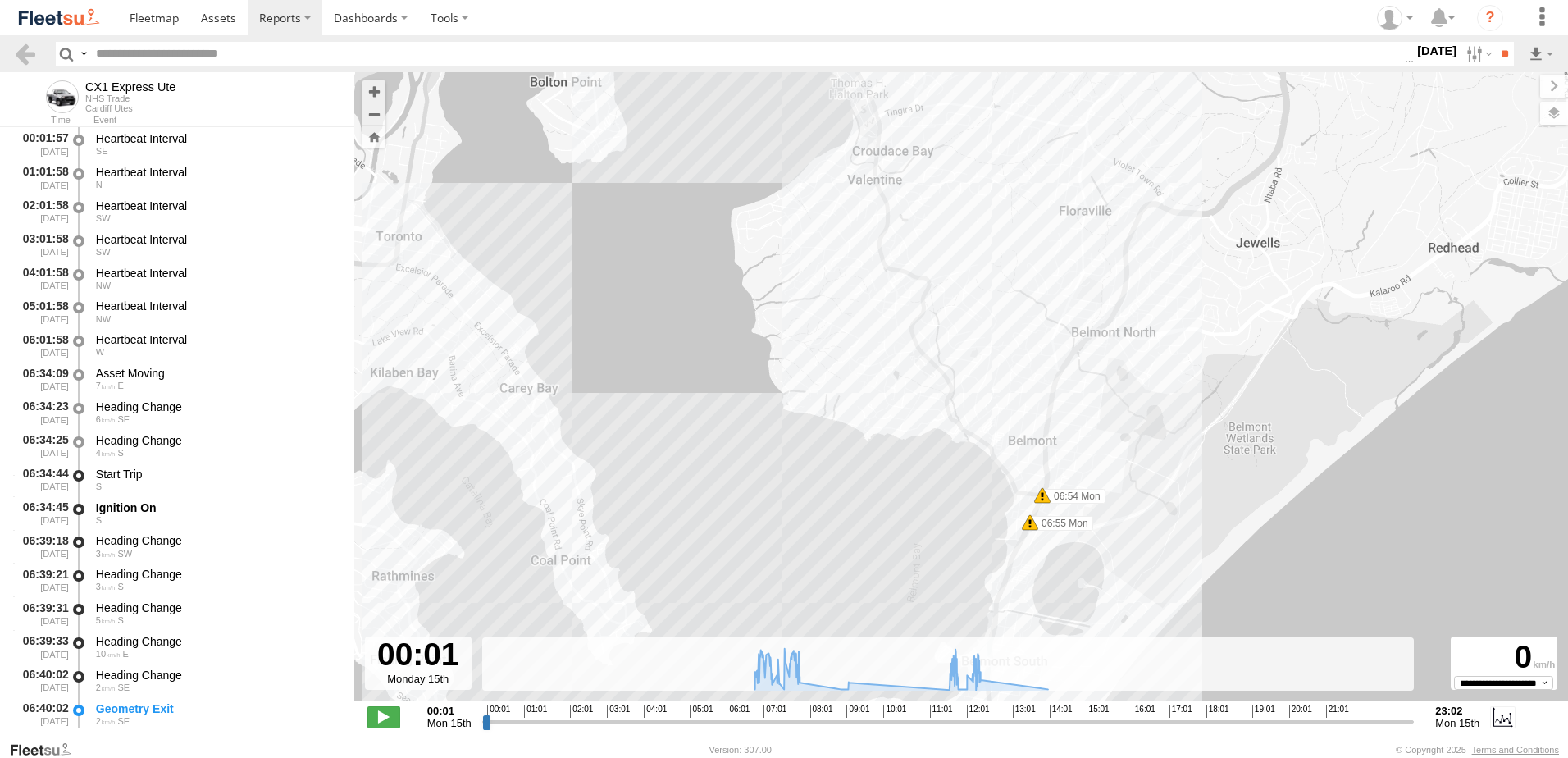
drag, startPoint x: 884, startPoint y: 282, endPoint x: 966, endPoint y: 535, distance: 266.0
click at [966, 535] on div "CX1 Express Ute 06:41 Mon 06:43 Mon 06:54 Mon 06:55 Mon 07:08 Mon 07:20 Mon 11:…" at bounding box center [962, 396] width 1214 height 647
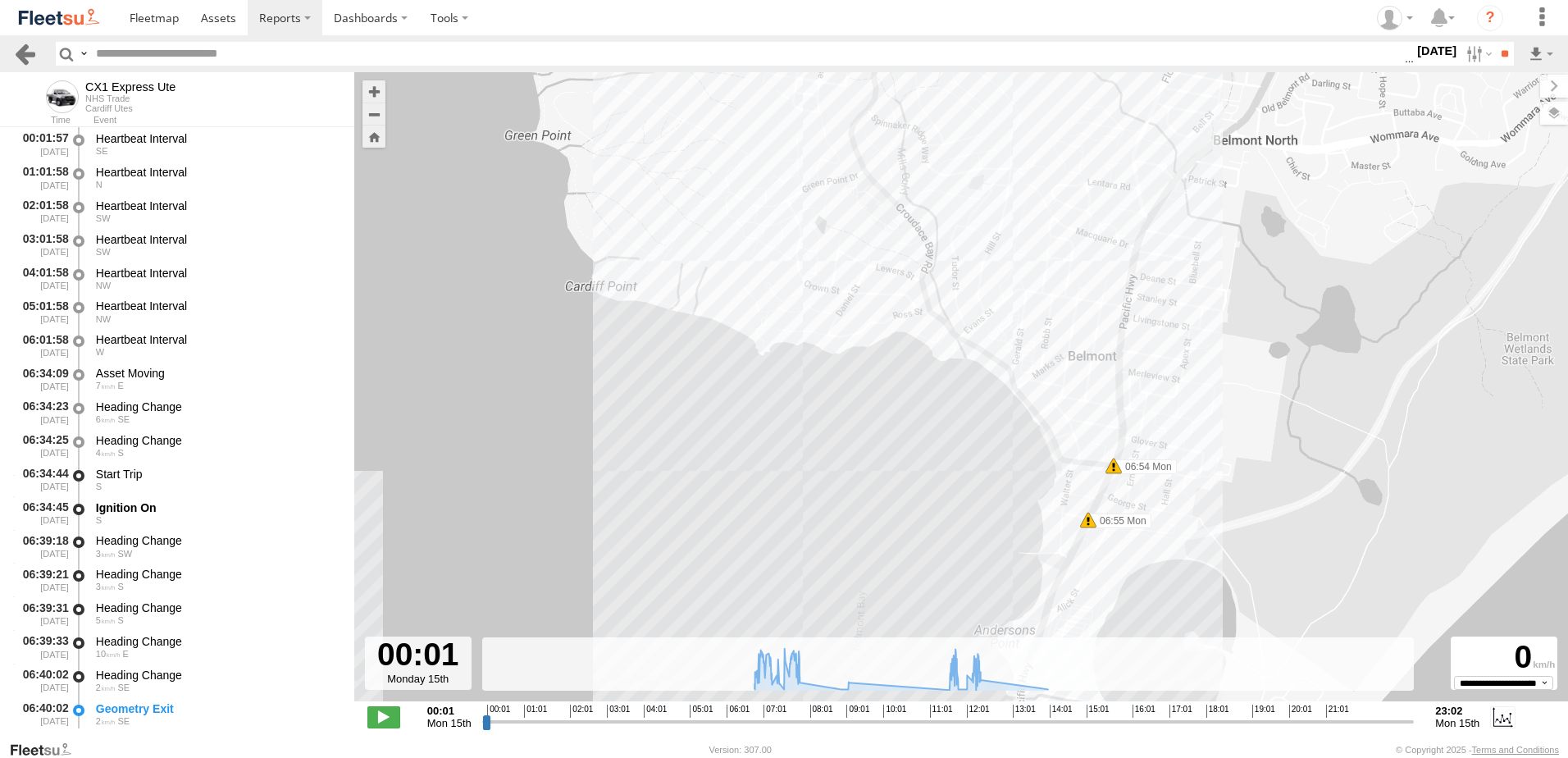
click at [23, 54] on link at bounding box center [25, 54] width 24 height 24
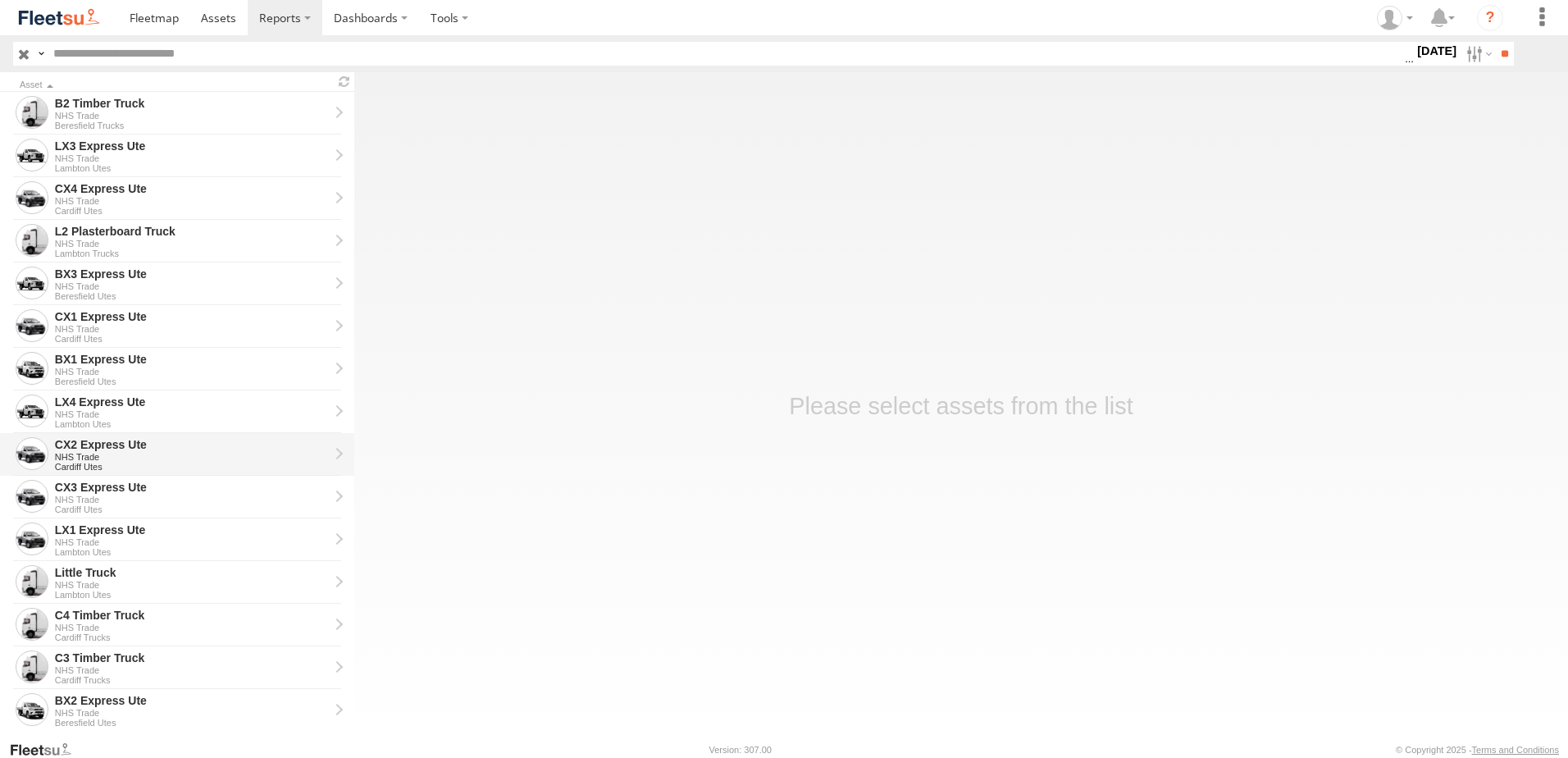
click at [94, 443] on div "CX2 Express Ute" at bounding box center [191, 445] width 274 height 15
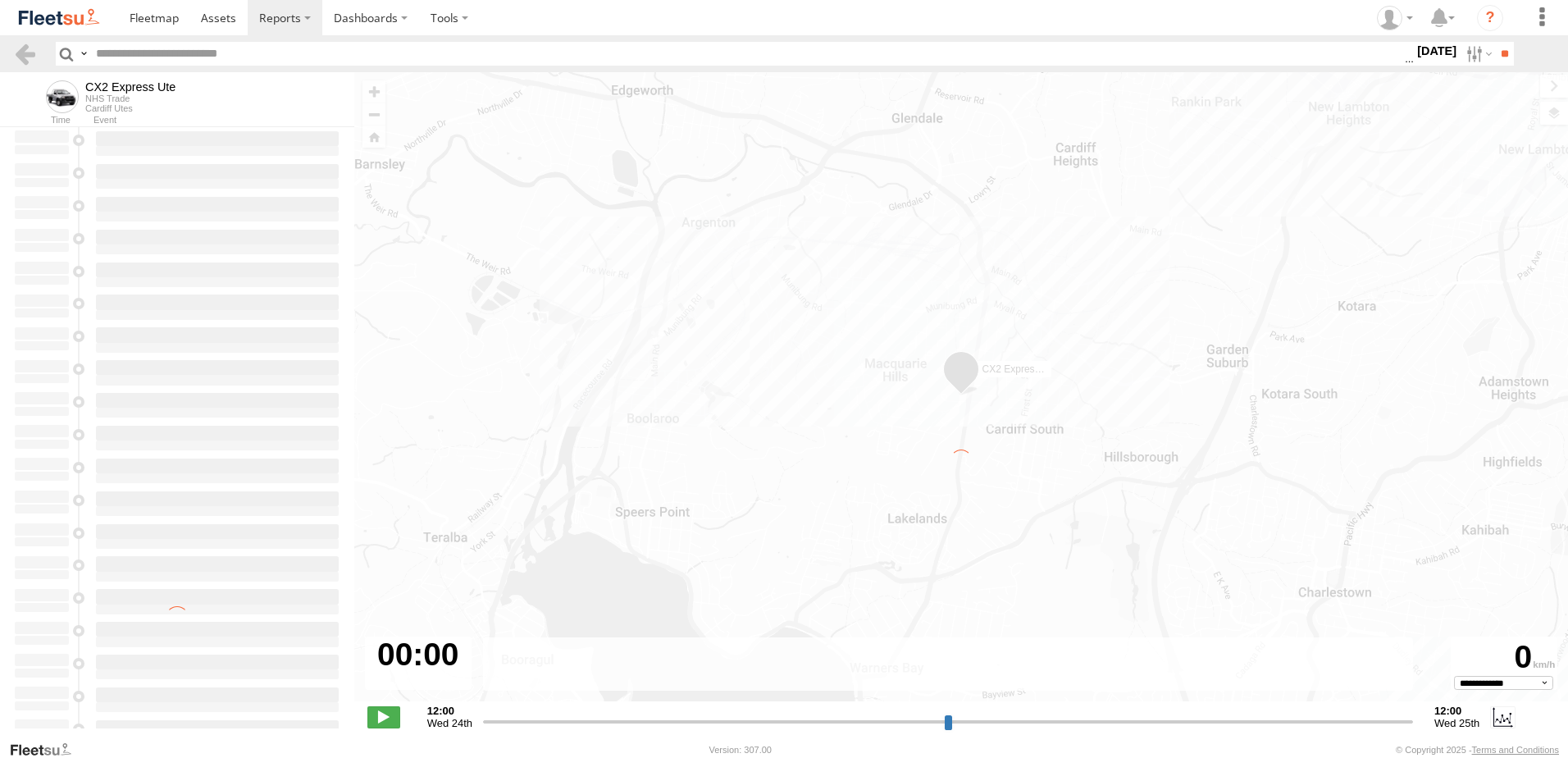
type input "**********"
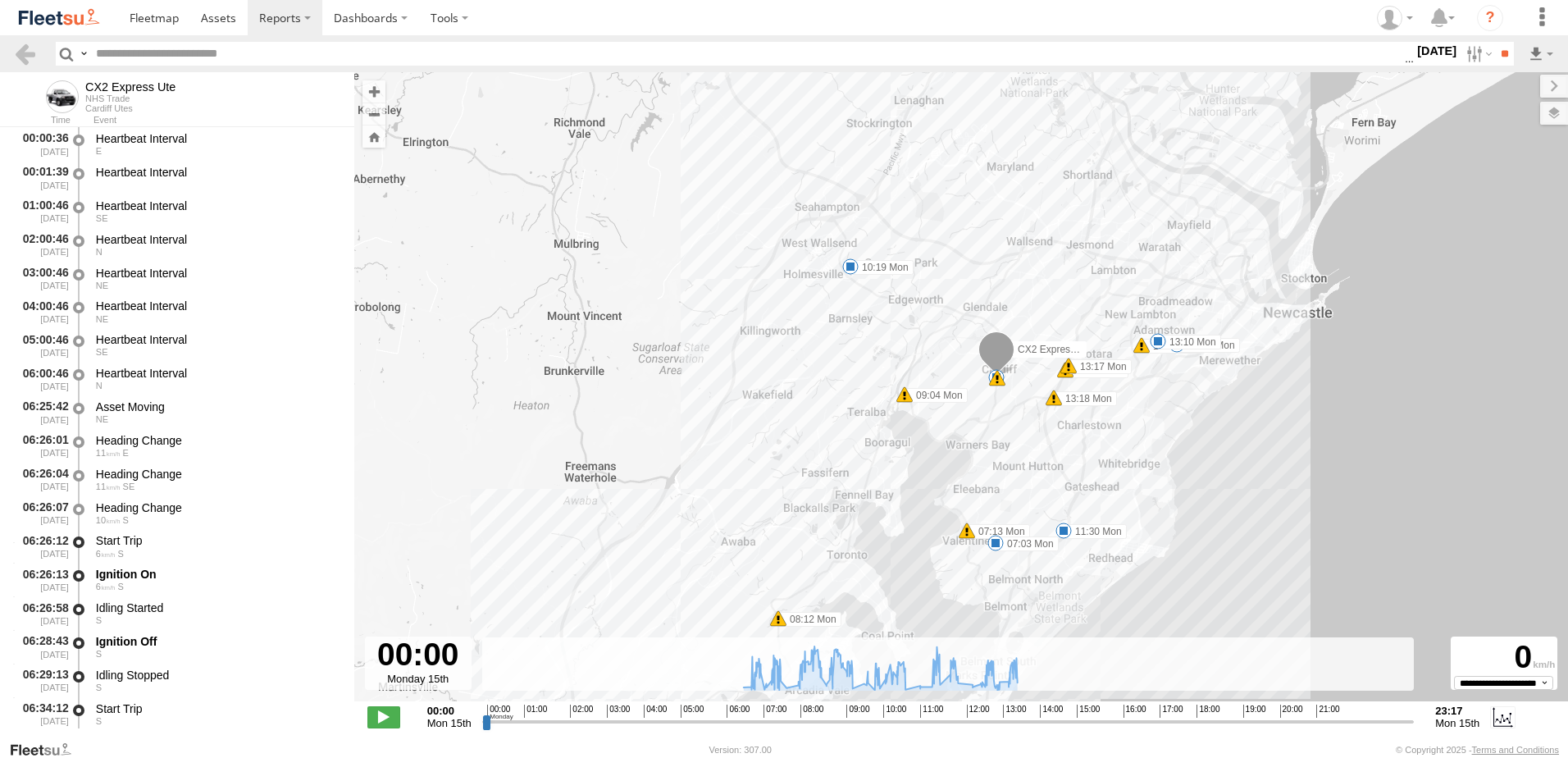
drag, startPoint x: 891, startPoint y: 313, endPoint x: 817, endPoint y: 497, distance: 198.3
click at [817, 497] on div "CX2 Express Ute 07:03 Mon 07:13 Mon 08:12 Mon 08:25 Mon 08:39 Mon 09:04 Mon 10:…" at bounding box center [962, 396] width 1214 height 647
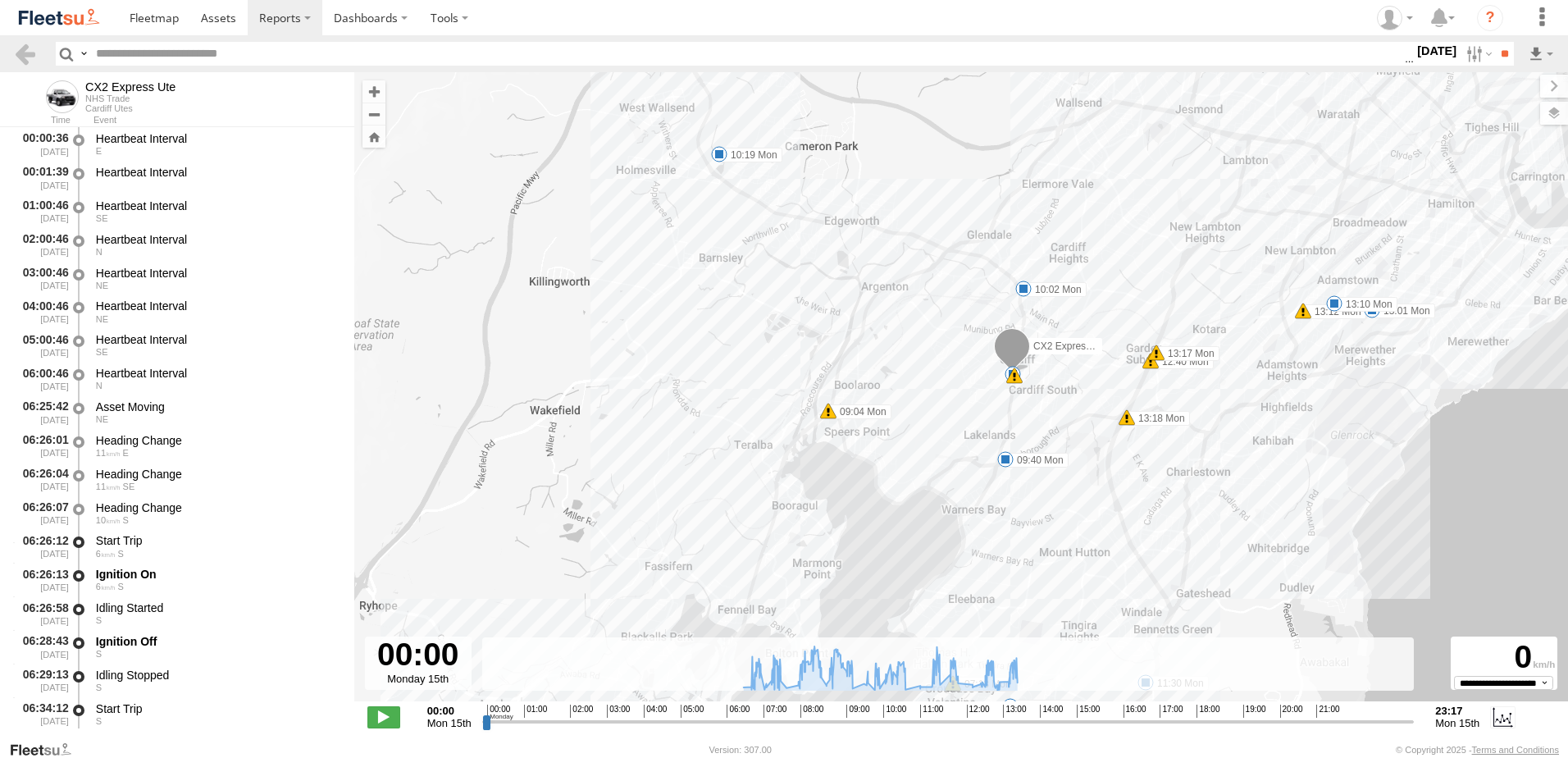
drag, startPoint x: 1106, startPoint y: 534, endPoint x: 999, endPoint y: 471, distance: 124.2
click at [999, 471] on div "CX2 Express Ute 07:03 Mon 07:13 Mon 08:12 Mon 08:25 Mon 08:39 Mon 09:04 Mon 10:…" at bounding box center [962, 396] width 1214 height 647
click at [744, 152] on label "10:19 Mon" at bounding box center [742, 153] width 63 height 15
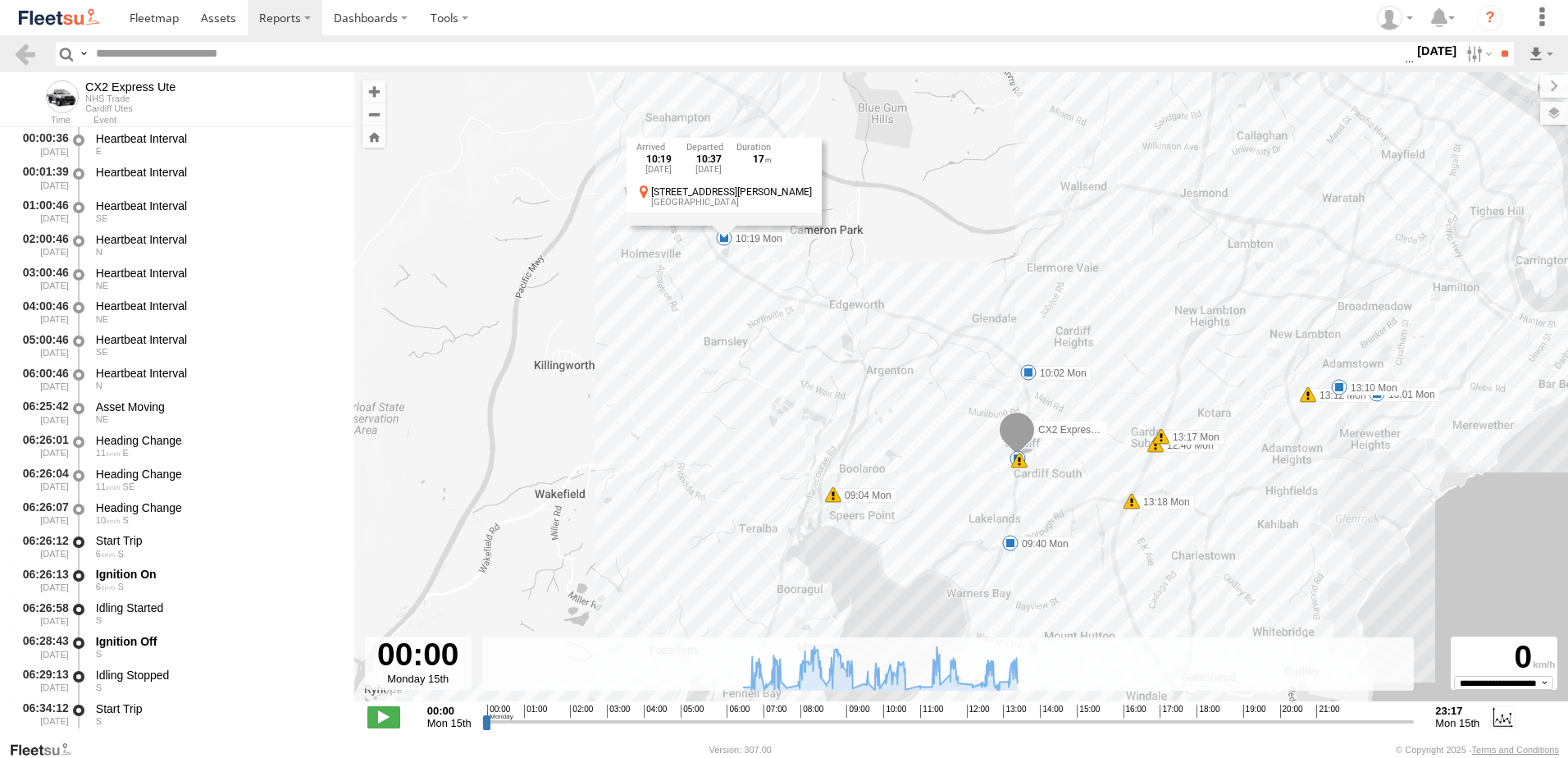
drag, startPoint x: 713, startPoint y: 254, endPoint x: 726, endPoint y: 342, distance: 89.0
click at [726, 342] on div "CX2 Express Ute 07:03 Mon 07:13 Mon 08:12 Mon 08:25 Mon 08:39 Mon 09:04 Mon 10:…" at bounding box center [962, 396] width 1214 height 647
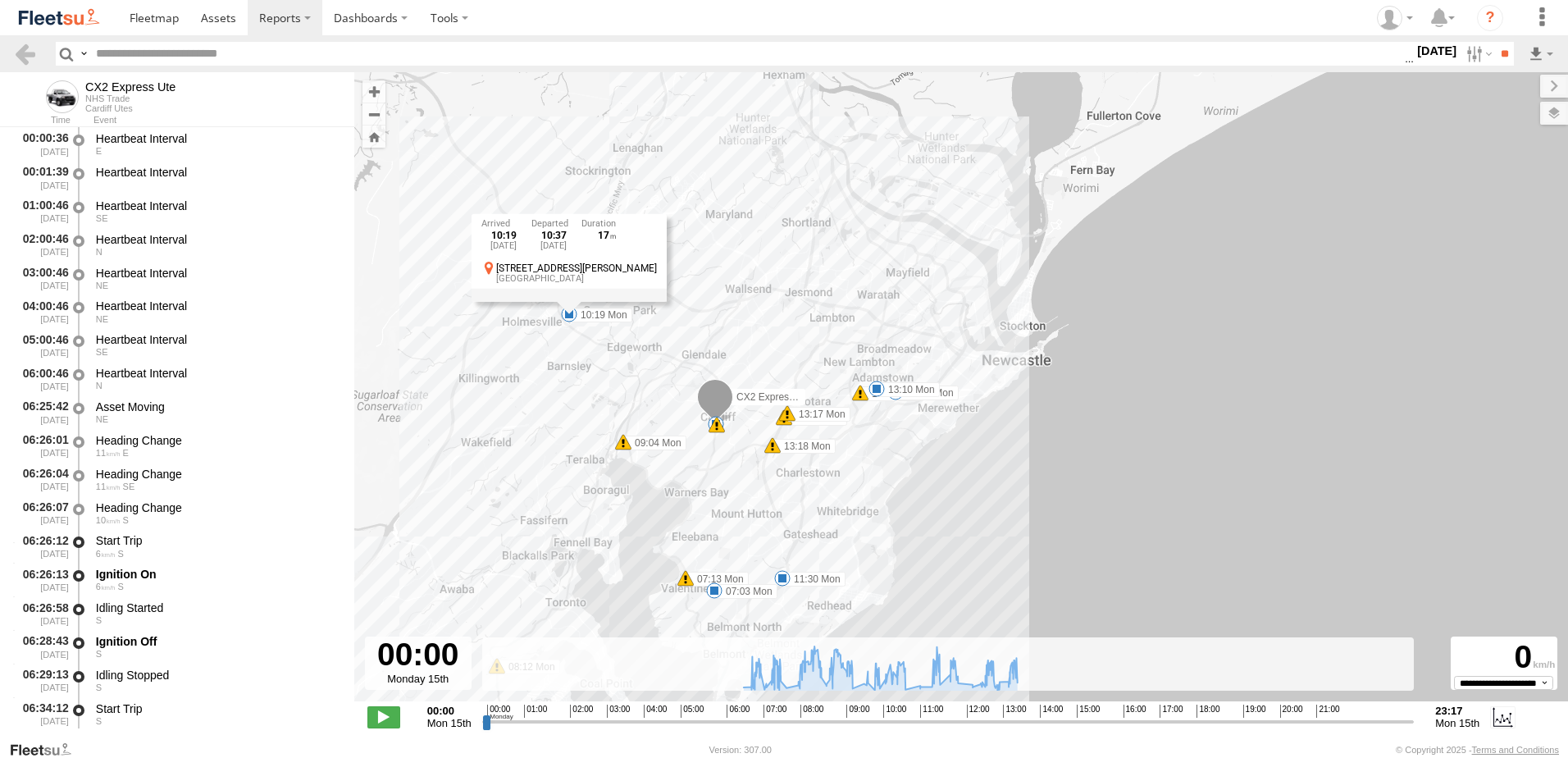
drag, startPoint x: 680, startPoint y: 571, endPoint x: 395, endPoint y: 502, distance: 293.2
click at [395, 502] on div "CX2 Express Ute 07:03 Mon 07:13 Mon 08:12 Mon 08:25 Mon 08:39 Mon 09:04 Mon 10:…" at bounding box center [962, 396] width 1214 height 647
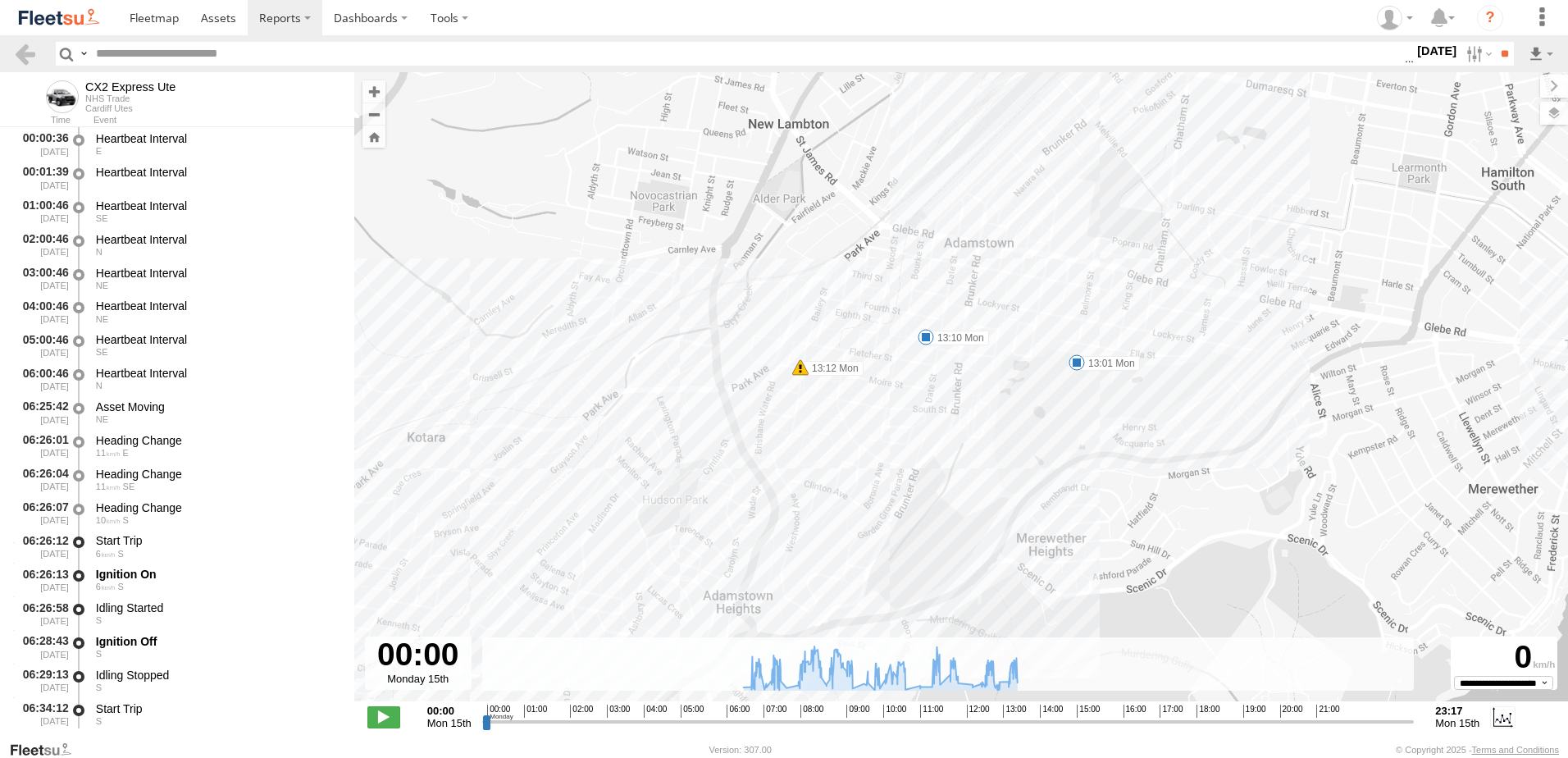
drag, startPoint x: 1038, startPoint y: 214, endPoint x: 999, endPoint y: 402, distance: 192.0
click at [999, 402] on div "CX2 Express Ute 07:03 Mon 07:13 Mon 08:12 Mon 08:25 Mon 08:39 Mon 09:04 Mon 10:…" at bounding box center [962, 396] width 1214 height 647
click at [22, 52] on link at bounding box center [25, 54] width 24 height 24
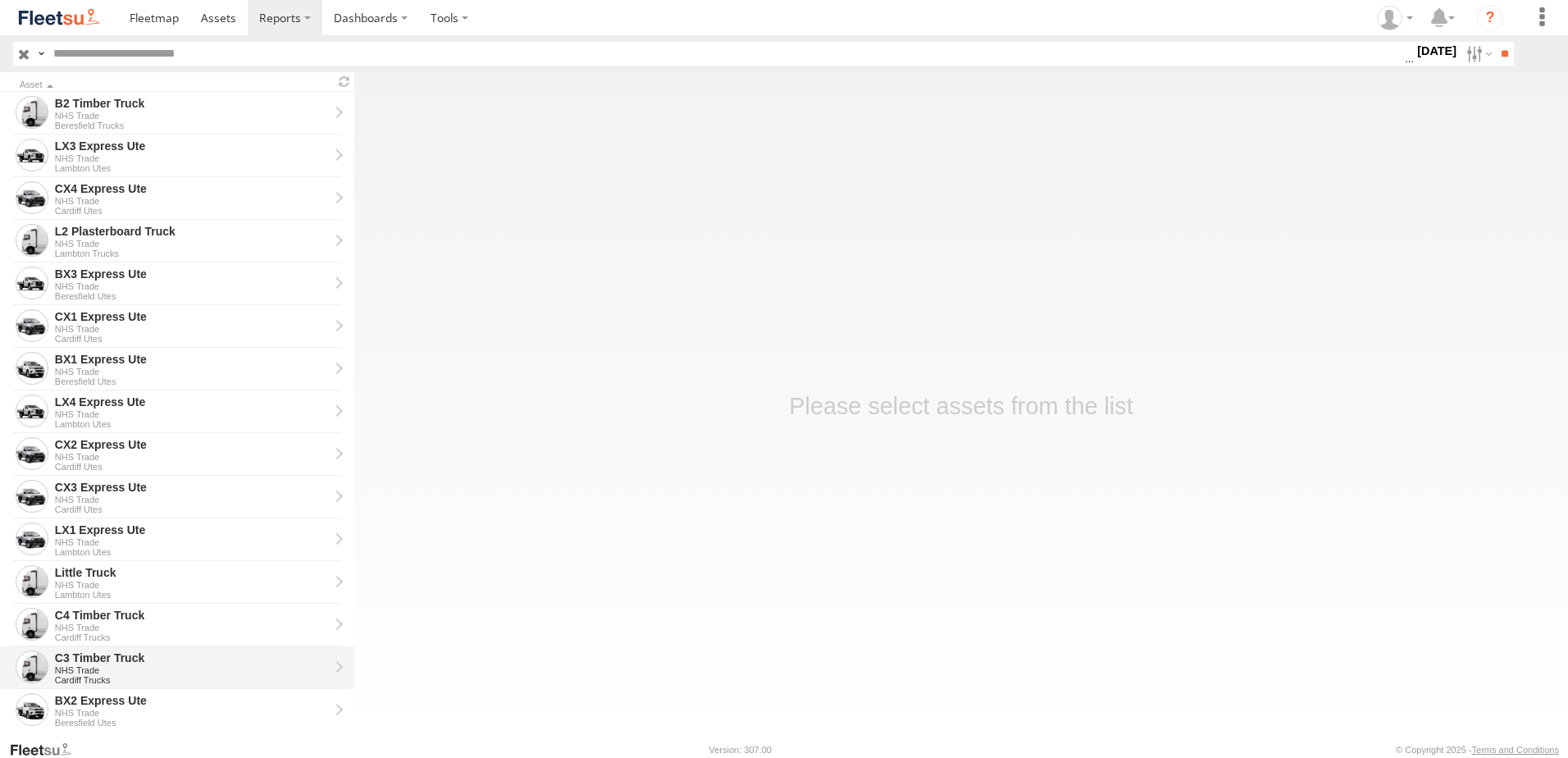
click at [88, 654] on div "C3 Timber Truck" at bounding box center [191, 659] width 274 height 15
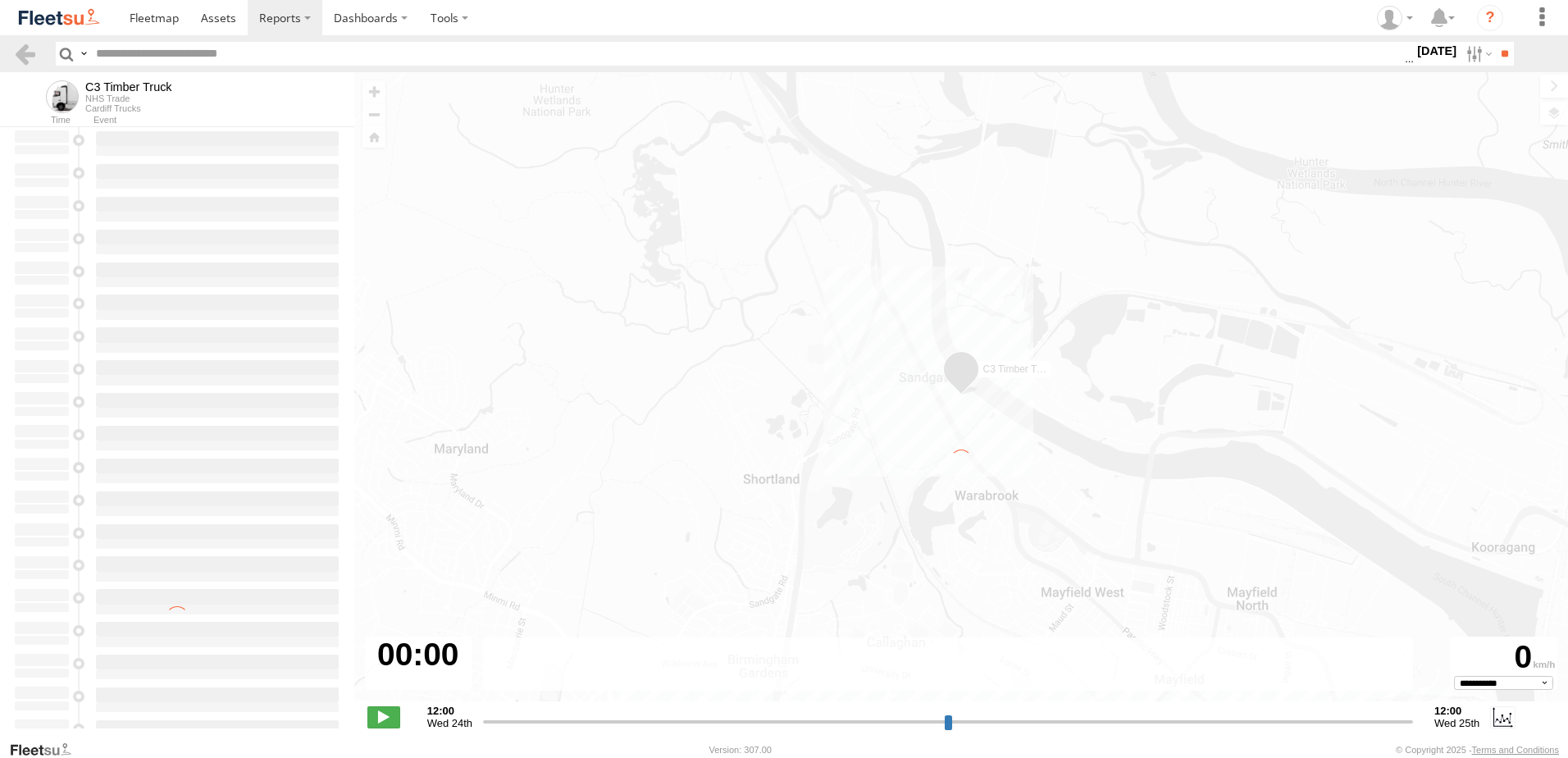
type input "**********"
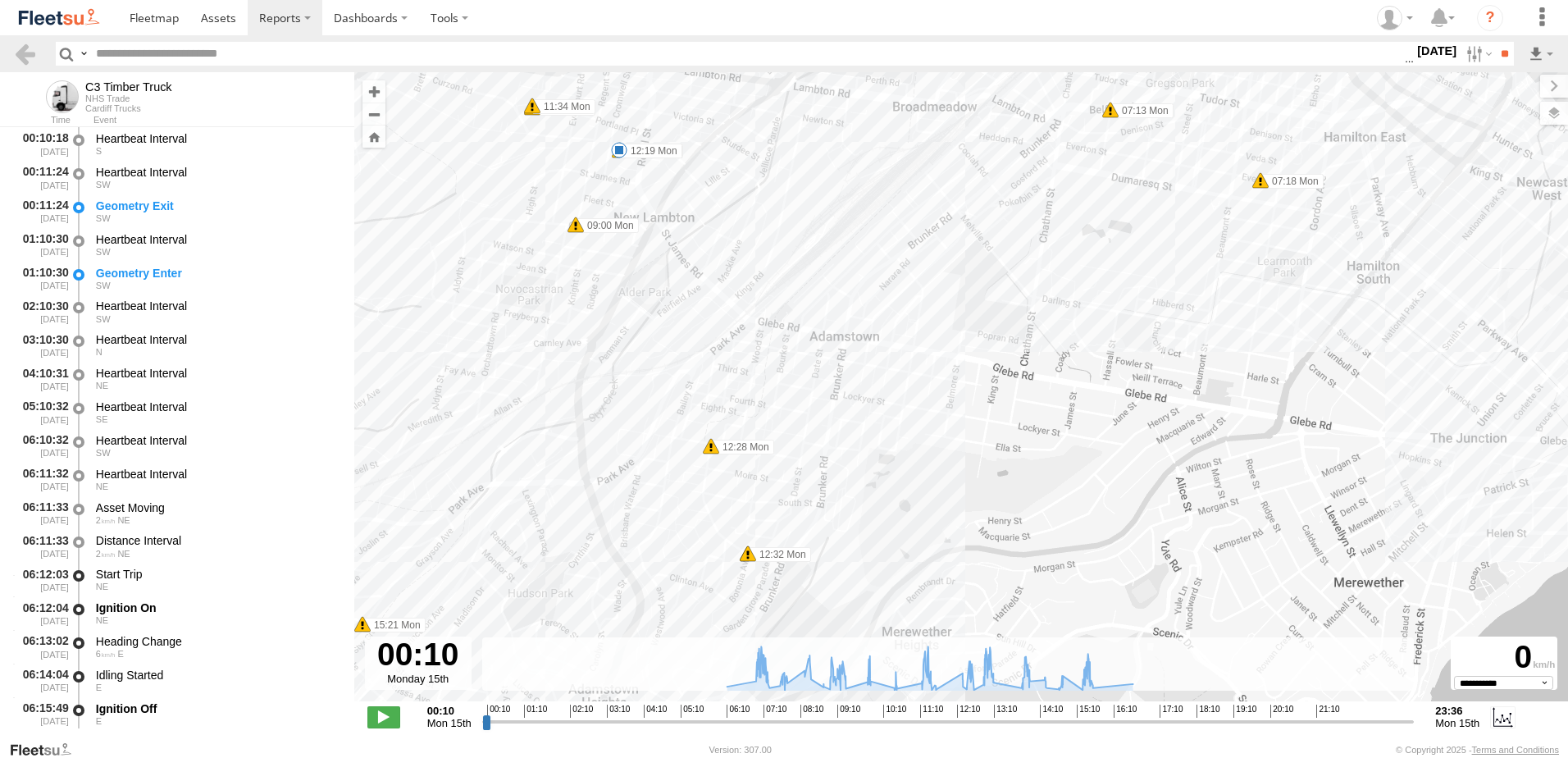
drag, startPoint x: 881, startPoint y: 378, endPoint x: 836, endPoint y: 197, distance: 186.5
click at [836, 197] on div "C3 Timber Truck 07:13 Mon 07:18 Mon 08:21 Mon 08:41 Mon 09:00 Mon 09:15 Mon 09:…" at bounding box center [962, 396] width 1214 height 647
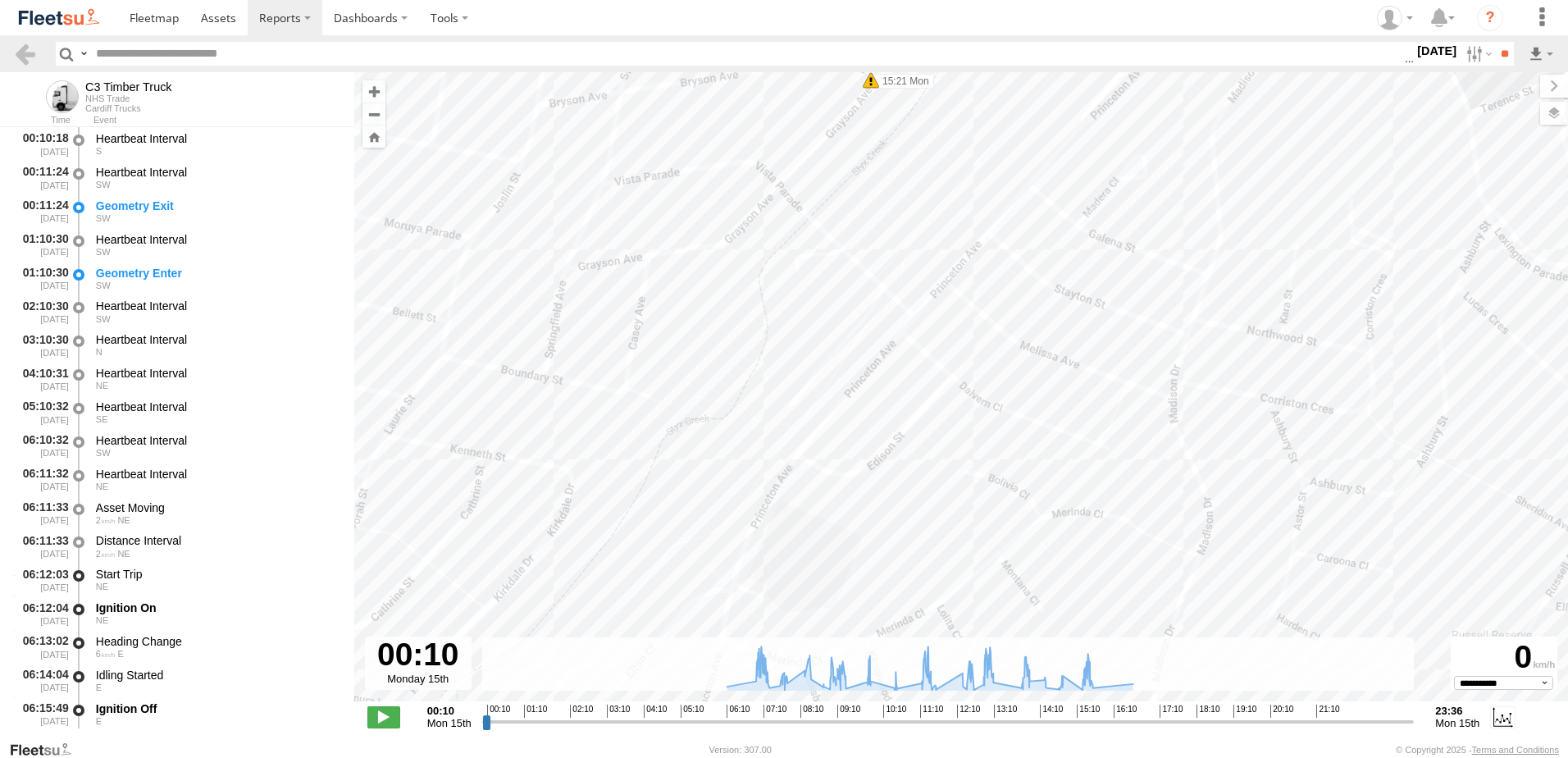
drag, startPoint x: 726, startPoint y: 293, endPoint x: 989, endPoint y: 170, distance: 290.3
click at [989, 170] on div "C3 Timber Truck 07:13 Mon 07:18 Mon 08:21 Mon 08:41 Mon 09:00 Mon 09:15 Mon 09:…" at bounding box center [962, 396] width 1214 height 647
drag, startPoint x: 702, startPoint y: 215, endPoint x: 721, endPoint y: 251, distance: 40.7
click at [721, 251] on div "C3 Timber Truck 07:13 Mon 07:18 Mon 08:21 Mon 08:41 Mon 09:00 Mon 09:15 Mon 09:…" at bounding box center [962, 396] width 1214 height 647
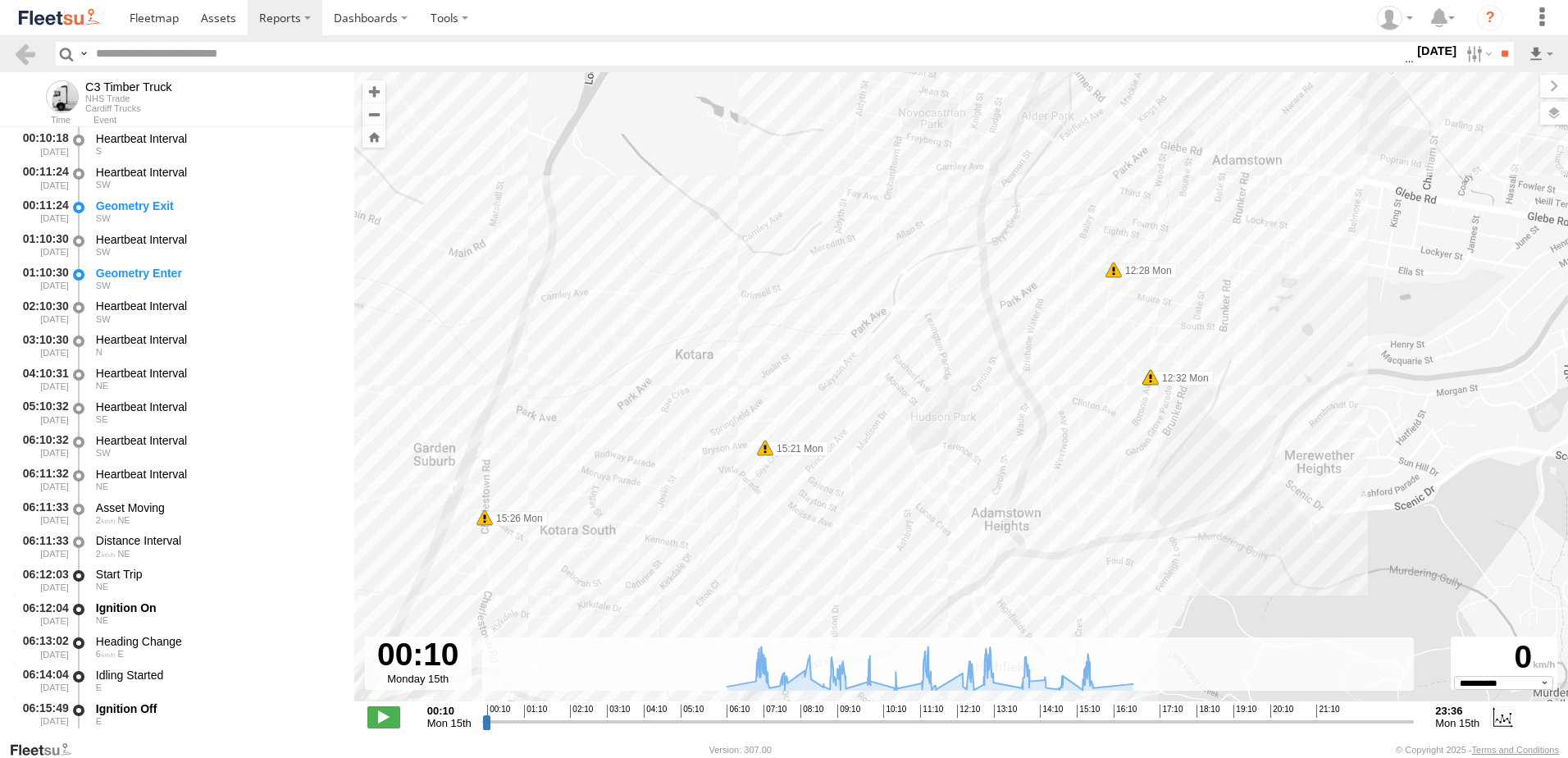
drag, startPoint x: 1240, startPoint y: 215, endPoint x: 1001, endPoint y: 430, distance: 321.5
click at [1001, 430] on div "C3 Timber Truck 07:13 Mon 07:18 Mon 08:21 Mon 08:41 Mon 09:00 Mon 09:15 Mon 09:…" at bounding box center [962, 396] width 1214 height 647
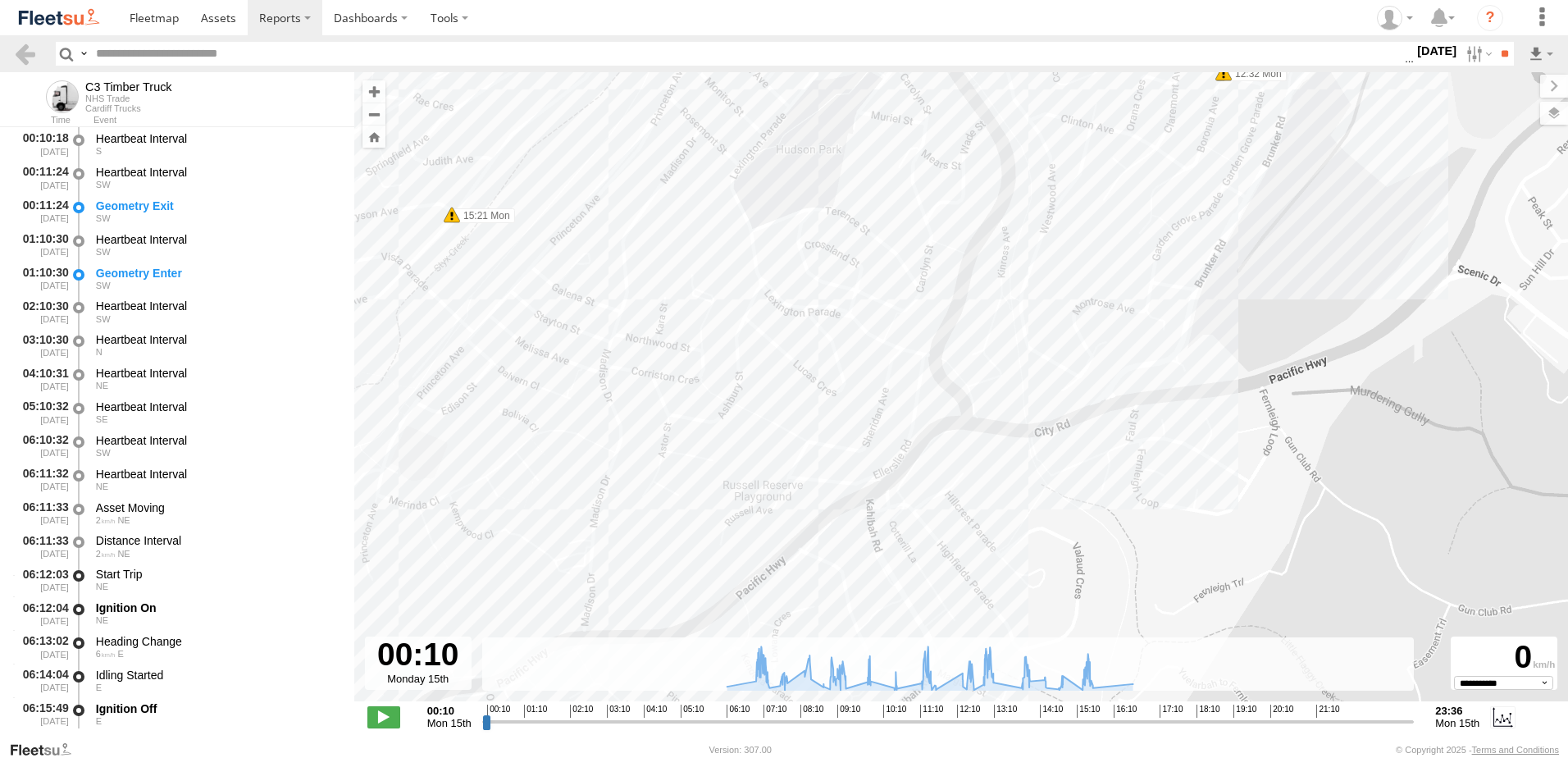
drag, startPoint x: 1057, startPoint y: 397, endPoint x: 1058, endPoint y: 301, distance: 96.0
click at [1058, 301] on div "C3 Timber Truck 07:13 Mon 07:18 Mon 08:21 Mon 08:41 Mon 09:00 Mon 09:15 Mon 09:…" at bounding box center [962, 396] width 1214 height 647
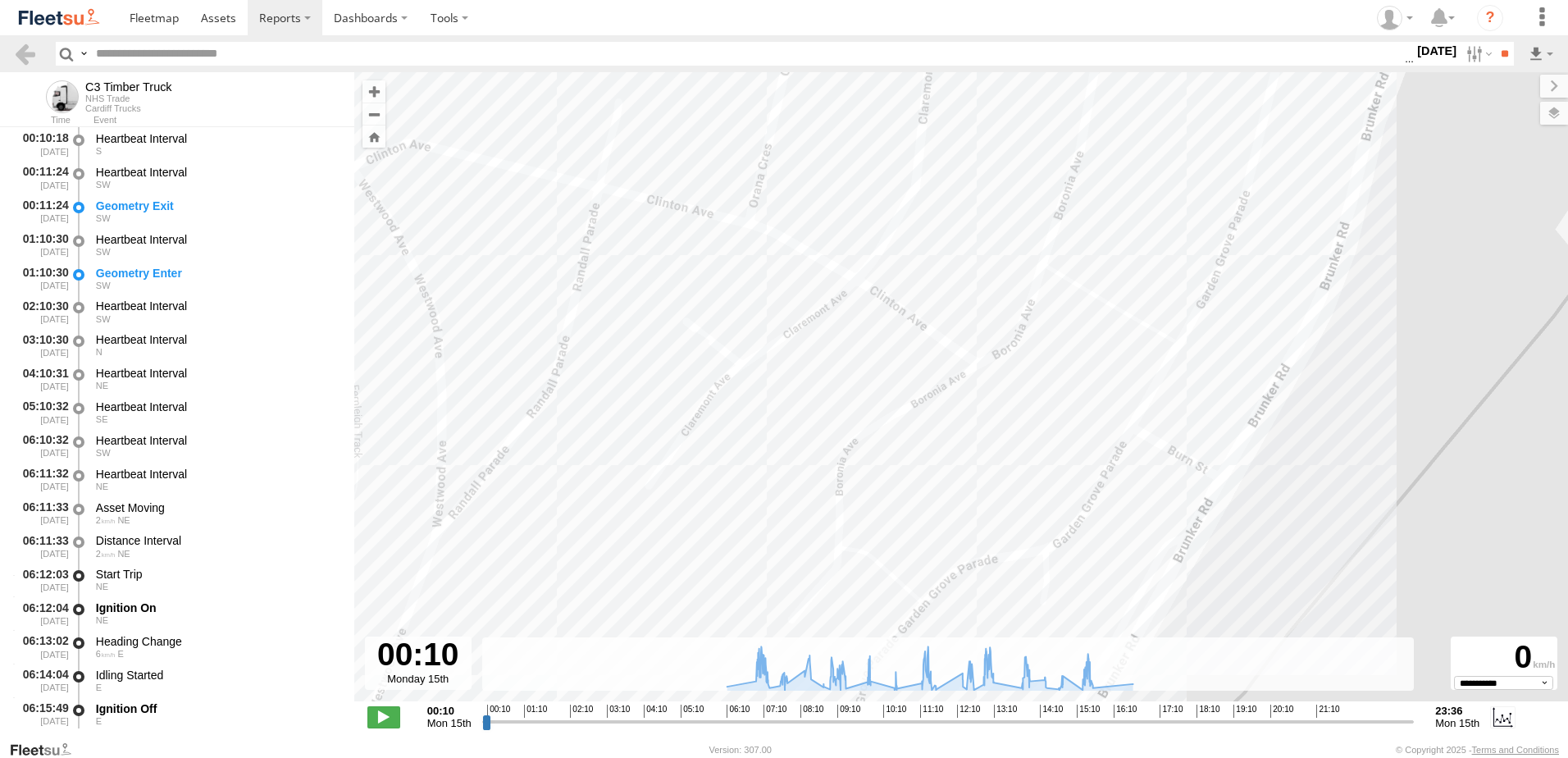
drag, startPoint x: 1152, startPoint y: 231, endPoint x: 1103, endPoint y: 314, distance: 96.4
click at [1107, 329] on div "C3 Timber Truck 07:13 Mon 07:18 Mon 08:21 Mon 08:41 Mon 09:00 Mon 09:15 Mon 09:…" at bounding box center [962, 396] width 1214 height 647
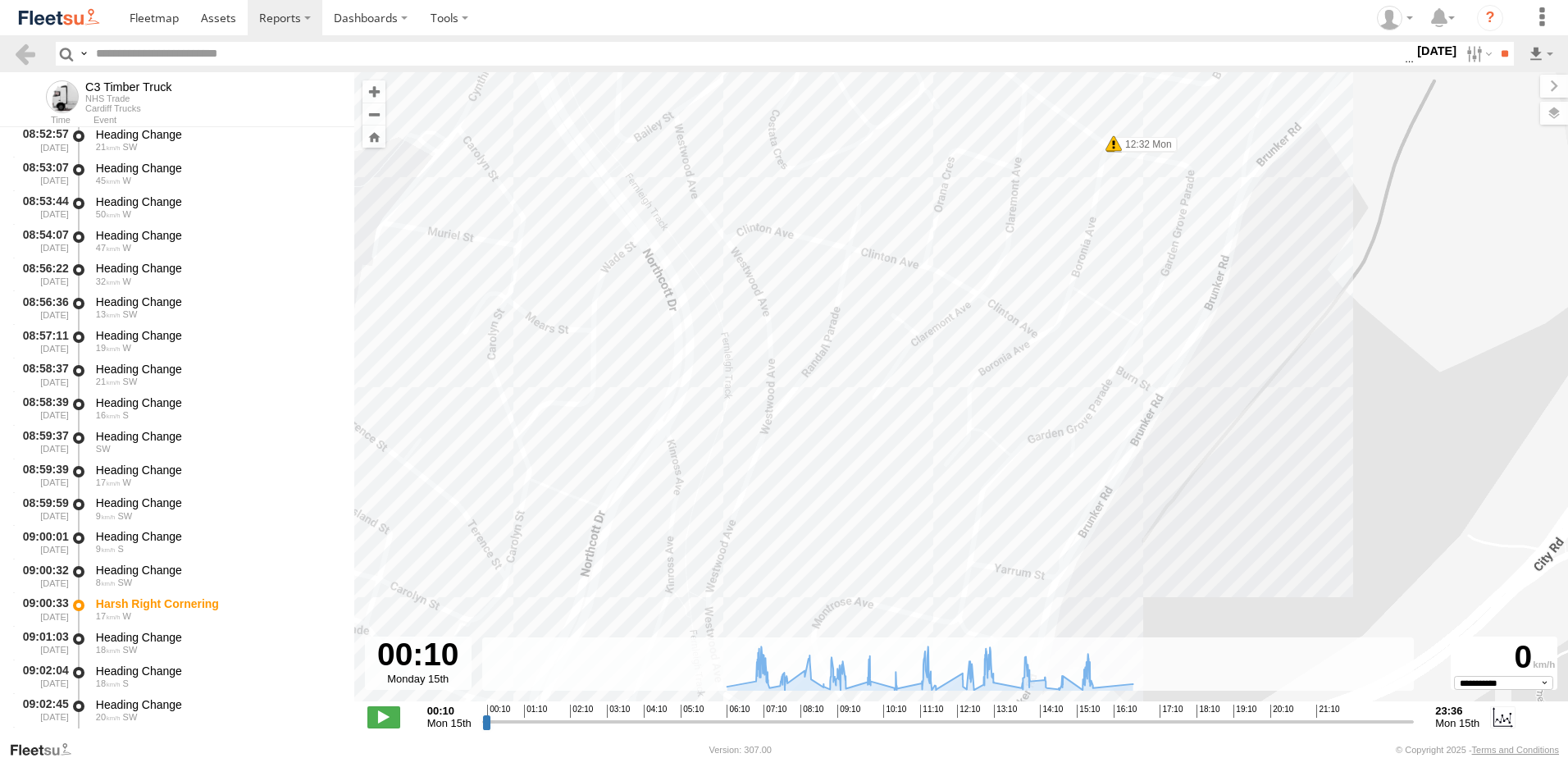
scroll to position [4433, 0]
click at [118, 603] on div "Heading Change" at bounding box center [217, 603] width 243 height 15
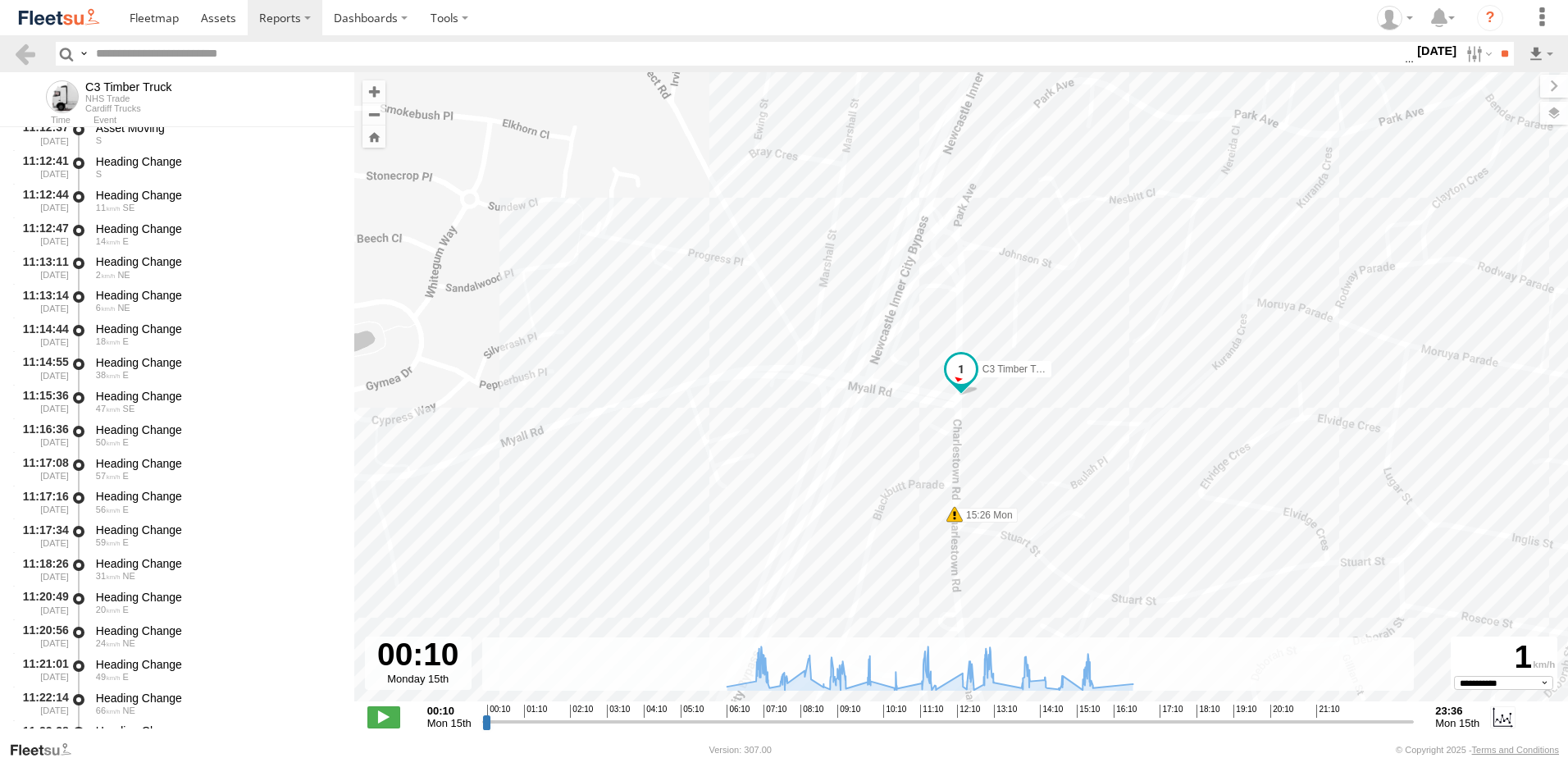
scroll to position [7717, 0]
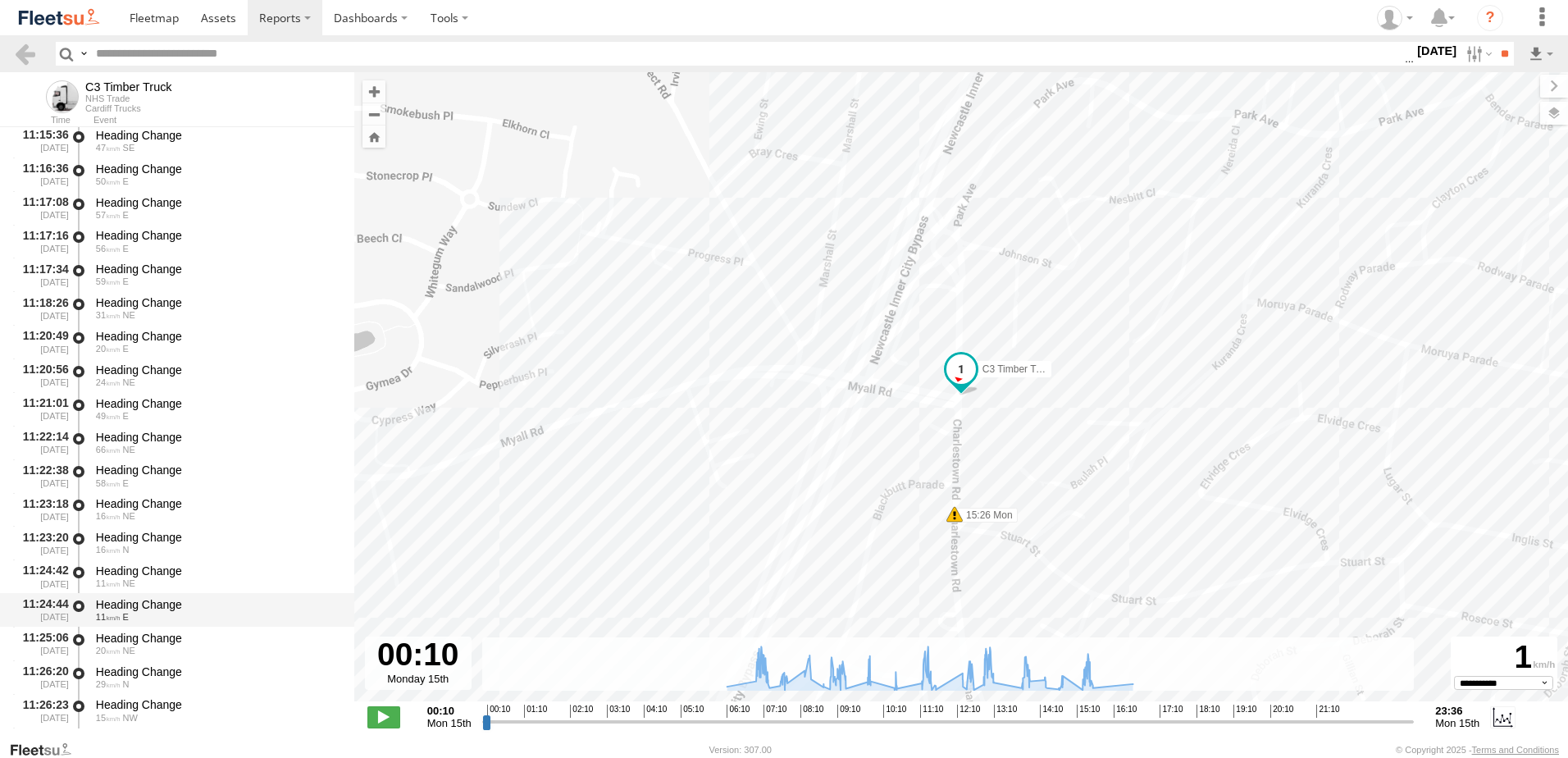
click at [144, 600] on div "Heading Change" at bounding box center [217, 605] width 243 height 15
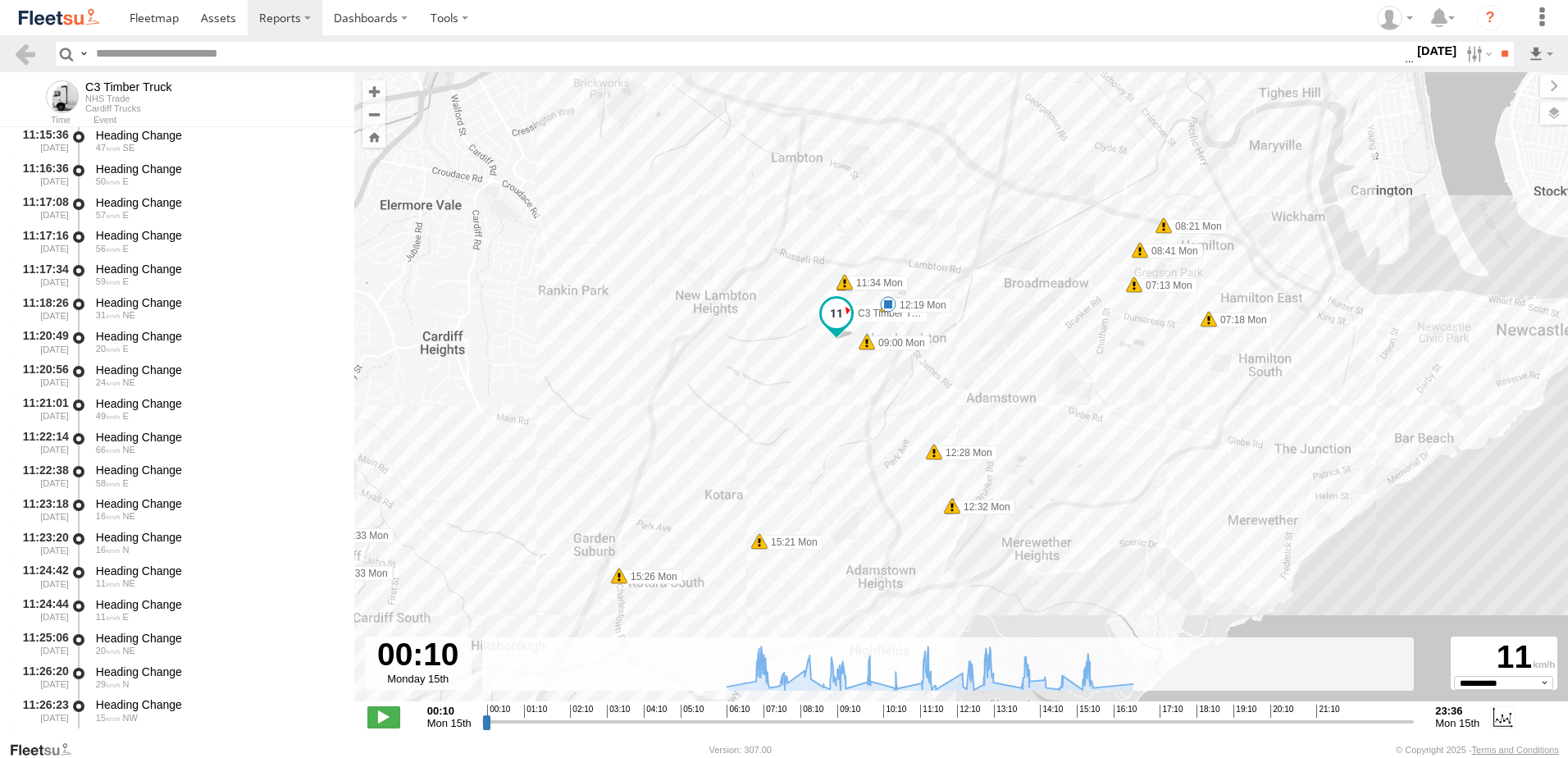
drag, startPoint x: 1274, startPoint y: 534, endPoint x: 1157, endPoint y: 389, distance: 186.3
click at [1157, 389] on div "C3 Timber Truck 07:13 Mon 07:18 Mon 08:21 Mon 08:41 Mon 09:00 Mon 09:15 Mon 09:…" at bounding box center [962, 396] width 1214 height 647
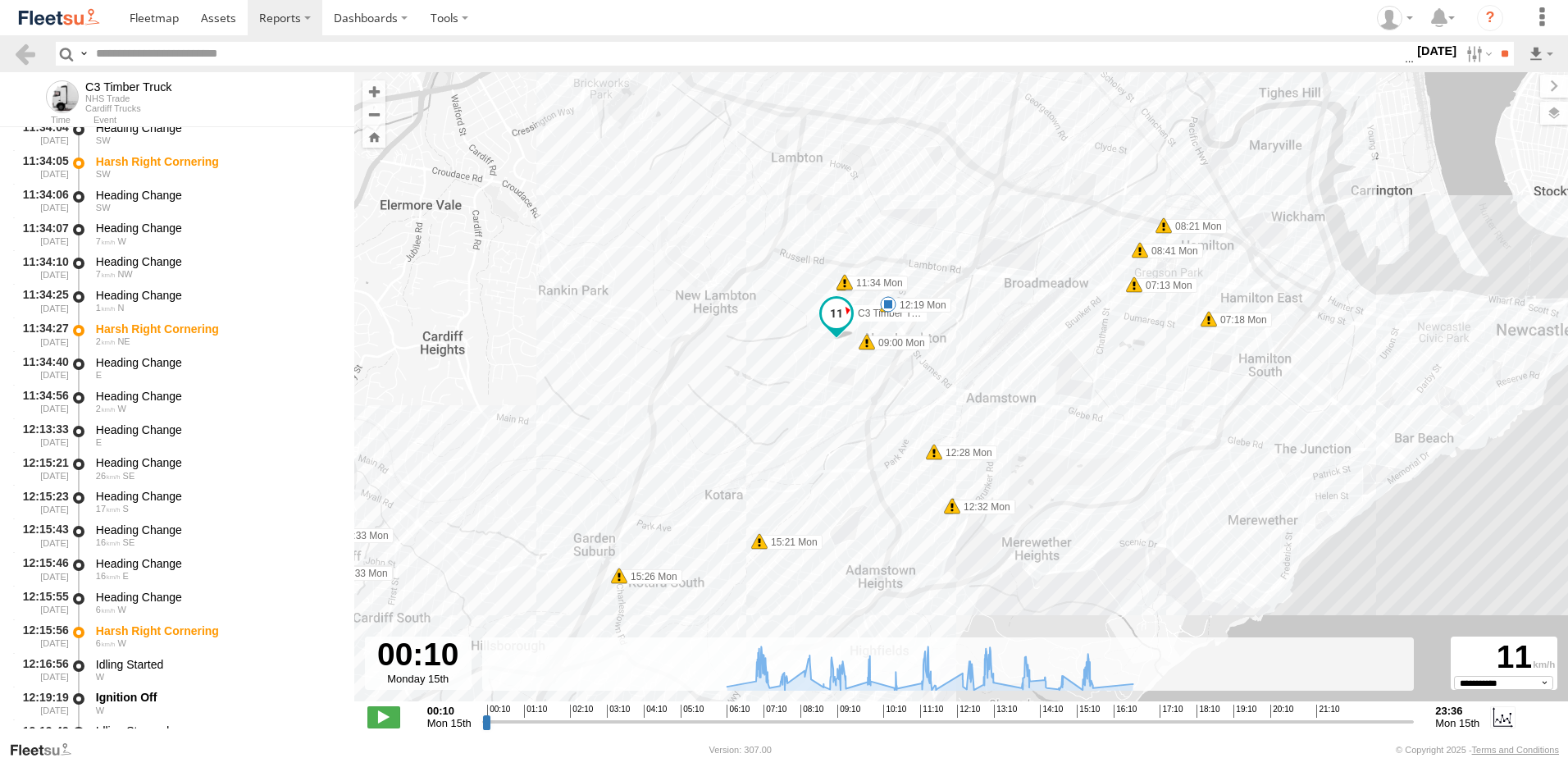
scroll to position [8620, 0]
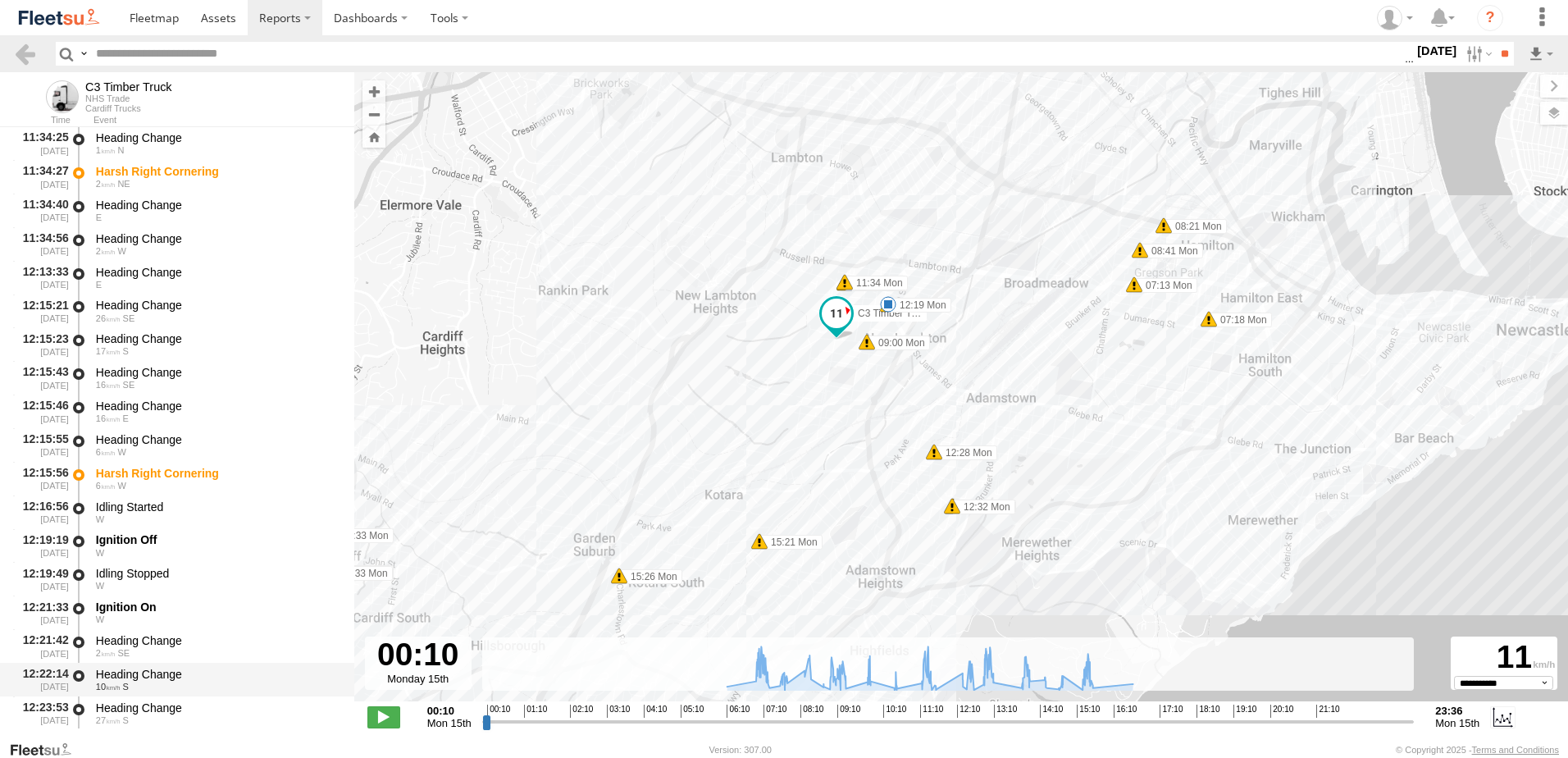
click at [162, 680] on div "Heading Change" at bounding box center [217, 675] width 243 height 15
